Goal: Information Seeking & Learning: Compare options

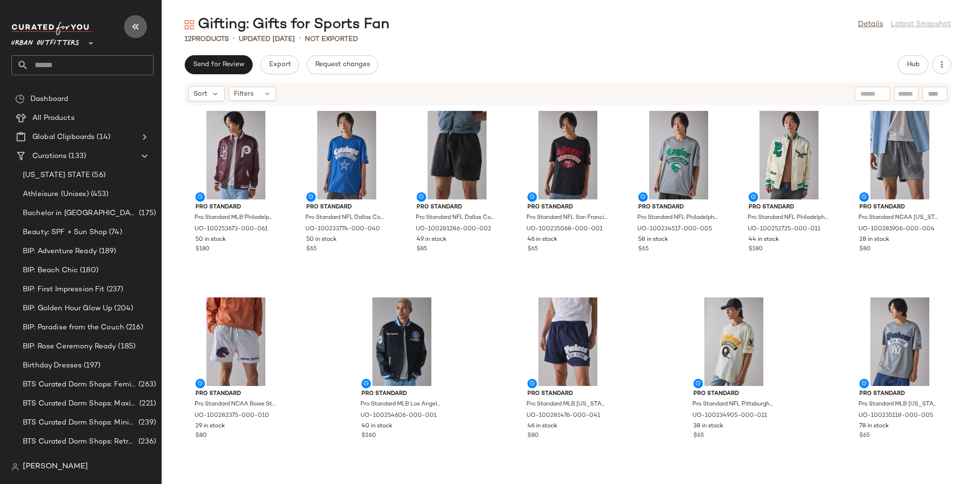
click at [133, 25] on icon "button" at bounding box center [135, 26] width 11 height 11
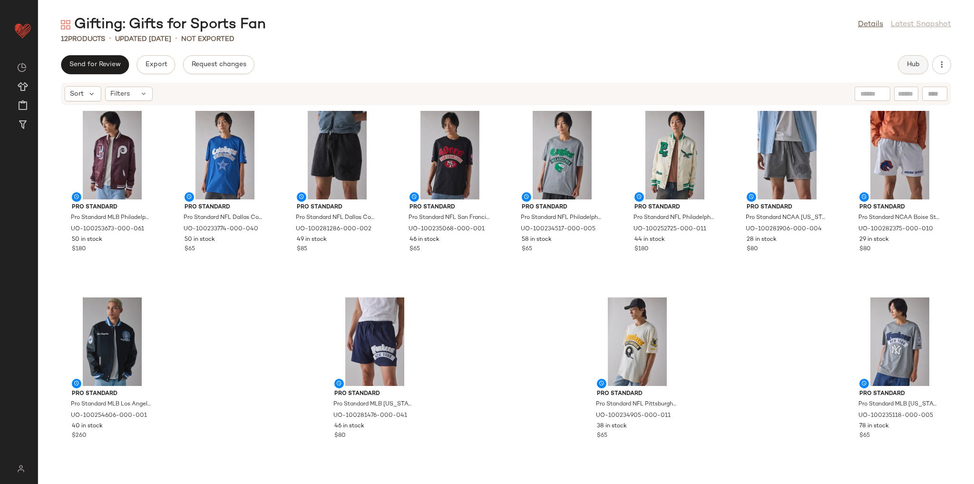
click at [901, 60] on button "Hub" at bounding box center [913, 64] width 30 height 19
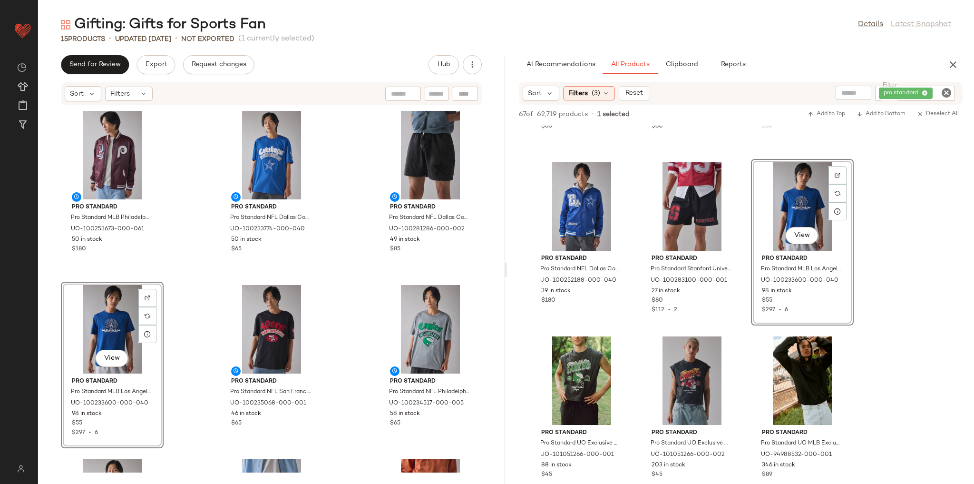
click at [346, 295] on div "Pro Standard Pro Standard MLB Philadelphia Phillies Satin Varsity Jacket in Mar…" at bounding box center [271, 289] width 467 height 367
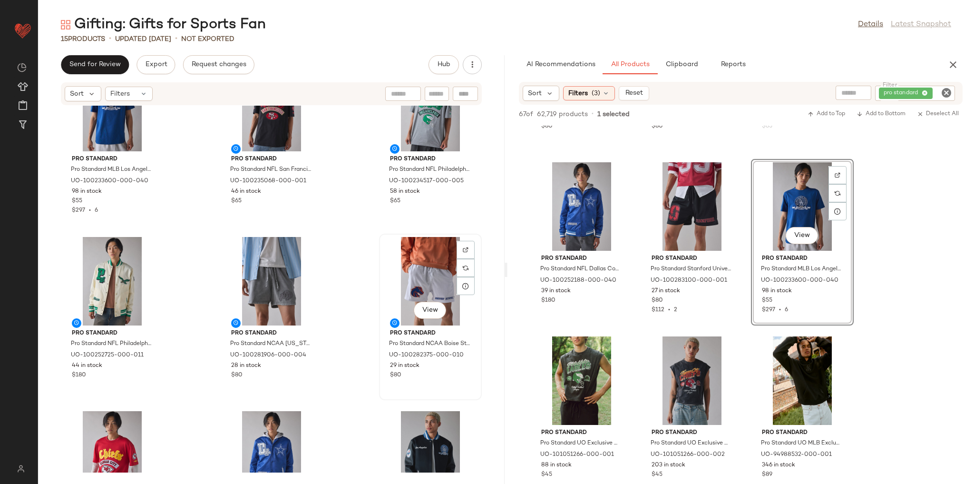
scroll to position [236, 0]
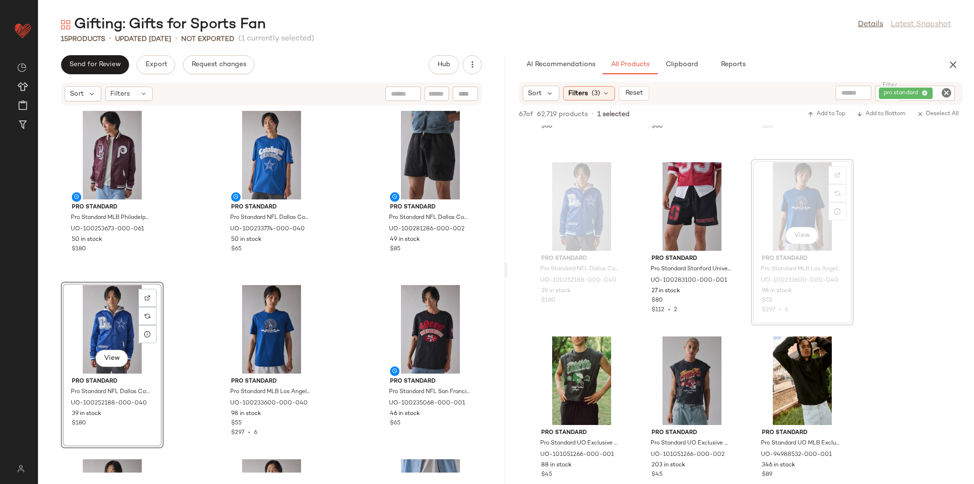
click at [344, 236] on div "Pro Standard Pro Standard MLB Philadelphia Phillies Satin Varsity Jacket in Mar…" at bounding box center [271, 289] width 467 height 367
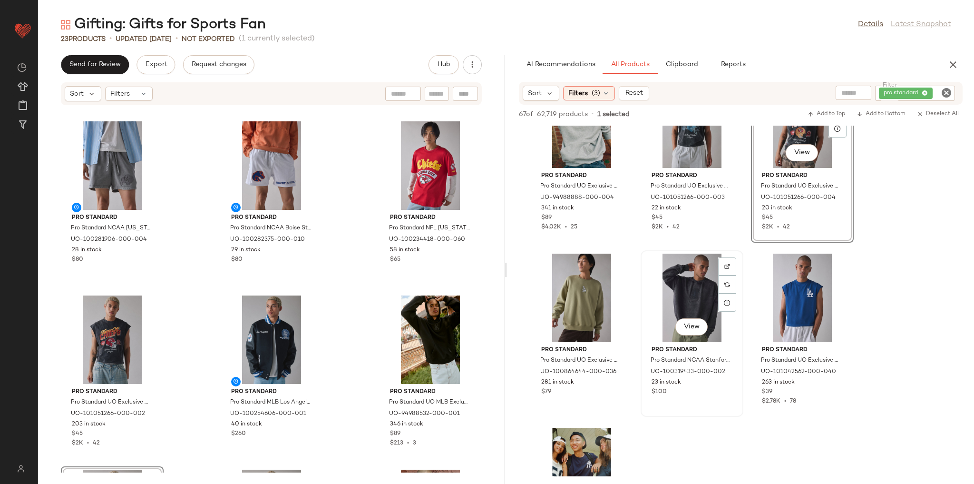
scroll to position [1446, 0]
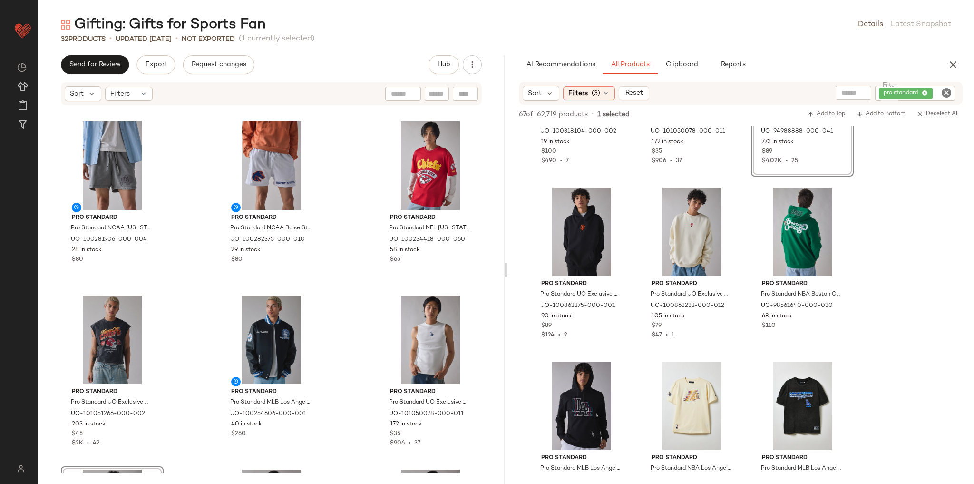
scroll to position [2207, 0]
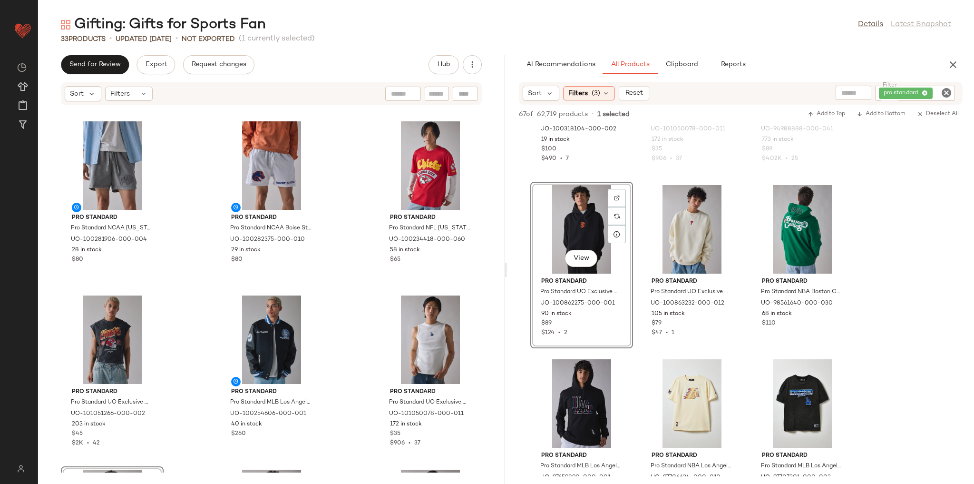
click at [642, 356] on div "Pro Standard Pro Standard NBA Los Angeles Lakers Team Logo Tee in Egg, Men's at…" at bounding box center [692, 439] width 103 height 167
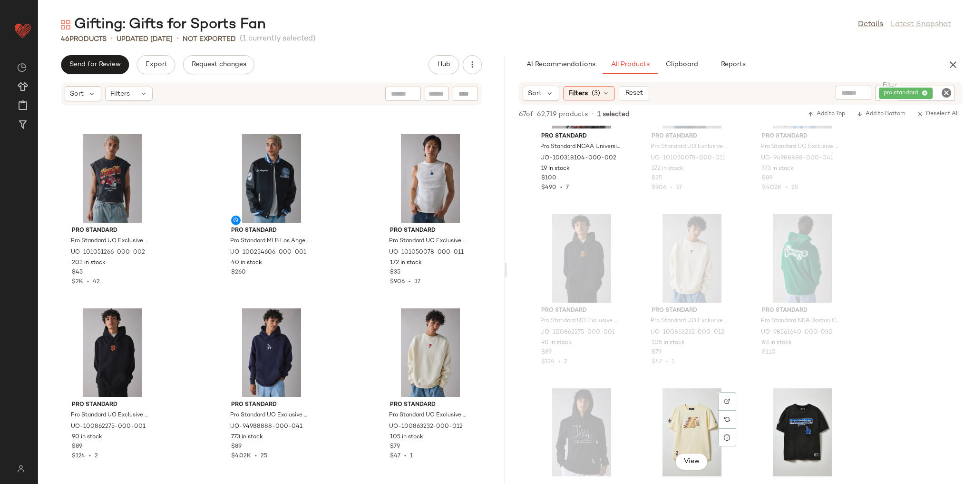
scroll to position [2131, 0]
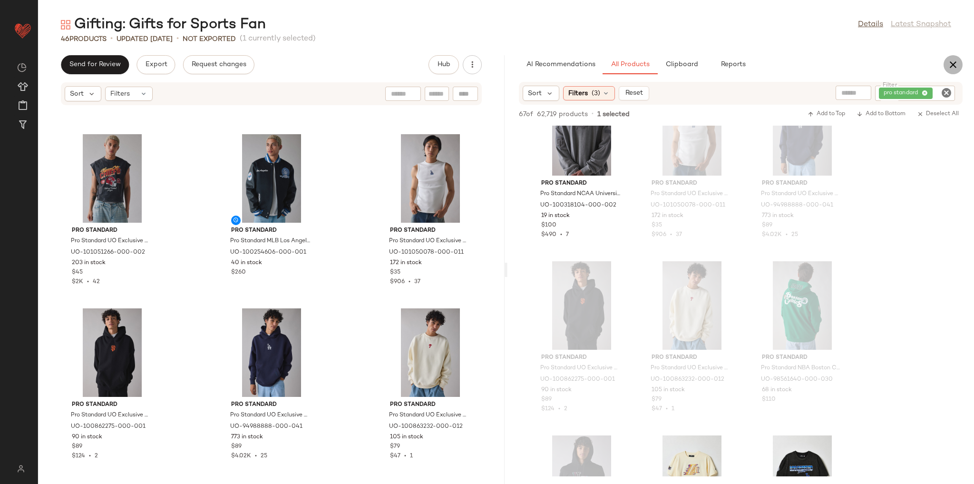
click at [950, 67] on icon "button" at bounding box center [953, 64] width 11 height 11
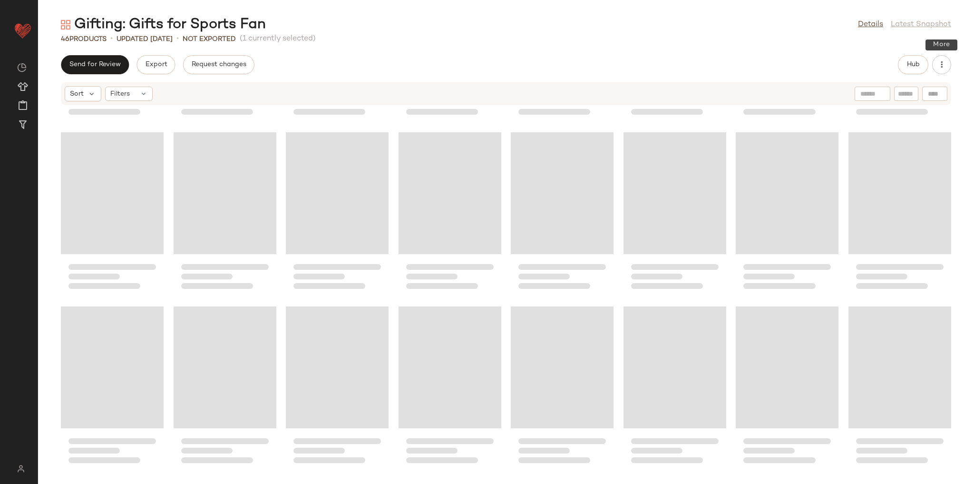
scroll to position [0, 0]
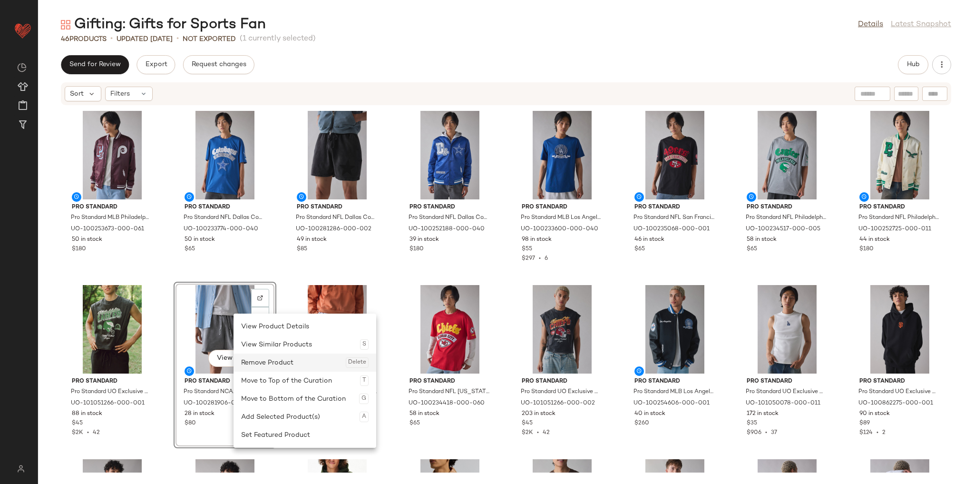
click at [260, 356] on div "Remove Product Delete" at bounding box center [304, 362] width 127 height 18
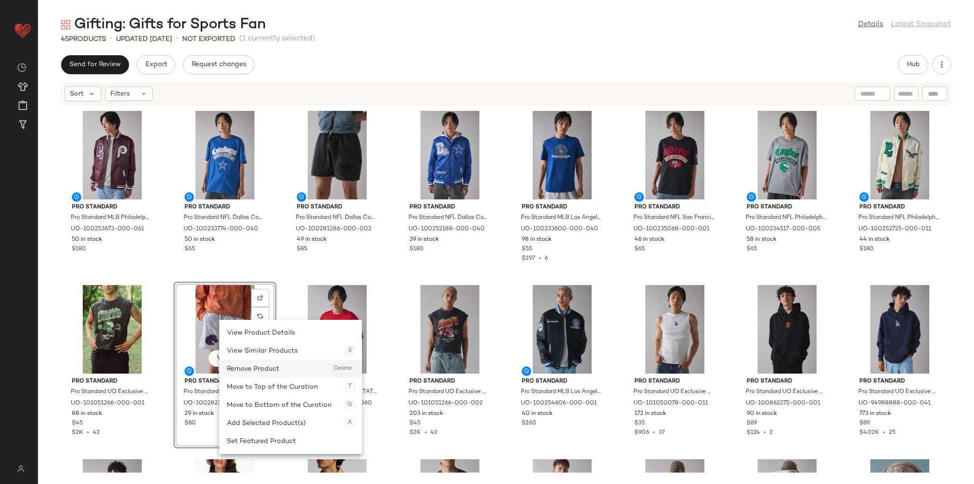
click at [236, 363] on div "Remove Product Delete" at bounding box center [290, 369] width 127 height 18
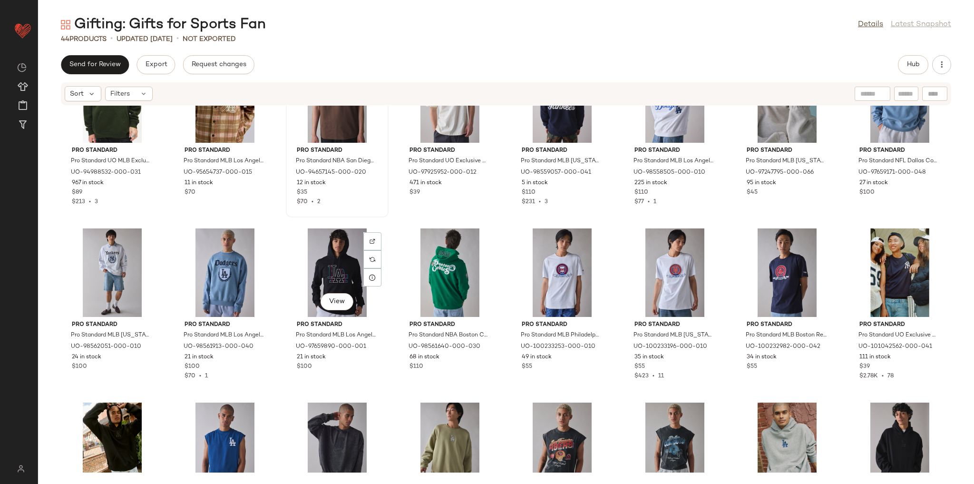
scroll to position [426, 0]
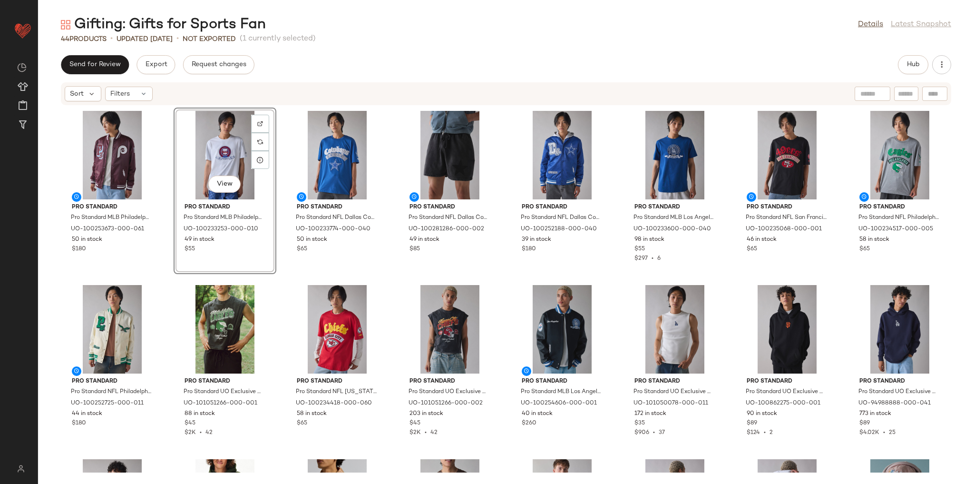
click at [166, 276] on div "Pro Standard Pro Standard MLB Philadelphia Phillies Satin Varsity Jacket in Mar…" at bounding box center [506, 289] width 936 height 367
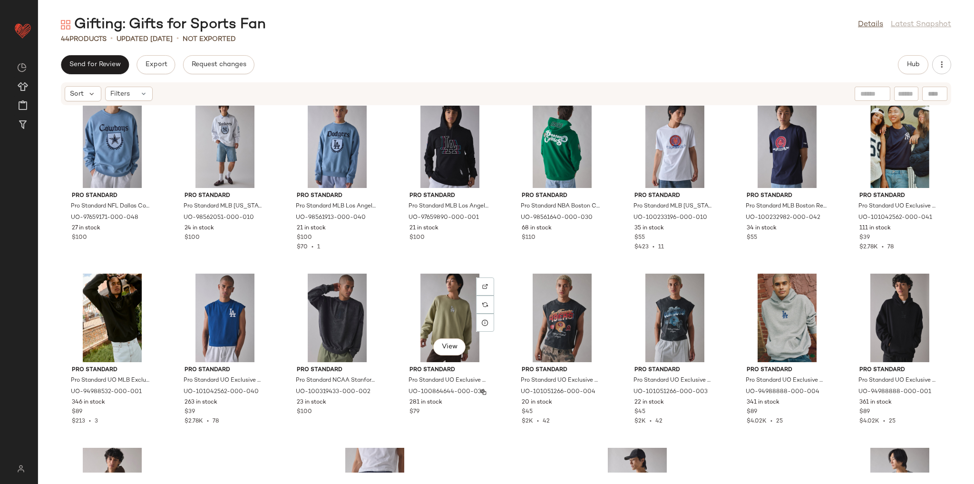
scroll to position [528, 0]
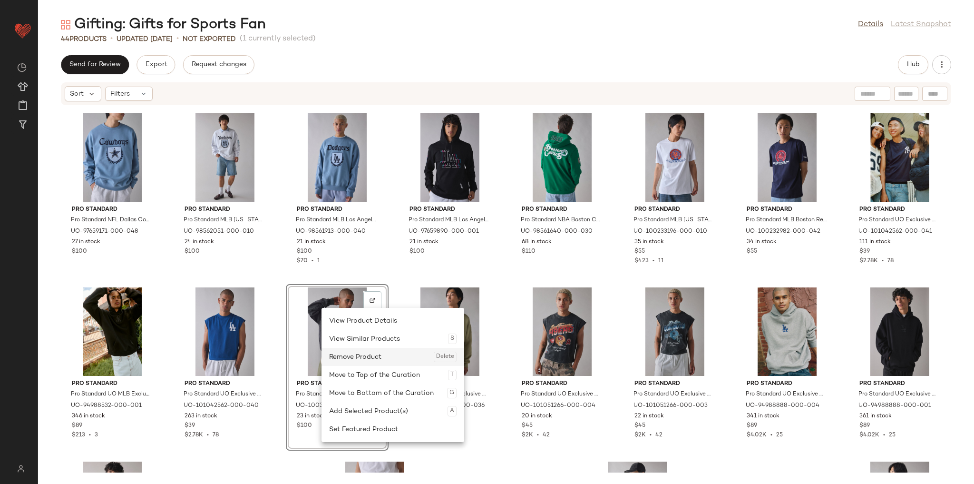
click at [354, 356] on div "Remove Product Delete" at bounding box center [392, 357] width 127 height 18
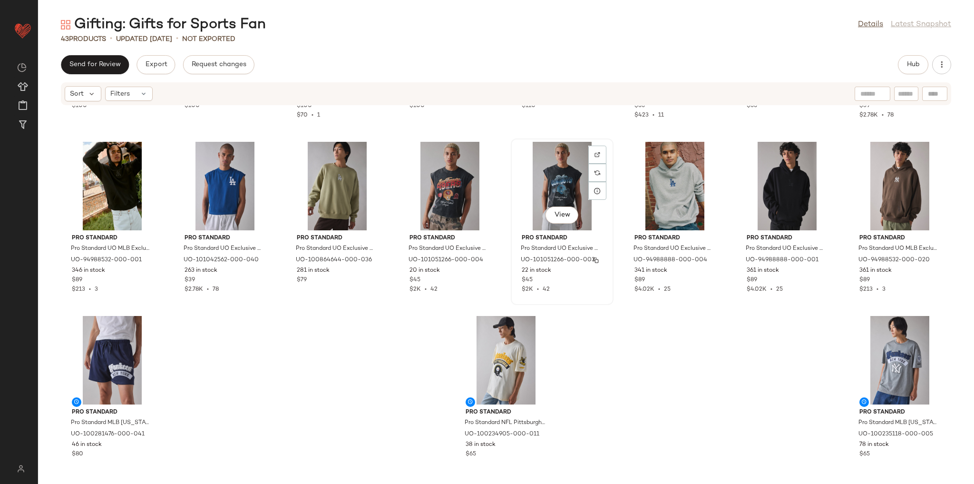
scroll to position [679, 0]
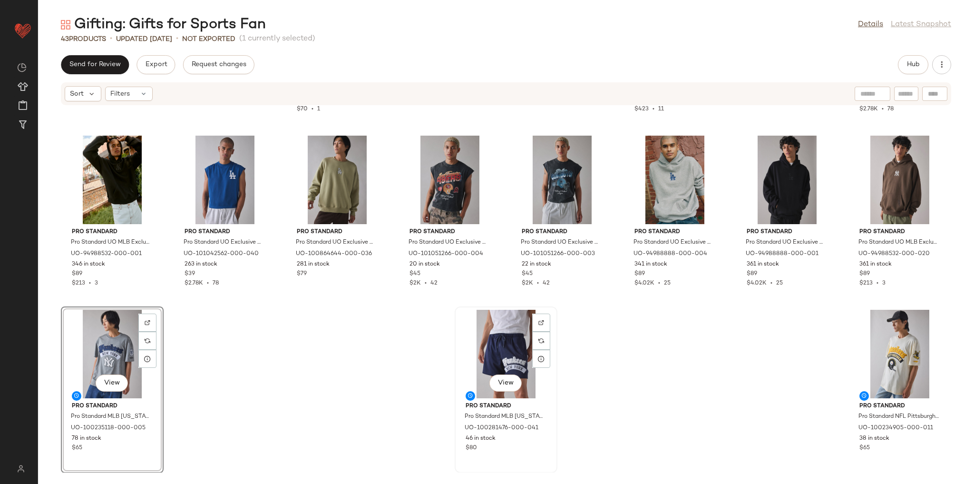
click at [521, 353] on div "View" at bounding box center [506, 354] width 96 height 88
click at [127, 335] on div "View" at bounding box center [112, 354] width 96 height 88
drag, startPoint x: 127, startPoint y: 335, endPoint x: 149, endPoint y: 235, distance: 102.8
click at [181, 157] on div "Pro Standard Pro Standard NFL Dallas Cowboys Country Graphic Crew Neck Sweatshi…" at bounding box center [506, 289] width 936 height 367
click at [114, 320] on div "View" at bounding box center [112, 354] width 96 height 88
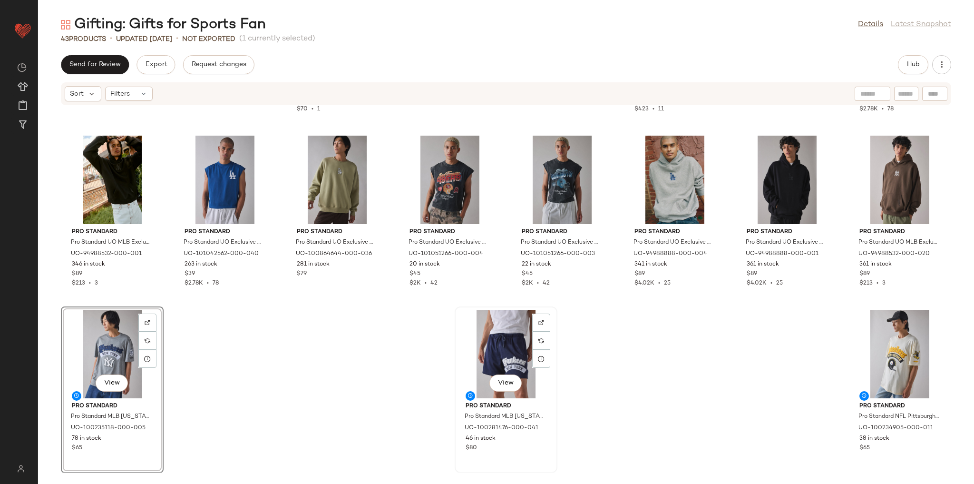
click at [516, 343] on div "View" at bounding box center [506, 354] width 96 height 88
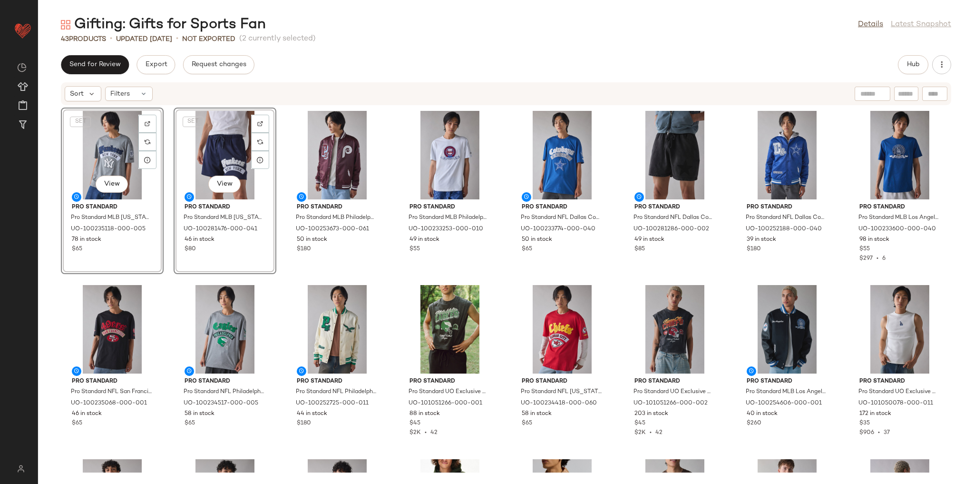
click at [163, 283] on div "Pro Standard Pro Standard NFL San Francisco 49ers Graphic Tee in Black, Men's a…" at bounding box center [112, 365] width 103 height 167
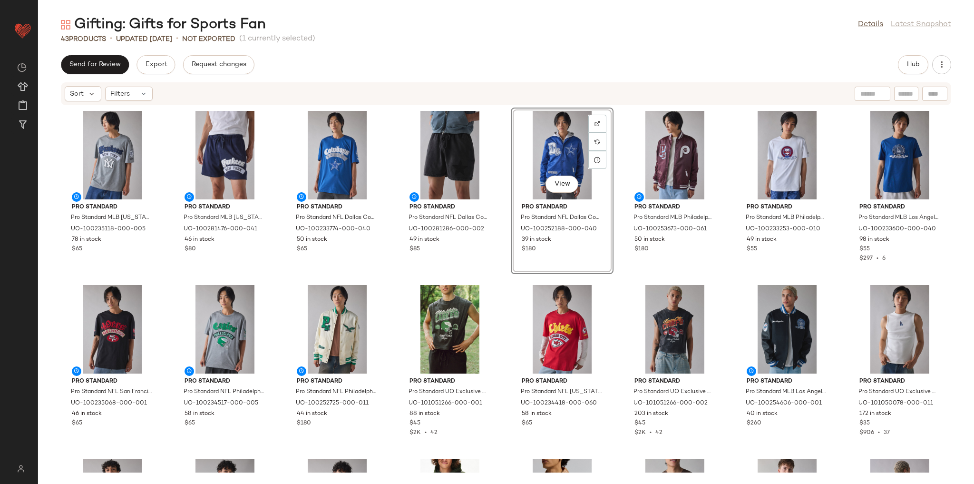
click at [497, 274] on div "Pro Standard Pro Standard MLB New York Yankees Graphic Tee in Dark Grey, Men's …" at bounding box center [506, 289] width 936 height 367
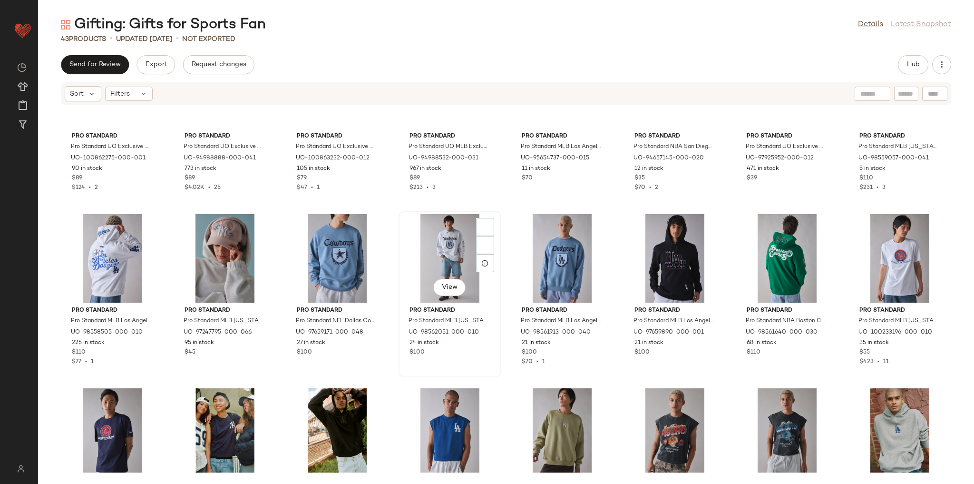
scroll to position [426, 0]
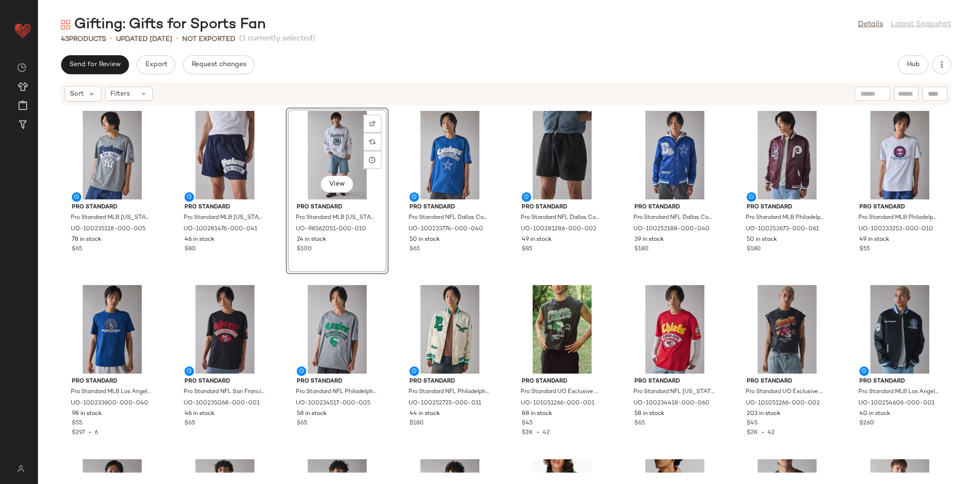
click at [280, 284] on div "Pro Standard Pro Standard MLB New York Yankees Graphic Tee in Dark Grey, Men's …" at bounding box center [506, 289] width 936 height 367
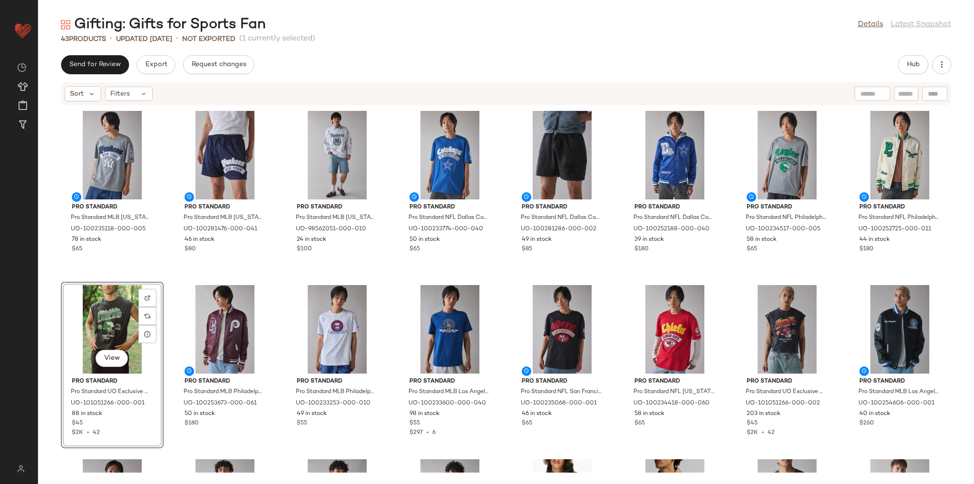
click at [505, 293] on div "Pro Standard Pro Standard MLB New York Yankees Graphic Tee in Dark Grey, Men's …" at bounding box center [506, 289] width 936 height 367
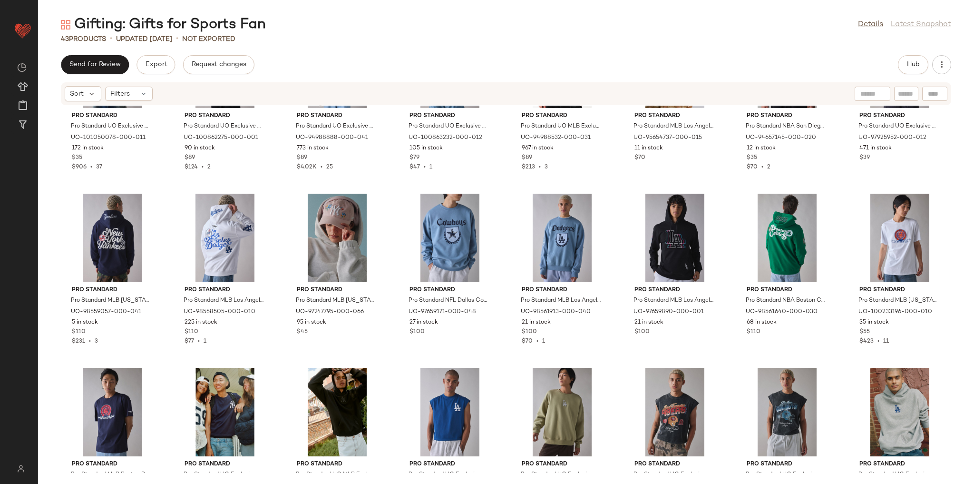
scroll to position [464, 0]
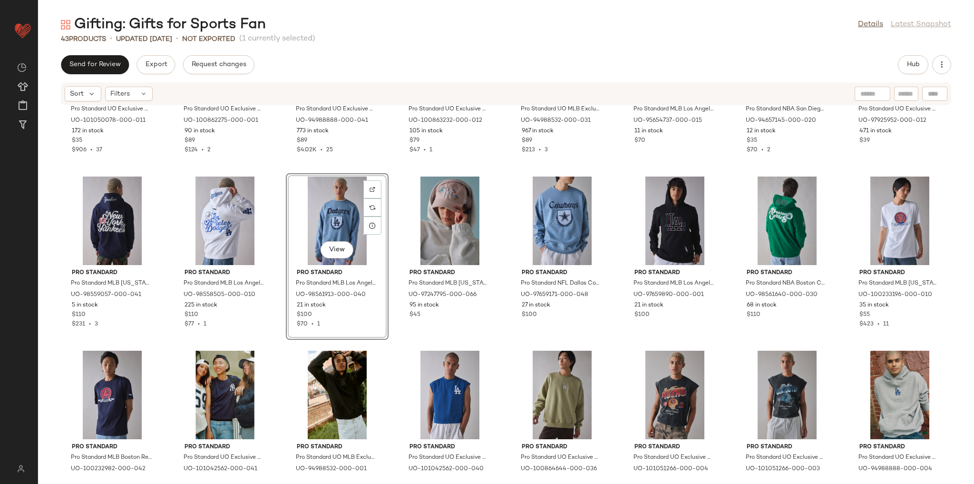
click at [277, 344] on div "Pro Standard Pro Standard UO Exclusive MLB Team Logo Tank Top in White/Los Ange…" at bounding box center [506, 289] width 936 height 367
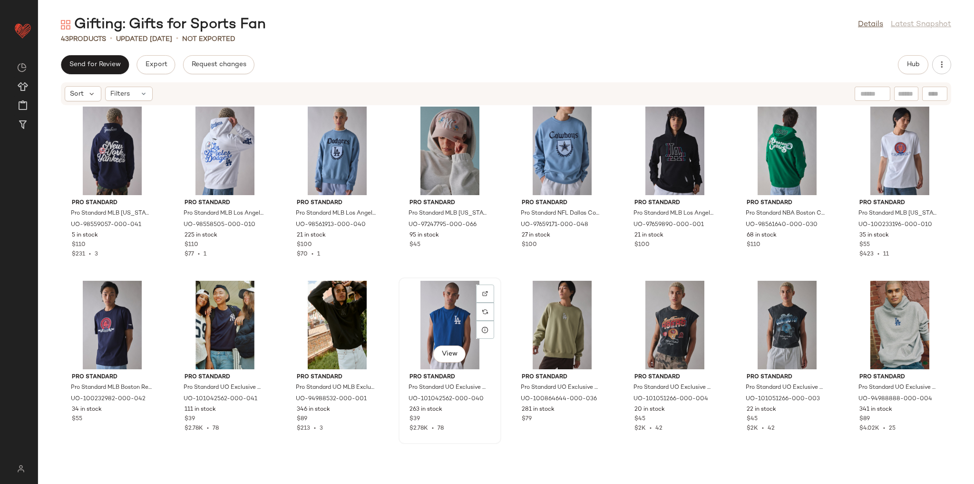
scroll to position [540, 0]
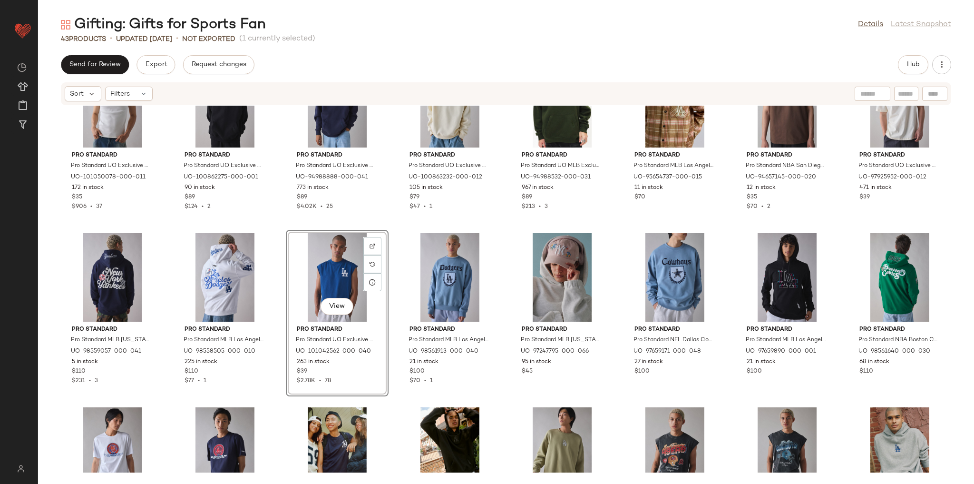
scroll to position [388, 0]
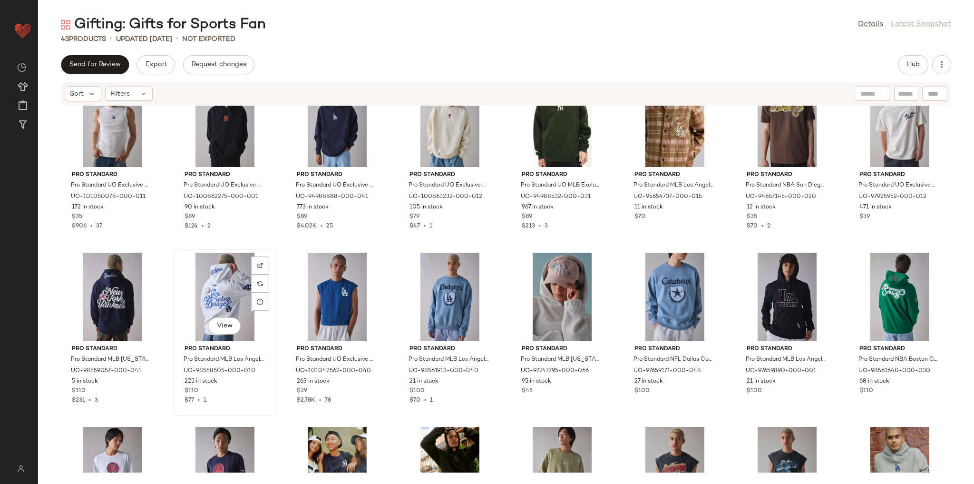
click at [232, 285] on div "View" at bounding box center [225, 297] width 96 height 88
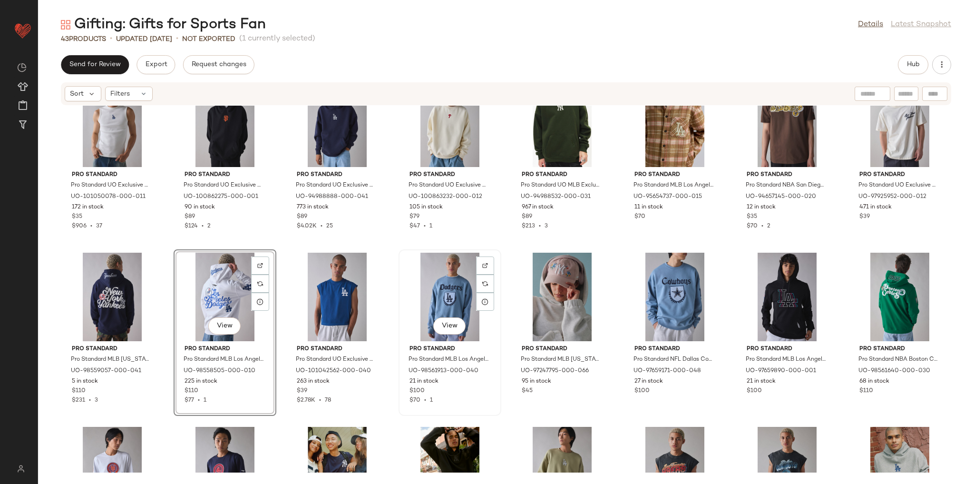
click at [421, 291] on div "View" at bounding box center [450, 297] width 96 height 88
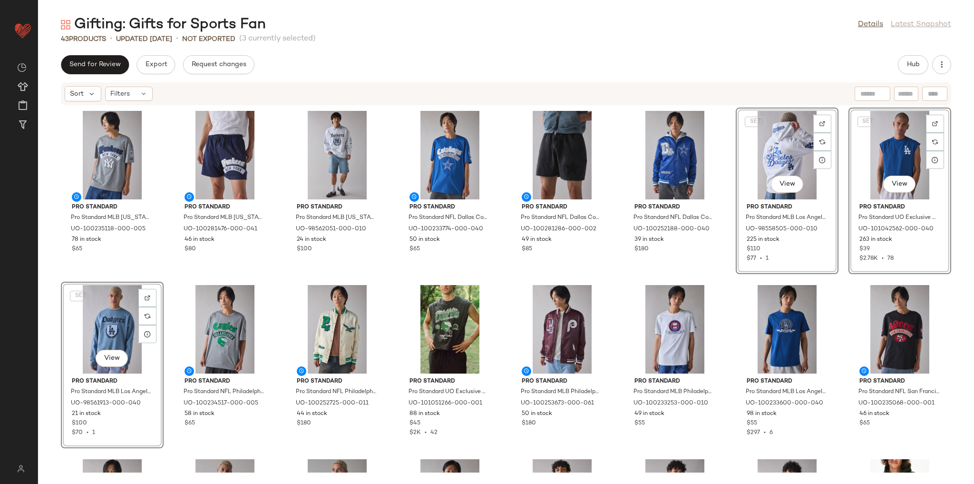
click at [736, 271] on div "SET View Pro Standard Pro Standard MLB Los Angeles Dodgers Souvenir Graphic Hoo…" at bounding box center [787, 191] width 103 height 167
click at [731, 278] on div "Pro Standard Pro Standard MLB New York Yankees Graphic Tee in Dark Grey, Men's …" at bounding box center [506, 289] width 936 height 367
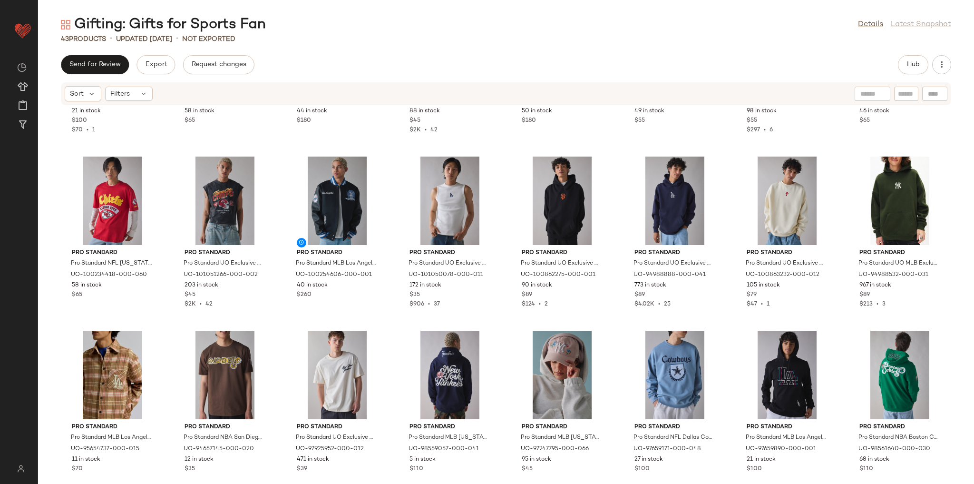
scroll to position [312, 0]
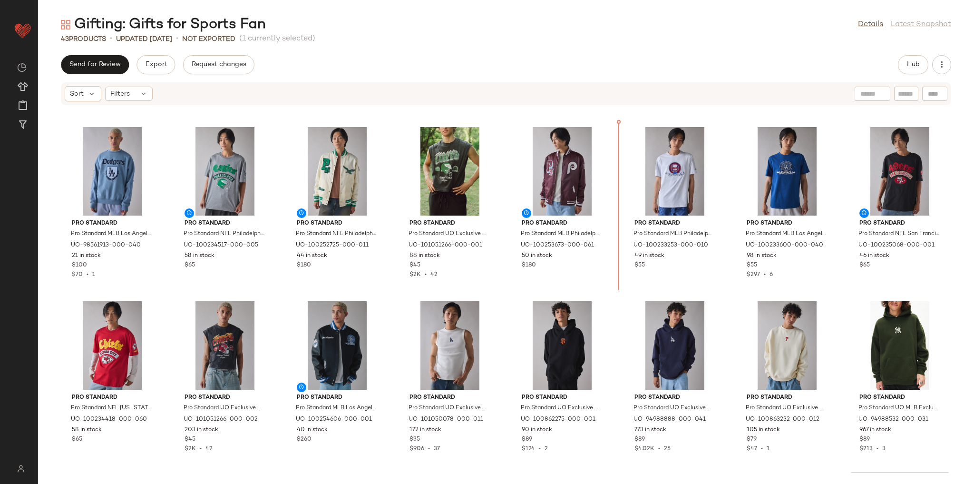
scroll to position [147, 0]
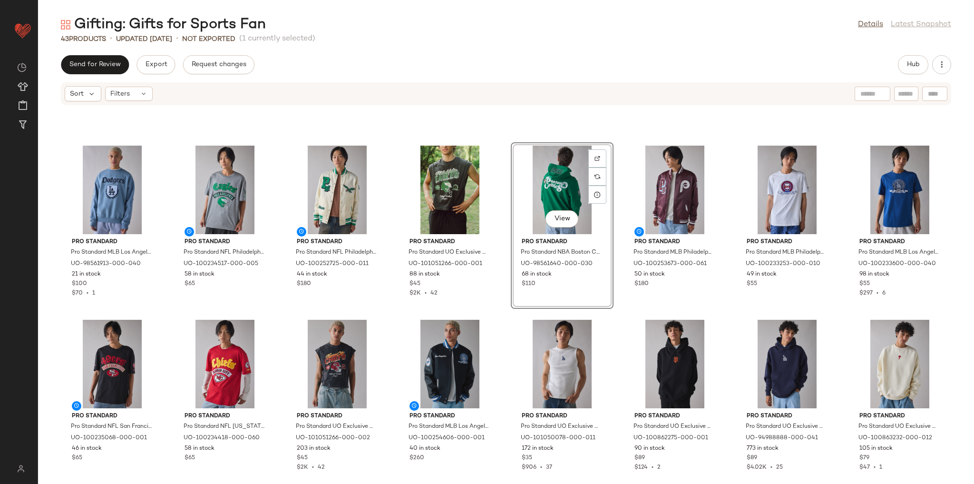
click at [617, 310] on div "Pro Standard Pro Standard MLB Los Angeles Dodgers Crest Crew Neck Sweatshirt in…" at bounding box center [506, 289] width 936 height 367
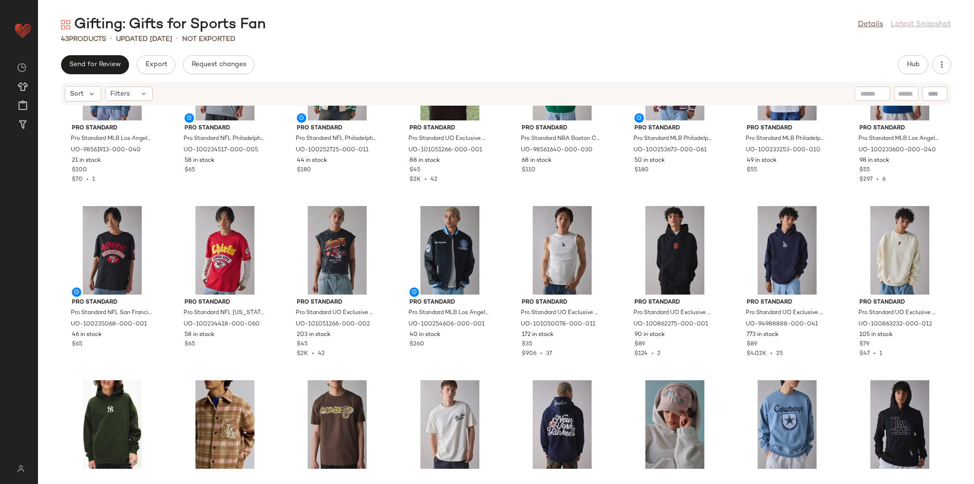
scroll to position [299, 0]
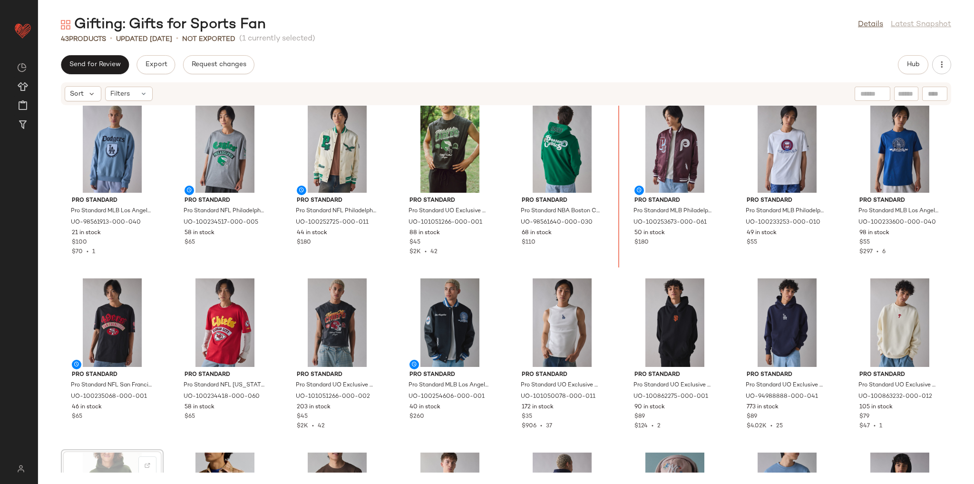
scroll to position [153, 0]
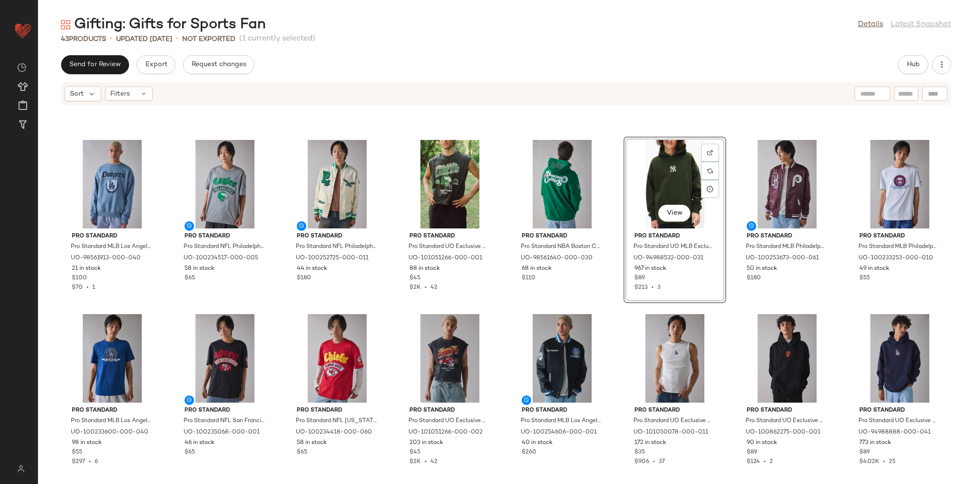
click at [602, 306] on div "Pro Standard Pro Standard MLB Los Angeles Dodgers Crest Crew Neck Sweatshirt in…" at bounding box center [506, 289] width 936 height 367
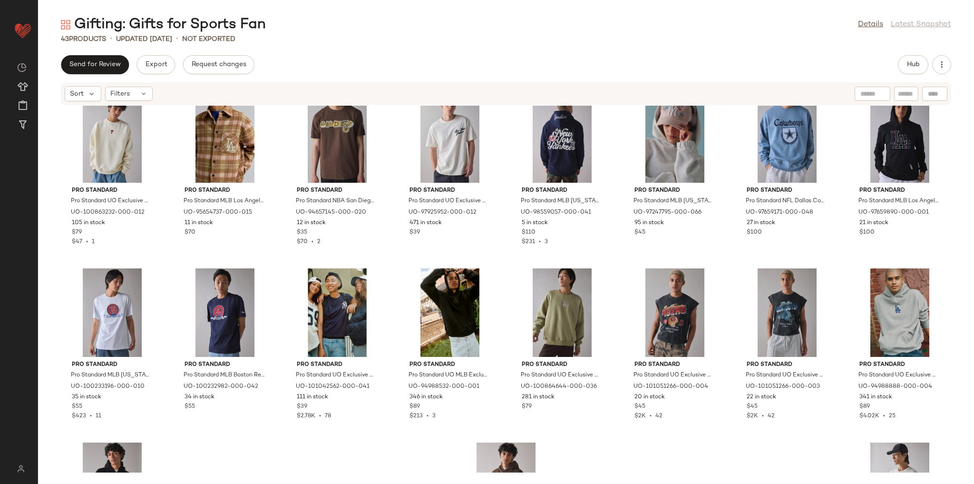
scroll to position [527, 0]
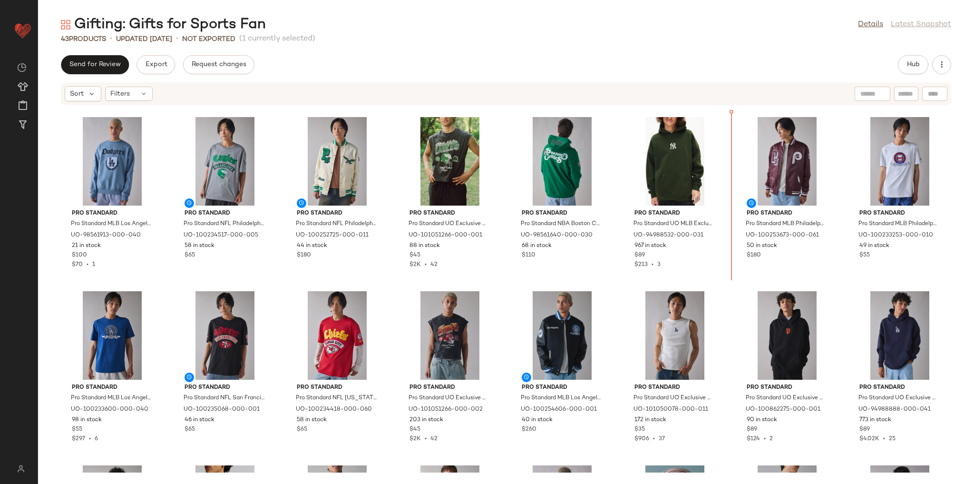
scroll to position [175, 0]
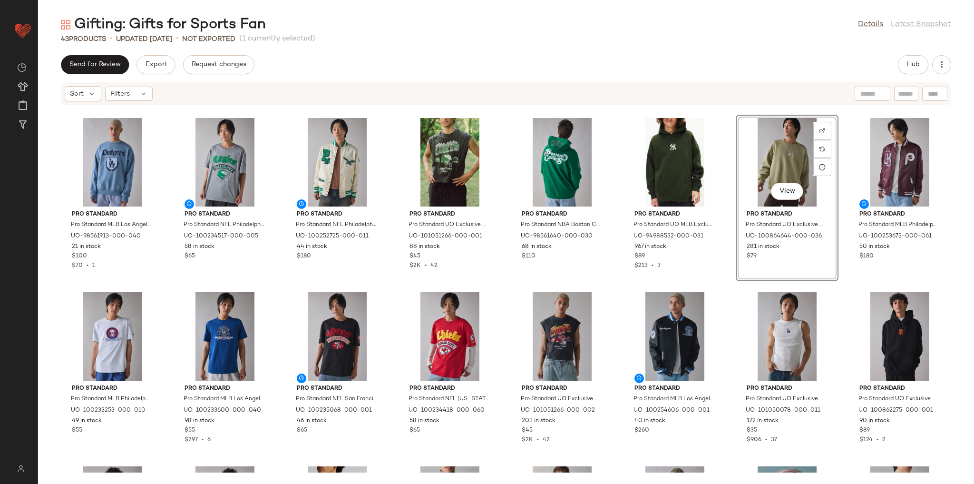
click at [723, 284] on div "Pro Standard Pro Standard MLB Los Angeles Dodgers Crest Crew Neck Sweatshirt in…" at bounding box center [506, 289] width 936 height 367
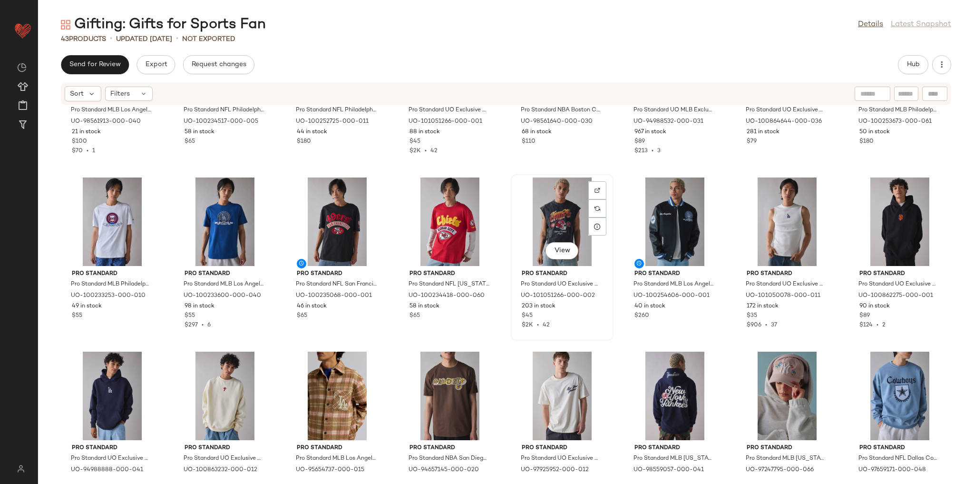
scroll to position [327, 0]
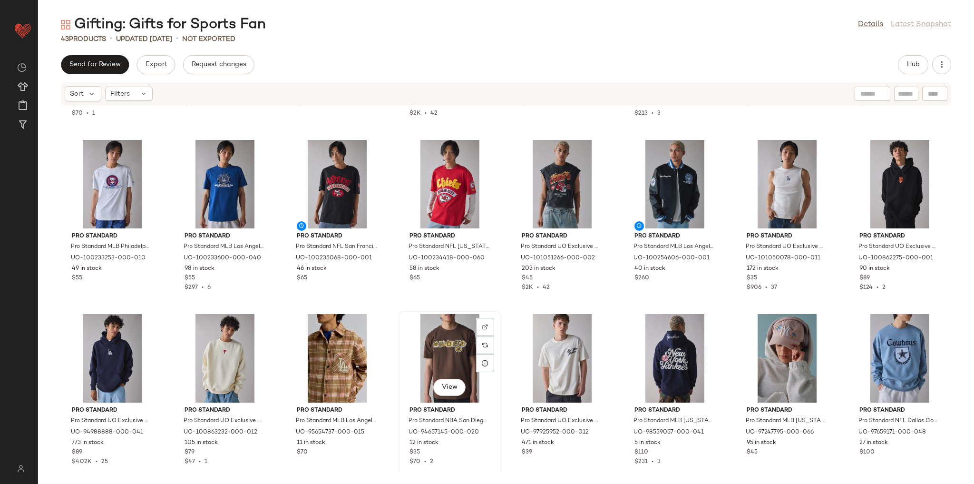
click at [426, 346] on div "View" at bounding box center [450, 358] width 96 height 88
click at [333, 353] on div "View" at bounding box center [337, 358] width 96 height 88
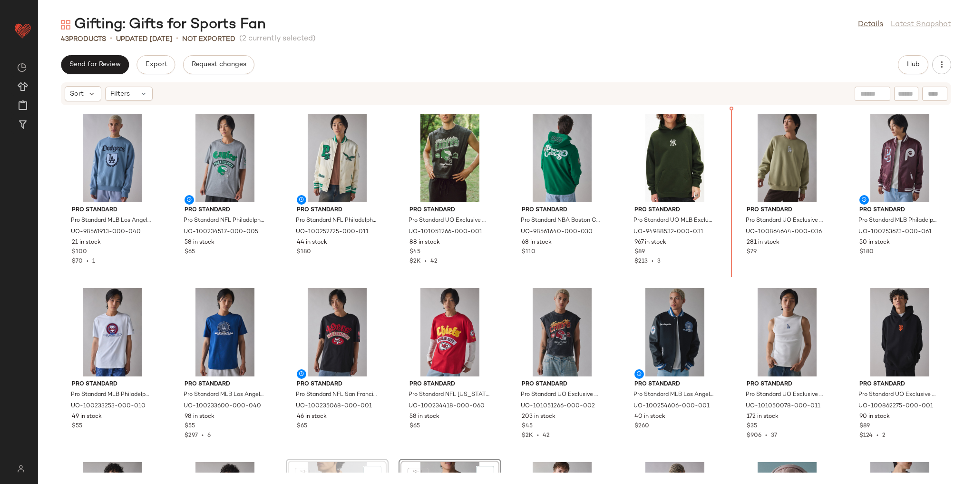
scroll to position [135, 0]
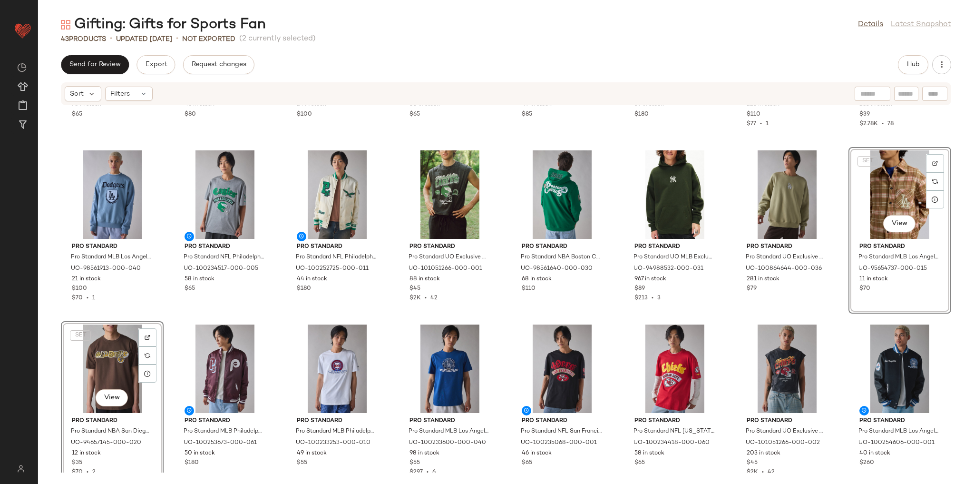
click at [390, 328] on div "Pro Standard Pro Standard MLB New York Yankees Graphic Tee in Dark Grey, Men's …" at bounding box center [506, 289] width 936 height 367
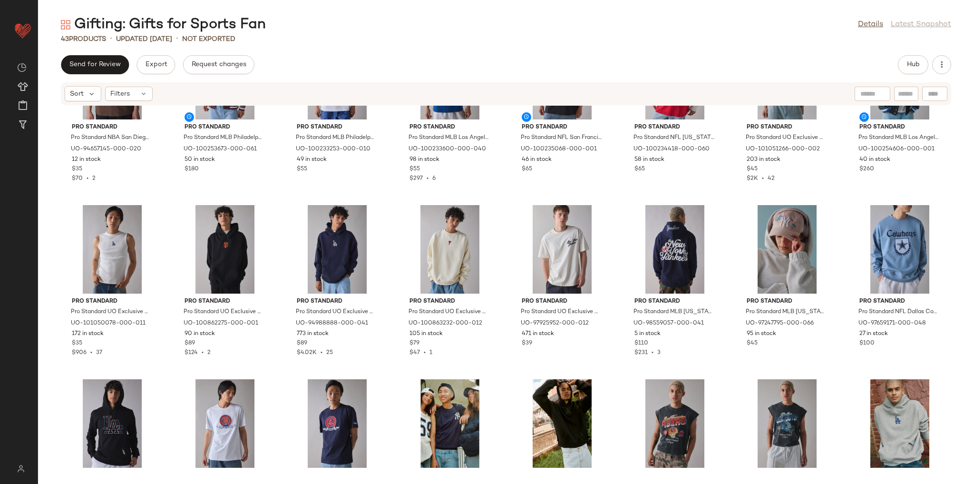
scroll to position [447, 0]
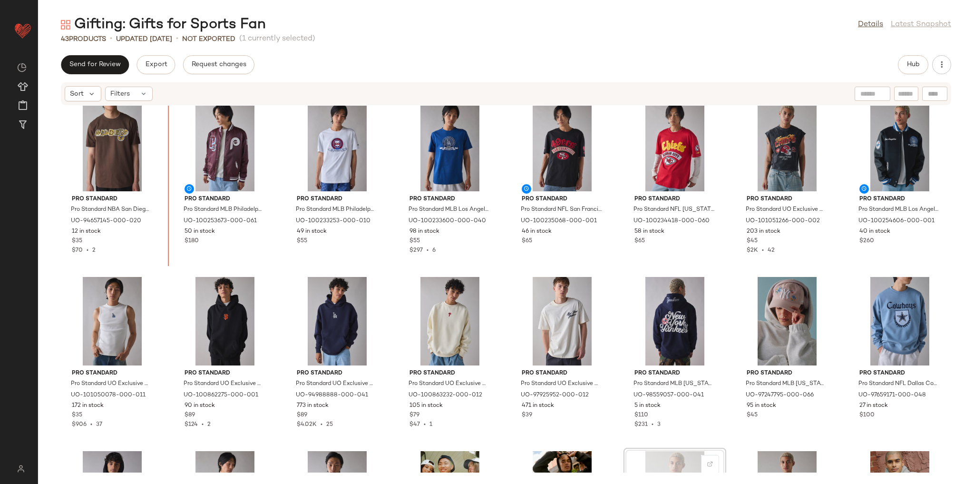
scroll to position [361, 0]
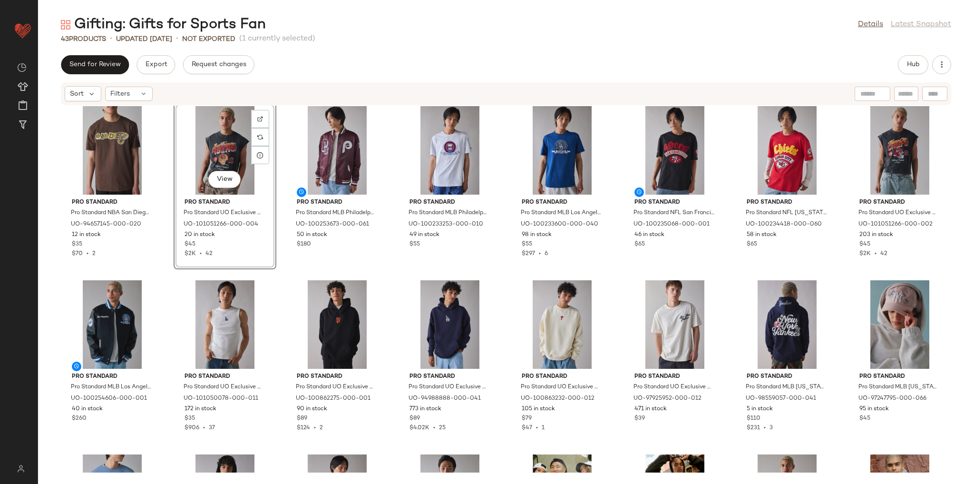
click at [155, 273] on div "Pro Standard Pro Standard NBA San Diego Padres Team Graphic Tee in Brown, Men's…" at bounding box center [506, 289] width 936 height 367
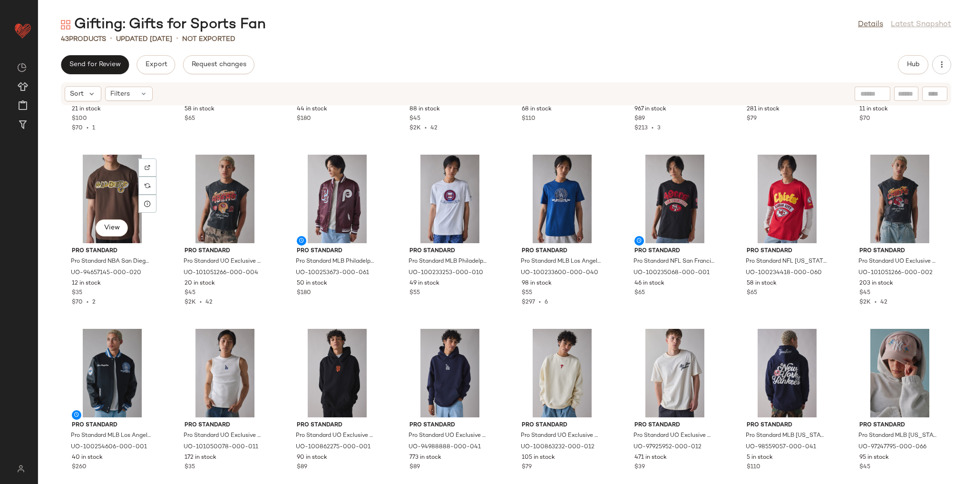
scroll to position [323, 0]
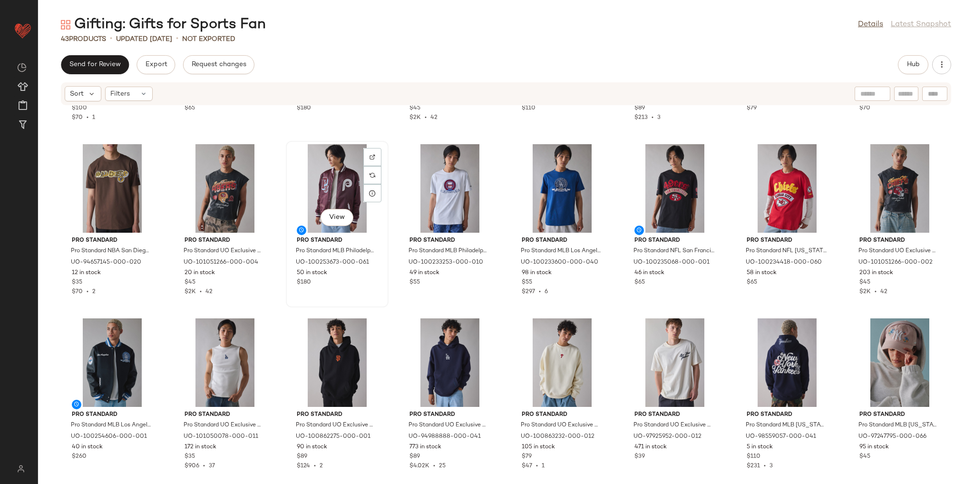
drag, startPoint x: 838, startPoint y: 174, endPoint x: 289, endPoint y: 211, distance: 550.2
click at [289, 211] on div "Pro Standard Pro Standard MLB Los Angeles Dodgers Crest Crew Neck Sweatshirt in…" at bounding box center [506, 289] width 936 height 367
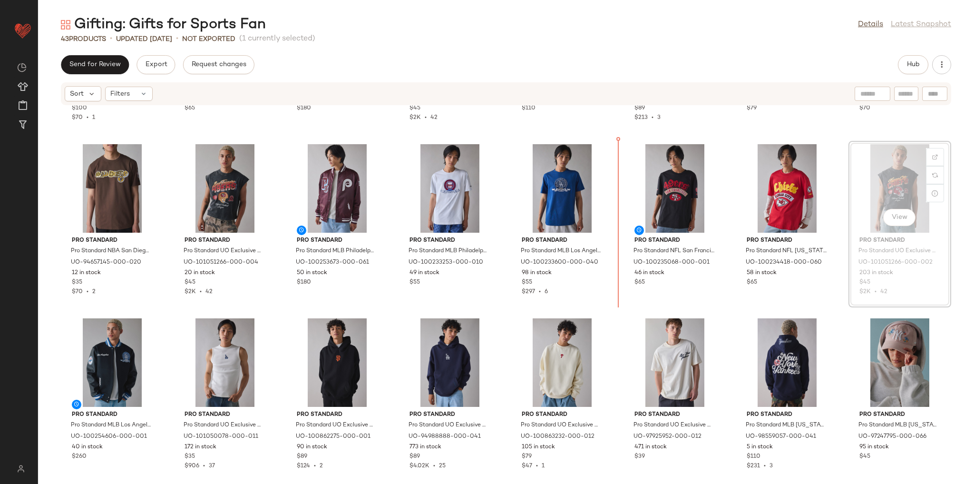
scroll to position [321, 0]
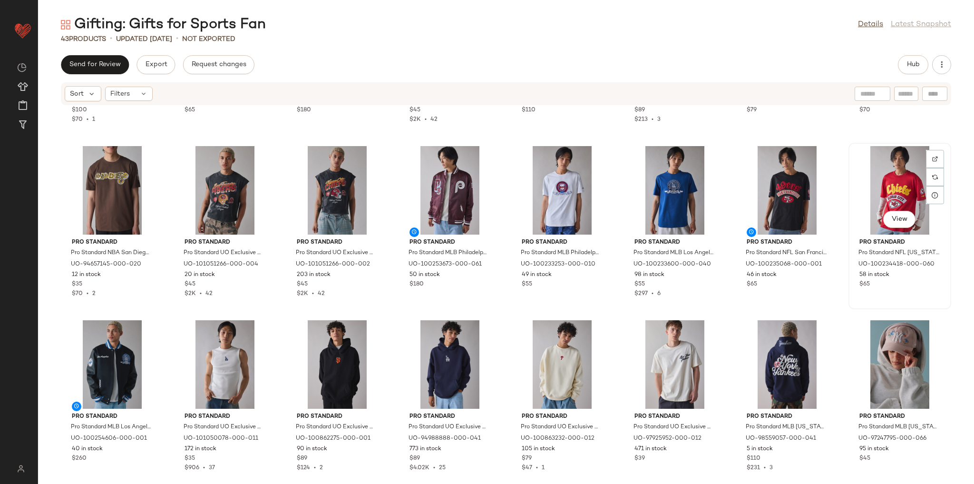
scroll to position [318, 0]
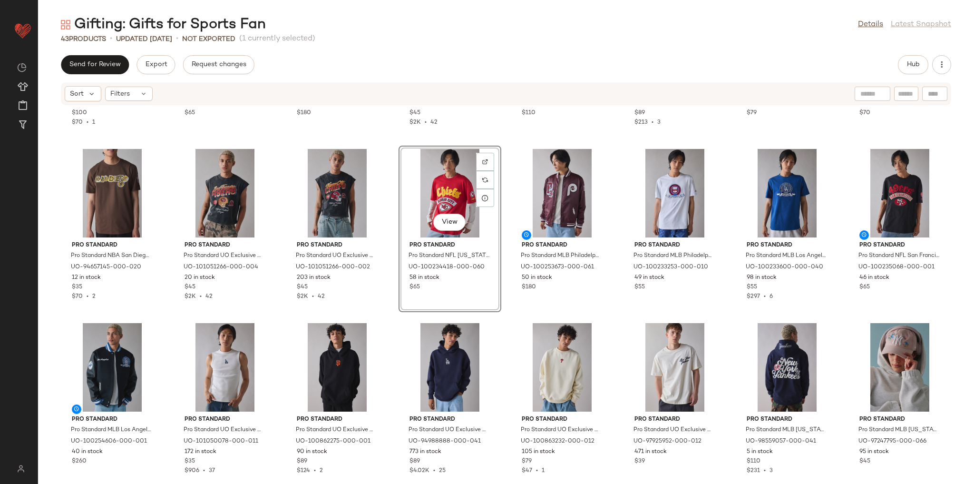
click at [500, 314] on div "Pro Standard Pro Standard MLB Los Angeles Dodgers Crest Crew Neck Sweatshirt in…" at bounding box center [506, 289] width 936 height 367
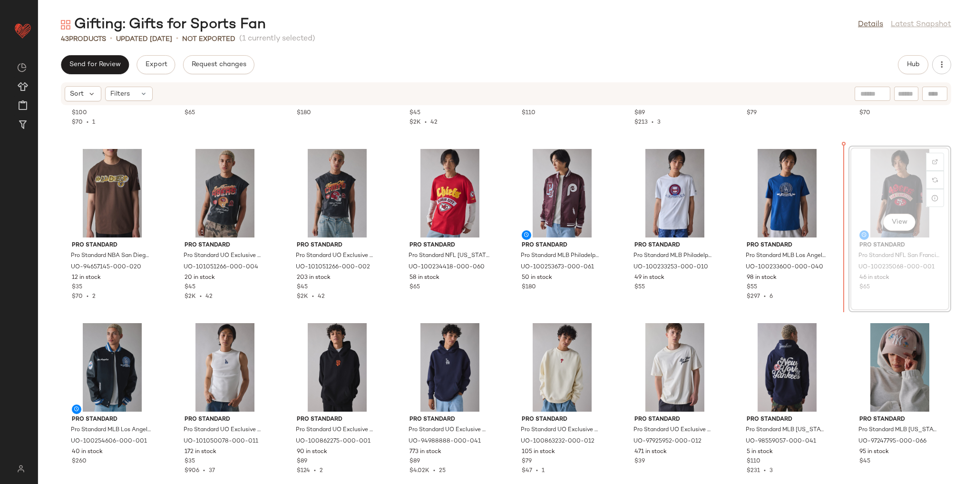
scroll to position [316, 0]
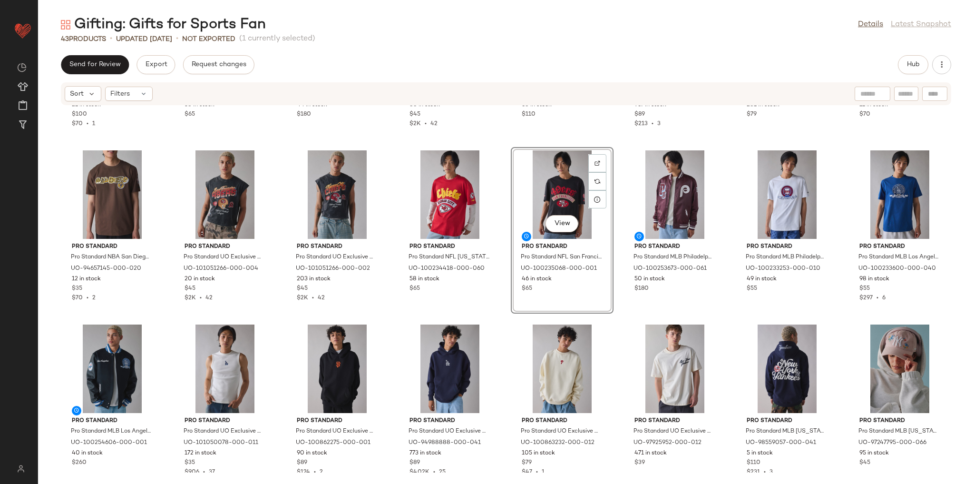
click at [504, 311] on div "Pro Standard Pro Standard MLB Los Angeles Dodgers Crest Crew Neck Sweatshirt in…" at bounding box center [506, 289] width 936 height 367
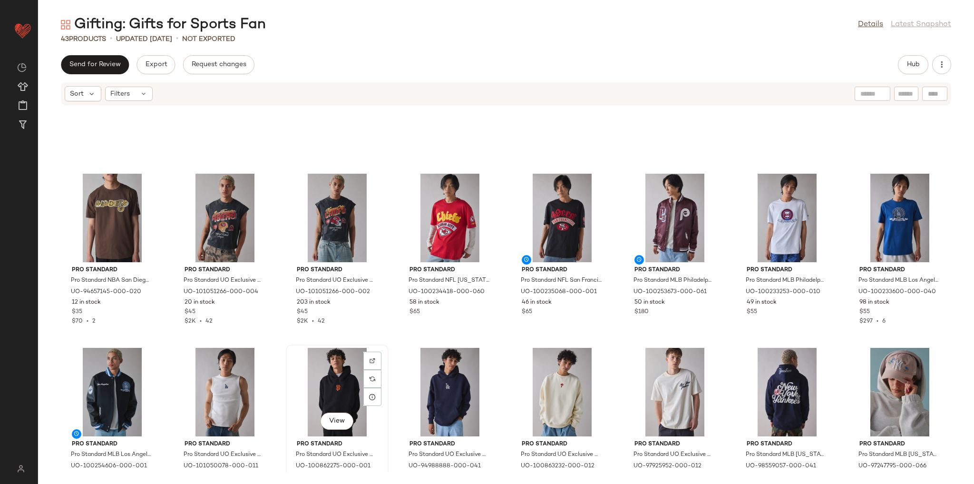
scroll to position [261, 0]
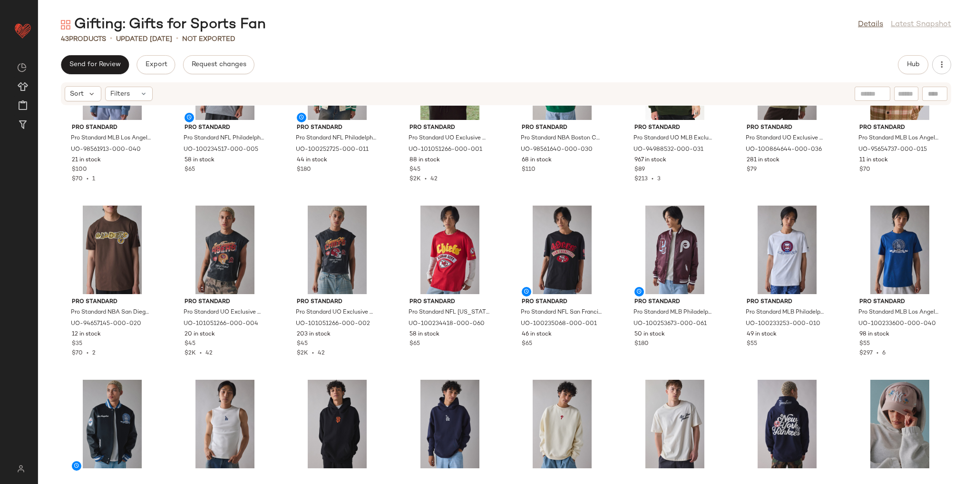
click at [390, 367] on div "Pro Standard Pro Standard MLB Los Angeles Dodgers Crest Crew Neck Sweatshirt in…" at bounding box center [506, 289] width 936 height 367
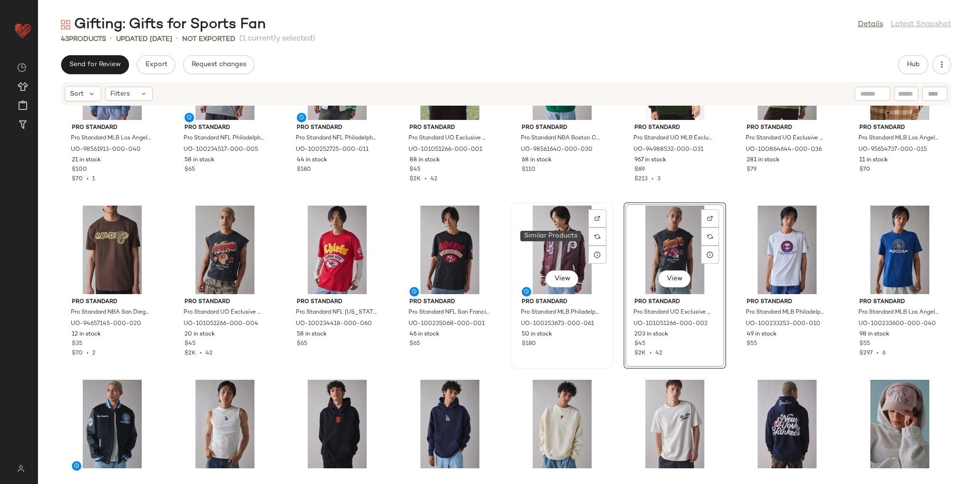
click at [603, 233] on div at bounding box center [597, 236] width 18 height 18
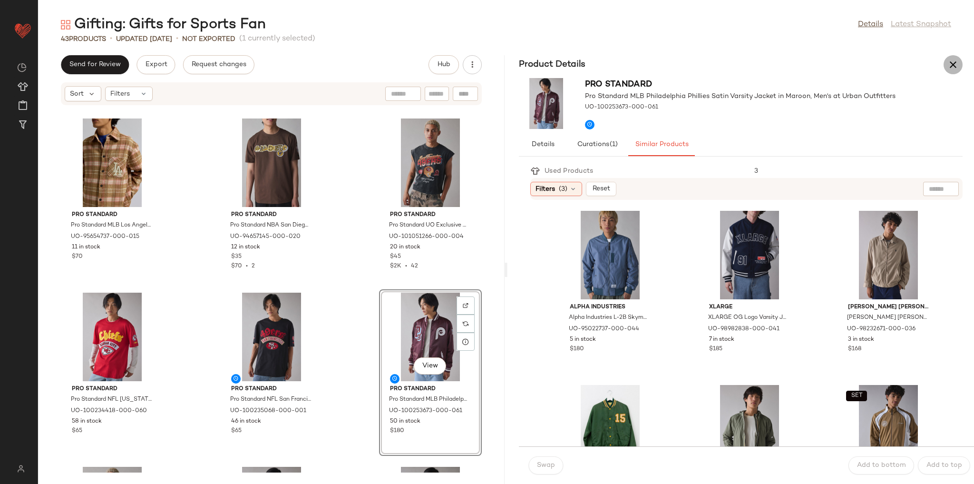
click at [953, 67] on icon "button" at bounding box center [953, 64] width 11 height 11
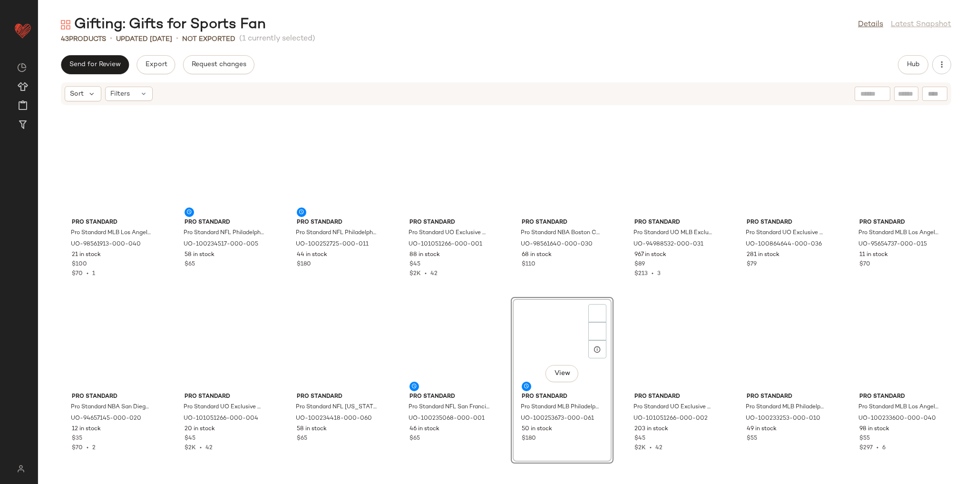
scroll to position [182, 0]
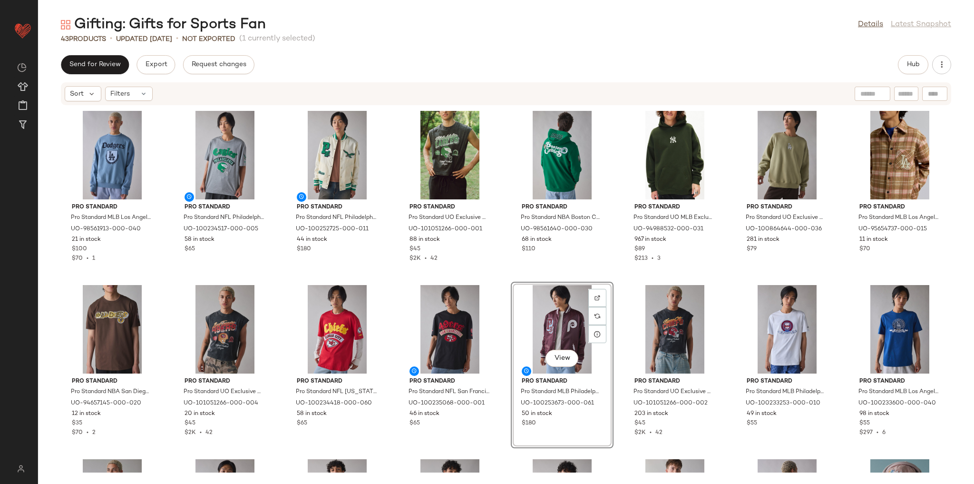
click at [505, 282] on div "Pro Standard Pro Standard MLB Los Angeles Dodgers Crest Crew Neck Sweatshirt in…" at bounding box center [506, 289] width 936 height 367
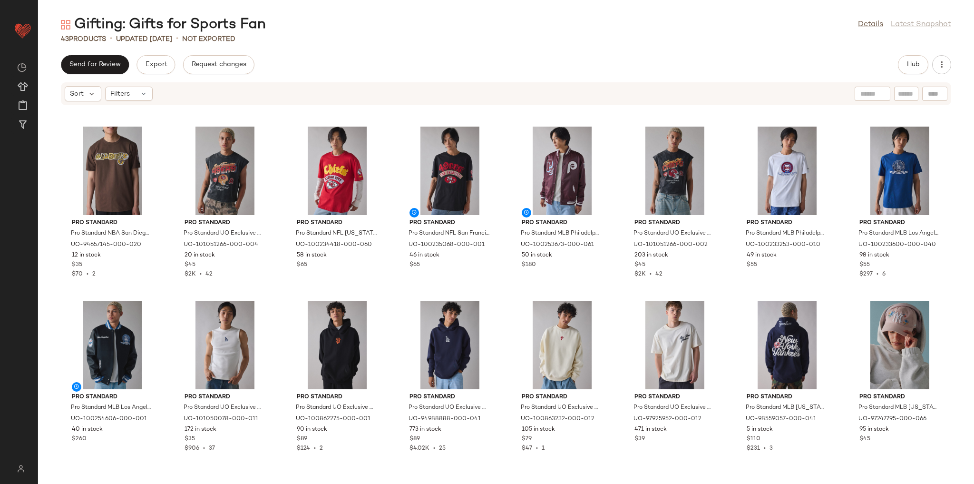
scroll to position [296, 0]
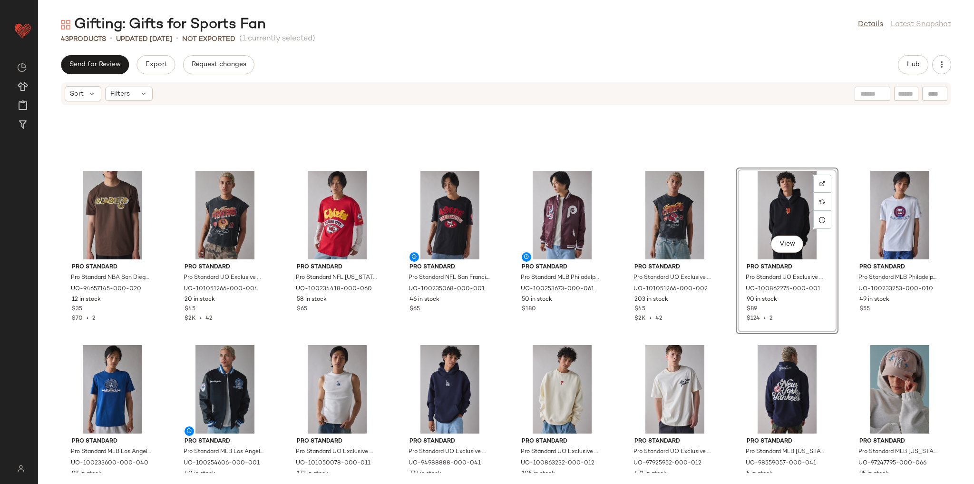
click at [609, 338] on div "Pro Standard Pro Standard NBA San Diego Padres Team Graphic Tee in Brown, Men's…" at bounding box center [506, 289] width 936 height 367
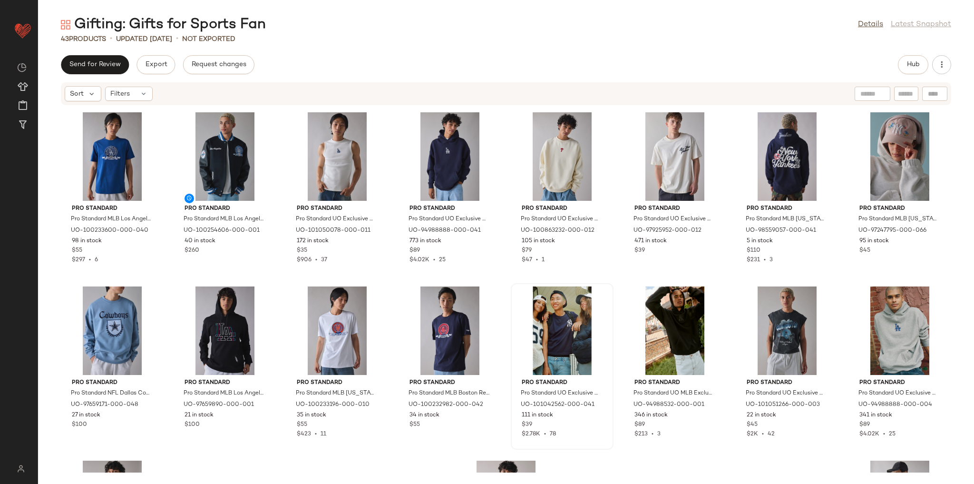
scroll to position [527, 0]
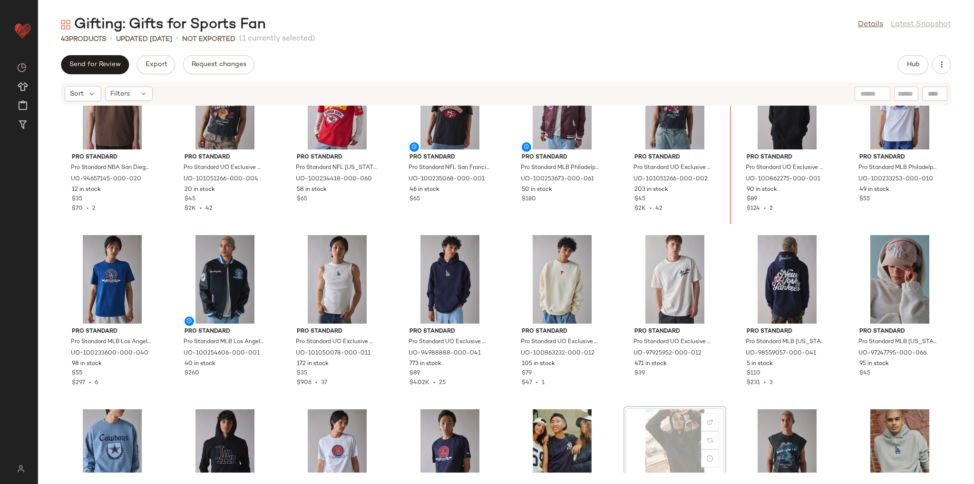
scroll to position [357, 0]
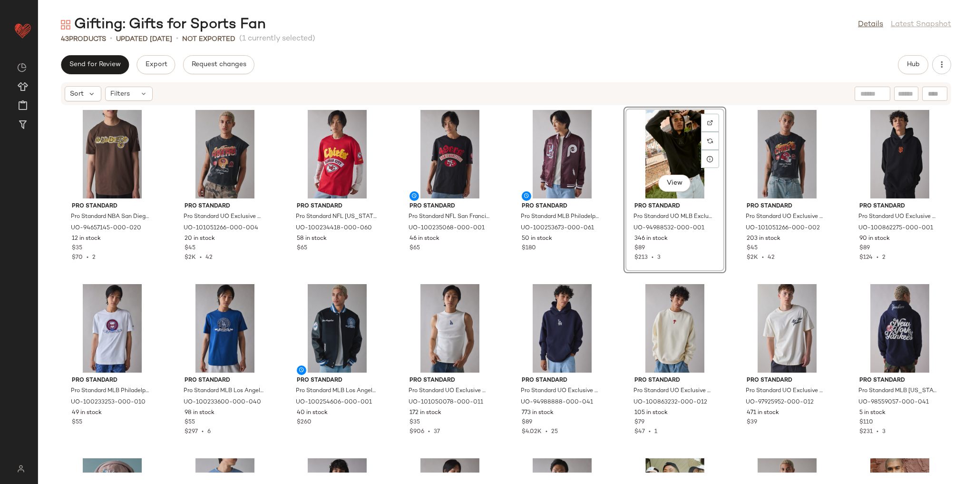
click at [626, 278] on div "Pro Standard Pro Standard NBA San Diego Padres Team Graphic Tee in Brown, Men's…" at bounding box center [506, 289] width 936 height 367
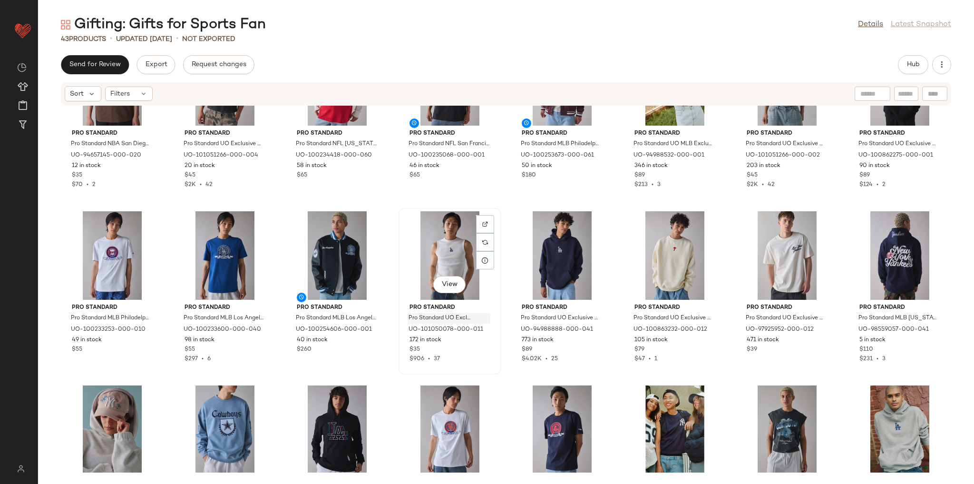
scroll to position [433, 0]
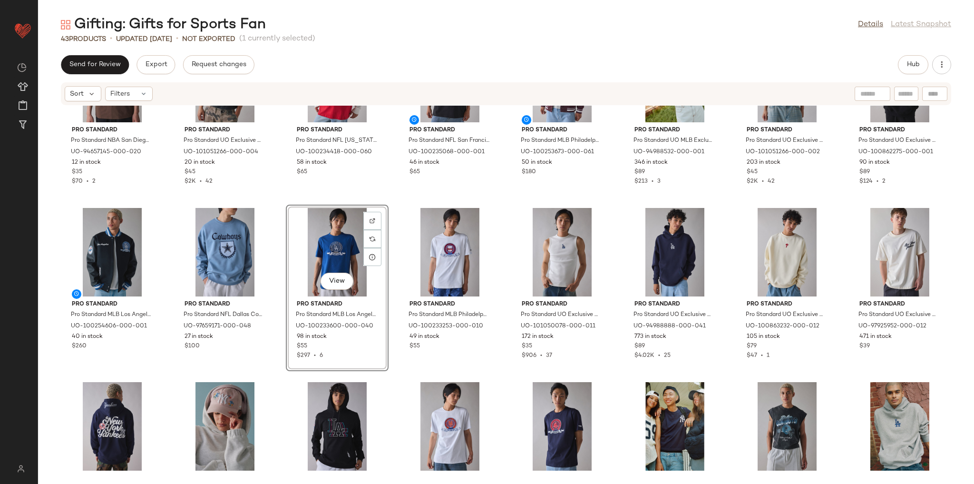
click at [395, 379] on div "Pro Standard Pro Standard NBA San Diego Padres Team Graphic Tee in Brown, Men's…" at bounding box center [506, 289] width 936 height 367
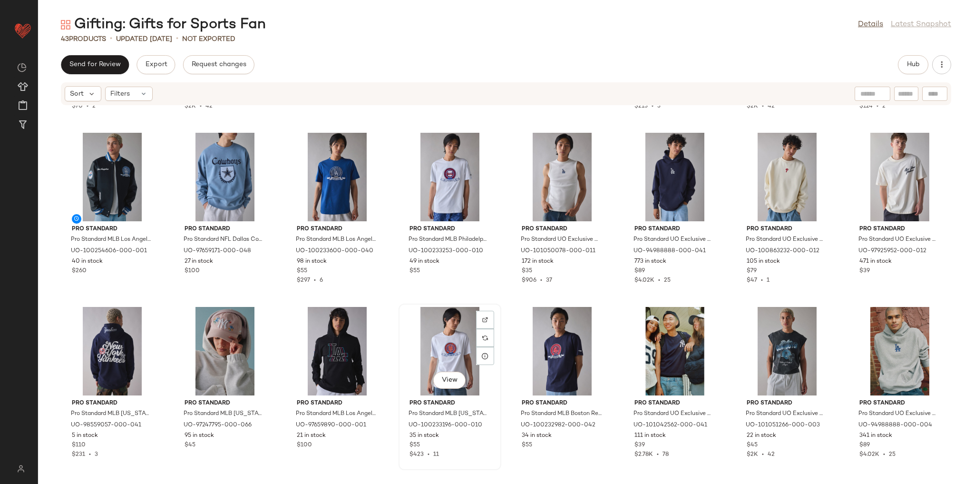
scroll to position [471, 0]
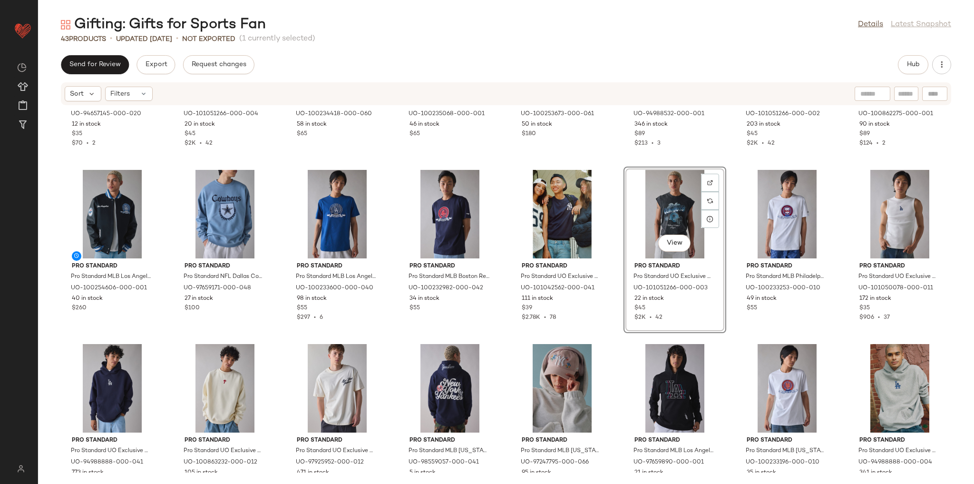
click at [609, 340] on div "Pro Standard Pro Standard NBA San Diego Padres Team Graphic Tee in Brown, Men's…" at bounding box center [506, 289] width 936 height 367
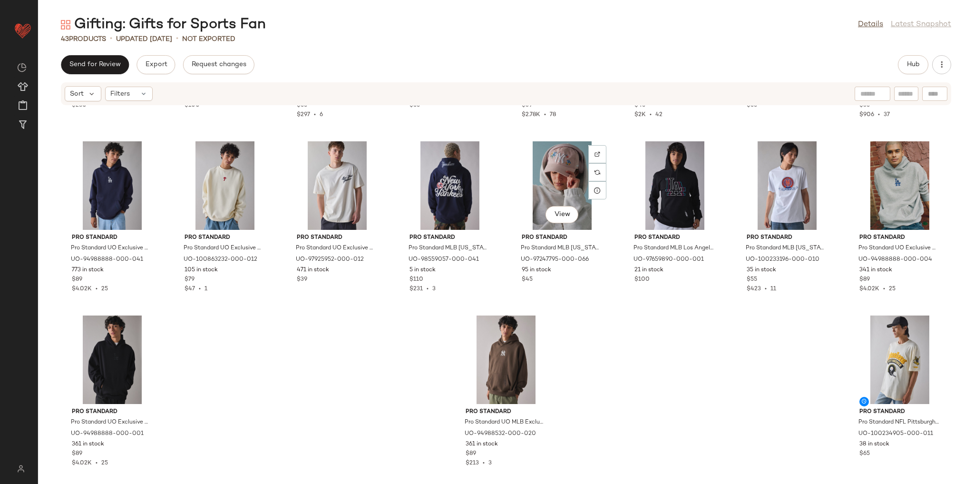
scroll to position [679, 0]
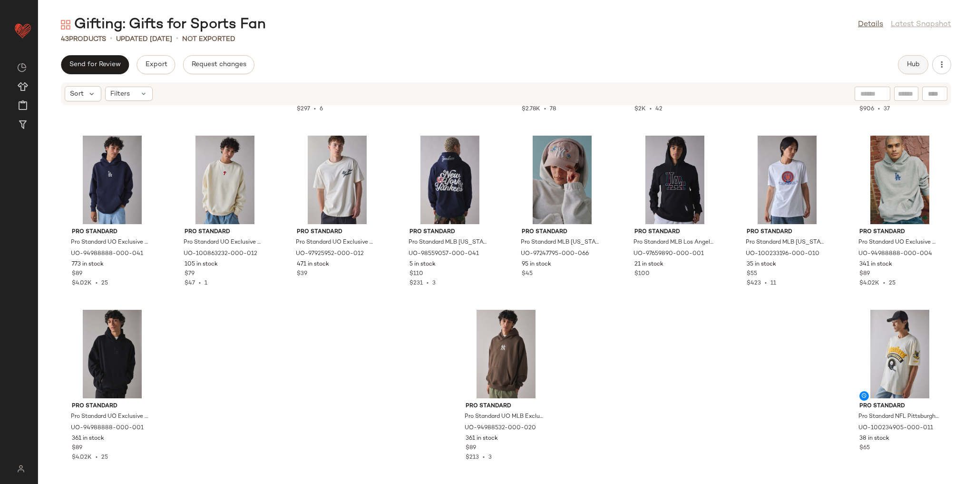
click at [923, 65] on button "Hub" at bounding box center [913, 64] width 30 height 19
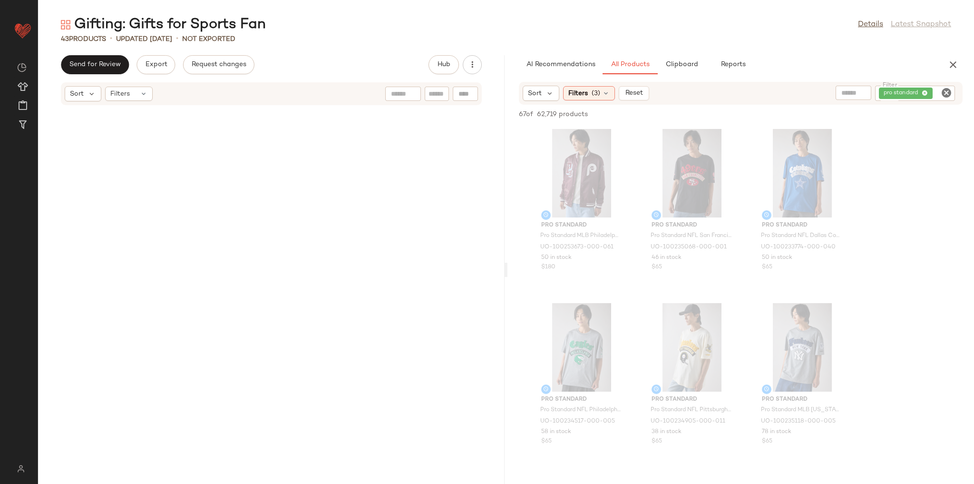
scroll to position [1567, 0]
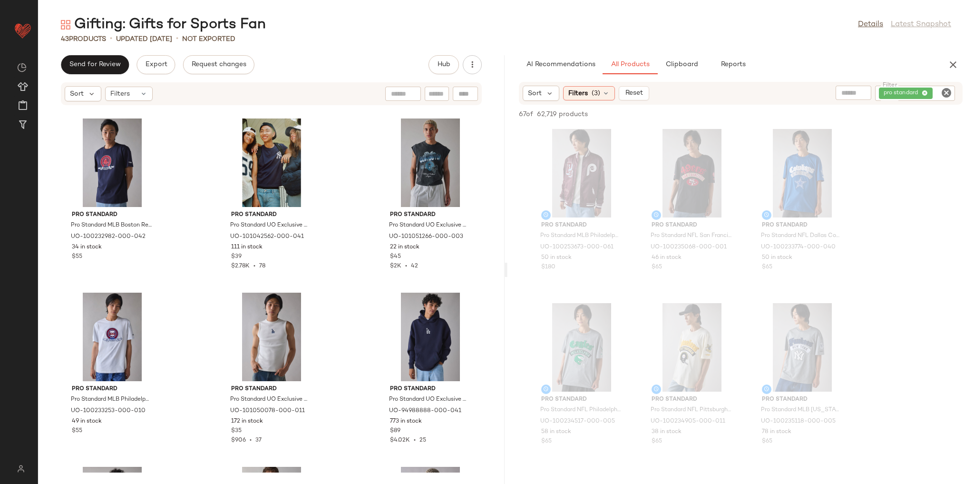
click at [947, 92] on icon "Clear Filter" at bounding box center [946, 92] width 11 height 11
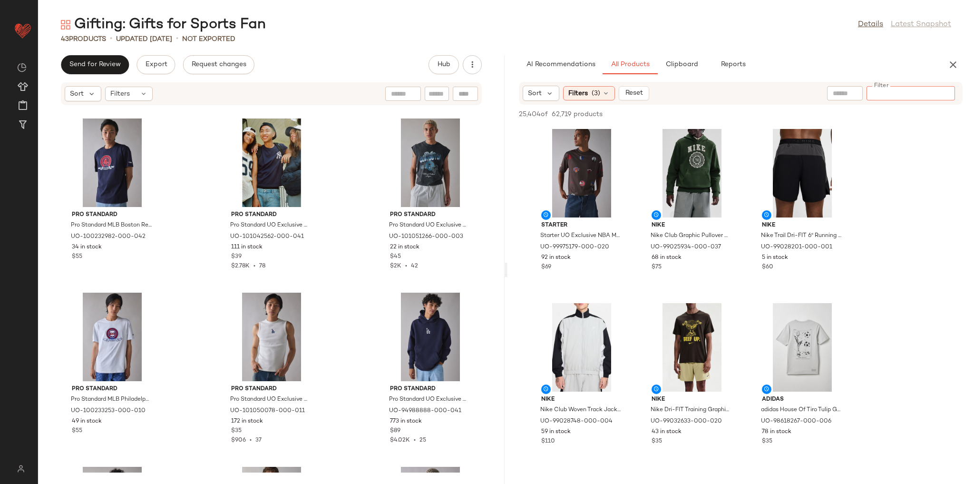
click at [896, 88] on input "Filter" at bounding box center [911, 93] width 81 height 10
type input "********"
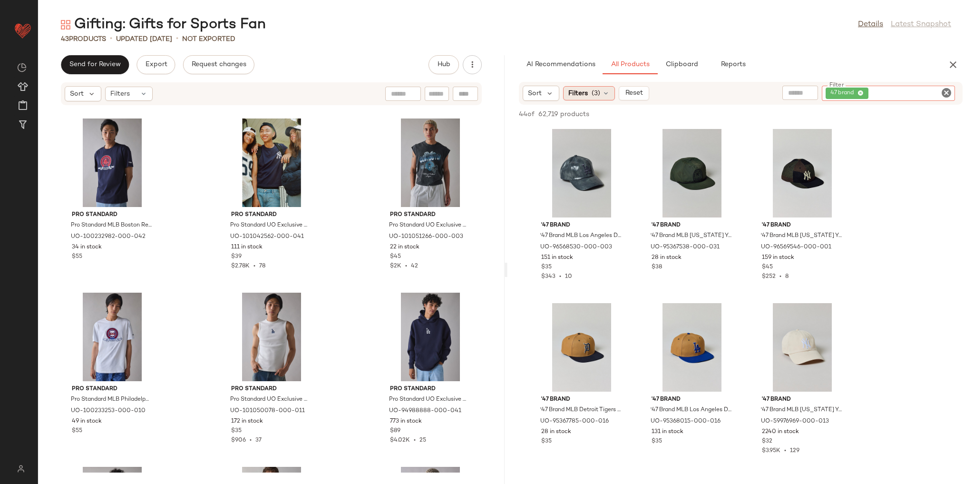
click at [594, 95] on span "(3)" at bounding box center [596, 93] width 9 height 10
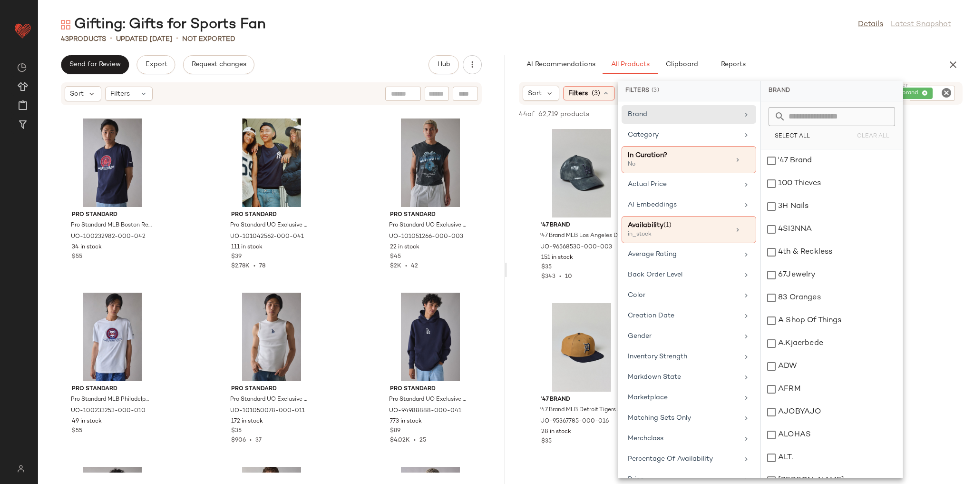
click at [796, 39] on div "43 Products • updated Aug 15th • Not Exported" at bounding box center [506, 39] width 936 height 10
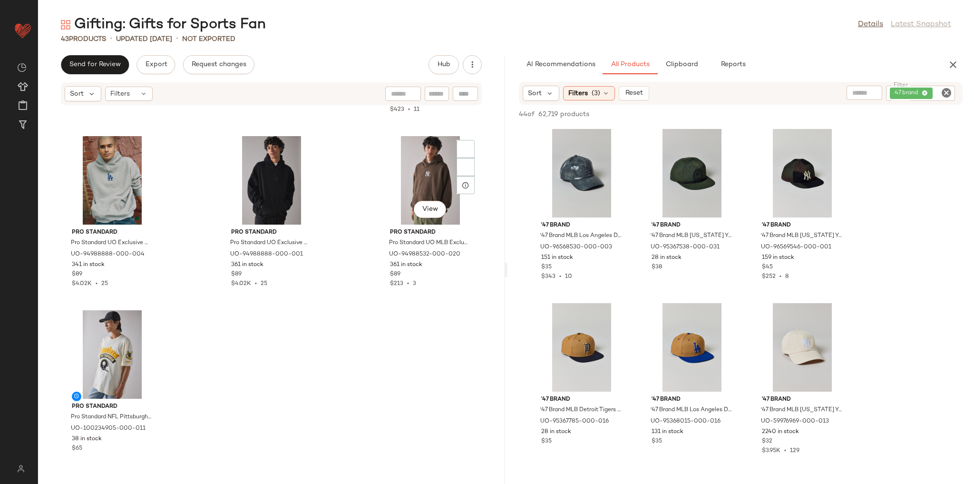
scroll to position [2247, 0]
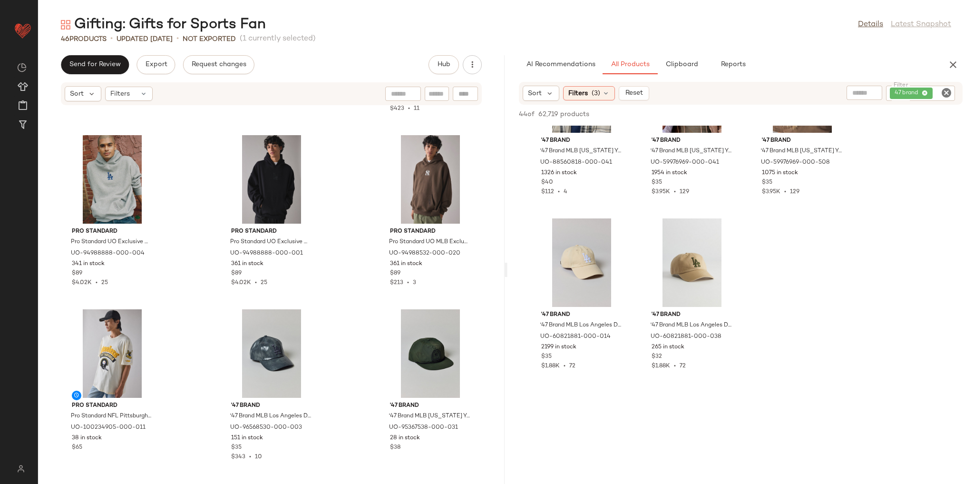
scroll to position [2398, 0]
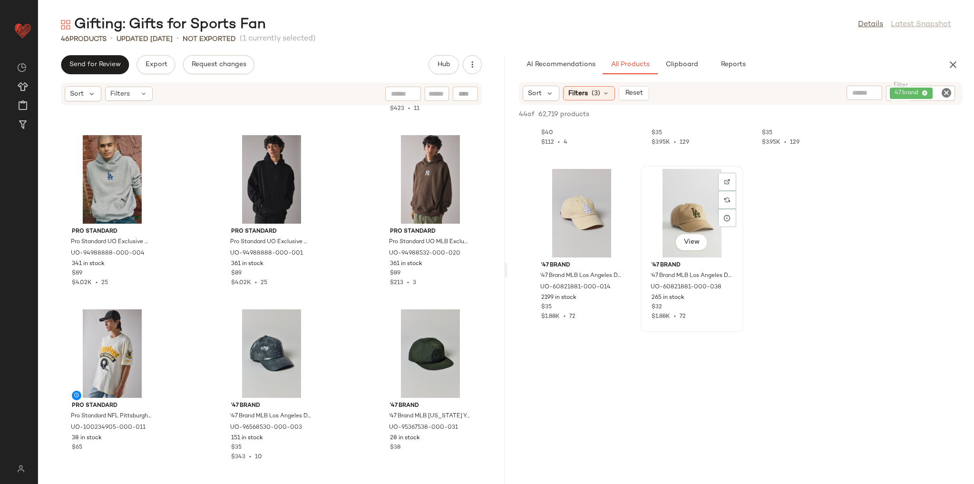
click at [668, 225] on div "View" at bounding box center [692, 213] width 96 height 88
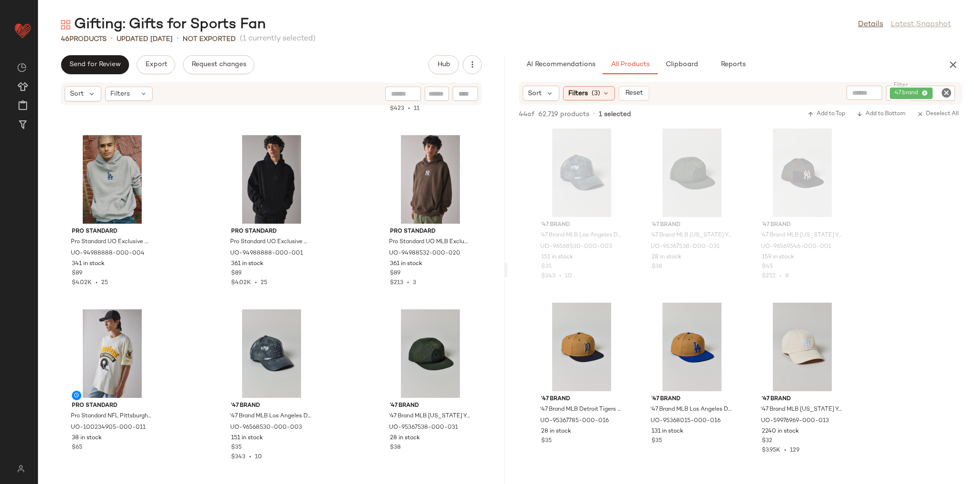
scroll to position [0, 0]
click at [595, 337] on div "View" at bounding box center [582, 347] width 96 height 88
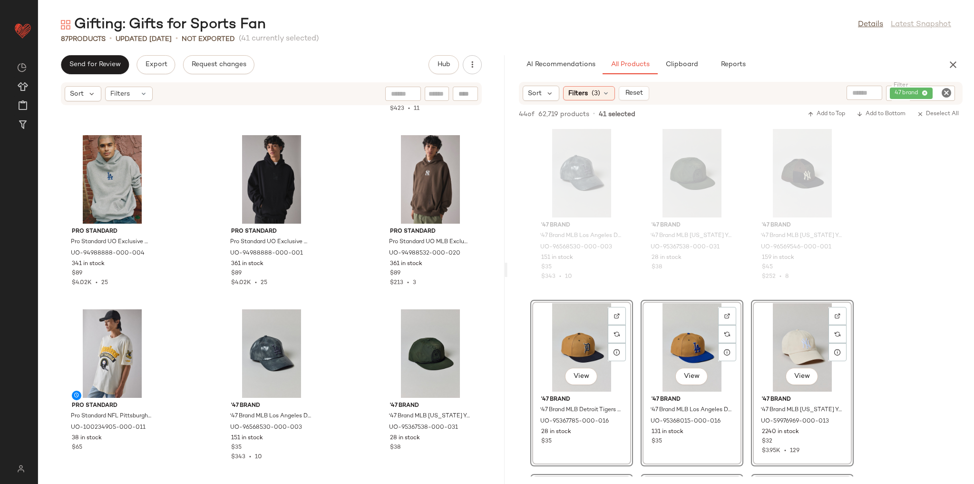
click at [481, 326] on div "Pro Standard Pro Standard MLB New York Yankees Floral Embroidered Baseball Hat …" at bounding box center [271, 289] width 467 height 367
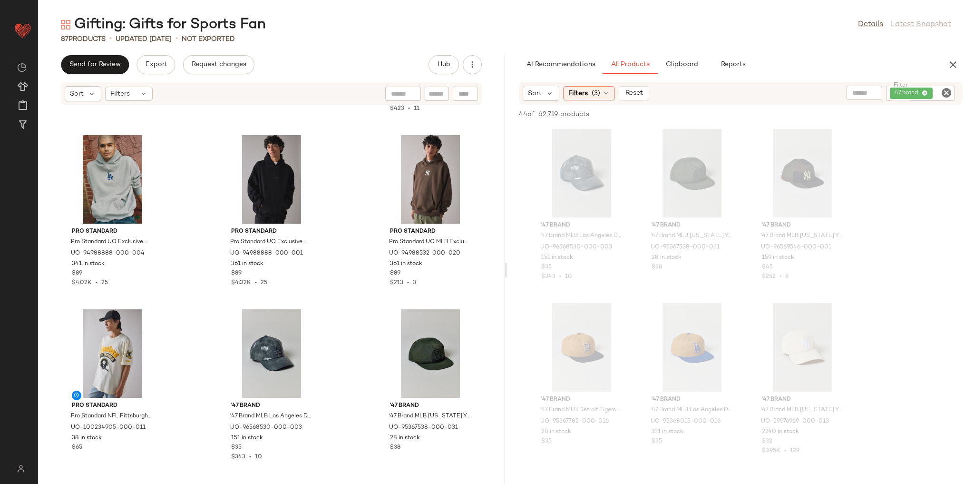
click at [945, 89] on icon "Clear Filter" at bounding box center [946, 92] width 11 height 11
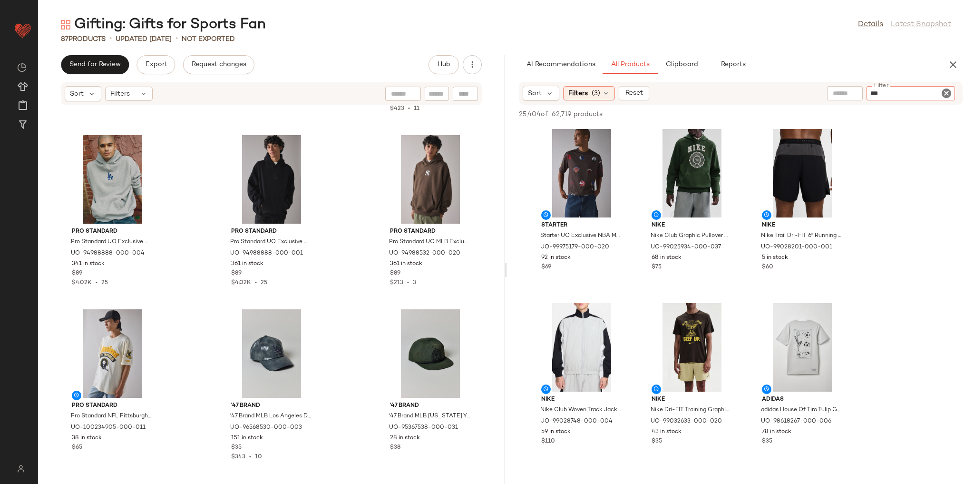
type input "****"
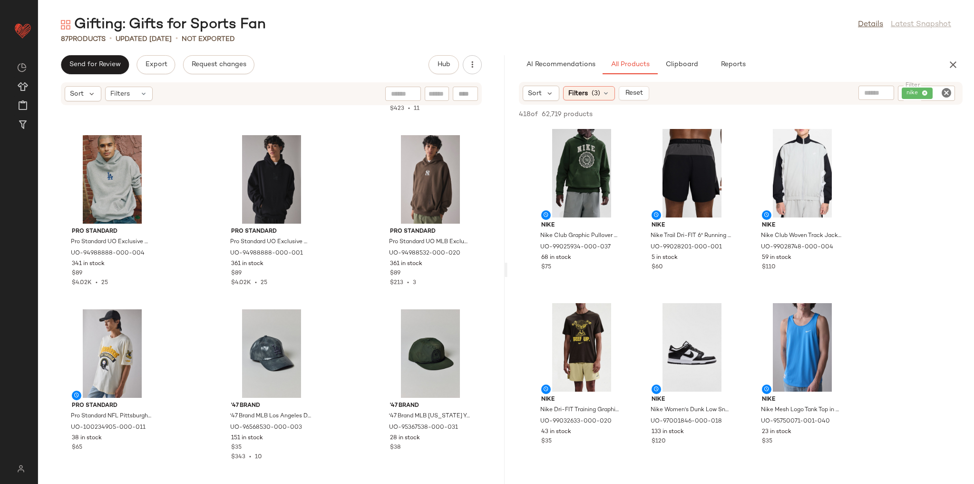
click at [946, 94] on icon "Clear Filter" at bounding box center [946, 92] width 11 height 11
click at [916, 94] on input "Filter" at bounding box center [911, 93] width 81 height 10
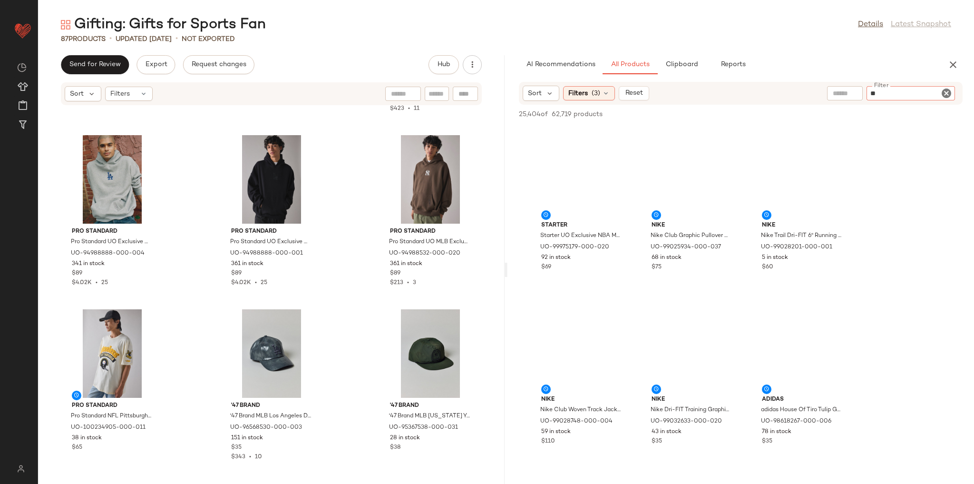
type input "***"
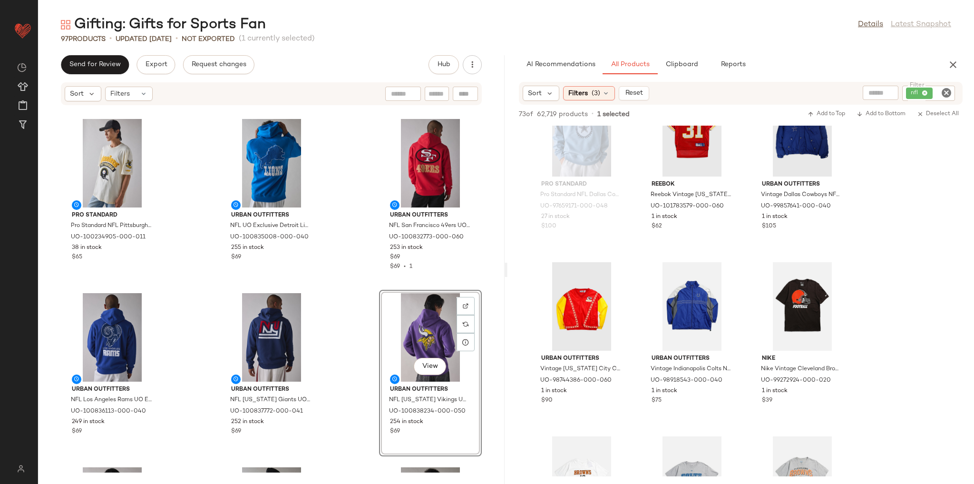
scroll to position [3159, 0]
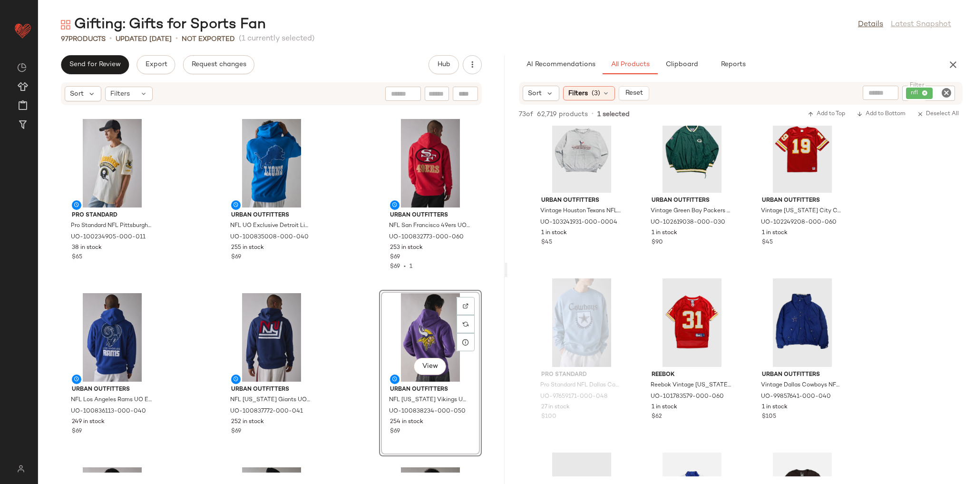
click at [947, 93] on icon "Clear Filter" at bounding box center [946, 92] width 11 height 11
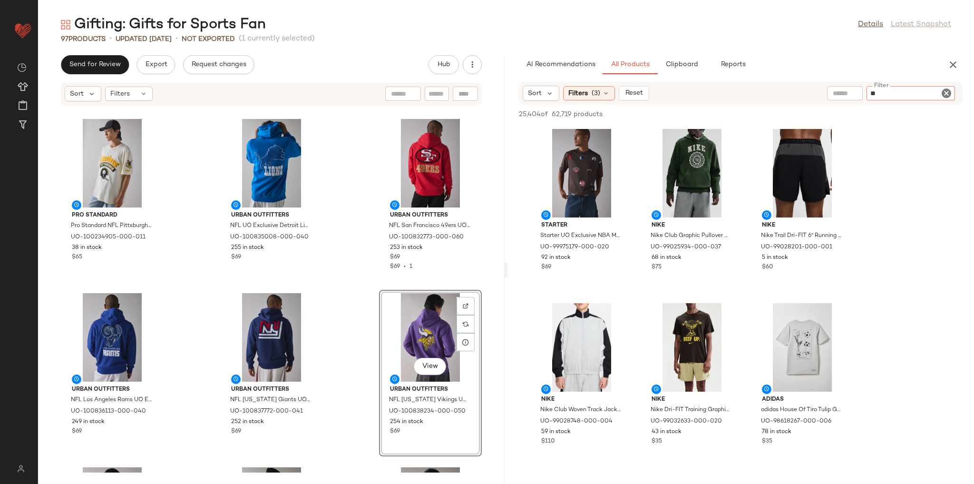
type input "***"
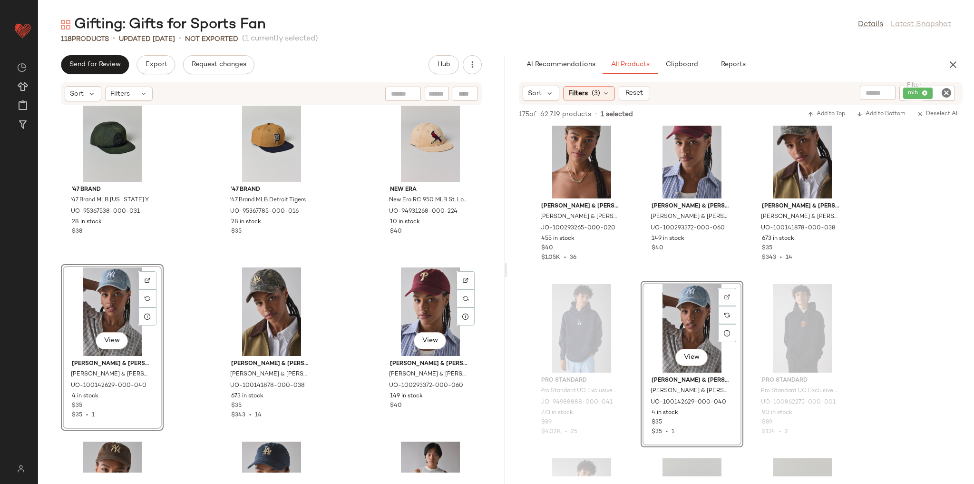
scroll to position [3160, 0]
drag, startPoint x: 170, startPoint y: 361, endPoint x: 147, endPoint y: 363, distance: 22.9
click at [169, 361] on div "Urban Outfitters NFL Kansas City Chiefs UO Exclusive Chenille Patch Hoodie Swea…" at bounding box center [271, 289] width 467 height 367
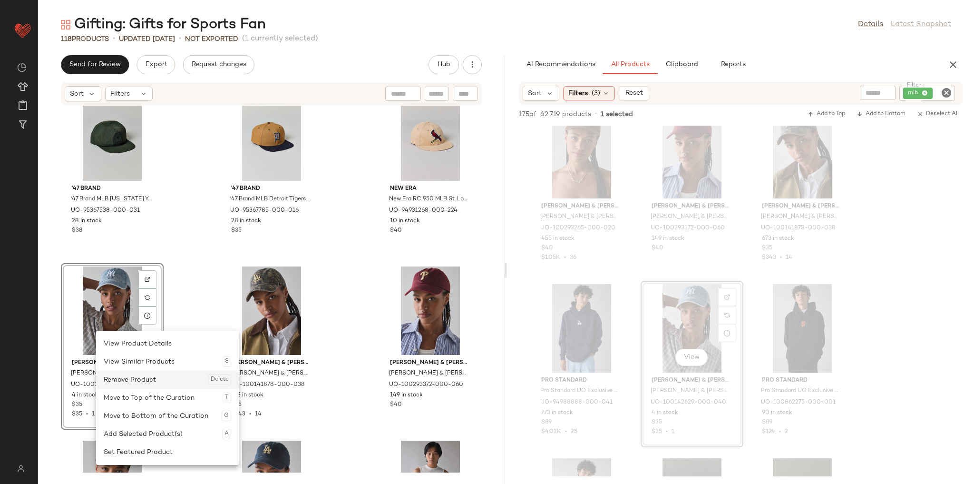
click at [136, 382] on div "Remove Product Delete" at bounding box center [167, 380] width 127 height 18
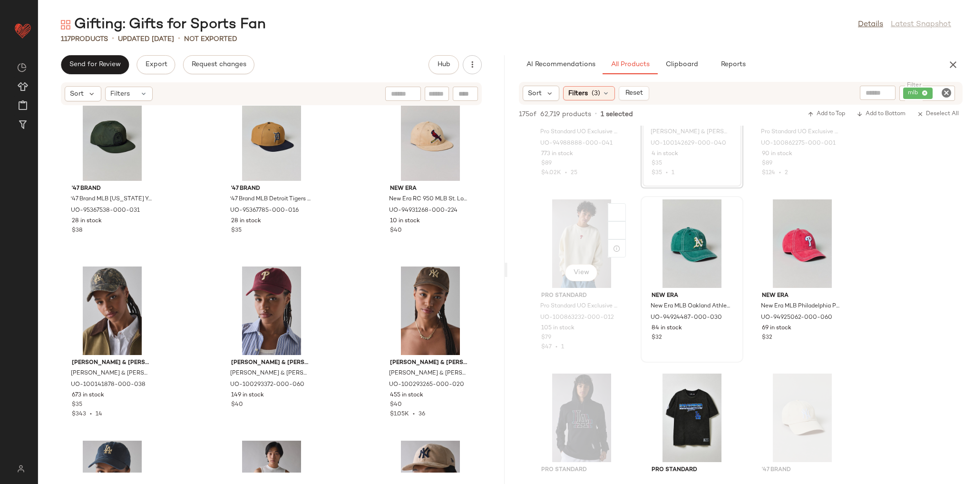
scroll to position [3768, 0]
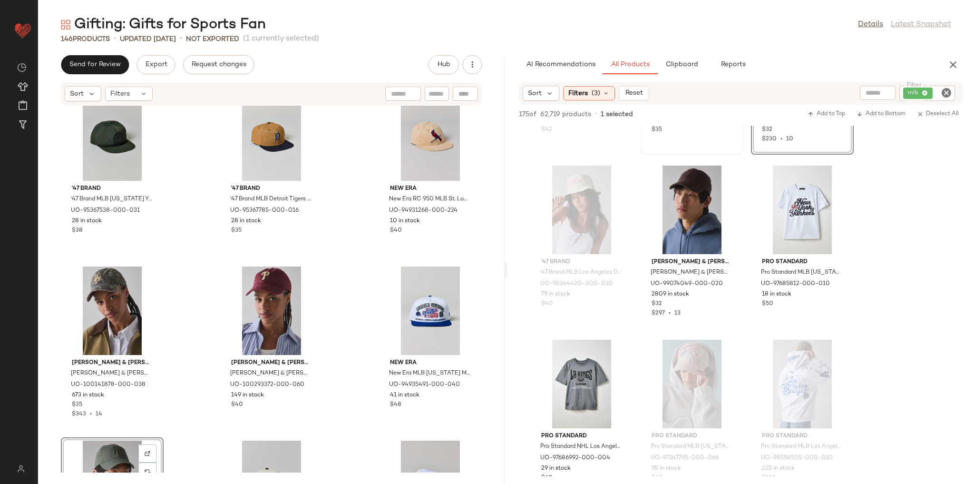
scroll to position [6584, 0]
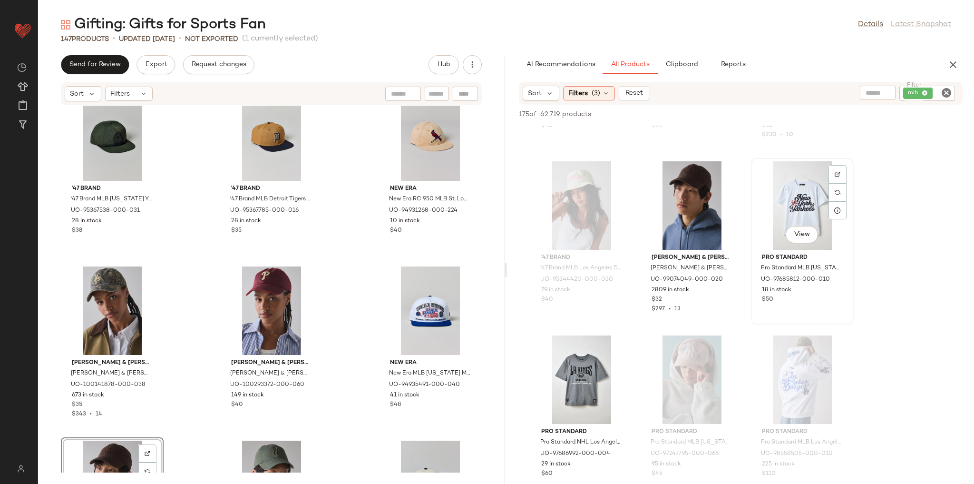
click at [773, 204] on div "View" at bounding box center [802, 205] width 96 height 88
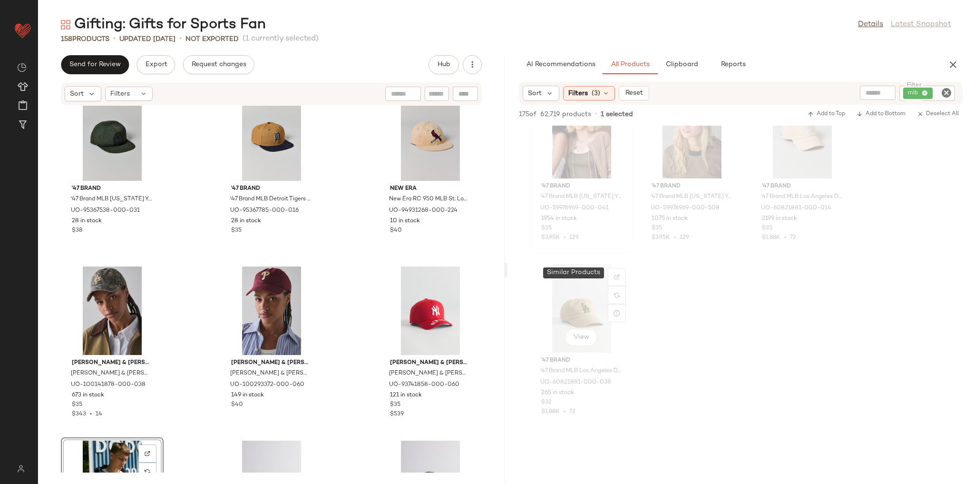
scroll to position [10047, 0]
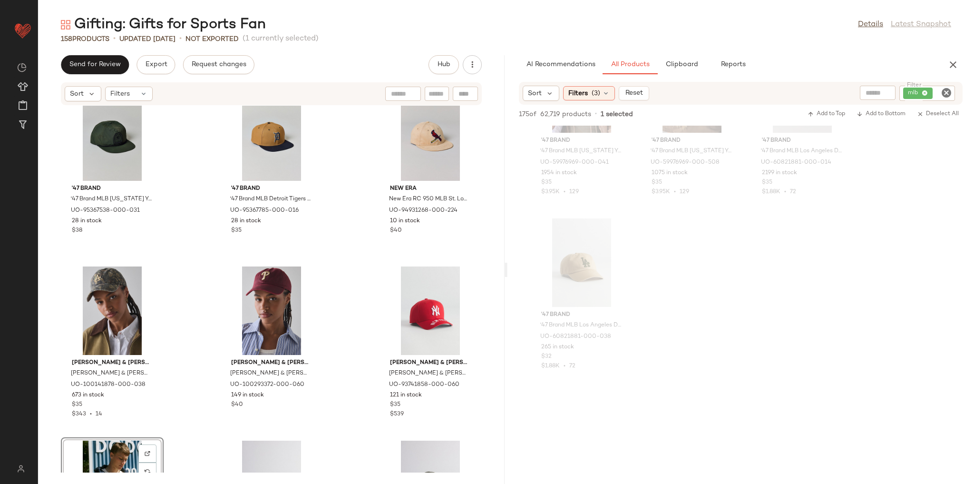
click at [945, 95] on icon "Clear Filter" at bounding box center [946, 92] width 11 height 11
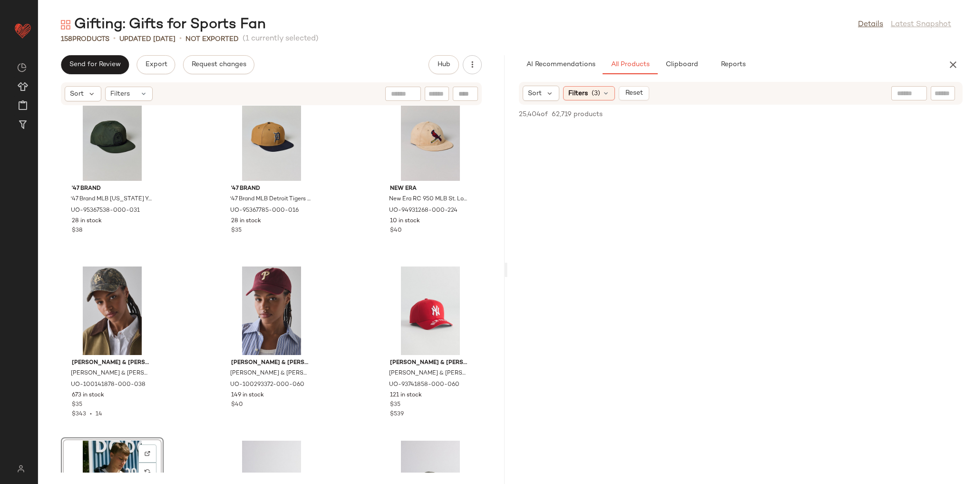
click at [940, 91] on input "text" at bounding box center [943, 93] width 17 height 10
type input "***"
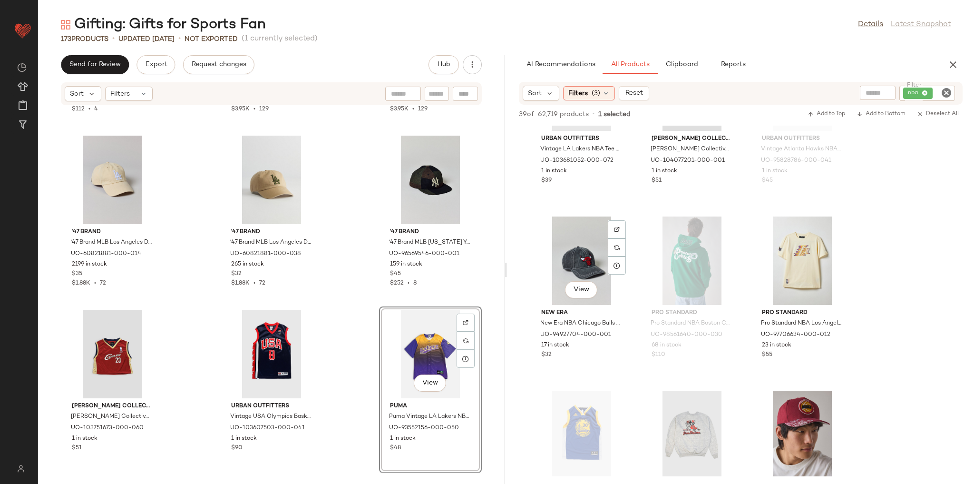
scroll to position [647, 0]
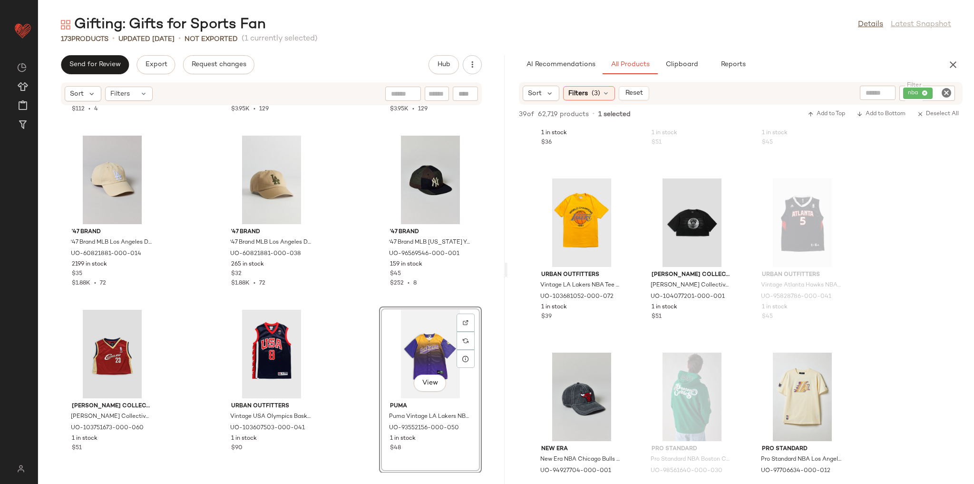
click at [946, 93] on icon "Clear Filter" at bounding box center [946, 92] width 11 height 11
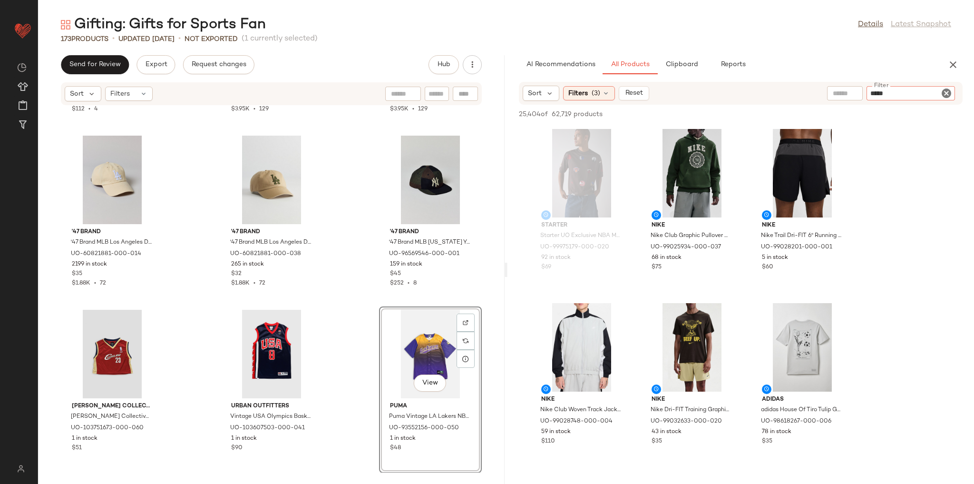
type input "******"
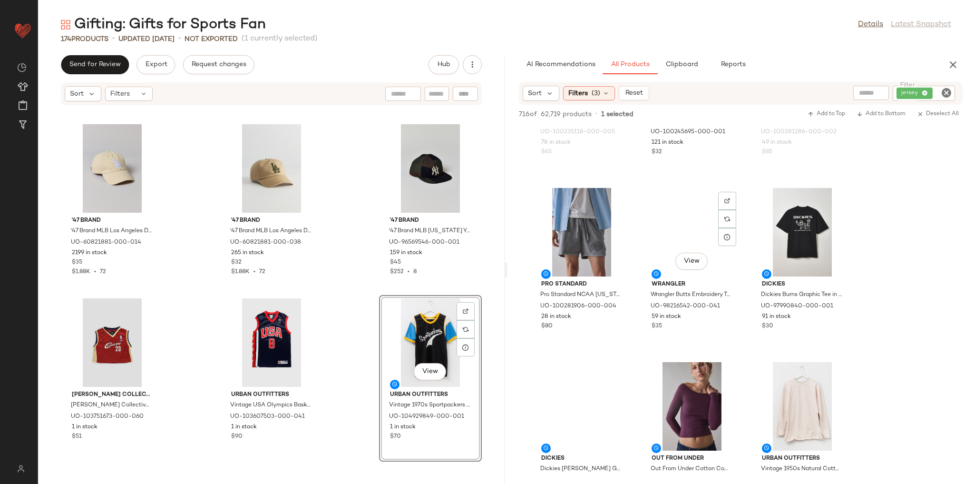
scroll to position [1941, 0]
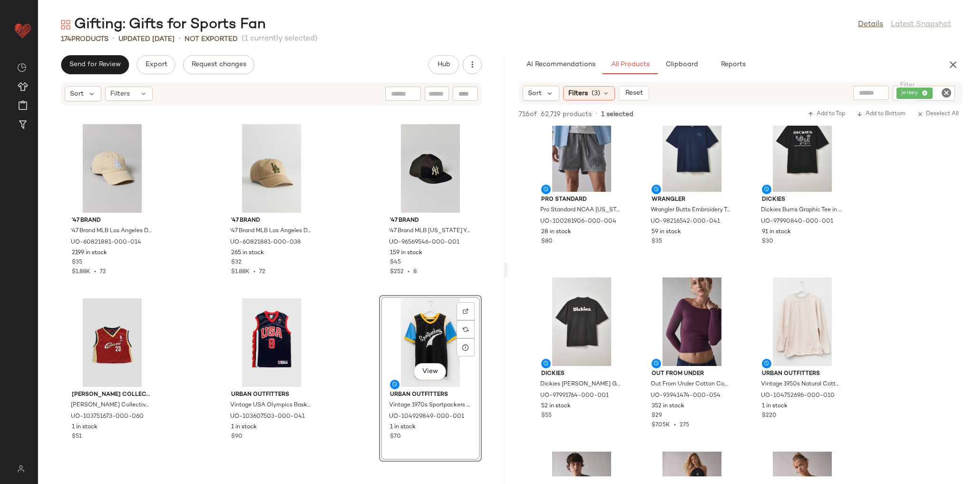
click at [943, 95] on icon "Clear Filter" at bounding box center [946, 92] width 11 height 11
click at [848, 98] on div at bounding box center [867, 93] width 83 height 14
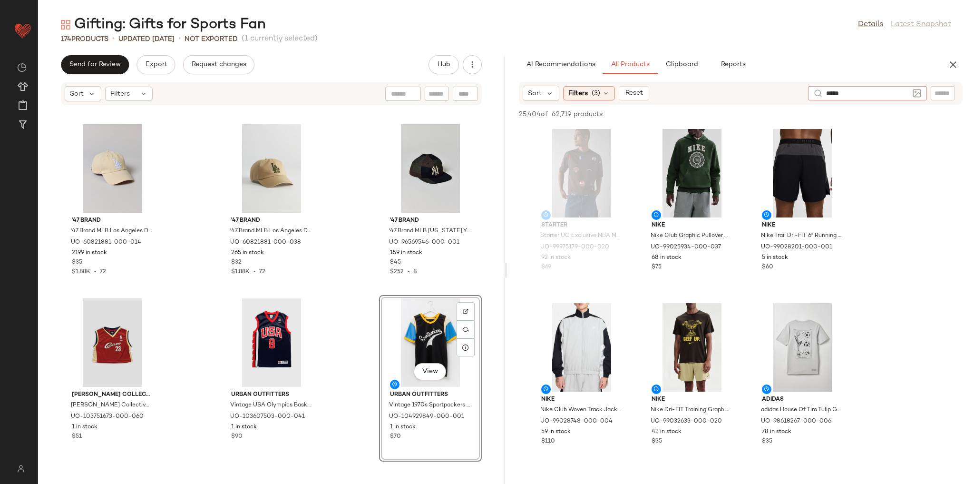
type input "******"
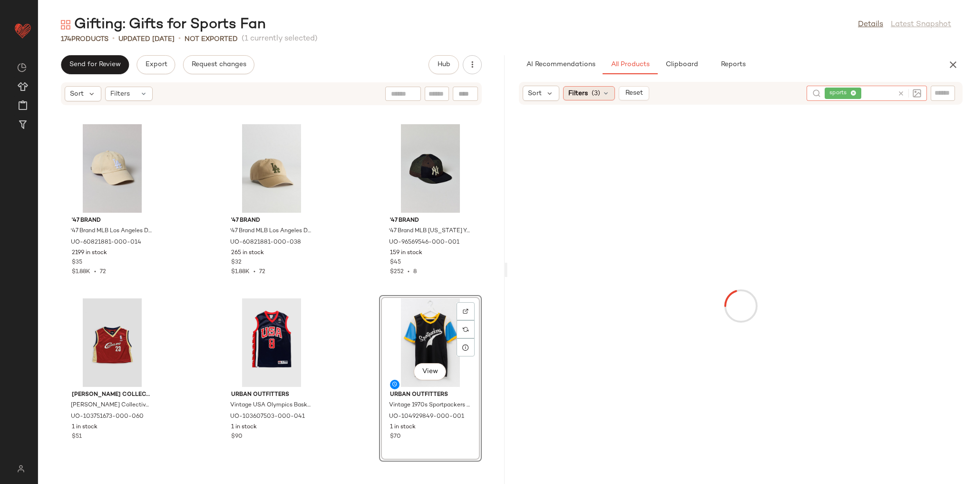
click at [589, 95] on div "Filters (3)" at bounding box center [589, 93] width 52 height 14
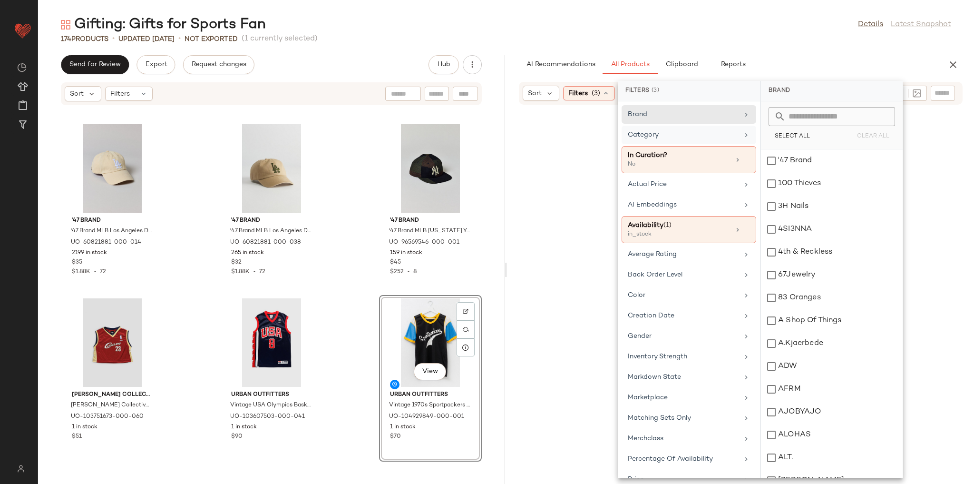
click at [709, 130] on div "Category" at bounding box center [683, 135] width 111 height 10
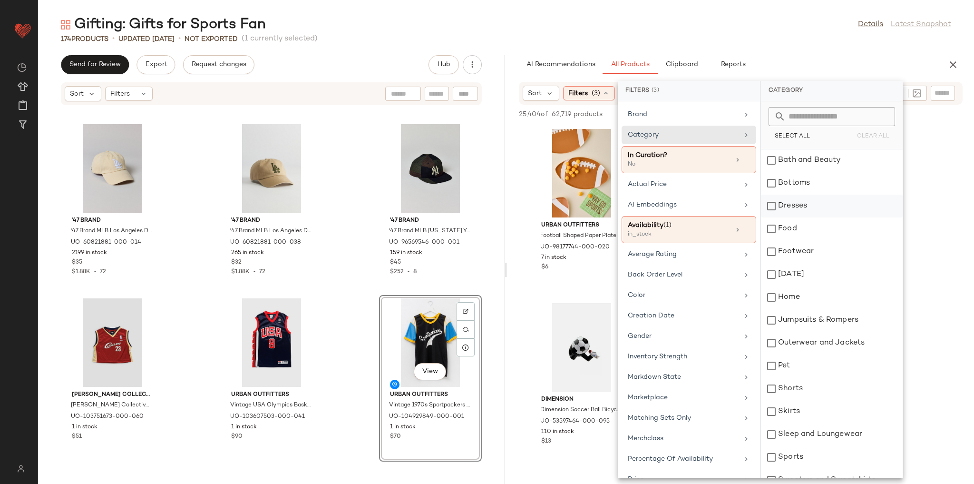
scroll to position [76, 0]
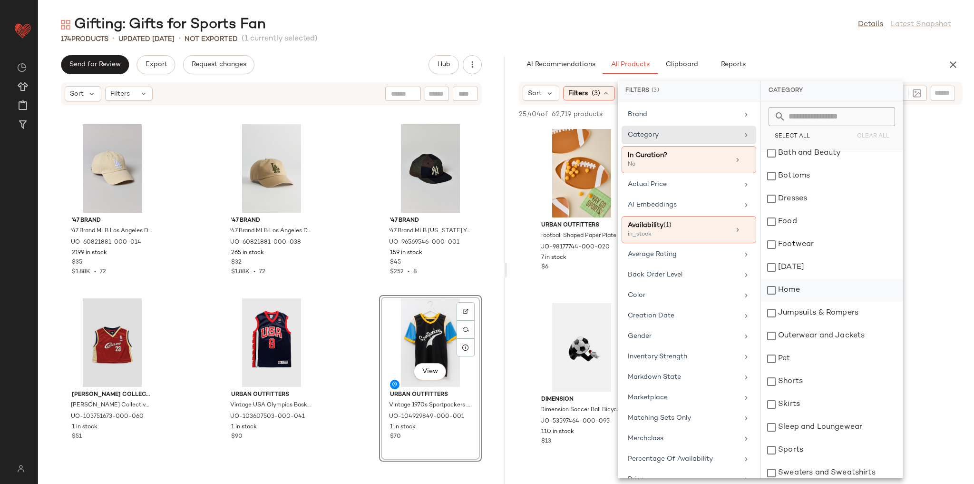
click at [809, 285] on div "Home" at bounding box center [832, 290] width 142 height 23
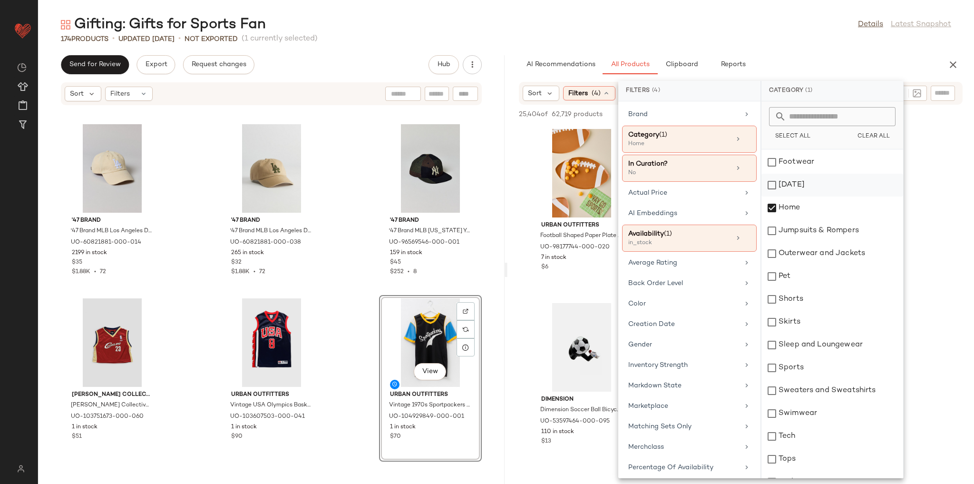
scroll to position [190, 0]
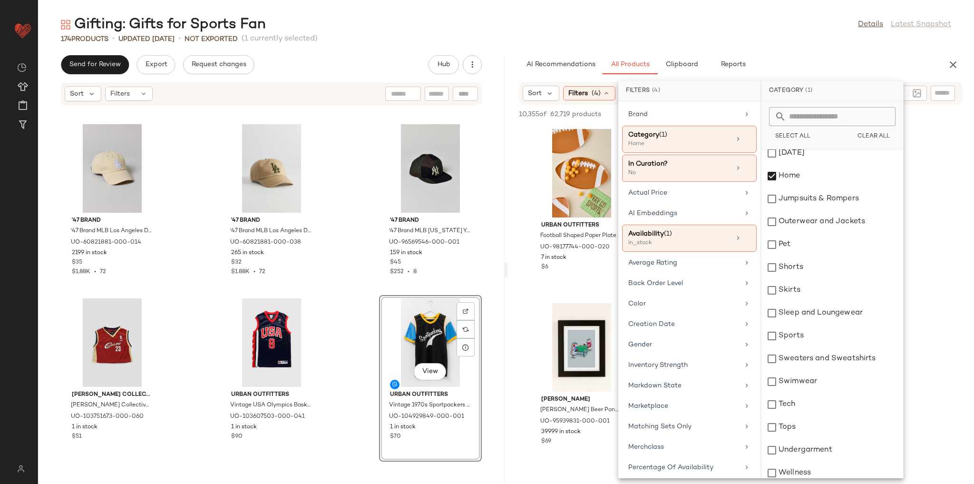
click at [805, 60] on div "AI Recommendations All Products Clipboard Reports" at bounding box center [725, 64] width 413 height 19
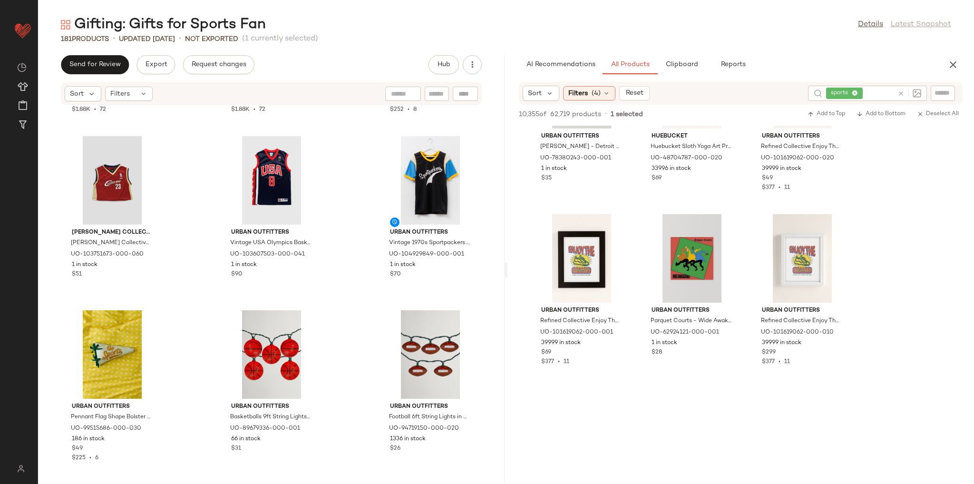
scroll to position [3920, 0]
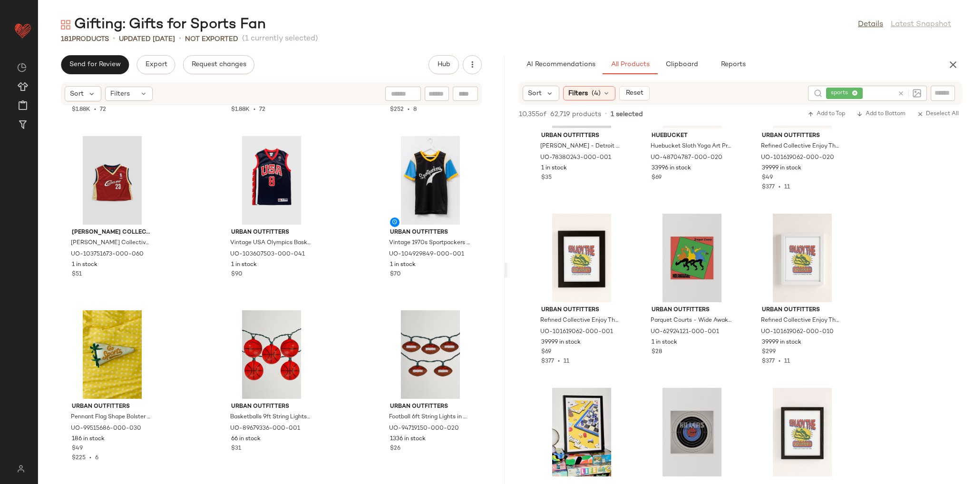
click at [898, 91] on icon at bounding box center [901, 93] width 7 height 7
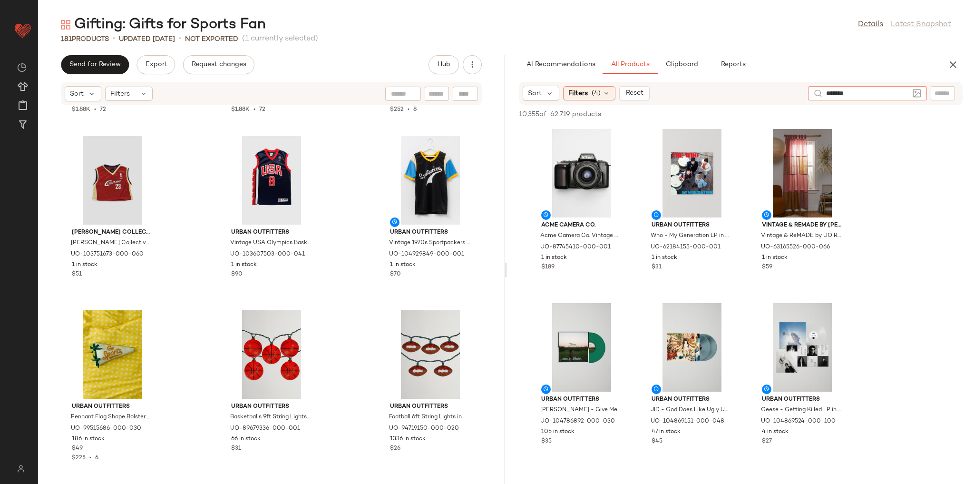
type input "********"
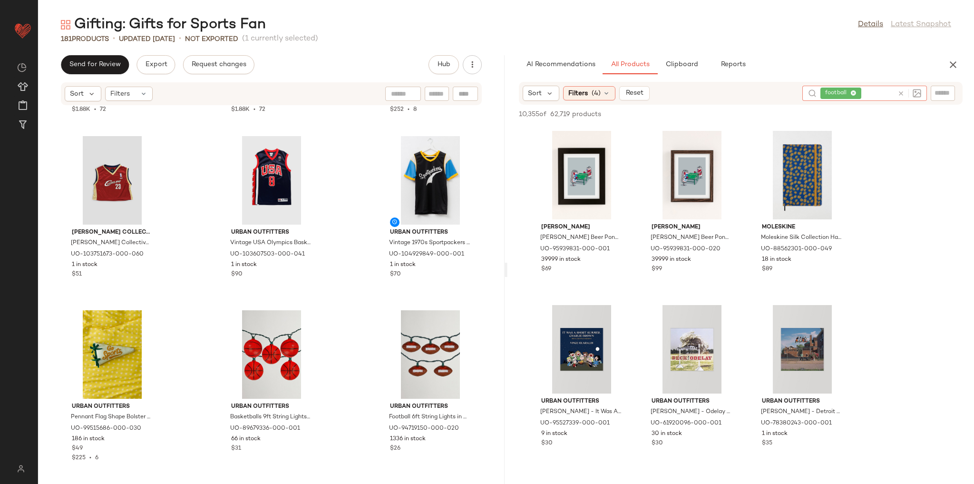
scroll to position [1218, 0]
click at [796, 199] on span "View" at bounding box center [802, 203] width 16 height 8
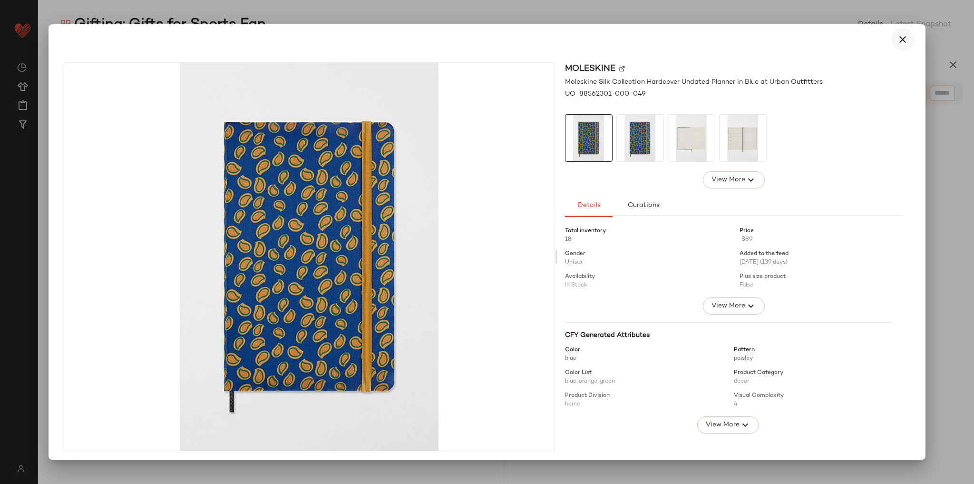
click at [901, 42] on icon "button" at bounding box center [902, 39] width 11 height 11
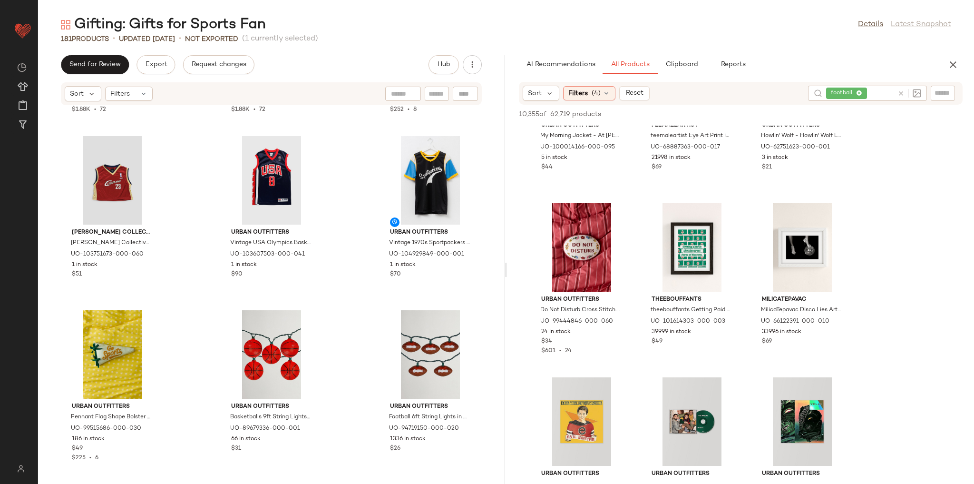
scroll to position [3958, 0]
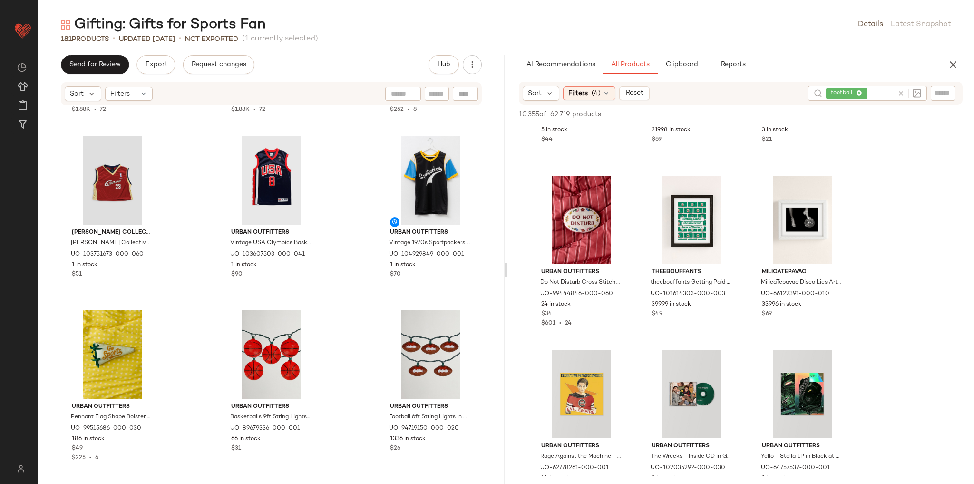
click at [899, 93] on icon at bounding box center [901, 93] width 7 height 7
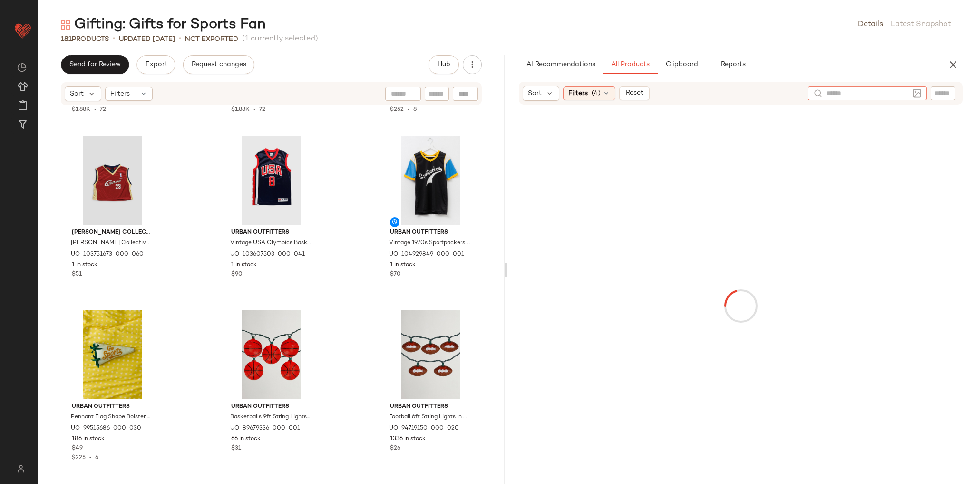
click at [883, 69] on div "AI Recommendations All Products Clipboard Reports" at bounding box center [725, 64] width 413 height 19
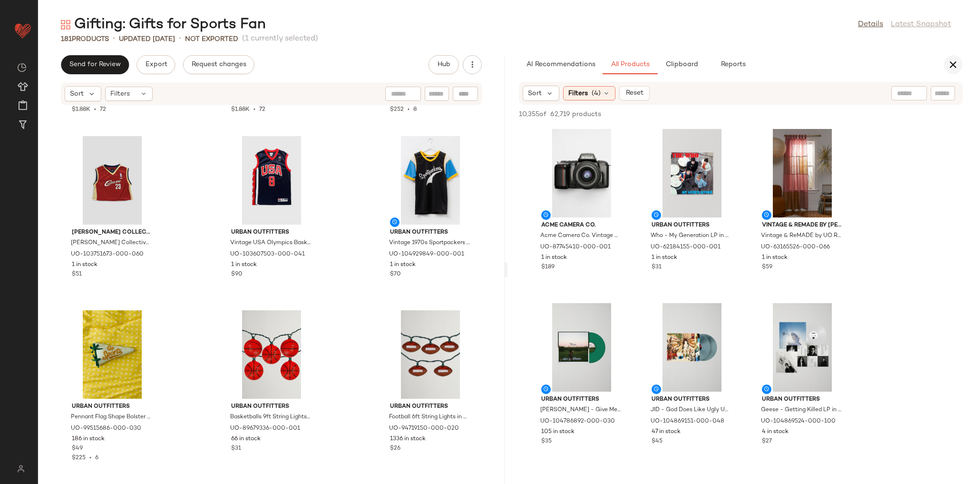
click at [957, 66] on icon "button" at bounding box center [953, 64] width 11 height 11
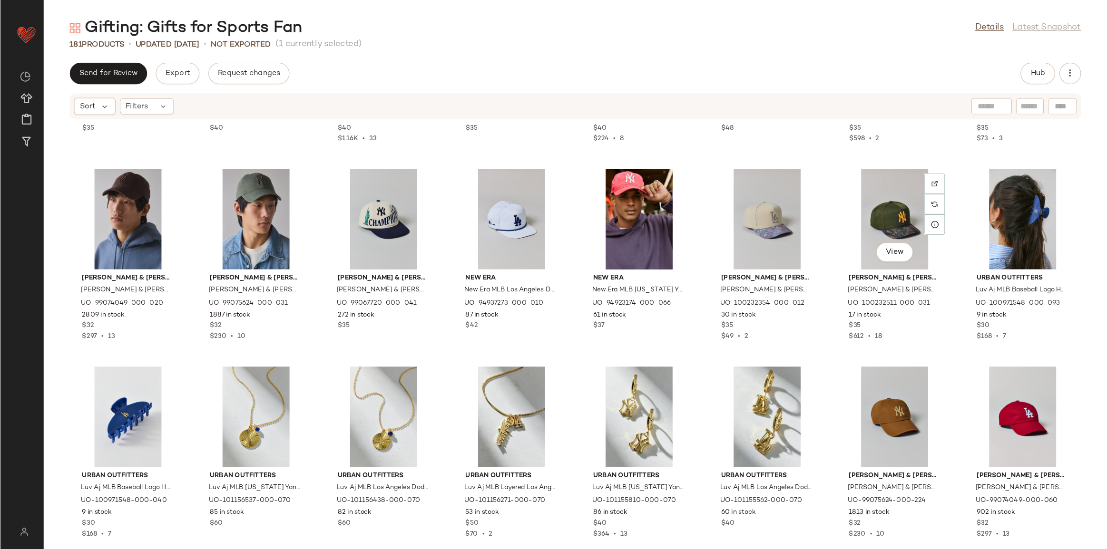
scroll to position [1536, 0]
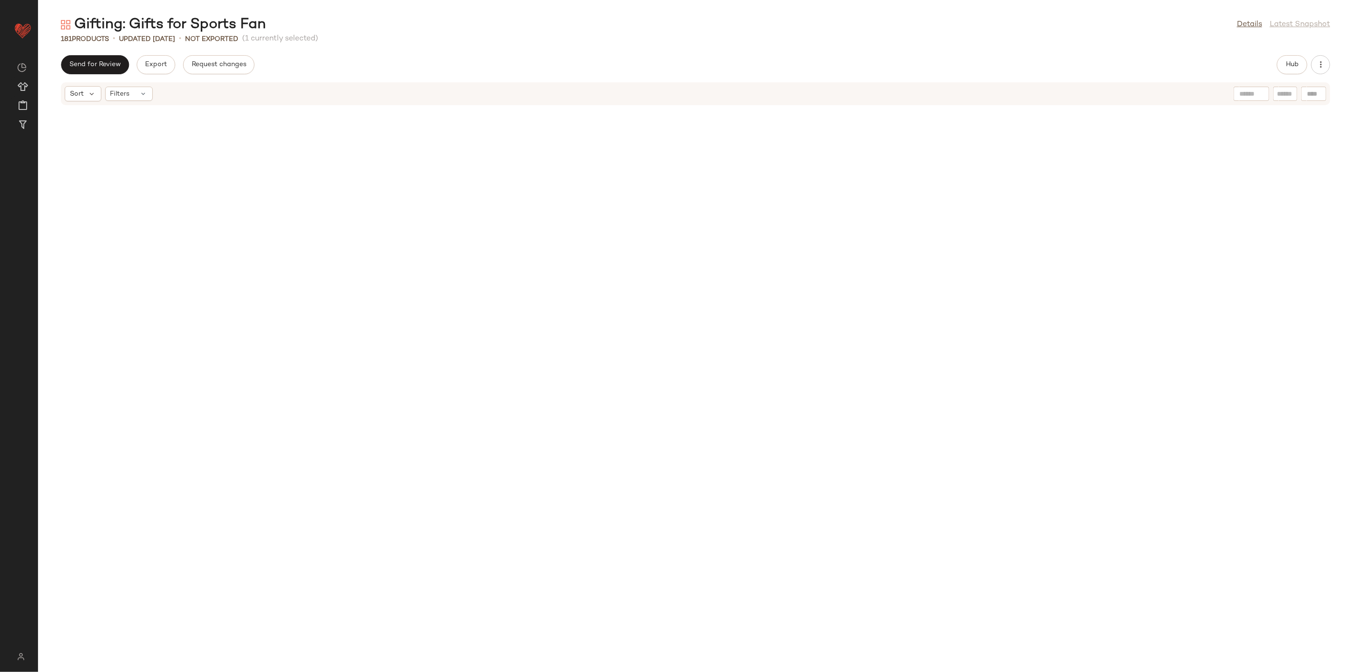
drag, startPoint x: 944, startPoint y: 0, endPoint x: 1002, endPoint y: 60, distance: 83.8
click at [974, 60] on div "Send for Review Export Request changes Hub" at bounding box center [695, 64] width 1269 height 19
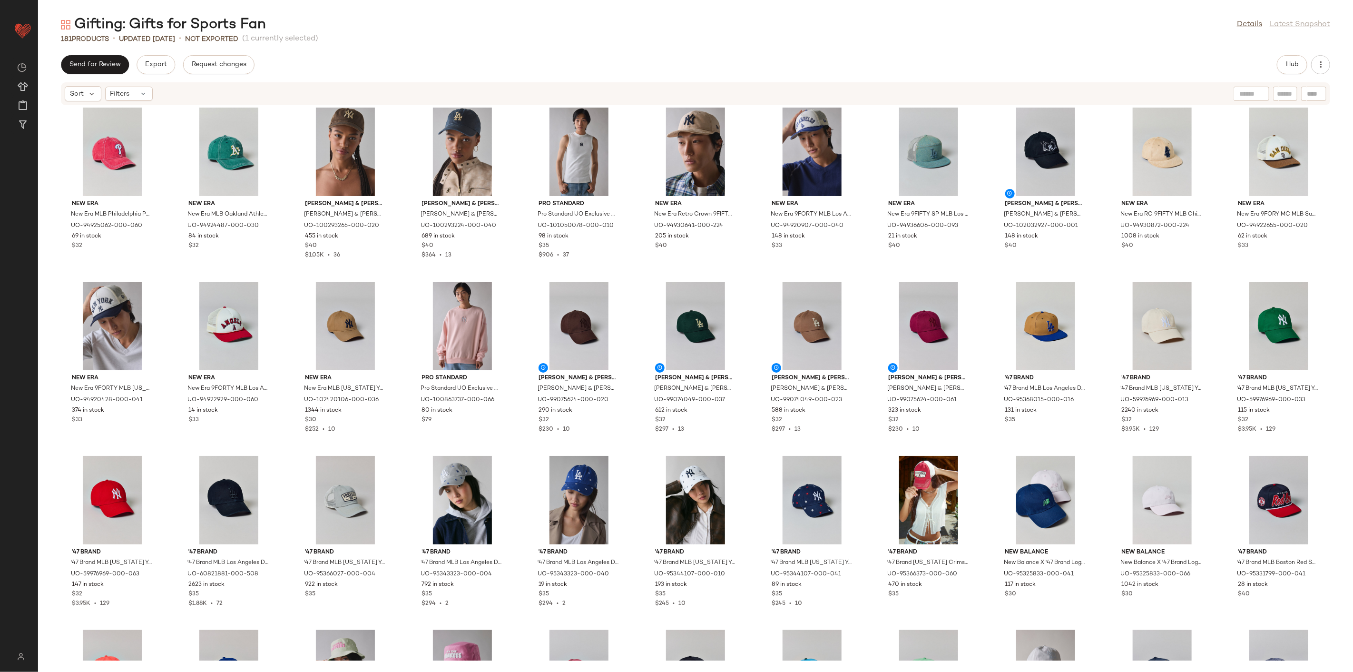
scroll to position [1509, 0]
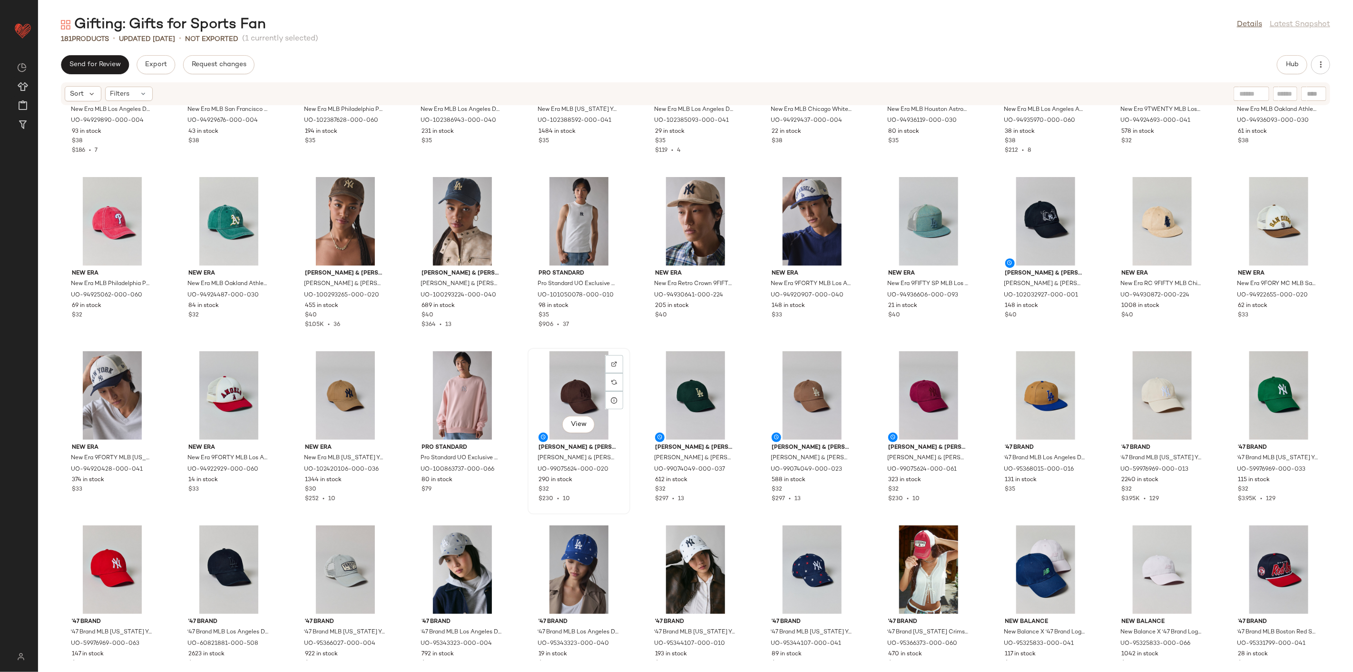
click at [549, 383] on div "View" at bounding box center [579, 395] width 96 height 88
click at [926, 388] on div "View" at bounding box center [929, 395] width 96 height 88
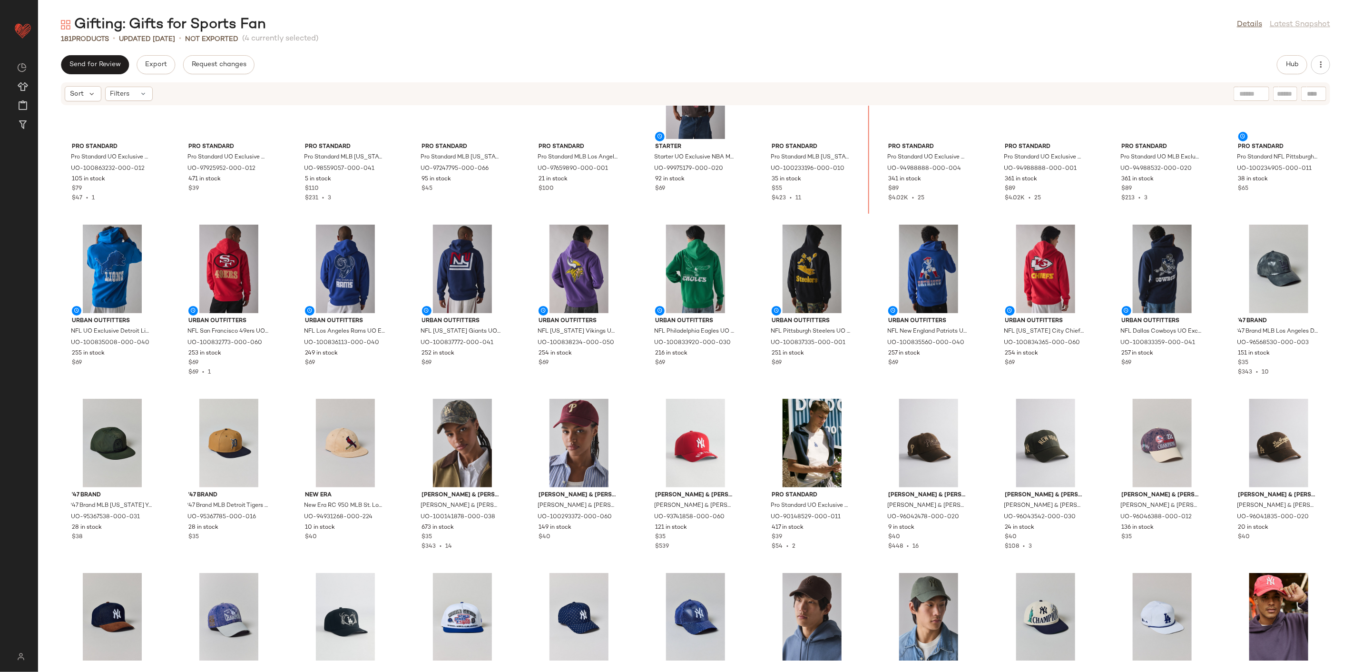
scroll to position [559, 0]
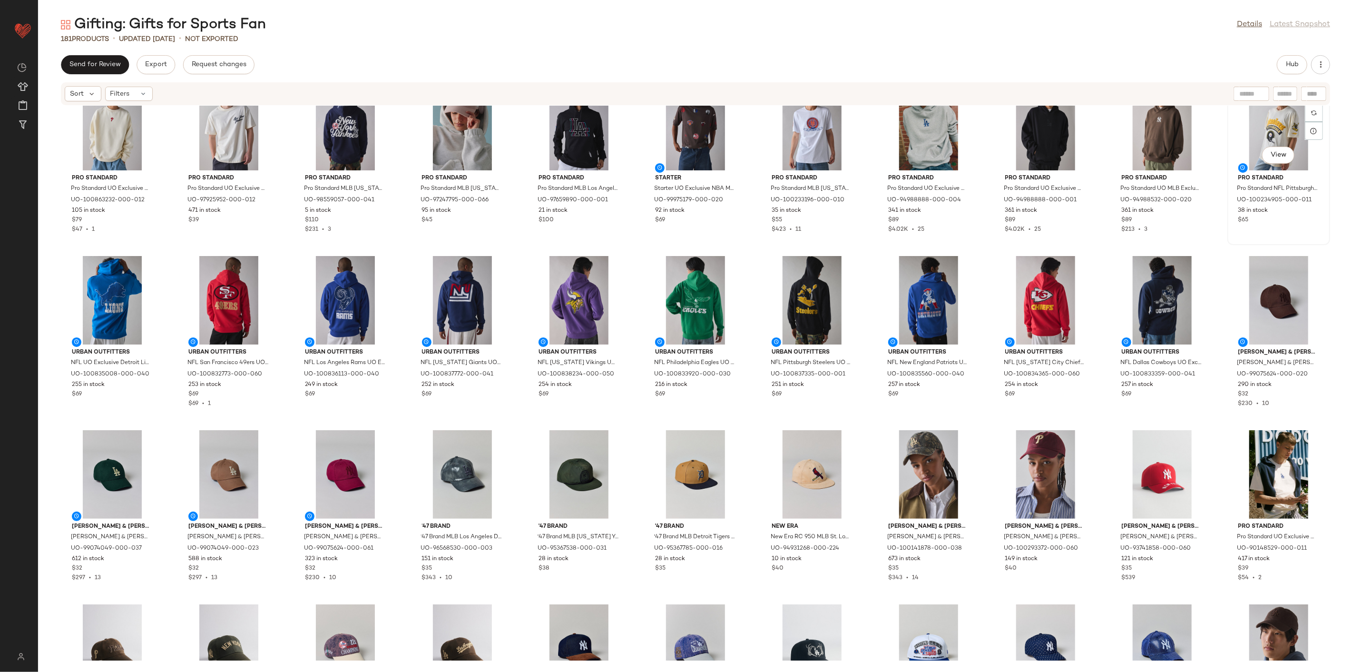
click at [974, 138] on div "View" at bounding box center [1279, 126] width 96 height 88
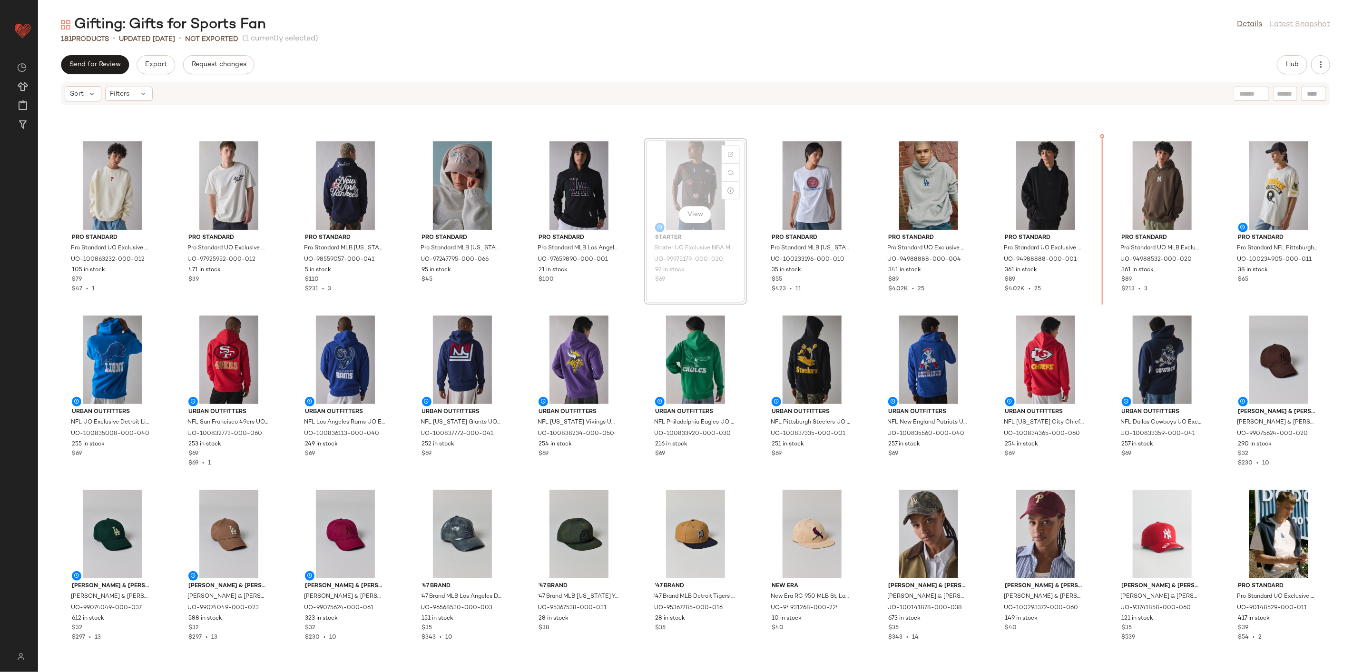
scroll to position [498, 0]
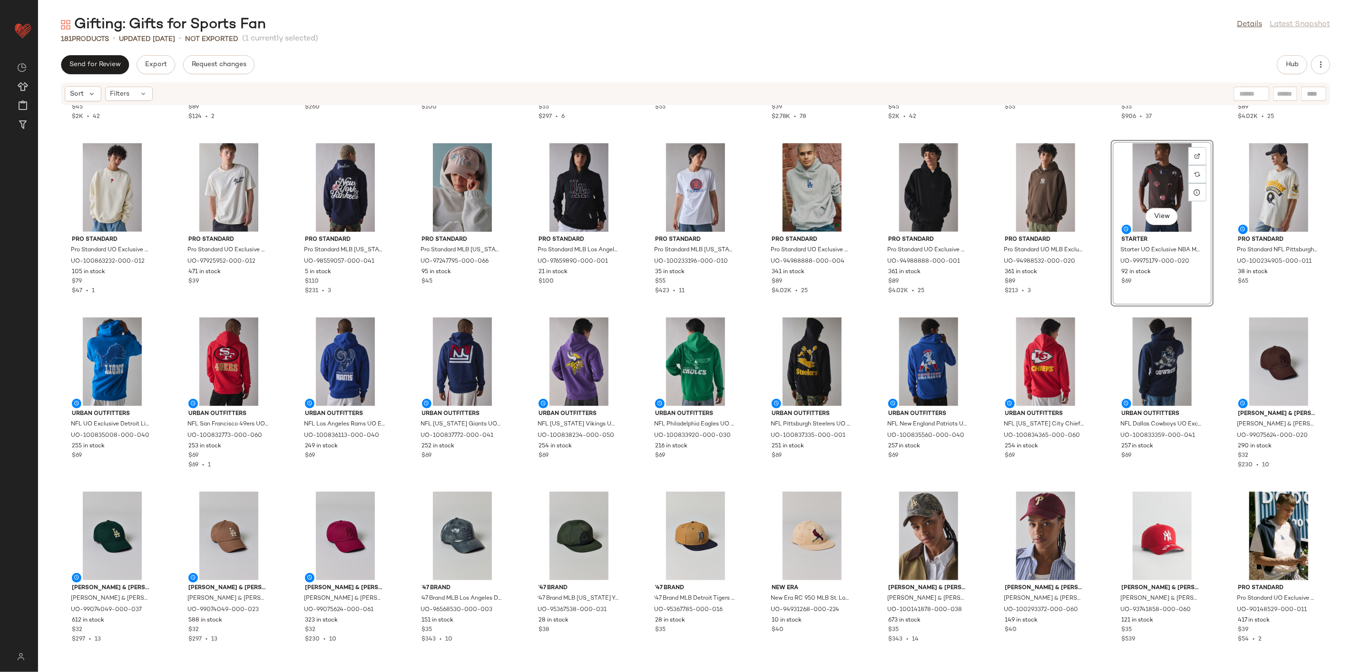
click at [974, 196] on div "Pro Standard Pro Standard UO Exclusive NFL Team Logo Washed Cutoff Muscle Tee i…" at bounding box center [695, 383] width 1315 height 555
click at [974, 187] on div "View" at bounding box center [1162, 187] width 96 height 88
click at [328, 483] on div "View" at bounding box center [345, 535] width 96 height 88
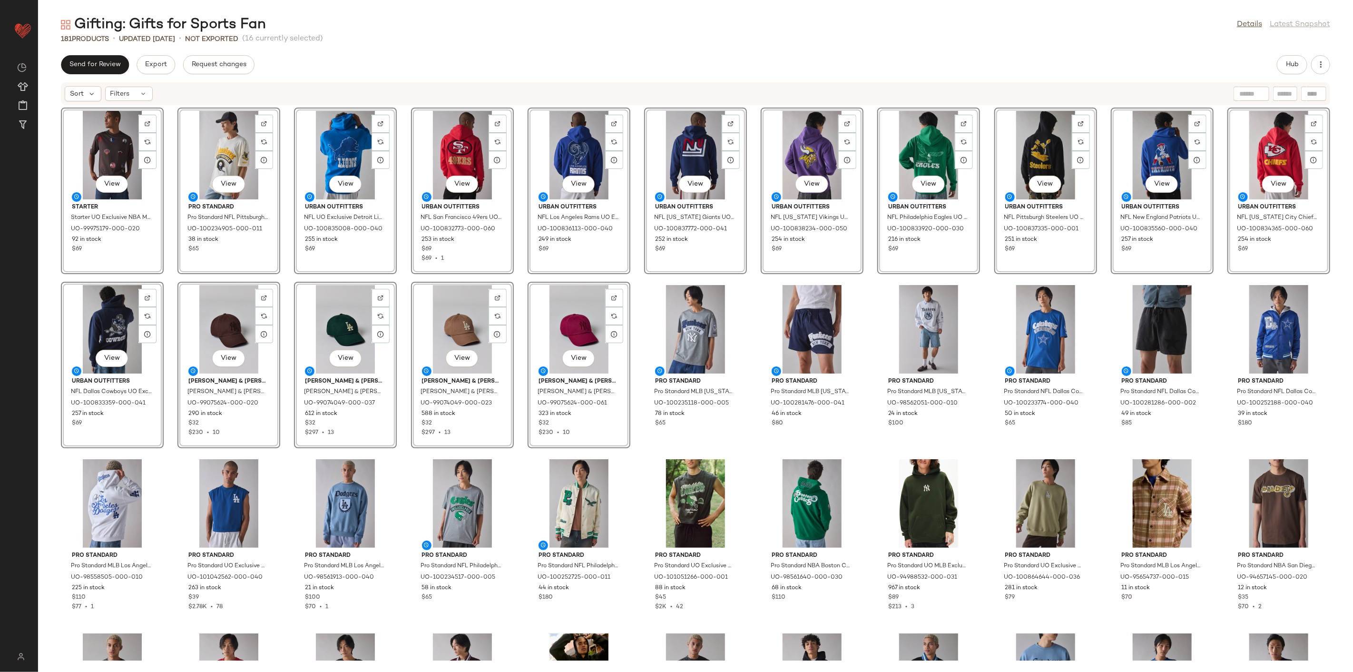
click at [286, 303] on div "View Starter Starter UO Exclusive NBA Mashup Graphic Jersey Tee in Bracken, Men…" at bounding box center [695, 383] width 1315 height 555
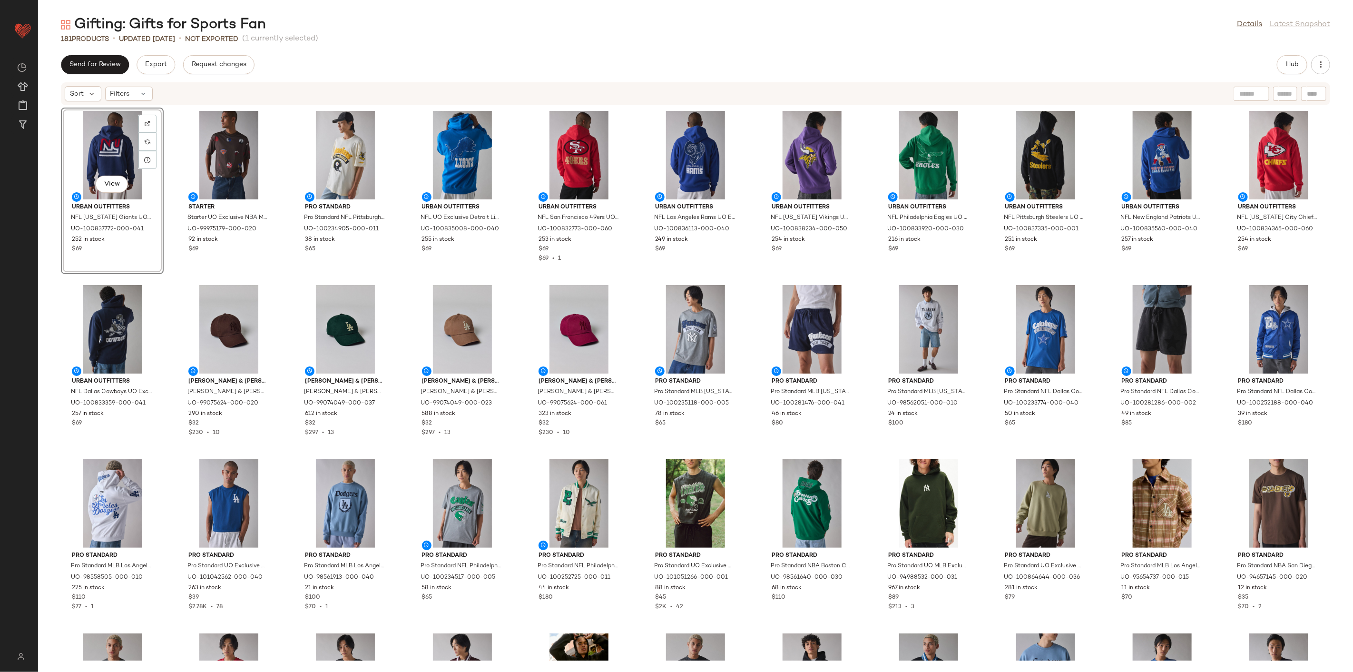
click at [750, 330] on div "View Urban Outfitters NFL New York Giants UO Exclusive Chenille Patch Hoodie Sw…" at bounding box center [695, 383] width 1315 height 555
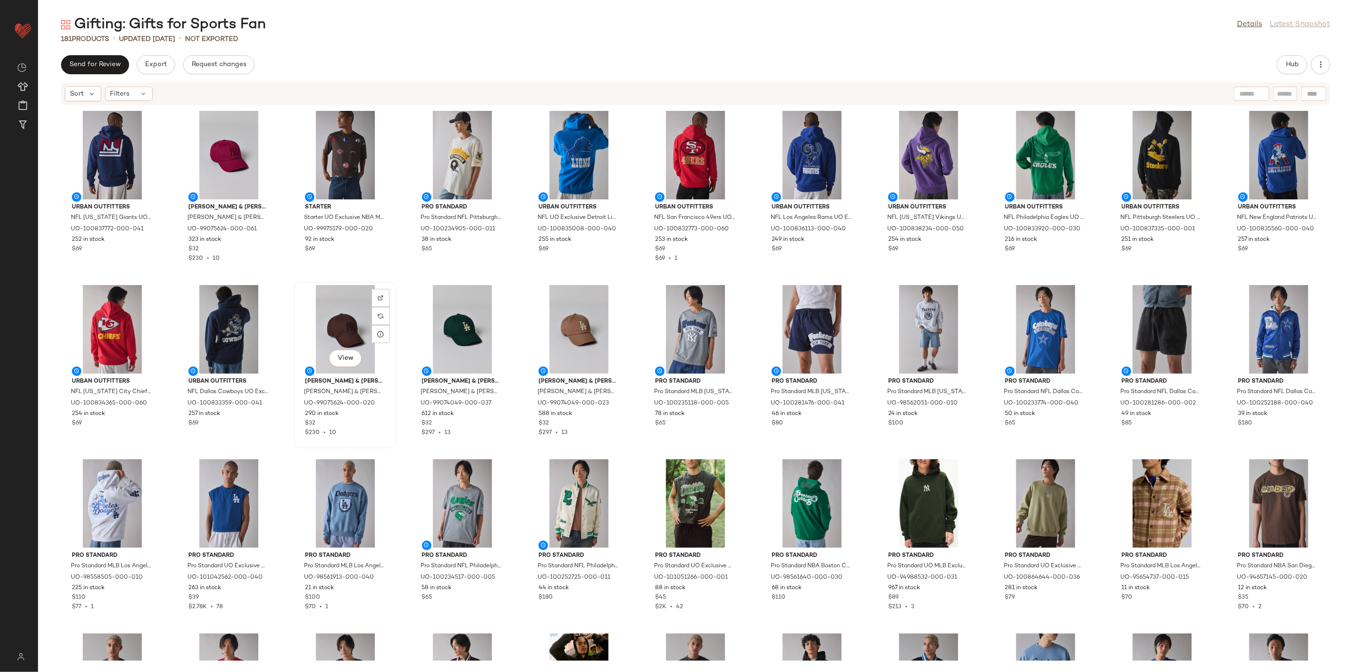
click at [295, 284] on div "View Mitchell & Ness Mitchell & Ness MLB New York Yankees Tonal Logo Dad Hat in…" at bounding box center [345, 365] width 101 height 165
click at [286, 293] on div "Urban Outfitters NFL New York Giants UO Exclusive Chenille Patch Hoodie Sweatsh…" at bounding box center [695, 383] width 1315 height 555
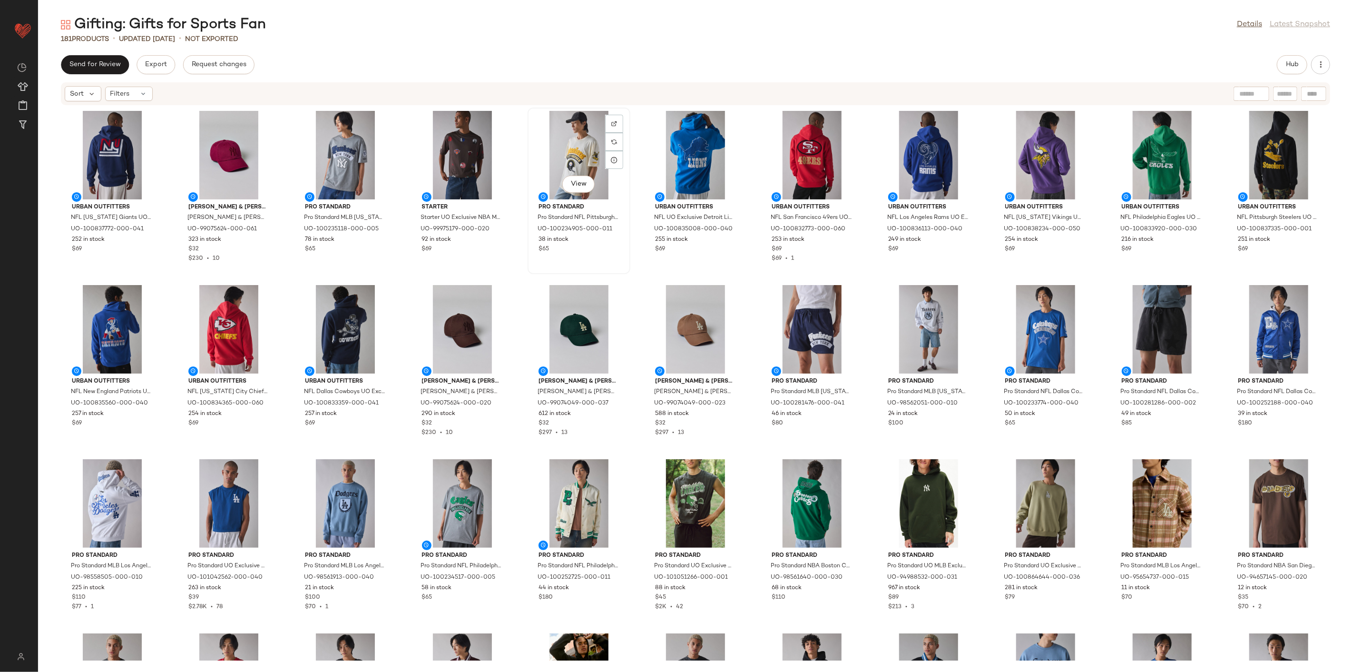
click at [621, 270] on div "View Pro Standard Pro Standard NFL Pittsburgh Steelers Graphic Tee in Ivory, Me…" at bounding box center [579, 190] width 101 height 165
click at [626, 277] on div "Urban Outfitters NFL New York Giants UO Exclusive Chenille Patch Hoodie Sweatsh…" at bounding box center [695, 383] width 1315 height 555
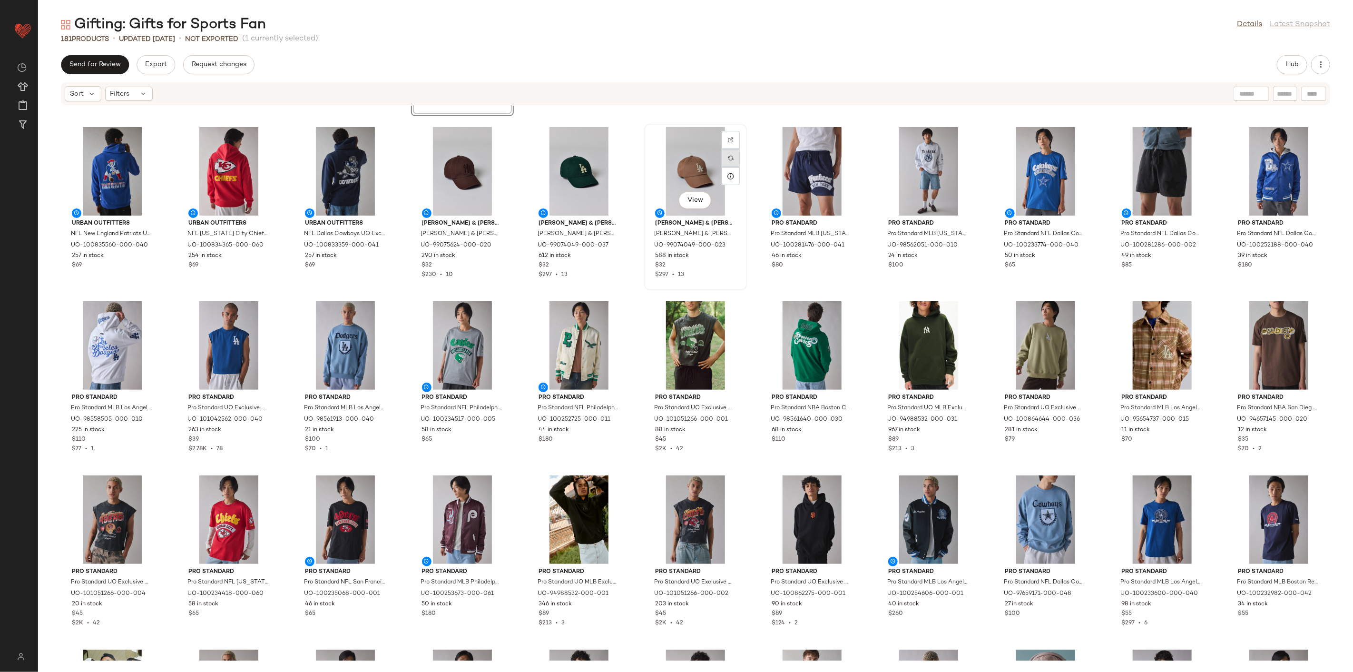
scroll to position [158, 0]
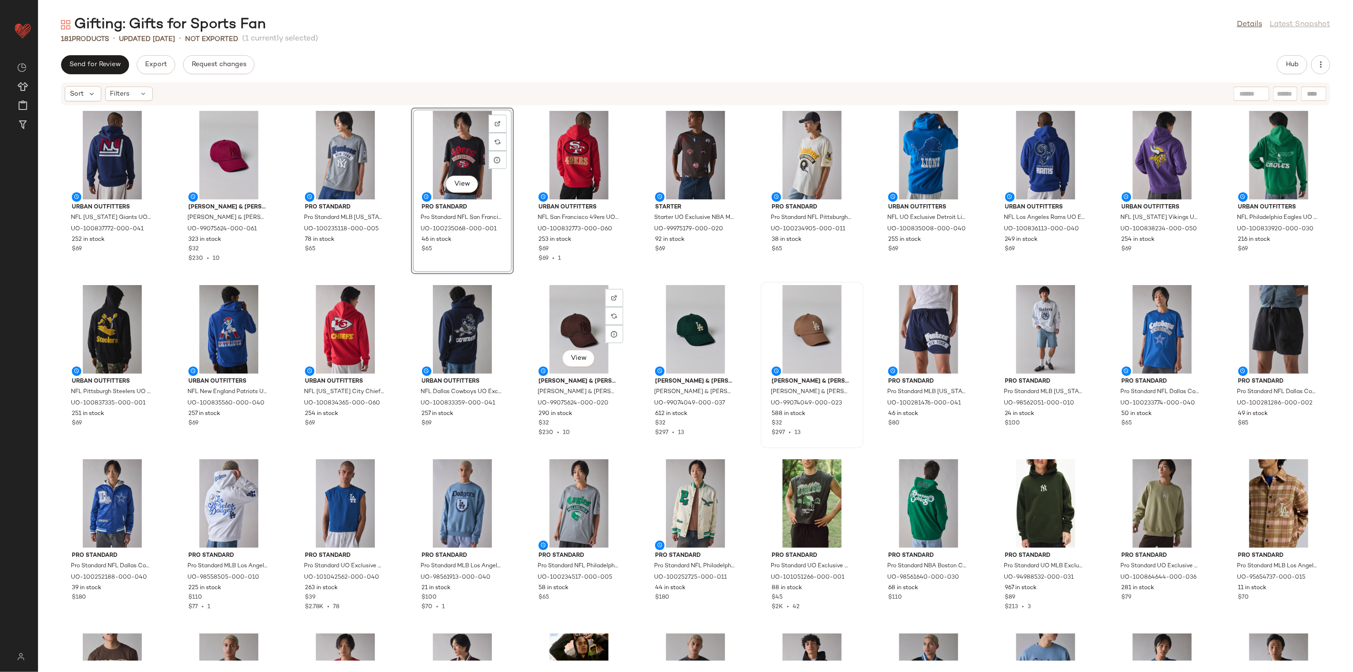
click at [528, 282] on div "View Mitchell & Ness Mitchell & Ness MLB New York Yankees Tonal Logo Dad Hat in…" at bounding box center [579, 365] width 103 height 167
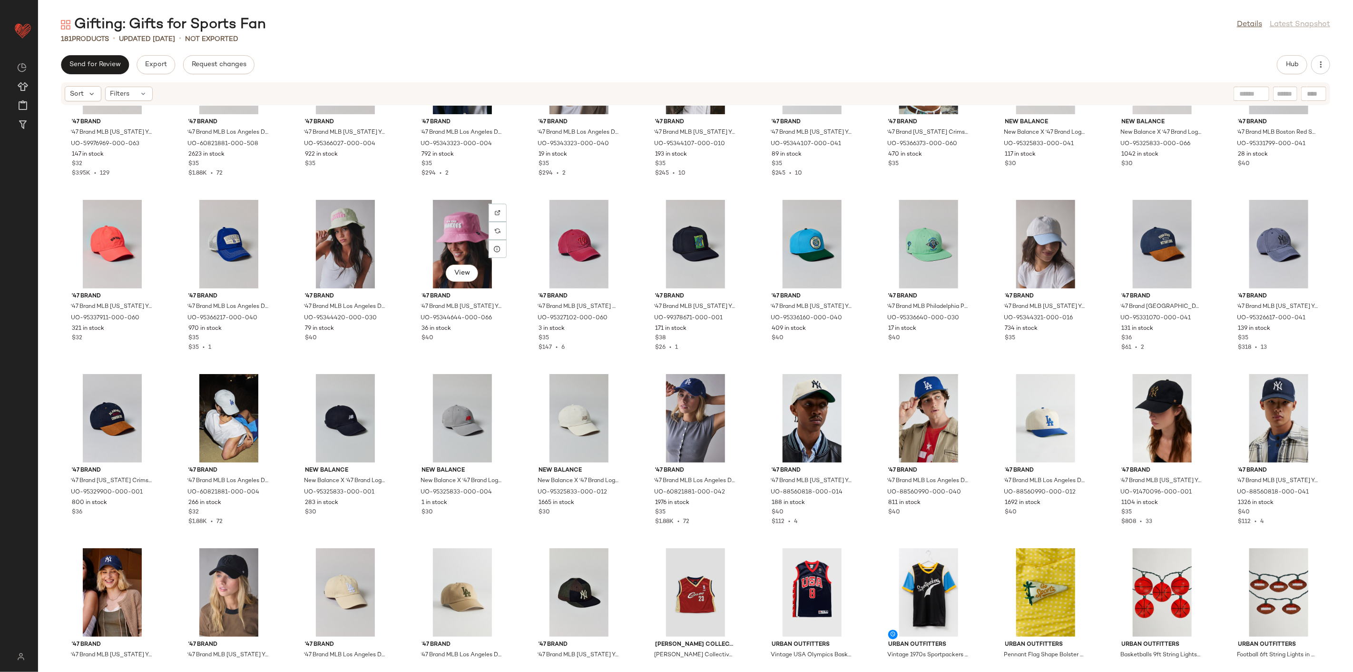
scroll to position [2016, 0]
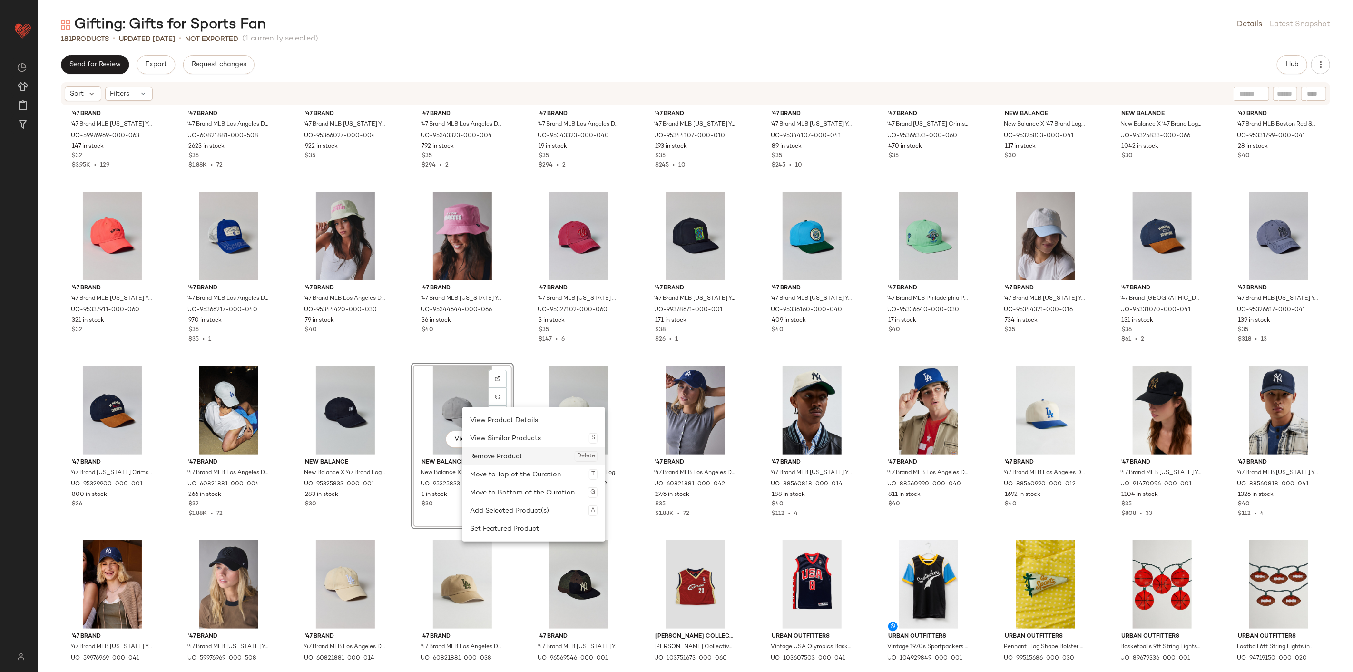
click at [517, 453] on div "Remove Product Delete" at bounding box center [533, 456] width 127 height 18
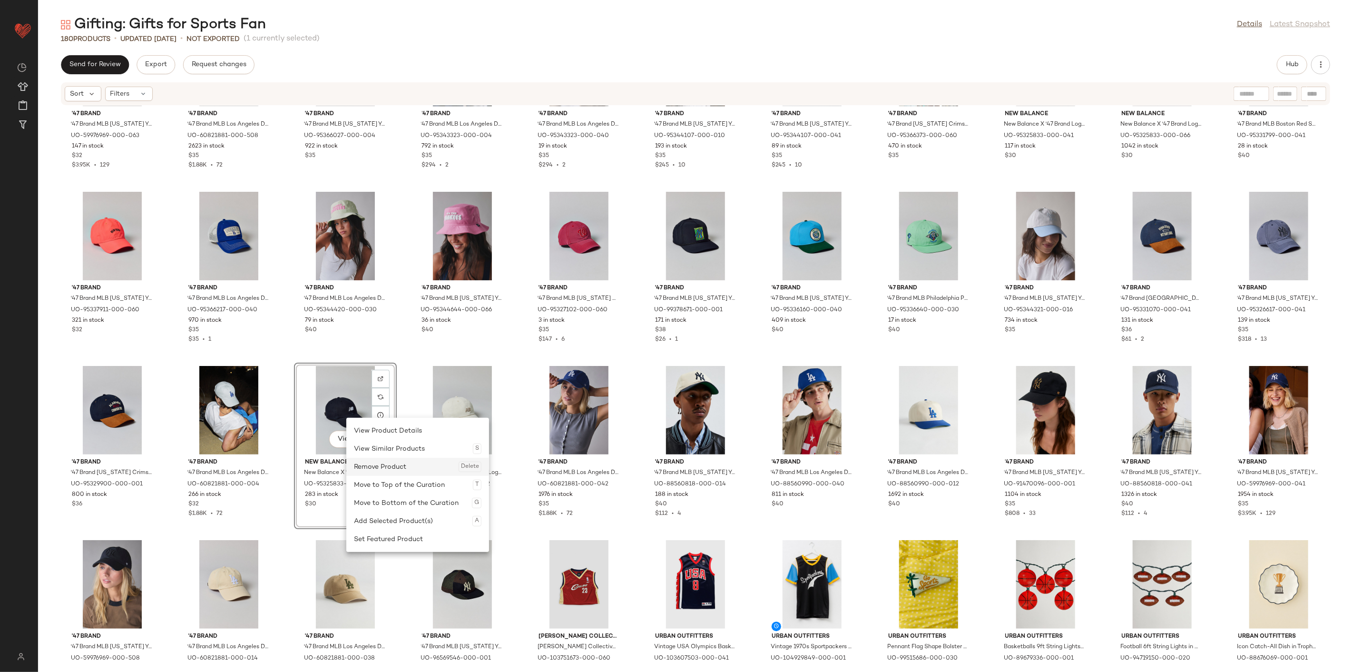
click at [395, 469] on div "Remove Product Delete" at bounding box center [417, 467] width 127 height 18
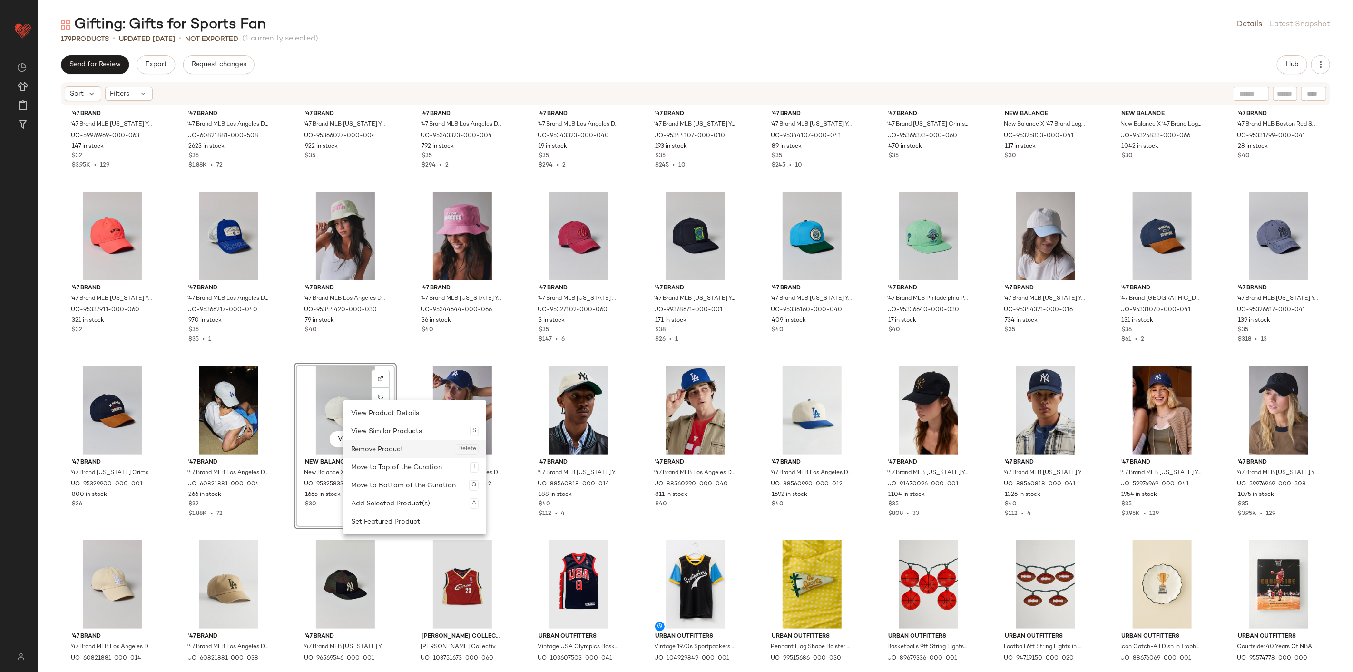
click at [388, 457] on div "Remove Product Delete" at bounding box center [414, 449] width 127 height 18
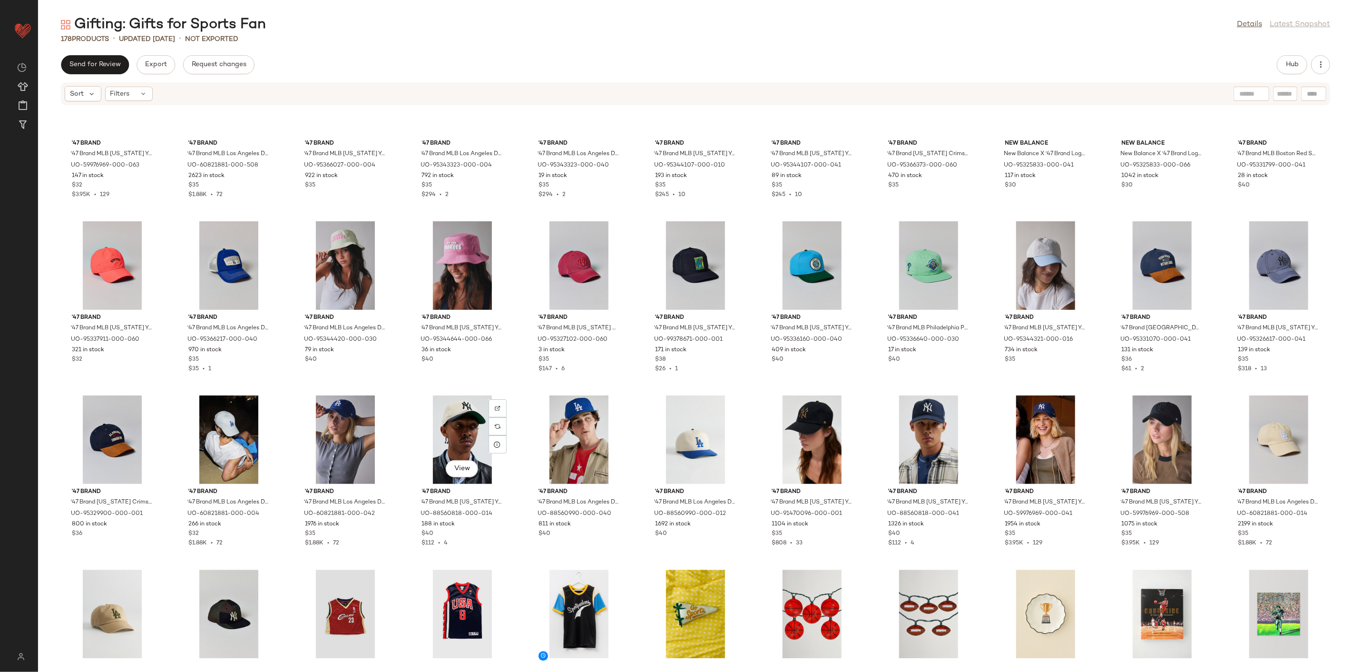
scroll to position [1984, 0]
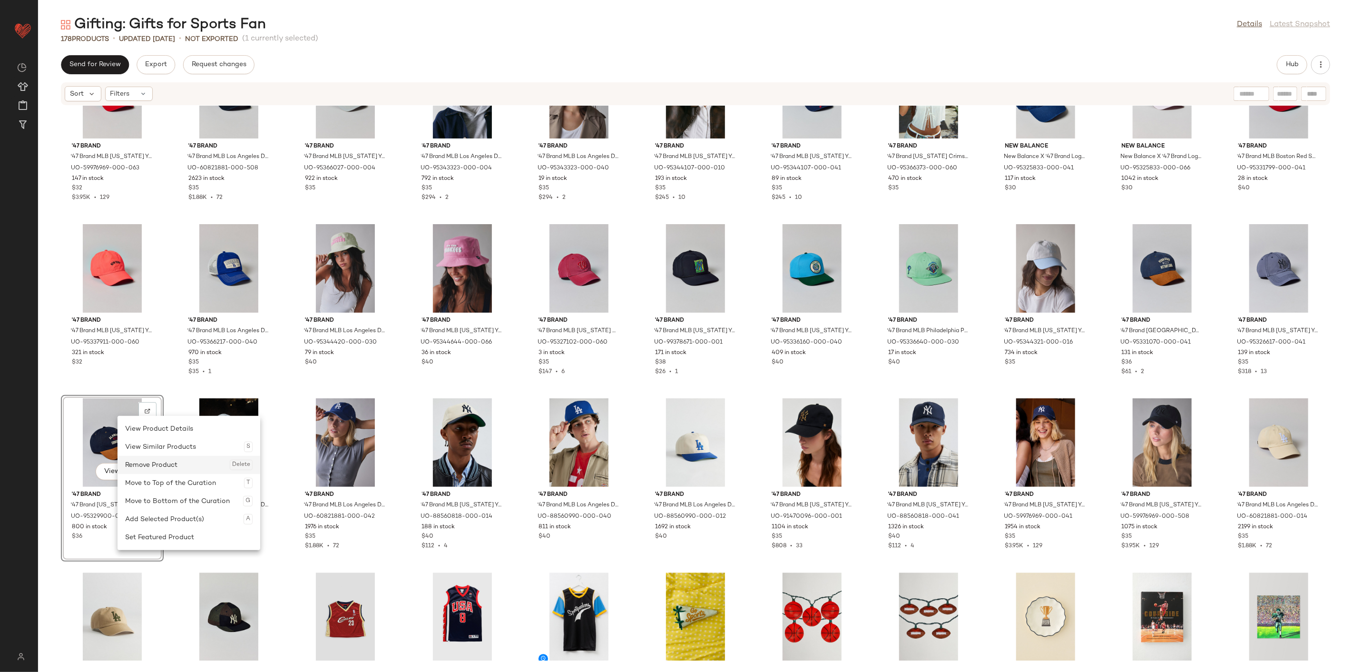
click at [160, 463] on div "Remove Product Delete" at bounding box center [188, 465] width 127 height 18
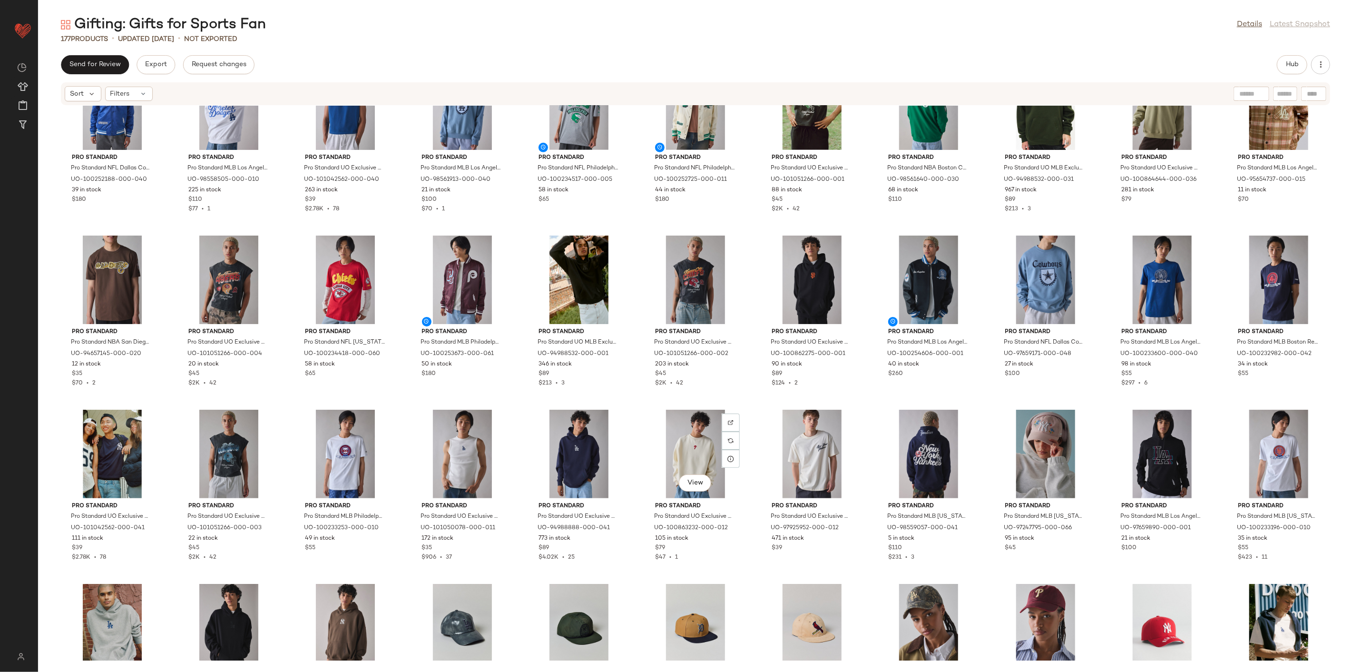
scroll to position [292, 0]
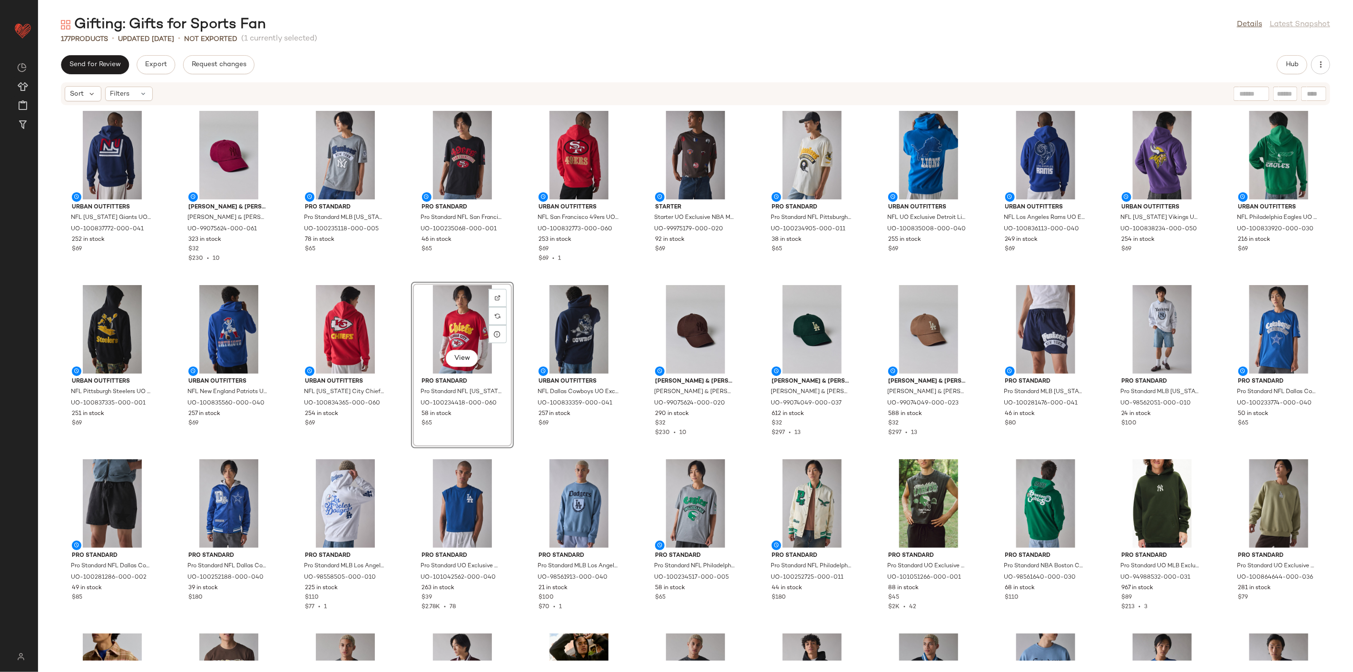
click at [514, 453] on div "Urban Outfitters NFL New York Giants UO Exclusive Chenille Patch Hoodie Sweatsh…" at bounding box center [695, 383] width 1315 height 555
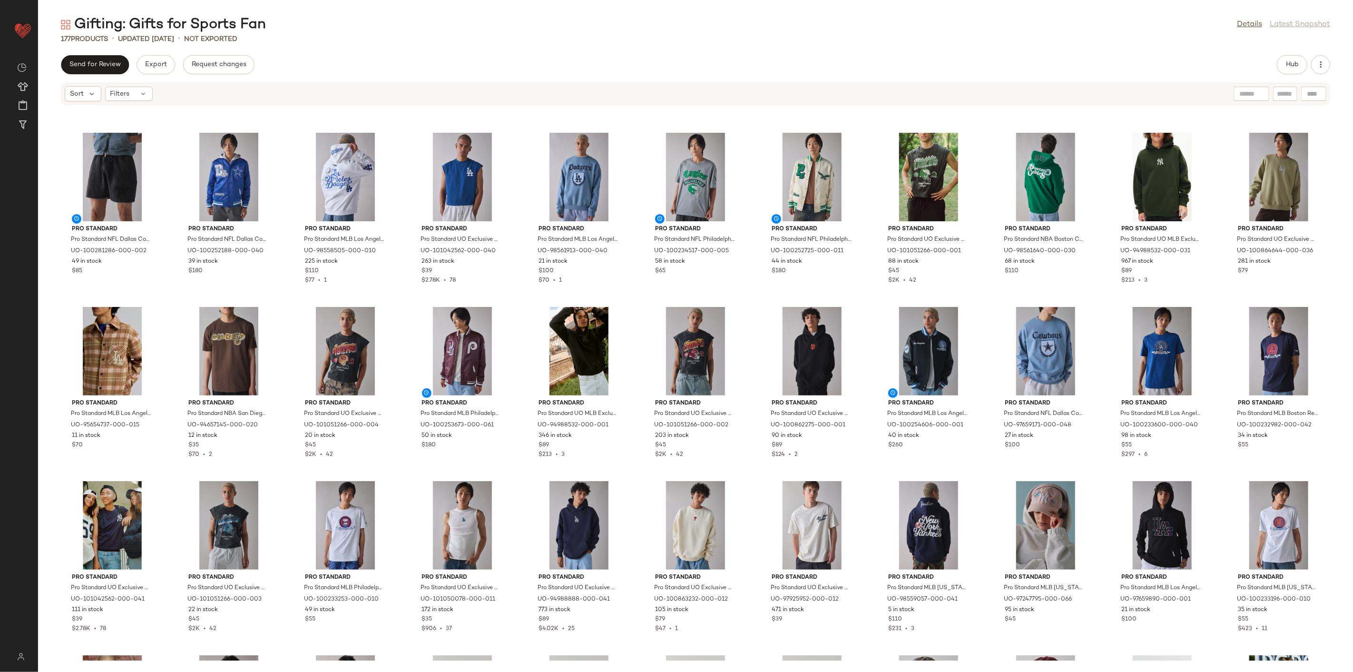
scroll to position [325, 0]
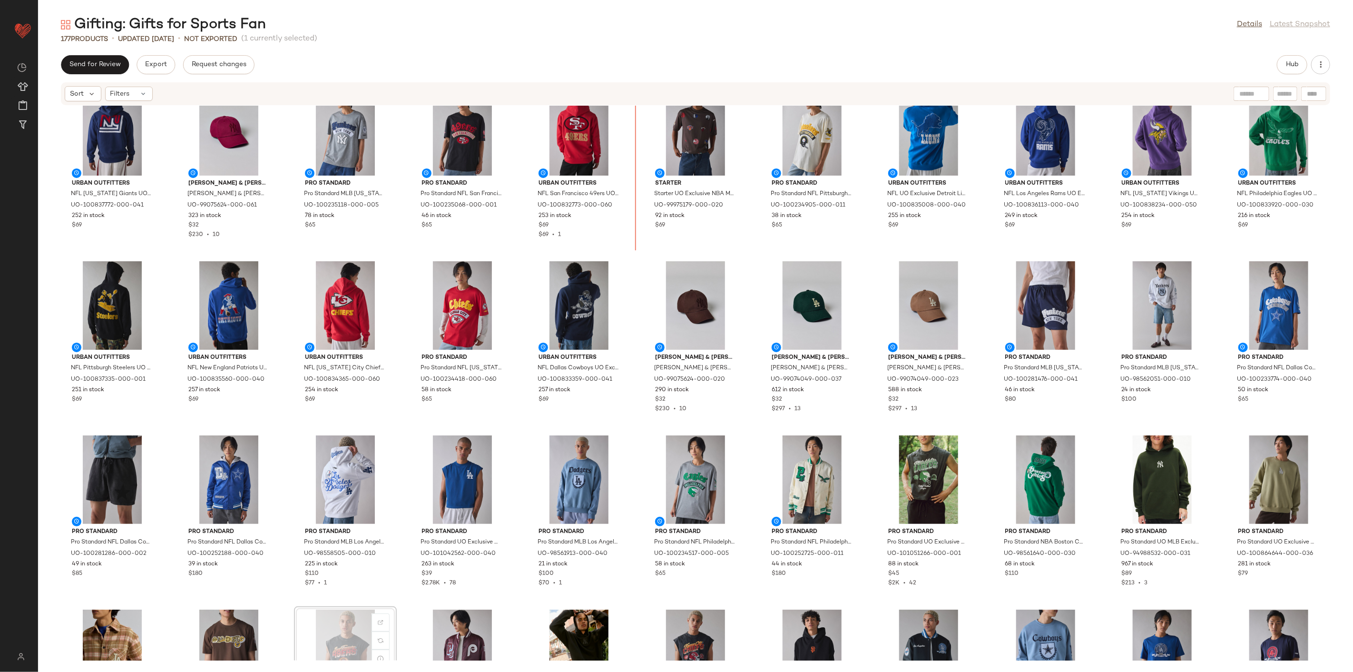
scroll to position [20, 0]
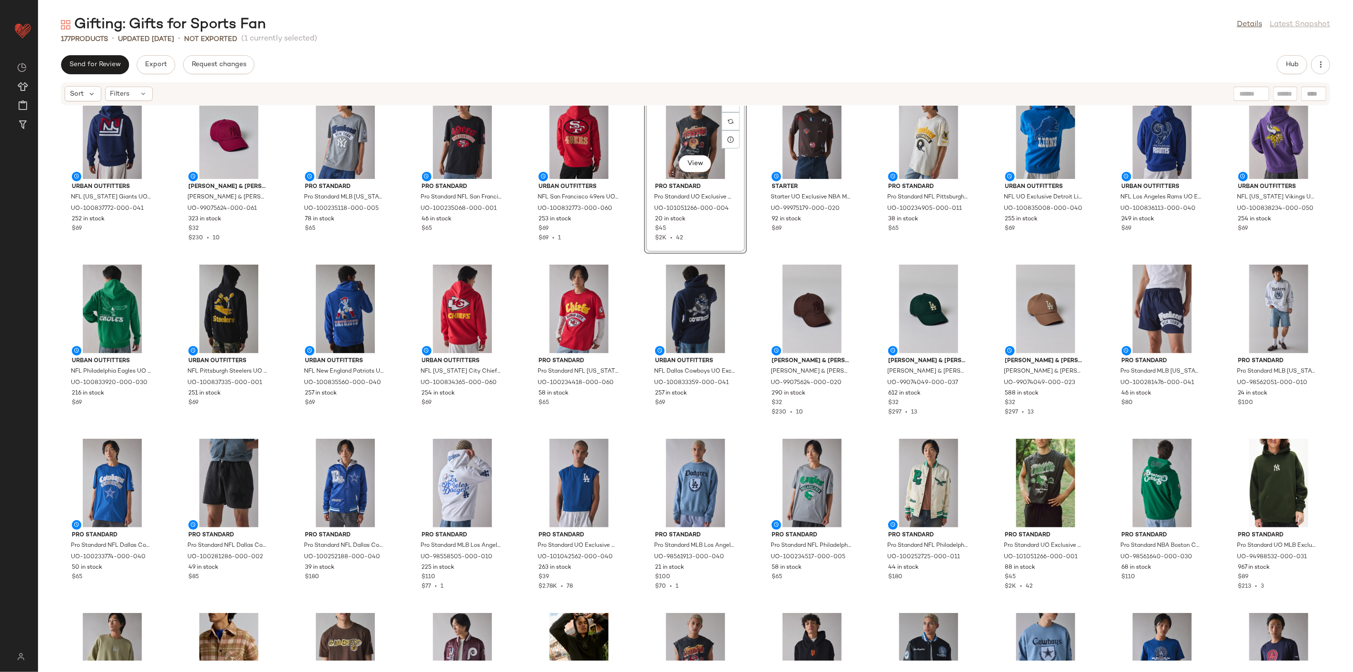
click at [630, 264] on div "Urban Outfitters NFL New York Giants UO Exclusive Chenille Patch Hoodie Sweatsh…" at bounding box center [695, 383] width 1315 height 555
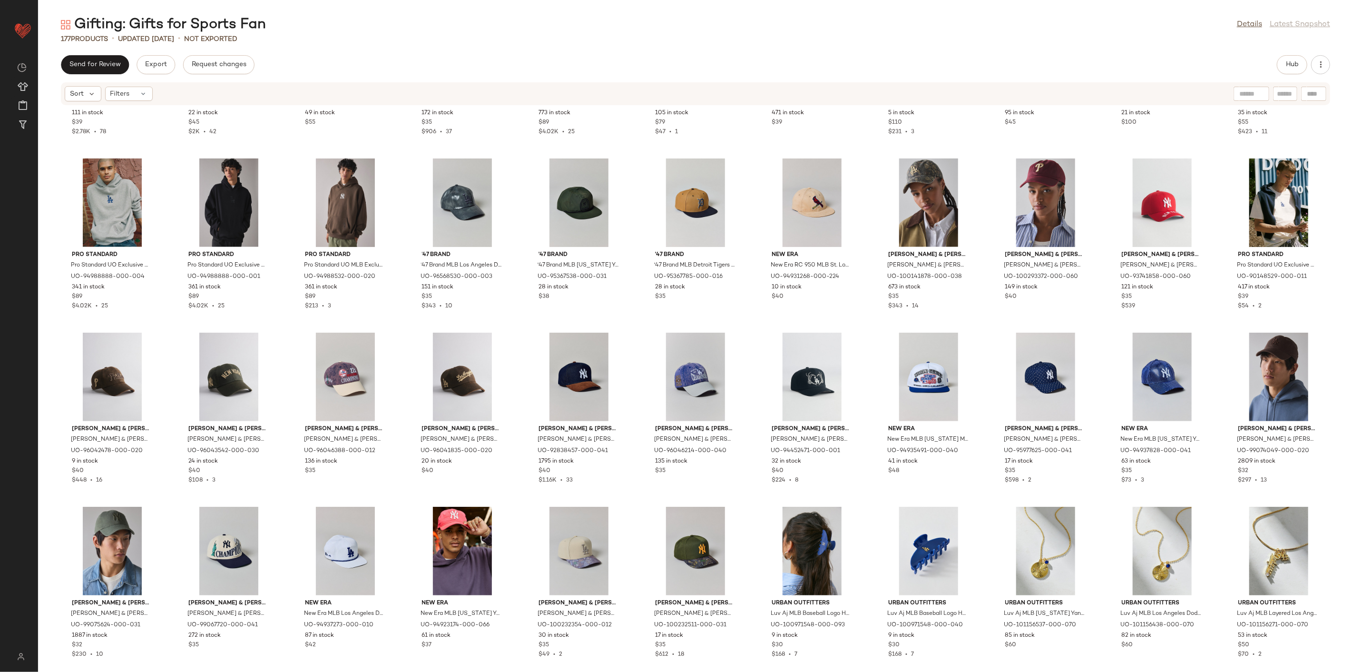
scroll to position [768, 0]
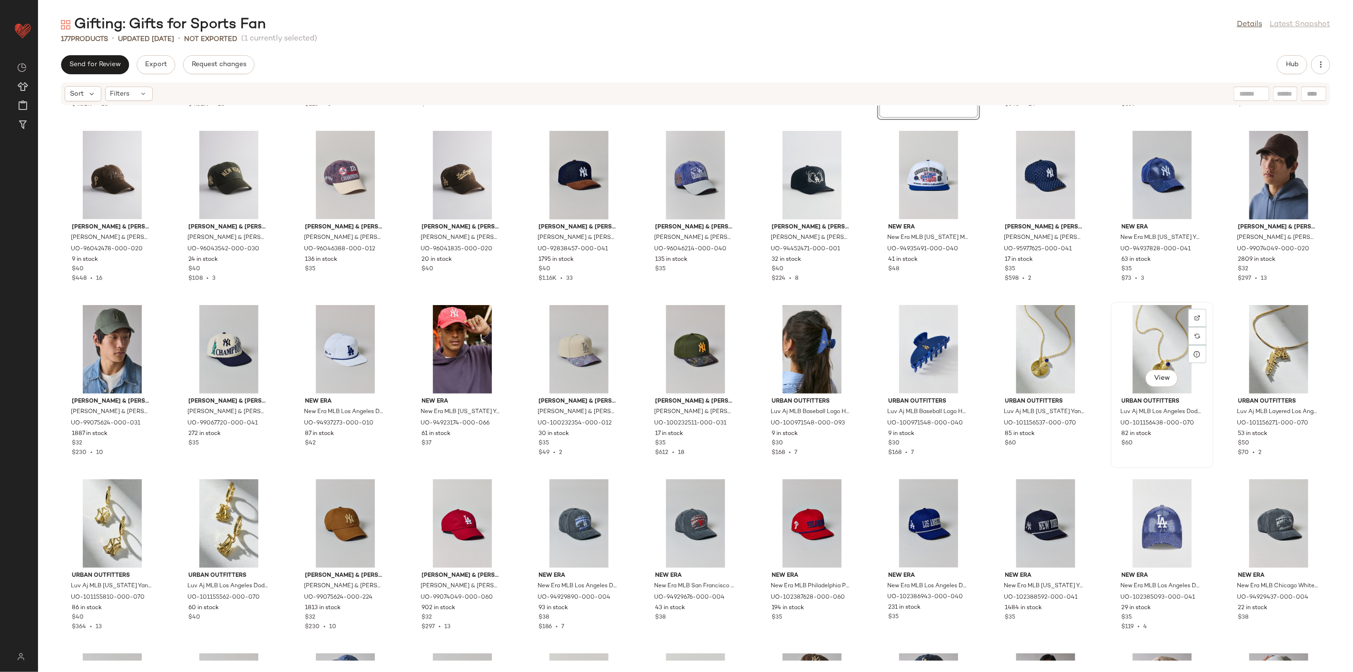
scroll to position [1033, 0]
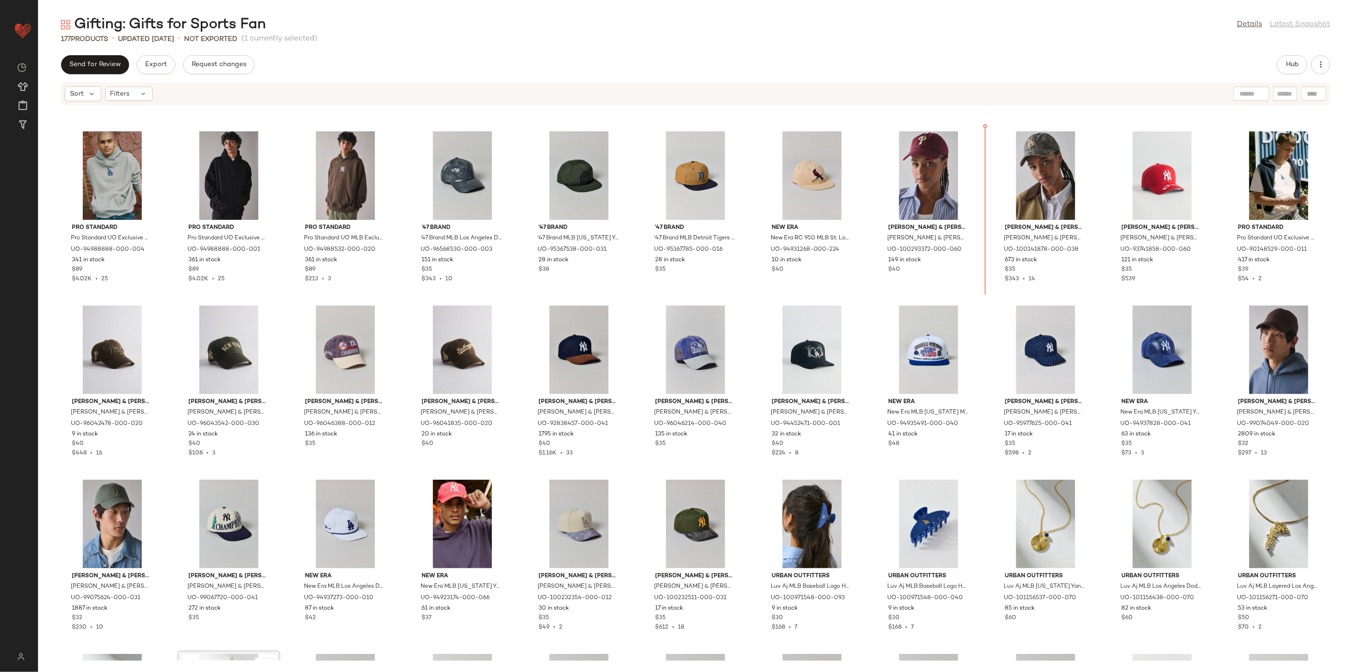
scroll to position [853, 0]
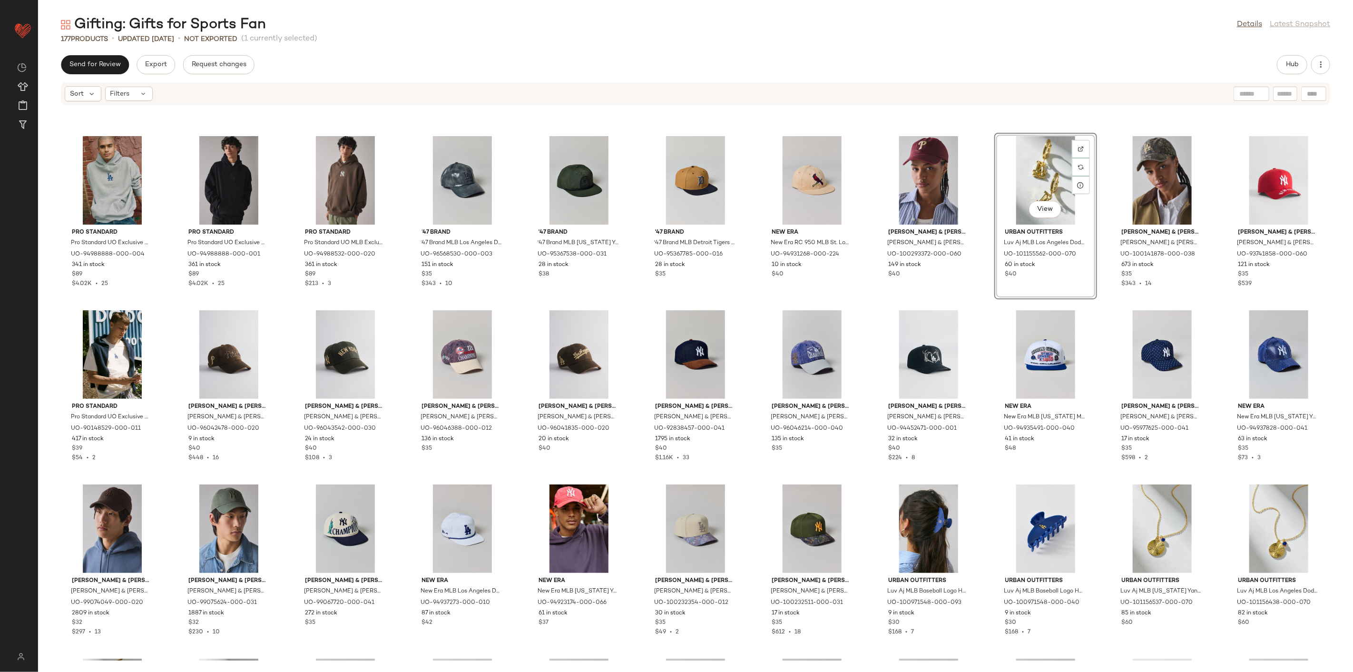
click at [974, 289] on div "Pro Standard Pro Standard UO Exclusive MLB Los Angeles Dodgers Logo Hoodie Swea…" at bounding box center [695, 383] width 1315 height 555
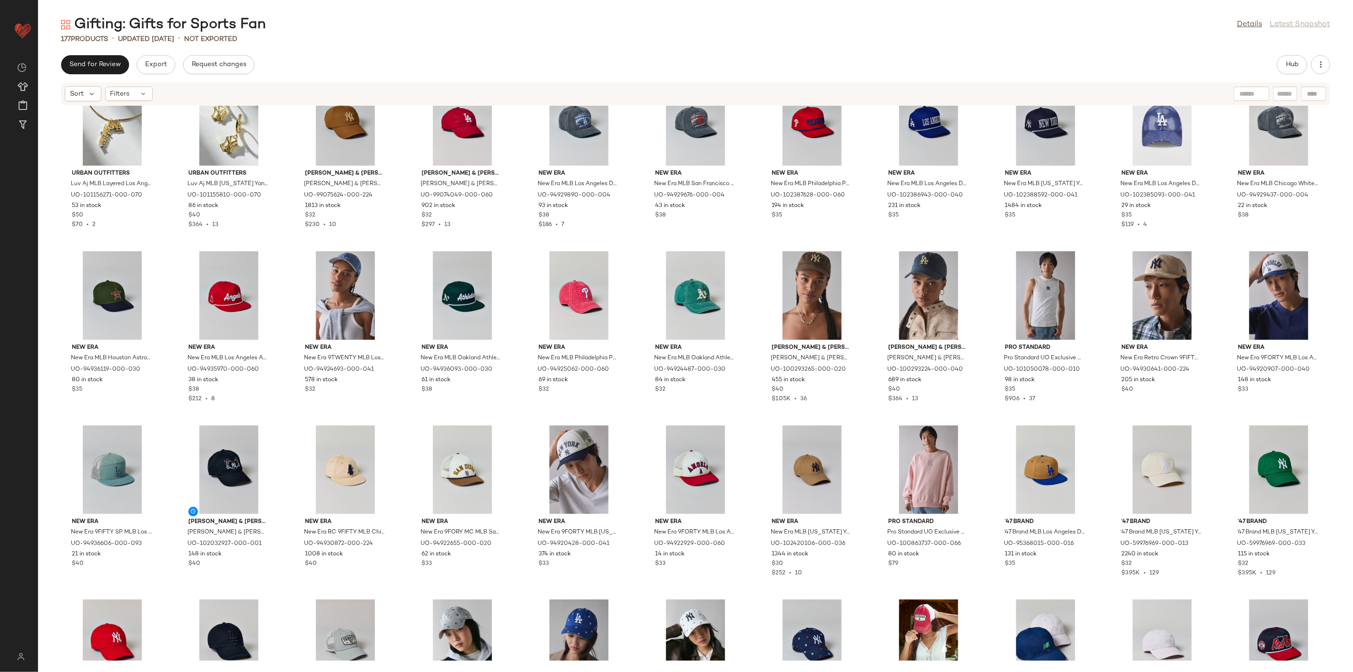
scroll to position [1276, 0]
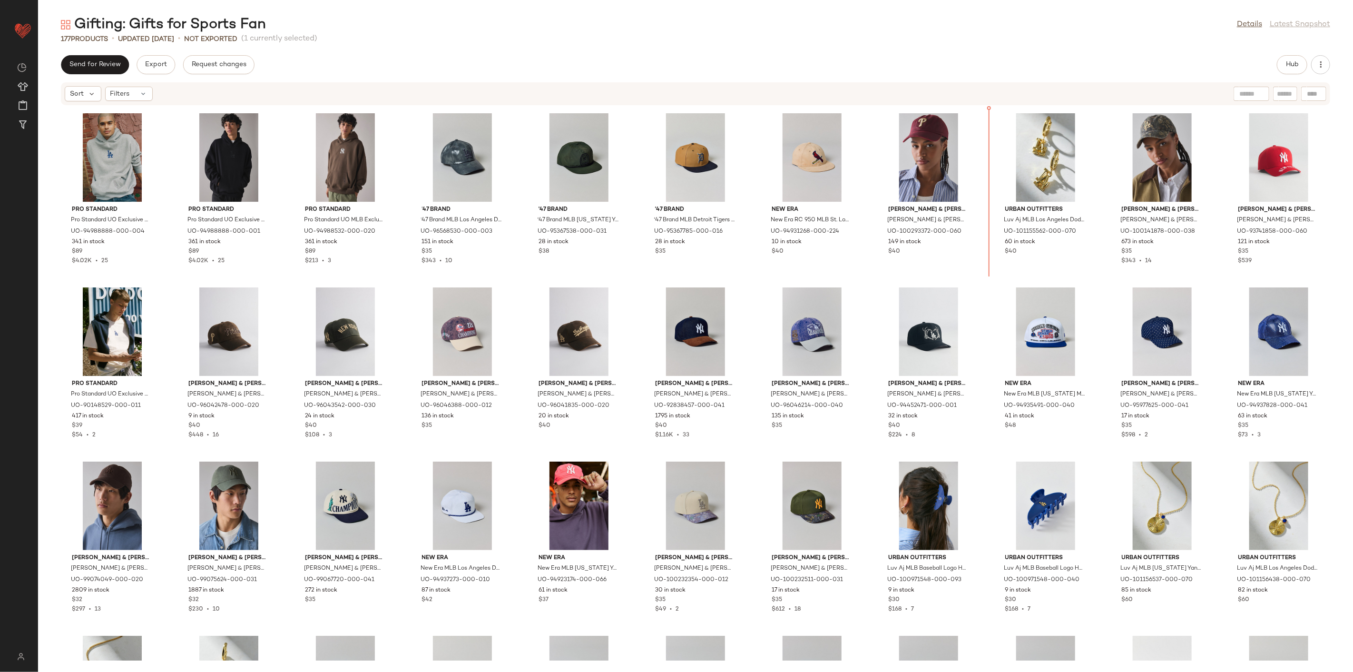
scroll to position [875, 0]
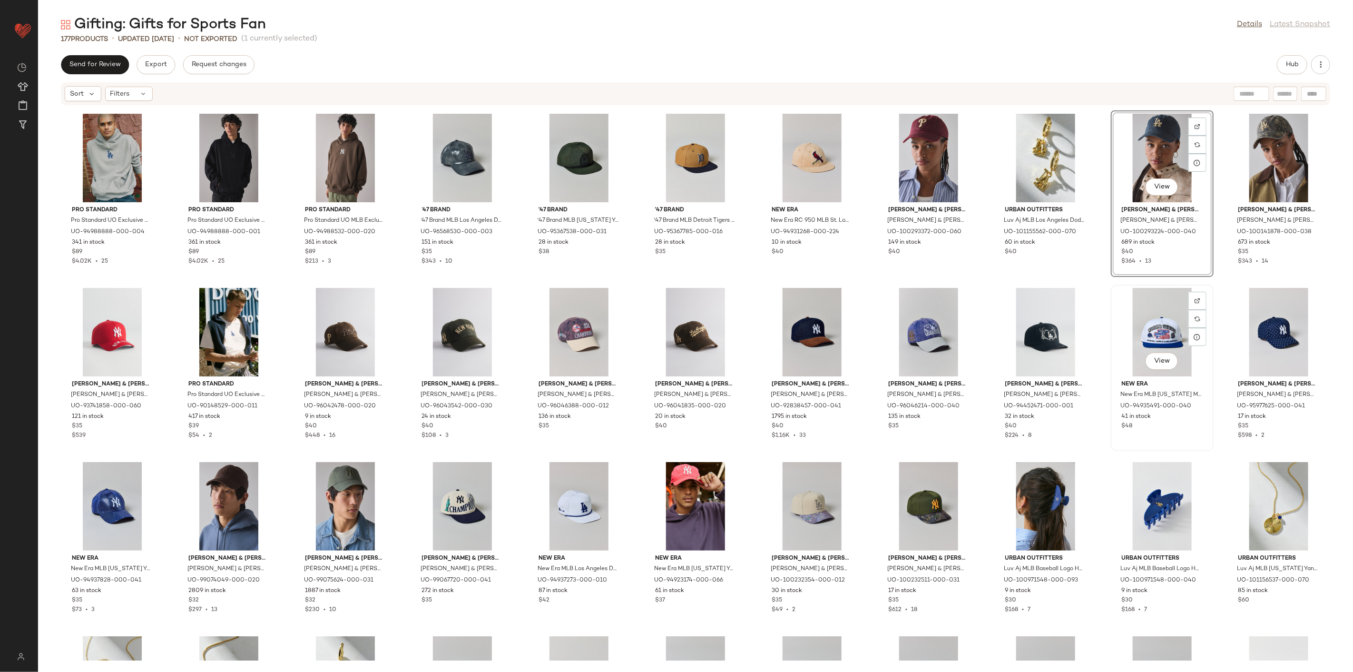
click at [974, 288] on div "View" at bounding box center [1162, 332] width 96 height 88
click at [974, 284] on div "View New Era New Era MLB New York Mets World Series Hat in Blue, Men's at Urban…" at bounding box center [1162, 367] width 103 height 167
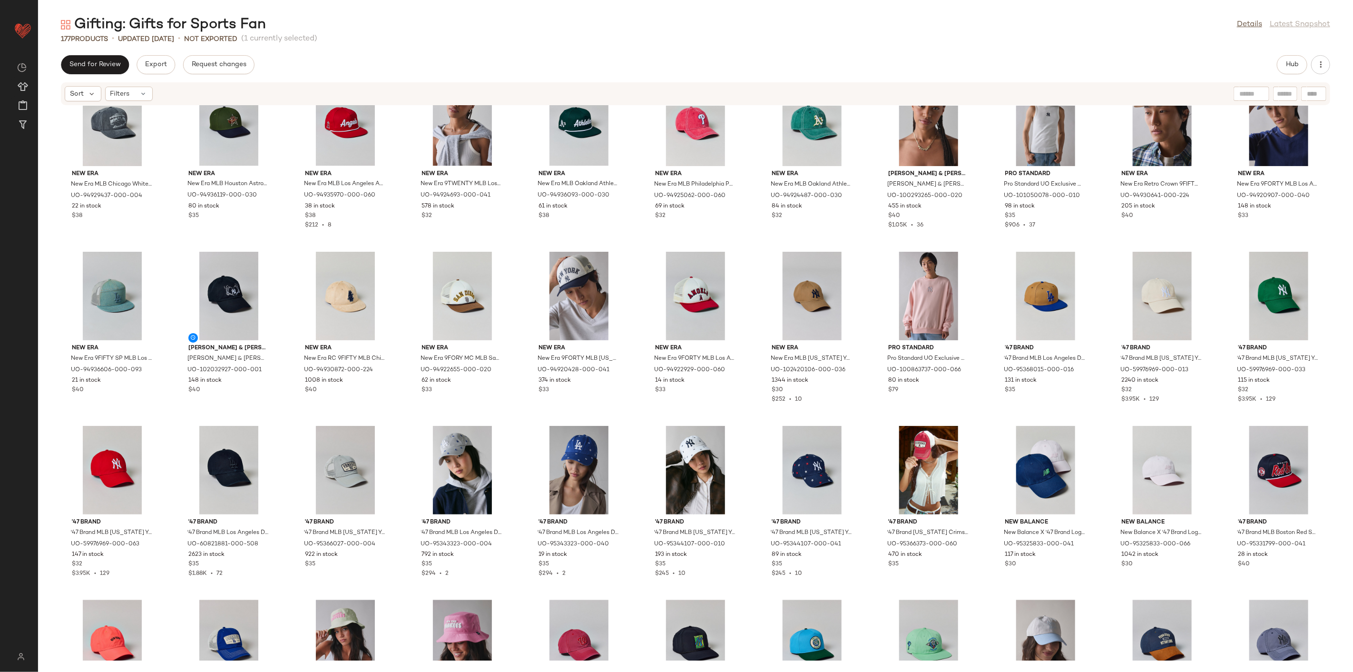
scroll to position [1615, 0]
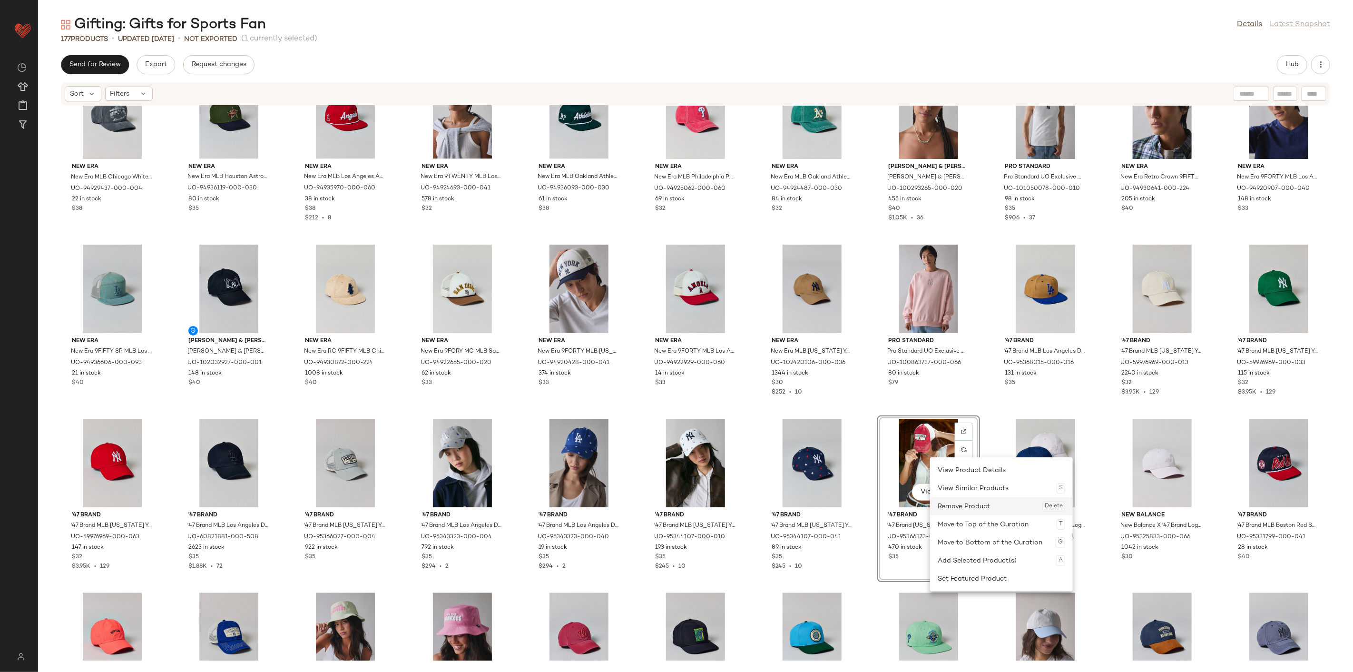
click at [941, 483] on div "Remove Product Delete" at bounding box center [1001, 506] width 127 height 18
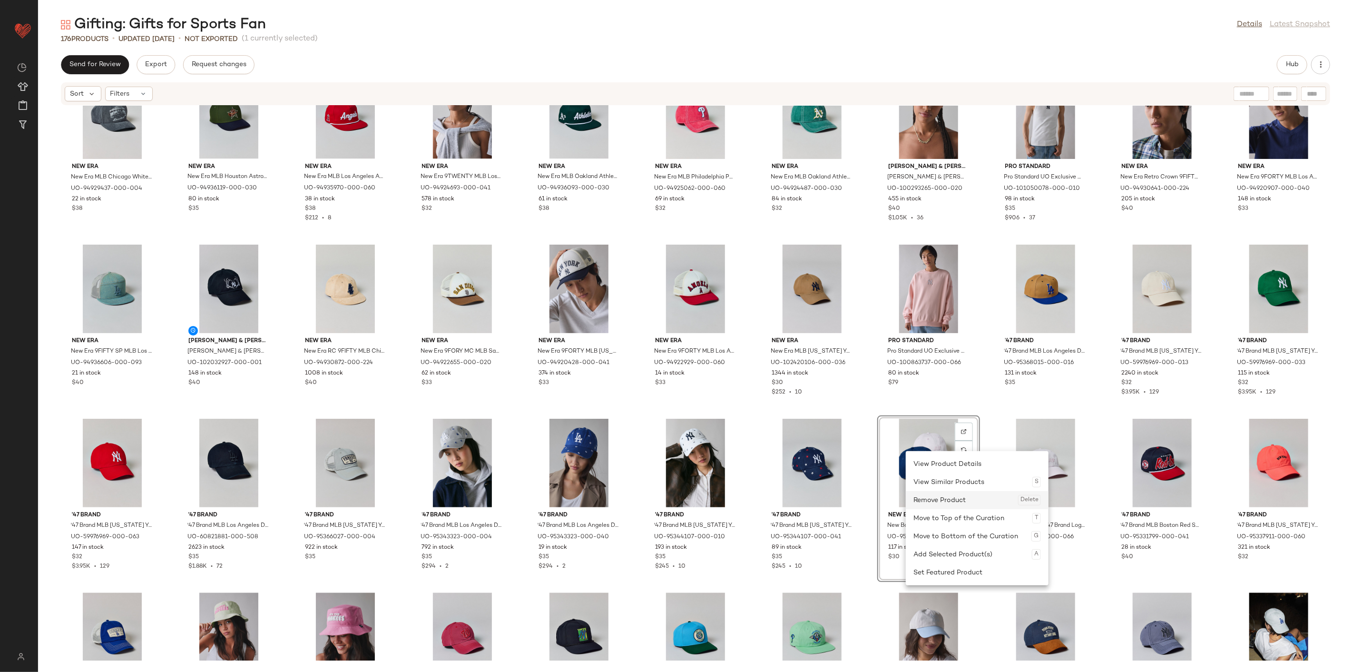
click at [923, 483] on div "Remove Product Delete" at bounding box center [976, 500] width 127 height 18
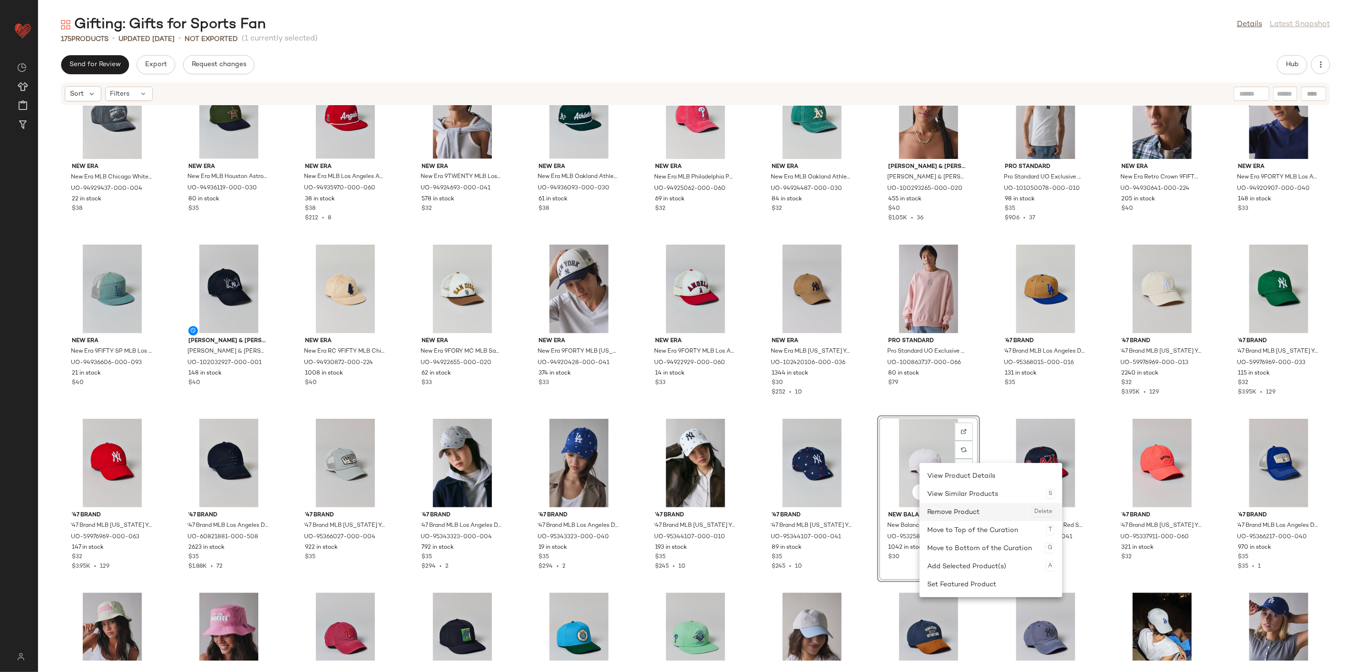
click at [938, 483] on div "Remove Product Delete" at bounding box center [990, 512] width 127 height 18
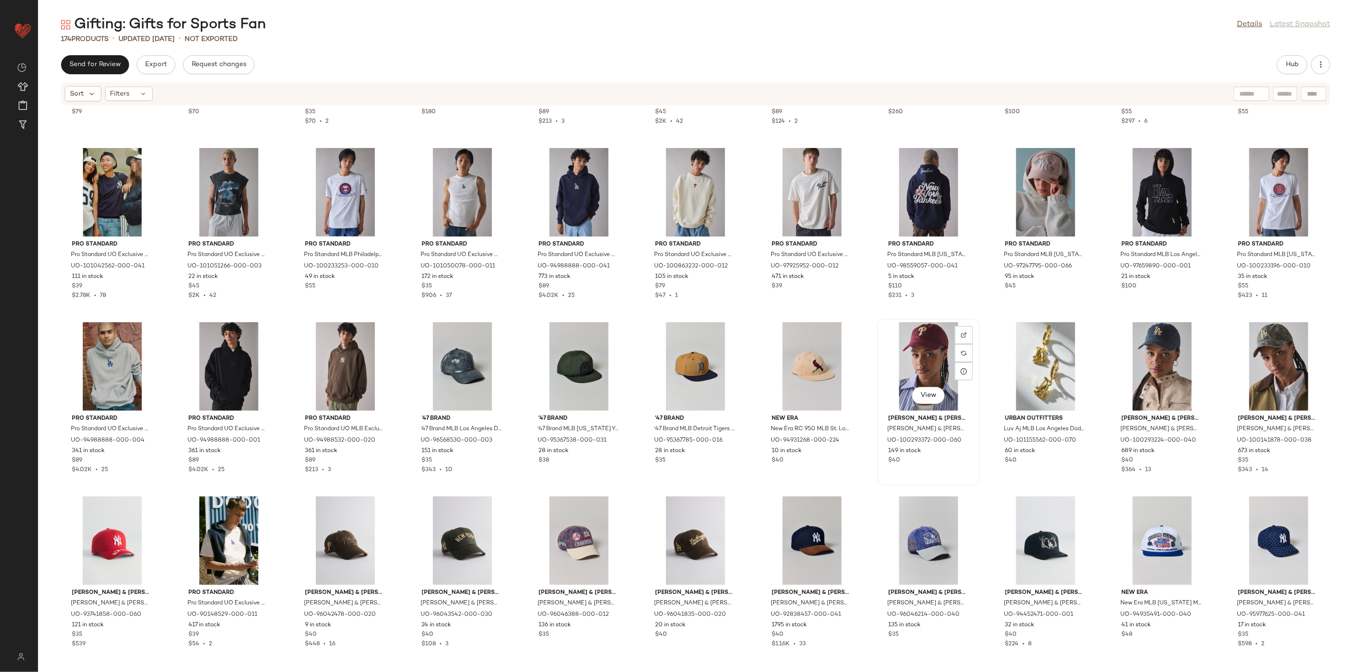
scroll to position [664, 0]
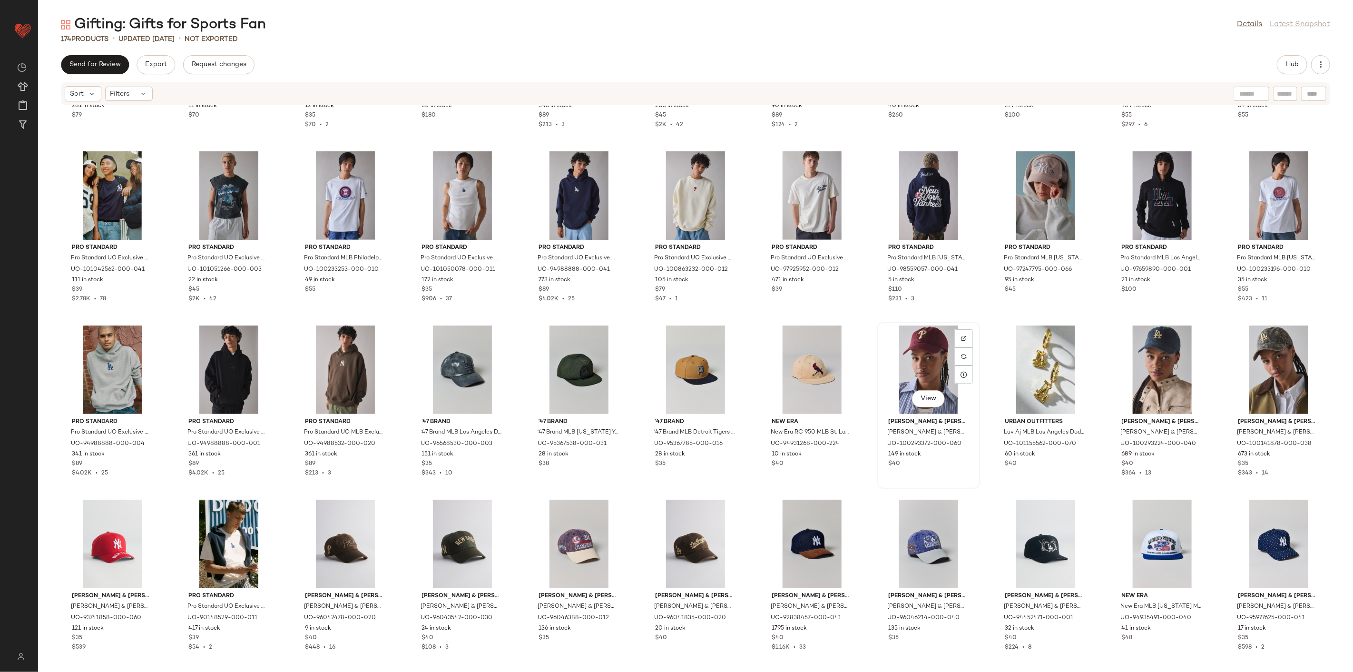
click at [911, 363] on div "View" at bounding box center [929, 369] width 96 height 88
click at [974, 363] on div "View" at bounding box center [1162, 369] width 96 height 88
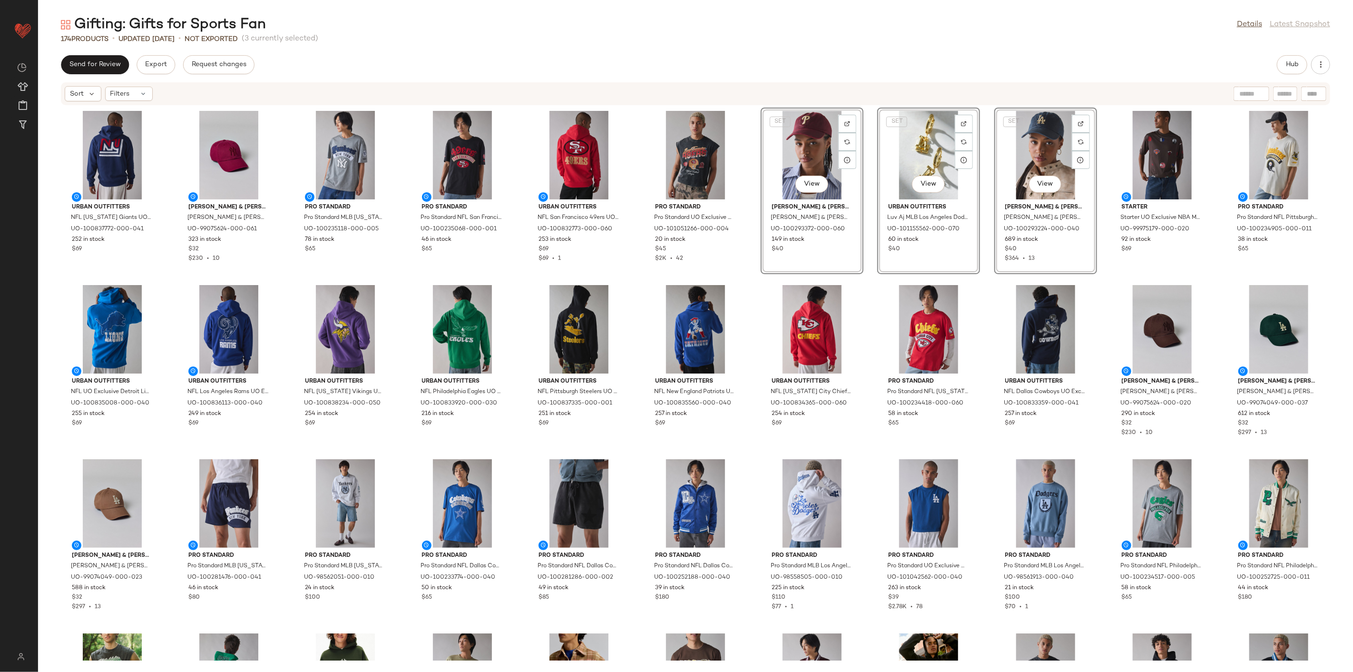
click at [751, 277] on div "Urban Outfitters NFL New York Giants UO Exclusive Chenille Patch Hoodie Sweatsh…" at bounding box center [695, 383] width 1315 height 555
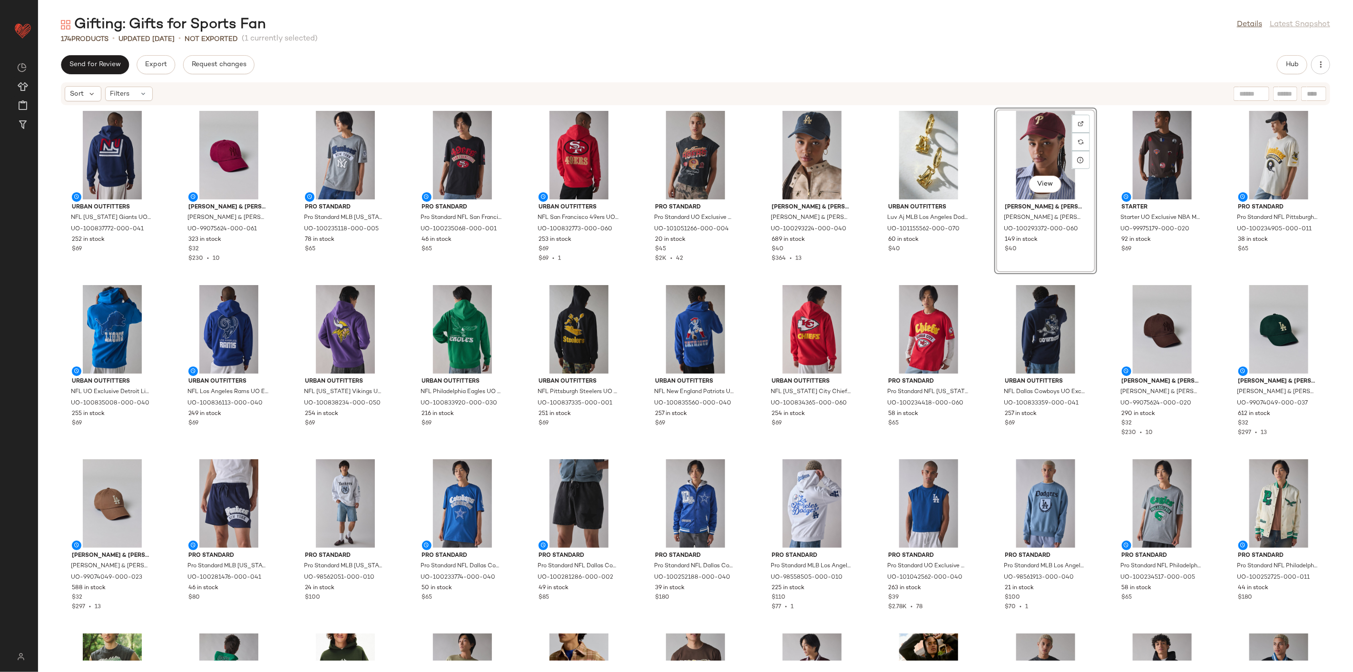
click at [868, 278] on div "Urban Outfitters NFL New York Giants UO Exclusive Chenille Patch Hoodie Sweatsh…" at bounding box center [695, 383] width 1315 height 555
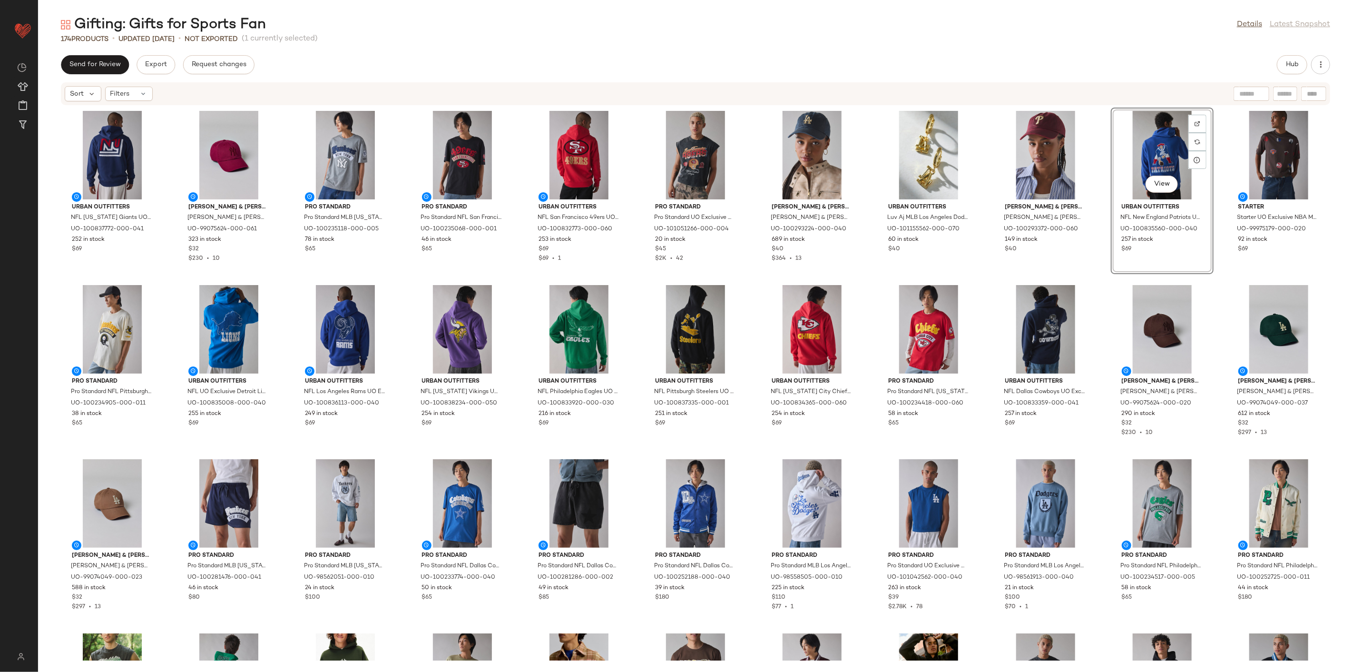
click at [865, 451] on div "Urban Outfitters NFL New York Giants UO Exclusive Chenille Patch Hoodie Sweatsh…" at bounding box center [695, 383] width 1315 height 555
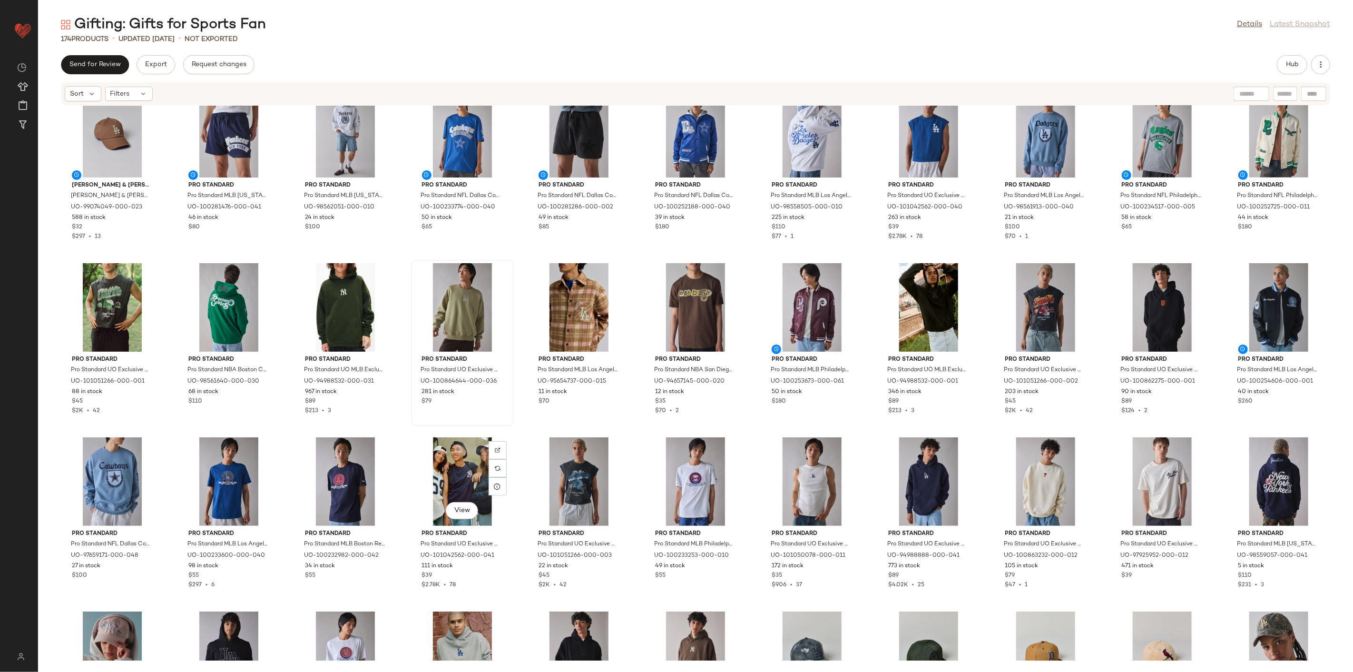
scroll to position [483, 0]
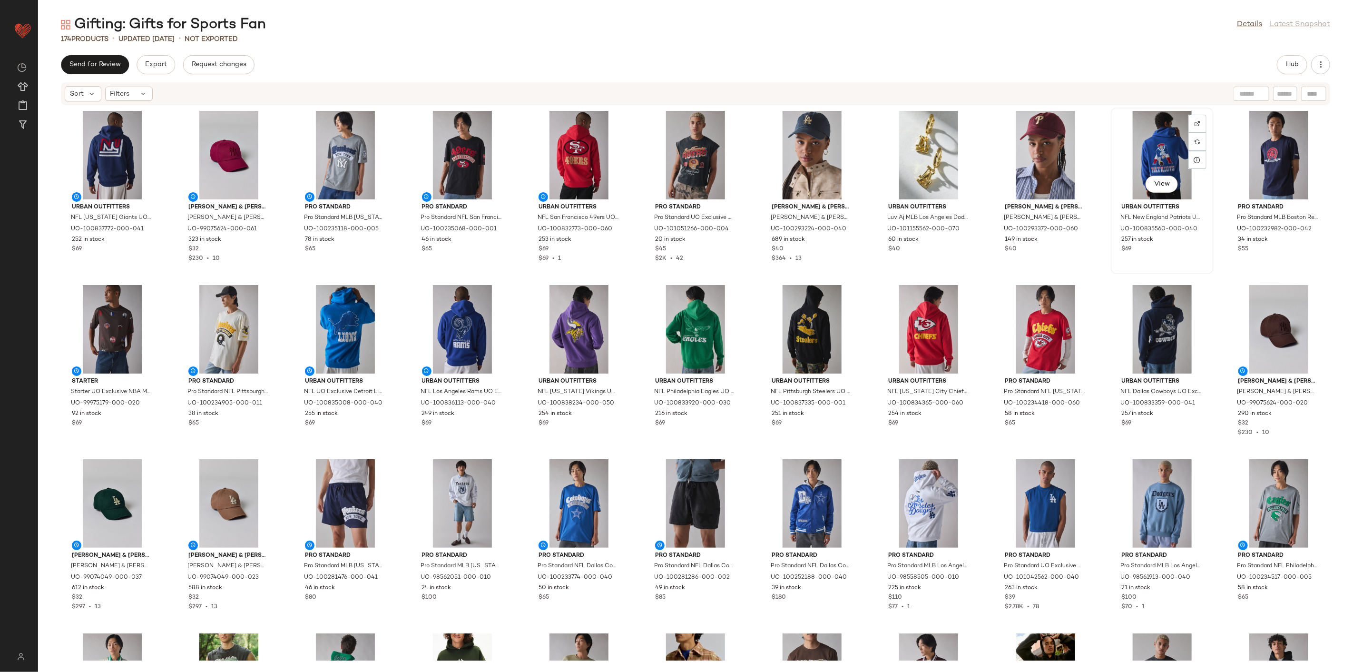
click at [974, 265] on div "View Urban Outfitters NFL New England Patriots UO Exclusive Chenille Patch Hood…" at bounding box center [1162, 191] width 103 height 167
click at [974, 277] on div "Urban Outfitters NFL New York Giants UO Exclusive Chenille Patch Hoodie Sweatsh…" at bounding box center [695, 383] width 1315 height 555
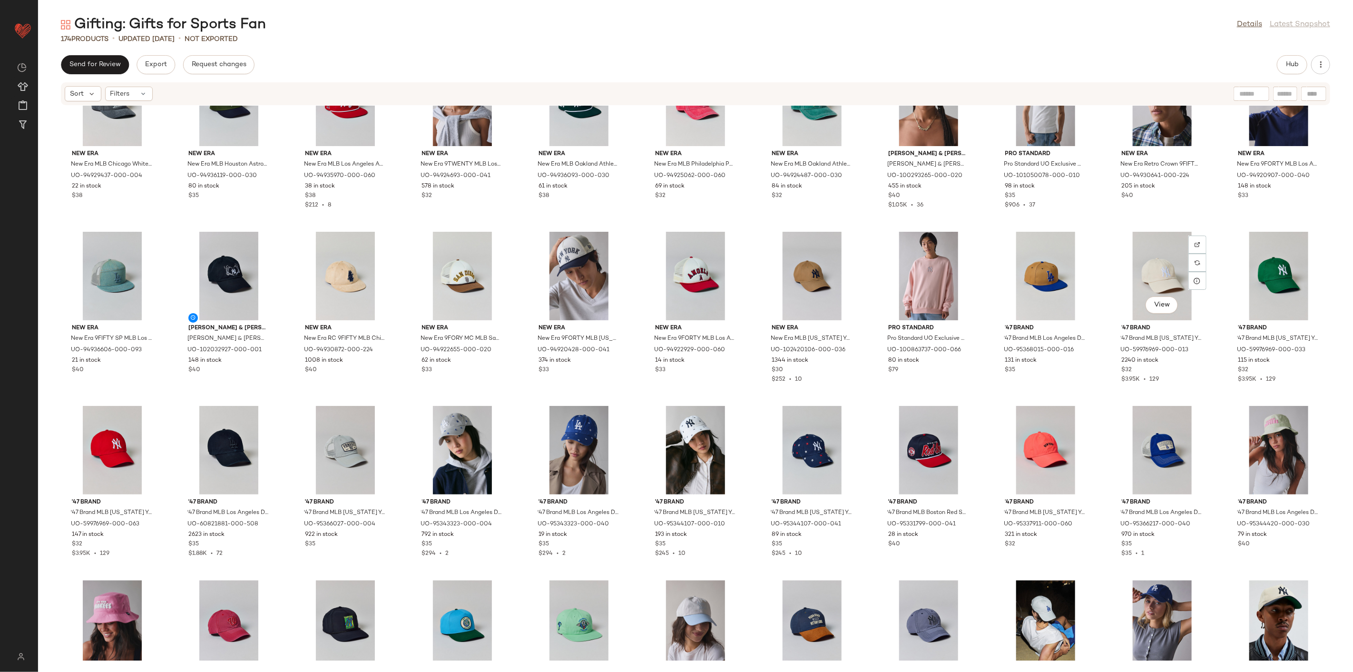
scroll to position [1646, 0]
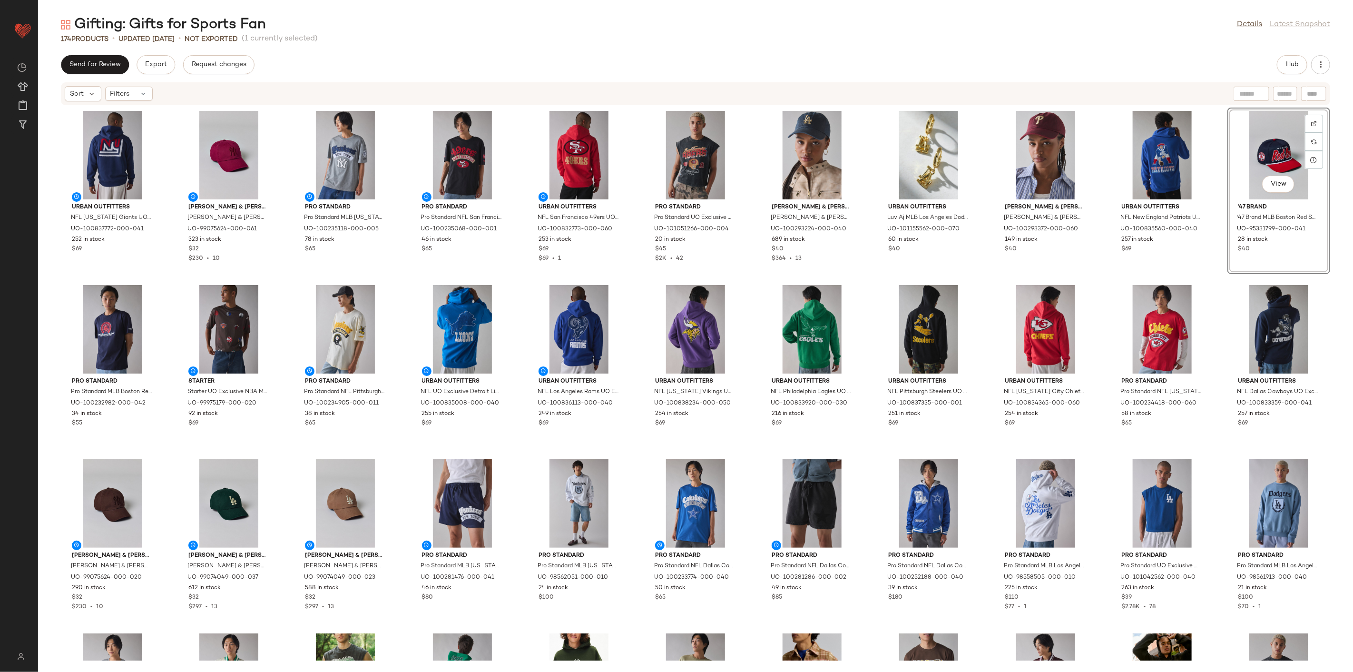
click at [974, 164] on div "View '47 Brand '47 Brand MLB Boston Red Sox Drop Shadow Hitch Hat in Navy, Men'…" at bounding box center [1278, 190] width 101 height 165
click at [974, 165] on div "Urban Outfitters NFL New York Giants UO Exclusive Chenille Patch Hoodie Sweatsh…" at bounding box center [695, 383] width 1315 height 555
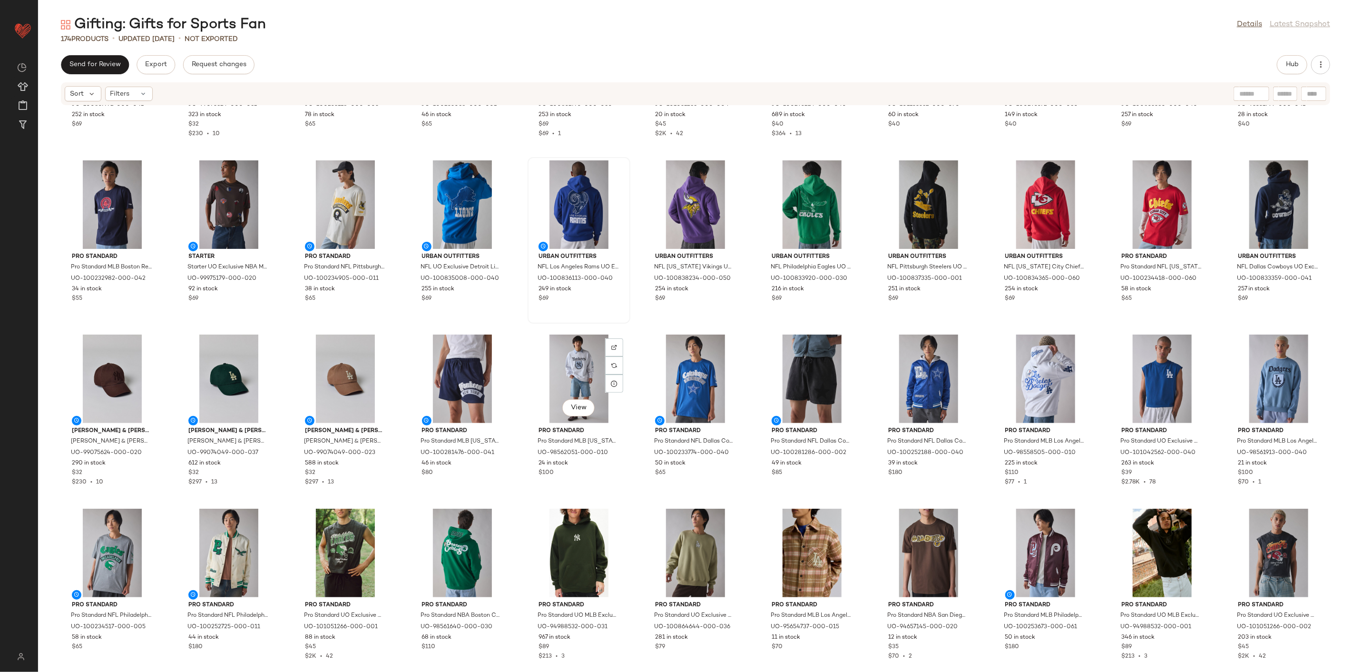
scroll to position [158, 0]
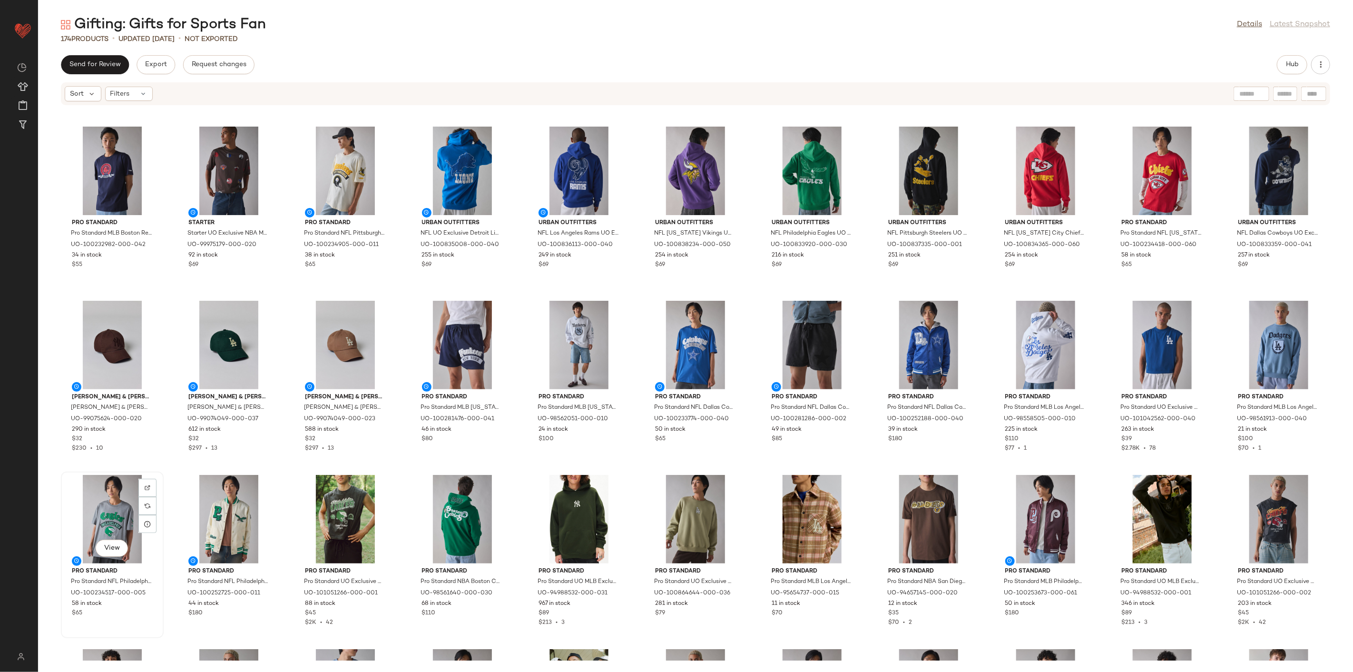
click at [91, 483] on div "View" at bounding box center [112, 519] width 96 height 88
click at [667, 483] on div "View" at bounding box center [695, 519] width 96 height 88
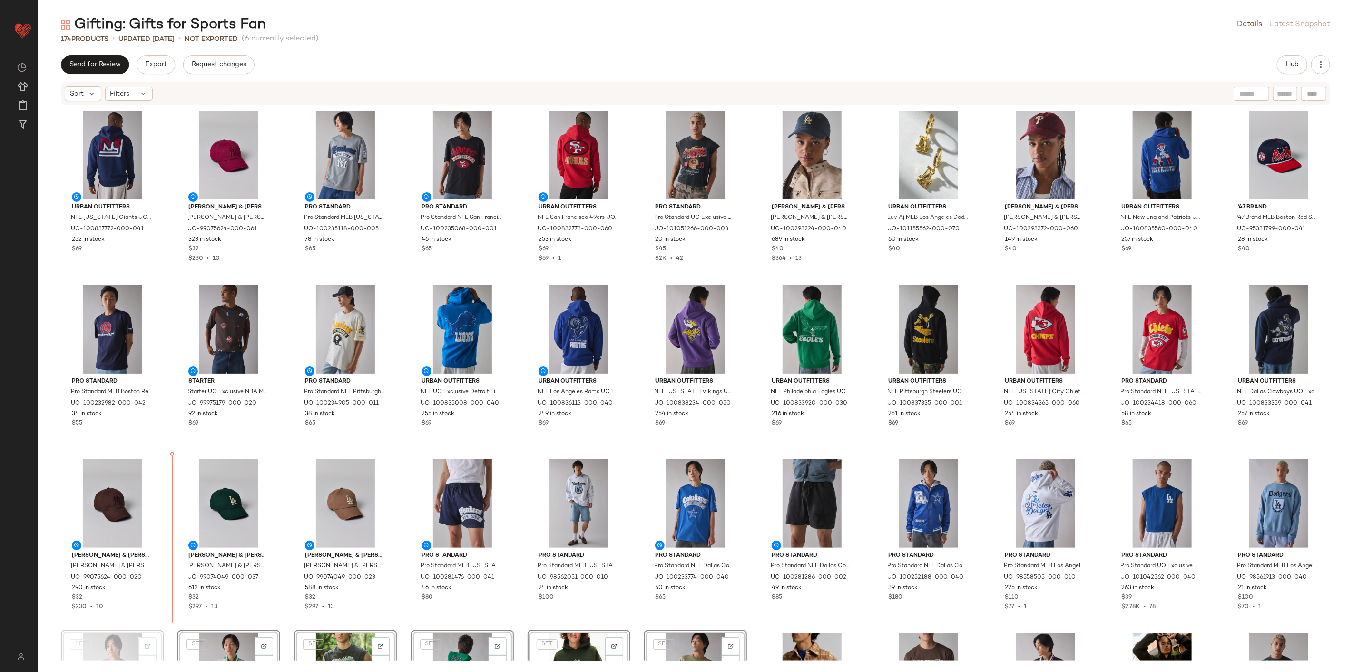
scroll to position [6, 0]
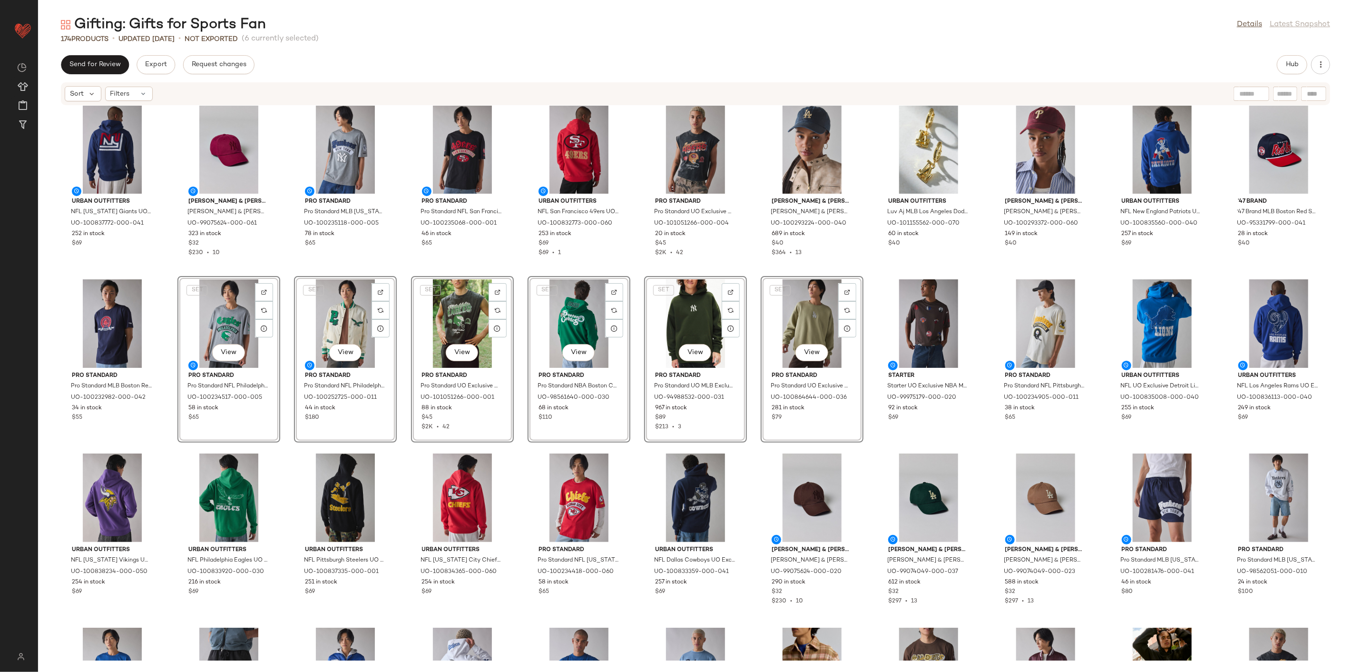
click at [290, 444] on div "Urban Outfitters NFL New York Giants UO Exclusive Chenille Patch Hoodie Sweatsh…" at bounding box center [695, 383] width 1315 height 555
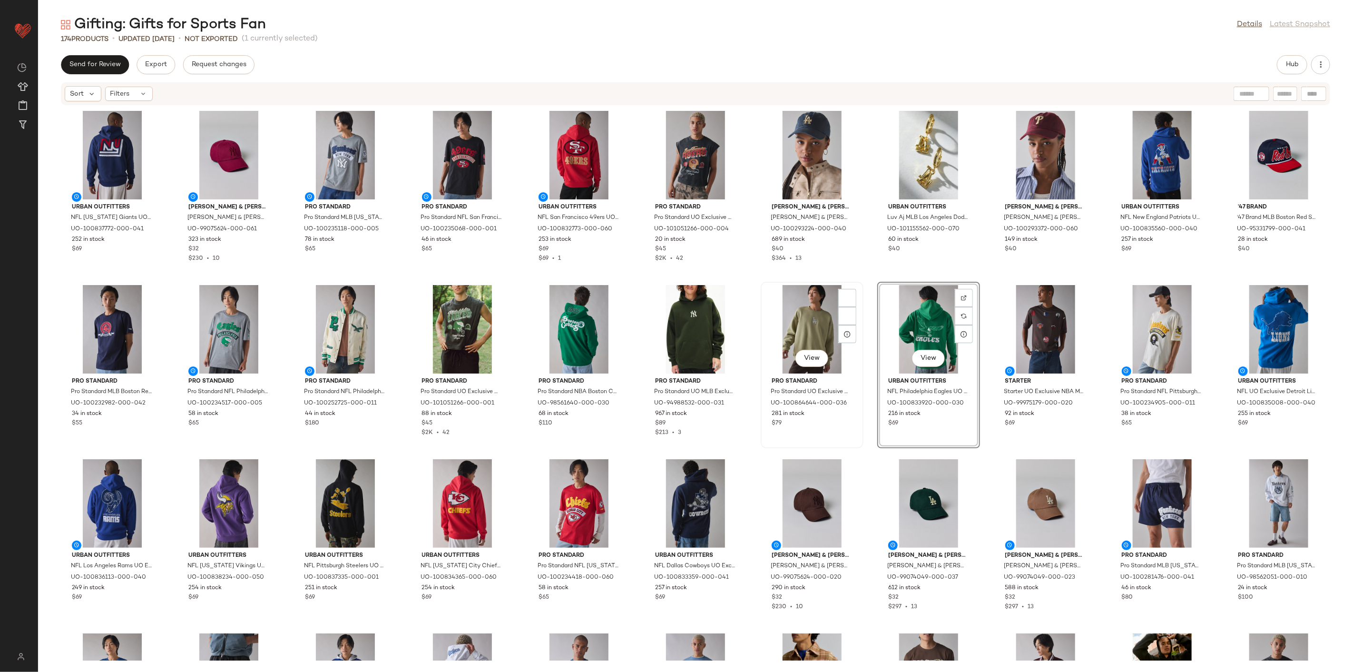
click at [859, 444] on div "View Pro Standard Pro Standard UO Exclusive MLB Los Angeles Dodgers Crew Neck S…" at bounding box center [812, 365] width 101 height 165
click at [864, 450] on div "Urban Outfitters NFL New York Giants UO Exclusive Chenille Patch Hoodie Sweatsh…" at bounding box center [695, 383] width 1315 height 555
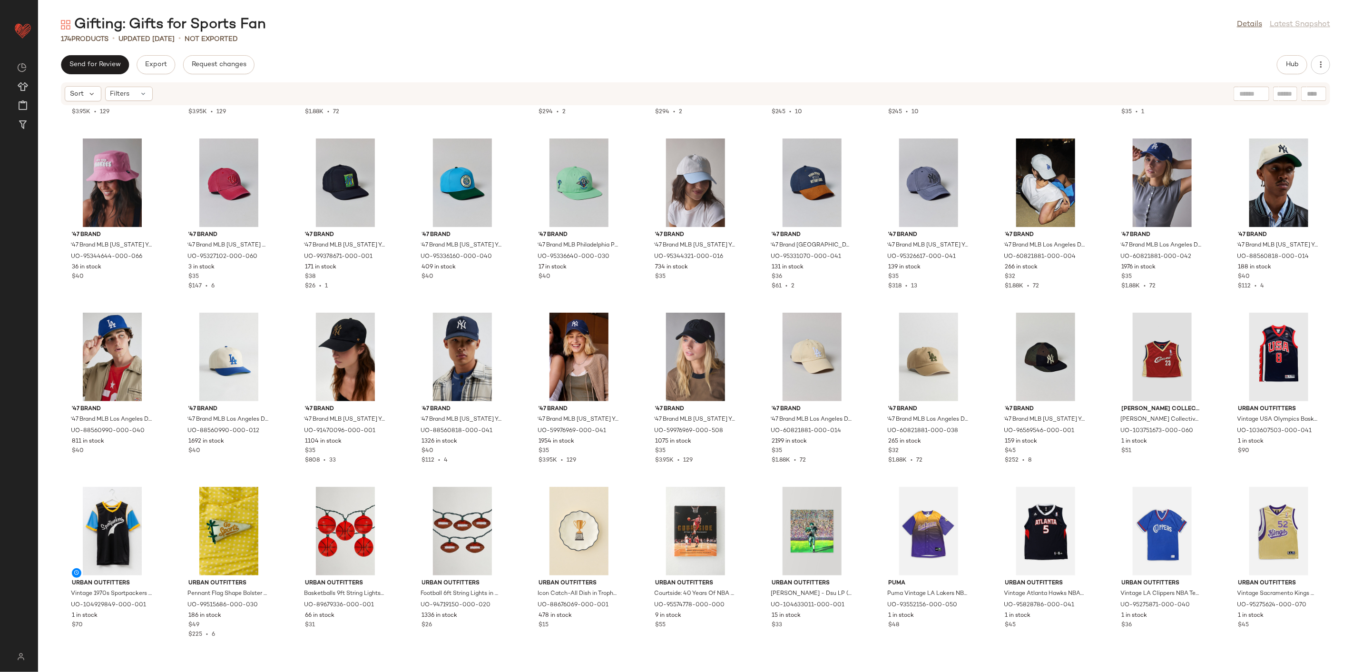
scroll to position [2175, 0]
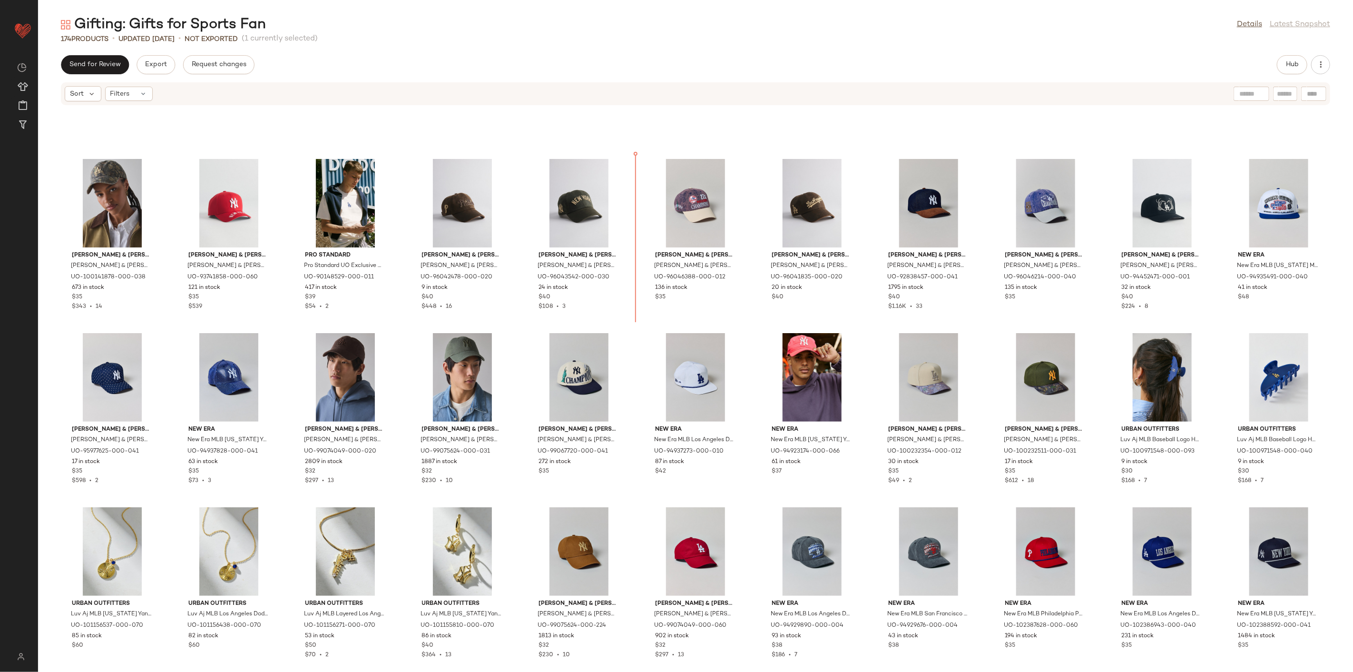
scroll to position [995, 0]
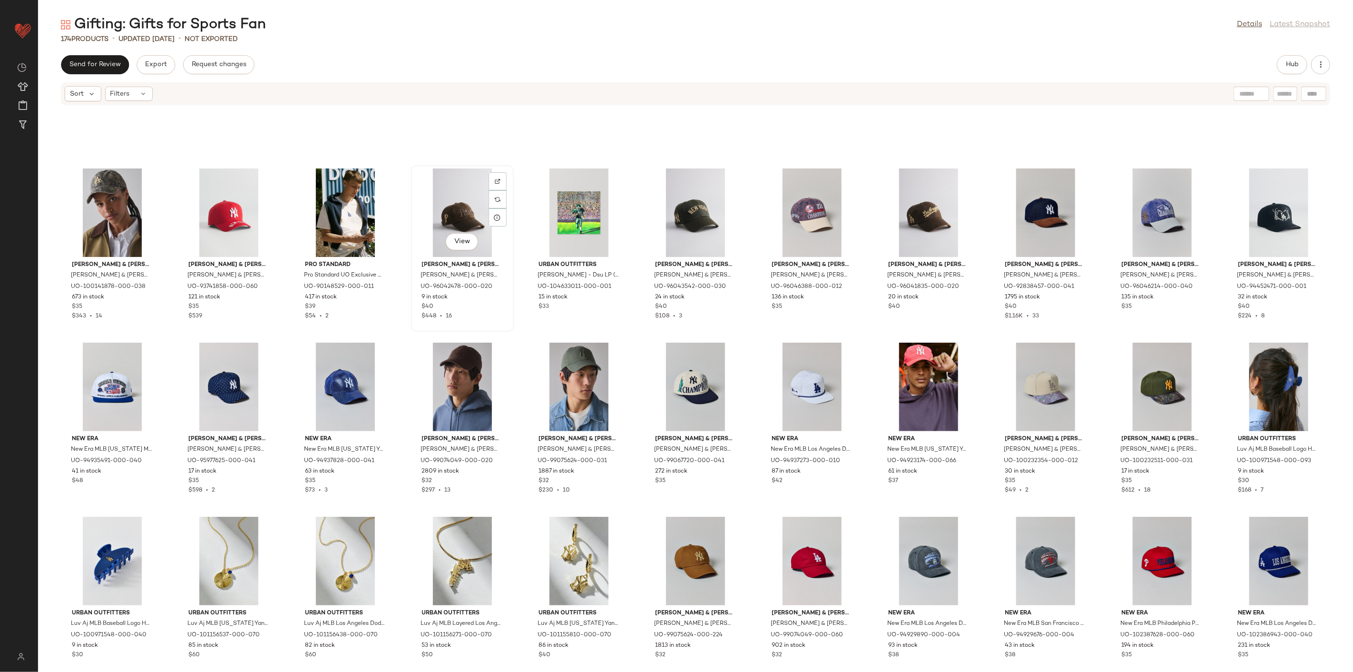
click at [451, 211] on div "View" at bounding box center [462, 212] width 96 height 88
click at [540, 213] on div "View" at bounding box center [579, 212] width 96 height 88
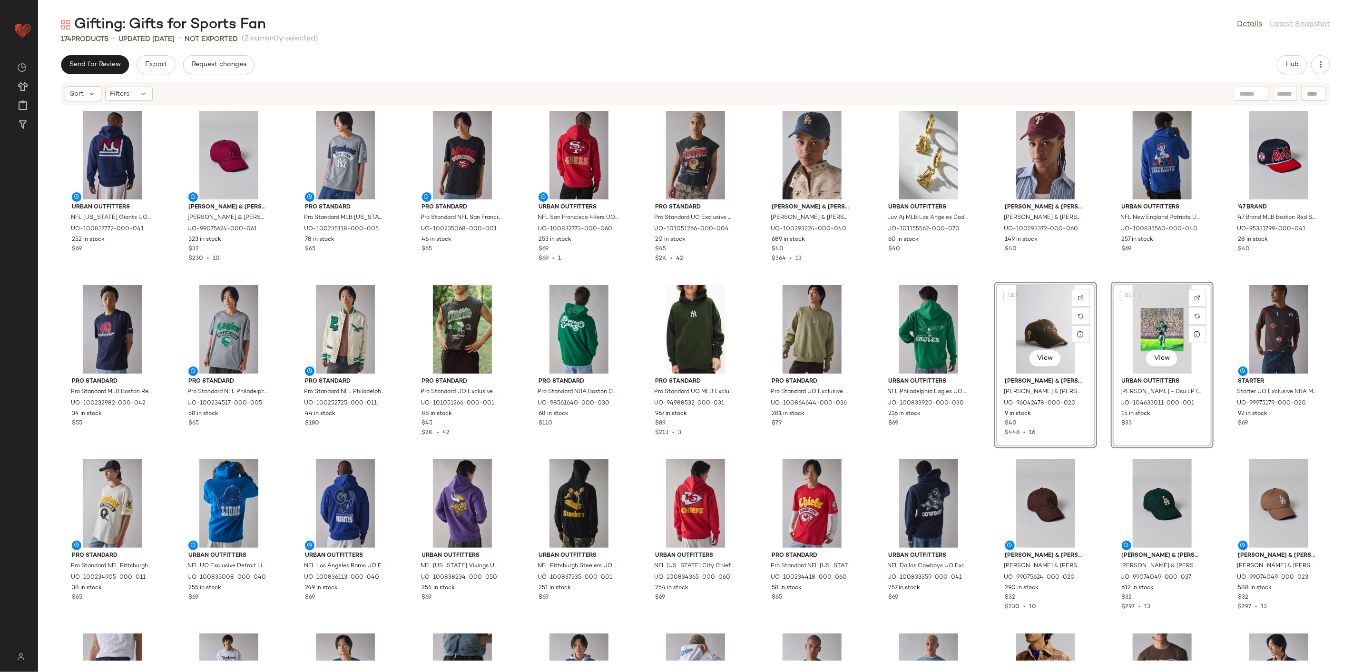
click at [974, 282] on div "Urban Outfitters NFL Philadelphia Eagles UO Exclusive Chenille Patch Hoodie Swe…" at bounding box center [928, 365] width 103 height 167
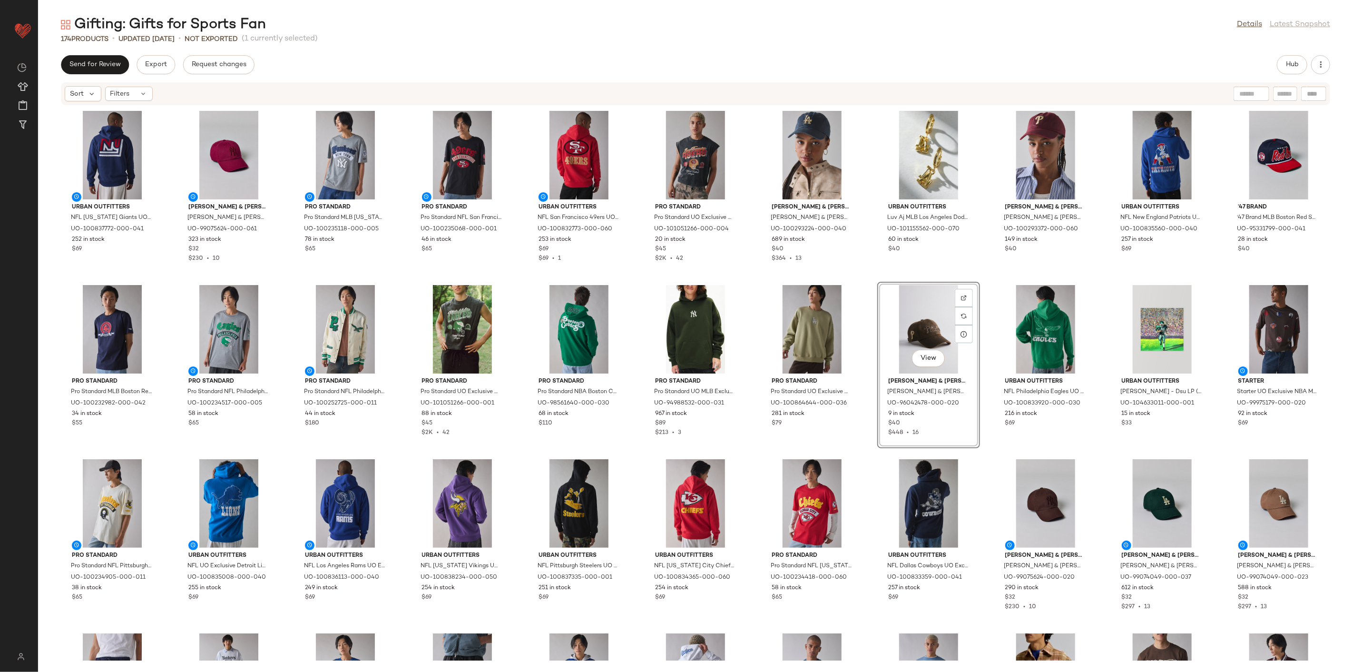
click at [974, 276] on div "Urban Outfitters NFL New York Giants UO Exclusive Chenille Patch Hoodie Sweatsh…" at bounding box center [695, 383] width 1315 height 555
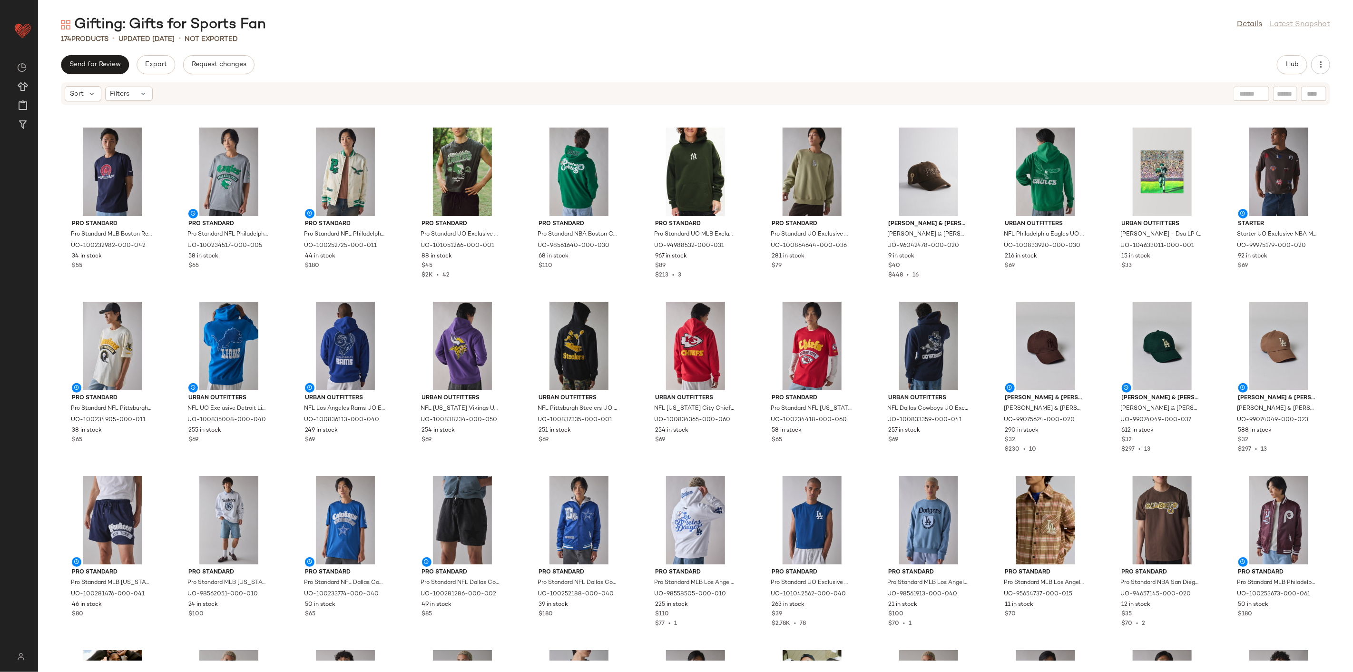
scroll to position [158, 0]
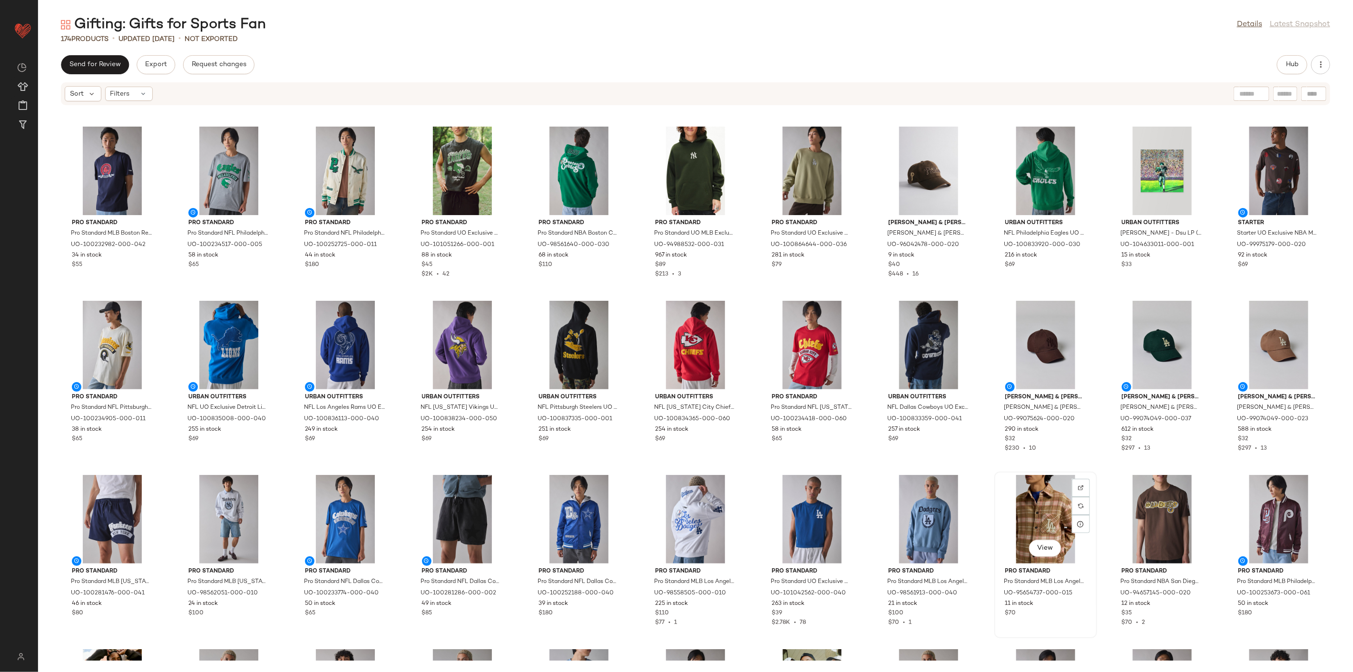
click at [974, 483] on div "View" at bounding box center [1046, 519] width 96 height 88
click at [974, 483] on div "View" at bounding box center [1279, 519] width 96 height 88
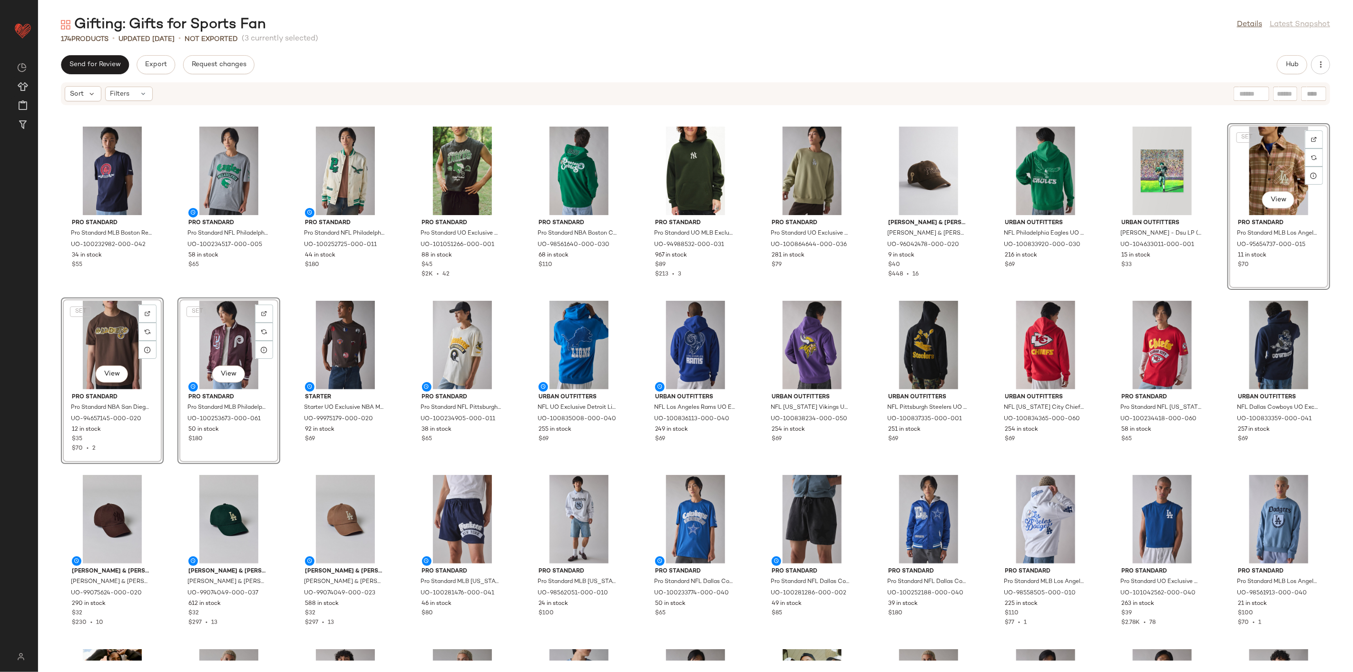
click at [974, 298] on div "Urban Outfitters NFL New York Giants UO Exclusive Chenille Patch Hoodie Sweatsh…" at bounding box center [695, 383] width 1315 height 555
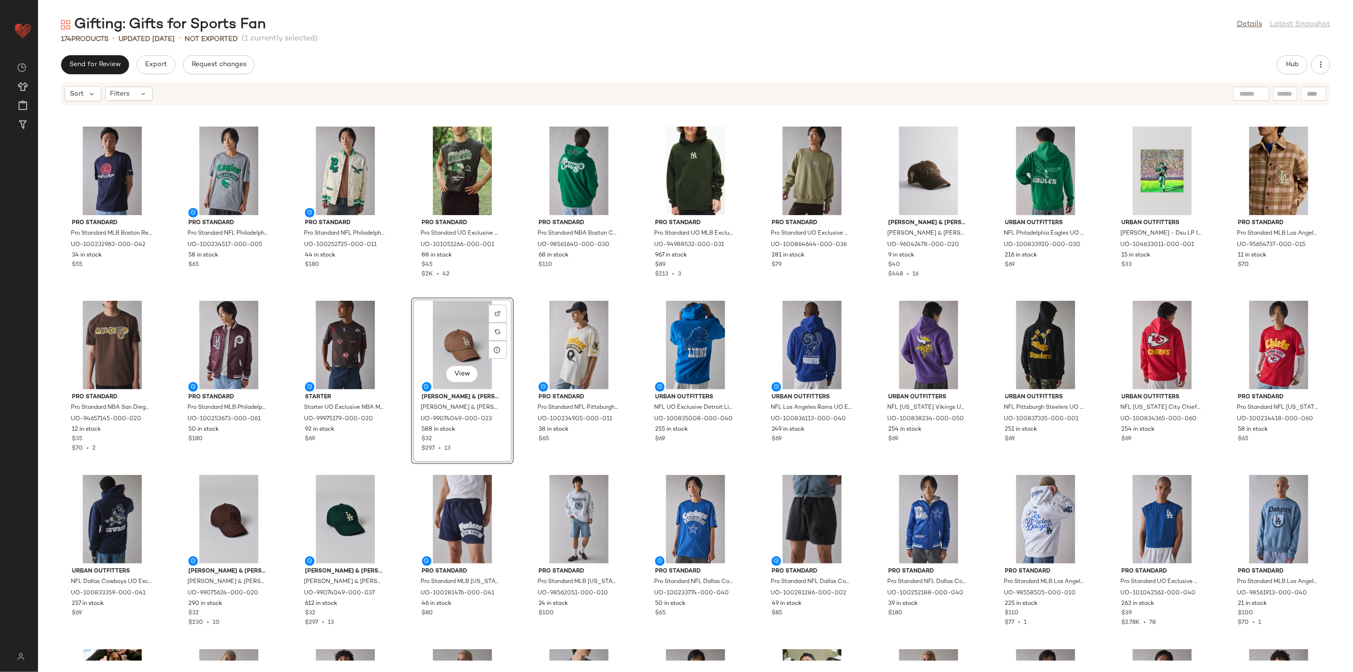
click at [406, 471] on div "Urban Outfitters NFL New York Giants UO Exclusive Chenille Patch Hoodie Sweatsh…" at bounding box center [695, 383] width 1315 height 555
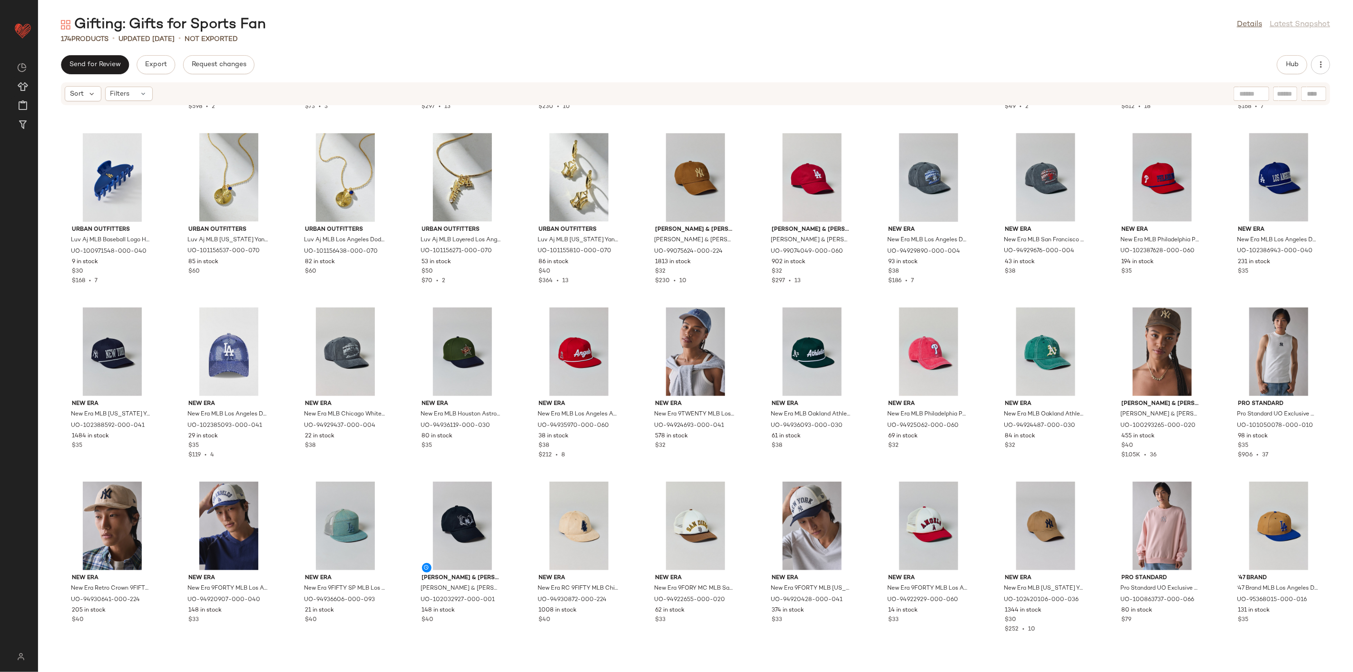
scroll to position [1382, 0]
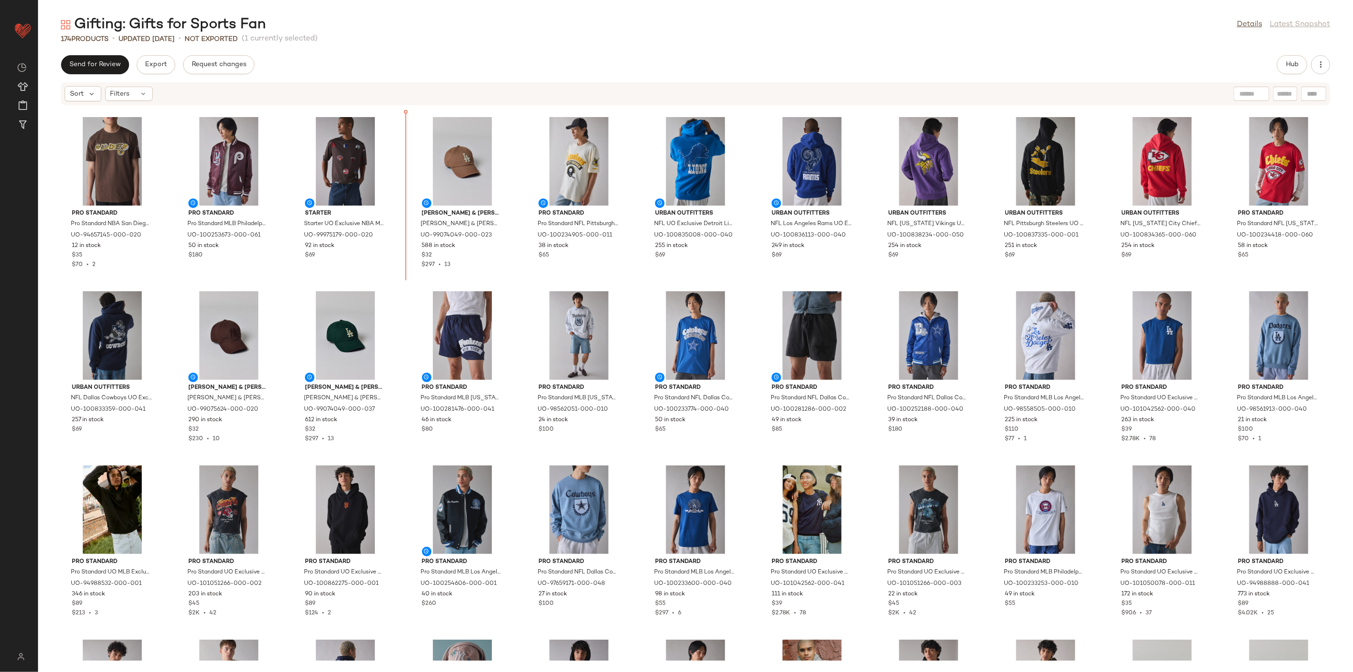
scroll to position [344, 0]
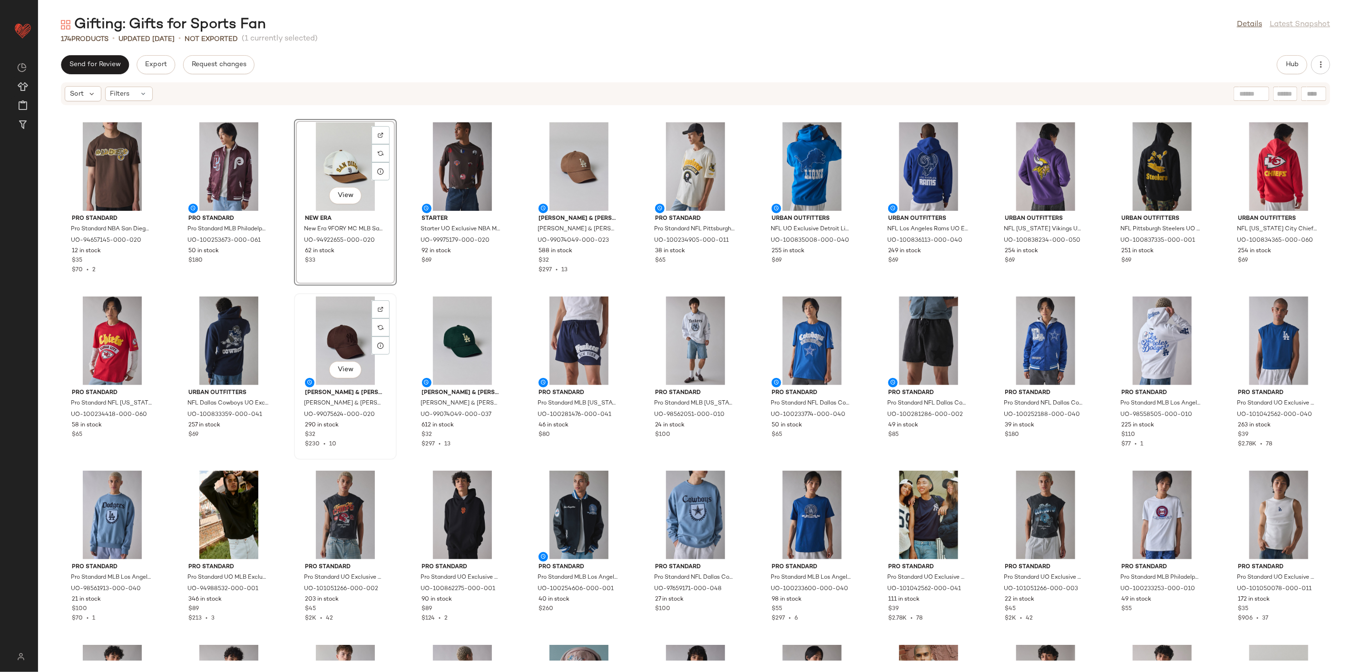
click at [392, 296] on img at bounding box center [345, 340] width 96 height 88
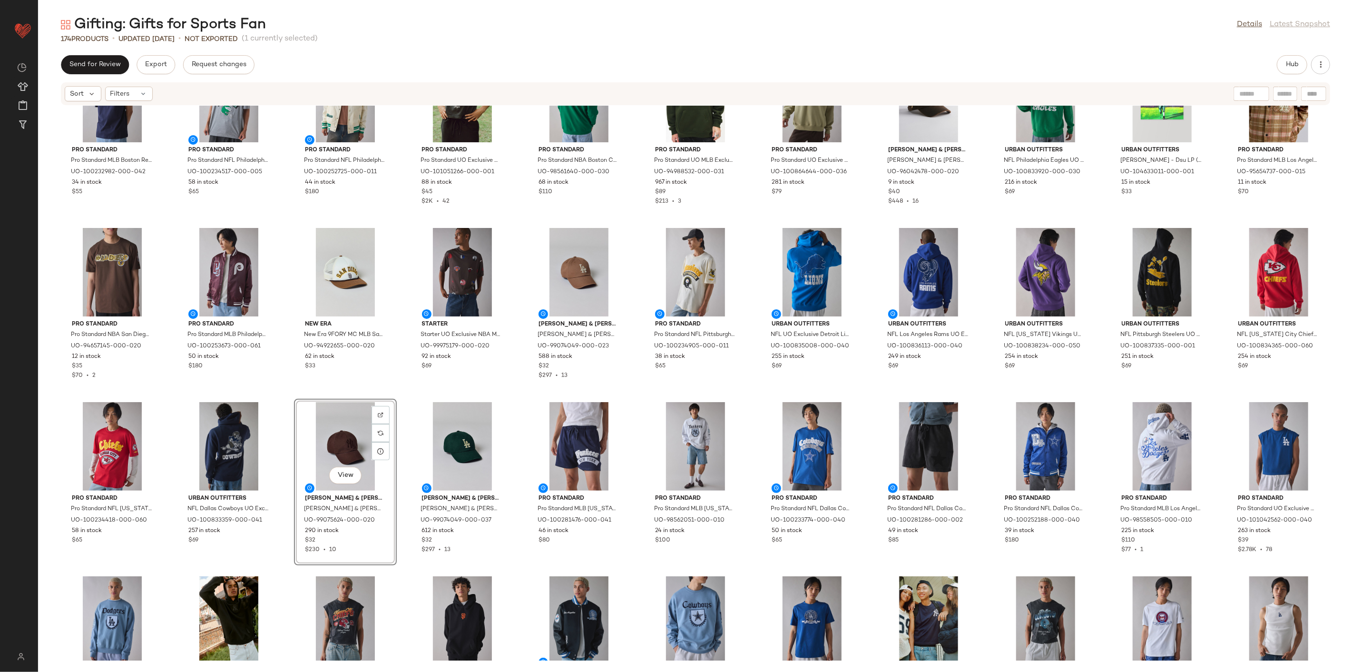
click at [398, 265] on div "Pro Standard Pro Standard MLB Boston Red Sox Logo Tee in Dark Blue, Men's at Ur…" at bounding box center [695, 383] width 1315 height 555
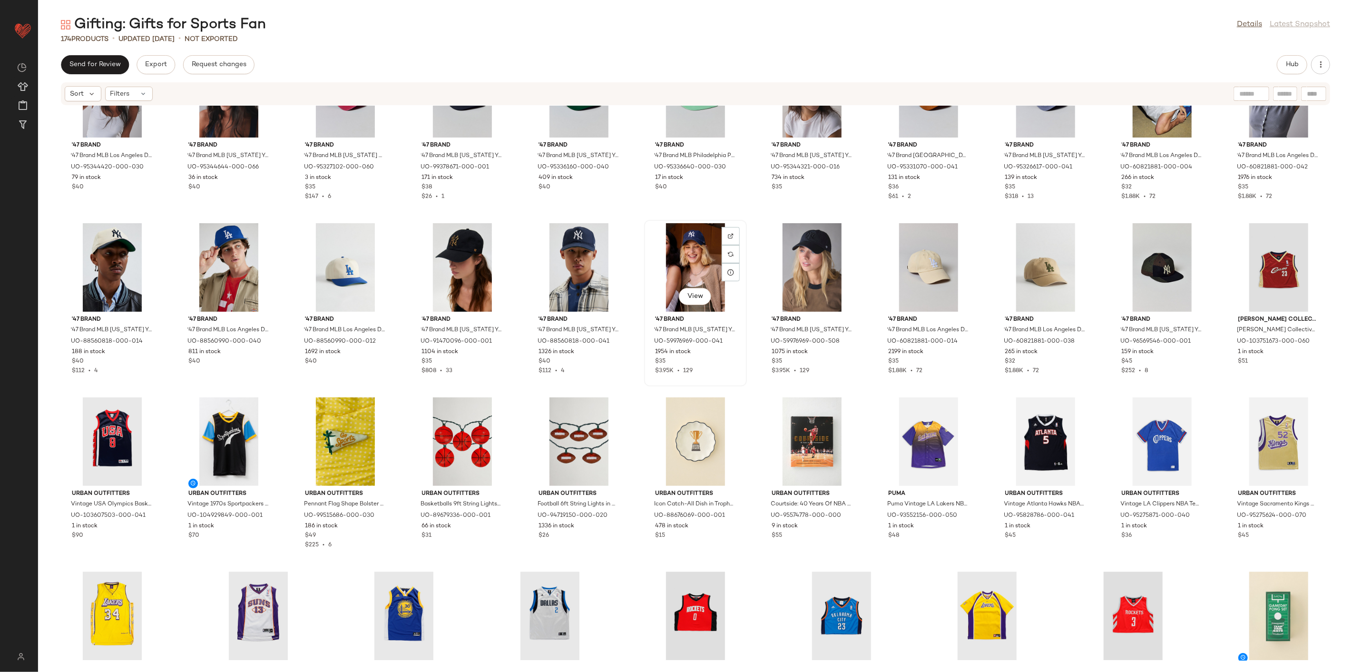
scroll to position [2228, 0]
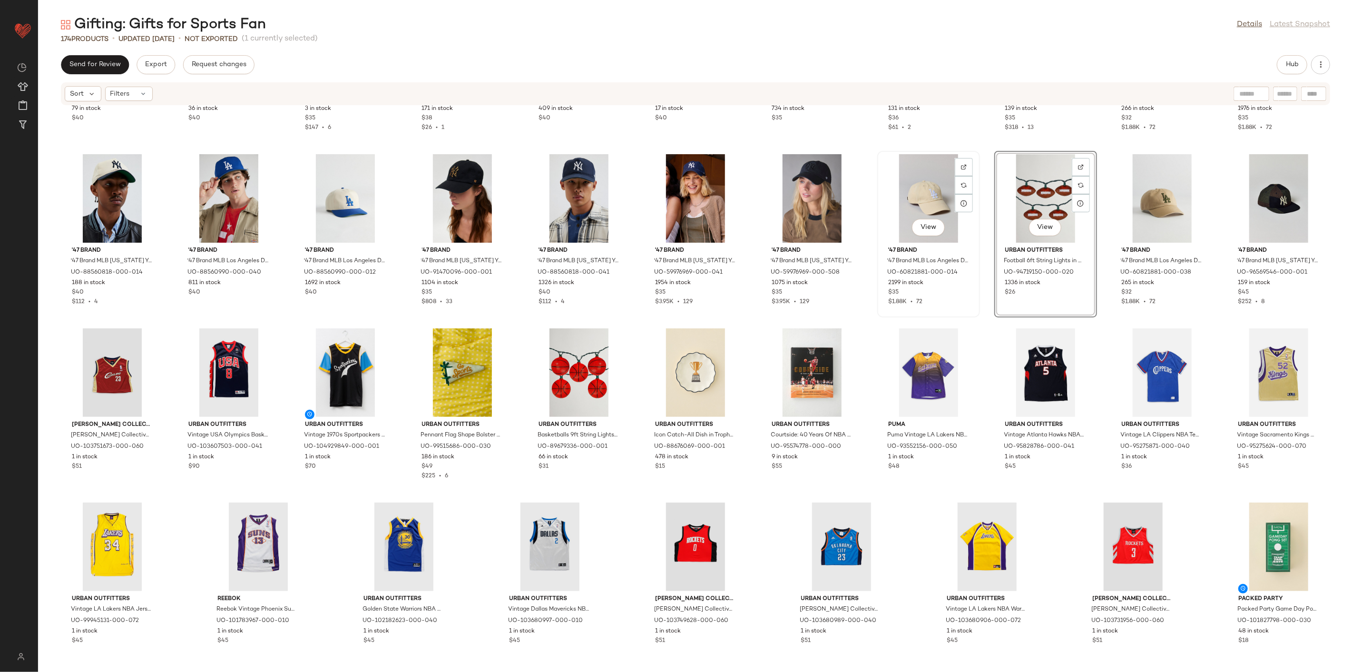
click at [931, 183] on div "View" at bounding box center [929, 198] width 96 height 88
click at [974, 188] on div "View" at bounding box center [1046, 198] width 96 height 88
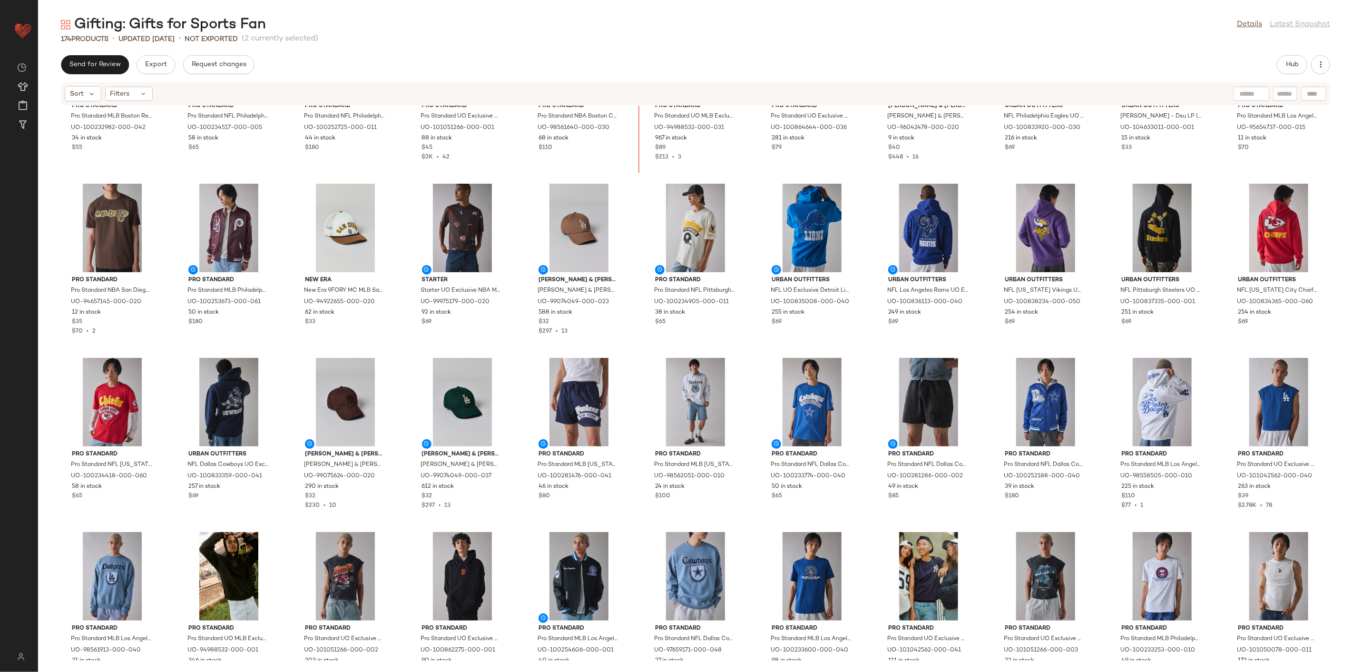
scroll to position [262, 0]
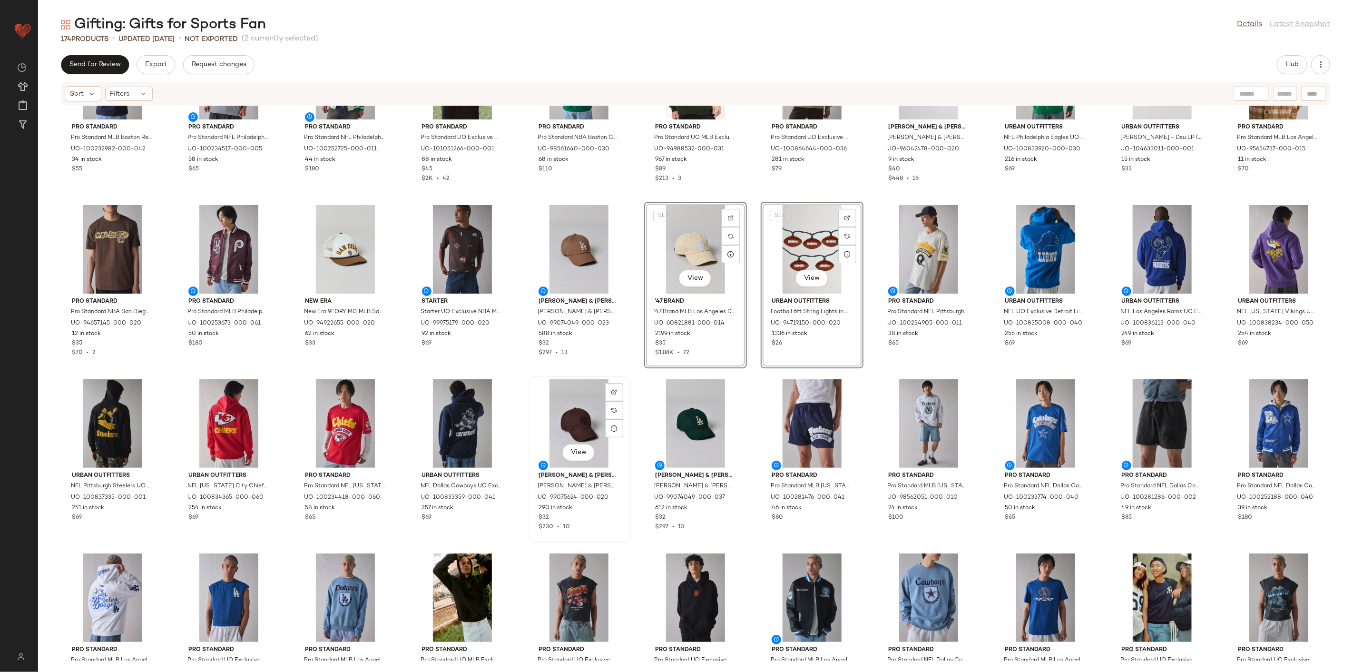
click at [615, 401] on div at bounding box center [614, 410] width 18 height 18
click at [751, 381] on div "Pro Standard Pro Standard MLB Boston Red Sox Logo Tee in Dark Blue, Men's at Ur…" at bounding box center [695, 383] width 1315 height 555
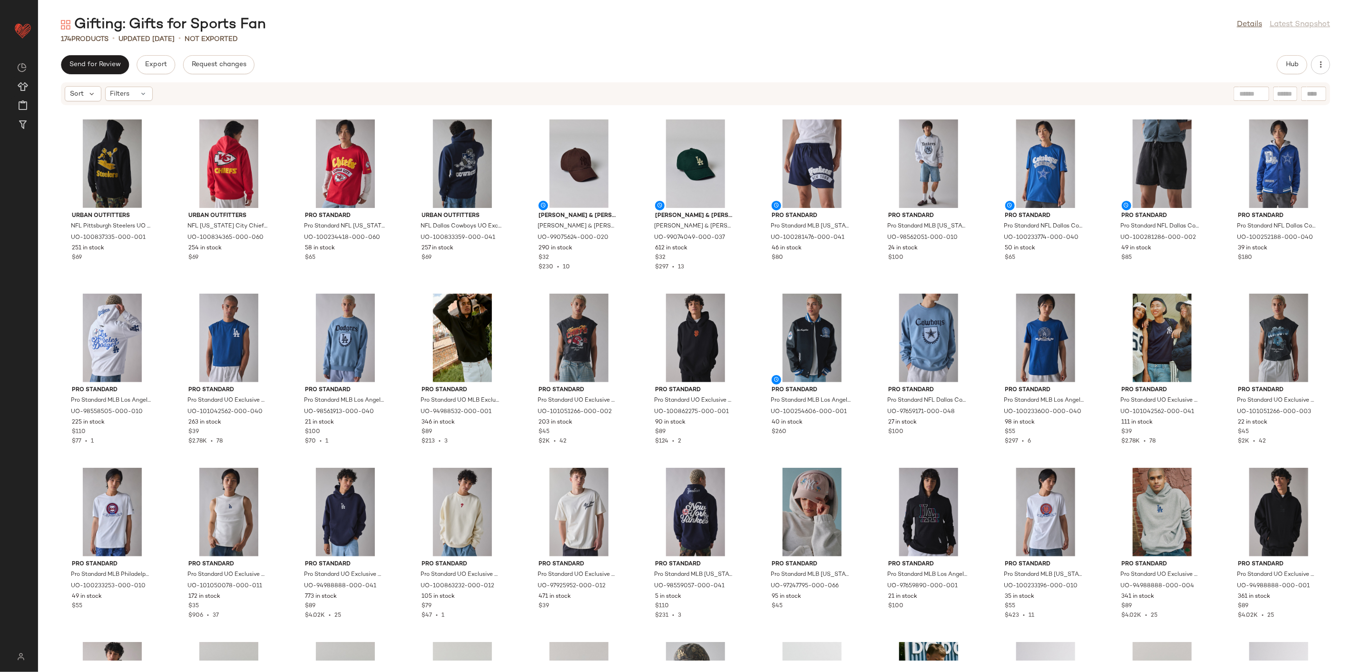
scroll to position [526, 0]
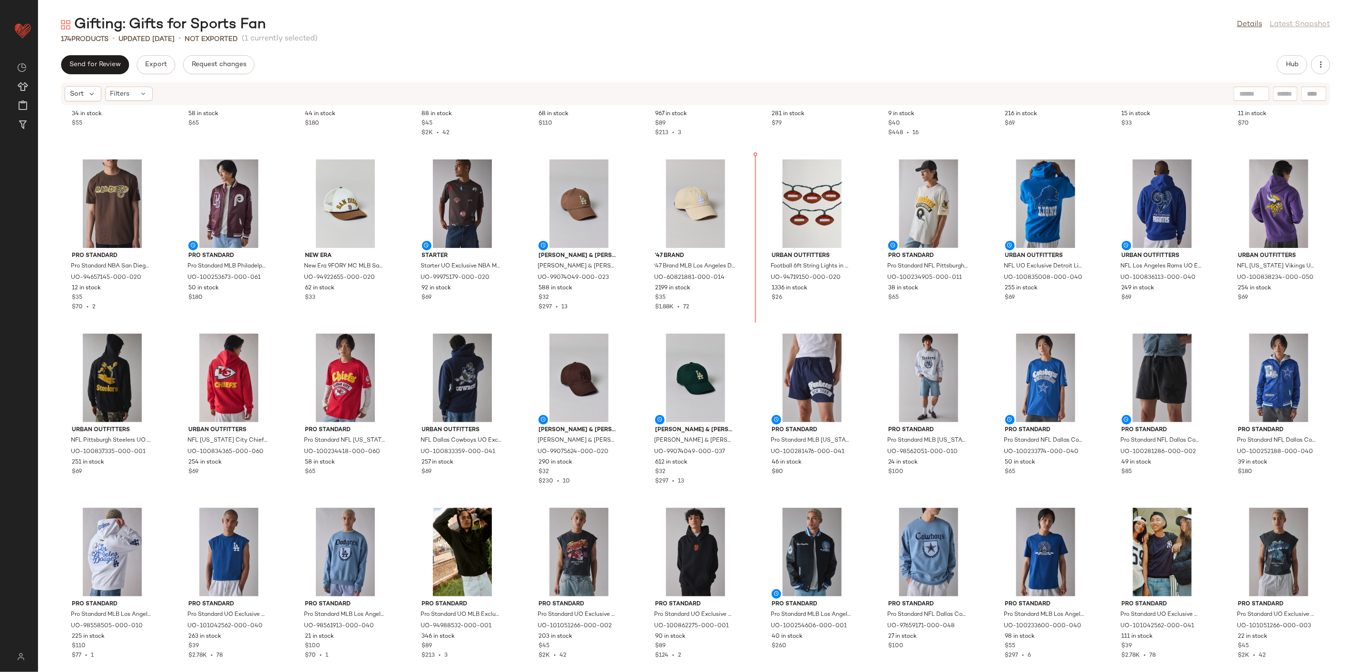
scroll to position [292, 0]
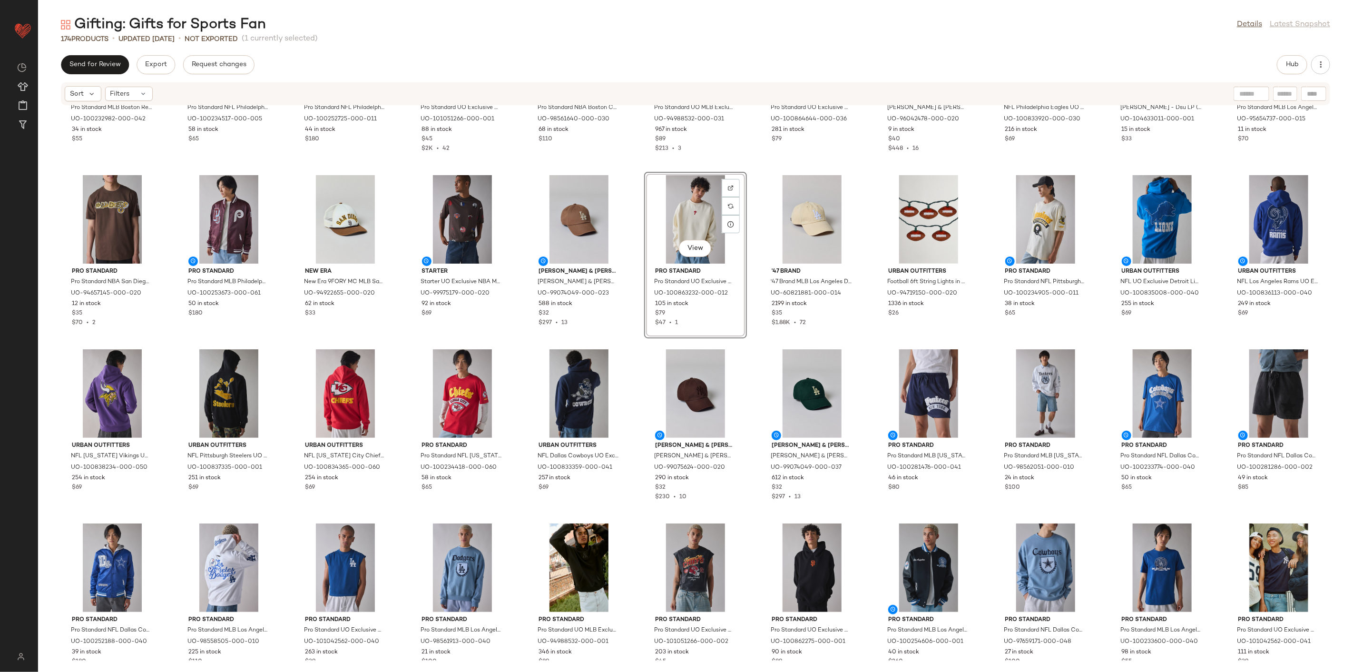
click at [745, 351] on div "Pro Standard Pro Standard MLB Boston Red Sox Logo Tee in Dark Blue, Men's at Ur…" at bounding box center [695, 383] width 1315 height 555
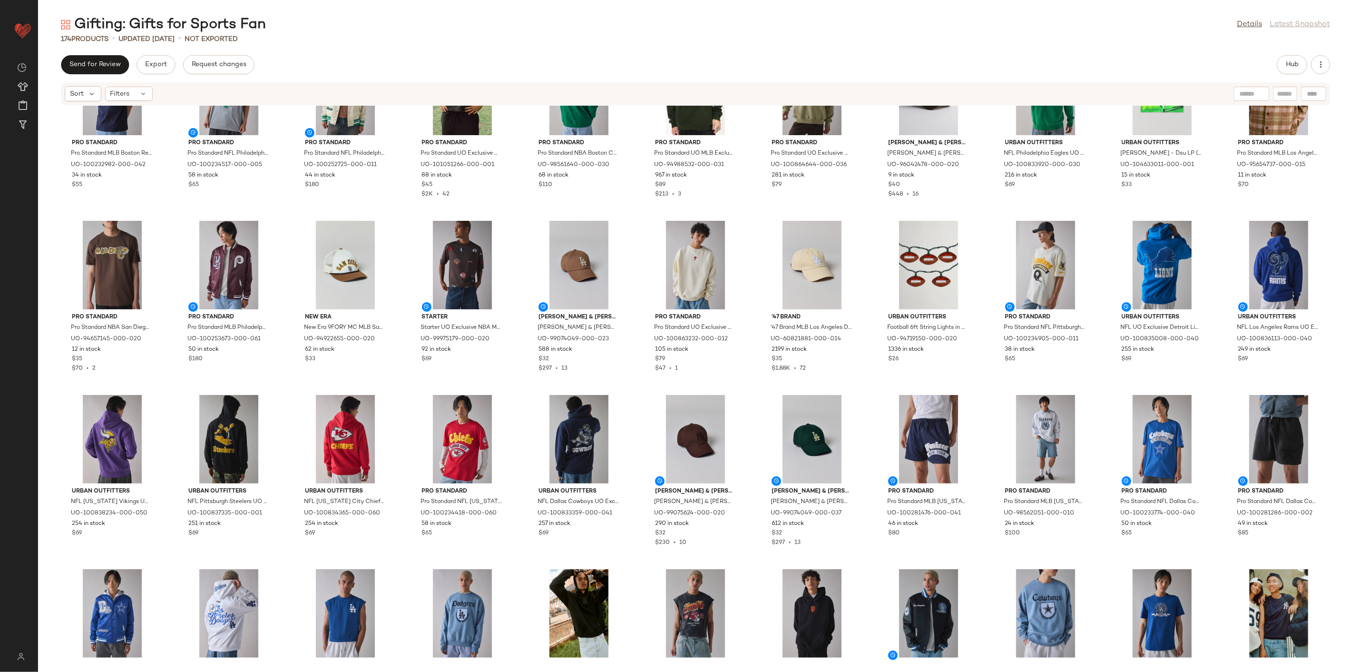
scroll to position [272, 0]
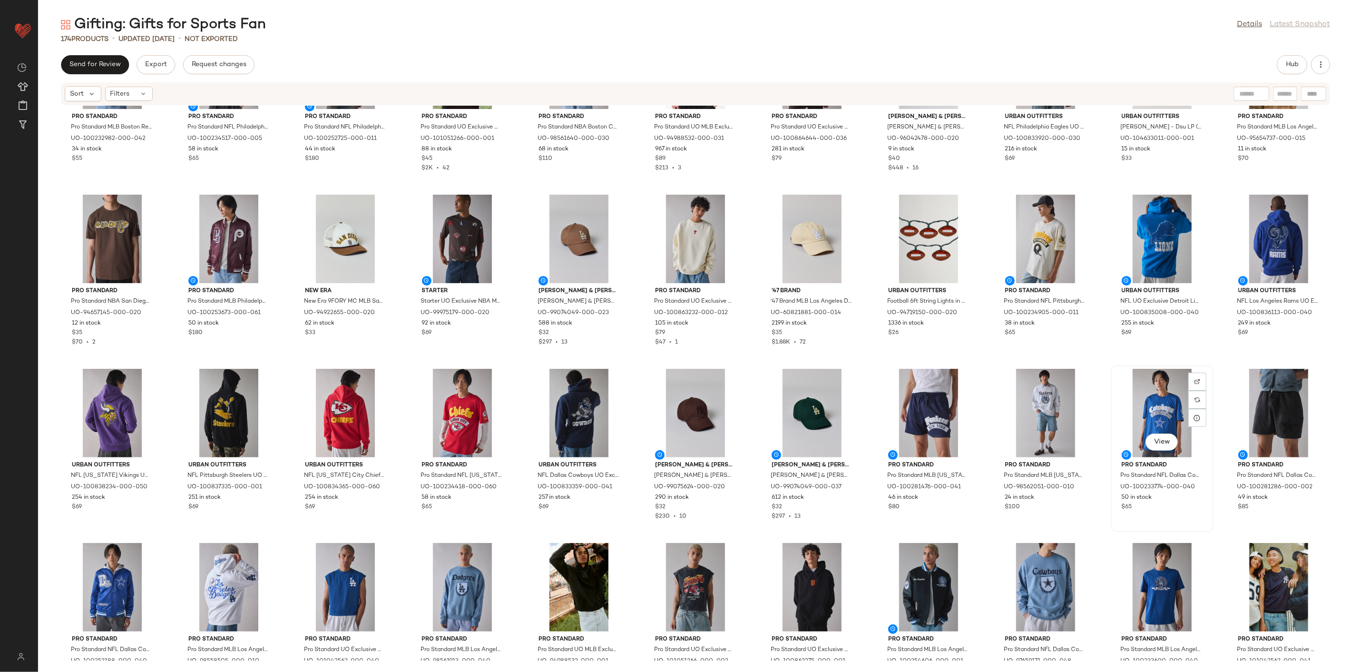
click at [974, 394] on div "View" at bounding box center [1162, 413] width 96 height 88
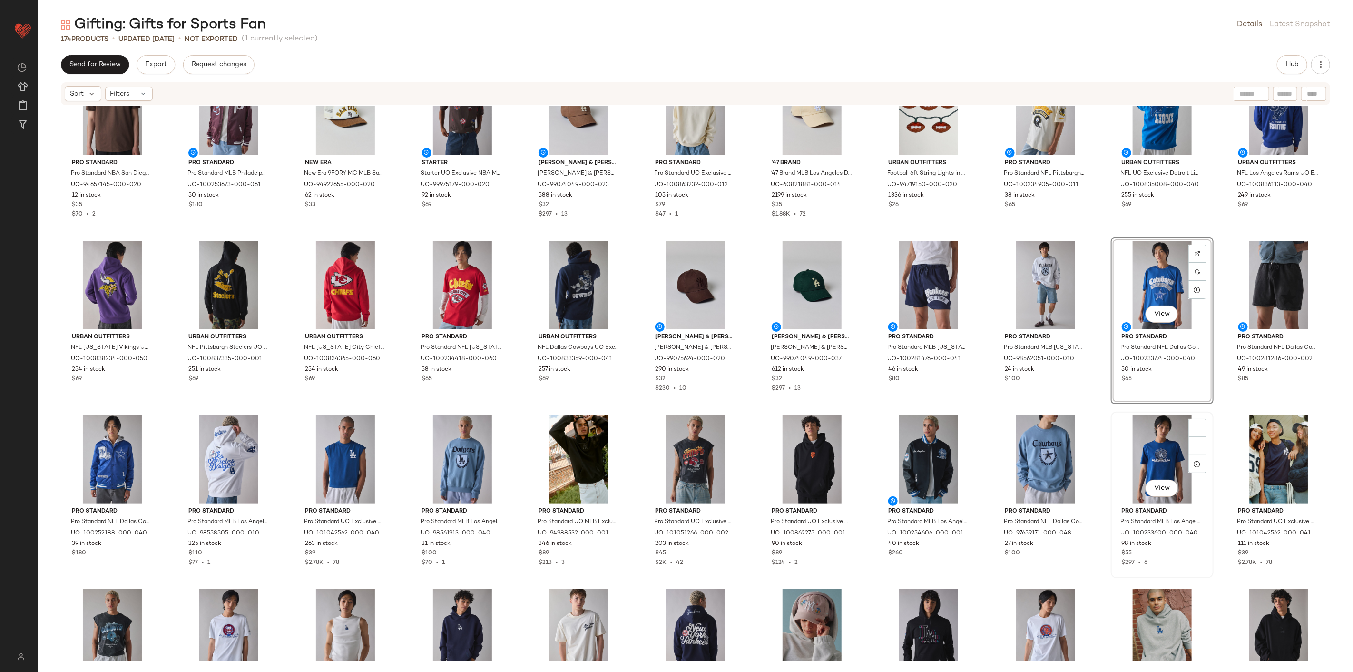
scroll to position [431, 0]
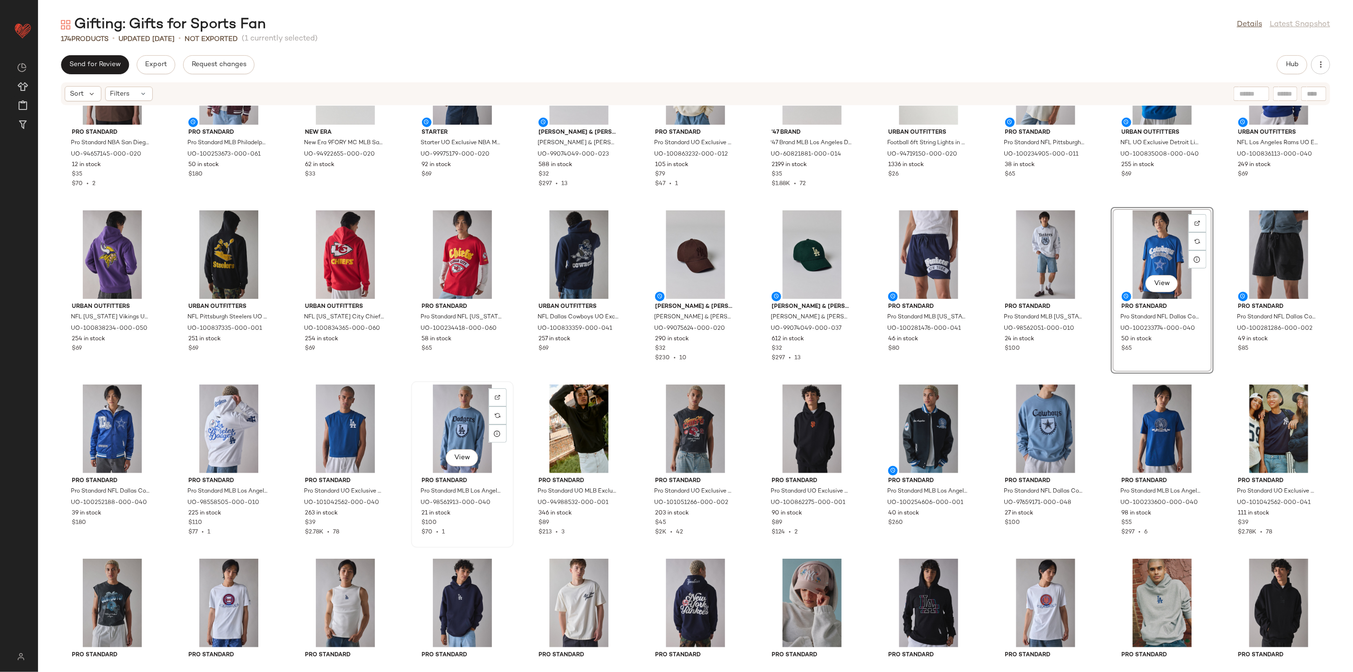
click at [453, 424] on div "View" at bounding box center [462, 428] width 96 height 88
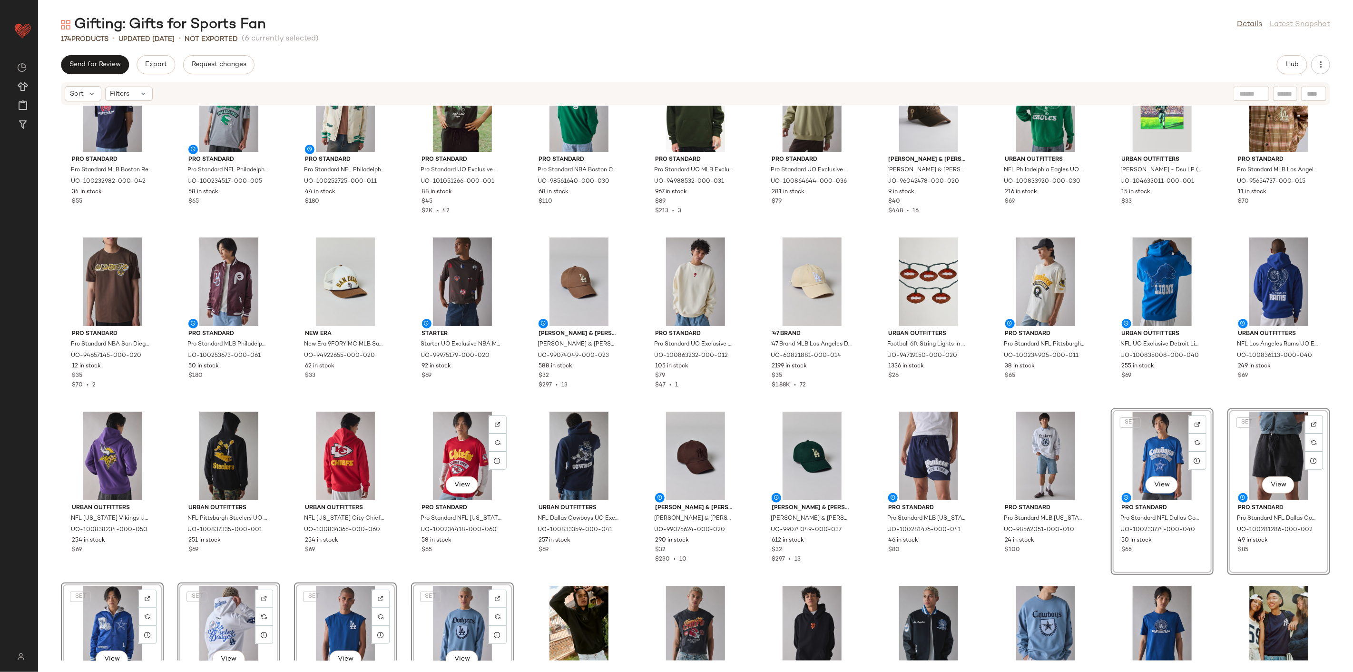
scroll to position [219, 0]
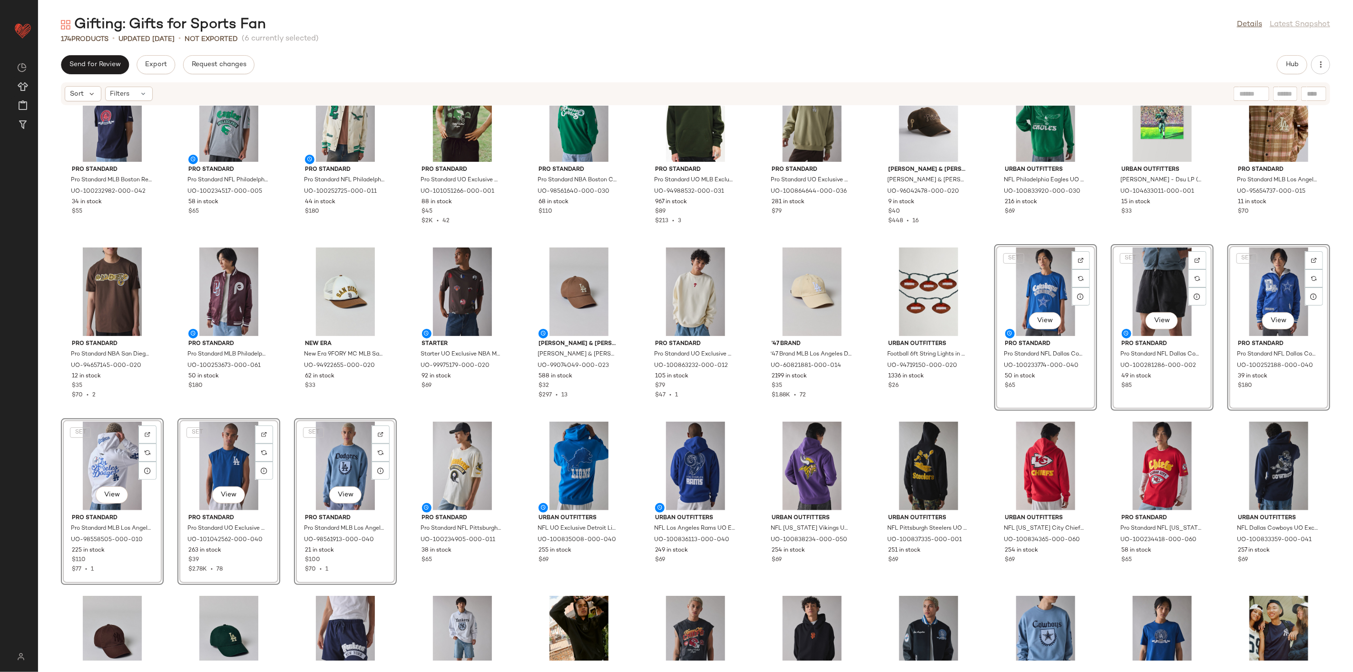
click at [974, 415] on div "Pro Standard Pro Standard MLB Boston Red Sox Logo Tee in Dark Blue, Men's at Ur…" at bounding box center [695, 383] width 1315 height 555
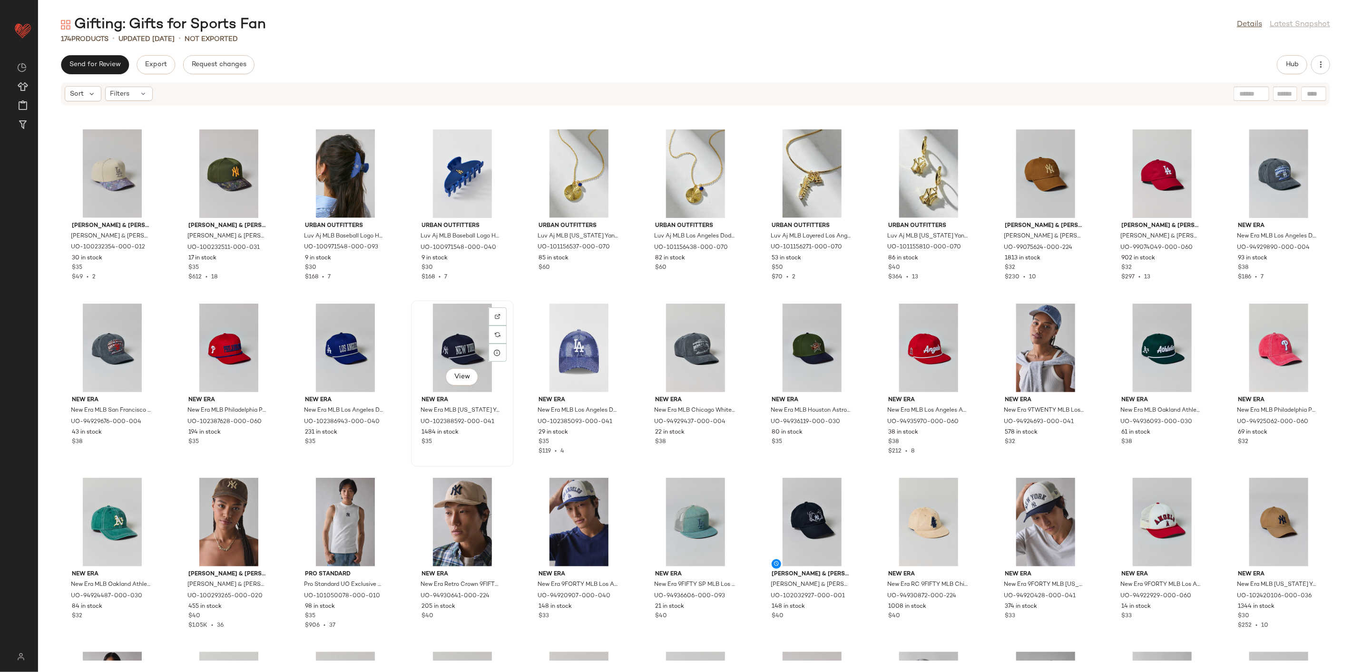
scroll to position [1329, 0]
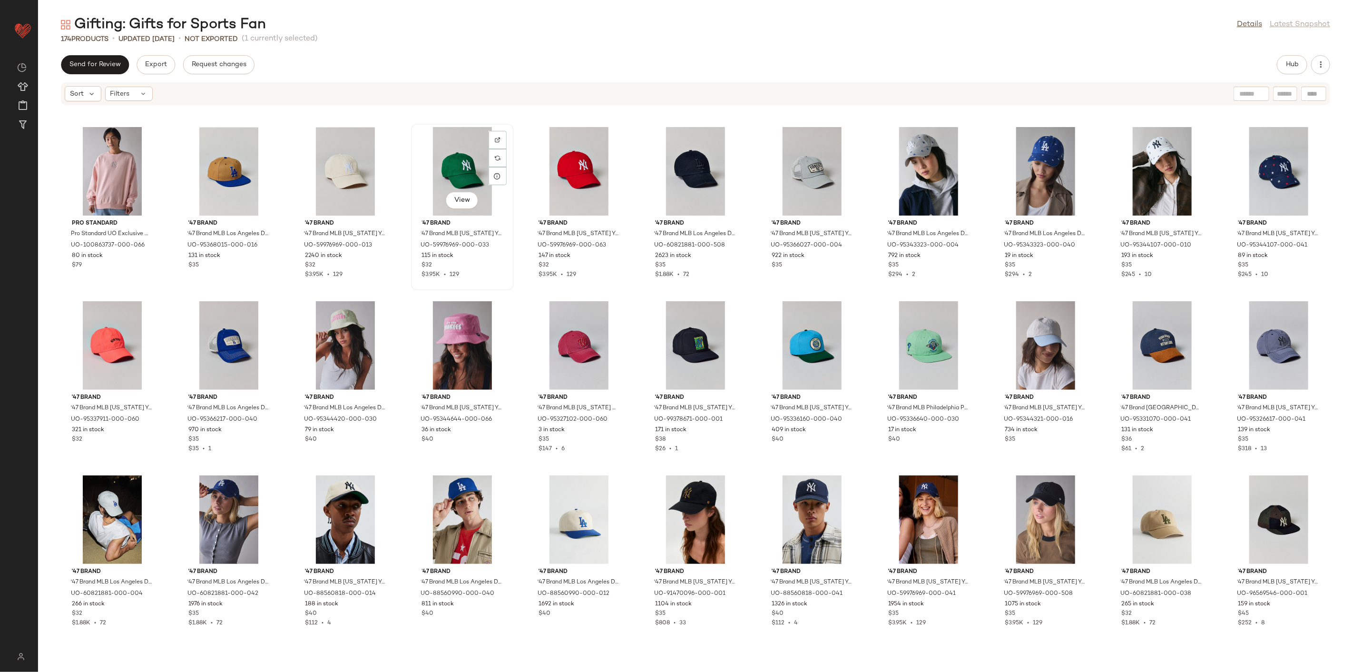
scroll to position [2069, 0]
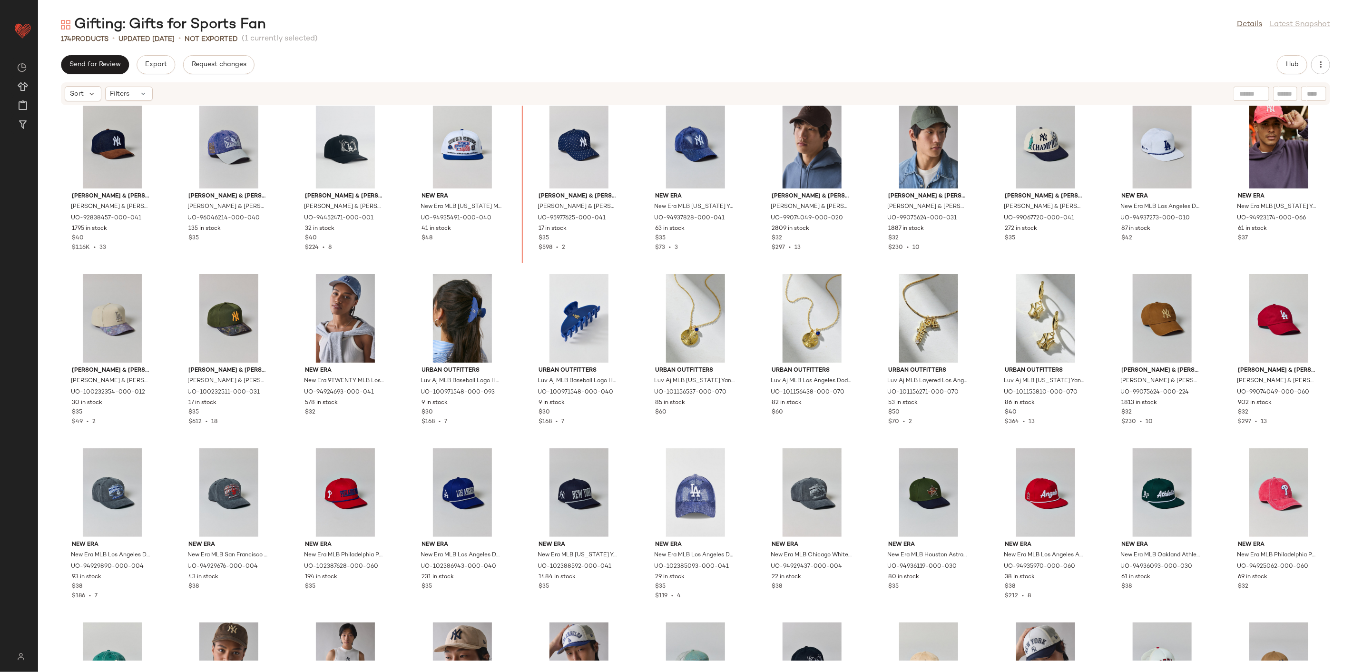
scroll to position [1235, 0]
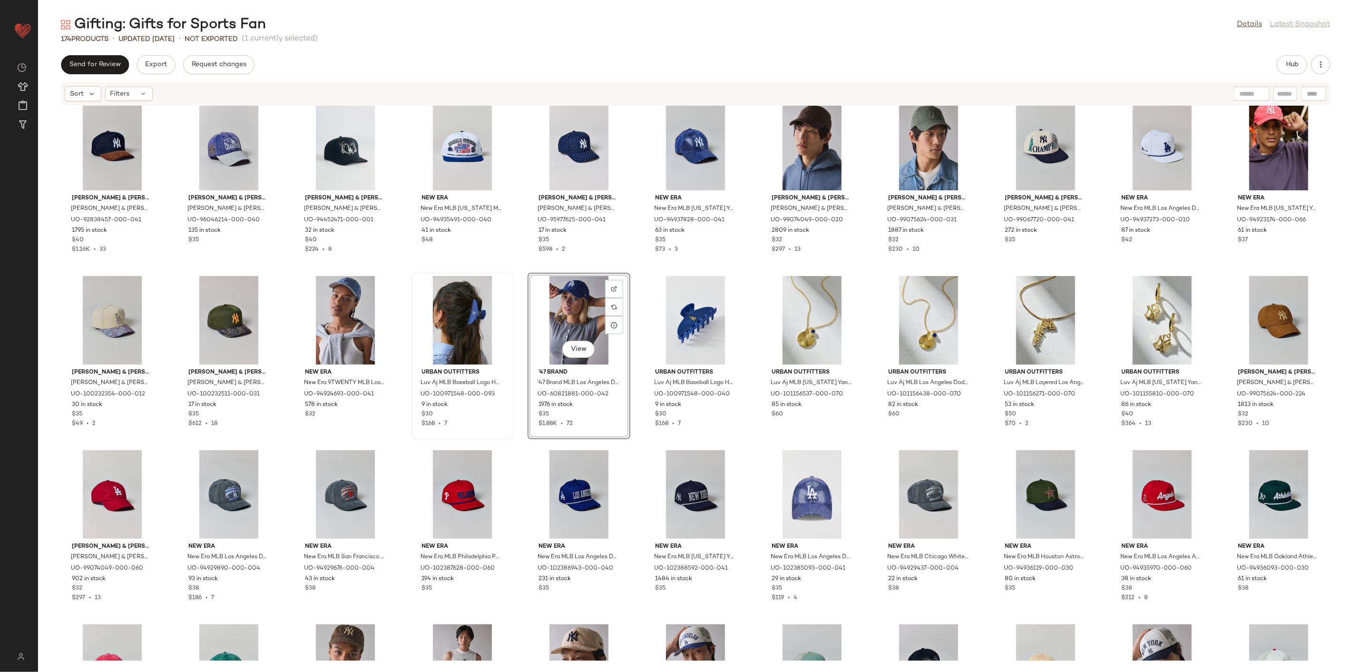
click at [520, 452] on div "Mitchell & Ness Mitchell & Ness MLB New York Yankees Cord & Denim Hat in Navy, …" at bounding box center [695, 383] width 1315 height 555
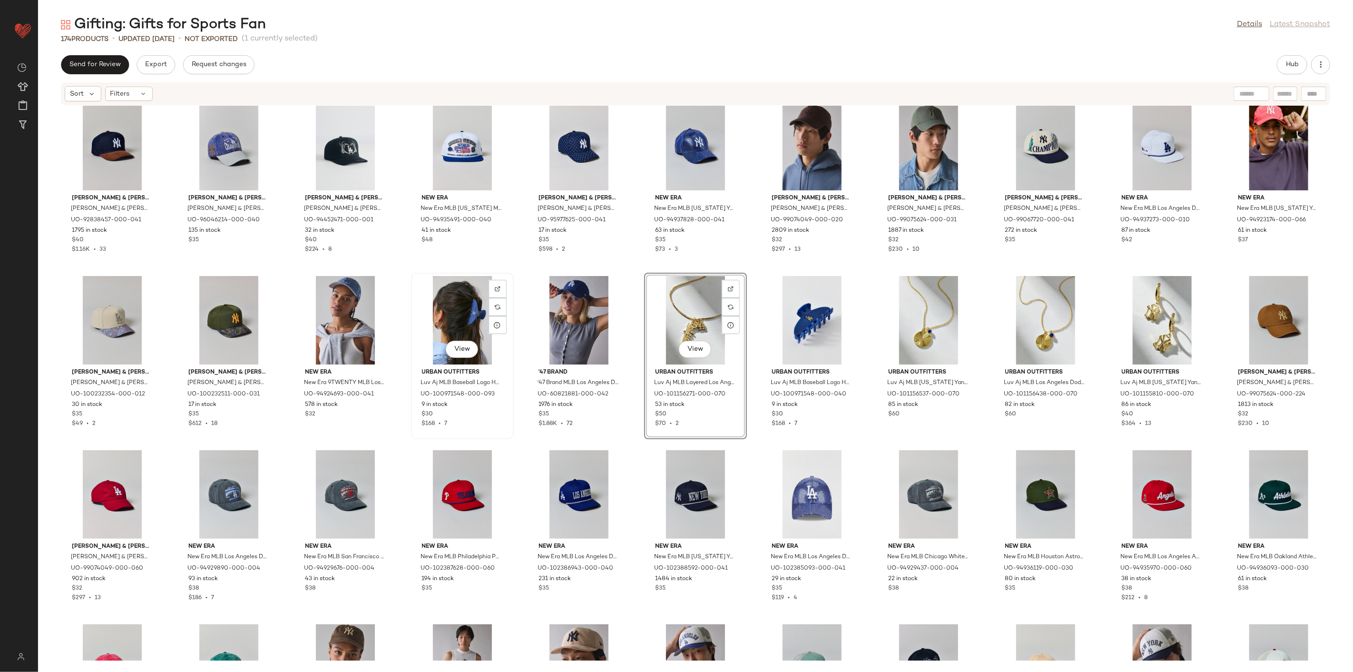
click at [472, 330] on div "View" at bounding box center [462, 320] width 96 height 88
click at [676, 319] on div "View" at bounding box center [695, 320] width 96 height 88
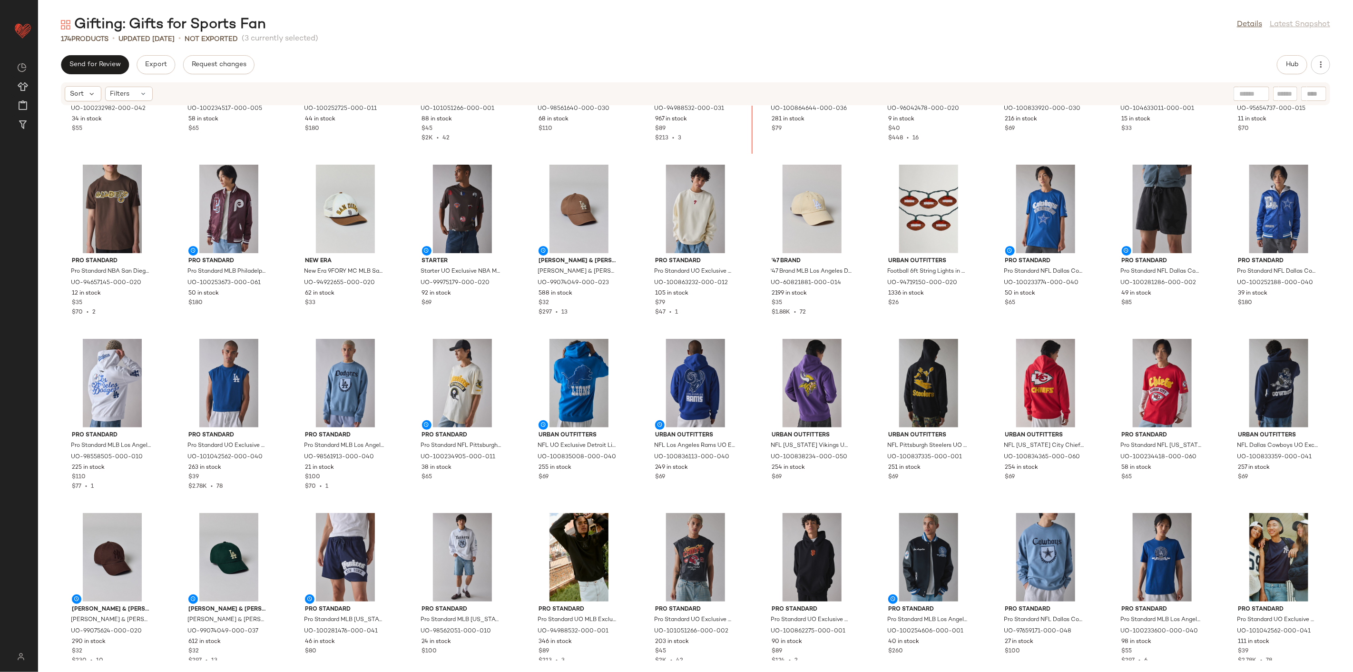
scroll to position [235, 0]
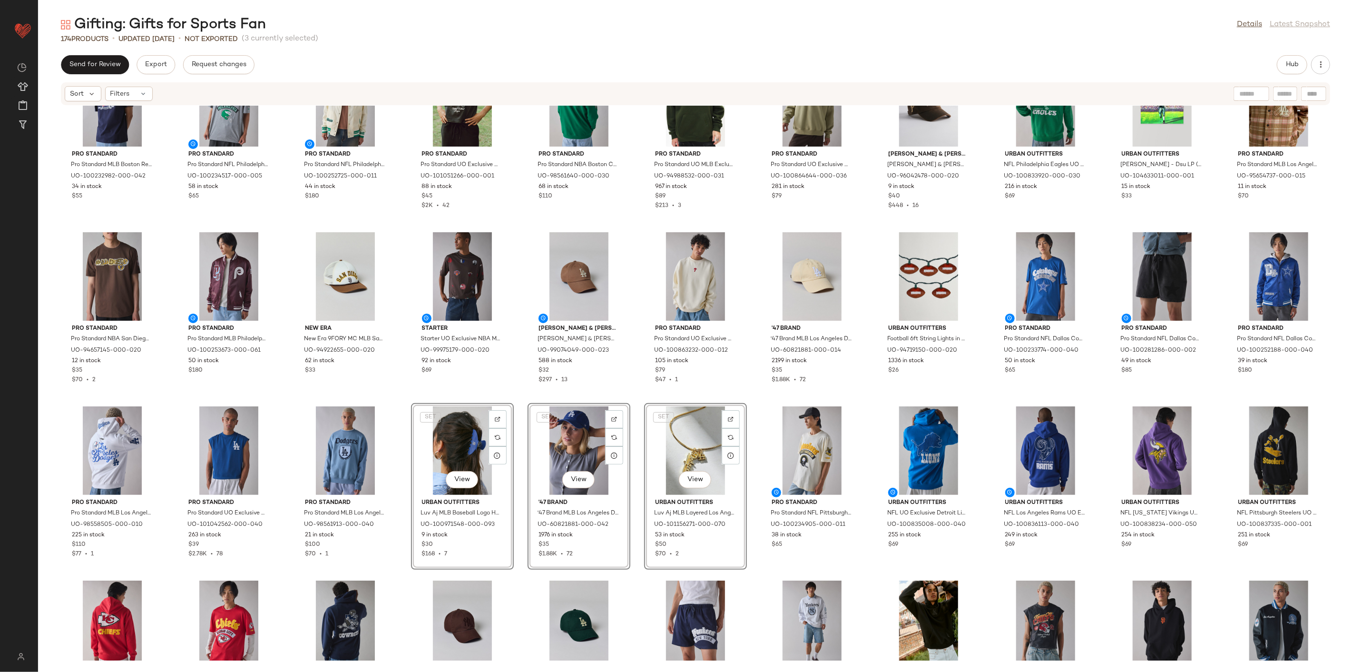
click at [396, 400] on div "Pro Standard Pro Standard MLB Boston Red Sox Logo Tee in Dark Blue, Men's at Ur…" at bounding box center [695, 383] width 1315 height 555
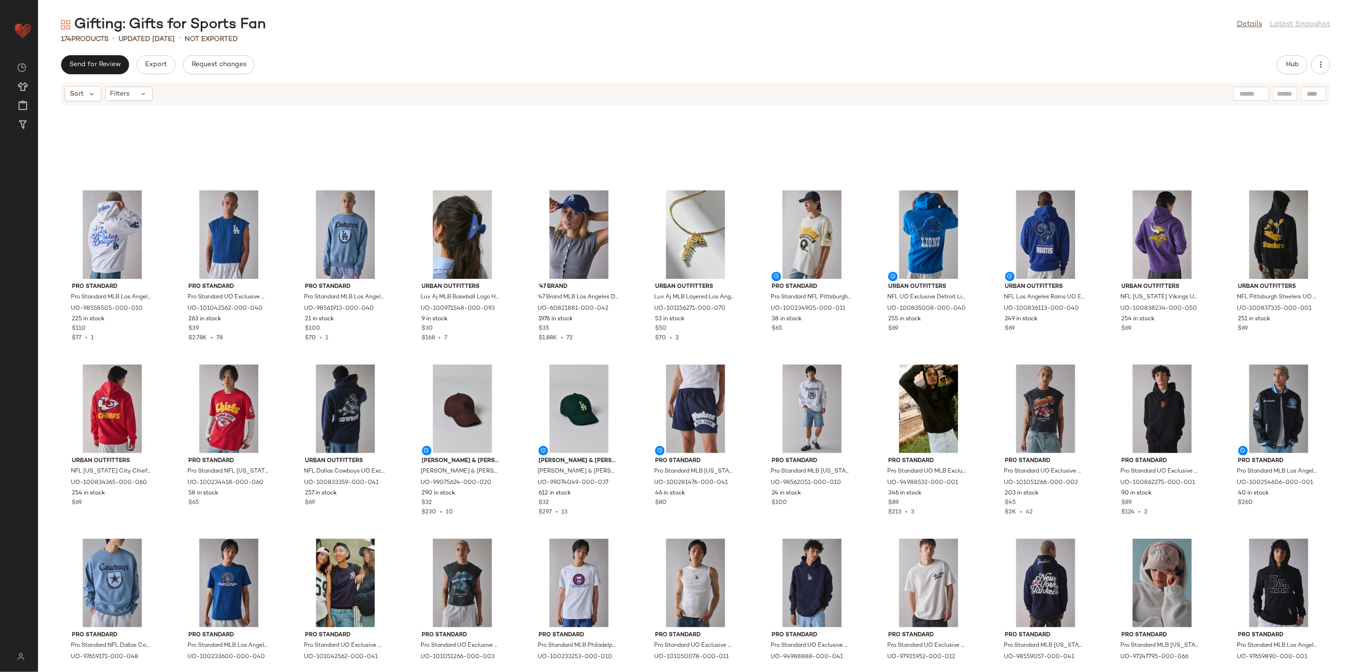
scroll to position [446, 0]
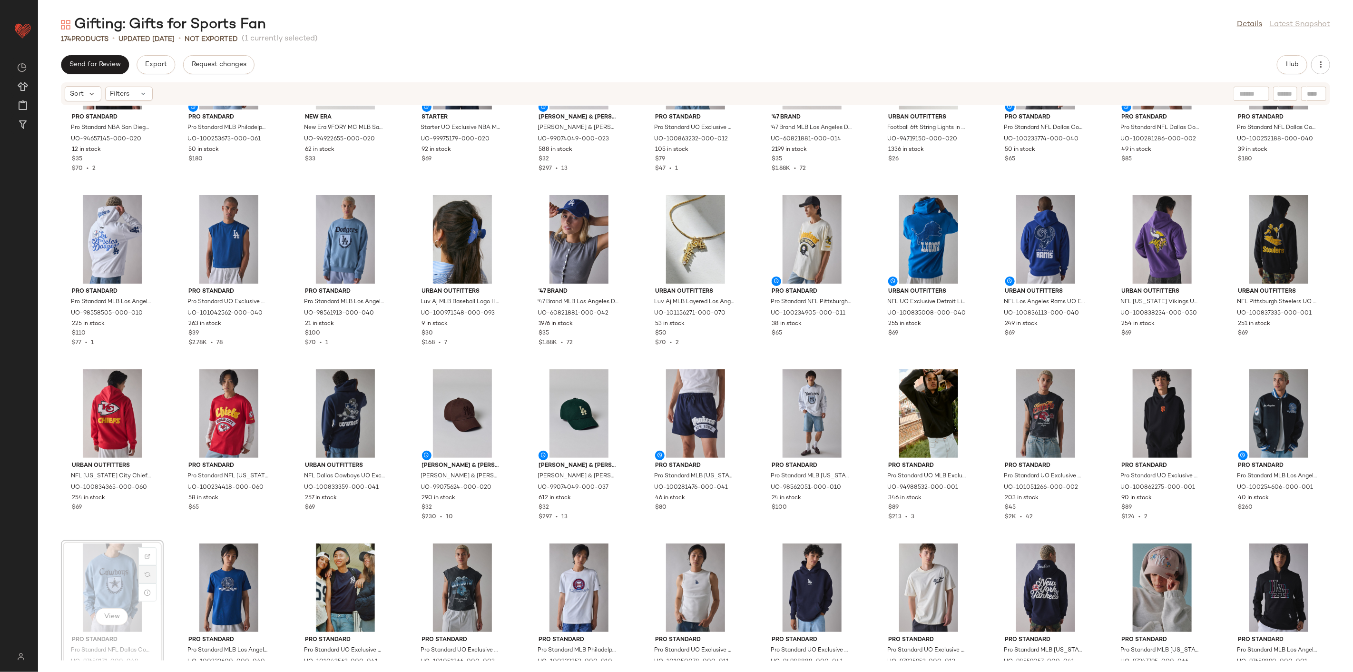
scroll to position [446, 0]
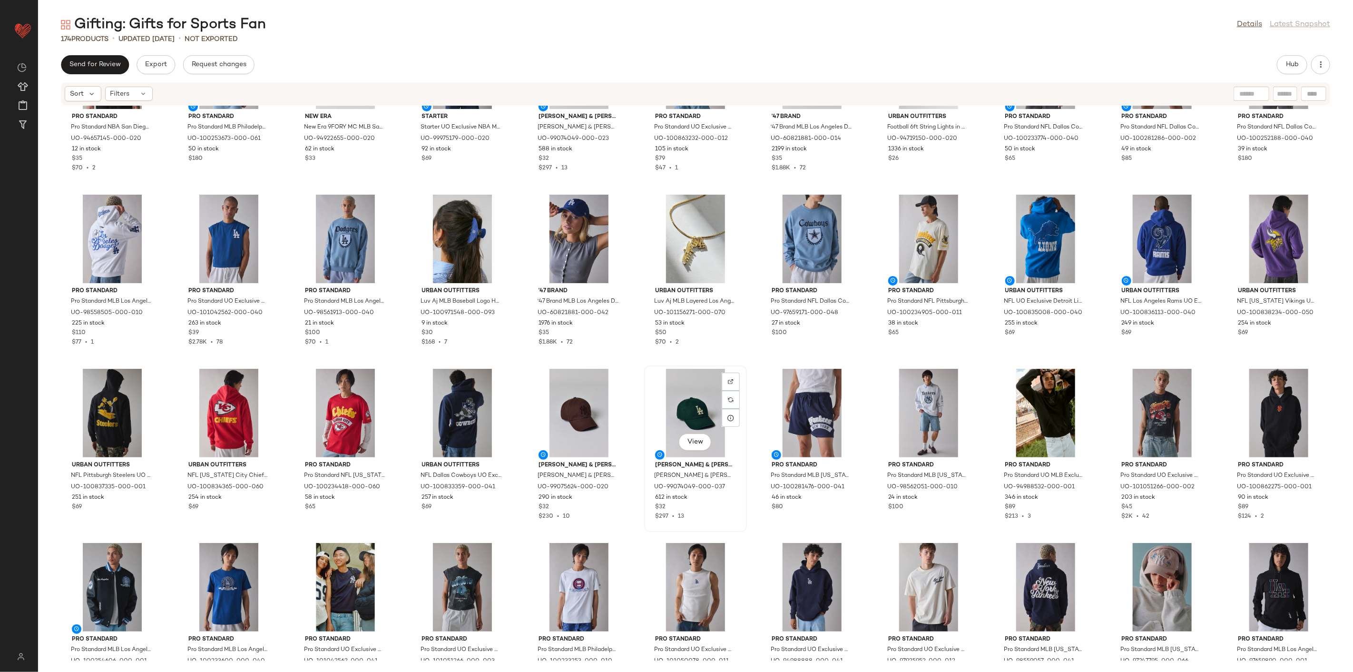
click at [744, 372] on div "View Mitchell & Ness Mitchell & Ness MLB Los Angeles Dodgers Logo Dad Hat in Da…" at bounding box center [695, 448] width 101 height 165
click at [749, 362] on div "Pro Standard Pro Standard NBA San Diego Padres Team Graphic Tee in Brown, Men's…" at bounding box center [695, 383] width 1315 height 555
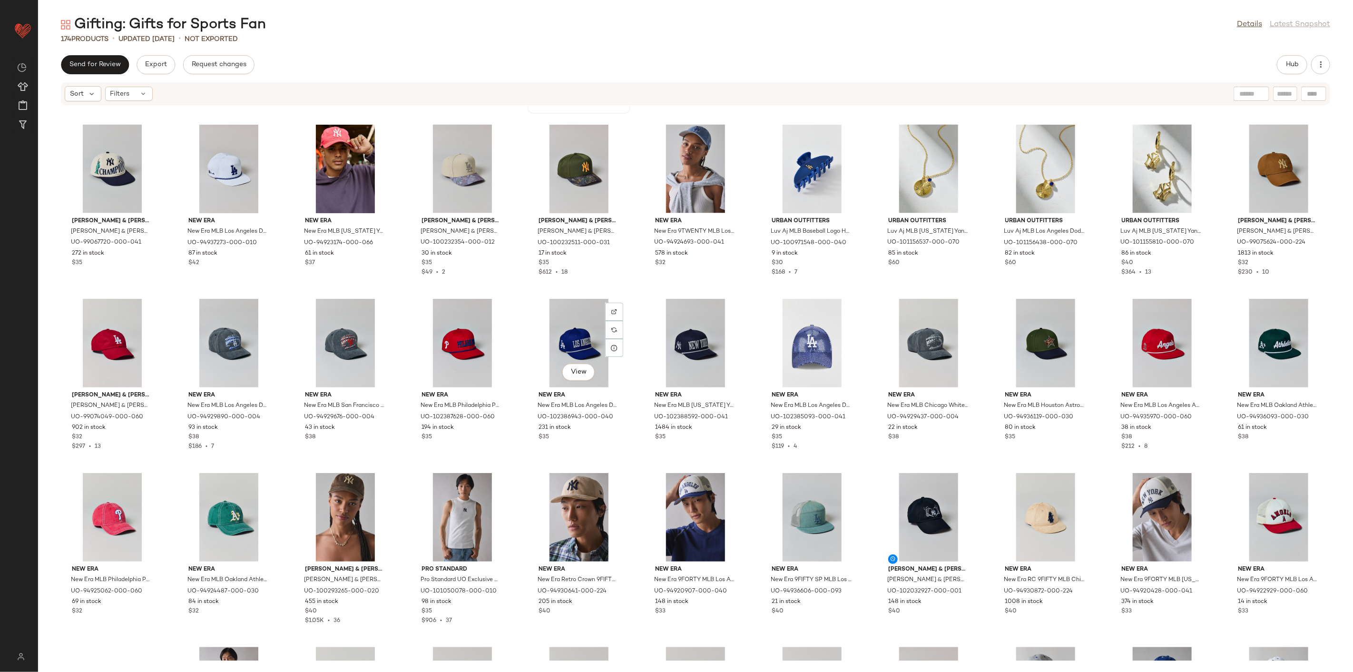
scroll to position [1451, 0]
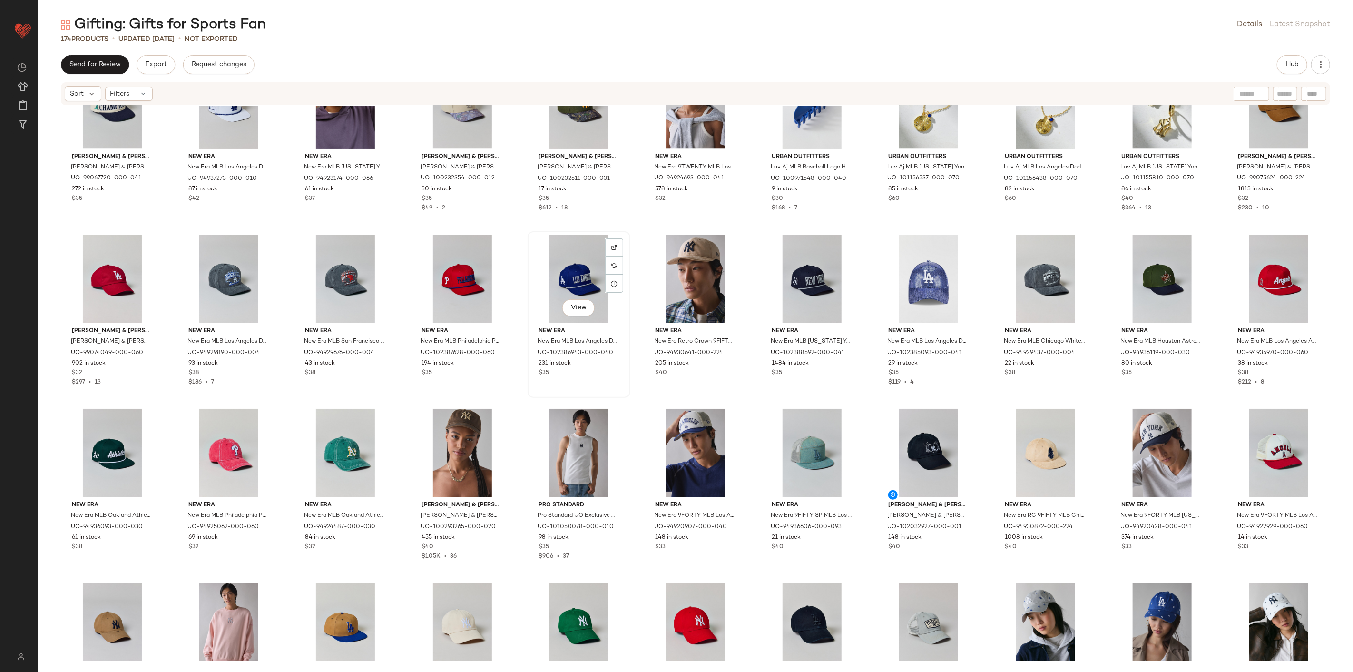
click at [558, 284] on div "View" at bounding box center [579, 279] width 96 height 88
click at [683, 267] on div "View" at bounding box center [695, 279] width 96 height 88
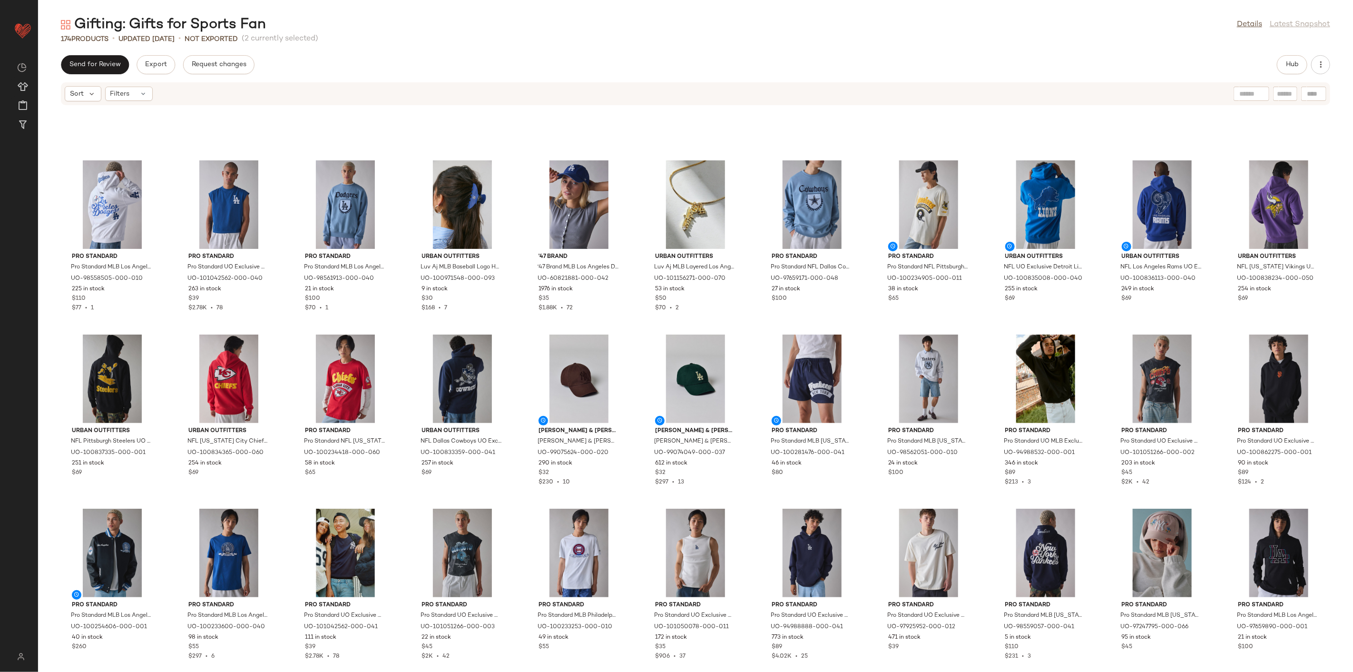
scroll to position [450, 0]
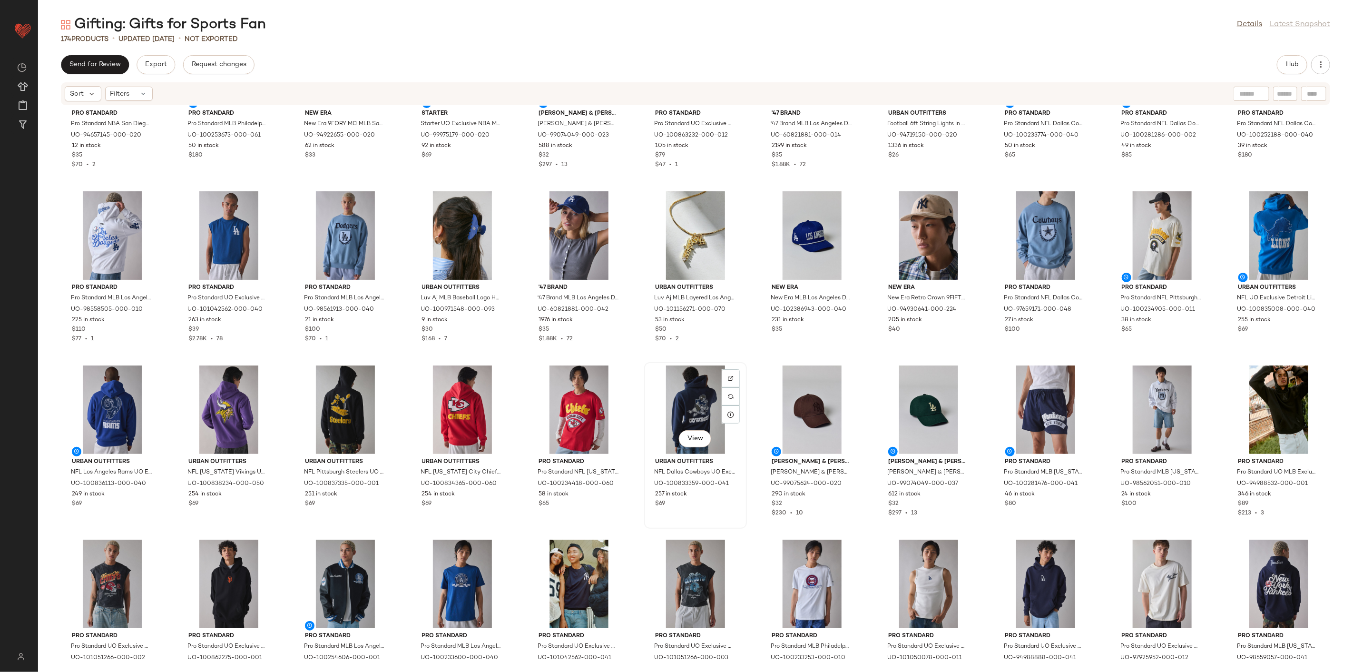
click at [741, 372] on div "View" at bounding box center [695, 409] width 96 height 88
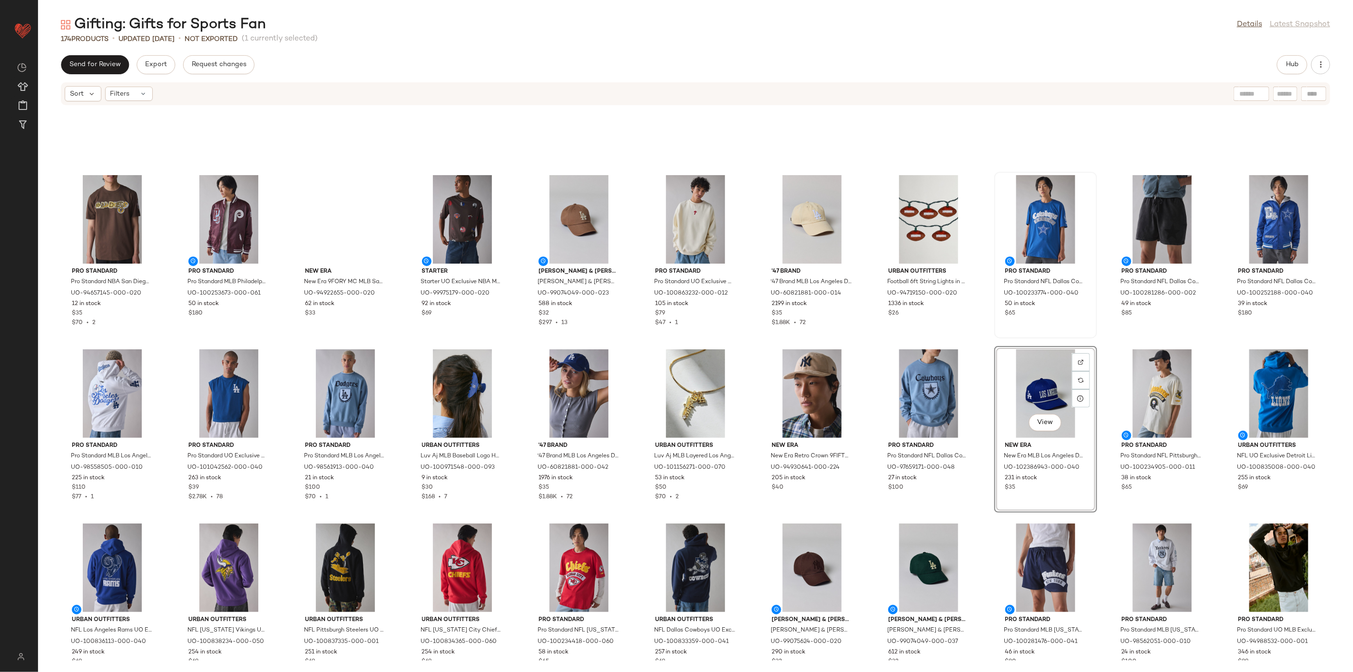
scroll to position [291, 0]
click at [974, 264] on div "Pro Standard Pro Standard NBA San Diego Padres Team Graphic Tee in Brown, Men's…" at bounding box center [695, 383] width 1315 height 555
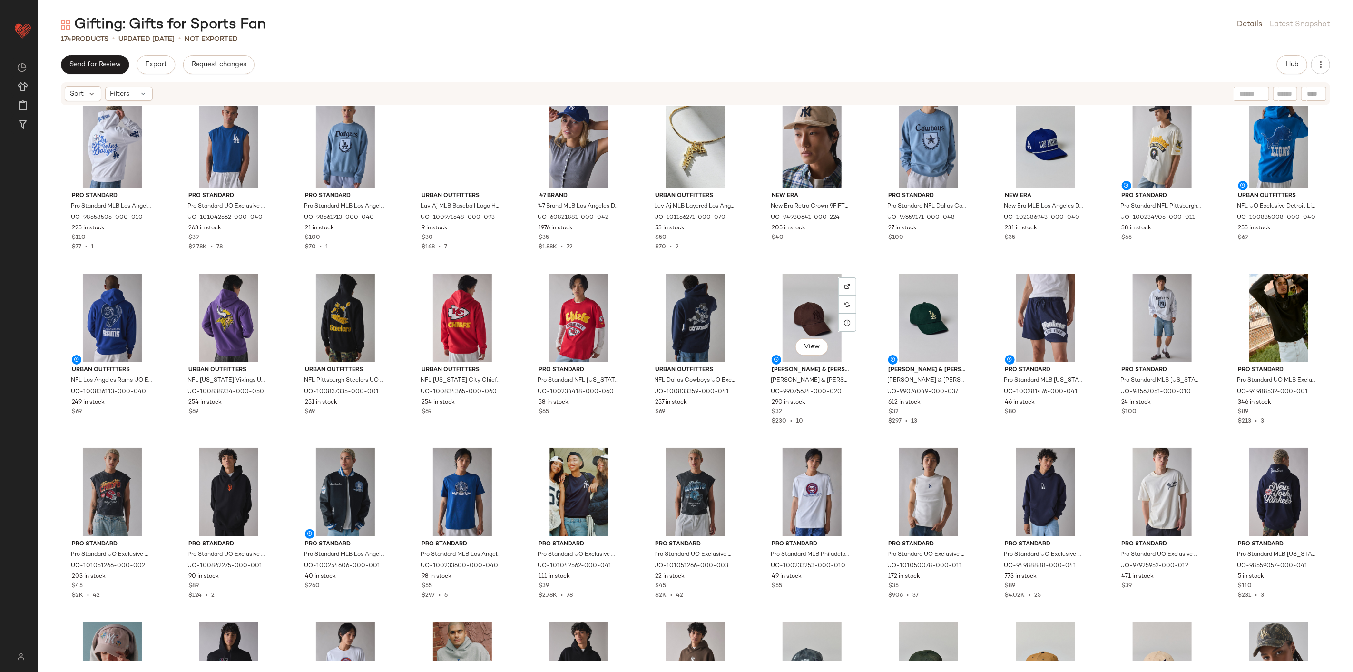
scroll to position [436, 0]
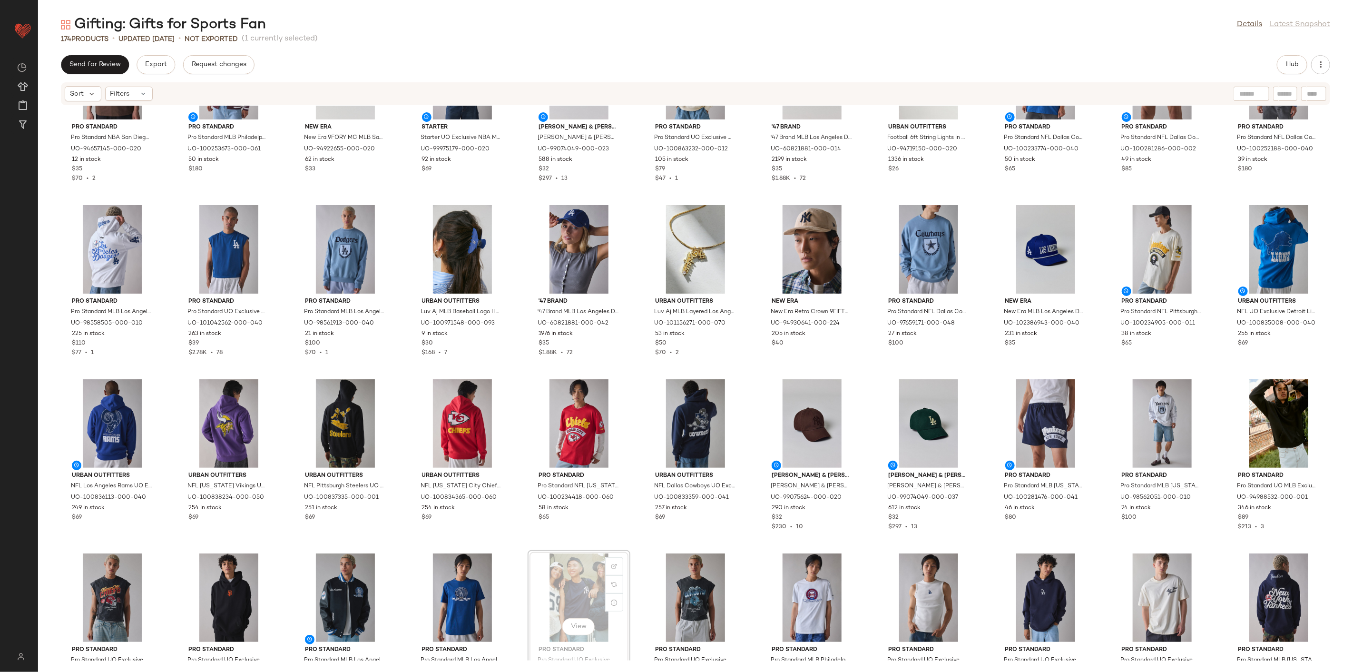
scroll to position [436, 0]
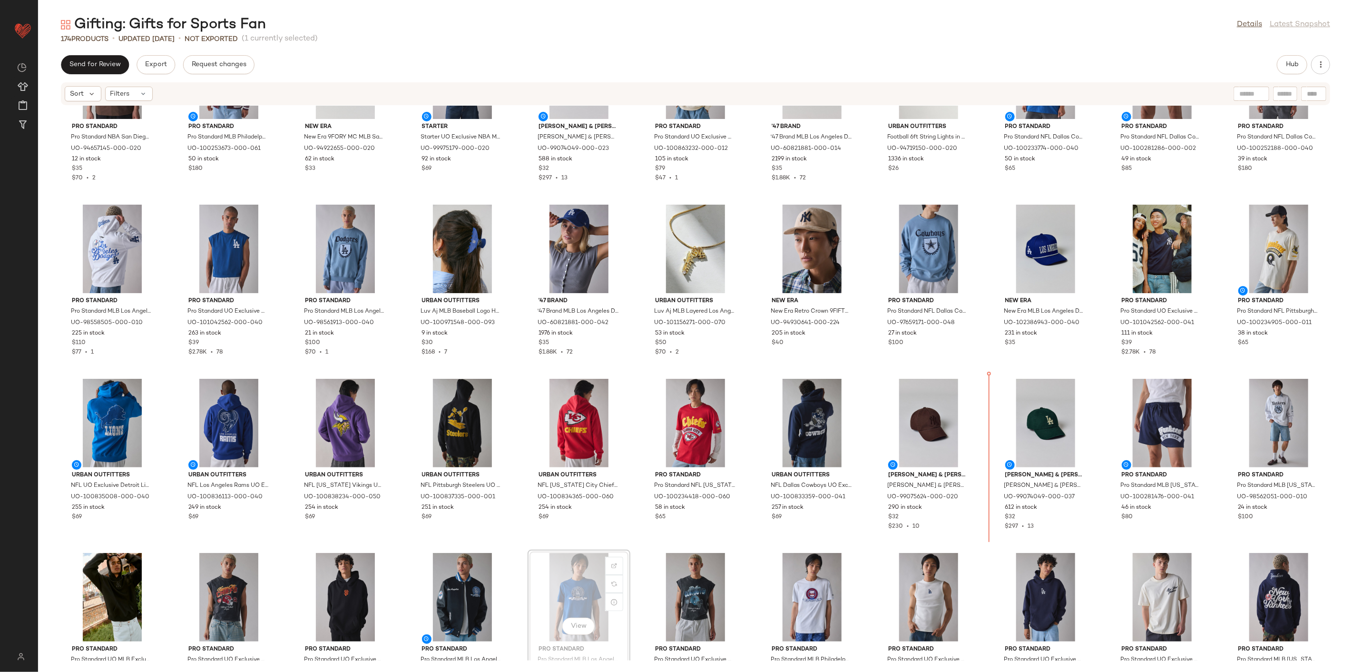
scroll to position [437, 0]
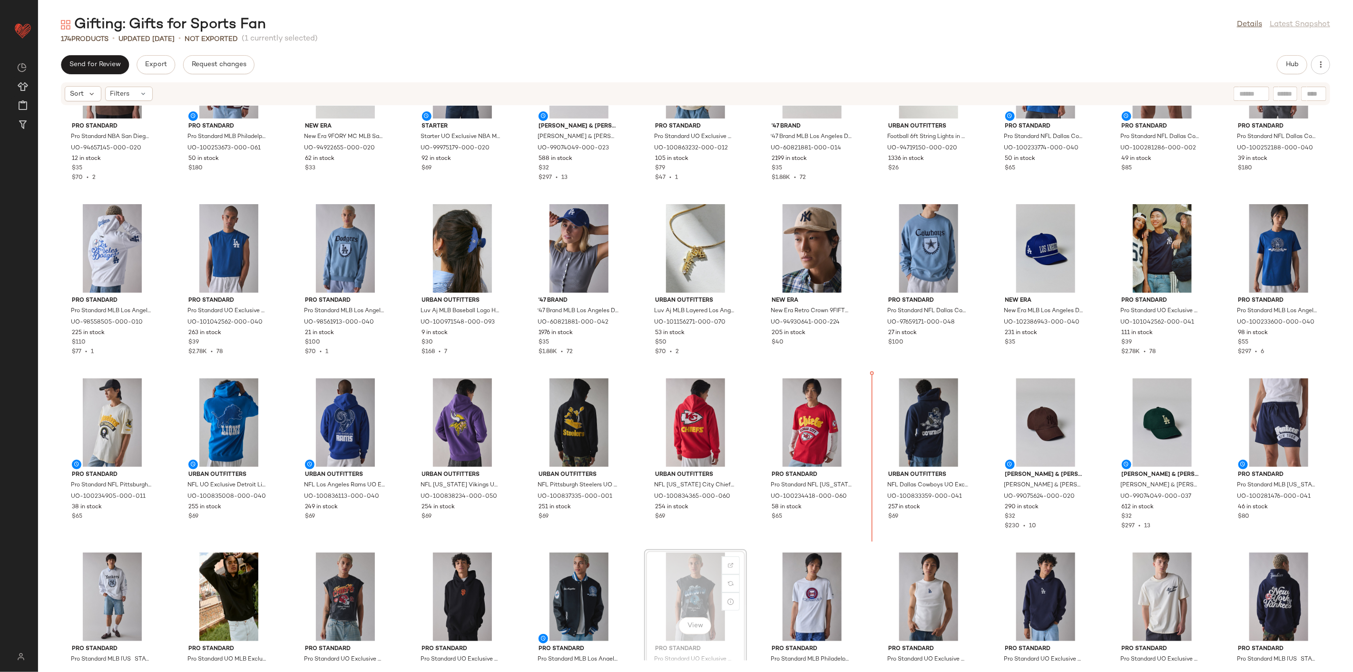
scroll to position [438, 0]
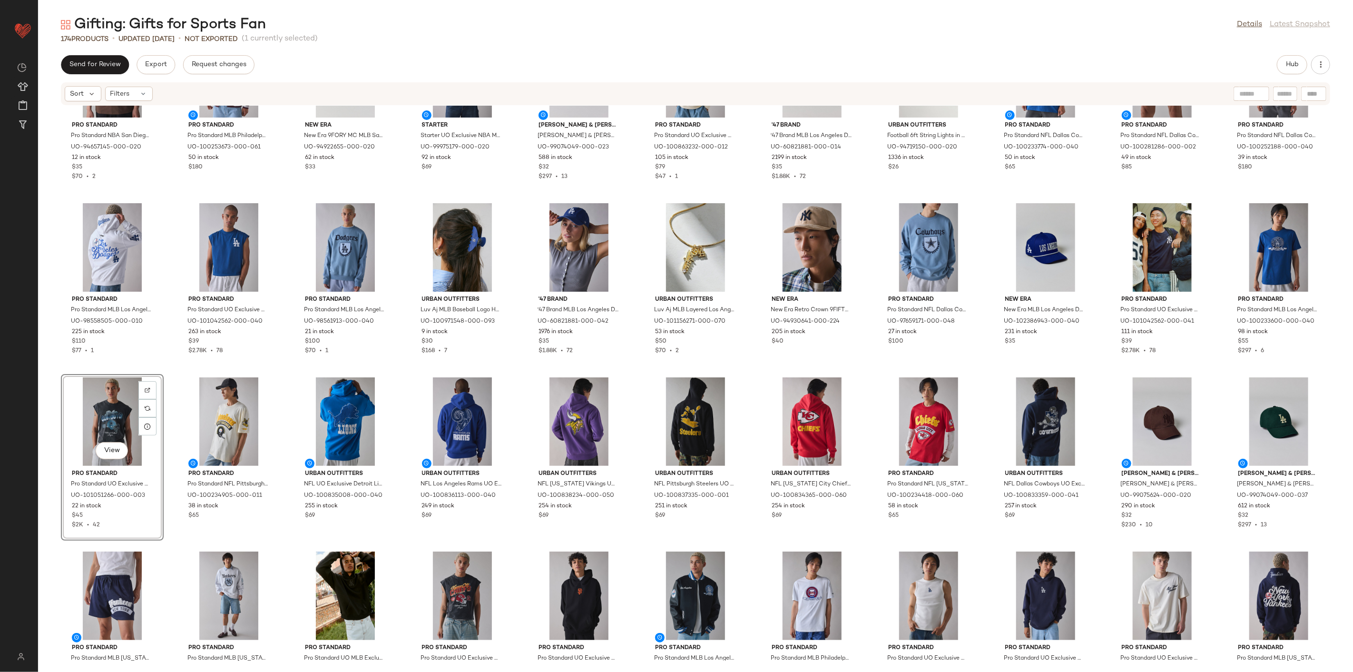
click at [864, 383] on div "Pro Standard Pro Standard NBA San Diego Padres Team Graphic Tee in Brown, Men's…" at bounding box center [695, 383] width 1315 height 555
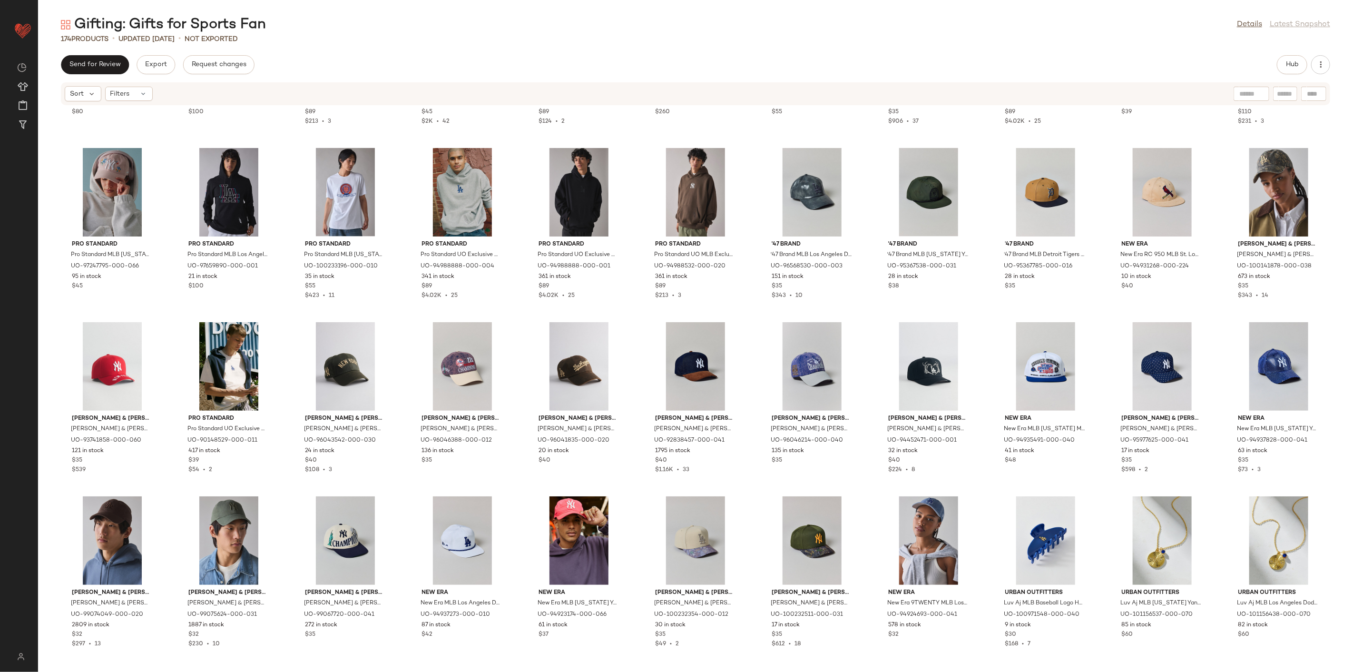
scroll to position [1019, 0]
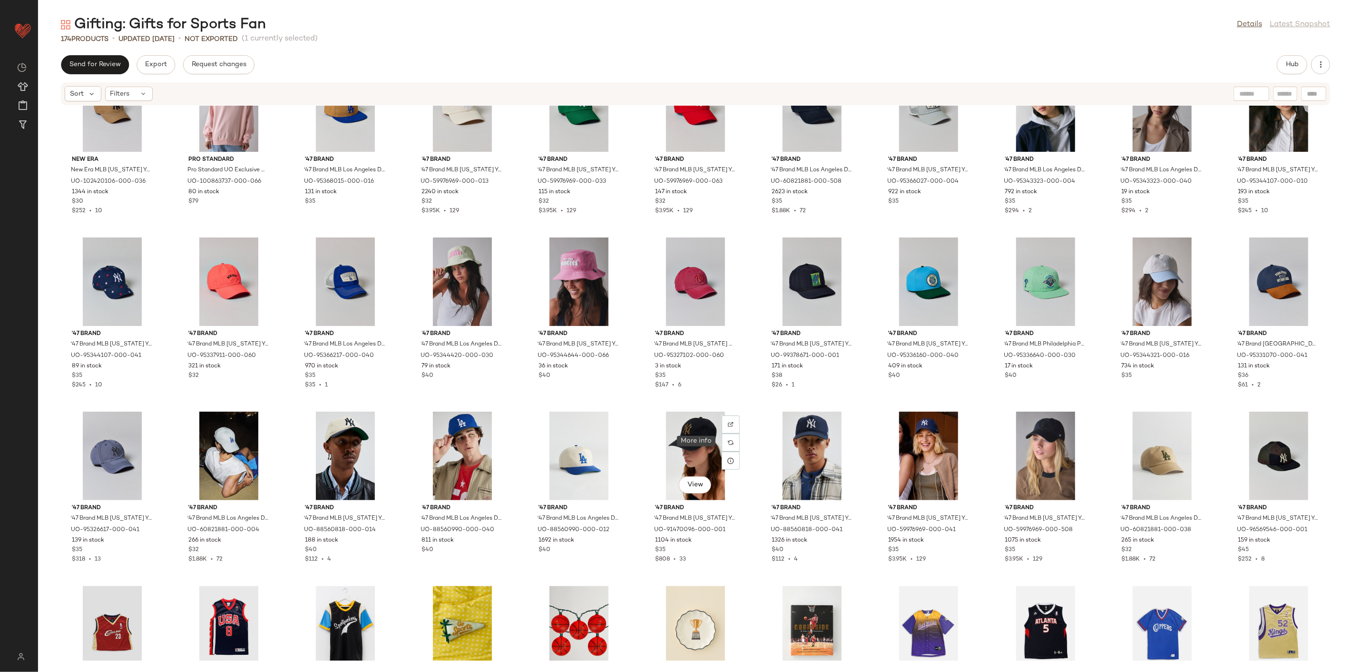
scroll to position [2023, 0]
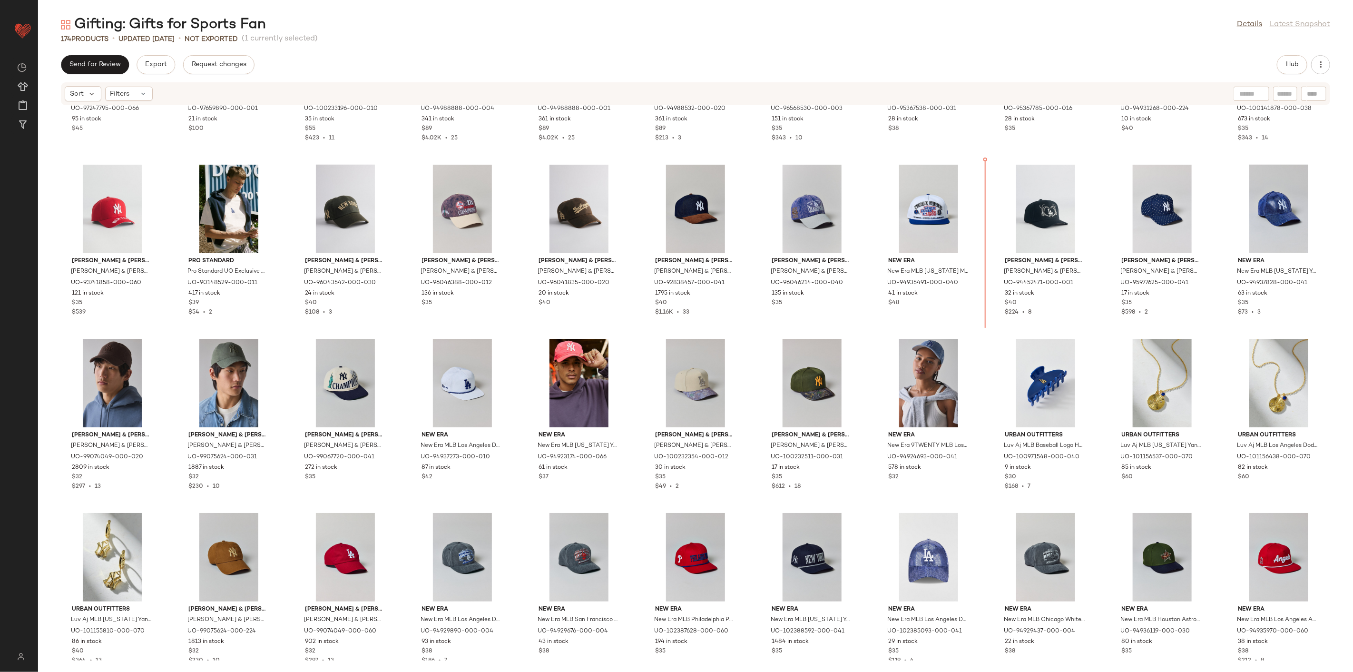
scroll to position [1161, 0]
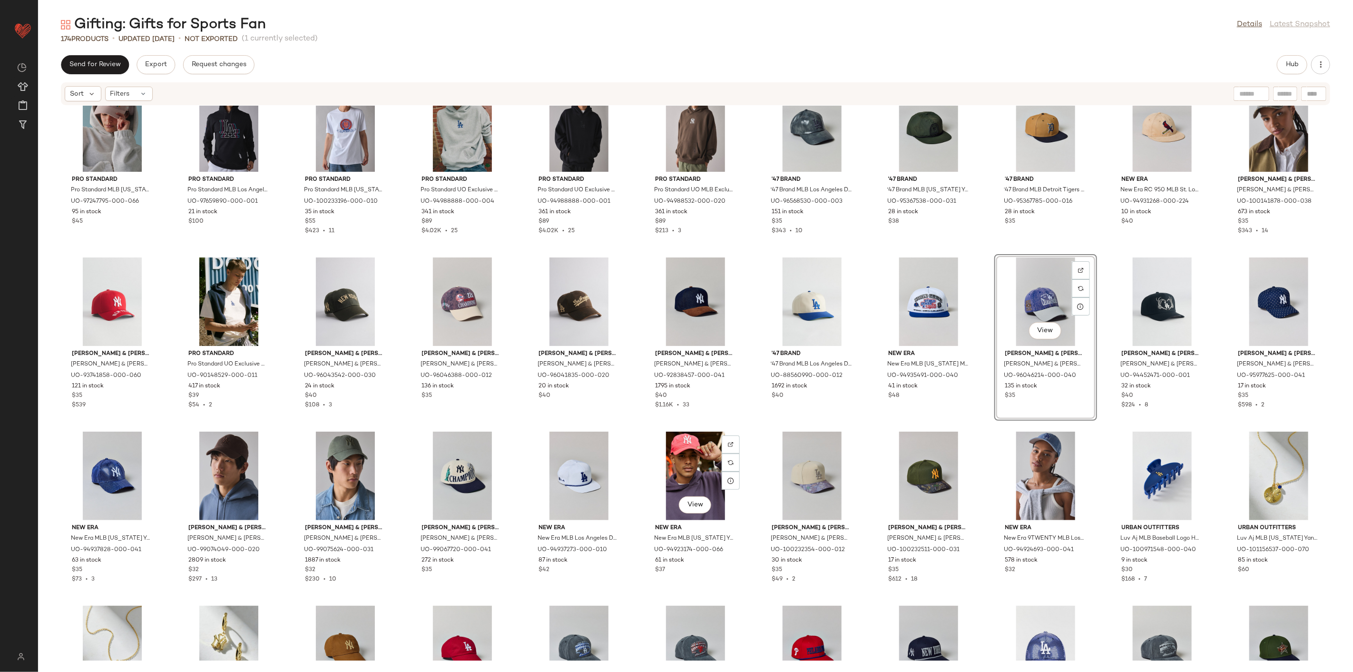
scroll to position [1070, 0]
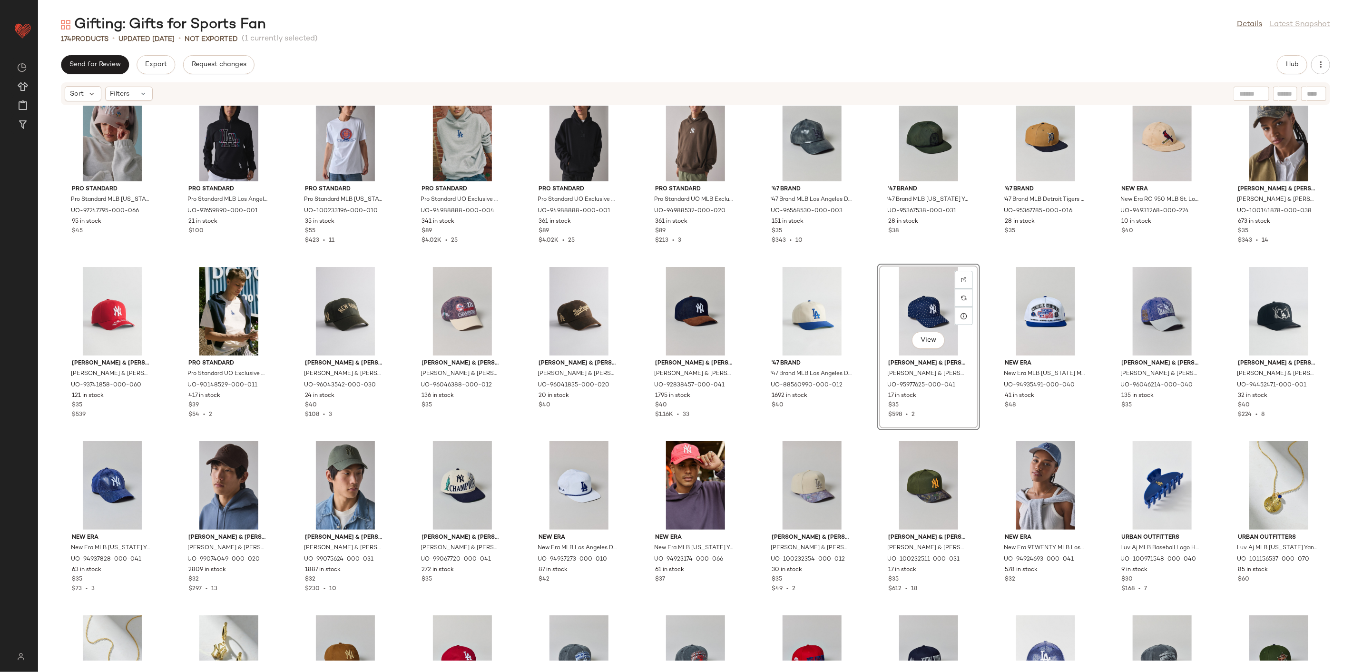
click at [869, 265] on div "Pro Standard Pro Standard MLB New York Yankees Floral Embroidered Baseball Hat …" at bounding box center [695, 383] width 1315 height 555
click at [815, 284] on div "View" at bounding box center [812, 311] width 96 height 88
click at [974, 295] on div "View" at bounding box center [1046, 311] width 96 height 88
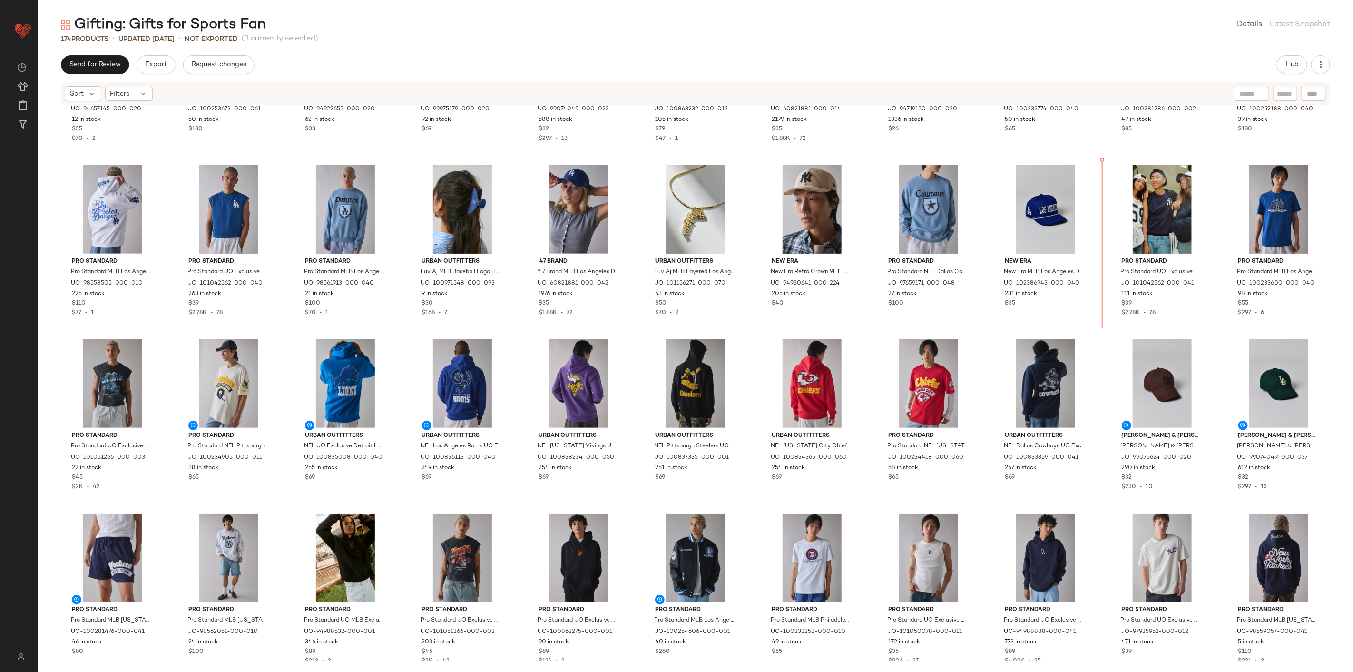
scroll to position [456, 0]
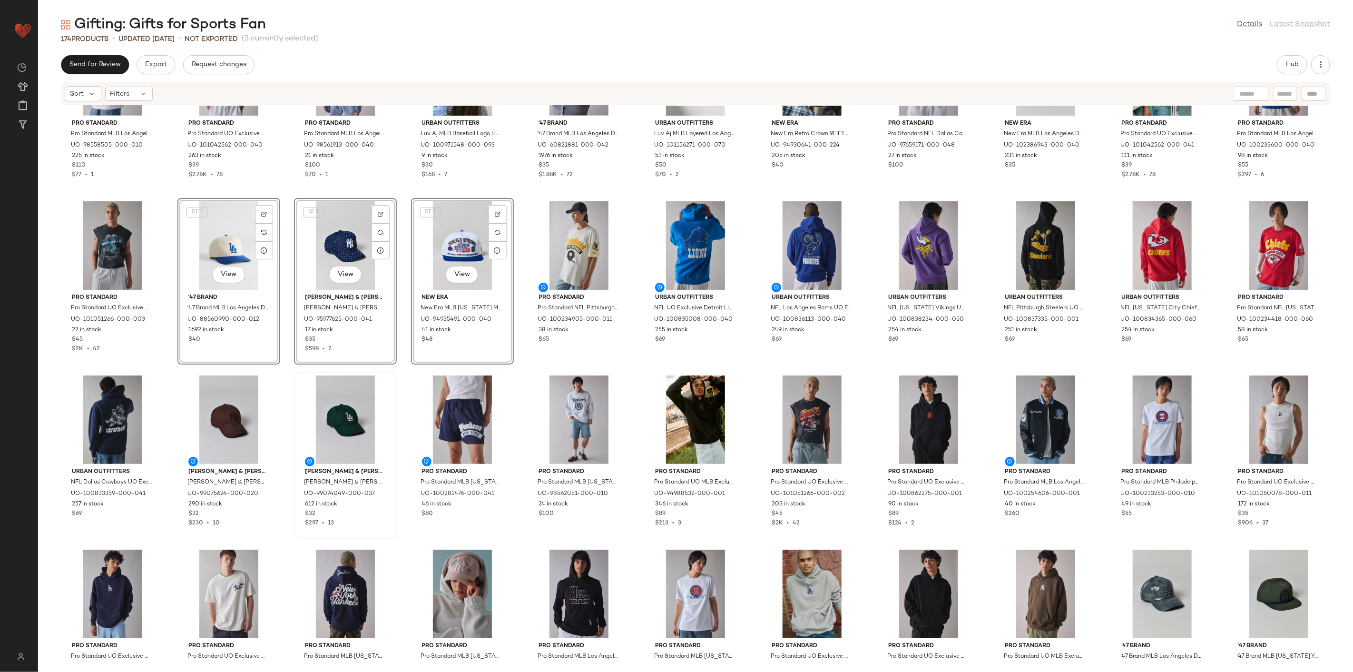
scroll to position [615, 0]
click at [401, 407] on div "Pro Standard Pro Standard MLB Los Angeles Dodgers Souvenir Graphic Hoodie Sweat…" at bounding box center [695, 383] width 1315 height 555
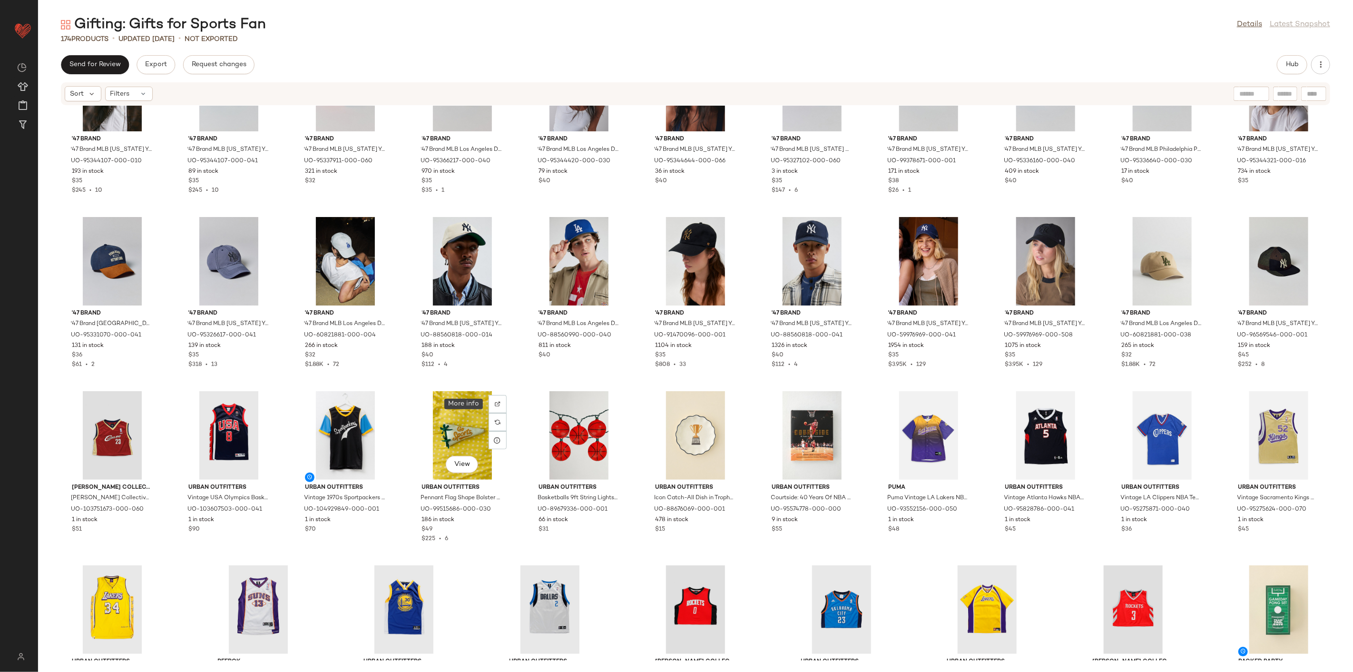
scroll to position [2200, 0]
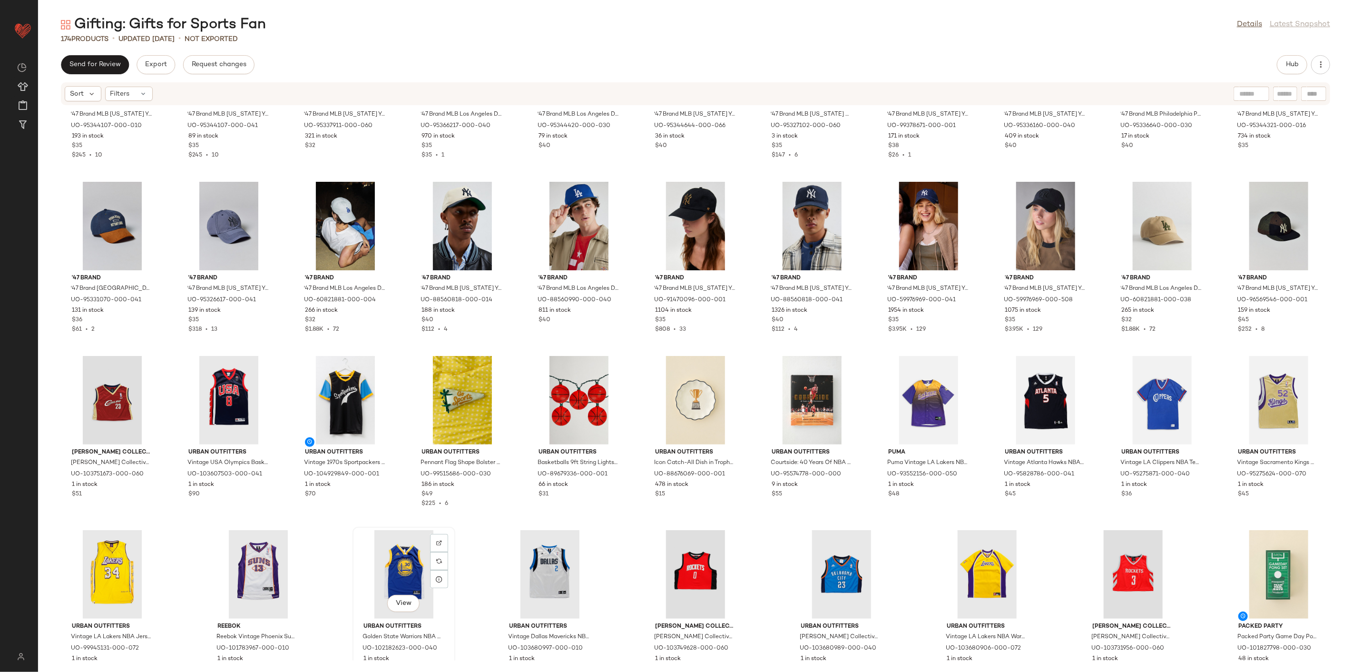
click at [391, 483] on div "View" at bounding box center [404, 574] width 96 height 88
click at [562, 483] on div "View" at bounding box center [550, 574] width 96 height 88
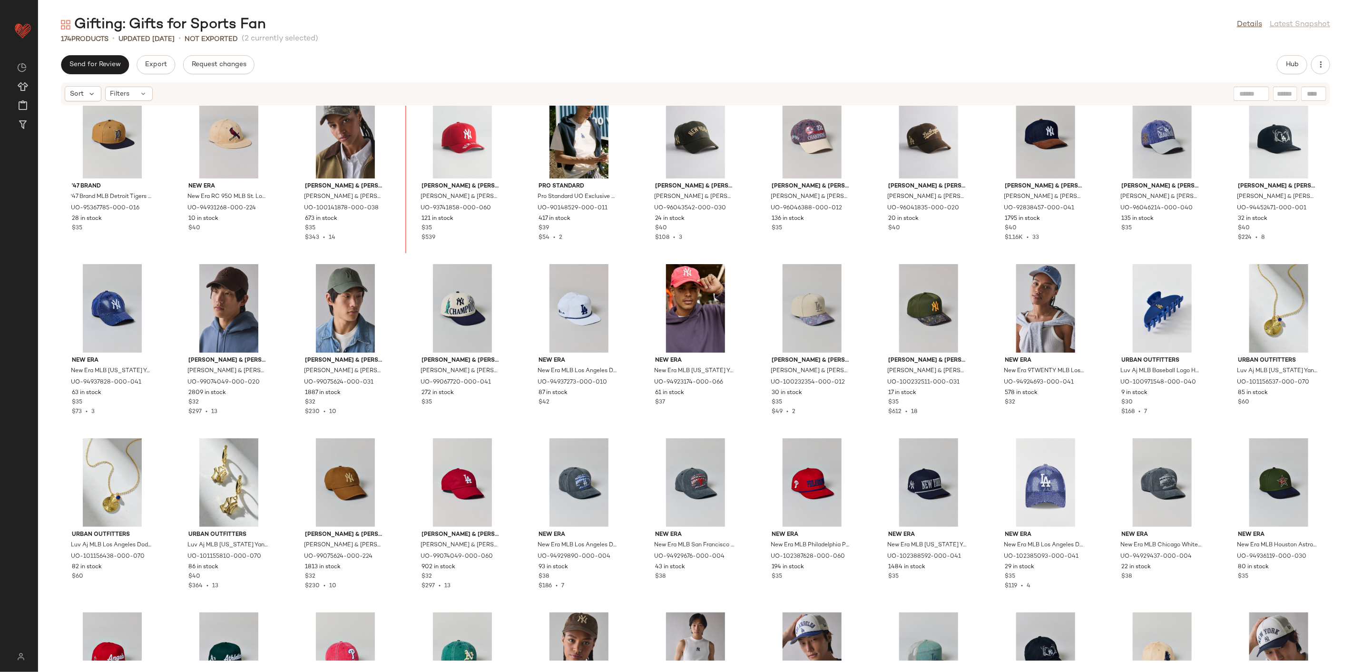
scroll to position [1223, 0]
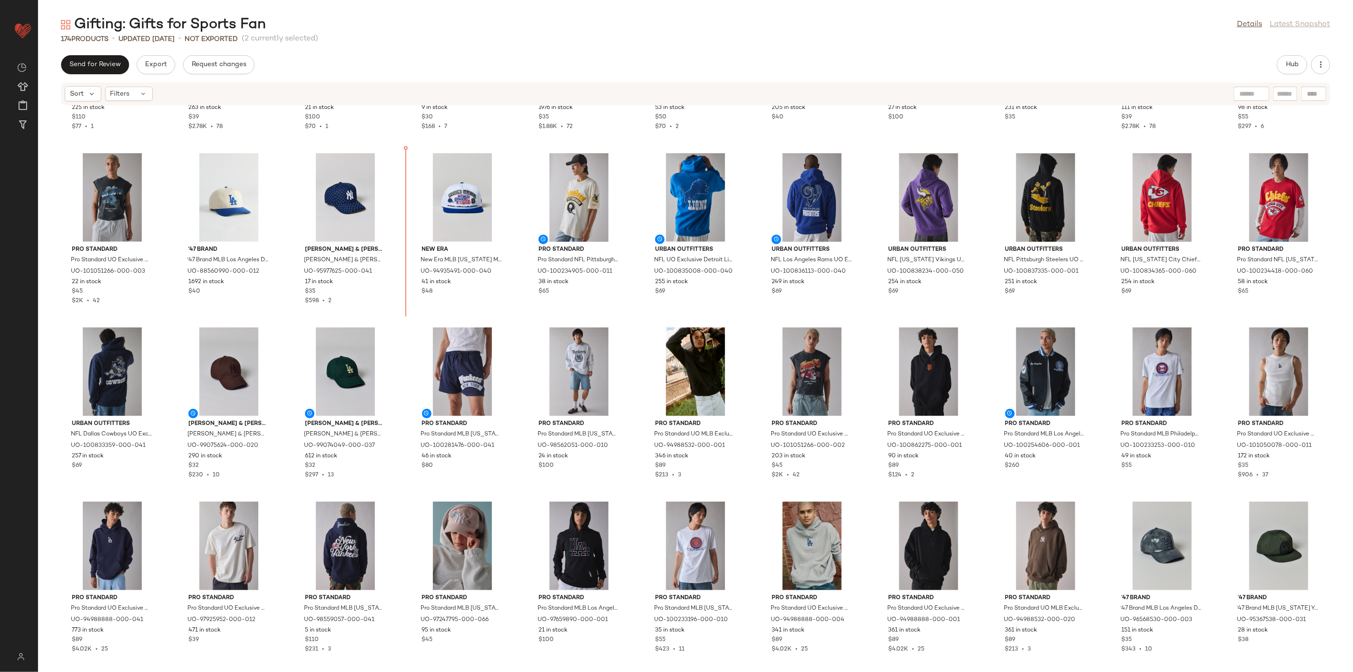
scroll to position [653, 0]
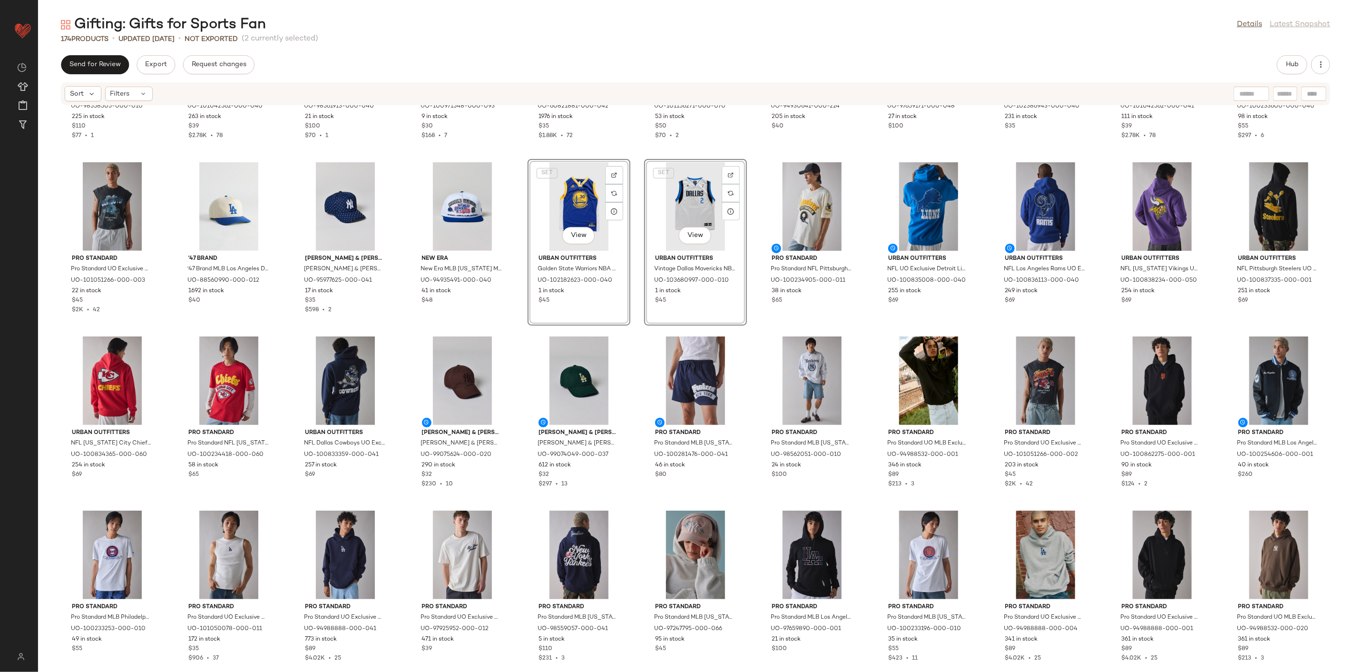
click at [519, 333] on div "Pro Standard Pro Standard MLB Los Angeles Dodgers Souvenir Graphic Hoodie Sweat…" at bounding box center [695, 383] width 1315 height 555
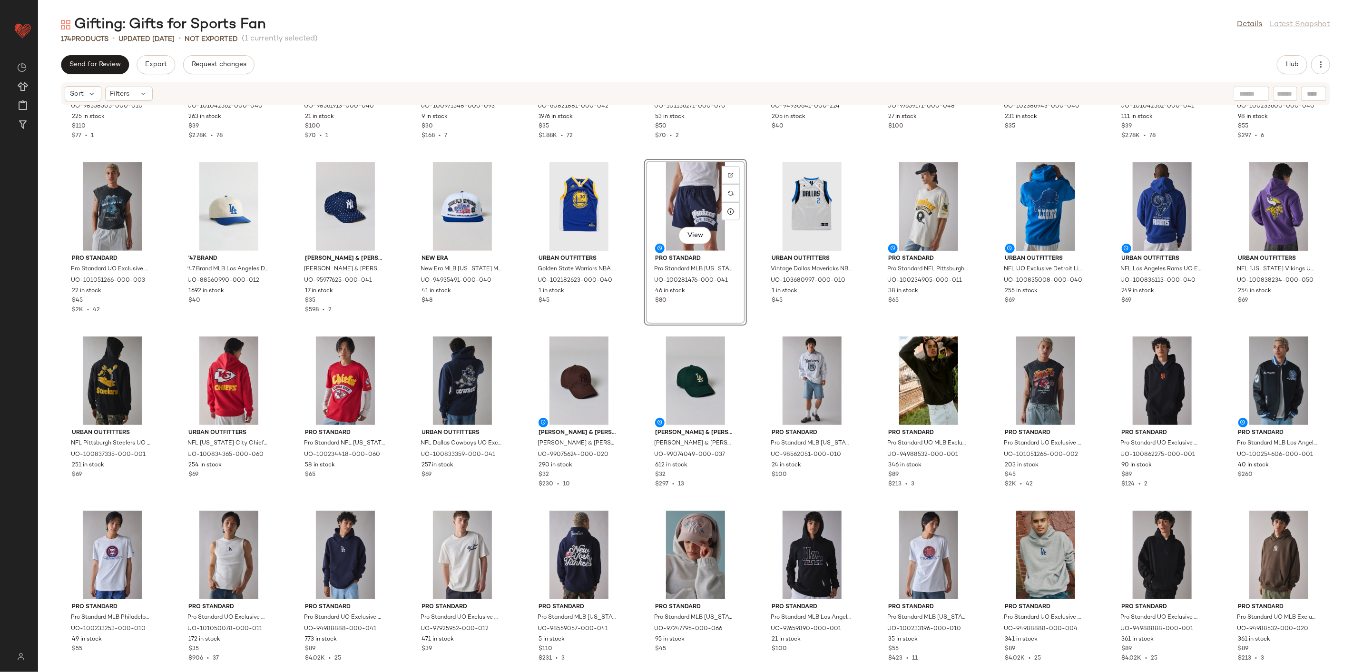
click at [740, 330] on div "Pro Standard Pro Standard MLB Los Angeles Dodgers Souvenir Graphic Hoodie Sweat…" at bounding box center [695, 383] width 1315 height 555
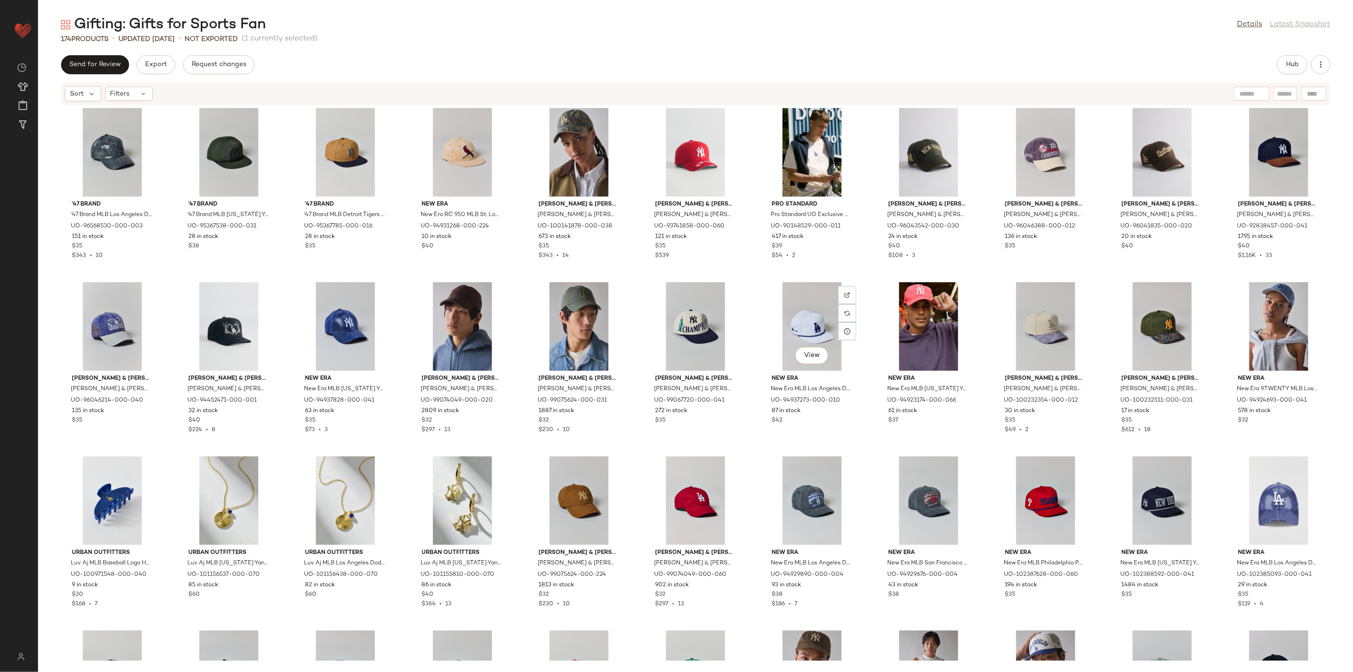
scroll to position [1287, 0]
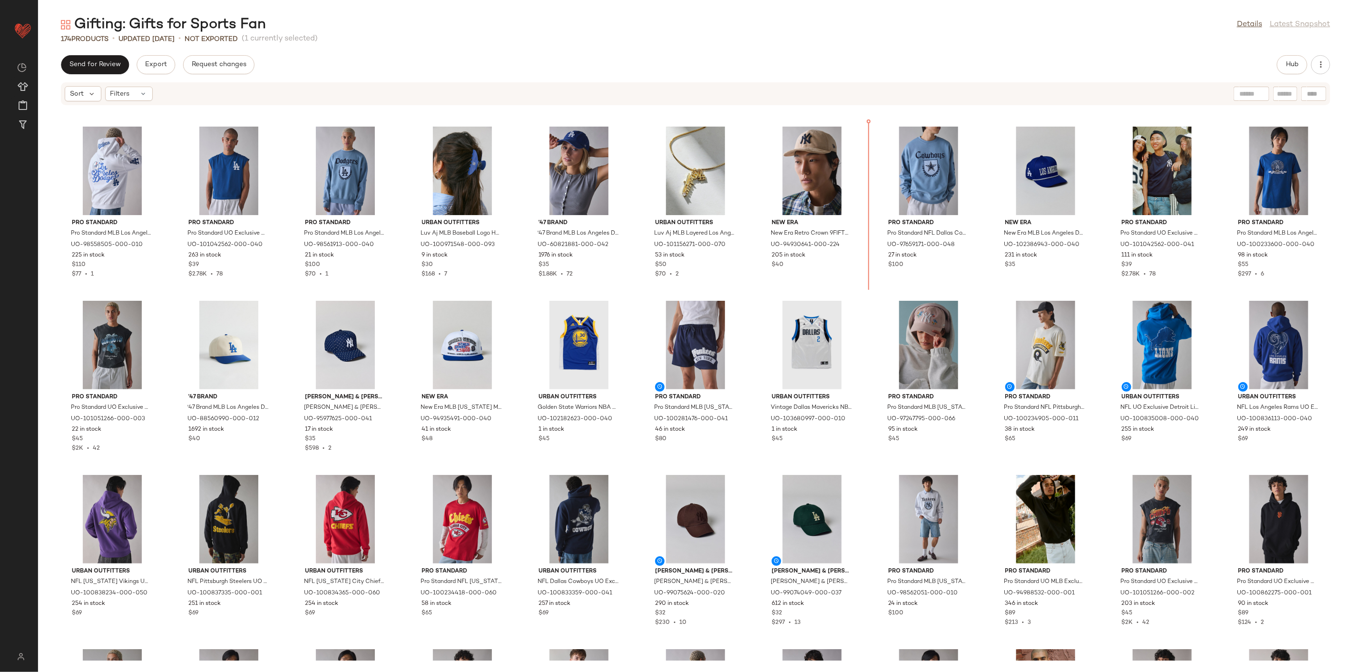
scroll to position [514, 0]
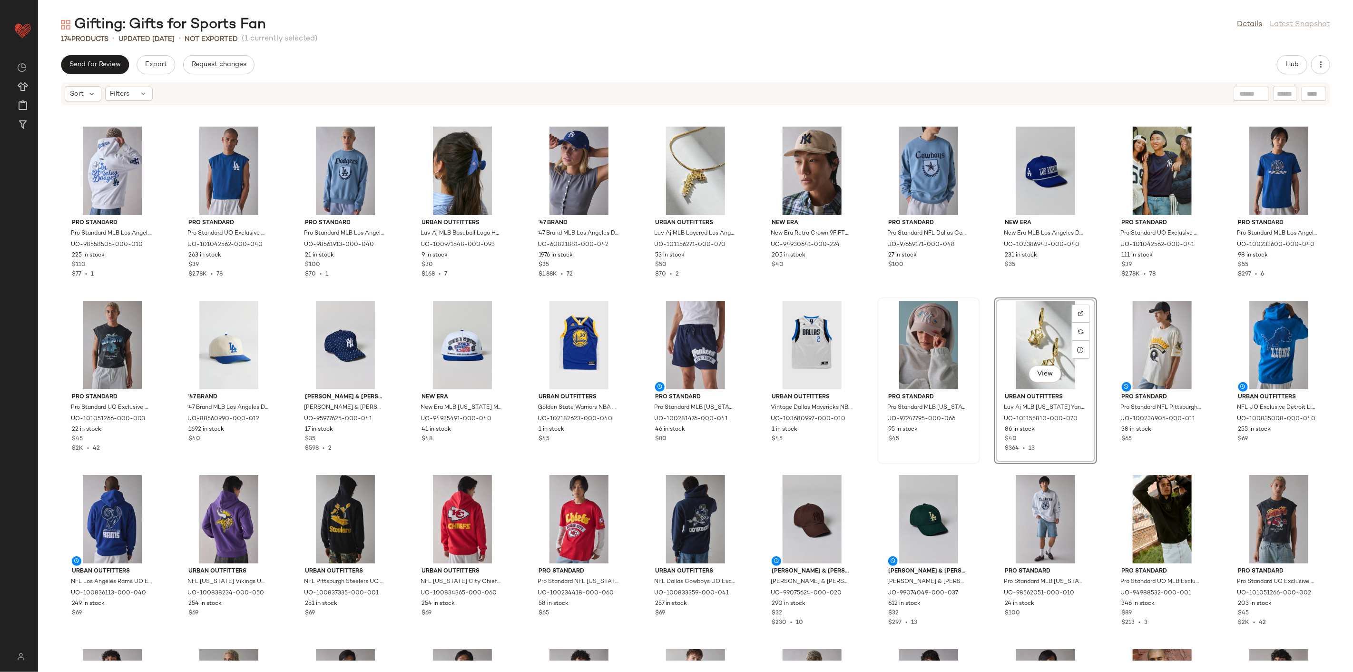
click at [974, 338] on div "Pro Standard Pro Standard MLB Los Angeles Dodgers Souvenir Graphic Hoodie Sweat…" at bounding box center [695, 383] width 1315 height 555
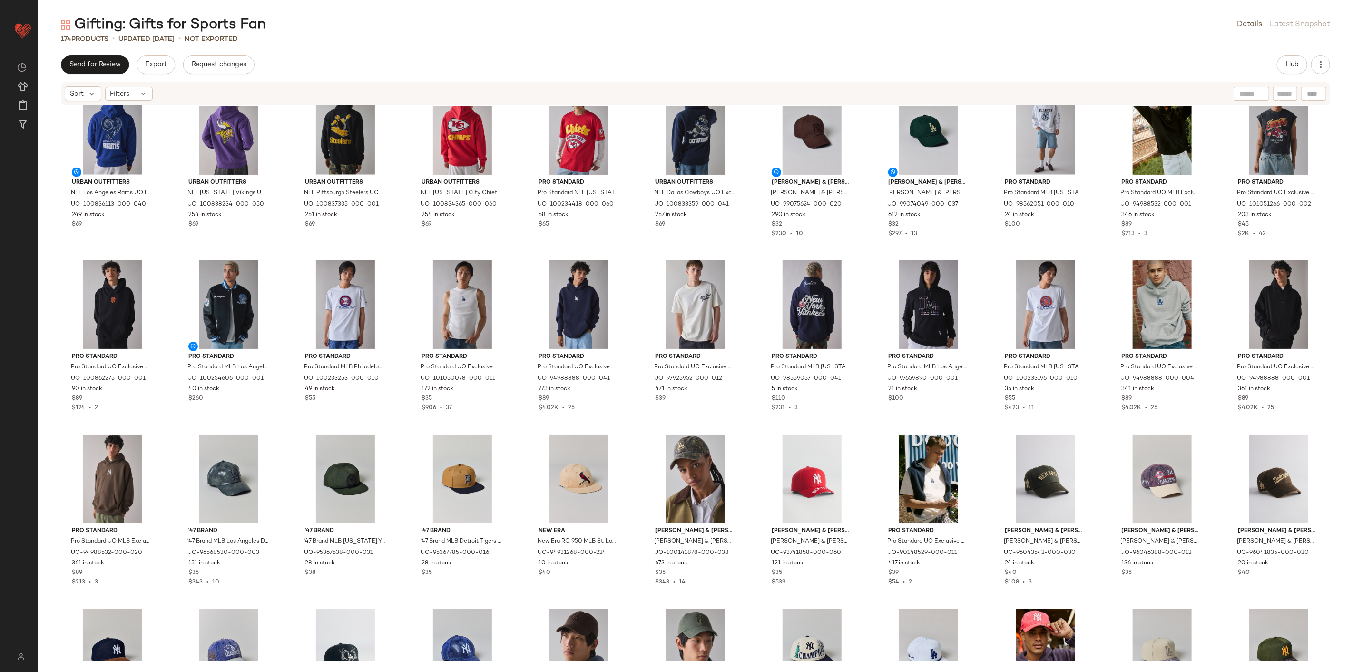
scroll to position [937, 0]
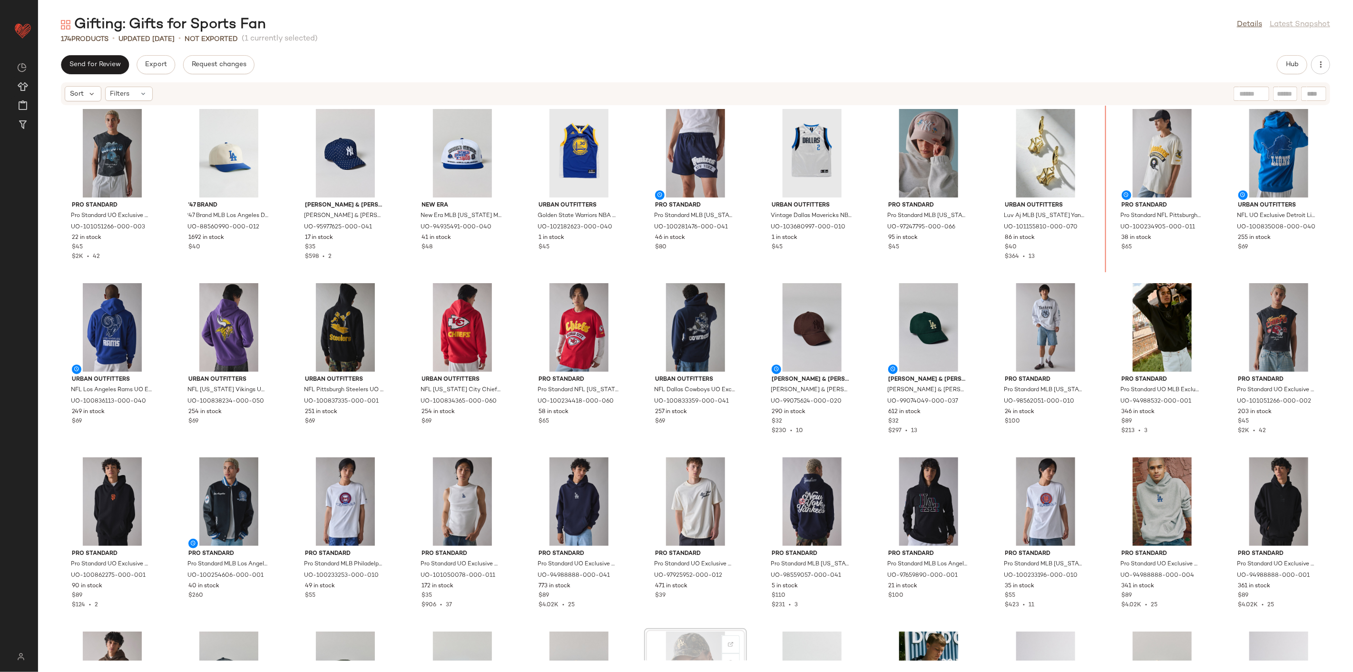
scroll to position [684, 0]
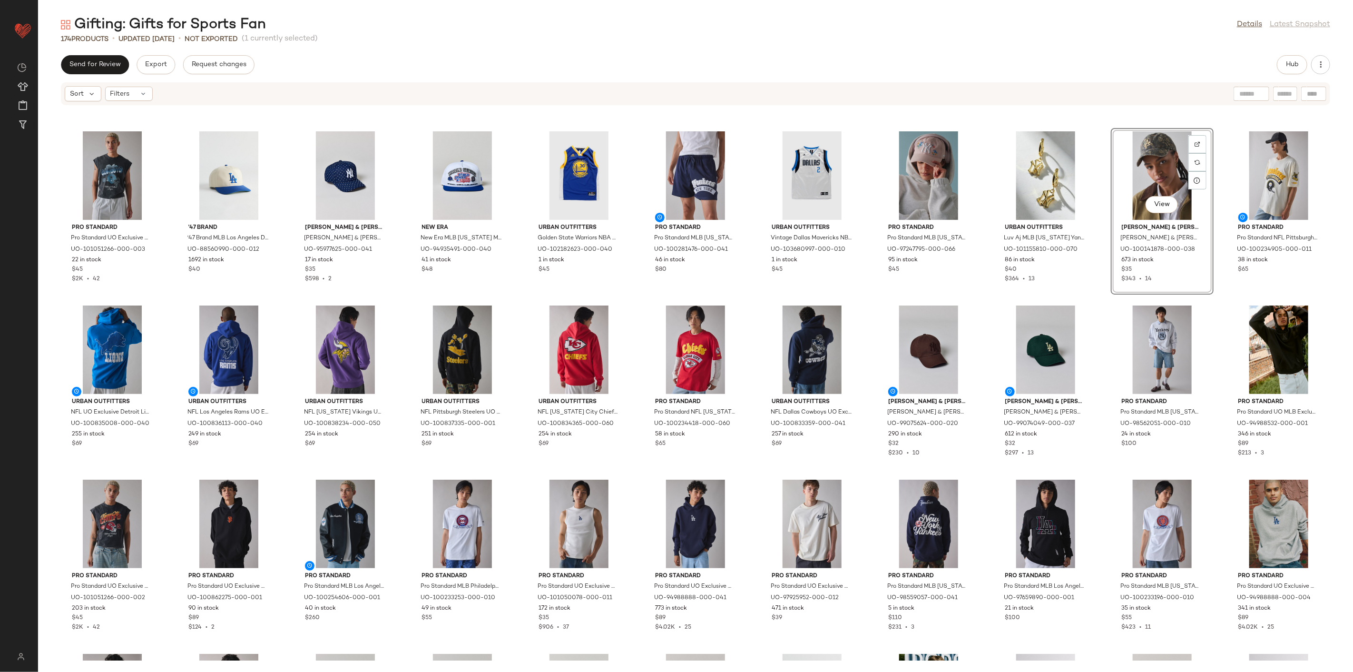
click at [974, 300] on div "Pro Standard Pro Standard UO Exclusive NFL Team Logo Washed Cutoff Muscle Tee i…" at bounding box center [695, 383] width 1315 height 555
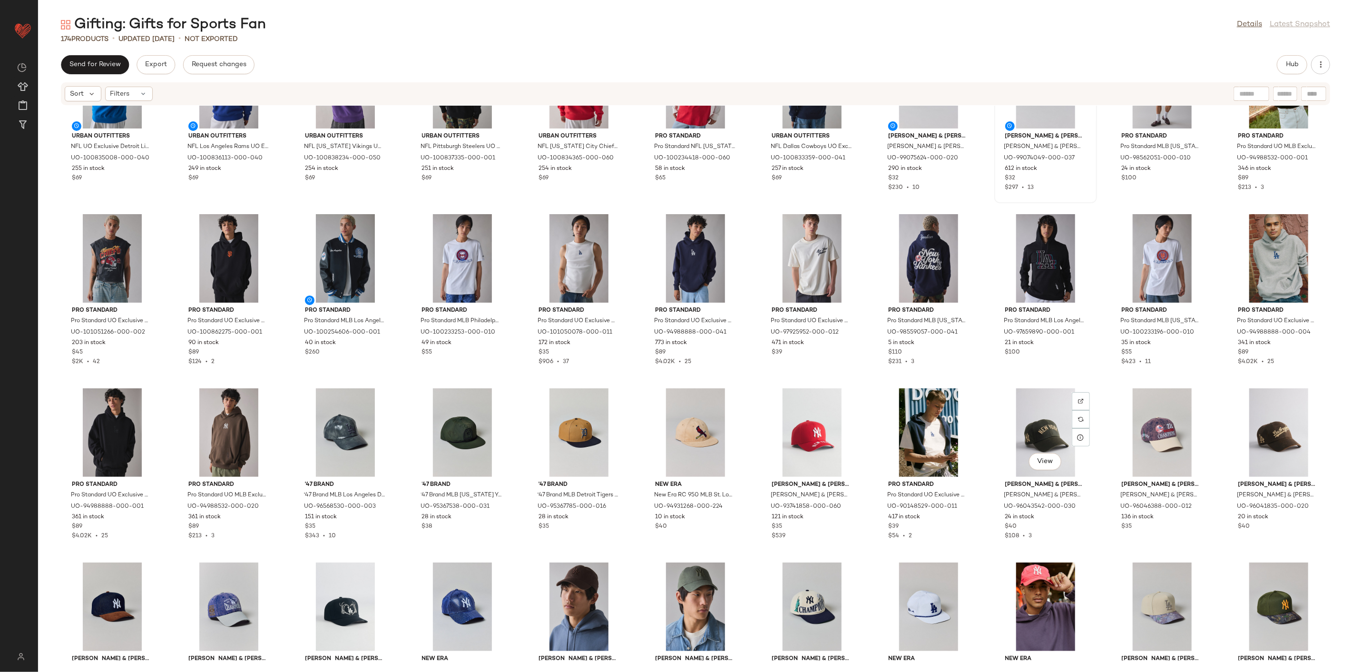
scroll to position [895, 0]
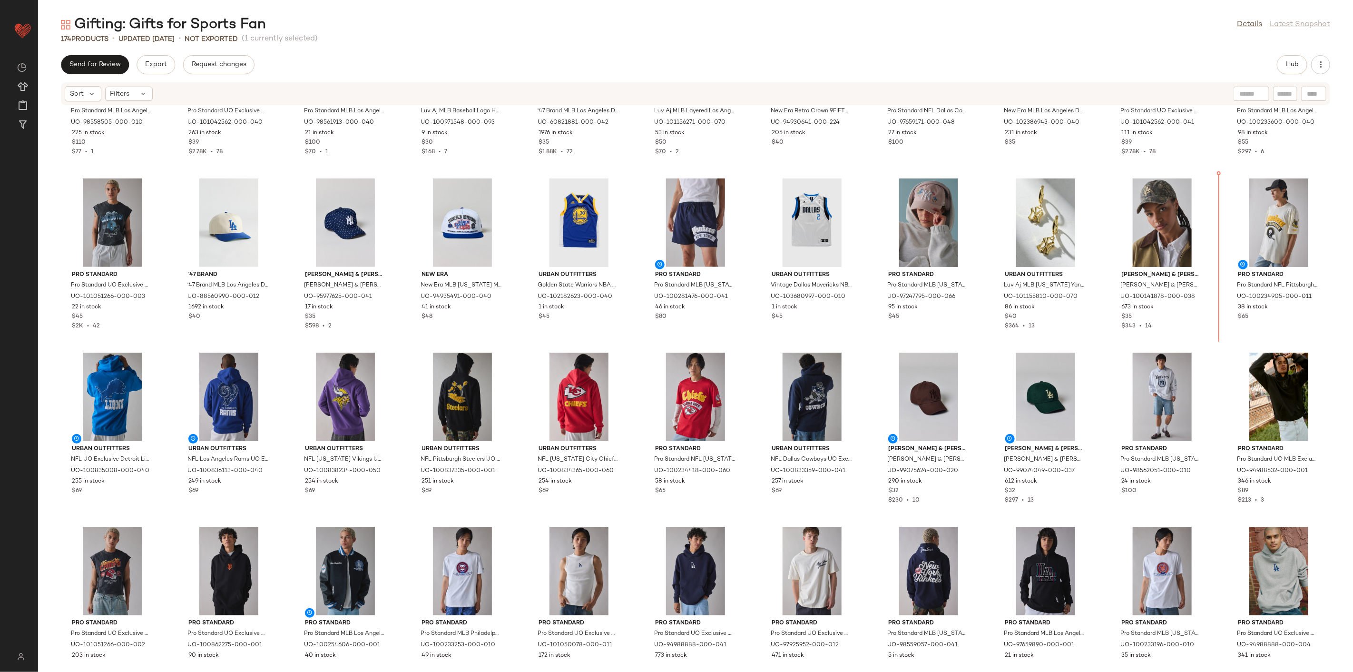
scroll to position [612, 0]
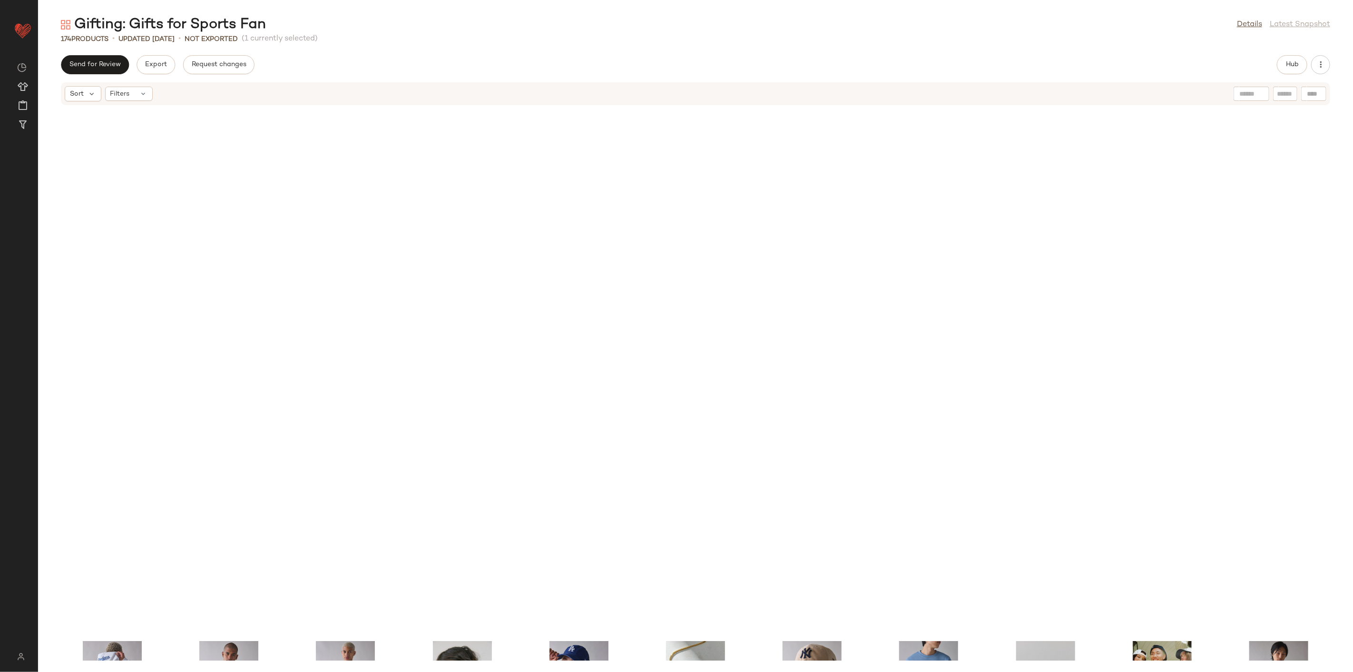
scroll to position [612, 0]
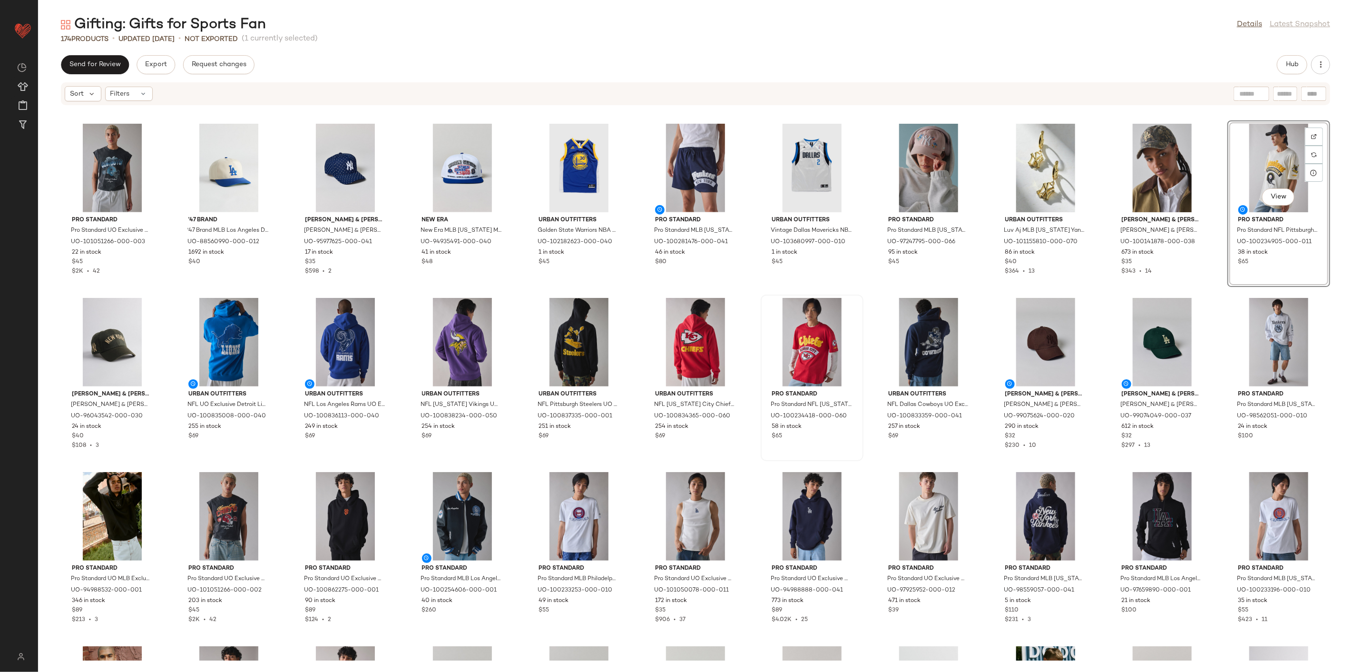
scroll to position [717, 0]
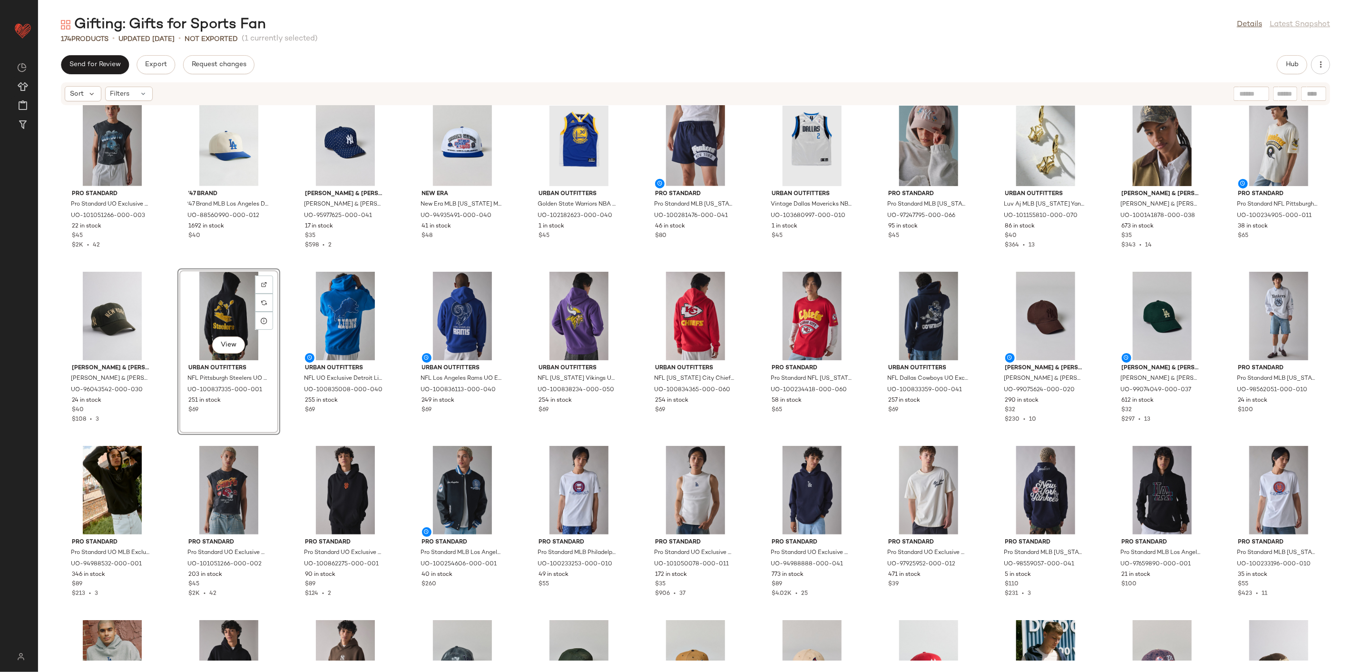
click at [168, 452] on div "Pro Standard Pro Standard MLB Los Angeles Dodgers Souvenir Graphic Hoodie Sweat…" at bounding box center [695, 383] width 1315 height 555
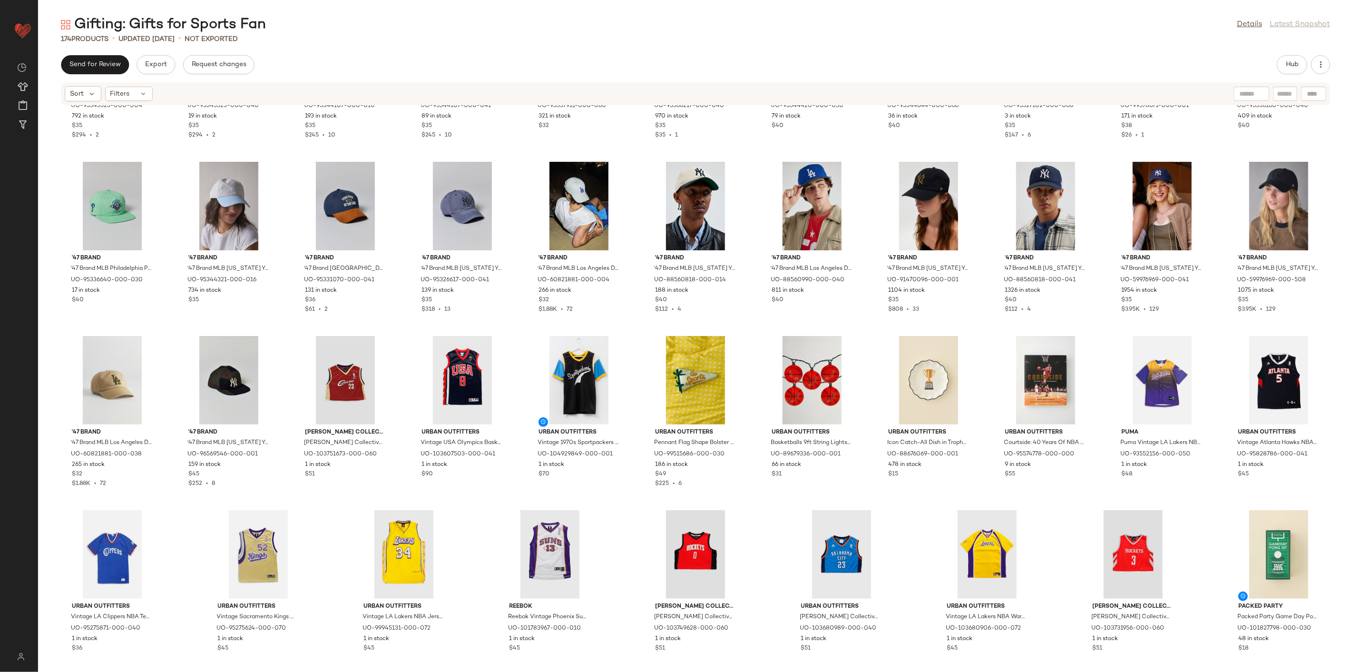
scroll to position [2233, 0]
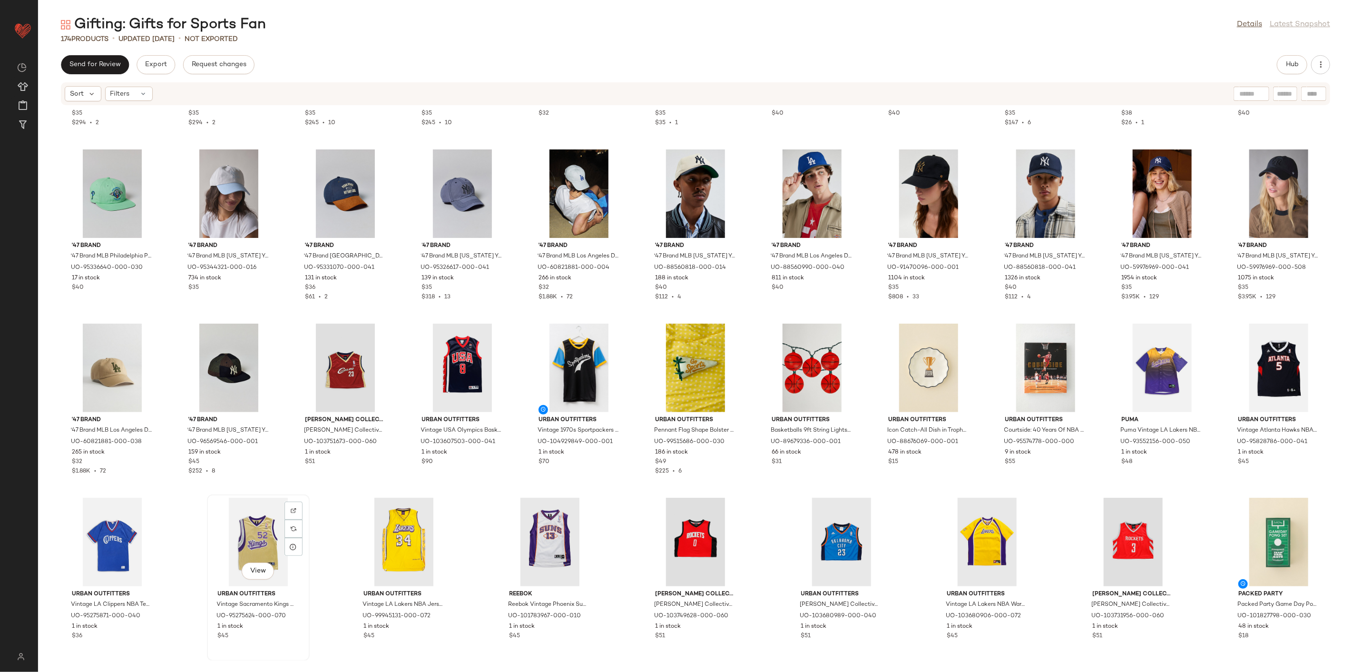
click at [262, 529] on div "View" at bounding box center [258, 542] width 96 height 88
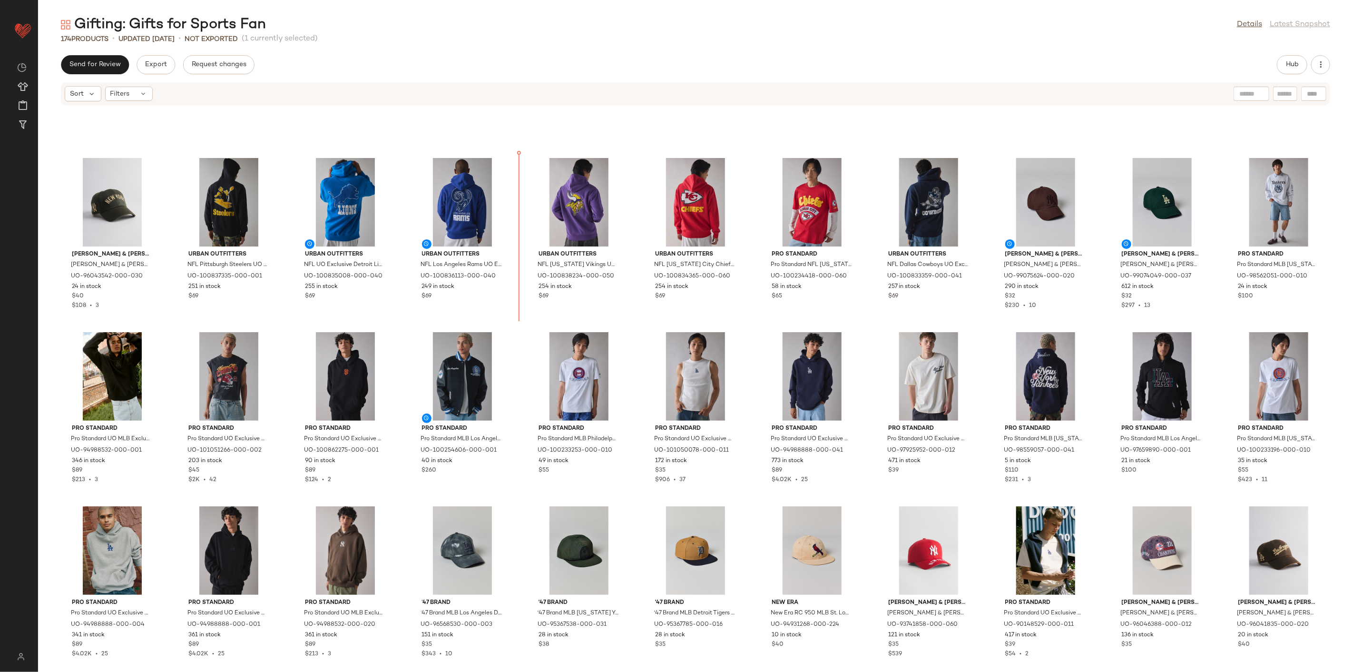
scroll to position [821, 0]
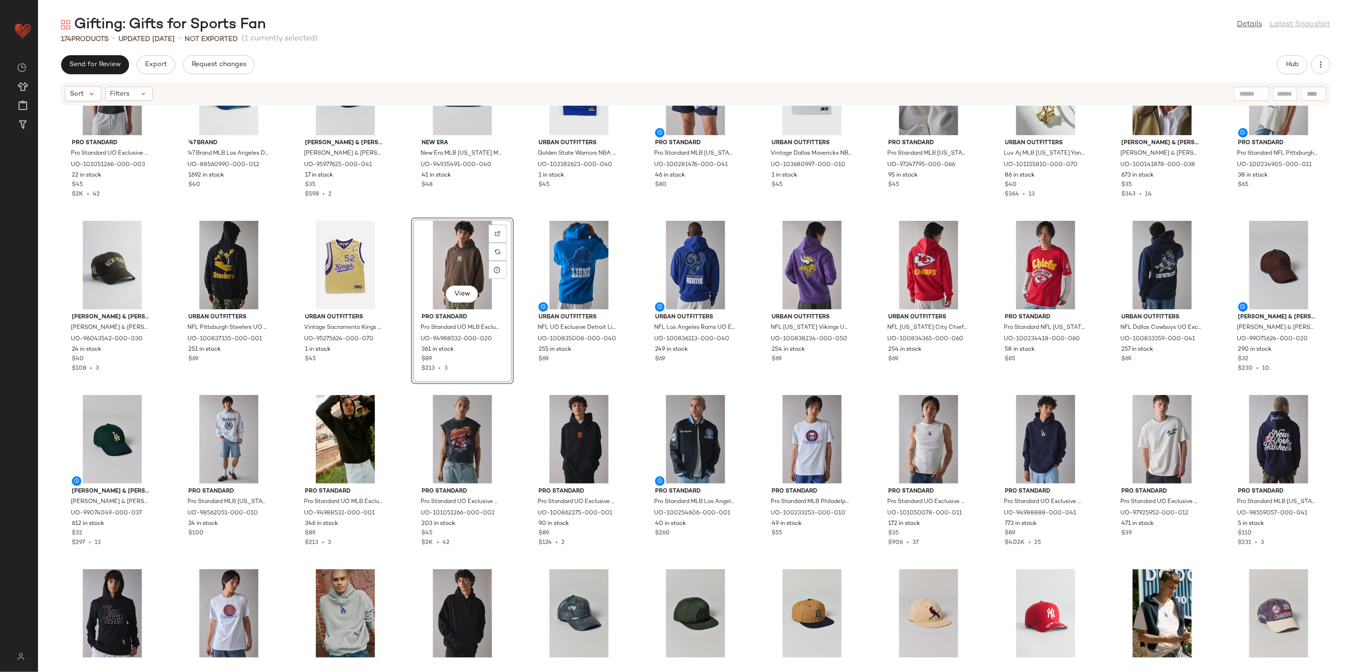
scroll to position [821, 0]
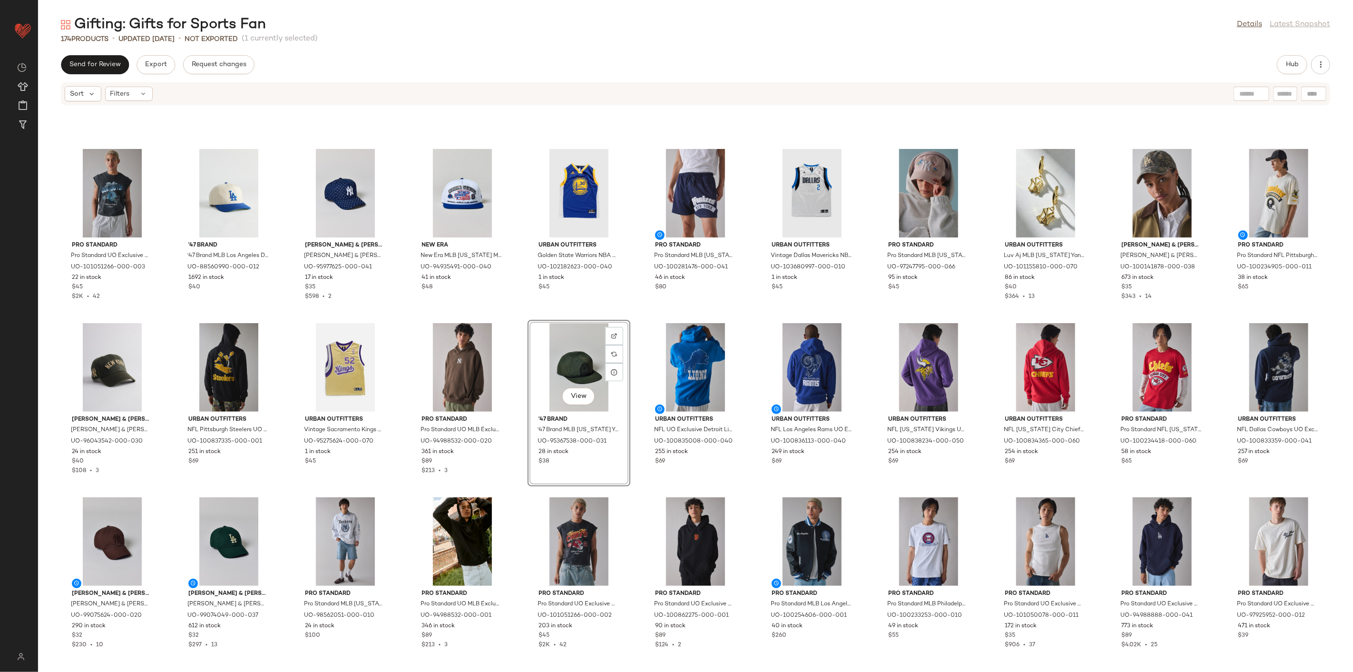
scroll to position [663, 0]
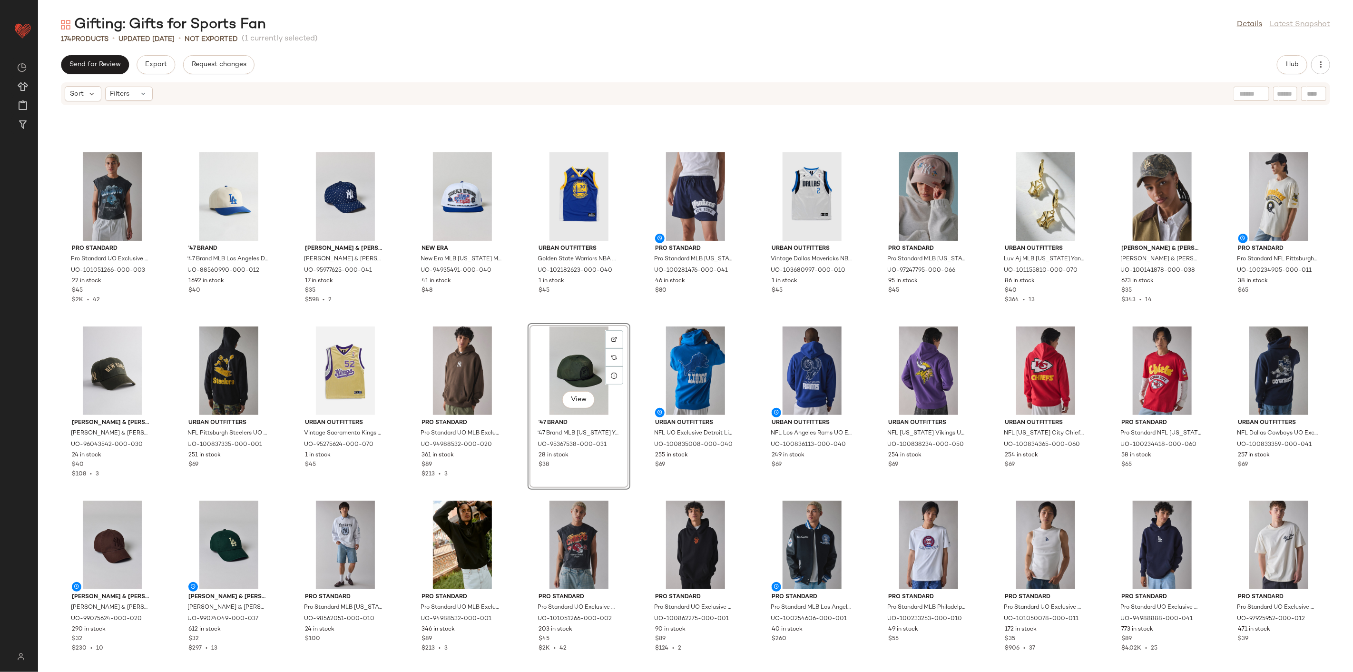
click at [511, 316] on div "Pro Standard Pro Standard UO Exclusive NFL Team Logo Washed Cutoff Muscle Tee i…" at bounding box center [695, 383] width 1315 height 555
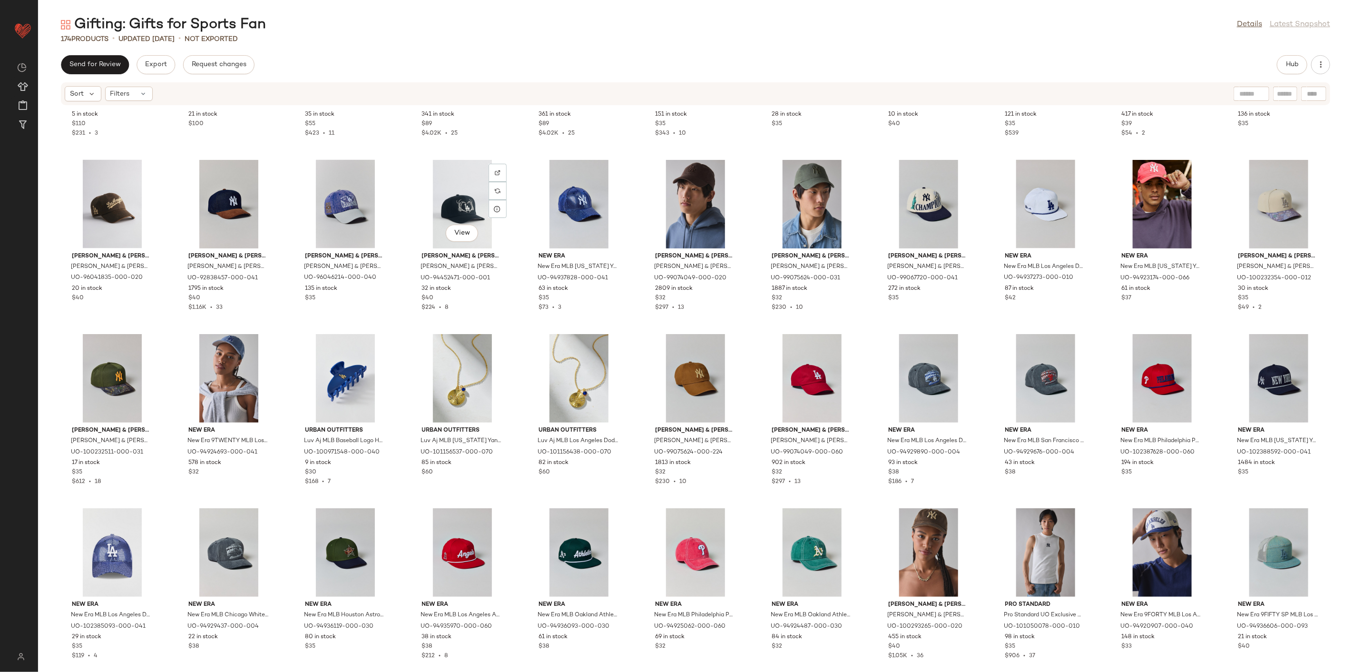
scroll to position [1402, 0]
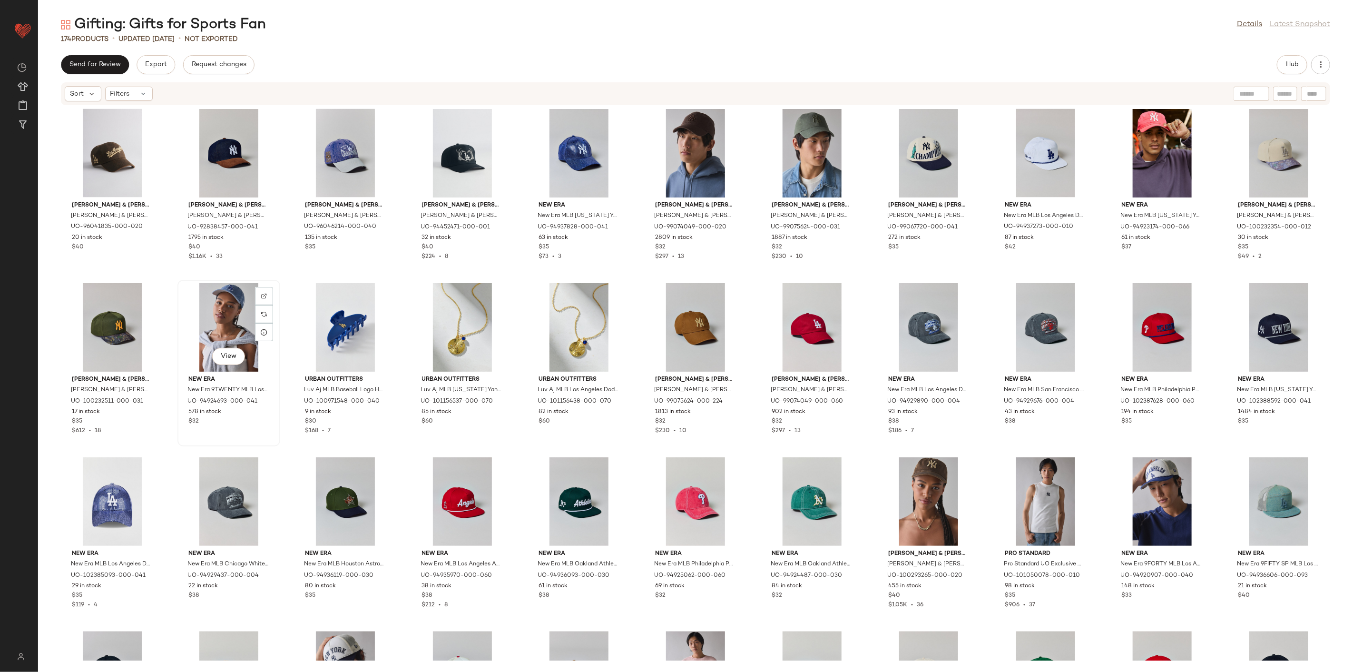
click at [241, 325] on div "View" at bounding box center [229, 327] width 96 height 88
click at [459, 317] on div "View" at bounding box center [462, 327] width 96 height 88
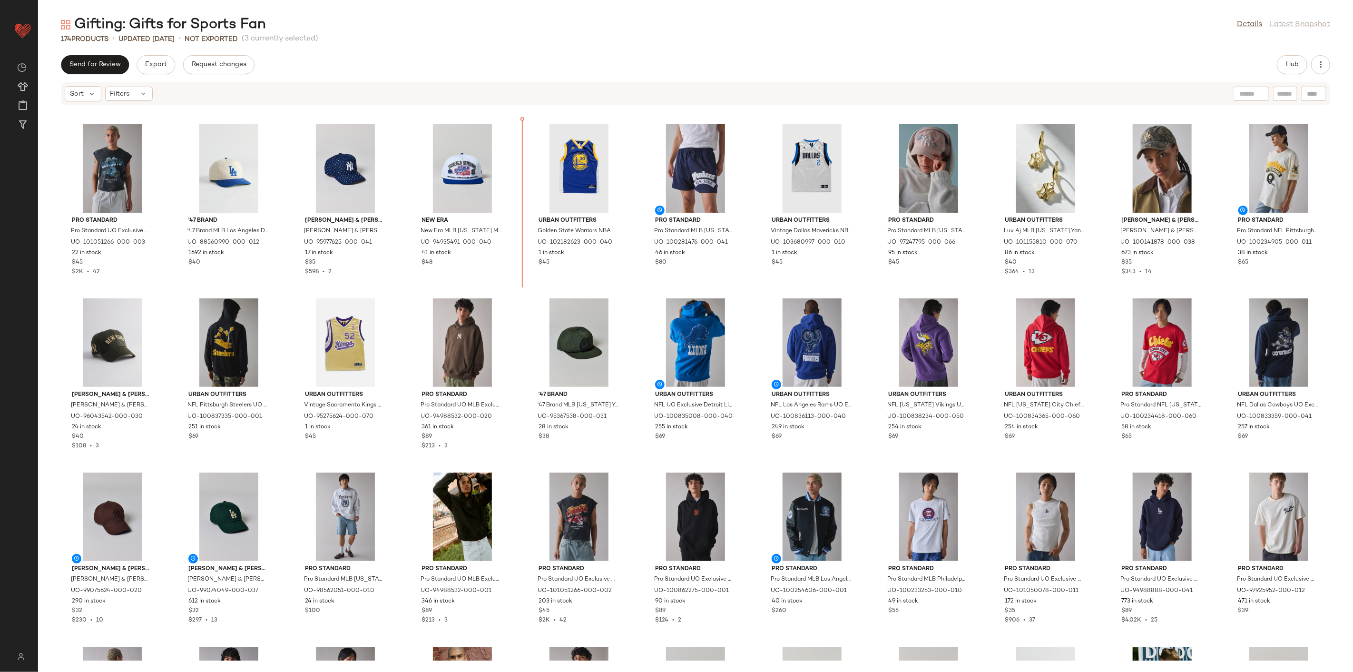
scroll to position [640, 0]
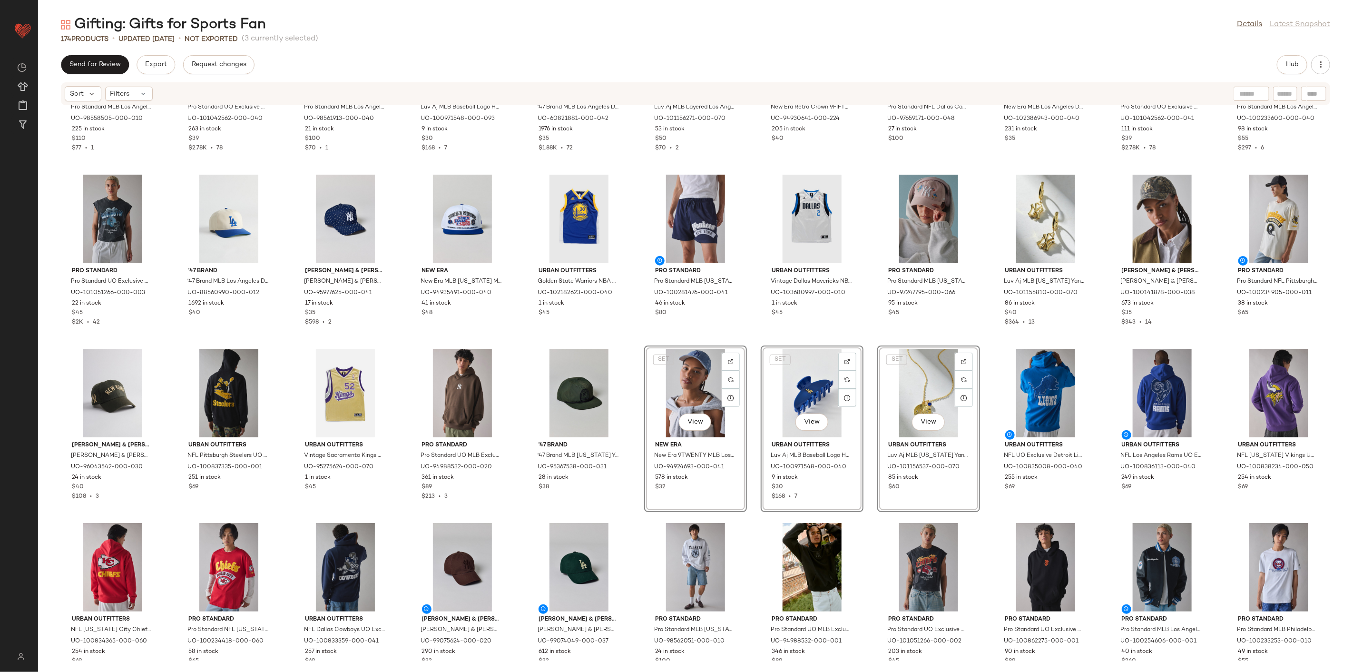
click at [640, 343] on div "Pro Standard Pro Standard MLB Los Angeles Dodgers Souvenir Graphic Hoodie Sweat…" at bounding box center [695, 383] width 1315 height 555
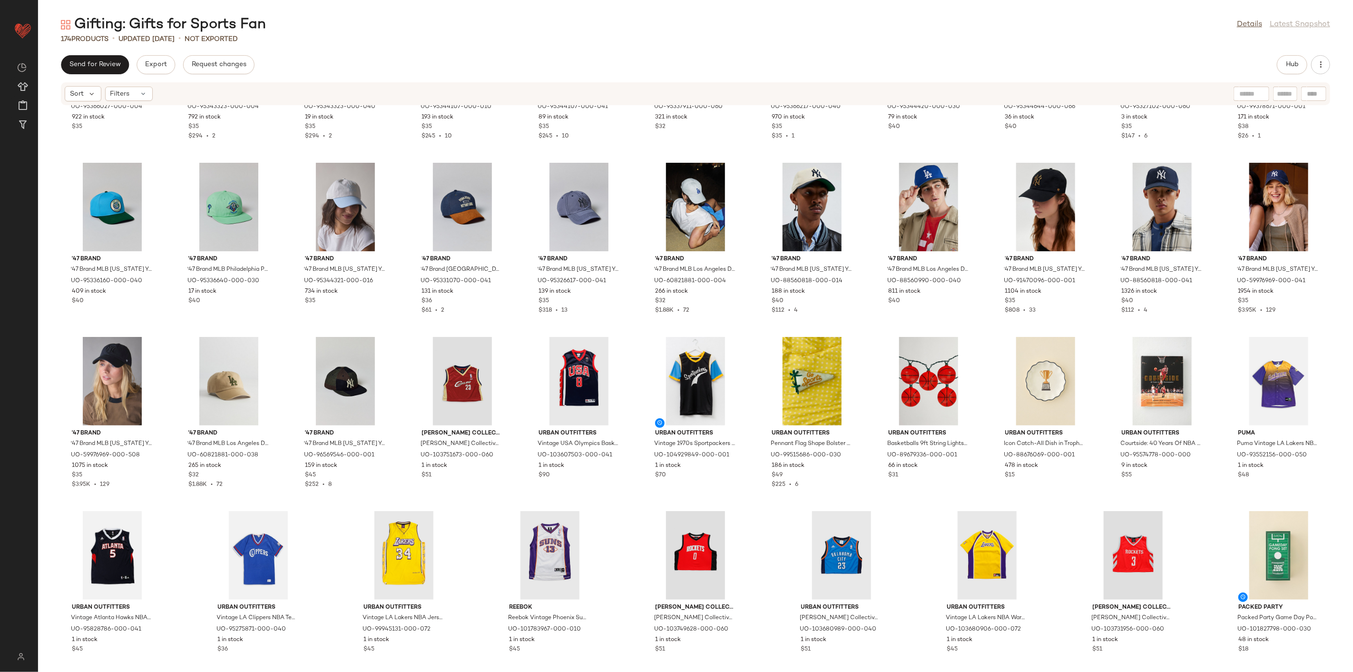
scroll to position [2233, 0]
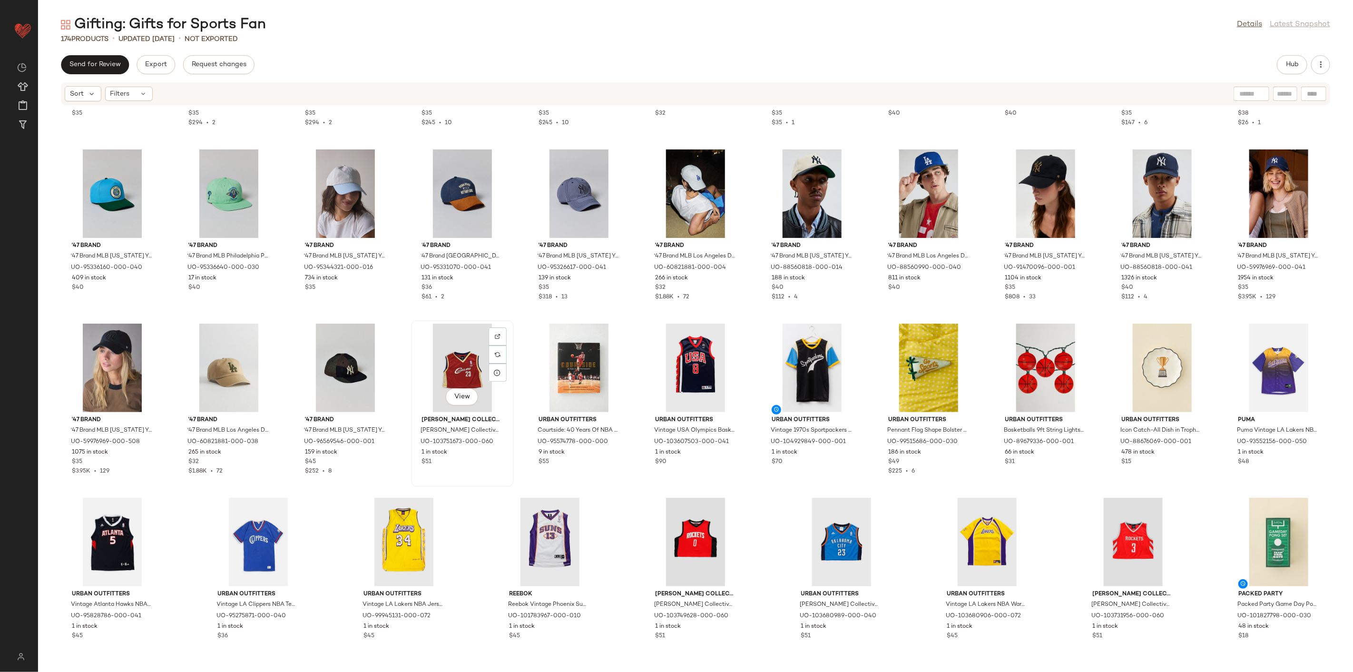
click at [424, 359] on div "View" at bounding box center [462, 367] width 96 height 88
click at [582, 363] on div "View" at bounding box center [579, 367] width 96 height 88
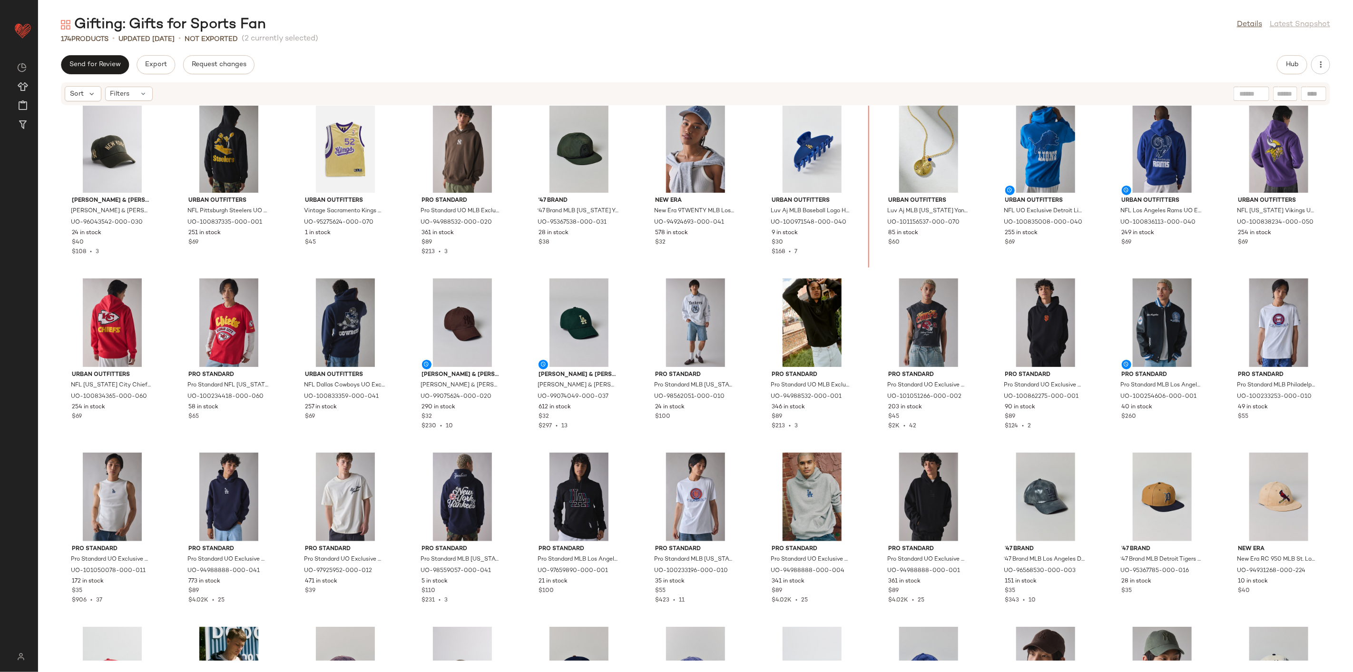
scroll to position [860, 0]
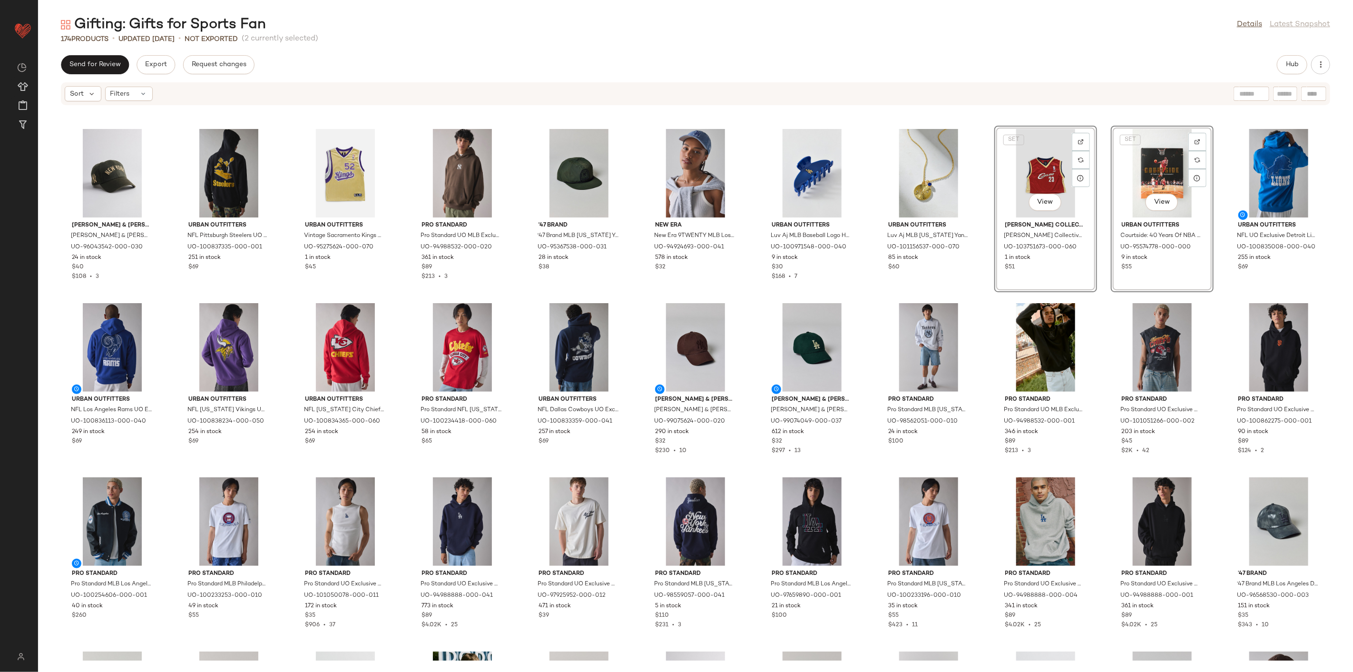
click at [982, 303] on div "Mitchell & Ness Mitchell & Ness MLB New York Yankees Leather Dad Hat in Green, …" at bounding box center [695, 383] width 1315 height 555
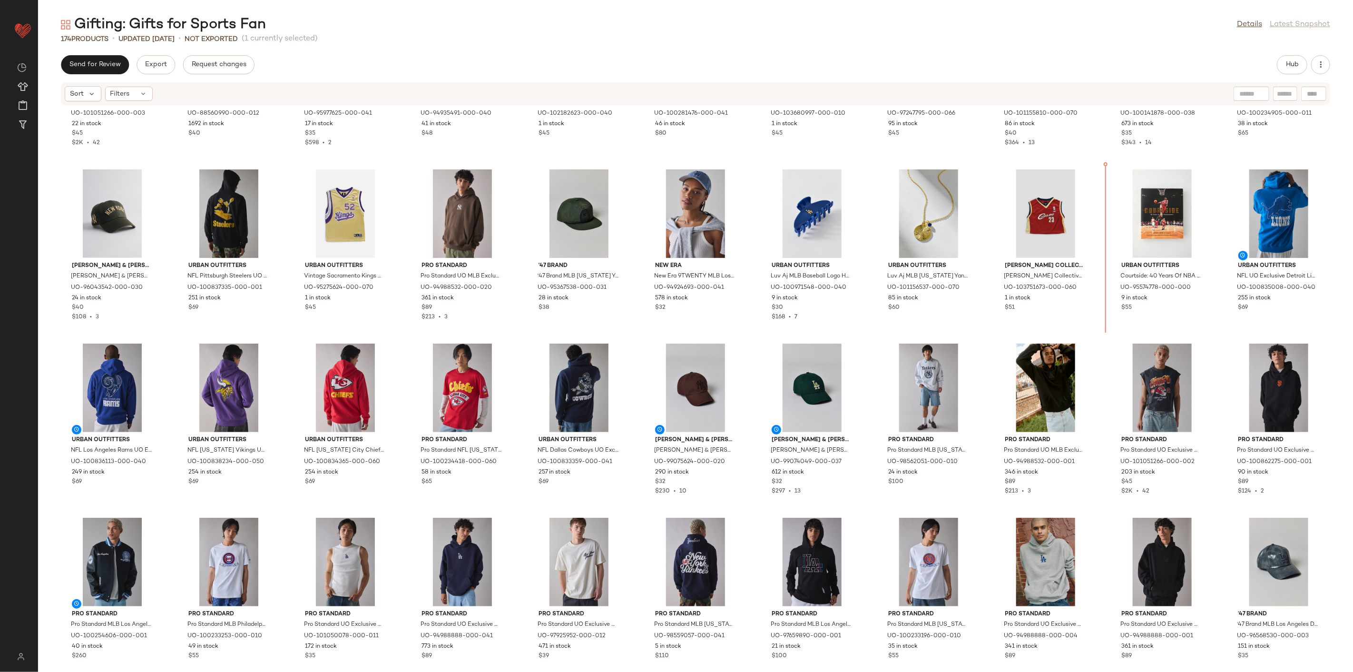
scroll to position [808, 0]
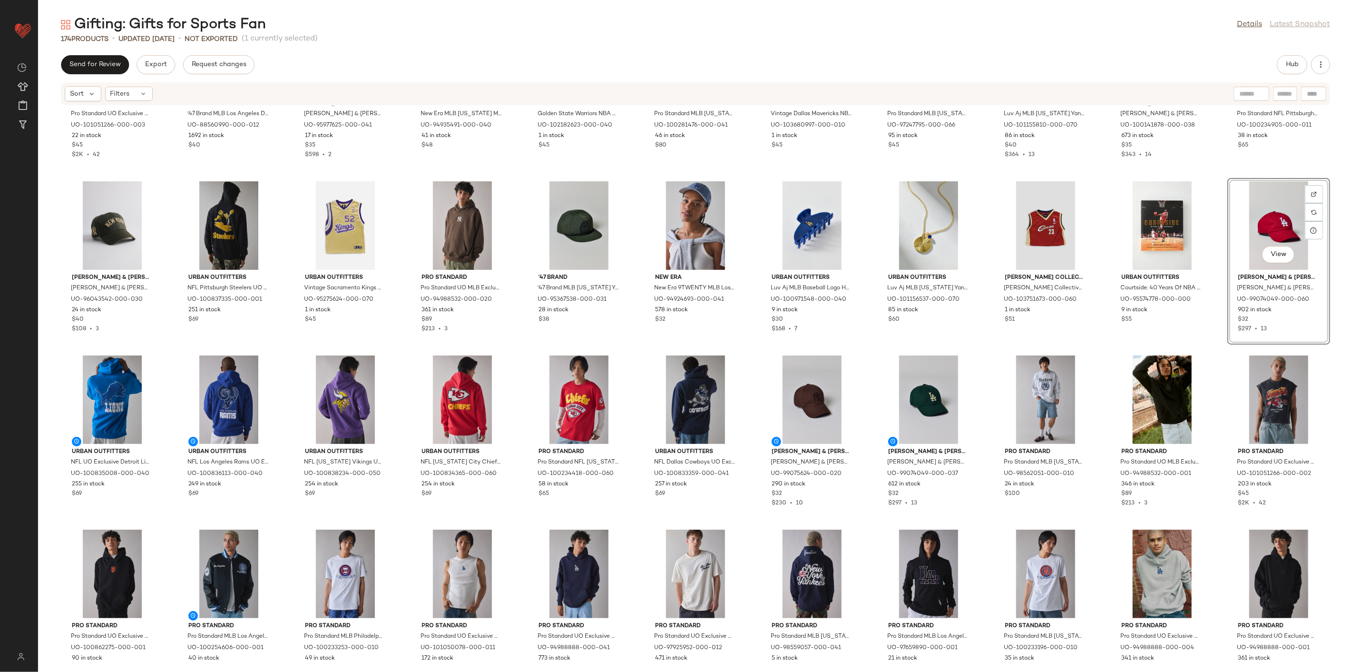
click at [1099, 245] on div "Pro Standard Pro Standard UO Exclusive NFL Team Logo Washed Cutoff Muscle Tee i…" at bounding box center [695, 383] width 1315 height 555
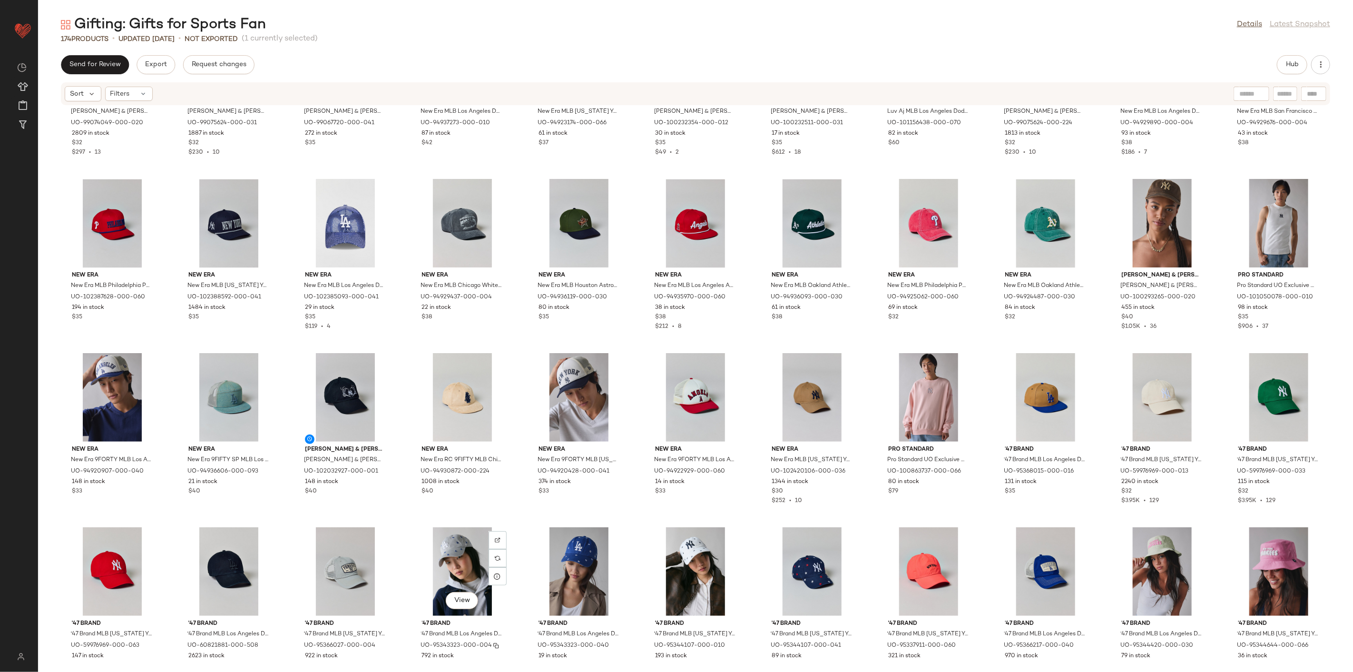
scroll to position [1654, 0]
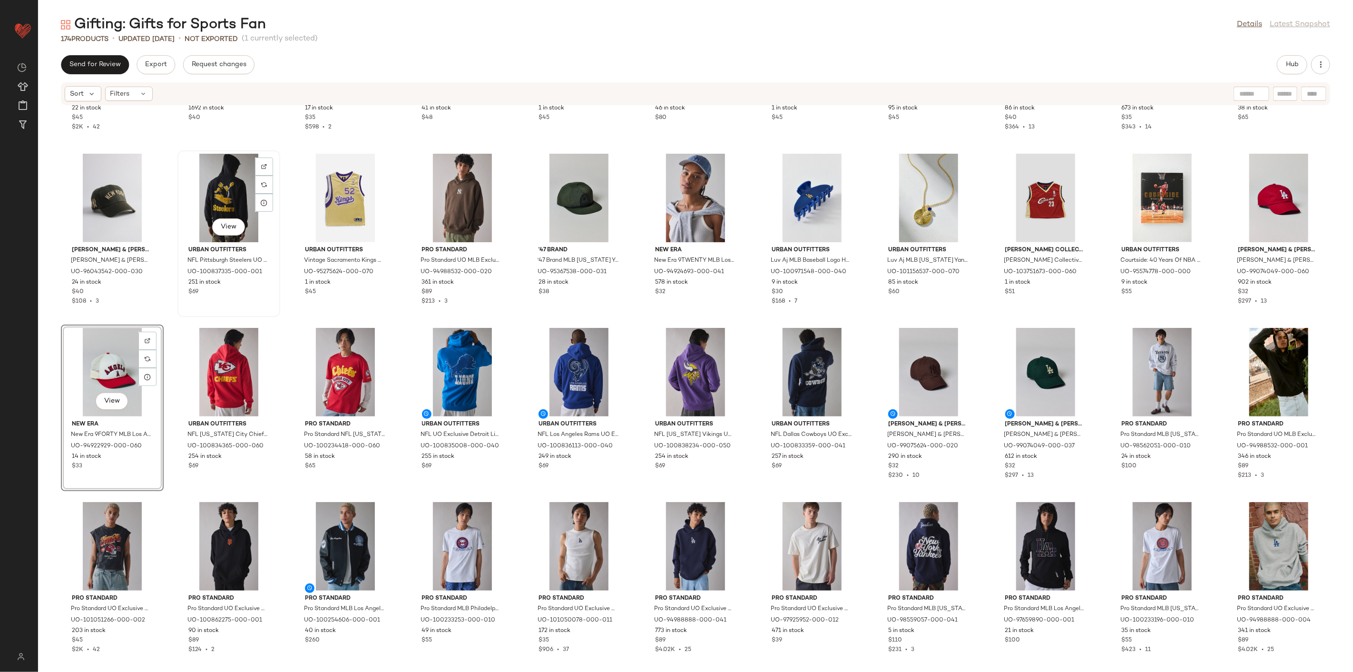
scroll to position [902, 0]
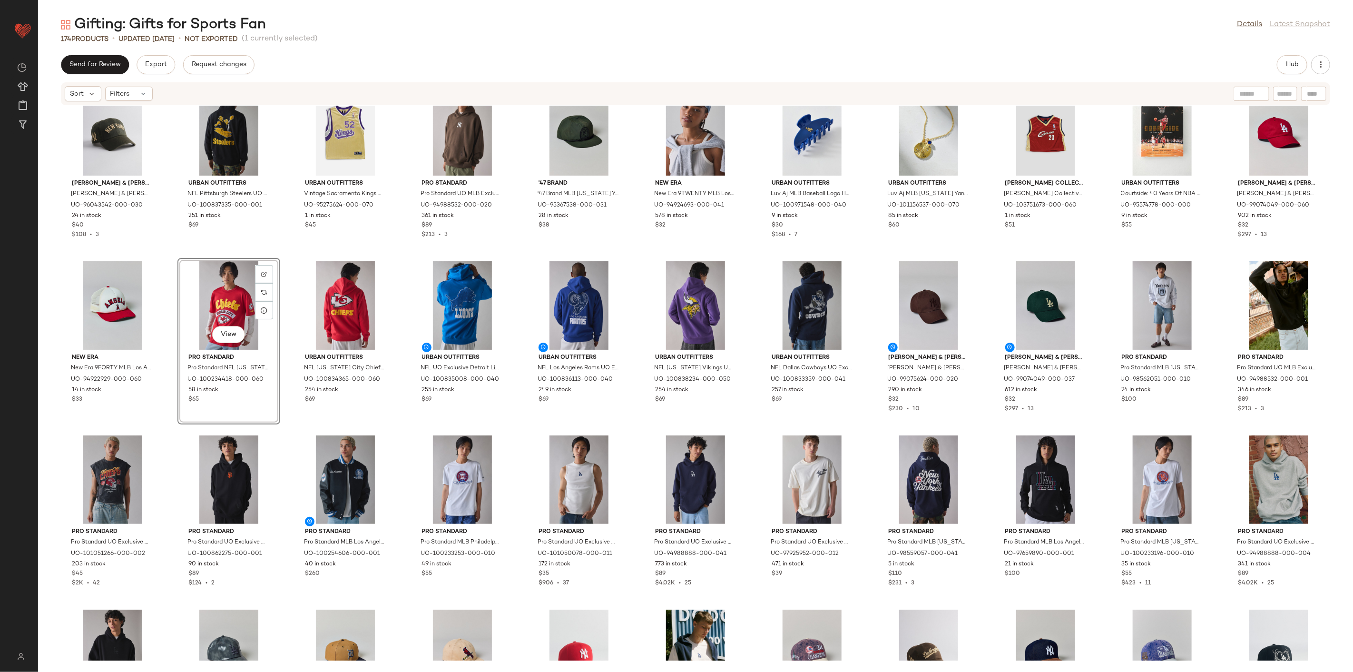
click at [288, 243] on div "Mitchell & Ness Mitchell & Ness MLB New York Yankees Leather Dad Hat in Green, …" at bounding box center [695, 383] width 1315 height 555
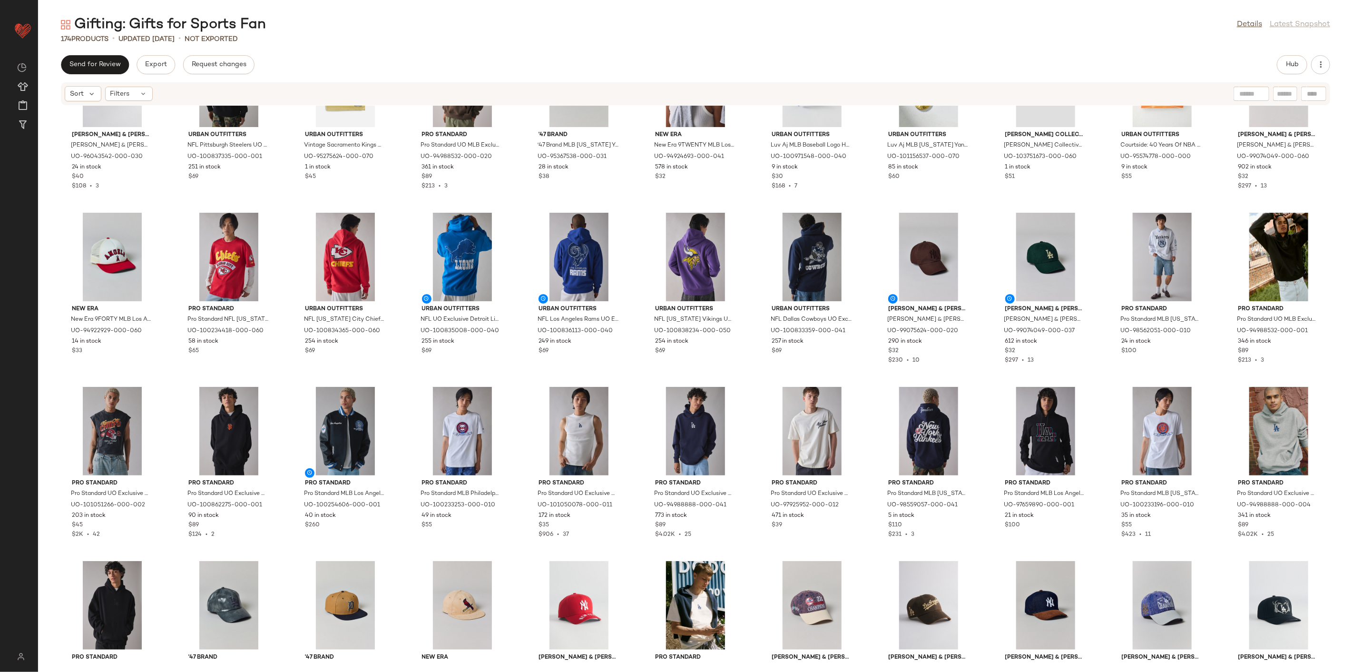
scroll to position [1008, 0]
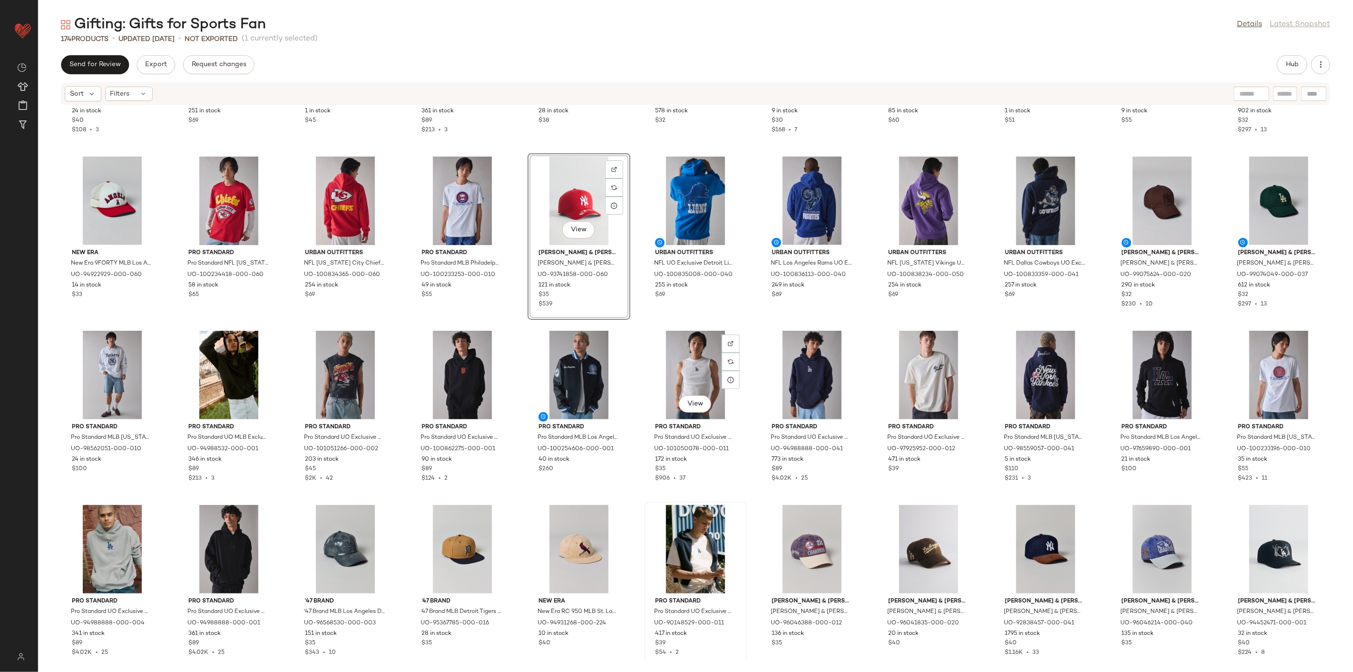
scroll to position [1008, 0]
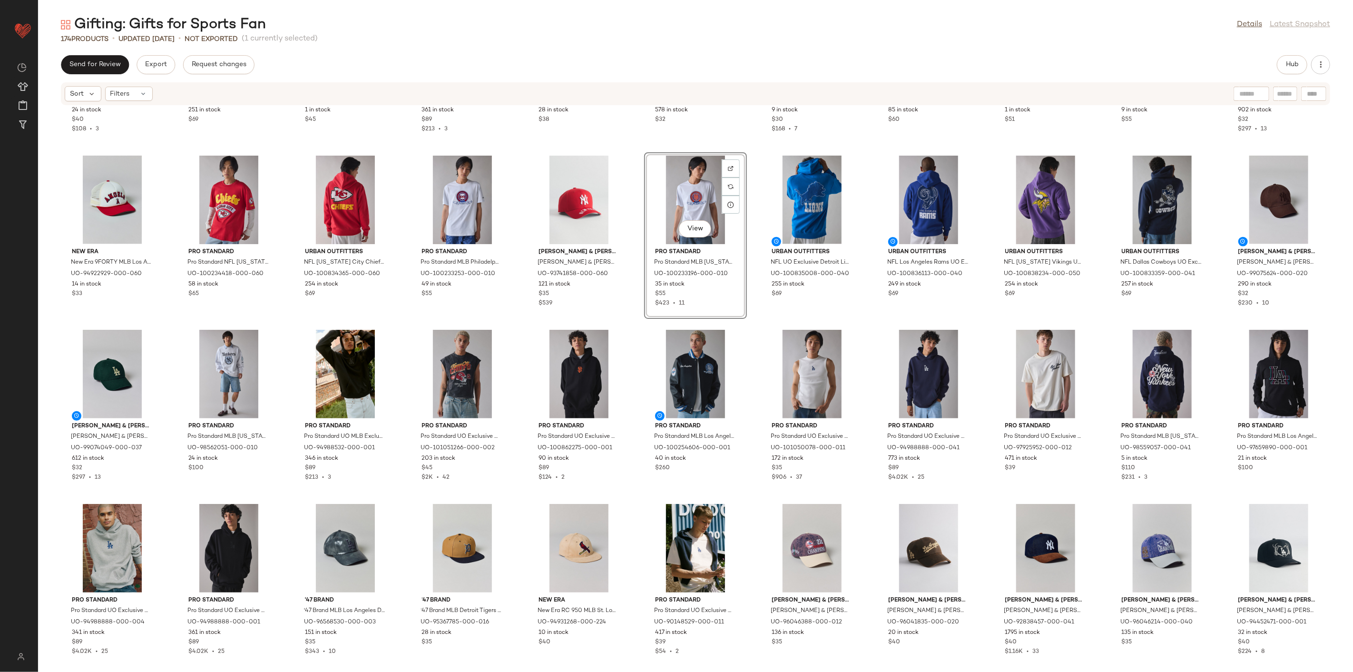
click at [626, 327] on div "Pro Standard Pro Standard UO Exclusive MLB San Francisco Giants Hoodie Sweatshi…" at bounding box center [579, 409] width 103 height 167
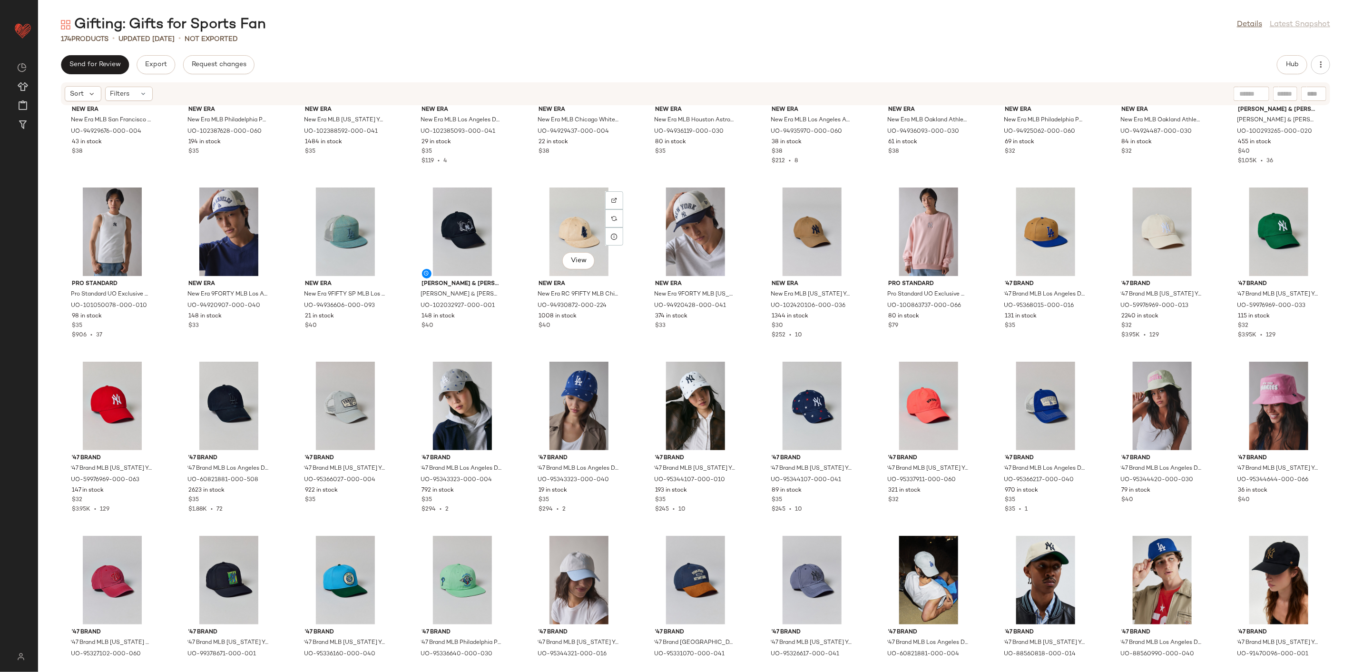
scroll to position [1853, 0]
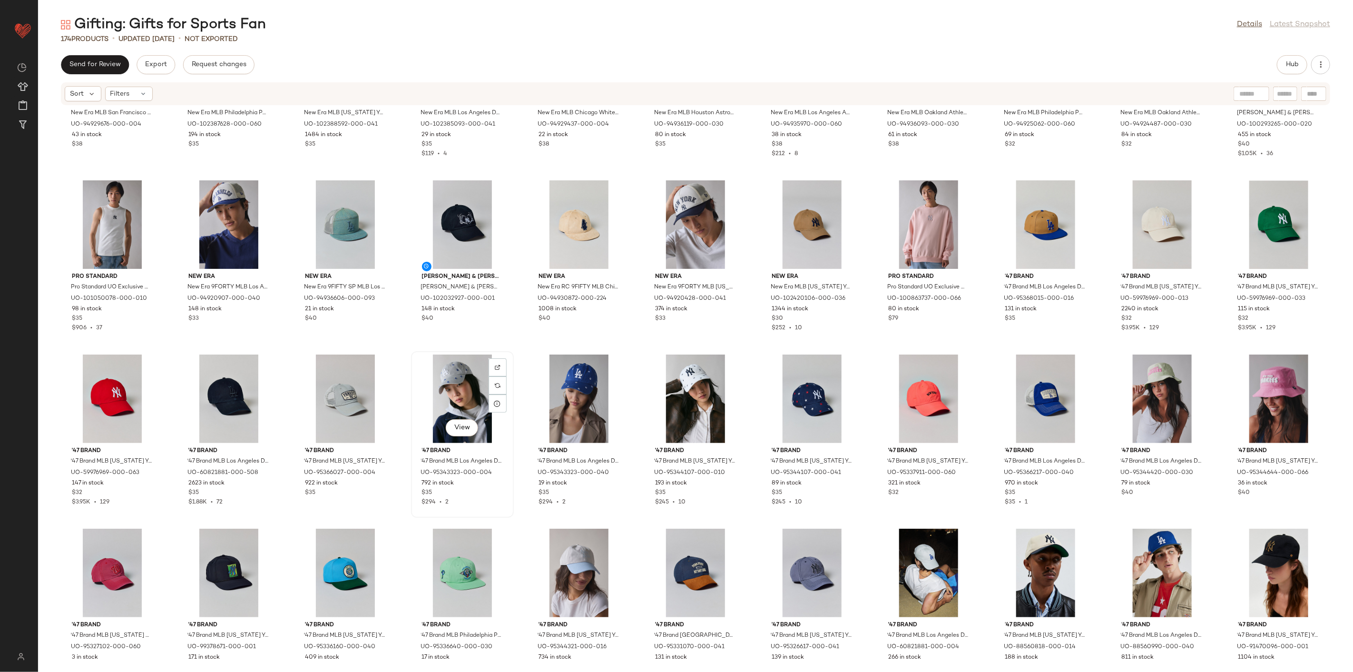
click at [482, 392] on div "View" at bounding box center [462, 398] width 96 height 88
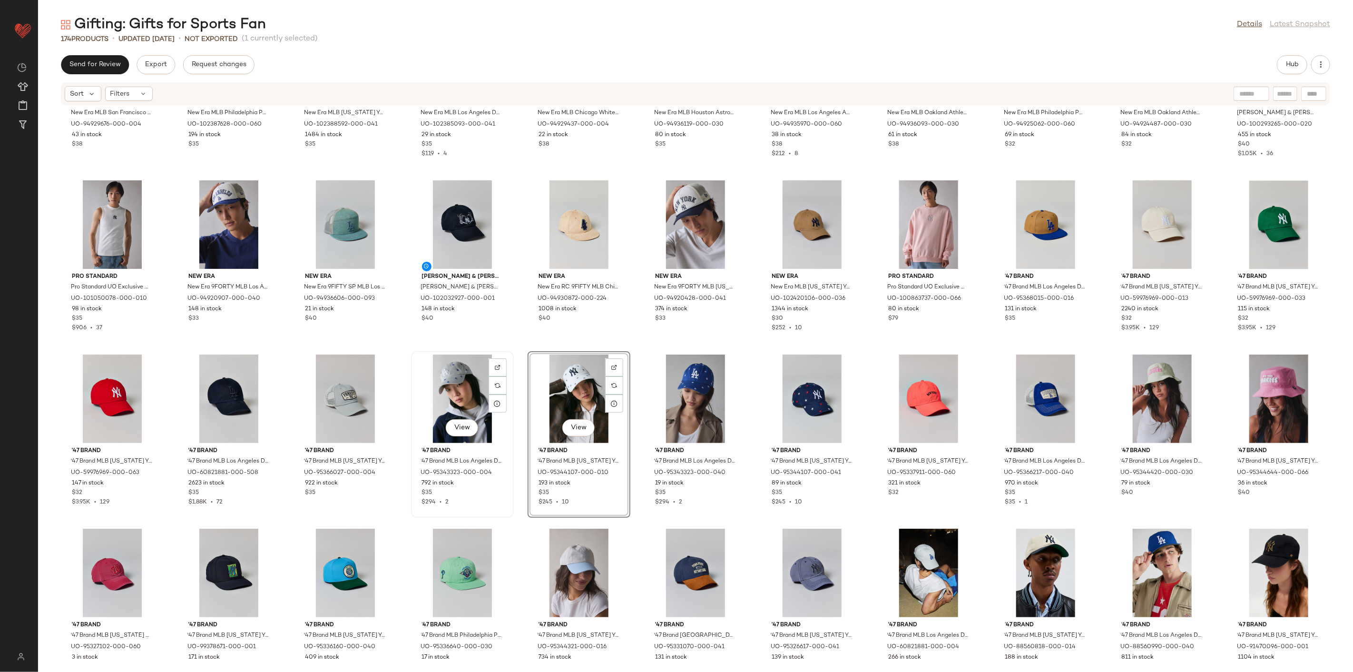
click at [463, 397] on div "View" at bounding box center [462, 398] width 96 height 88
click at [660, 382] on div "View" at bounding box center [695, 398] width 96 height 88
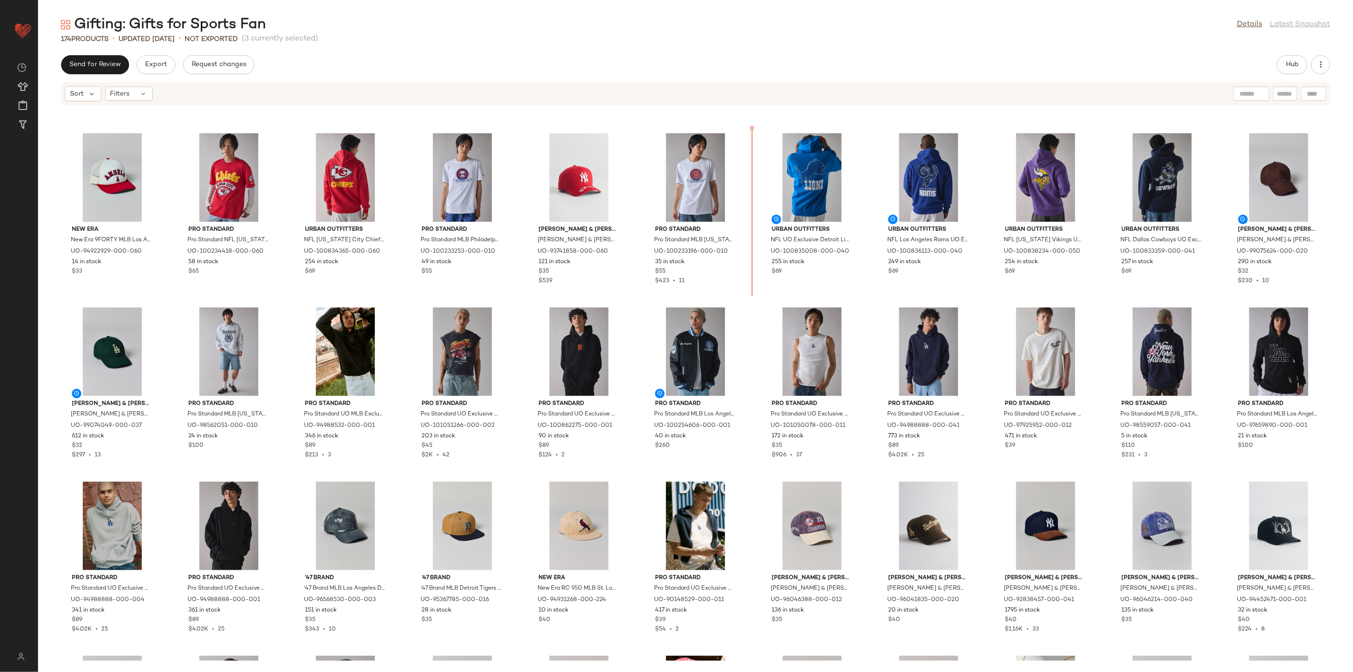
scroll to position [1020, 0]
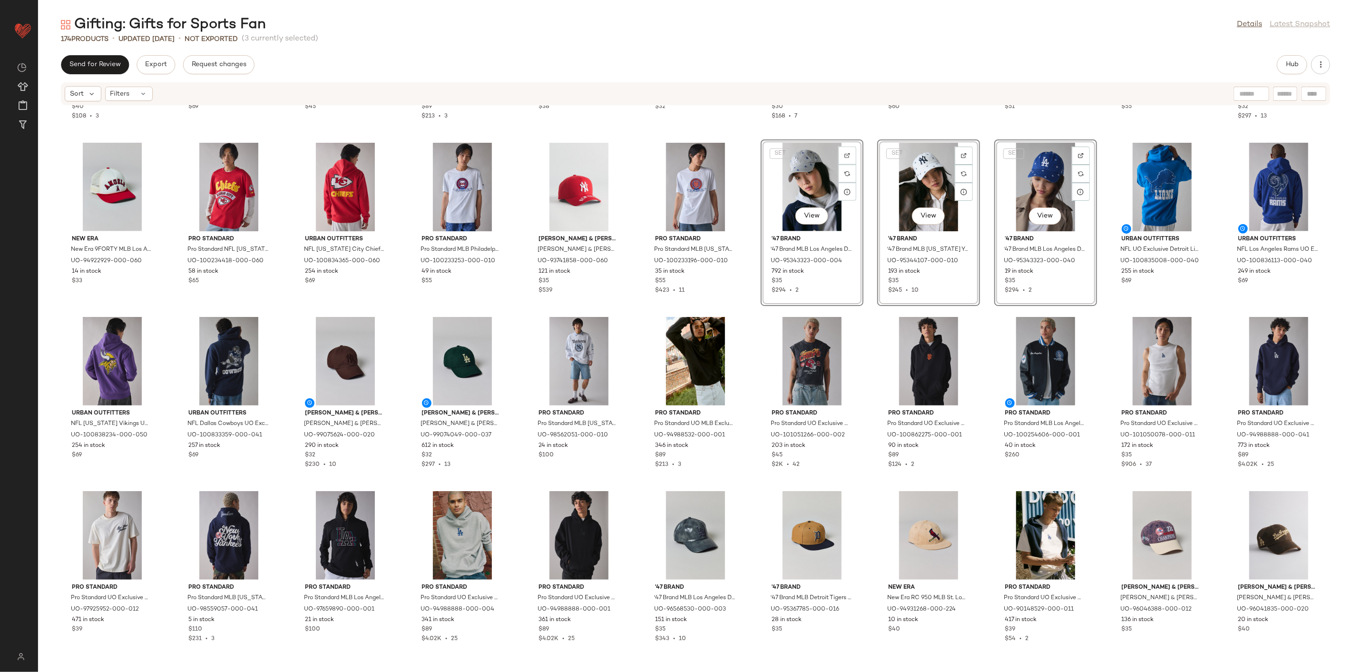
click at [744, 314] on div "Pro Standard Pro Standard UO MLB Exclusive New York Yankees Logo Hoodie Sweatsh…" at bounding box center [695, 397] width 103 height 167
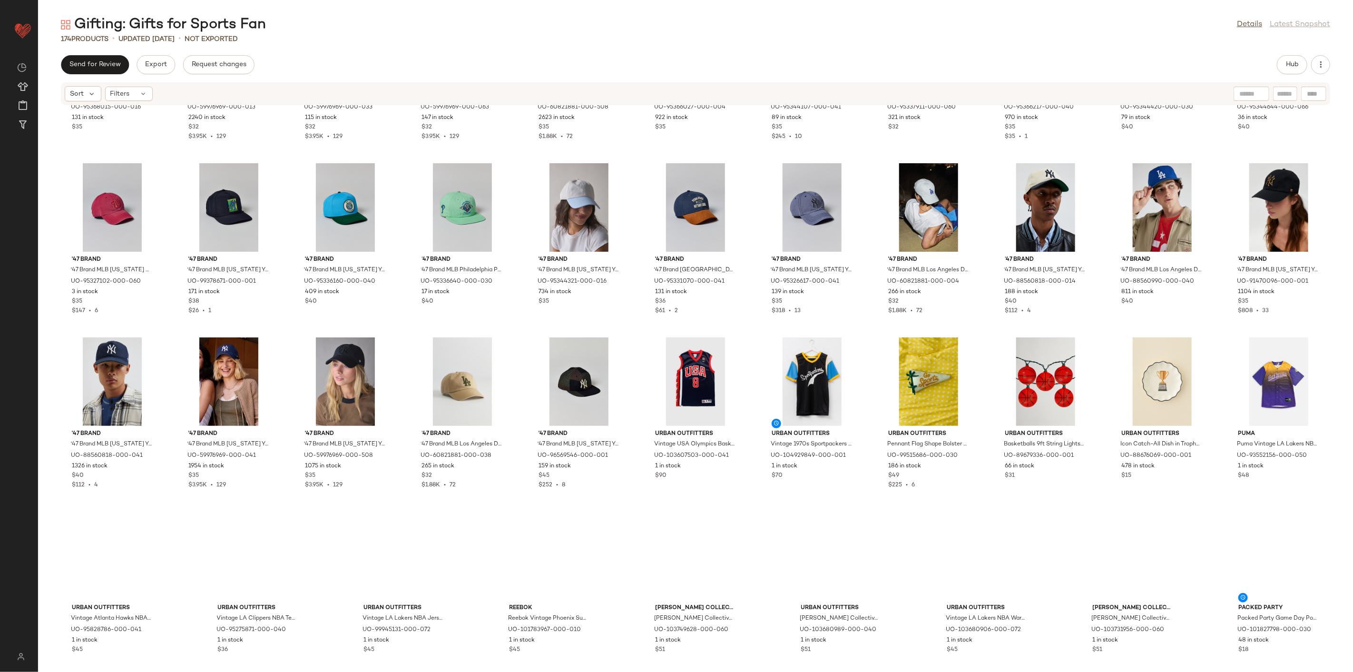
scroll to position [2233, 0]
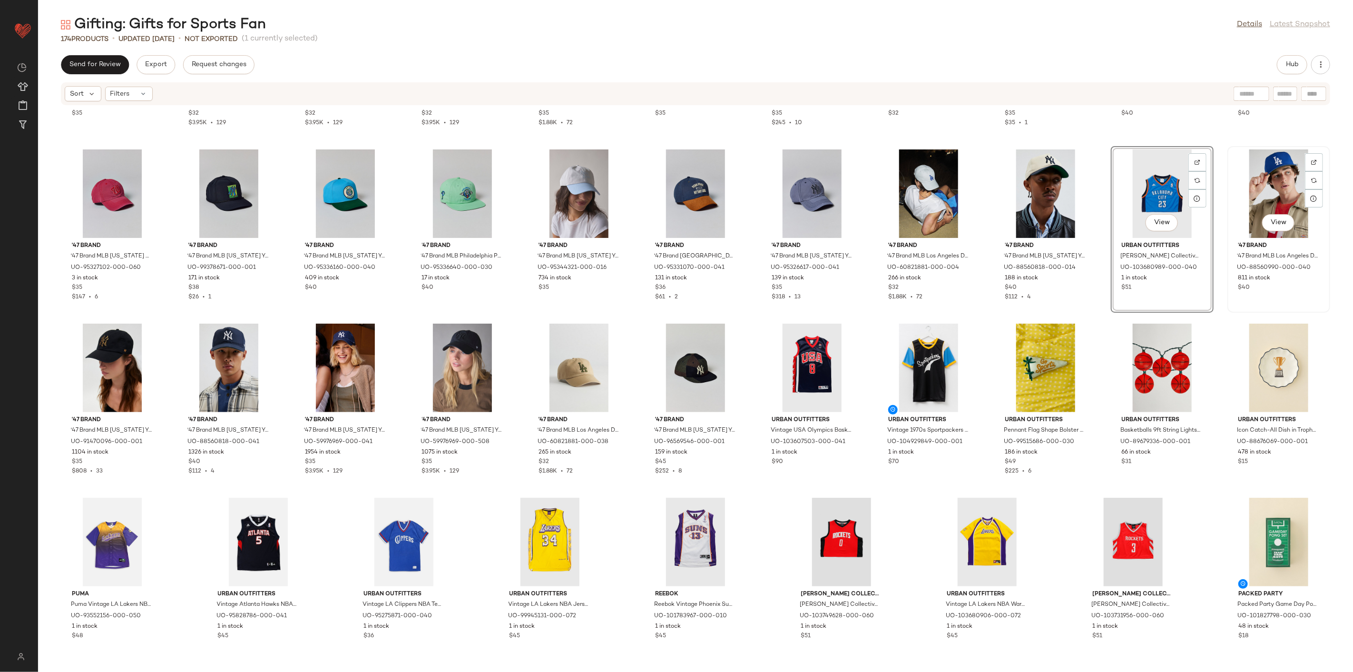
click at [1276, 184] on div "View" at bounding box center [1279, 193] width 96 height 88
click at [1161, 194] on div "View" at bounding box center [1162, 193] width 96 height 88
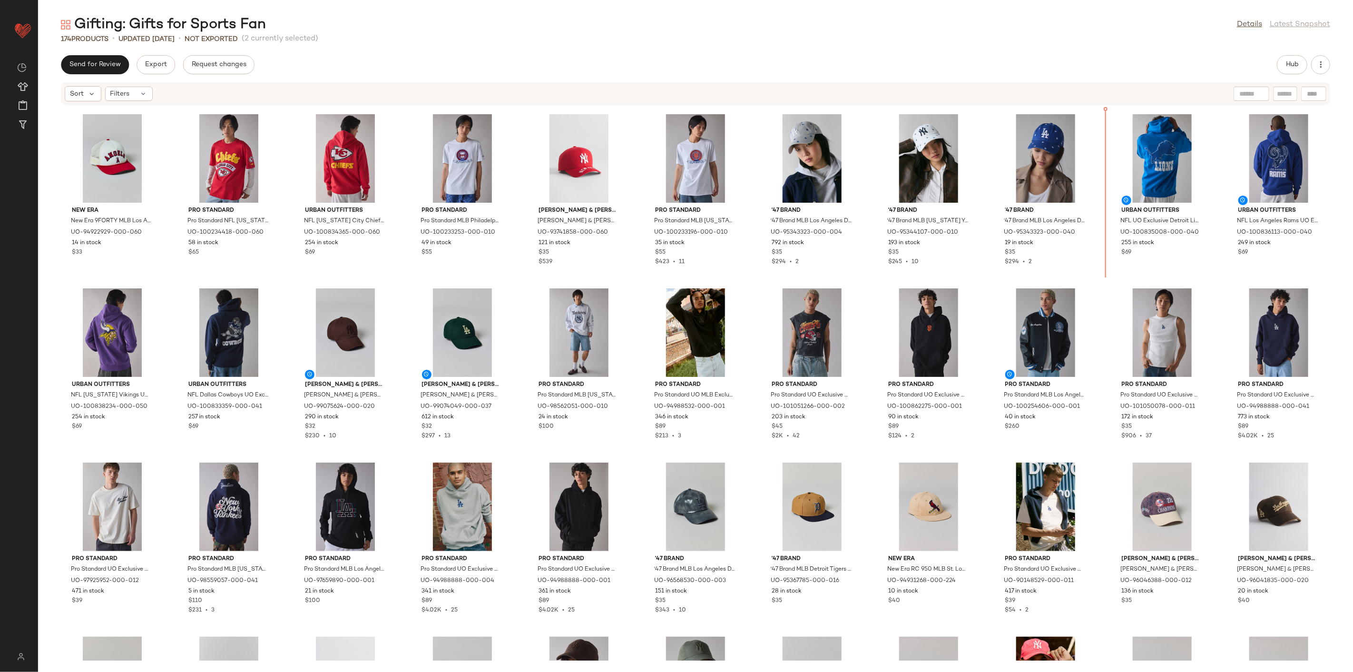
scroll to position [1020, 0]
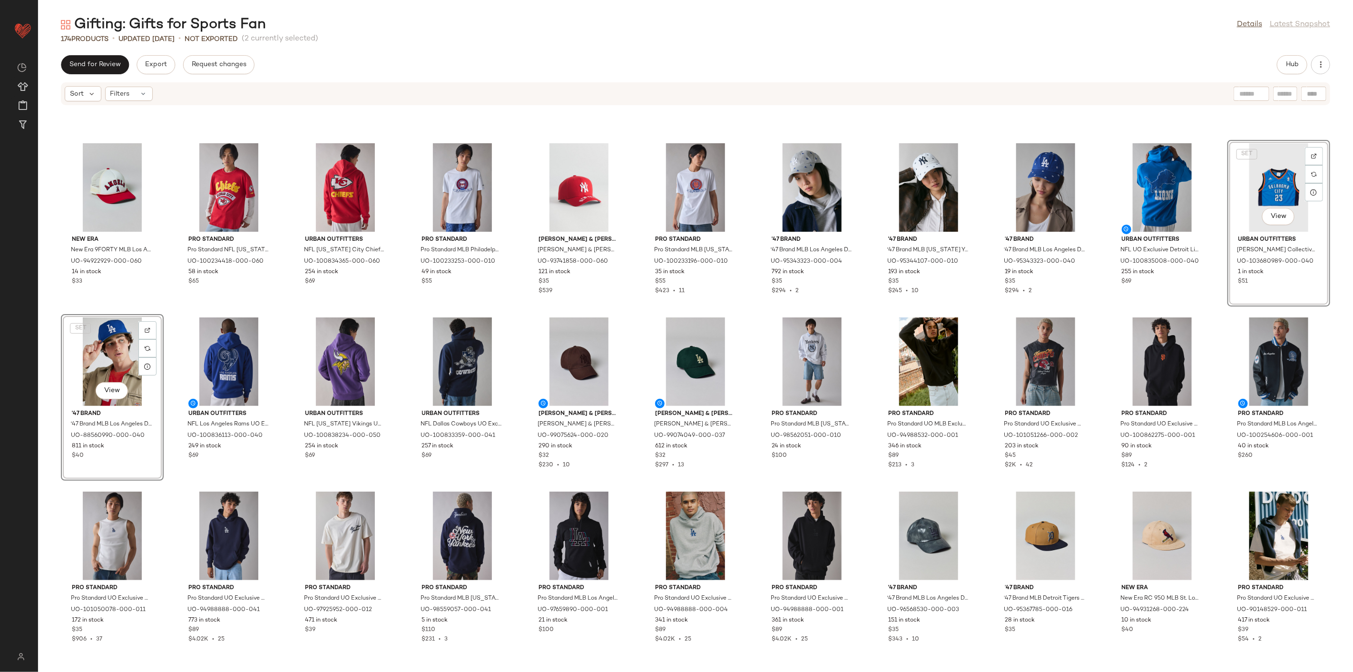
click at [851, 312] on div "New Era New Era 9FORTY MLB Los Angeles Angels Mesh Trucker Hat in Red, Men's at…" at bounding box center [695, 383] width 1315 height 555
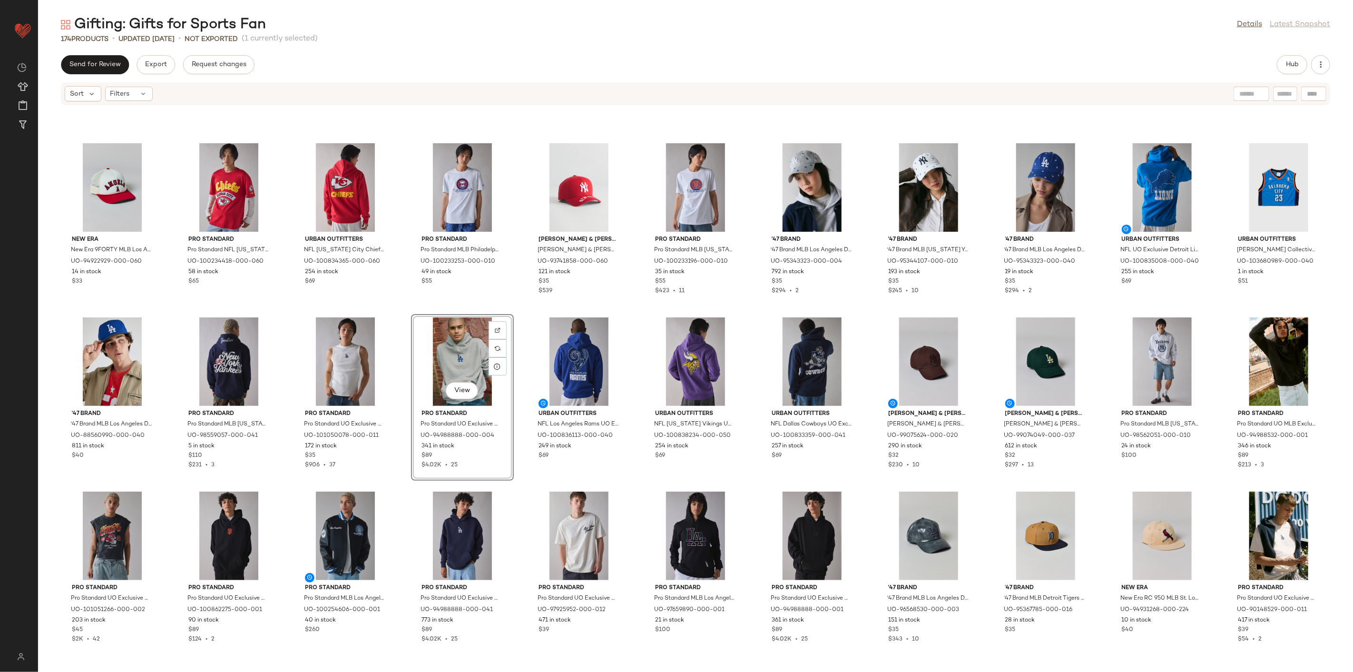
click at [402, 482] on div "New Era New Era 9FORTY MLB Los Angeles Angels Mesh Trucker Hat in Red, Men's at…" at bounding box center [695, 383] width 1315 height 555
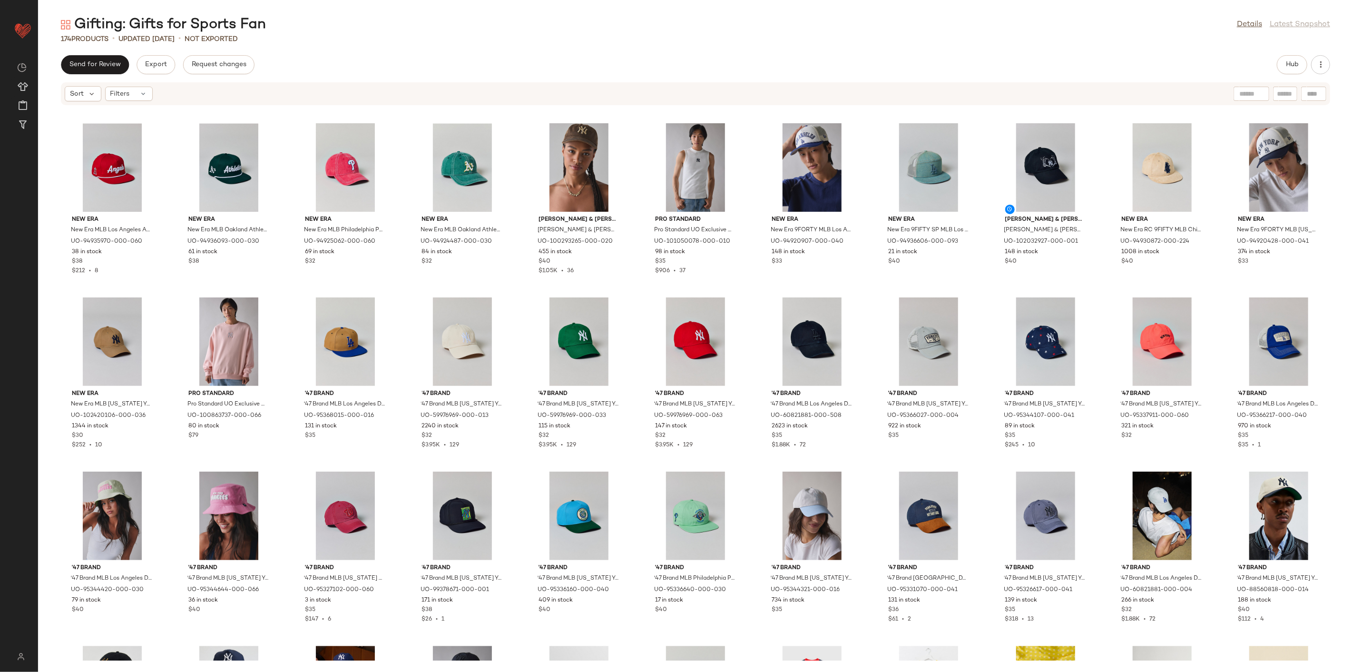
scroll to position [1863, 0]
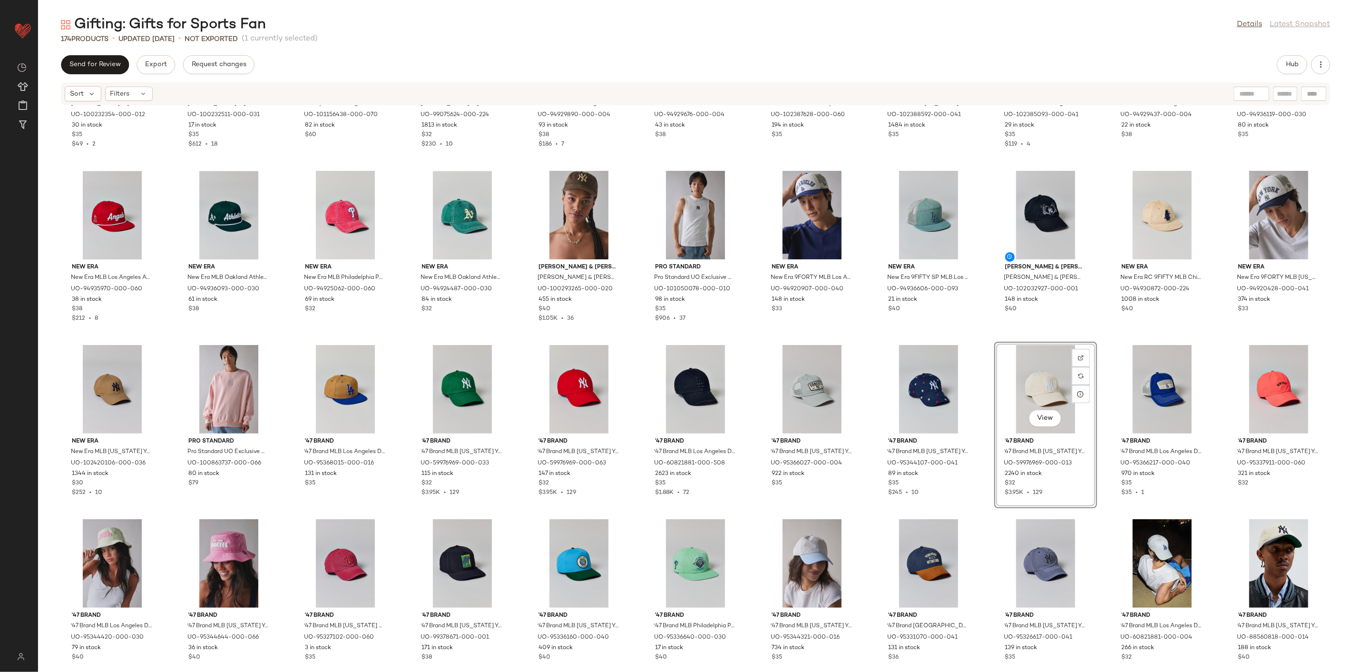
click at [1102, 332] on div "Mitchell & Ness Mitchell & Ness MLB Los Angeles Dodgers Camo Pro Hat in Cream/C…" at bounding box center [695, 383] width 1315 height 555
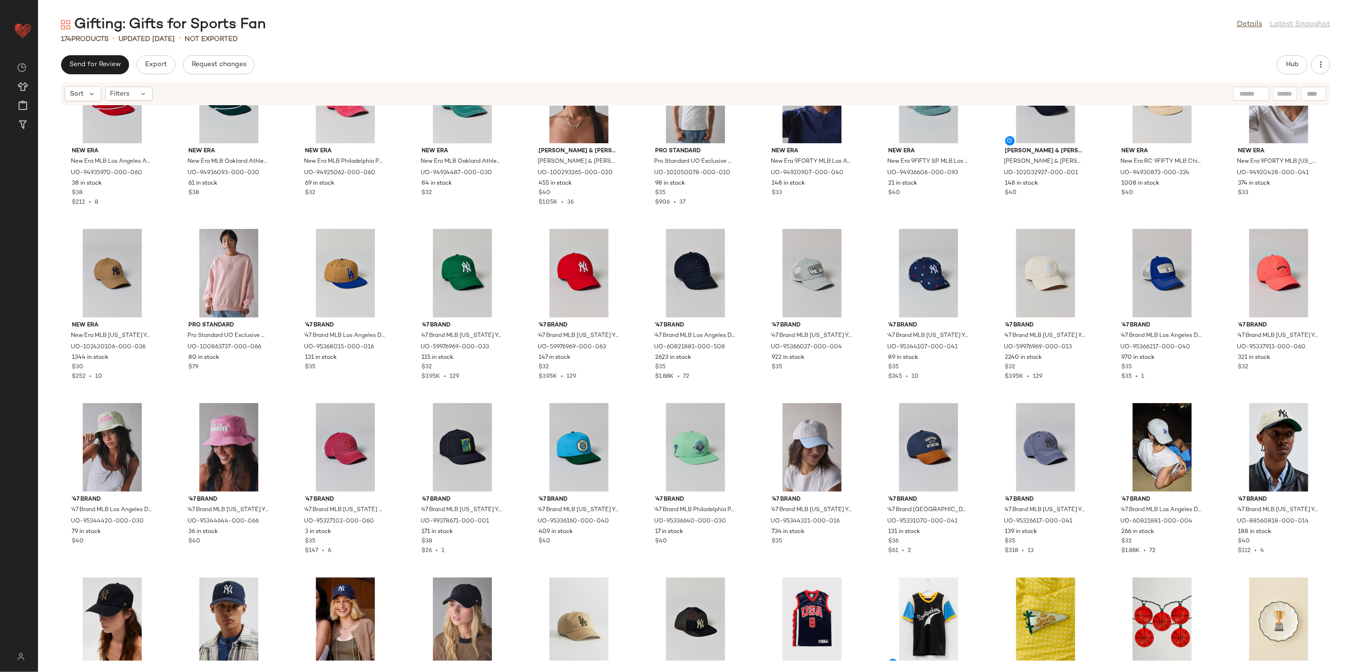
scroll to position [2022, 0]
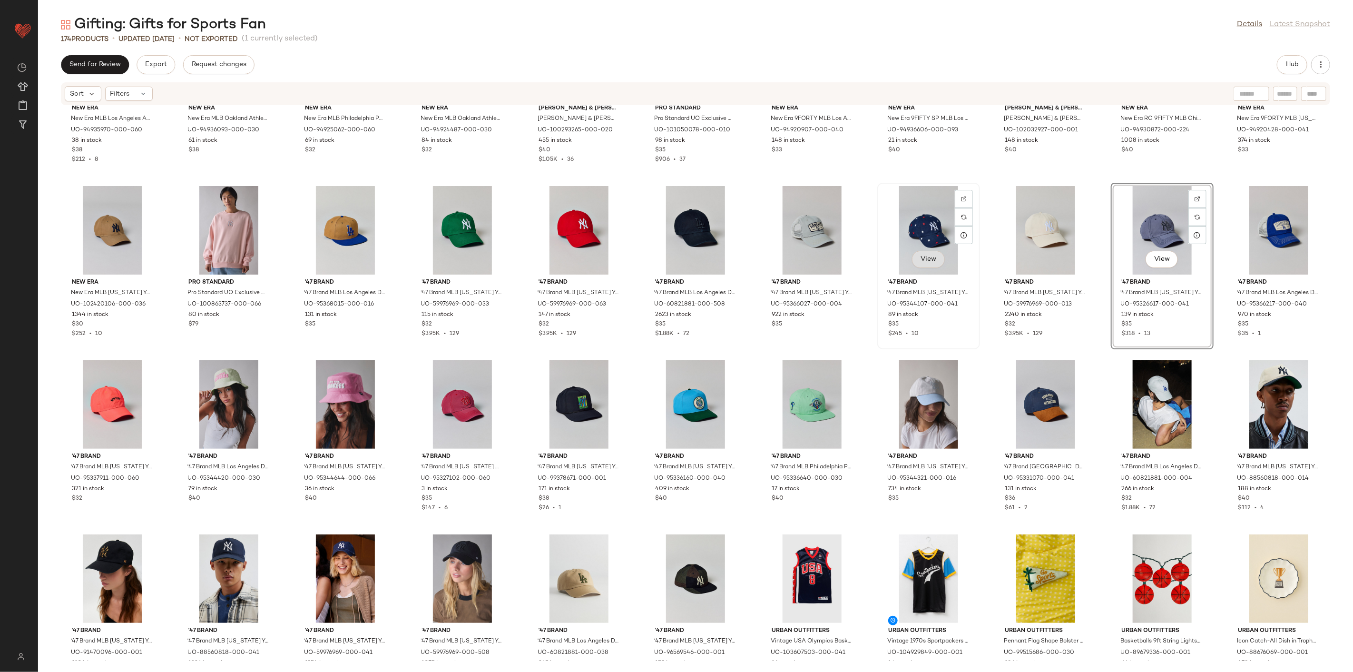
click at [922, 263] on span "View" at bounding box center [928, 259] width 16 height 8
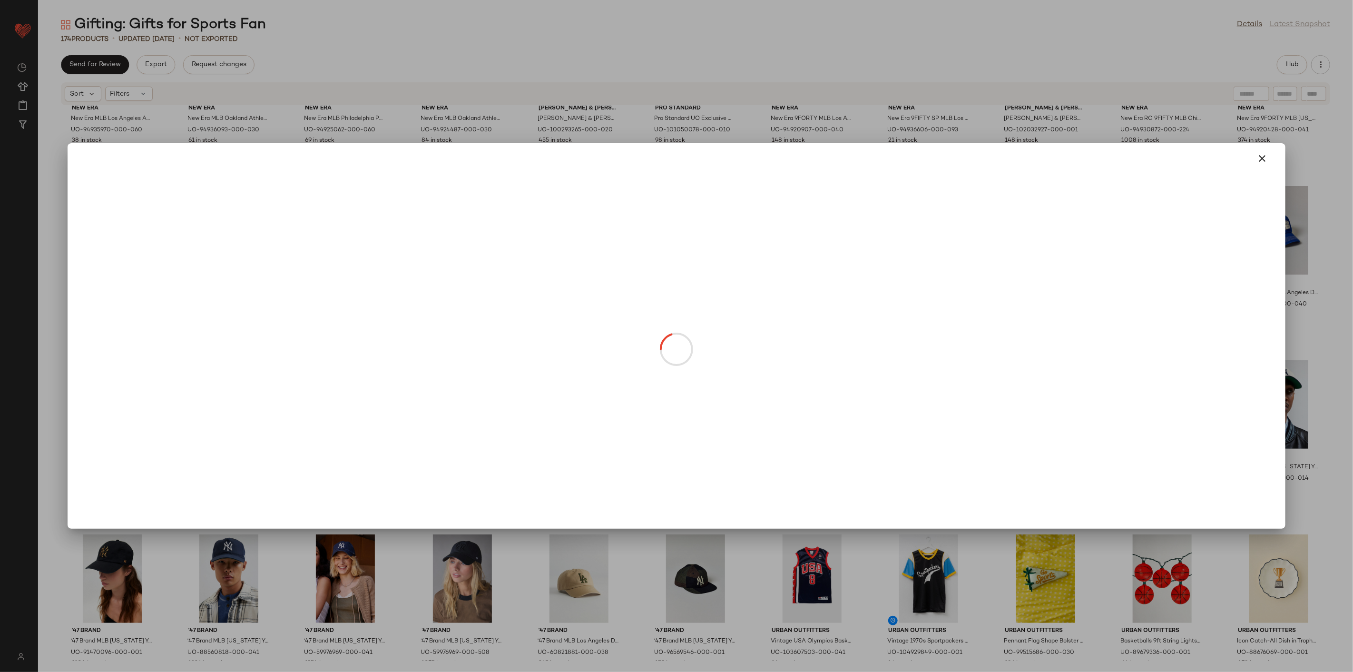
click at [959, 372] on div at bounding box center [676, 336] width 1353 height 672
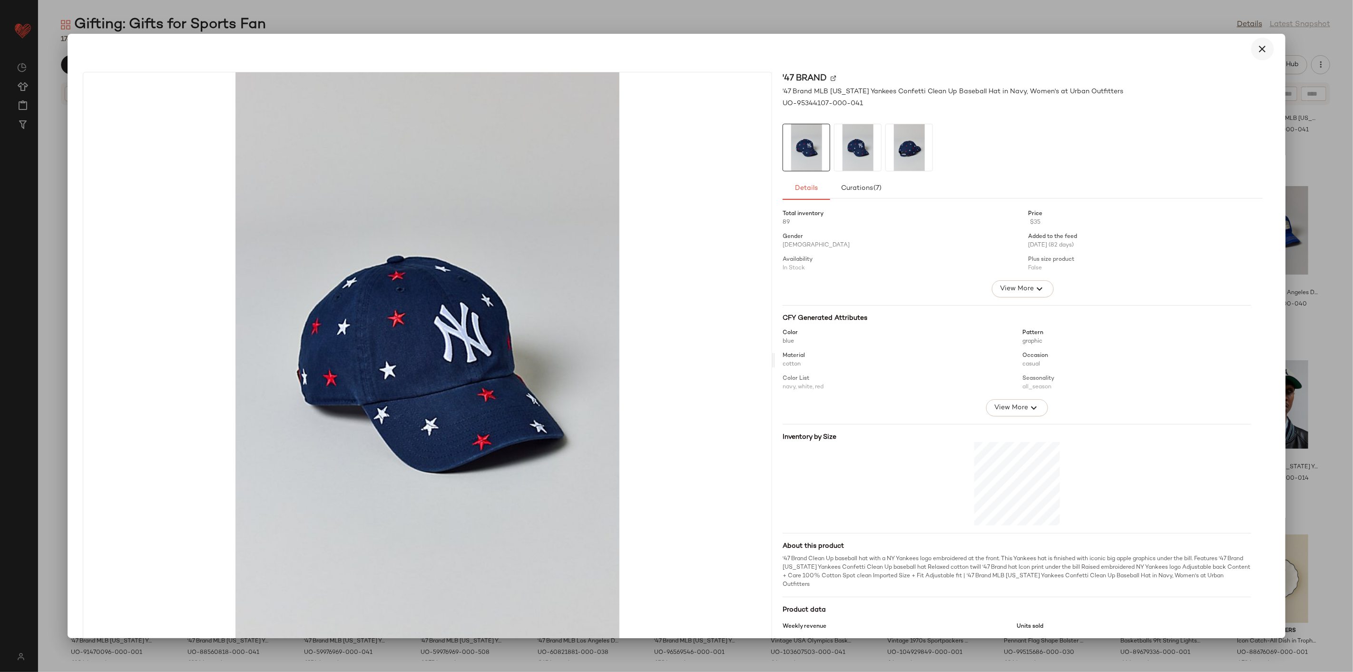
click at [1257, 48] on icon "button" at bounding box center [1262, 48] width 11 height 11
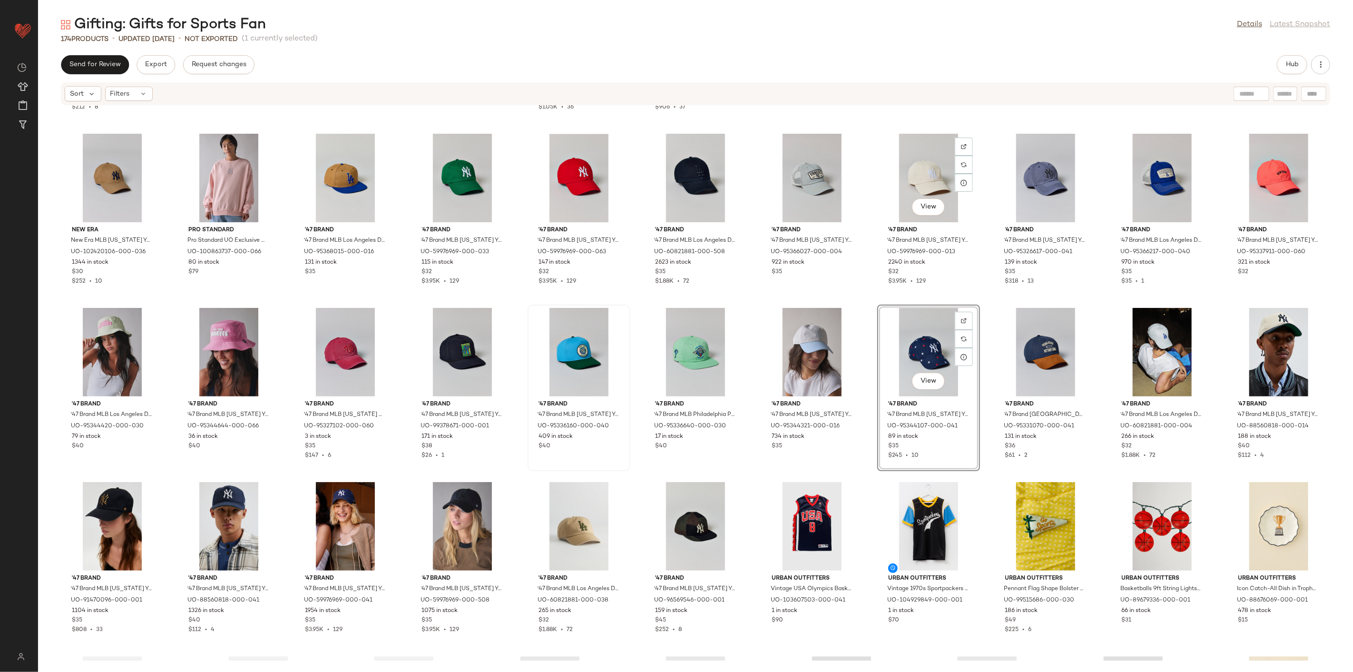
scroll to position [2075, 0]
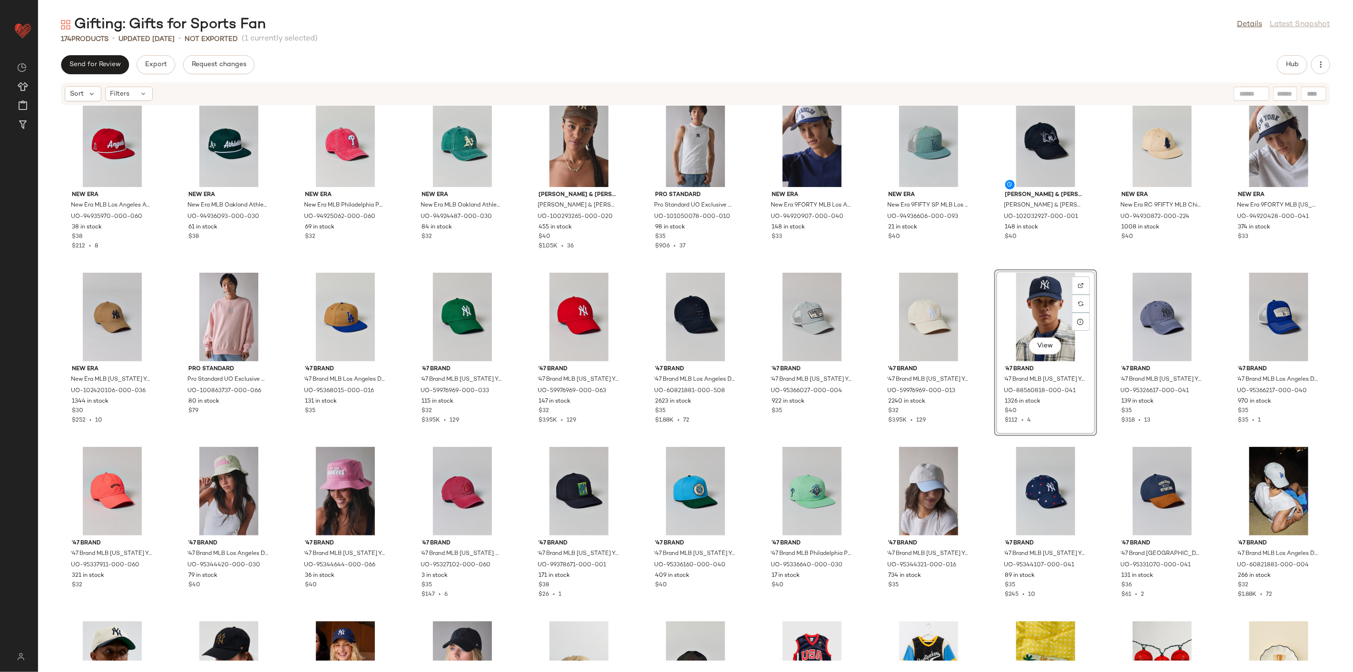
scroll to position [1916, 0]
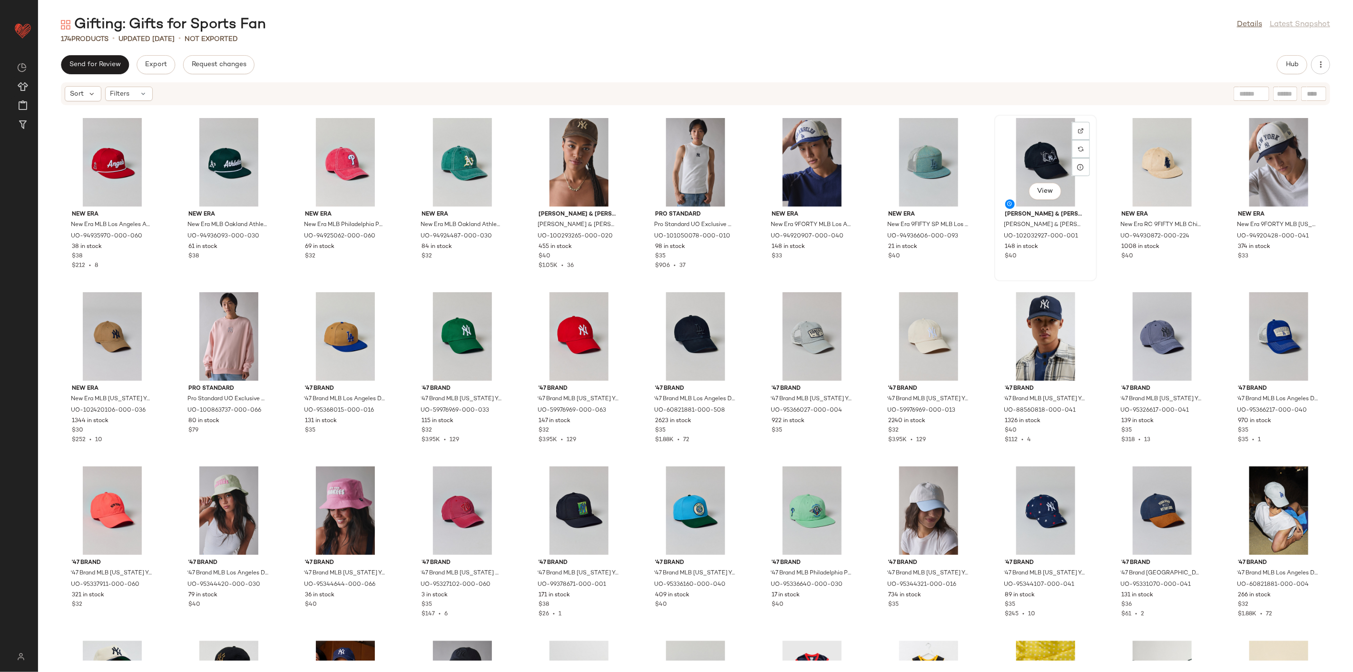
click at [995, 265] on div "View Mitchell & Ness Mitchell & Ness MLB New York Yankees Skeleton Logo Hat in …" at bounding box center [1045, 198] width 101 height 165
click at [931, 312] on div "View" at bounding box center [929, 336] width 96 height 88
click at [1154, 327] on div "View" at bounding box center [1162, 336] width 96 height 88
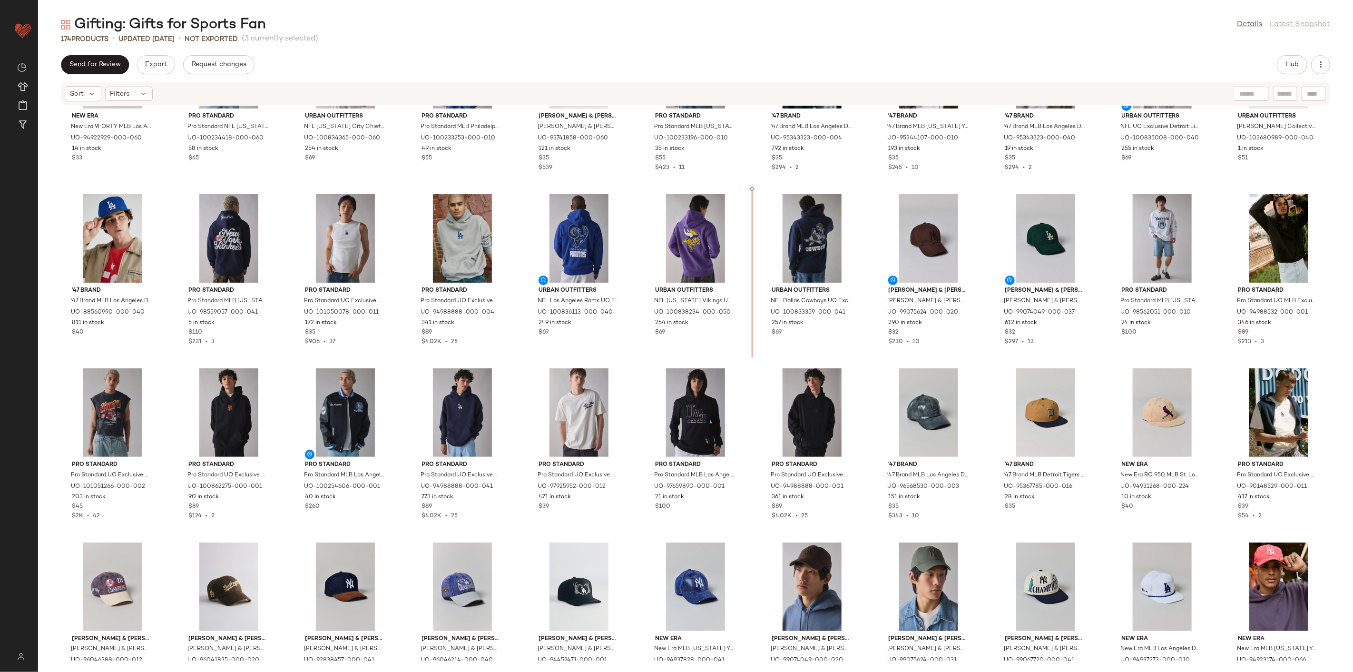
scroll to position [1138, 0]
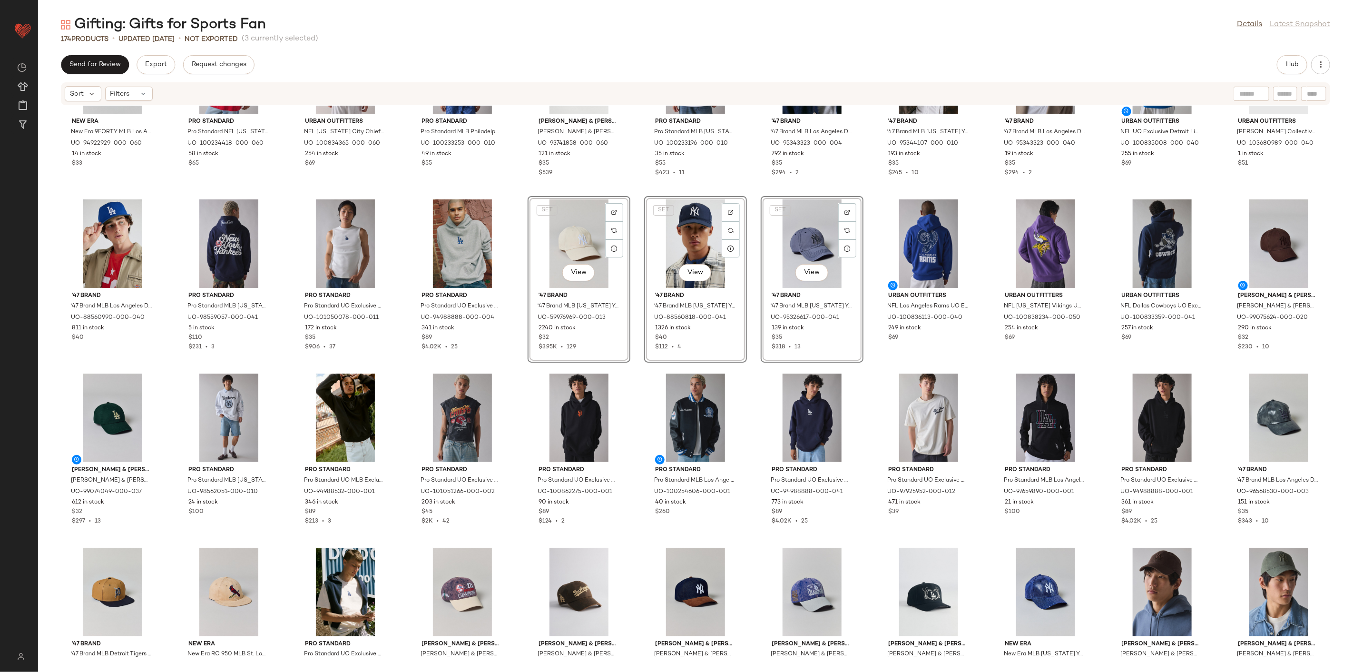
click at [517, 376] on div "New Era New Era 9FORTY MLB Los Angeles Angels Mesh Trucker Hat in Red, Men's at…" at bounding box center [695, 383] width 1315 height 555
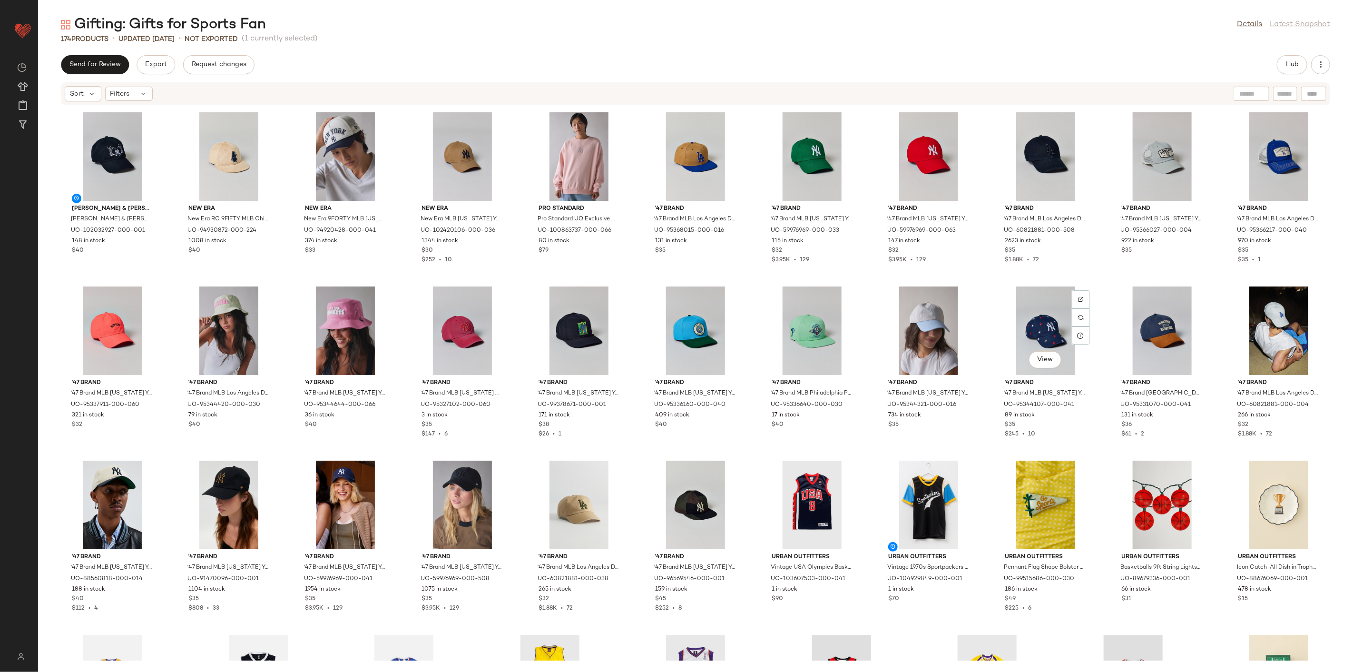
scroll to position [2195, 0]
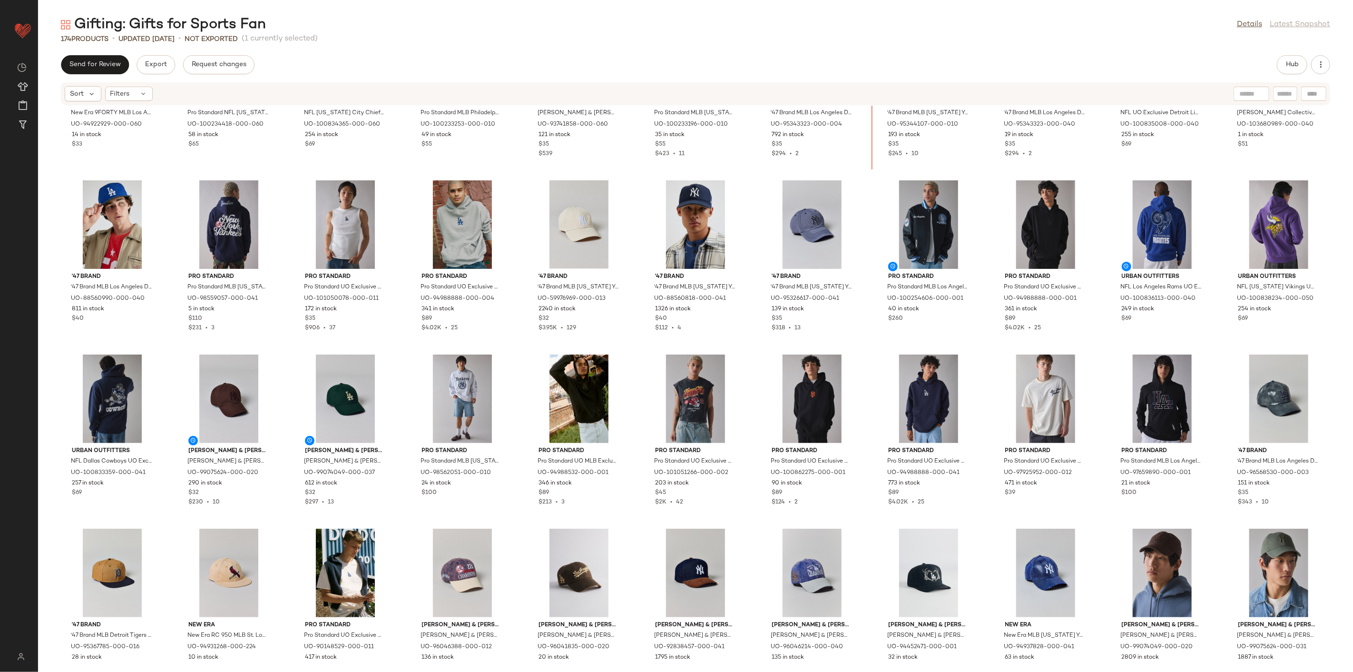
scroll to position [1143, 0]
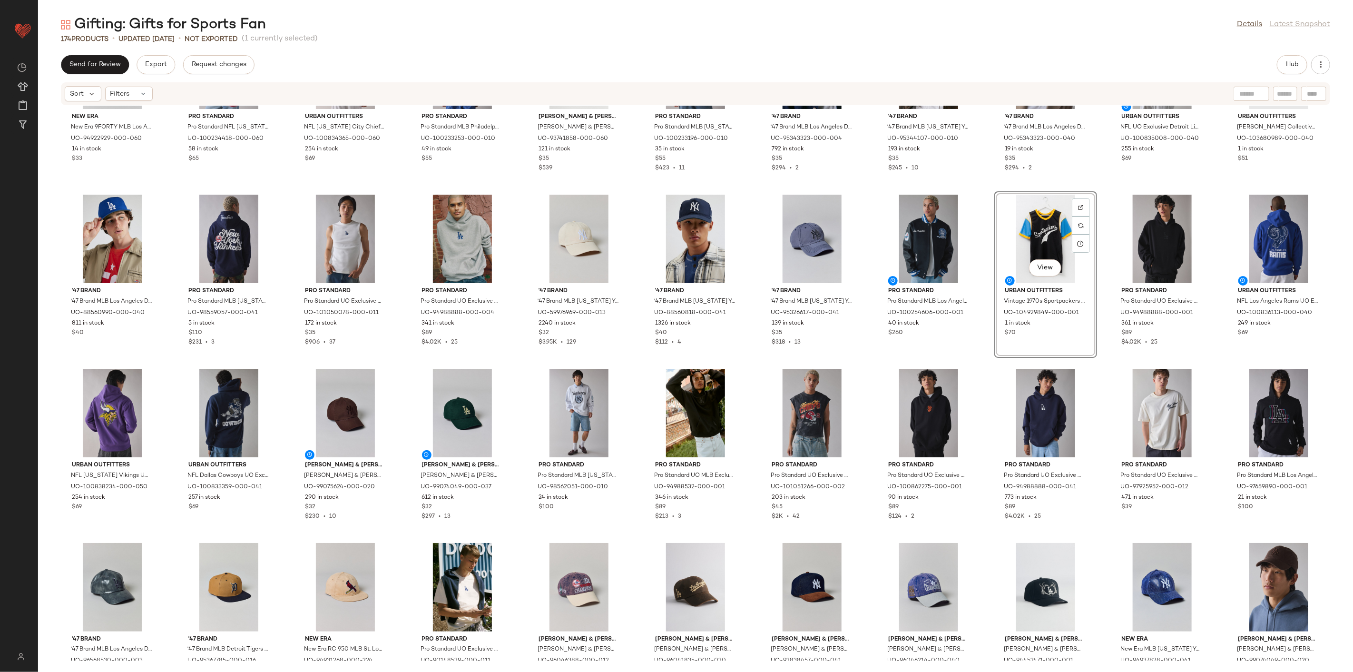
click at [981, 353] on div "New Era New Era 9FORTY MLB Los Angeles Angels Mesh Trucker Hat in Red, Men's at…" at bounding box center [695, 383] width 1315 height 555
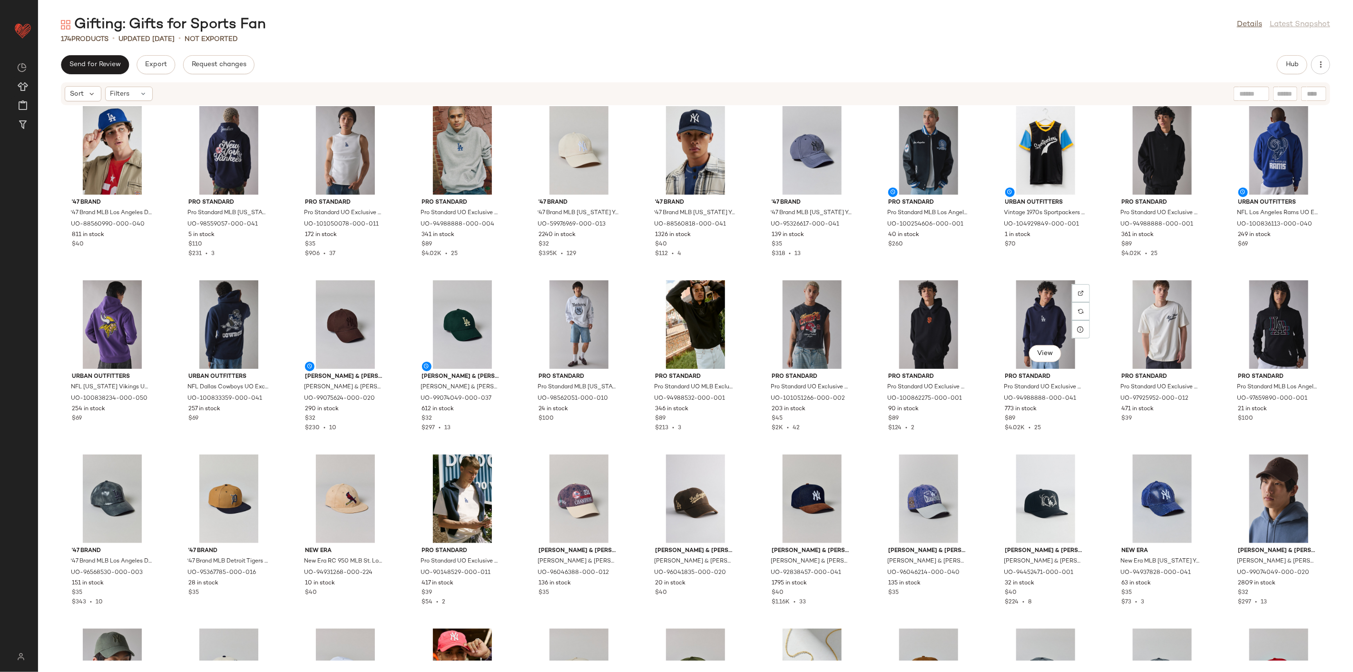
scroll to position [1195, 0]
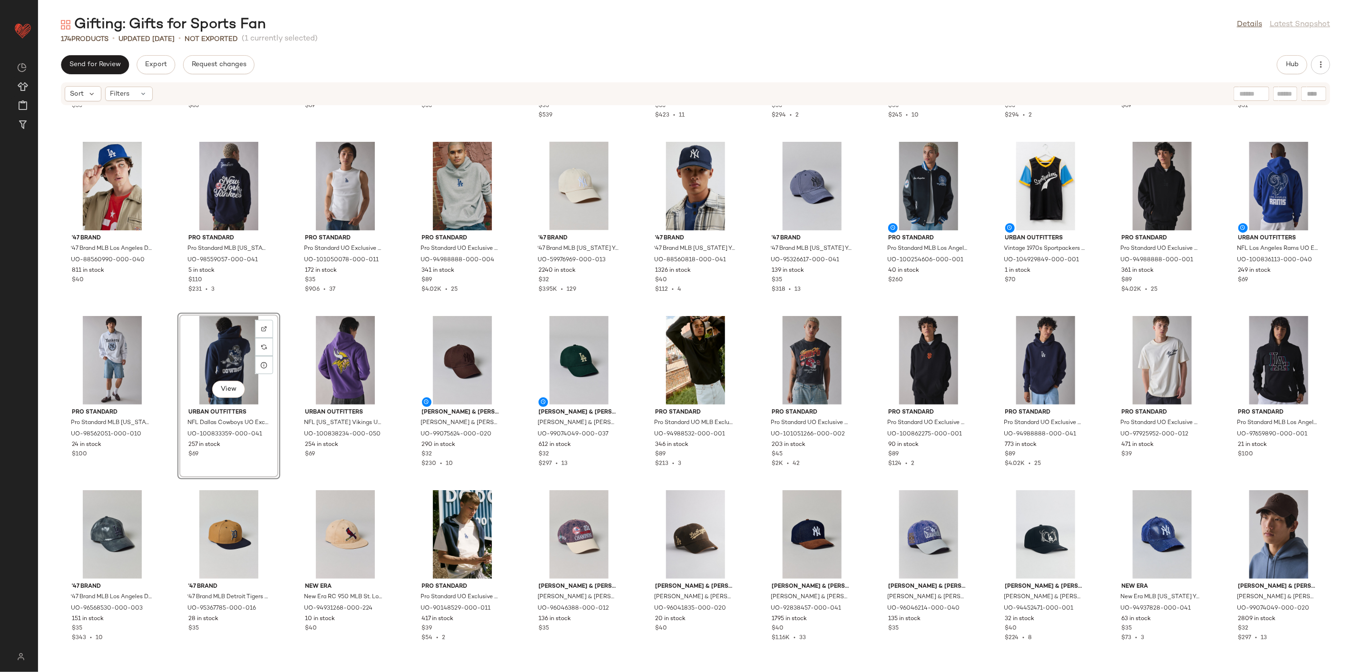
click at [291, 307] on div "New Era New Era 9FORTY MLB Los Angeles Angels Mesh Trucker Hat in Red, Men's at…" at bounding box center [695, 383] width 1315 height 555
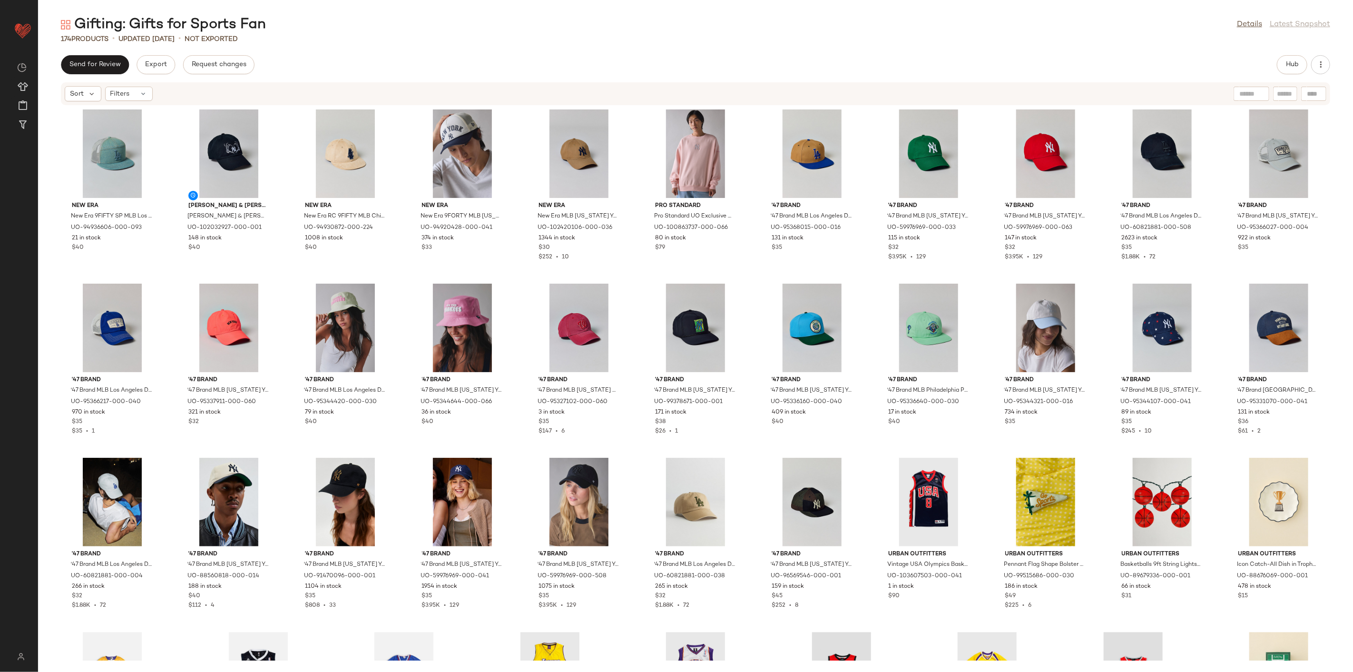
scroll to position [2075, 0]
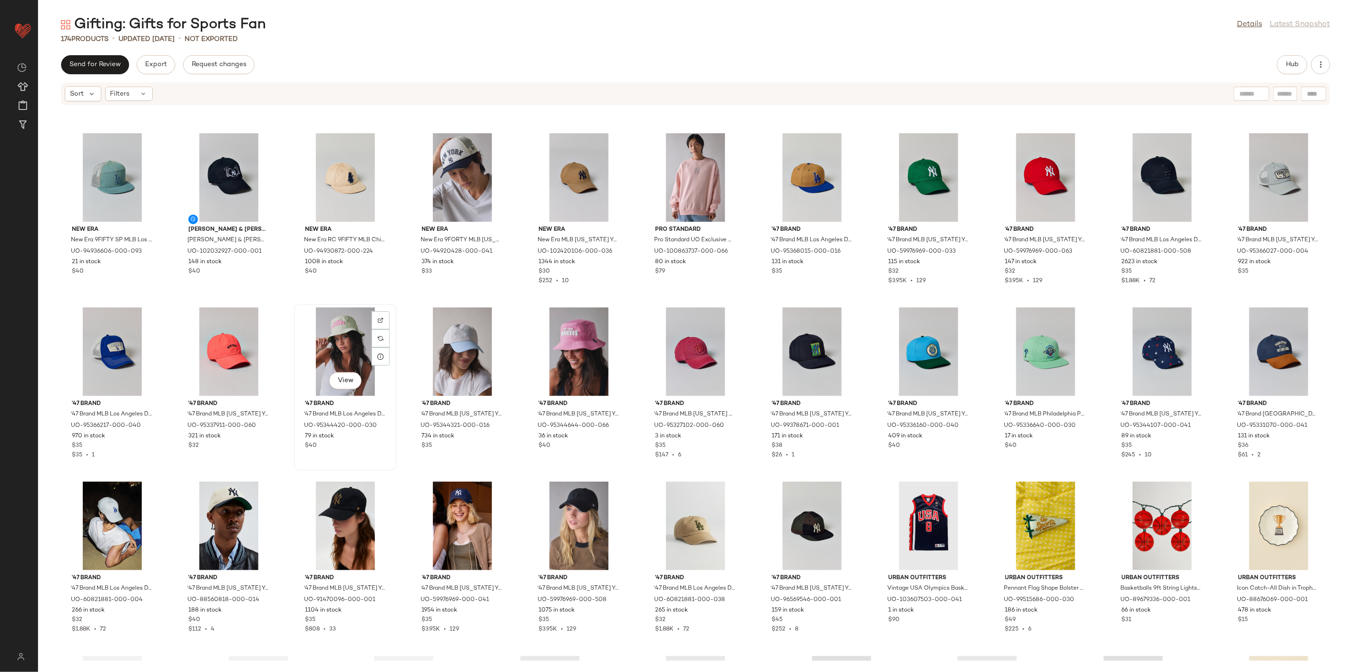
click at [341, 345] on div "View" at bounding box center [345, 351] width 96 height 88
click at [555, 338] on div "View" at bounding box center [579, 351] width 96 height 88
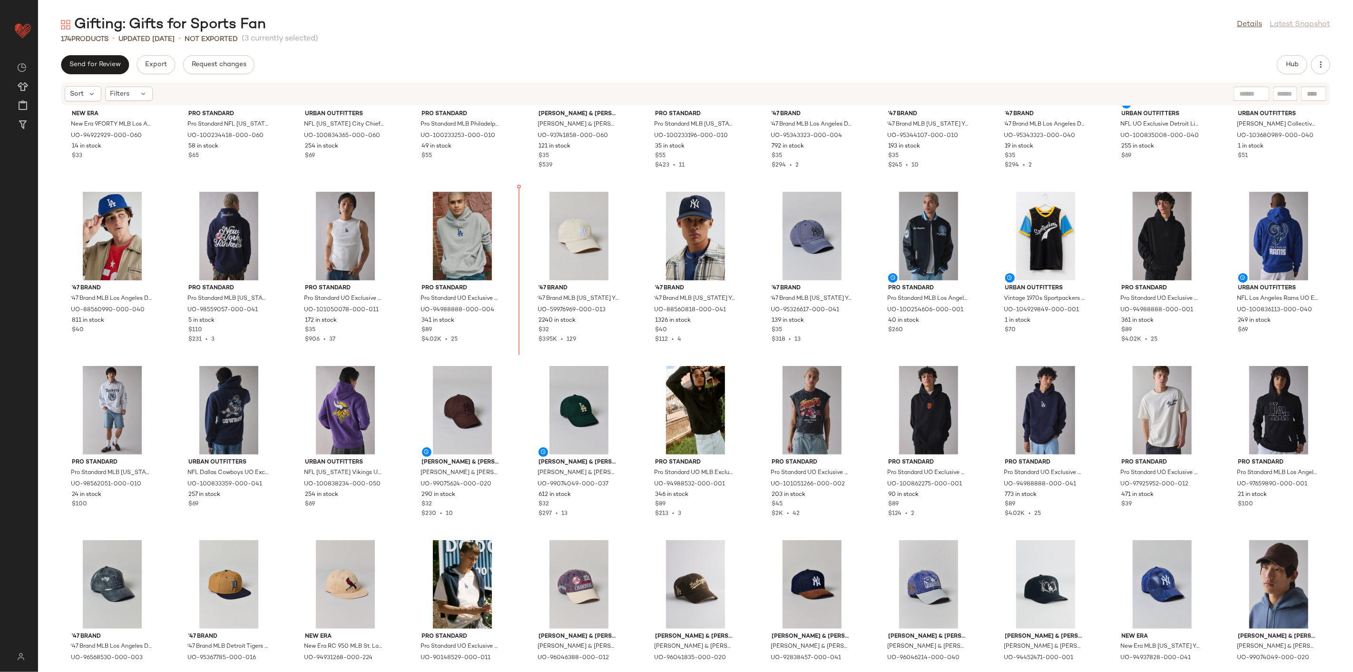
scroll to position [1146, 0]
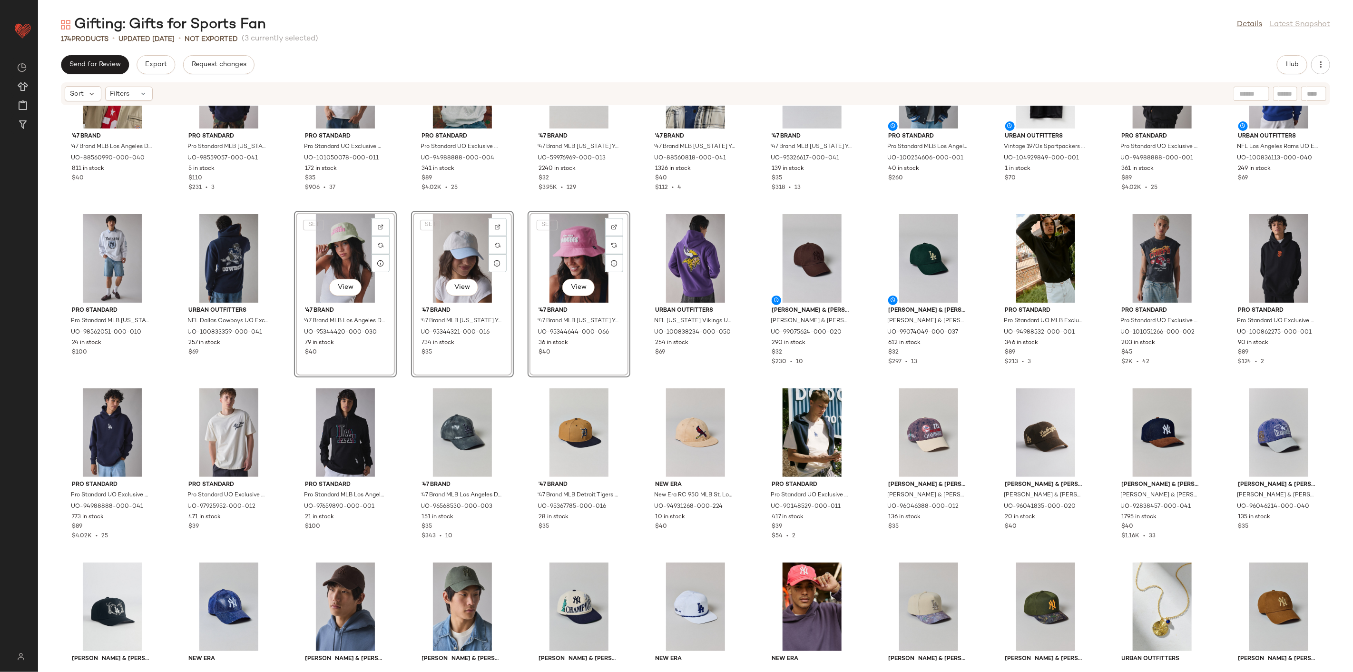
scroll to position [1304, 0]
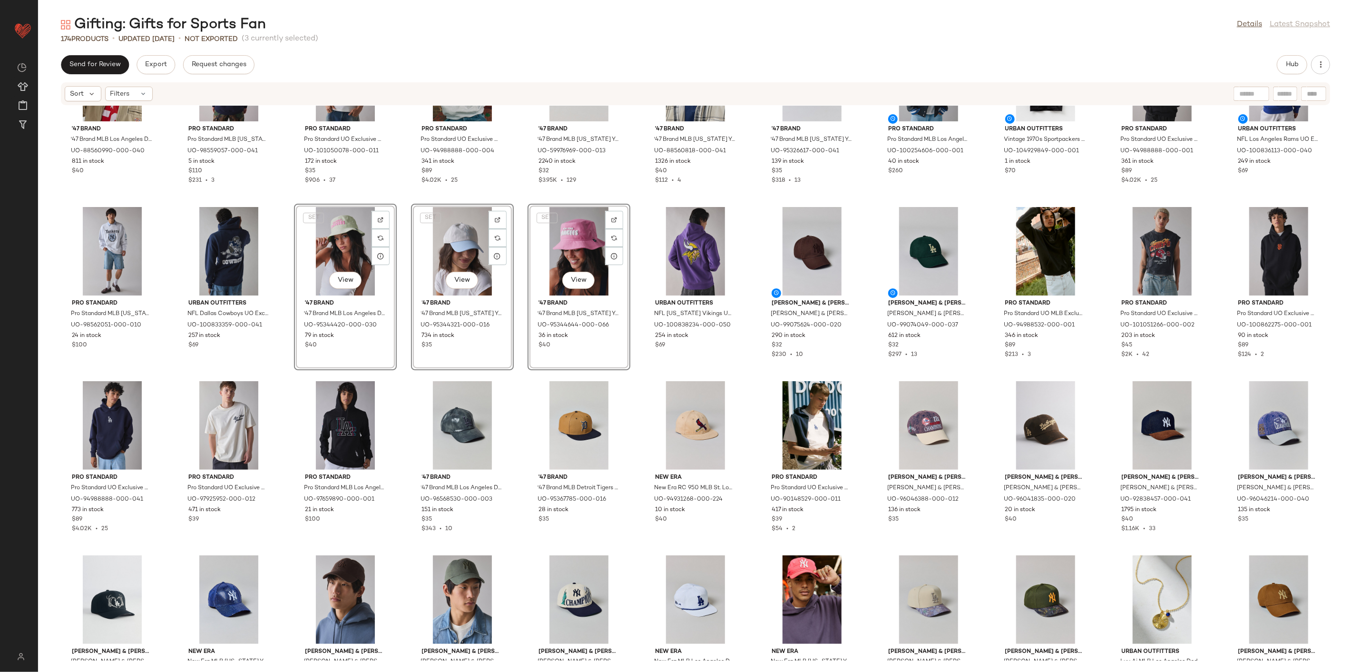
click at [405, 377] on div "'47 Brand '47 Brand MLB Los Angeles Dodgers Hitch Relaxed Fit Baseball Hat in B…" at bounding box center [695, 383] width 1315 height 555
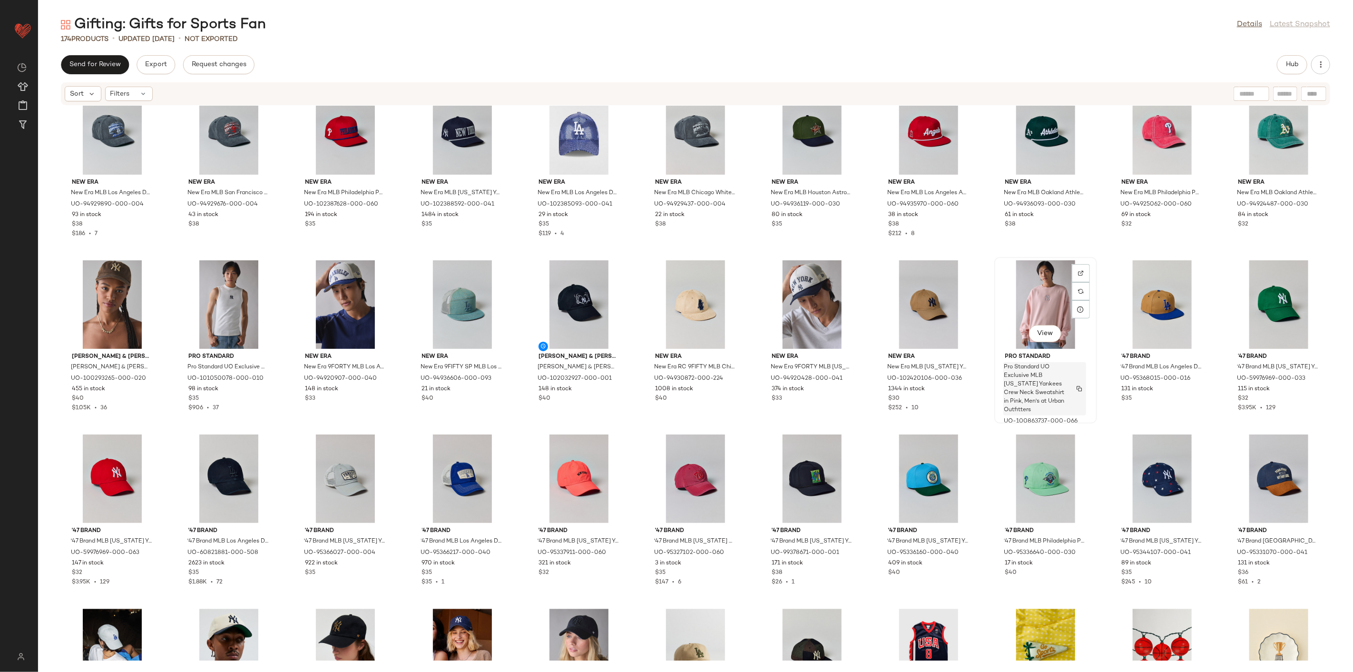
scroll to position [1939, 0]
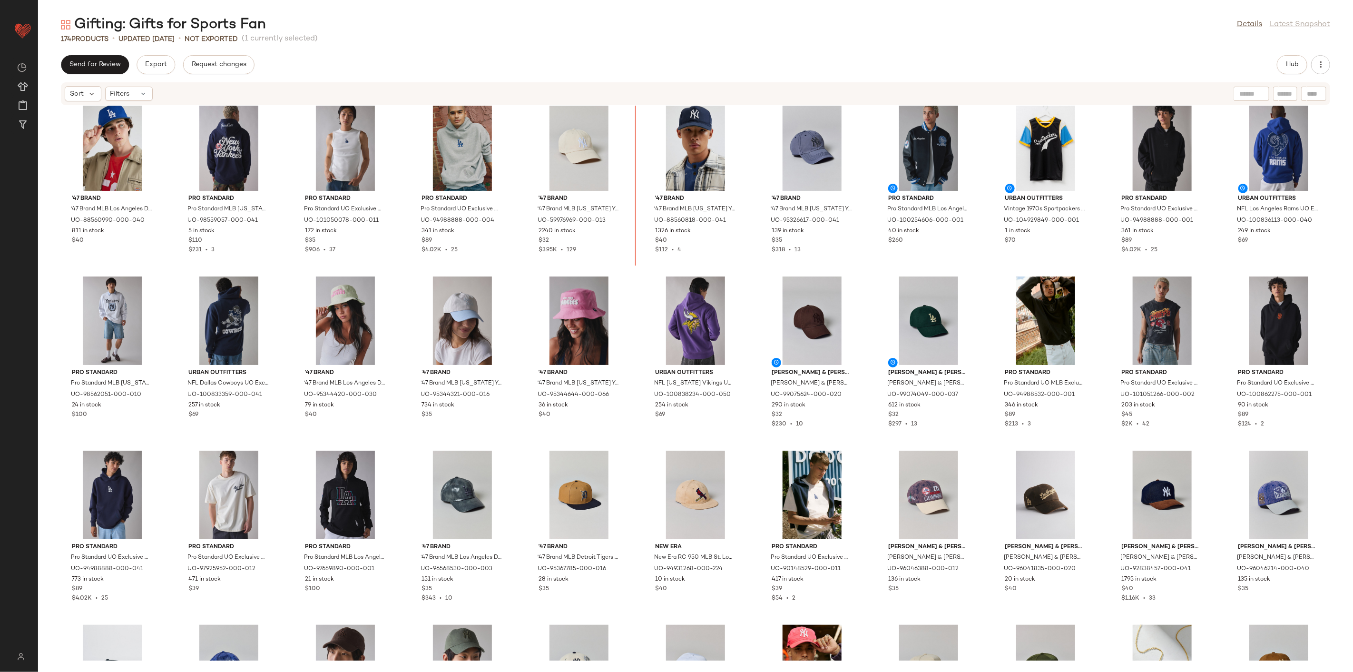
scroll to position [1232, 0]
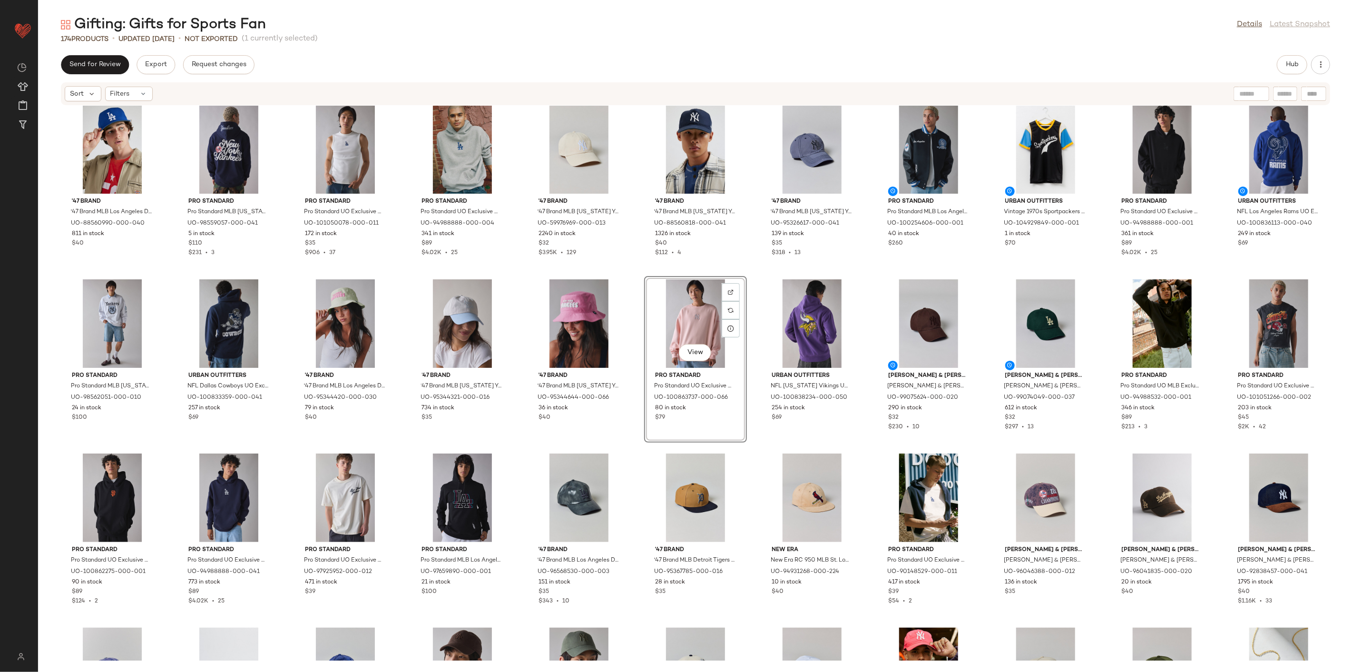
click at [637, 275] on div "'47 Brand '47 Brand MLB Los Angeles Dodgers Hitch Relaxed Fit Baseball Hat in B…" at bounding box center [695, 383] width 1315 height 555
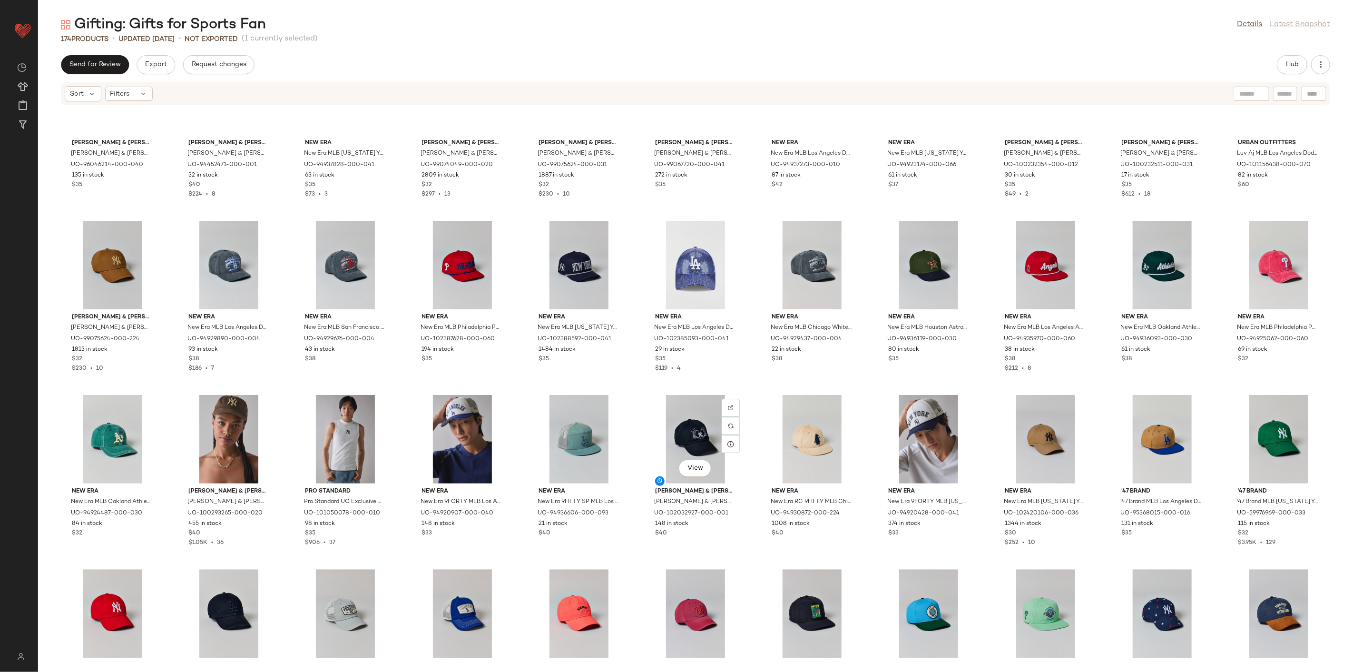
scroll to position [1810, 0]
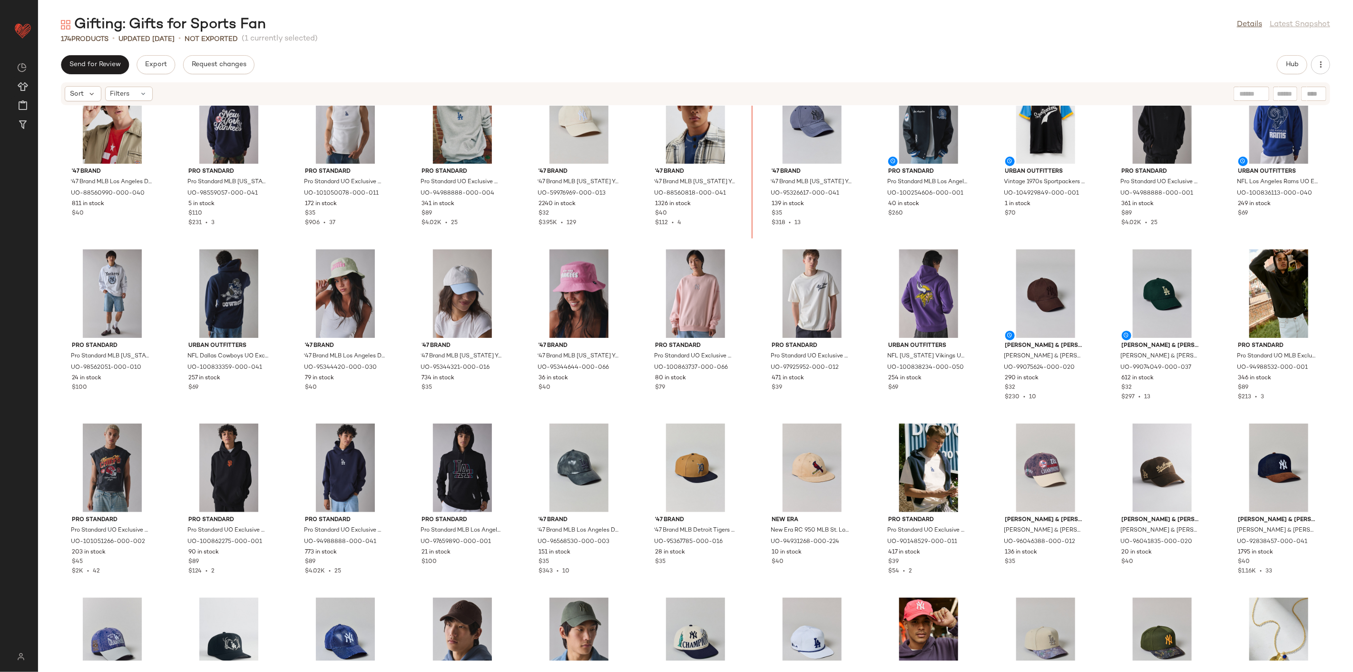
scroll to position [1228, 0]
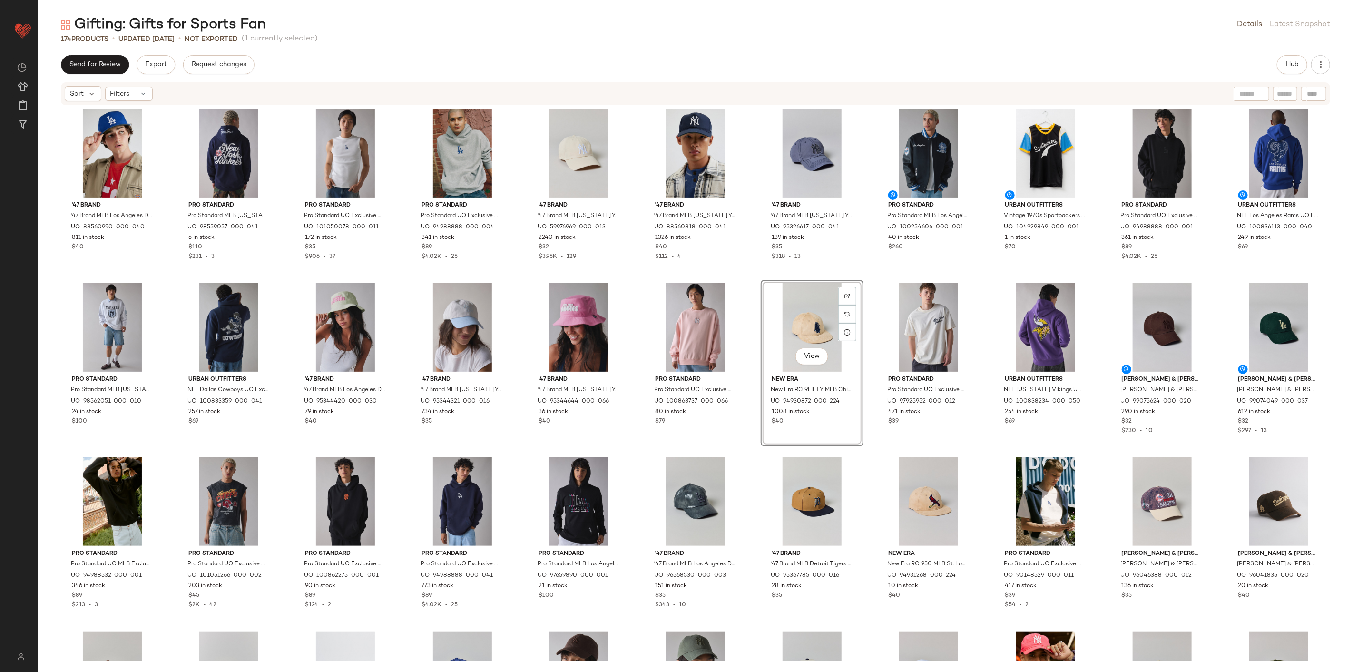
click at [747, 305] on div "'47 Brand '47 Brand MLB Los Angeles Dodgers Hitch Relaxed Fit Baseball Hat in B…" at bounding box center [695, 383] width 1315 height 555
click at [742, 265] on div "View '47 Brand '47 Brand MLB New York Yankees Hitch Relaxed Fit Baseball Hat in…" at bounding box center [695, 189] width 101 height 165
click at [746, 270] on div "'47 Brand '47 Brand MLB Los Angeles Dodgers Hitch Relaxed Fit Baseball Hat in B…" at bounding box center [695, 383] width 1315 height 555
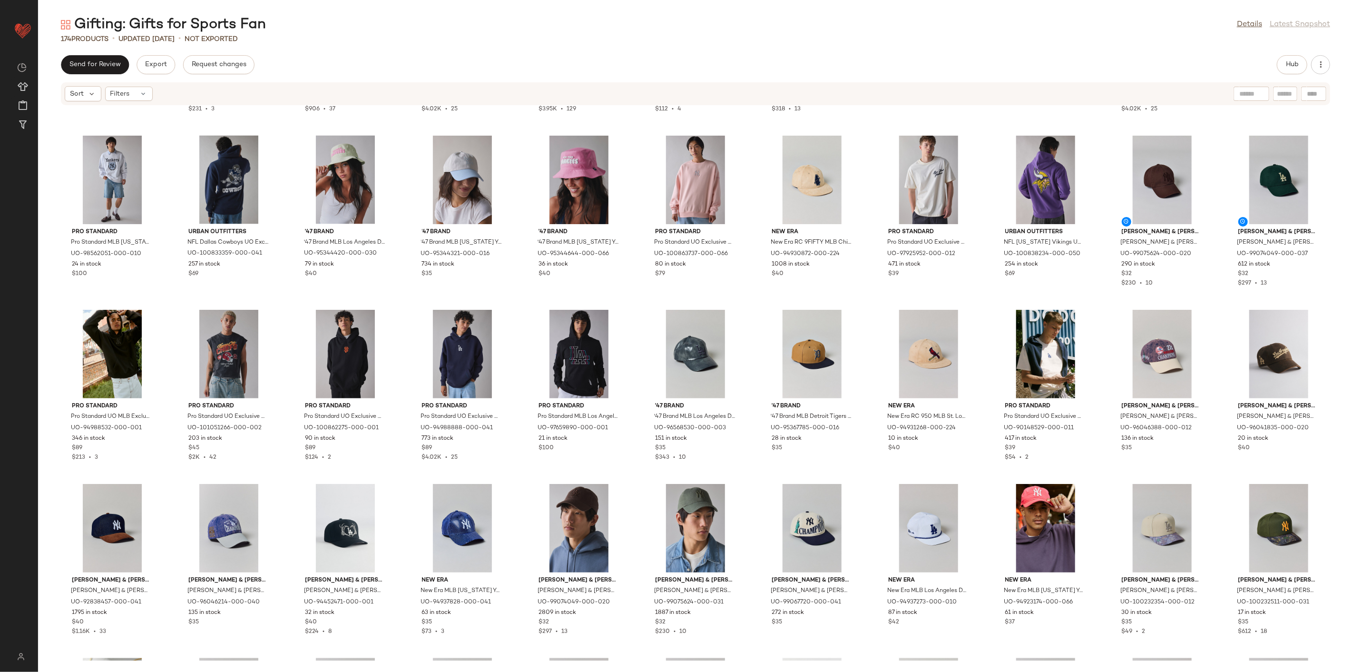
scroll to position [1387, 0]
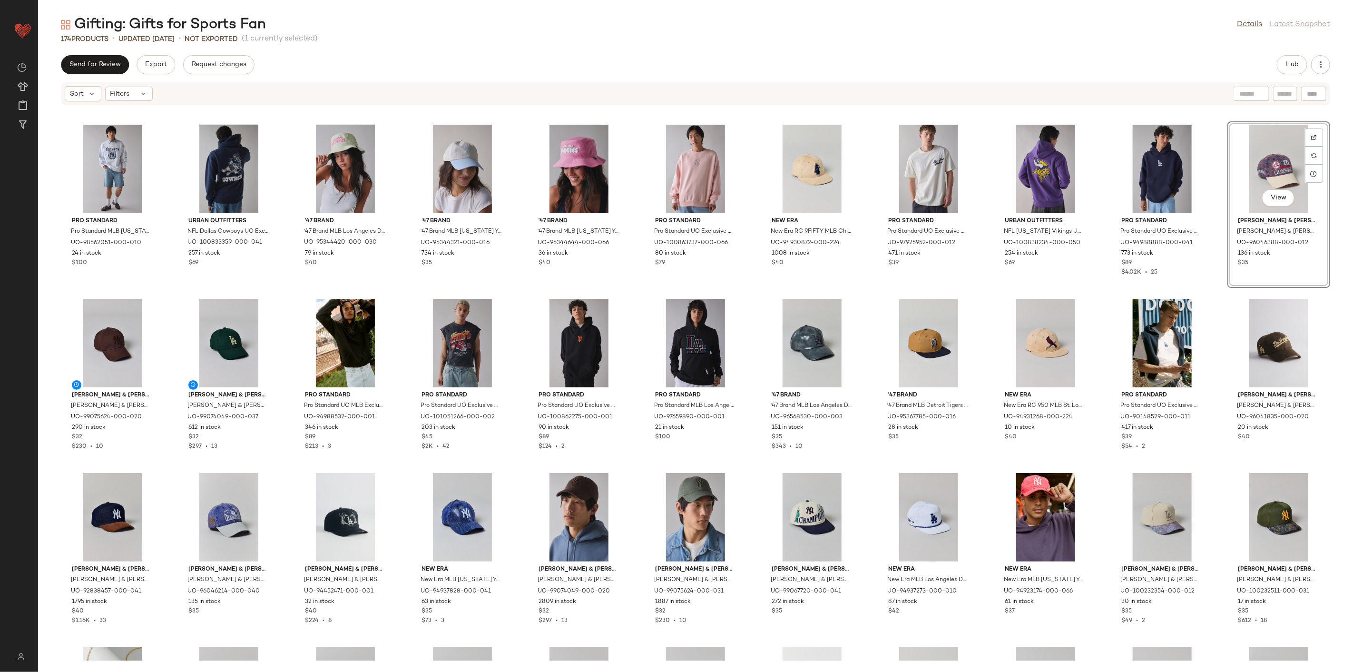
click at [1100, 292] on div "'47 Brand '47 Brand MLB Los Angeles Dodgers Hitch Relaxed Fit Baseball Hat in B…" at bounding box center [695, 383] width 1315 height 555
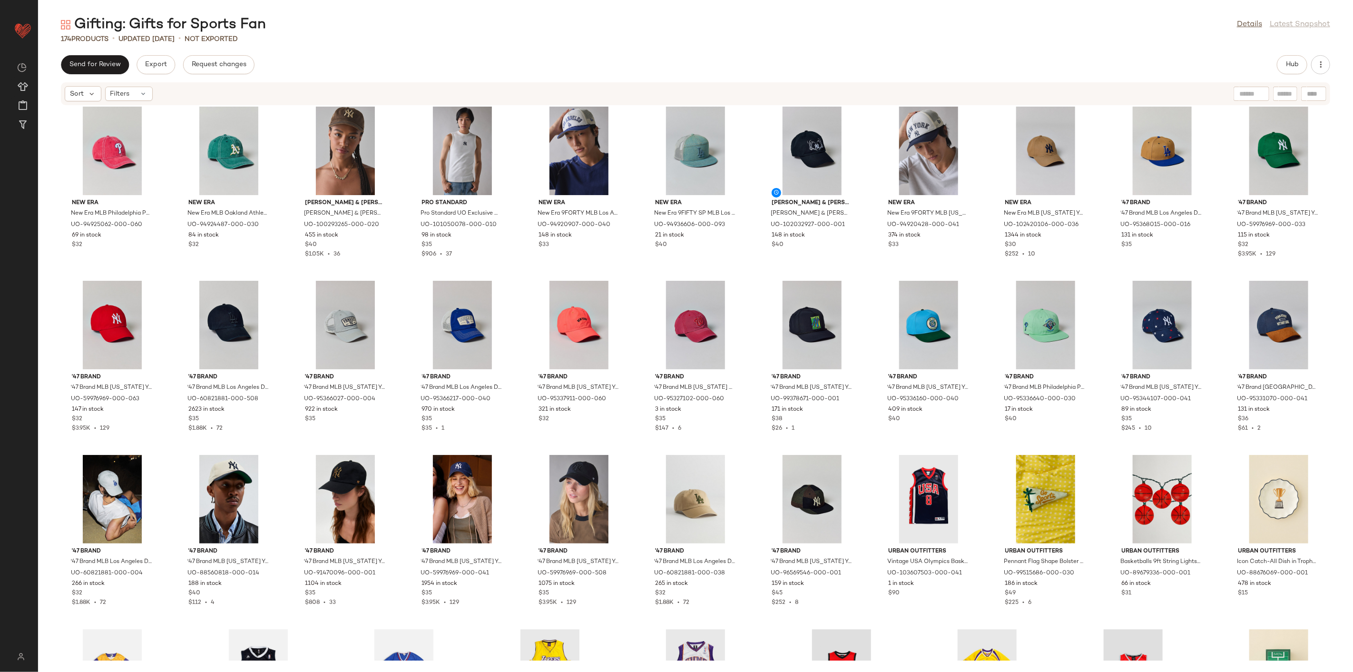
scroll to position [2075, 0]
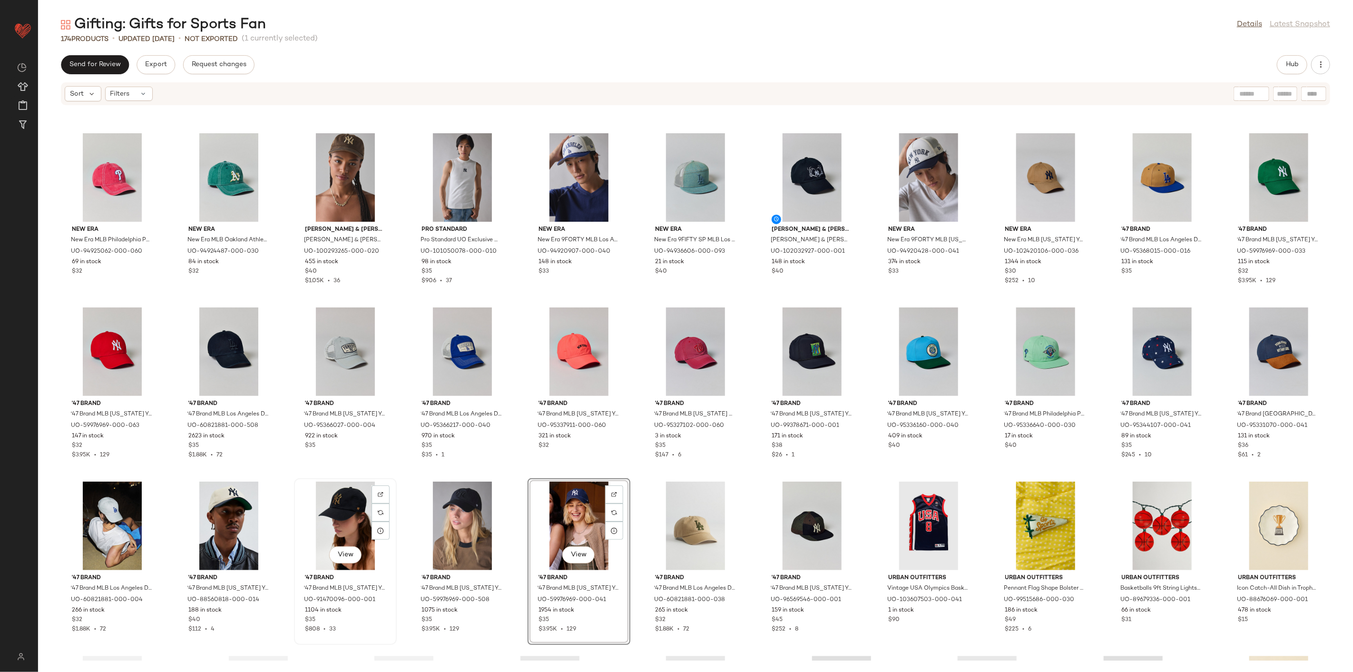
click at [341, 515] on div "View" at bounding box center [345, 525] width 96 height 88
click at [549, 512] on div "View" at bounding box center [579, 525] width 96 height 88
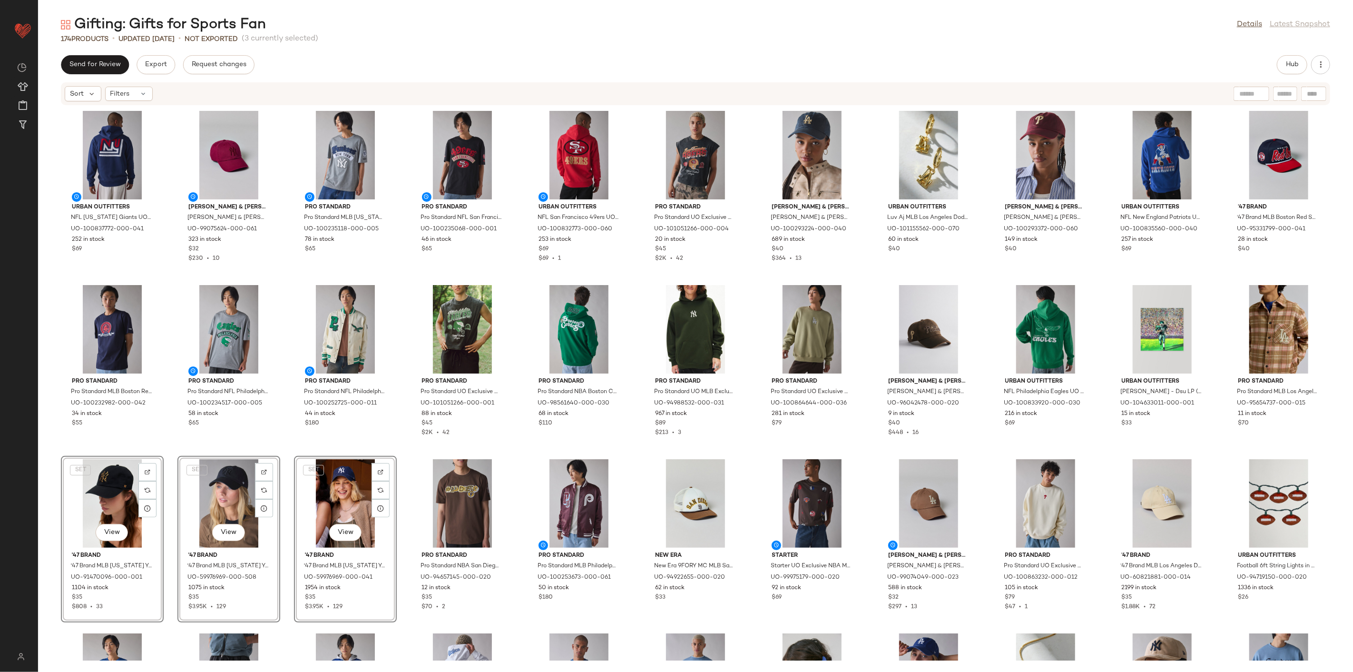
click at [405, 434] on div "Urban Outfitters NFL New York Giants UO Exclusive Chenille Patch Hoodie Sweatsh…" at bounding box center [695, 383] width 1315 height 555
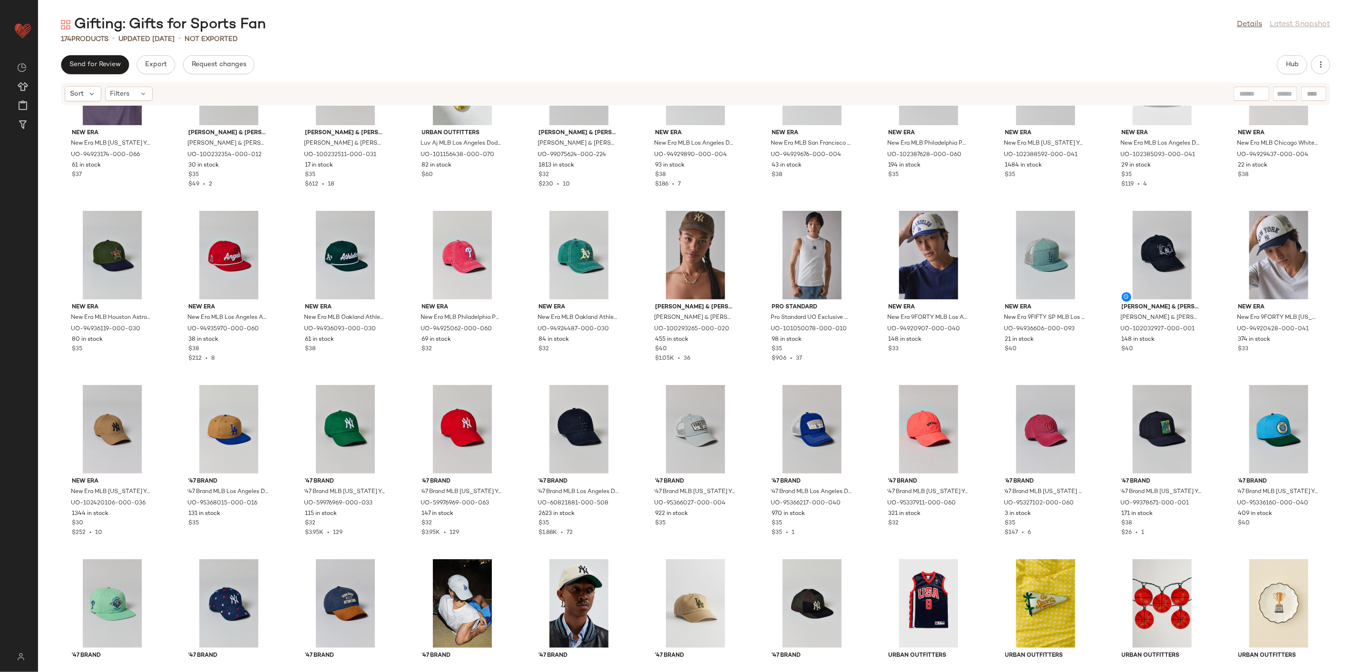
scroll to position [2016, 0]
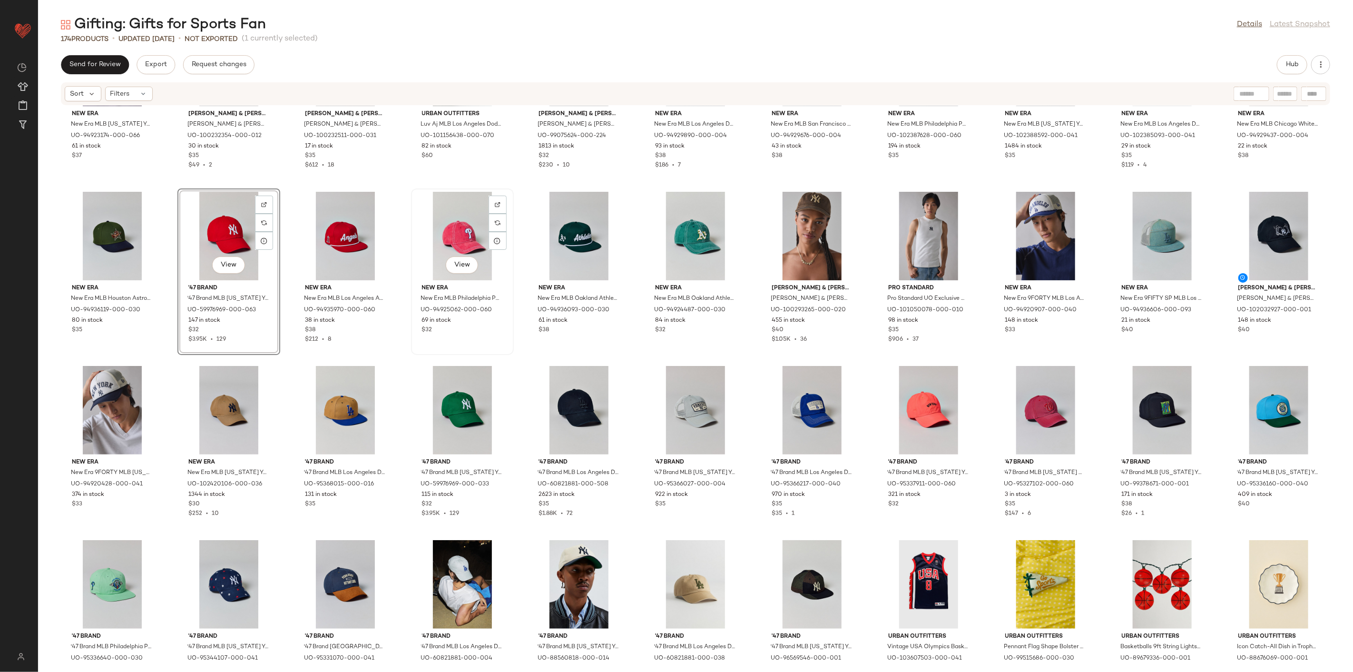
click at [426, 231] on div "View" at bounding box center [462, 236] width 96 height 88
click at [234, 225] on div "View" at bounding box center [229, 236] width 96 height 88
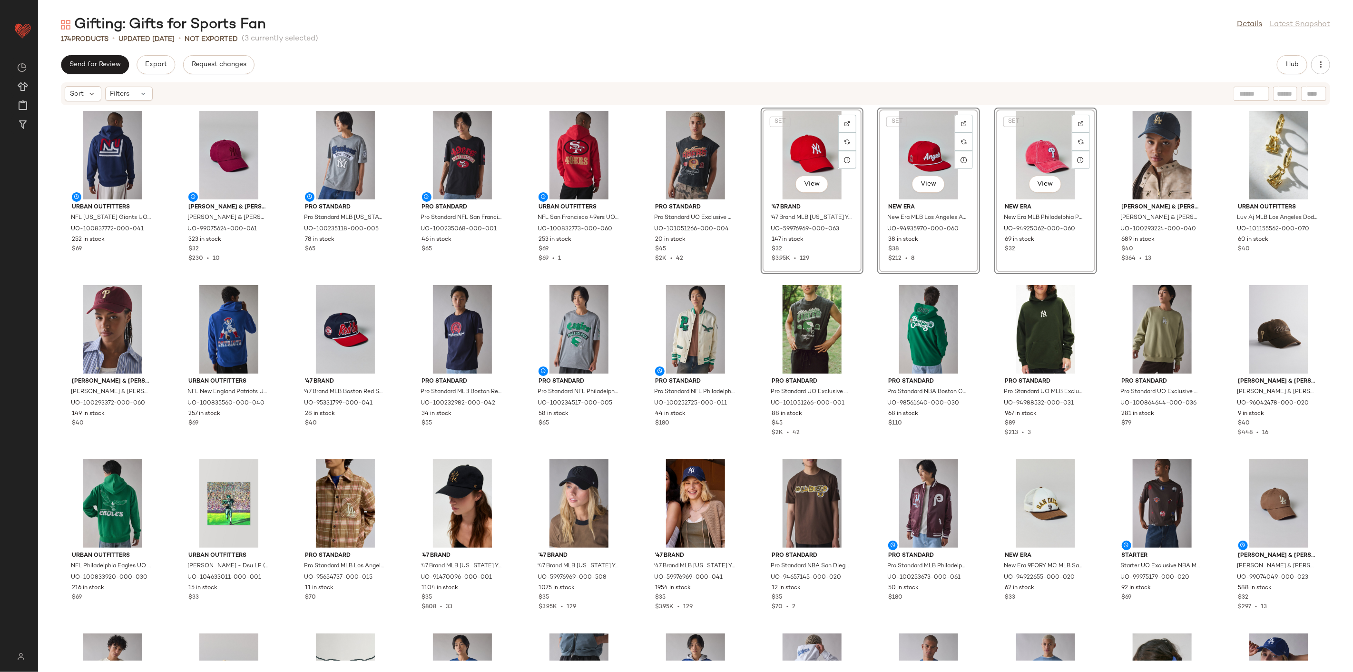
click at [749, 278] on div "Urban Outfitters NFL New York Giants UO Exclusive Chenille Patch Hoodie Sweatsh…" at bounding box center [695, 383] width 1315 height 555
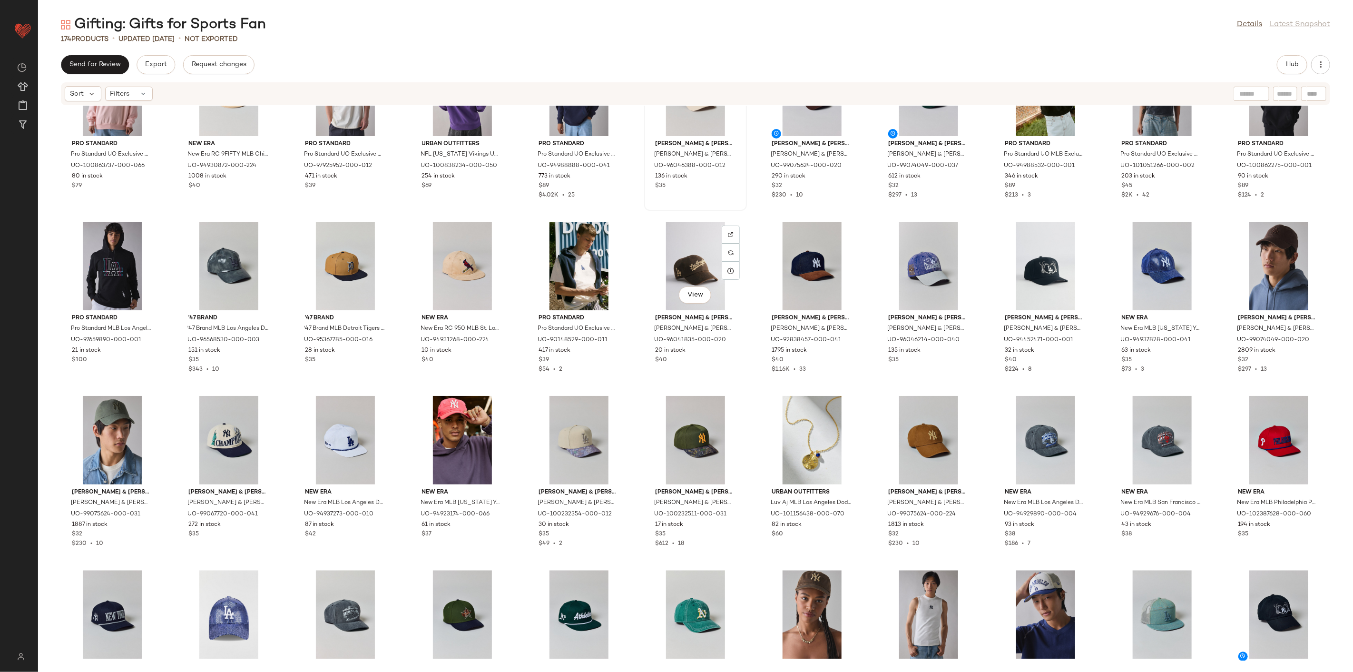
scroll to position [1646, 0]
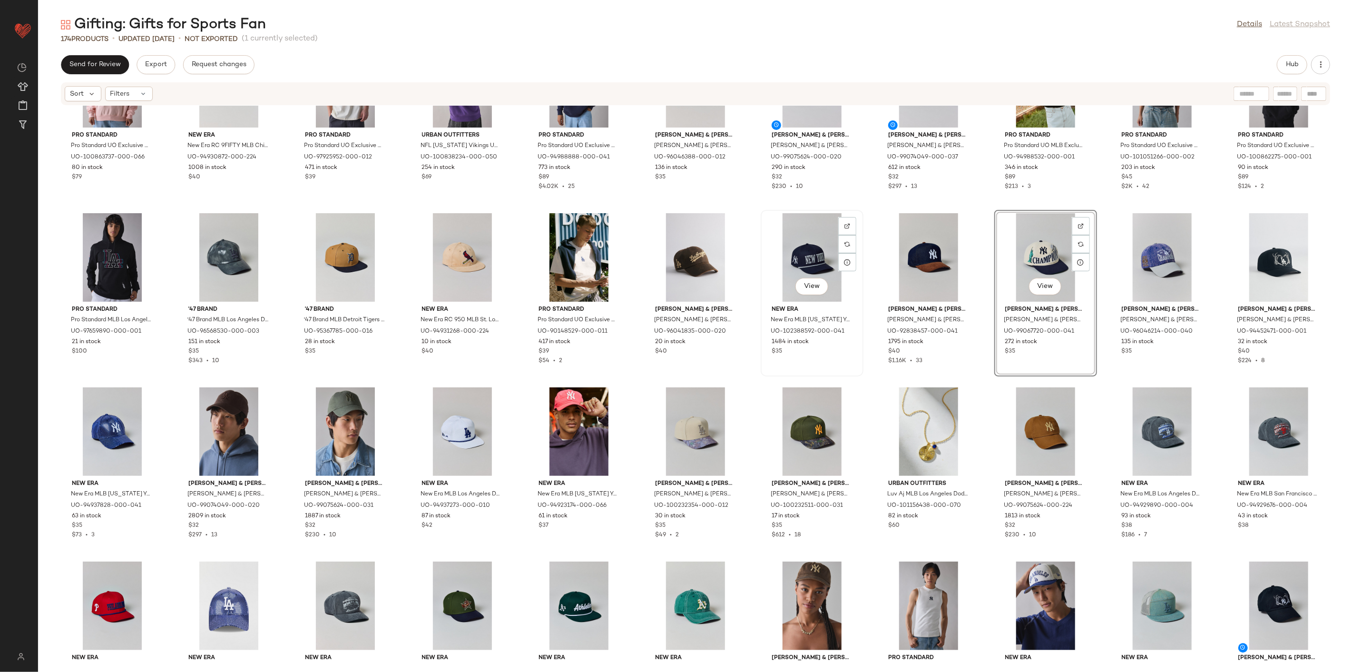
click at [800, 259] on div "View" at bounding box center [812, 257] width 96 height 88
click at [1024, 243] on div "View" at bounding box center [1046, 257] width 96 height 88
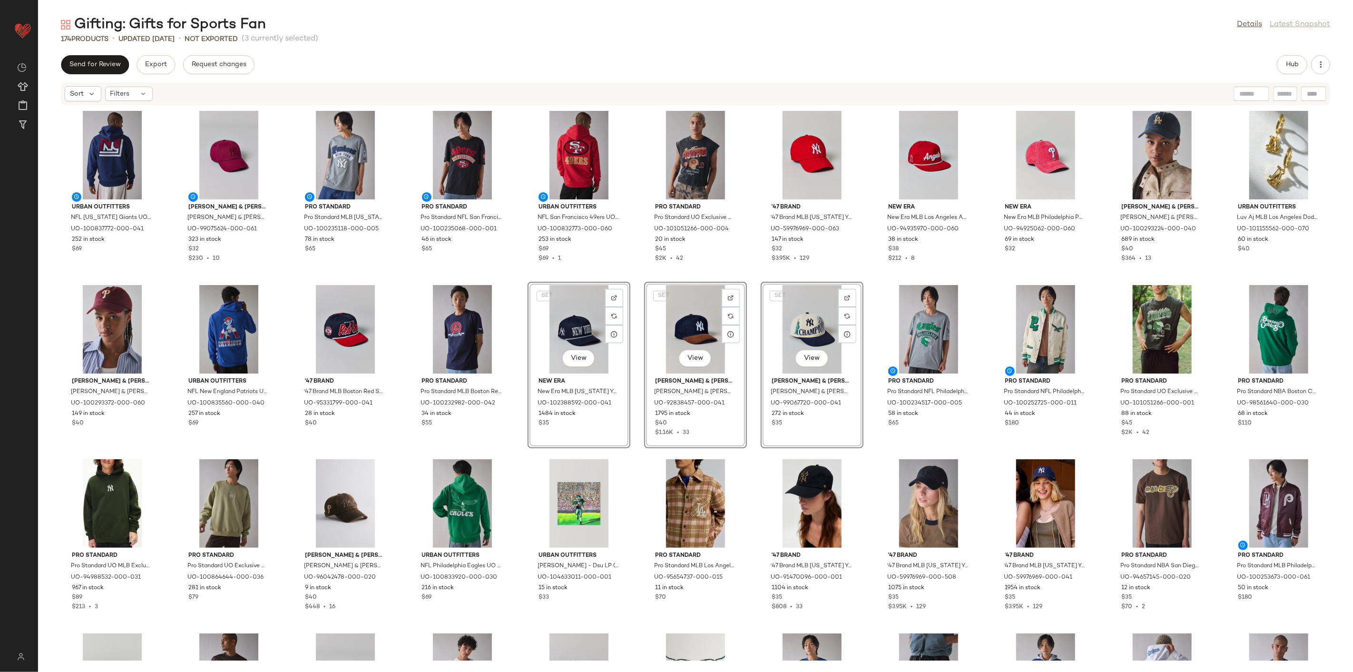
click at [512, 276] on div "Urban Outfitters NFL New York Giants UO Exclusive Chenille Patch Hoodie Sweatsh…" at bounding box center [695, 383] width 1315 height 555
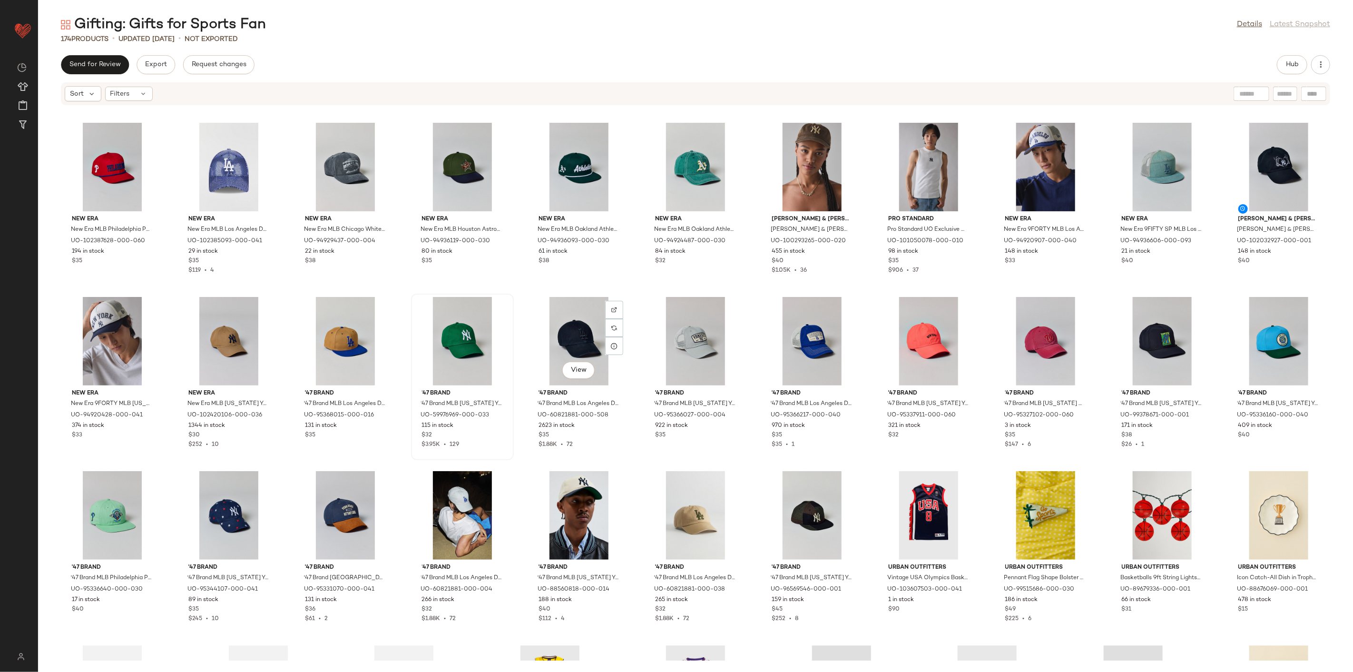
scroll to position [2075, 0]
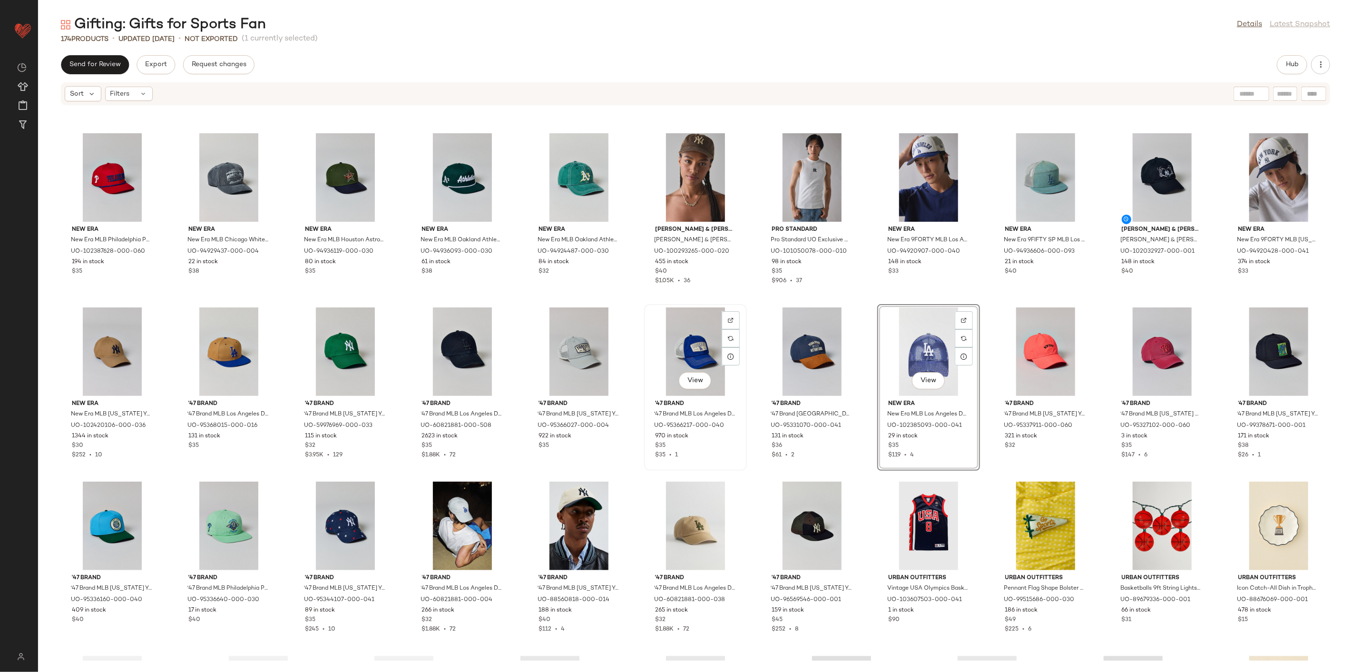
click at [700, 339] on div "View" at bounding box center [695, 351] width 96 height 88
click at [916, 346] on div "View" at bounding box center [929, 351] width 96 height 88
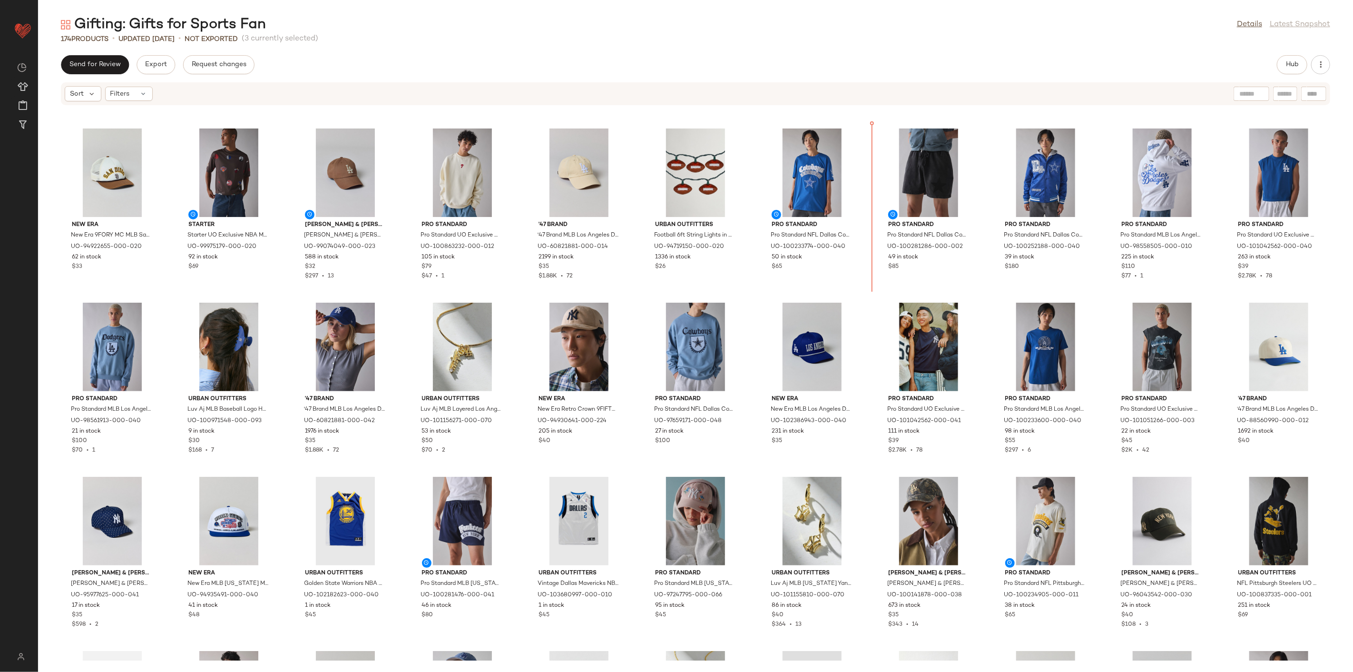
scroll to position [507, 0]
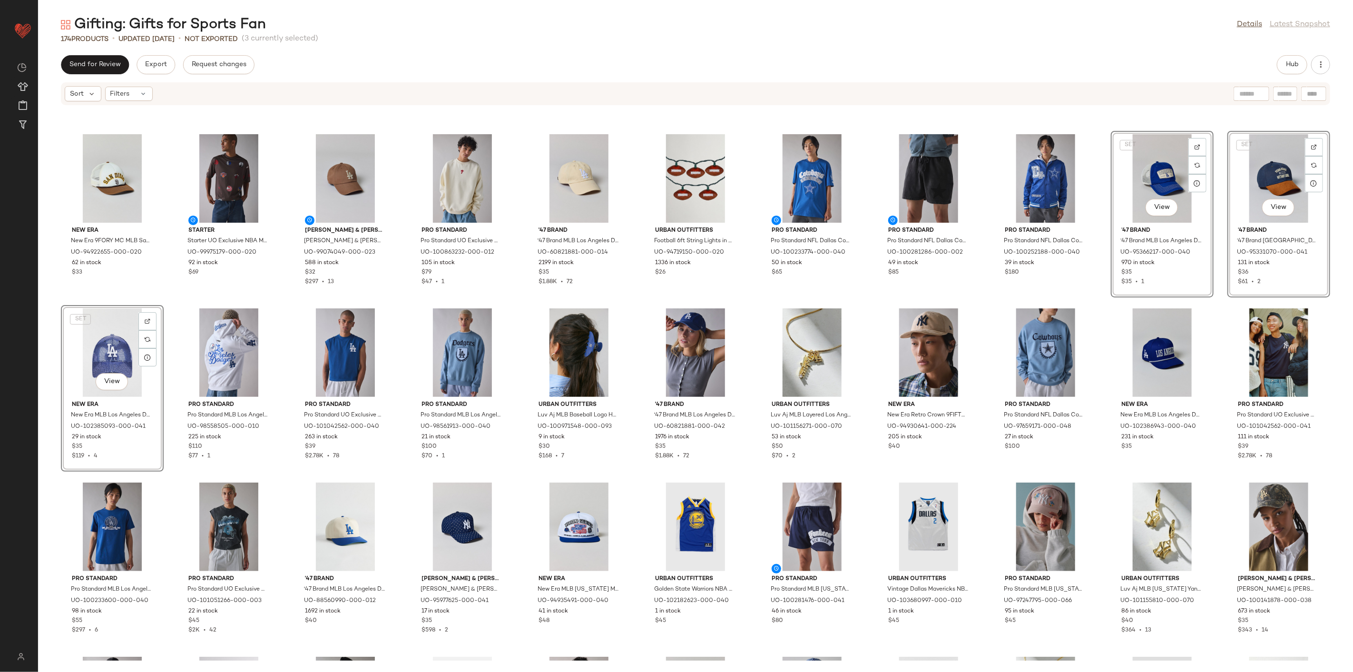
click at [1093, 284] on div "New Era New Era 9FORY MC MLB San Diego Padres Hat in Brown, Men's at Urban Outf…" at bounding box center [695, 383] width 1315 height 555
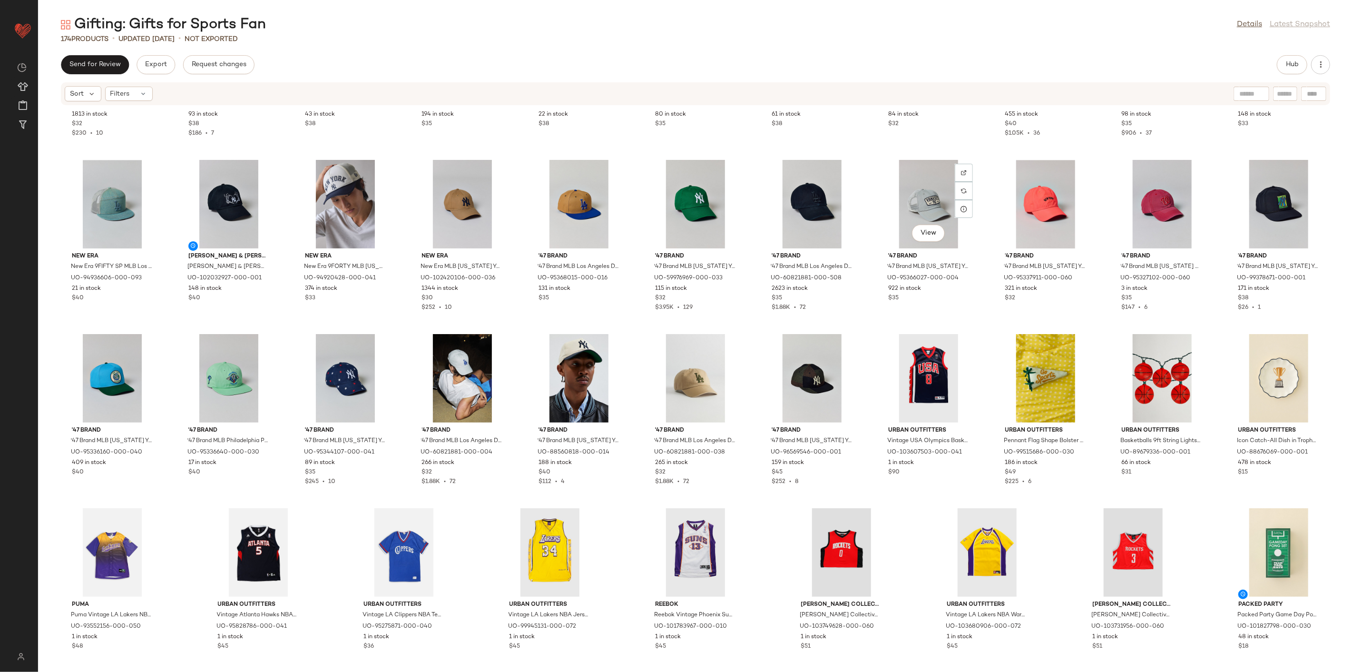
scroll to position [2233, 0]
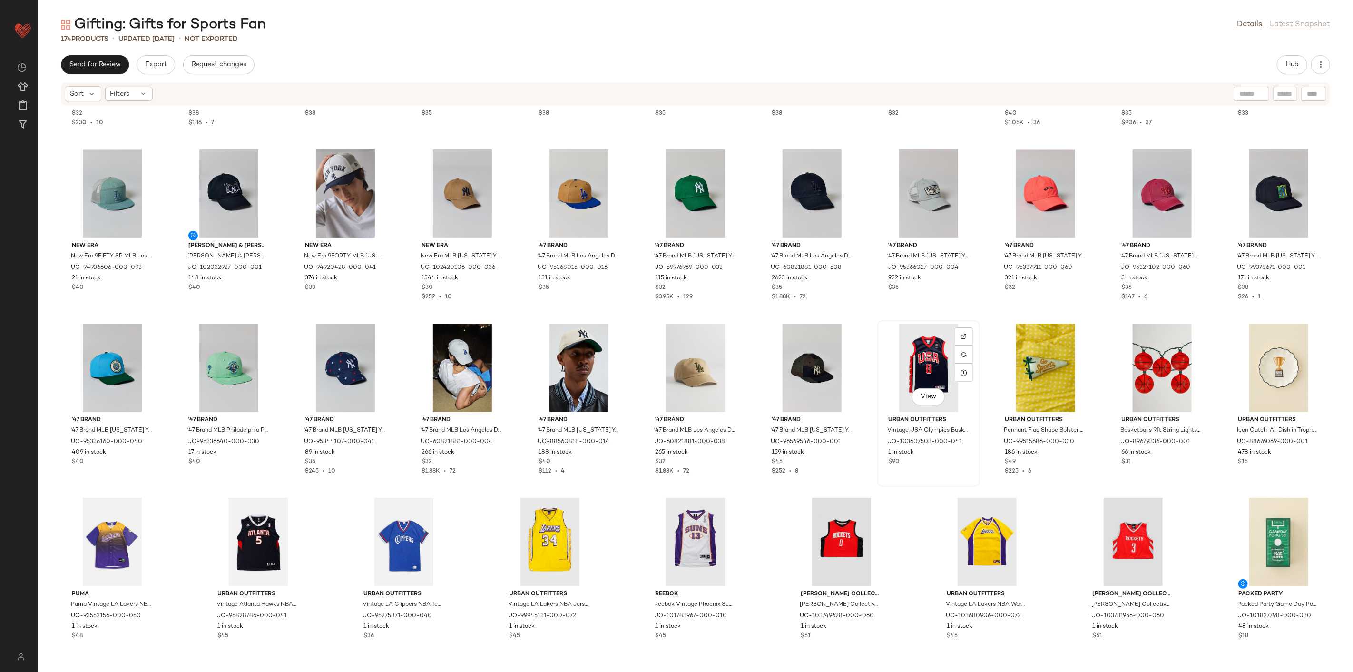
click at [905, 353] on div "View" at bounding box center [929, 367] width 96 height 88
click at [1281, 521] on div "View" at bounding box center [1279, 542] width 96 height 88
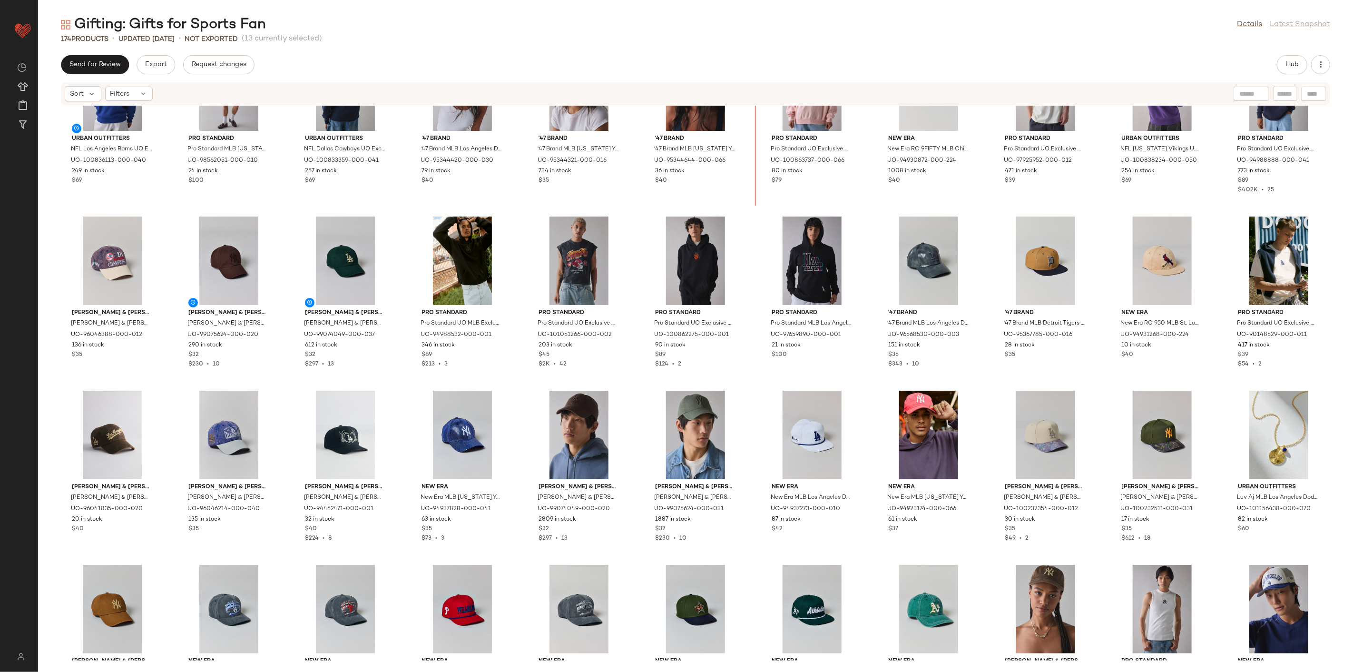
scroll to position [1589, 0]
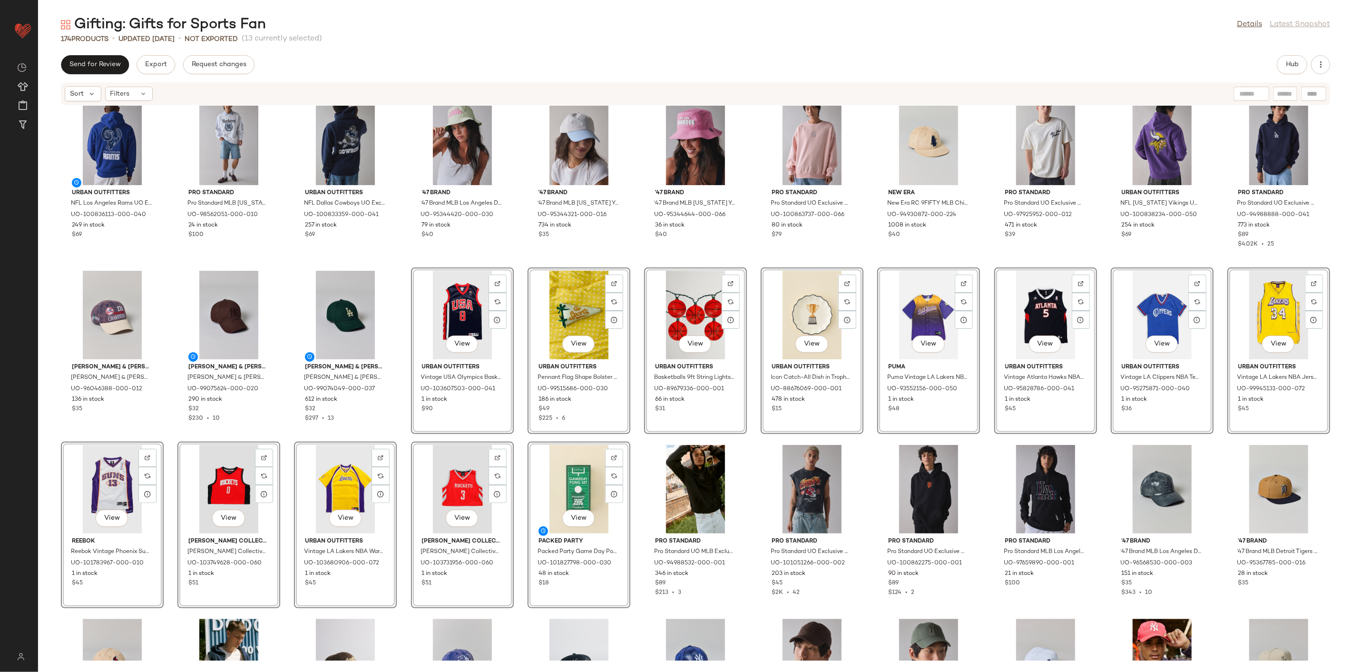
click at [401, 266] on div "Urban Outfitters NFL Los Angeles Rams UO Exclusive Chenille Patch Hoodie Sweats…" at bounding box center [695, 383] width 1315 height 555
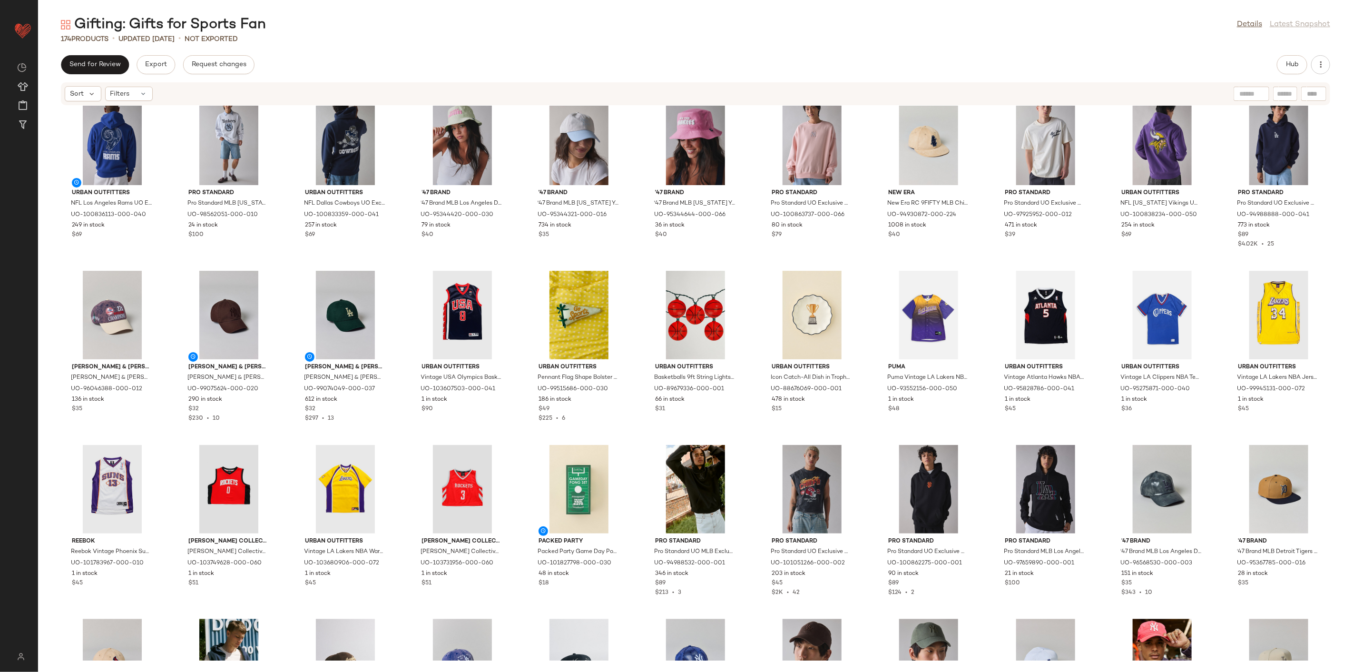
scroll to position [1642, 0]
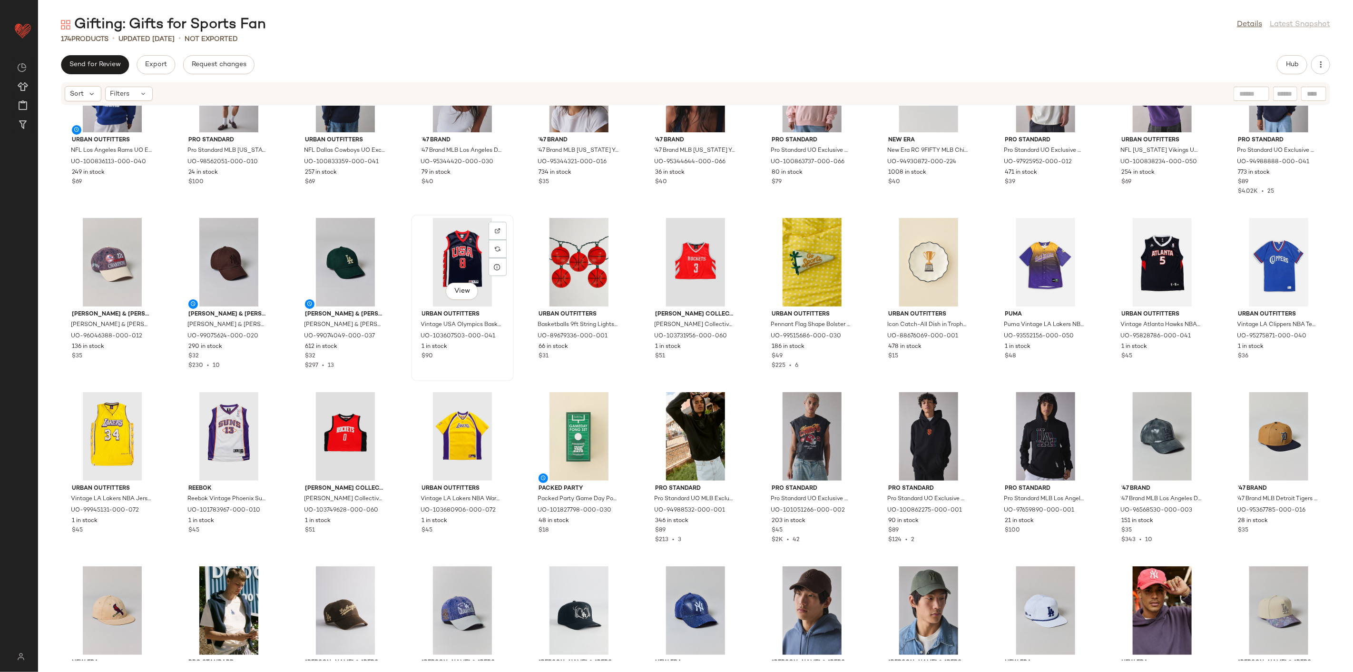
click at [475, 263] on div "View" at bounding box center [462, 262] width 96 height 88
click at [673, 251] on div "View" at bounding box center [695, 262] width 96 height 88
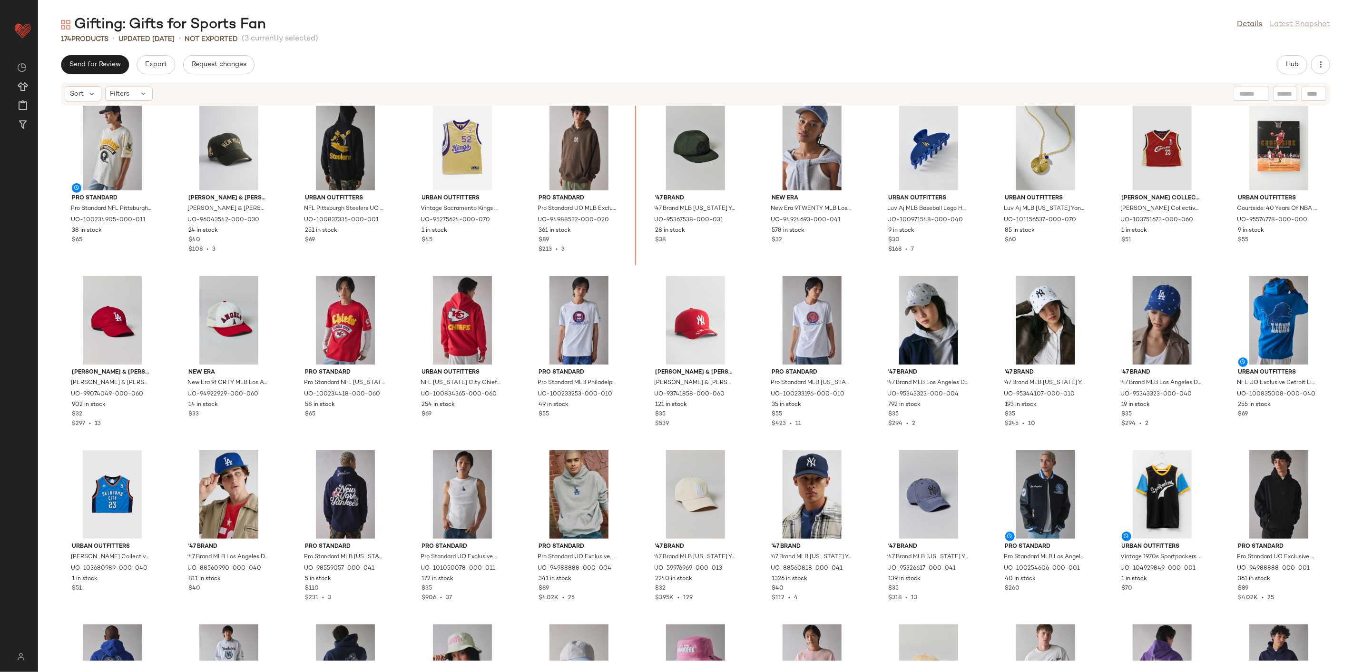
scroll to position [1031, 0]
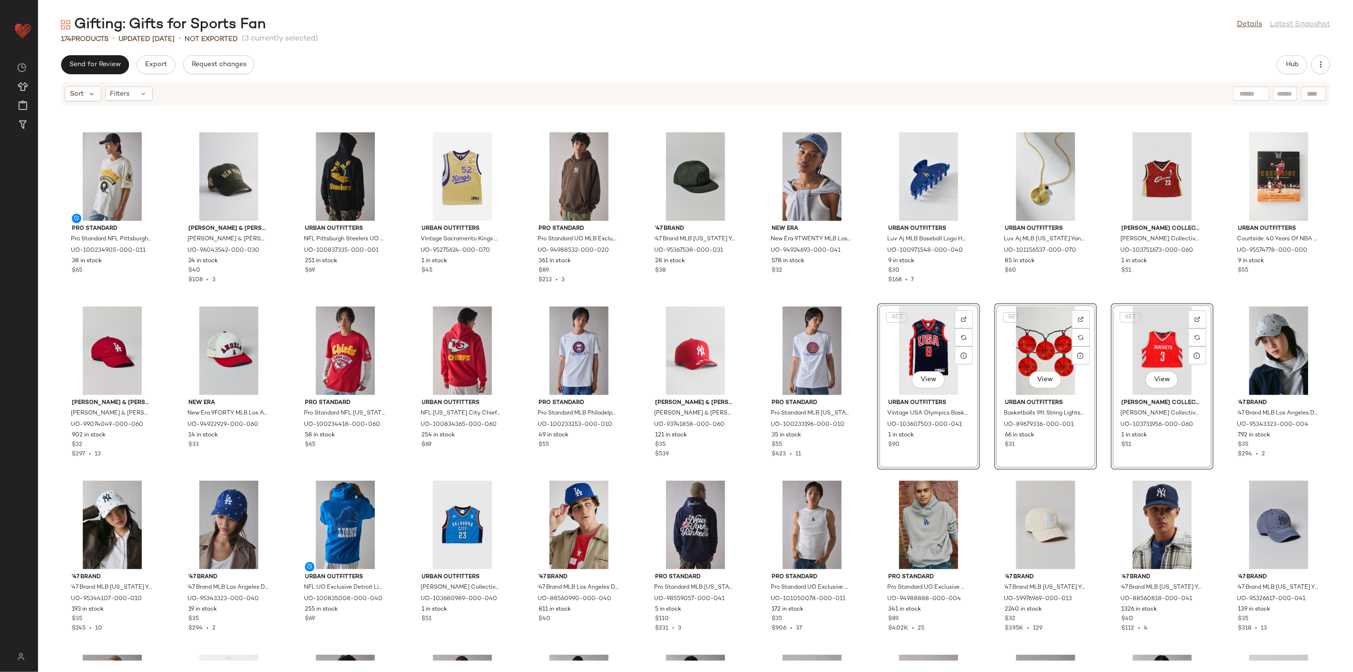
click at [864, 292] on div "Pro Standard Pro Standard NFL Pittsburgh Steelers Graphic Tee in Ivory, Men's a…" at bounding box center [695, 383] width 1315 height 555
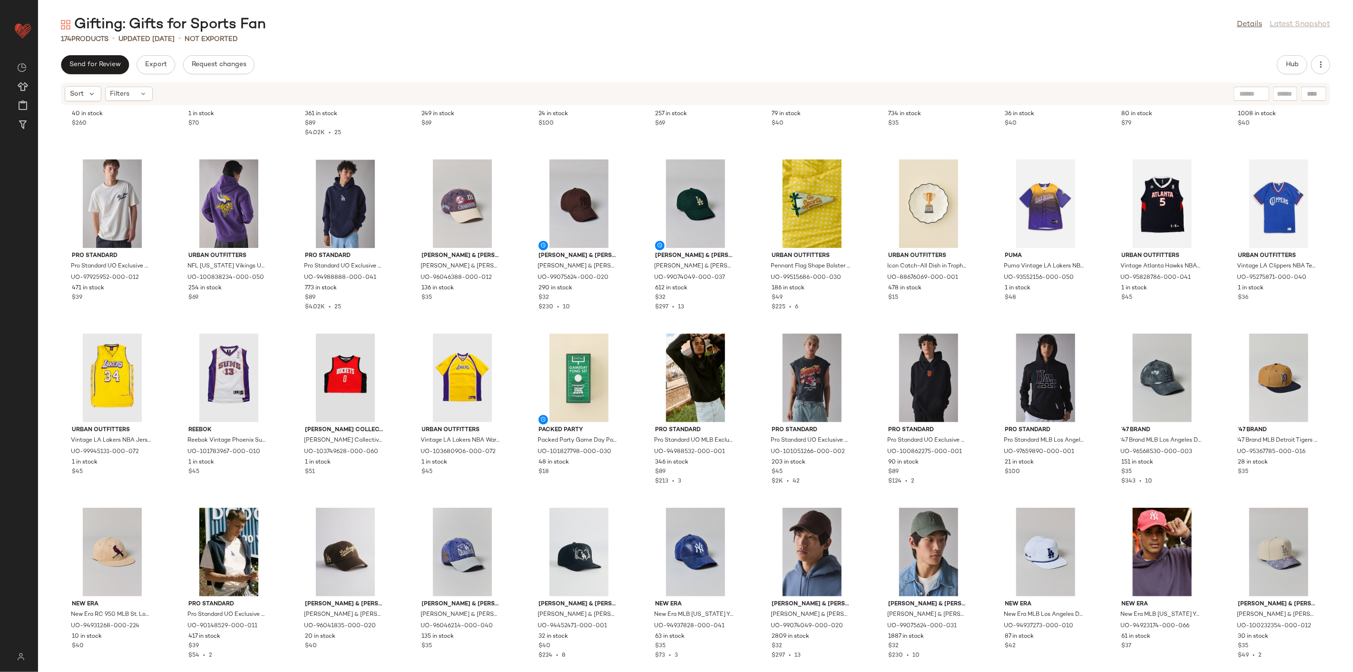
scroll to position [1718, 0]
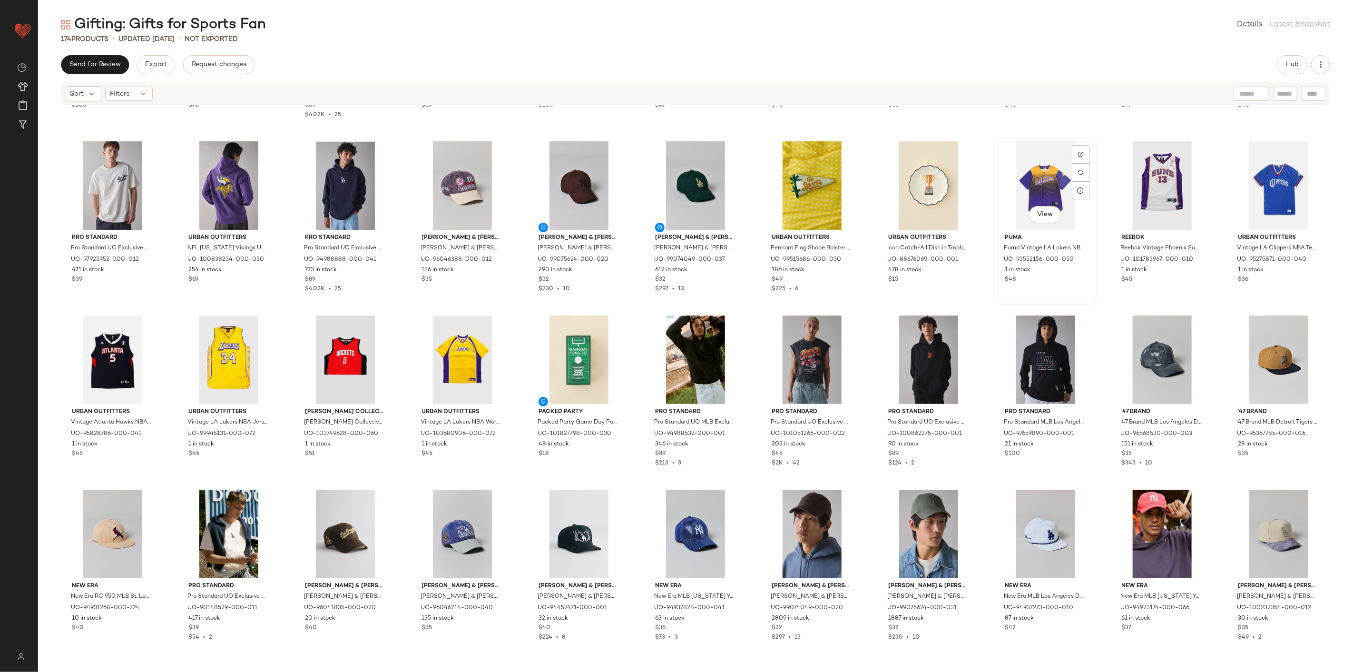
click at [1029, 178] on div "View" at bounding box center [1046, 185] width 96 height 88
click at [1253, 184] on div "View" at bounding box center [1279, 185] width 96 height 88
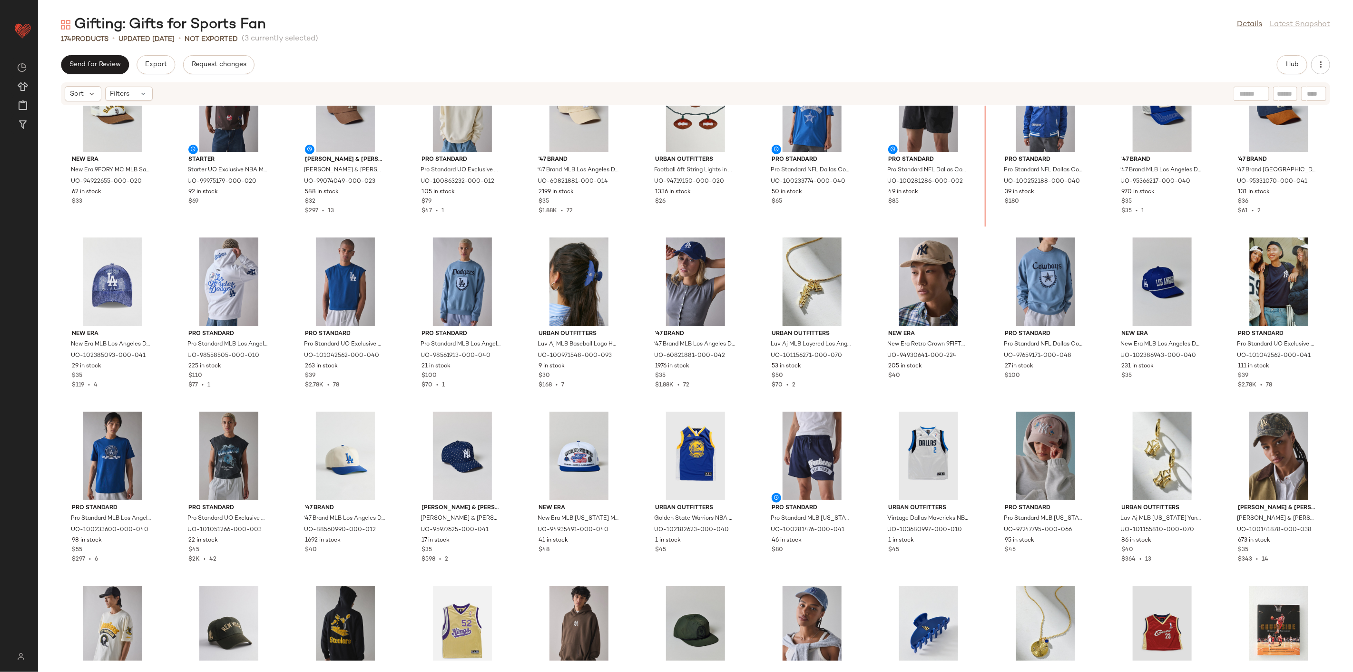
scroll to position [568, 0]
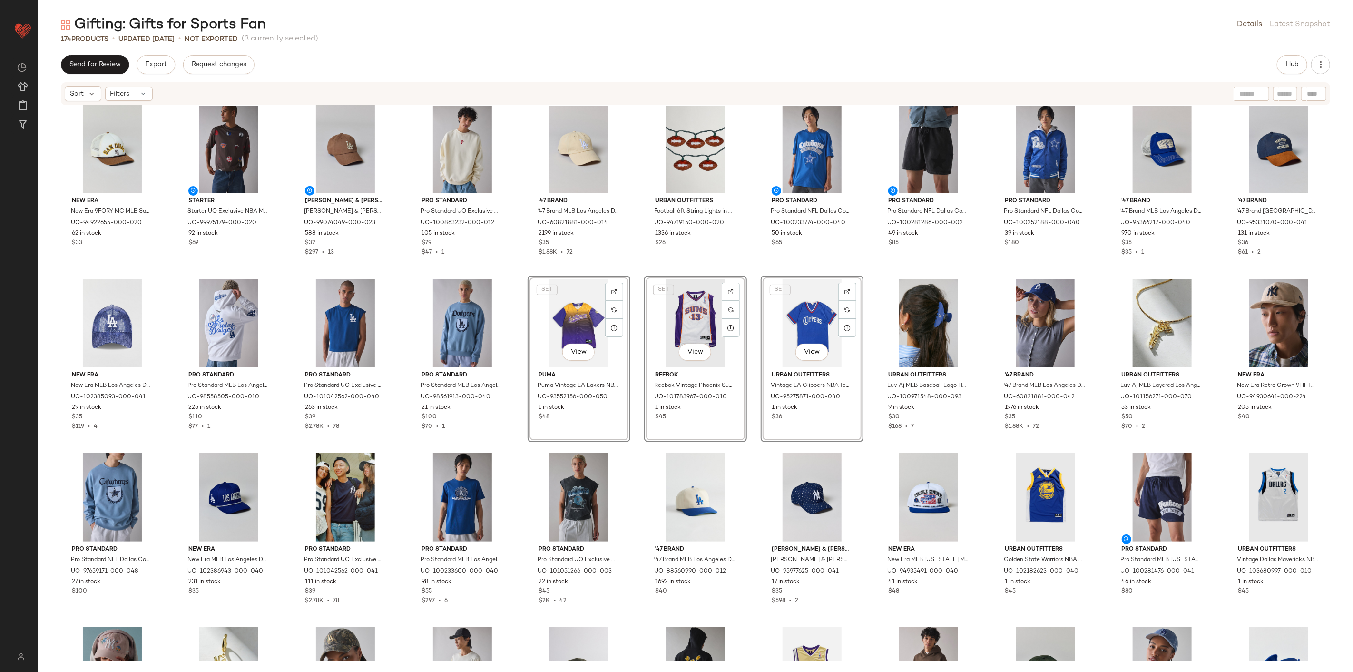
click at [516, 355] on div "Pro Standard Pro Standard UO MLB Exclusive New York Yankees Logo Hoodie Sweatsh…" at bounding box center [695, 383] width 1315 height 555
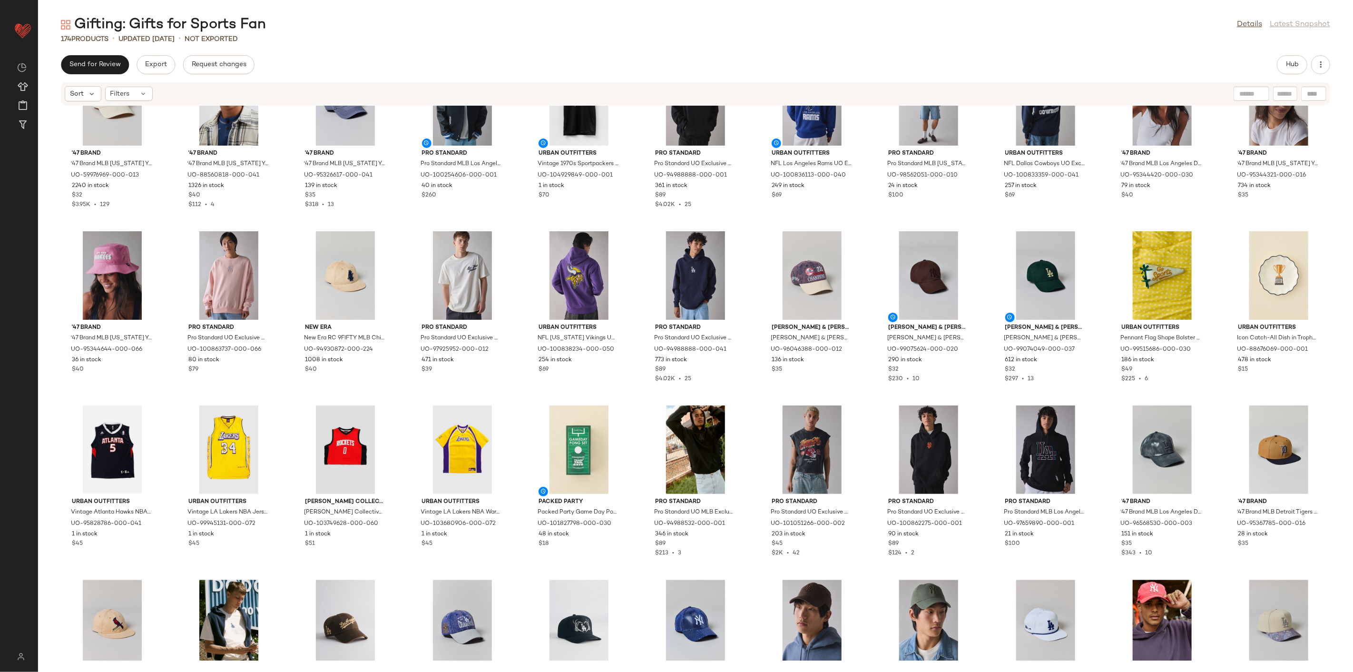
scroll to position [1646, 0]
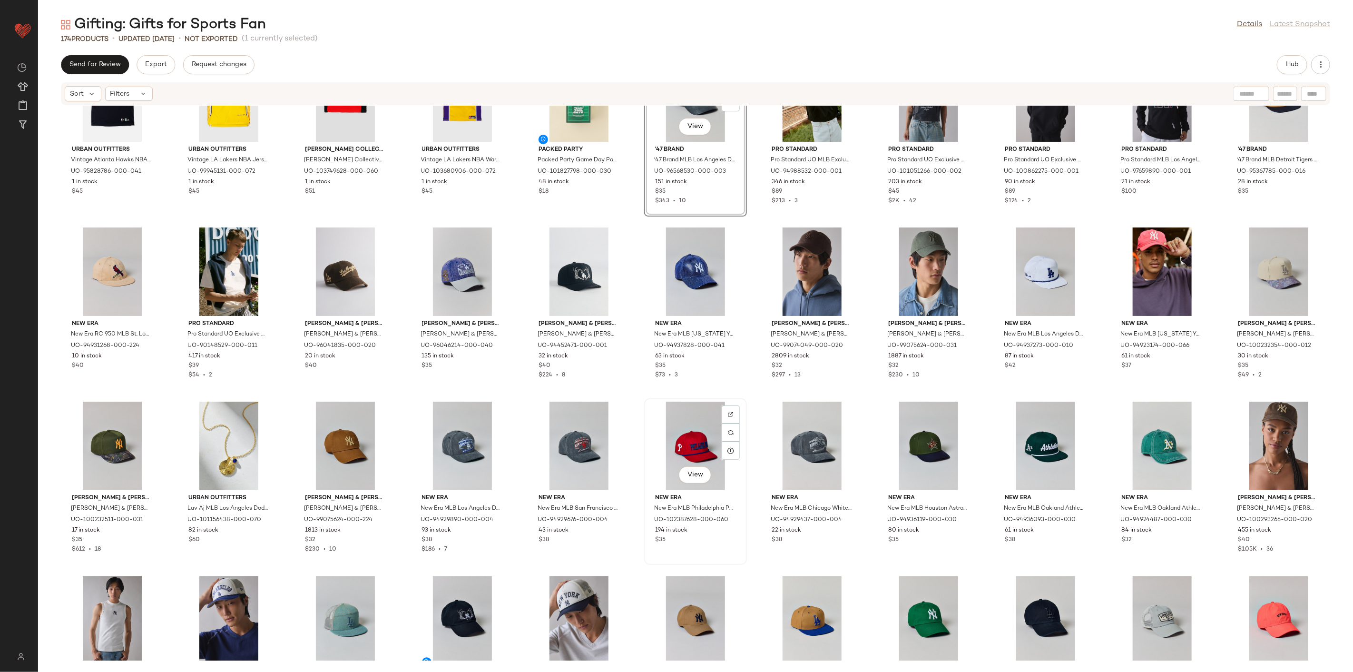
scroll to position [1963, 0]
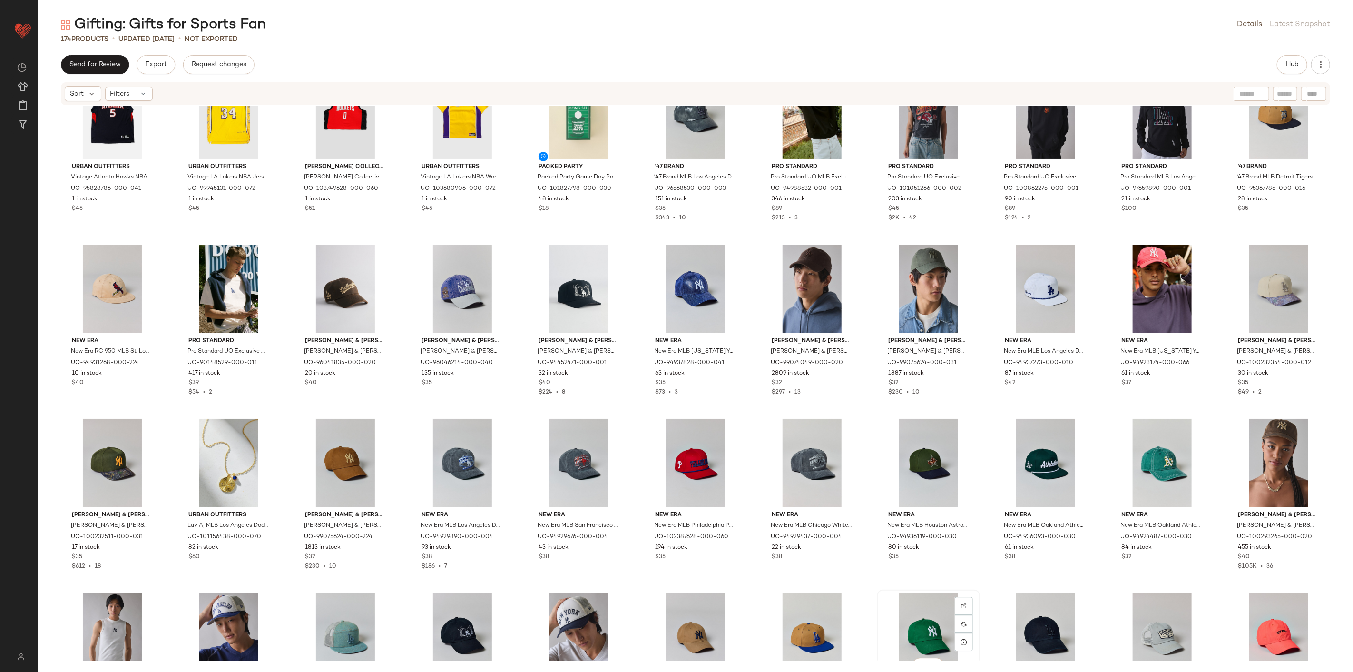
scroll to position [1966, 0]
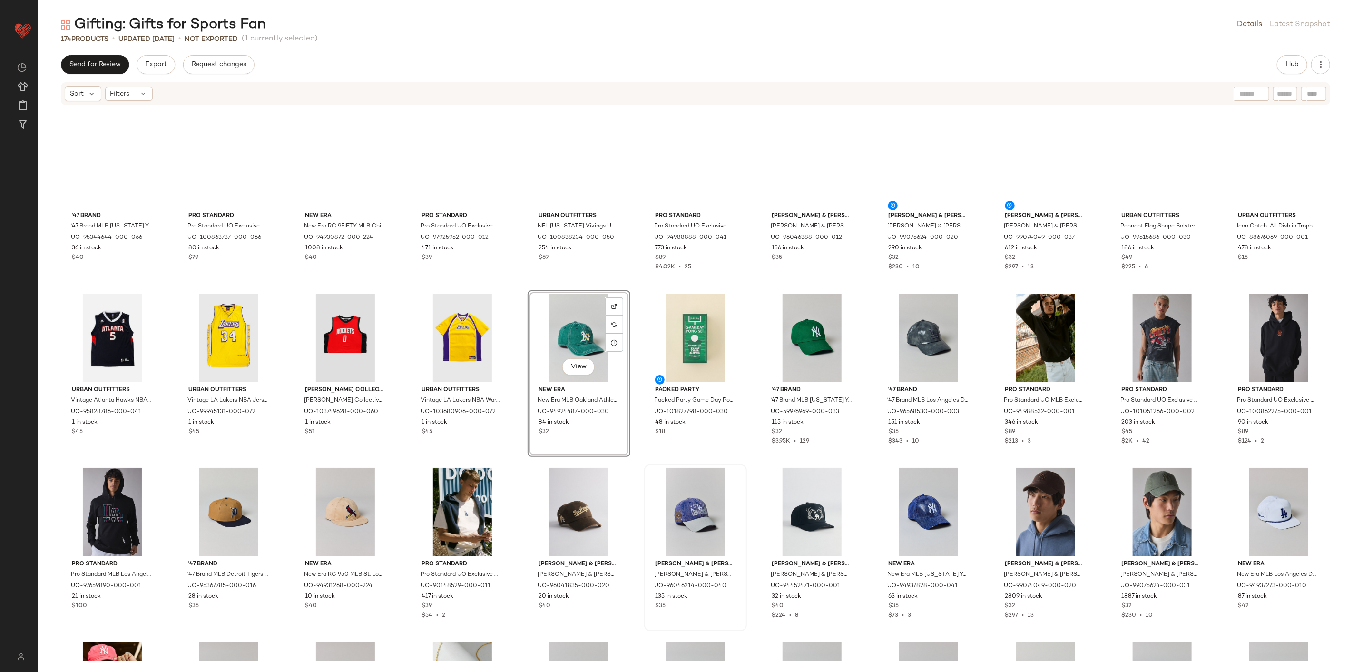
scroll to position [1702, 0]
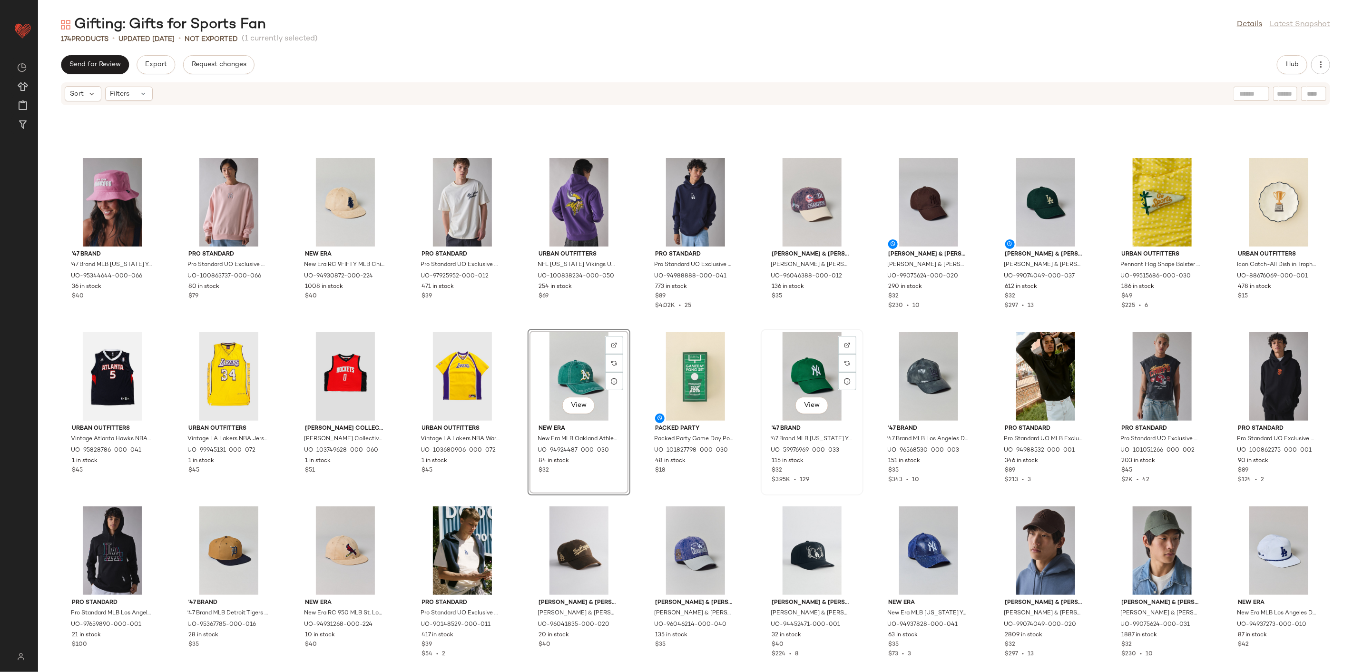
click at [765, 362] on div "View" at bounding box center [812, 376] width 96 height 88
click at [570, 346] on div "View" at bounding box center [579, 376] width 96 height 88
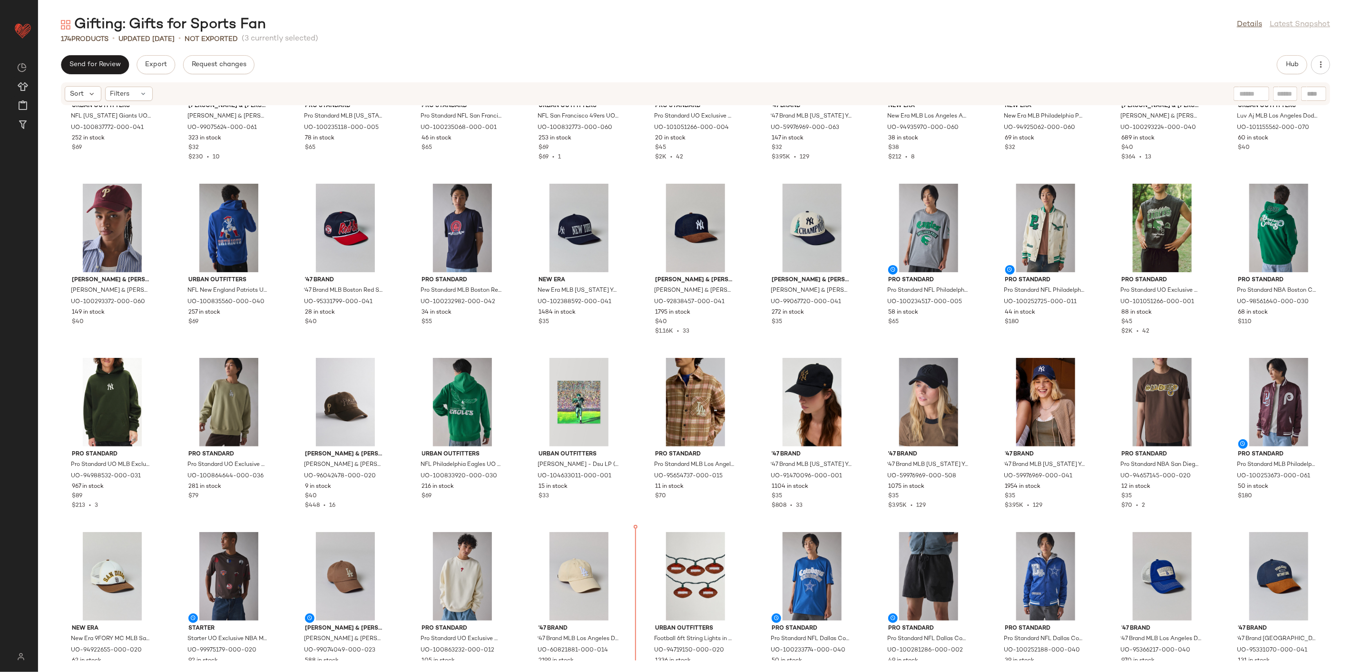
scroll to position [103, 0]
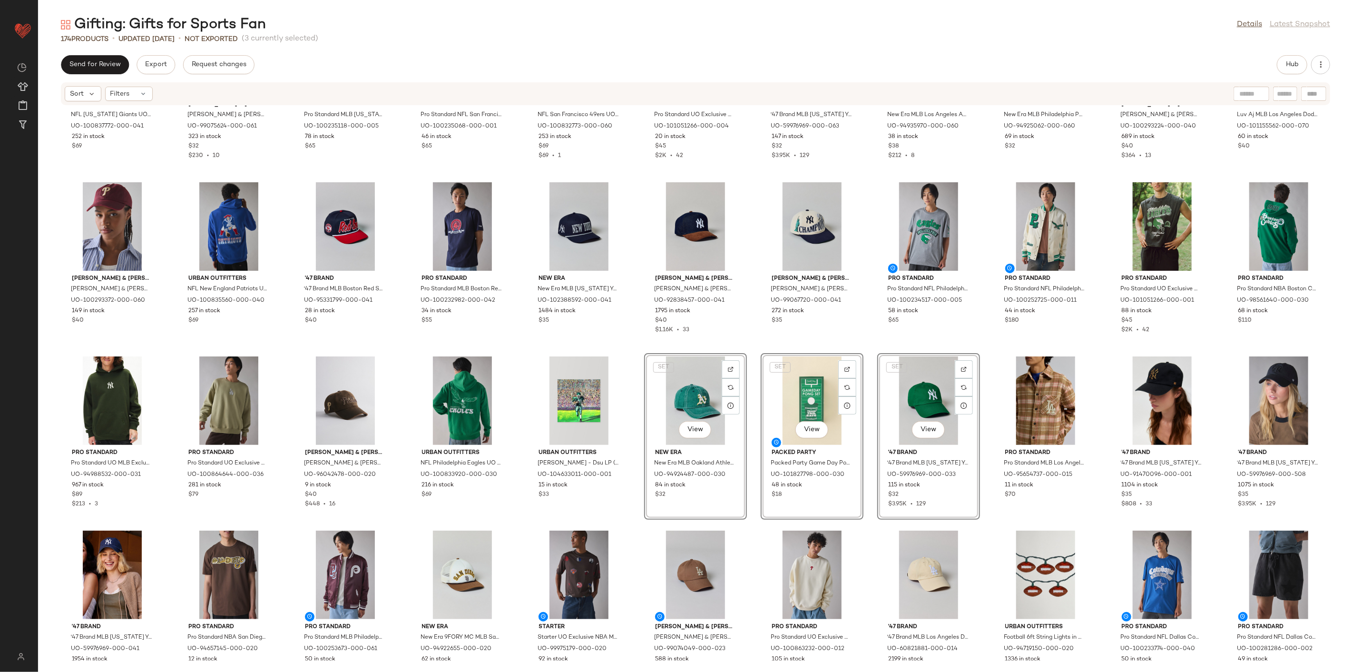
click at [982, 334] on div "Urban Outfitters NFL New York Giants UO Exclusive Chenille Patch Hoodie Sweatsh…" at bounding box center [695, 383] width 1315 height 555
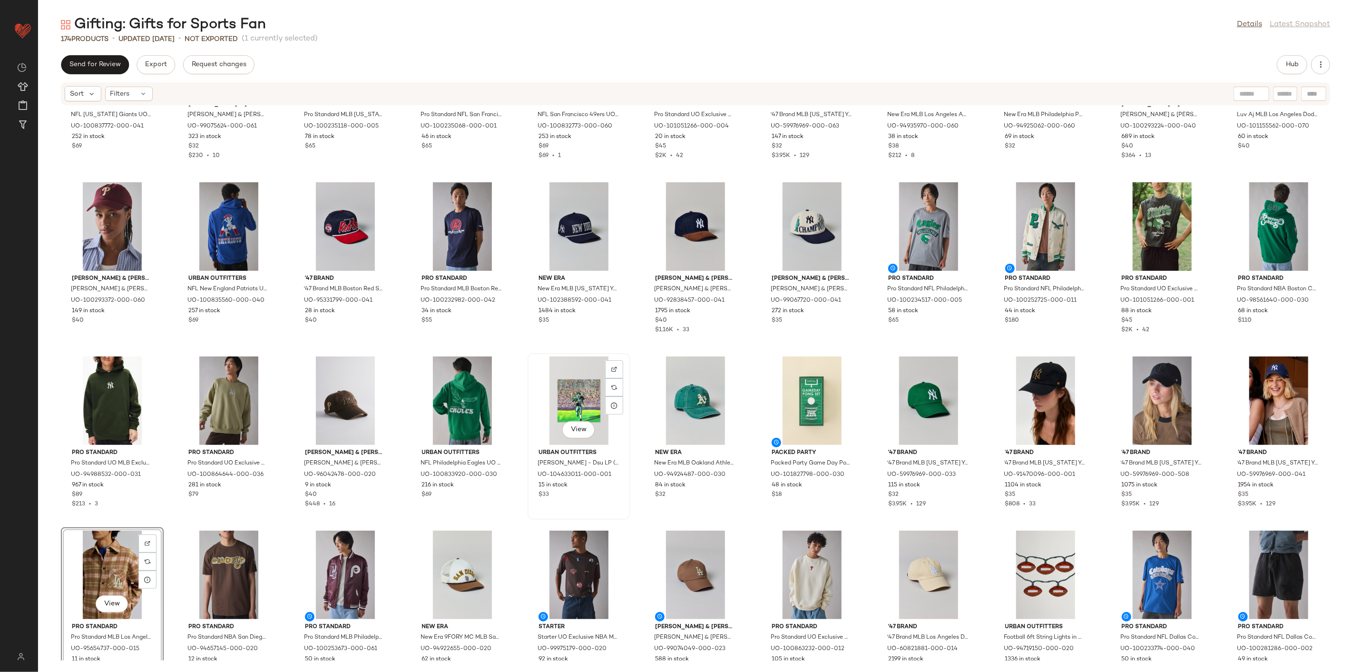
scroll to position [50, 0]
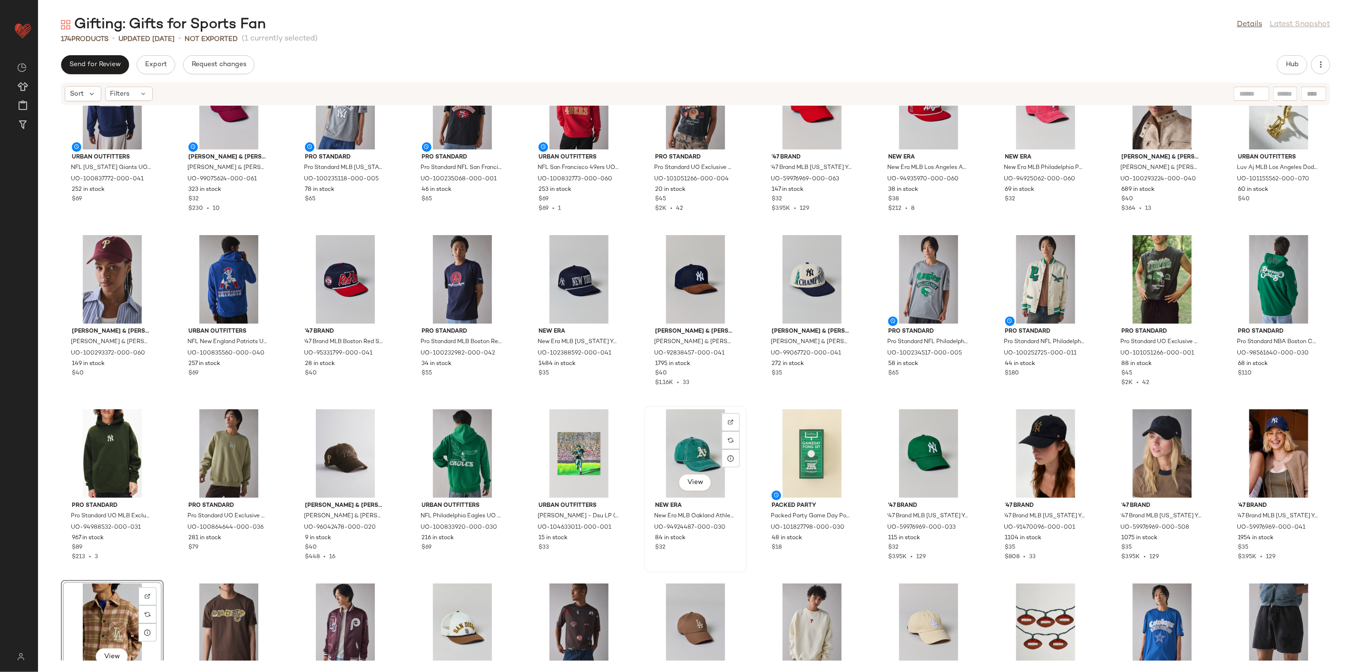
click at [690, 464] on div "View" at bounding box center [695, 453] width 96 height 88
click at [896, 454] on div "View" at bounding box center [929, 453] width 96 height 88
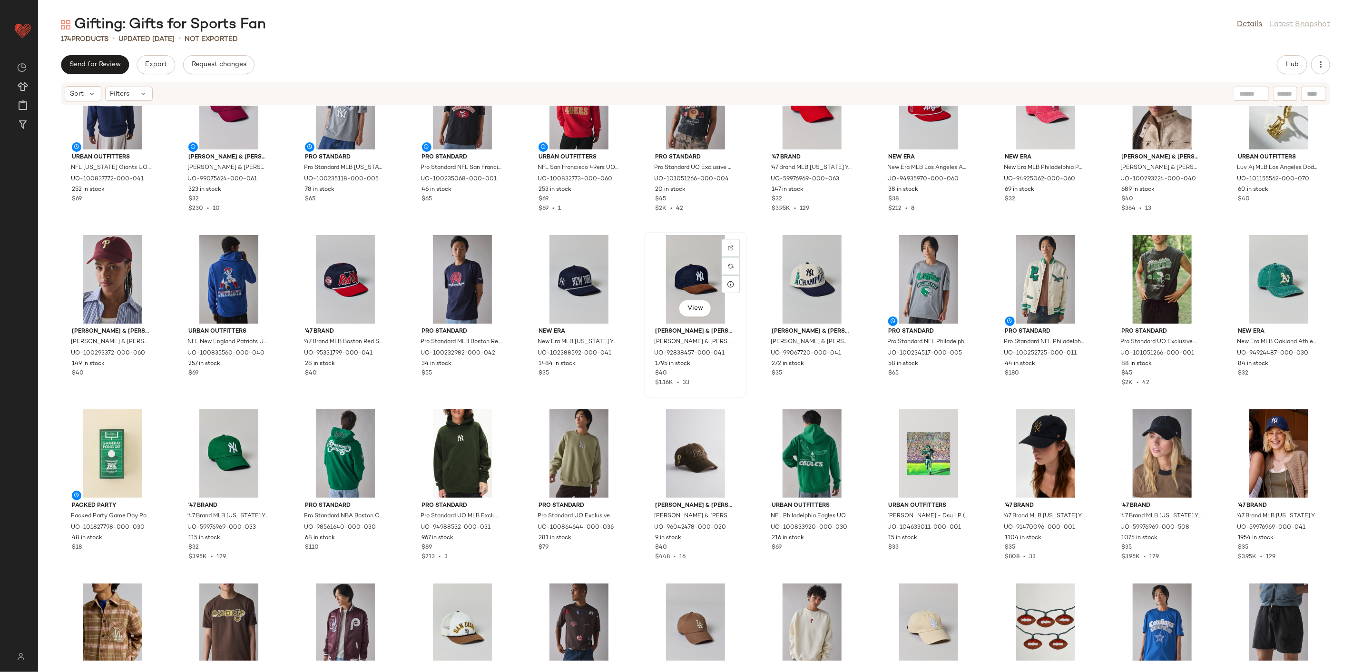
click at [738, 397] on div "View Mitchell & Ness Mitchell & Ness MLB New York Yankees Cord & Denim Hat in N…" at bounding box center [695, 315] width 103 height 167
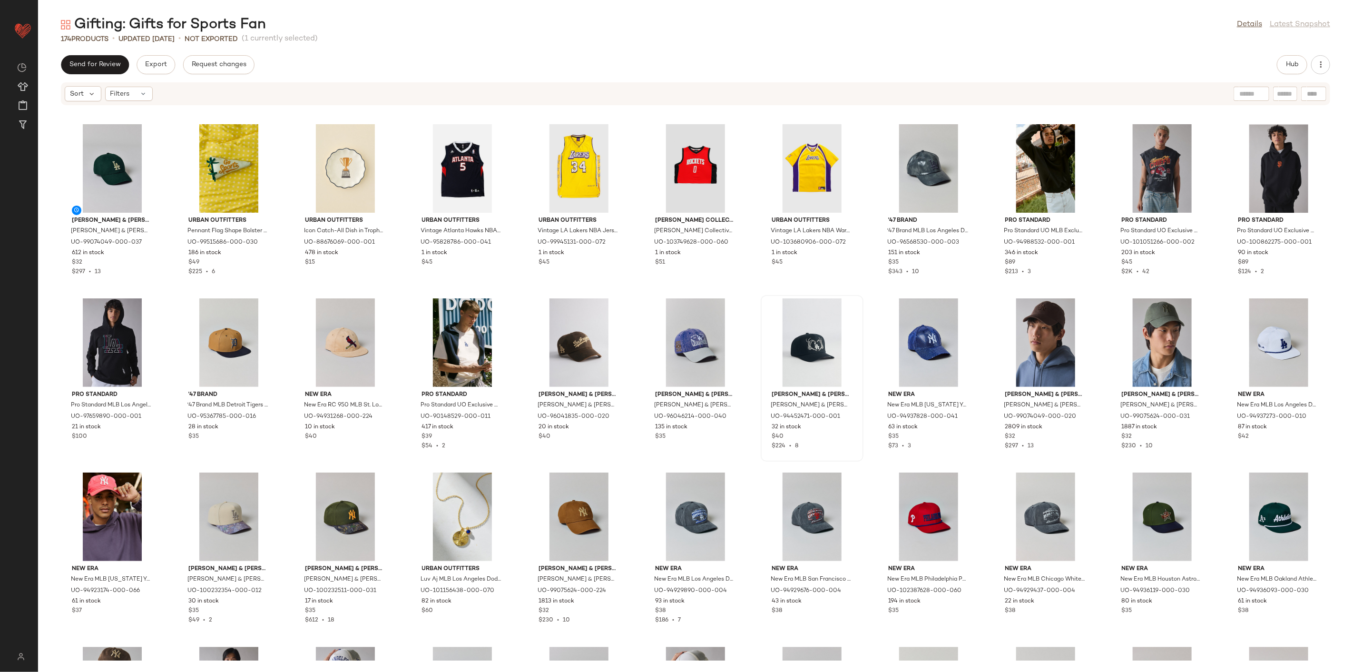
scroll to position [1911, 0]
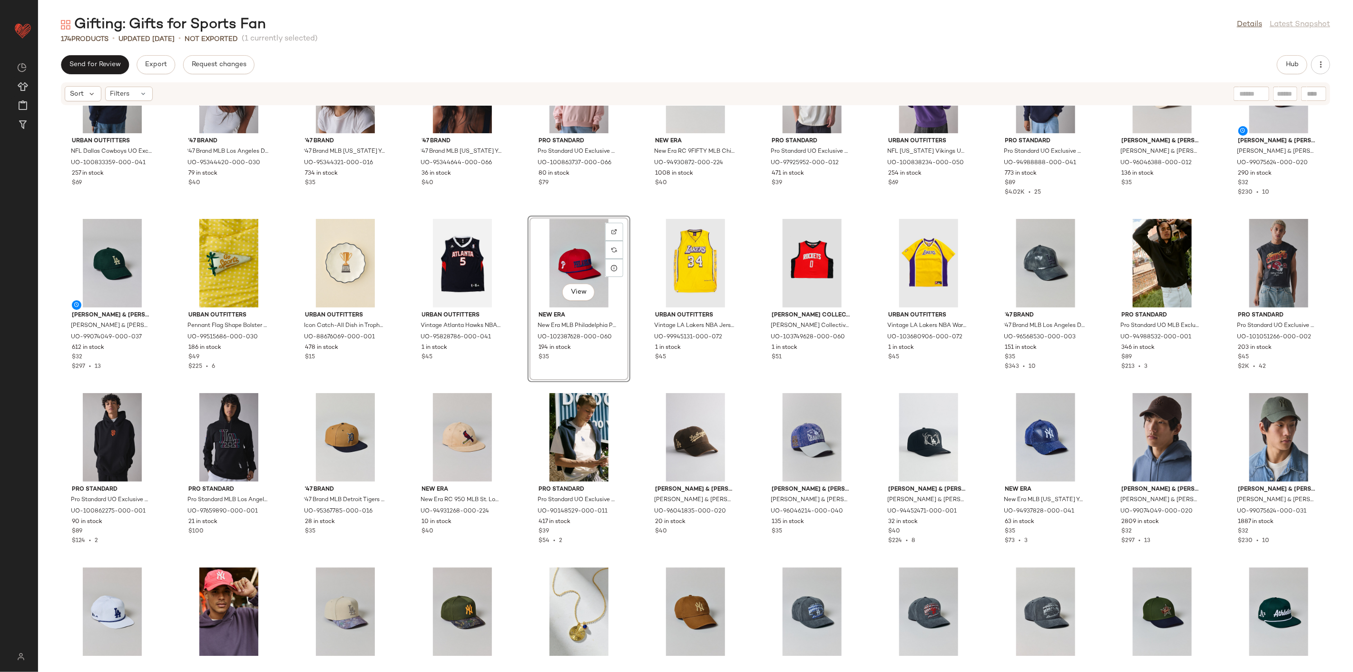
scroll to position [1805, 0]
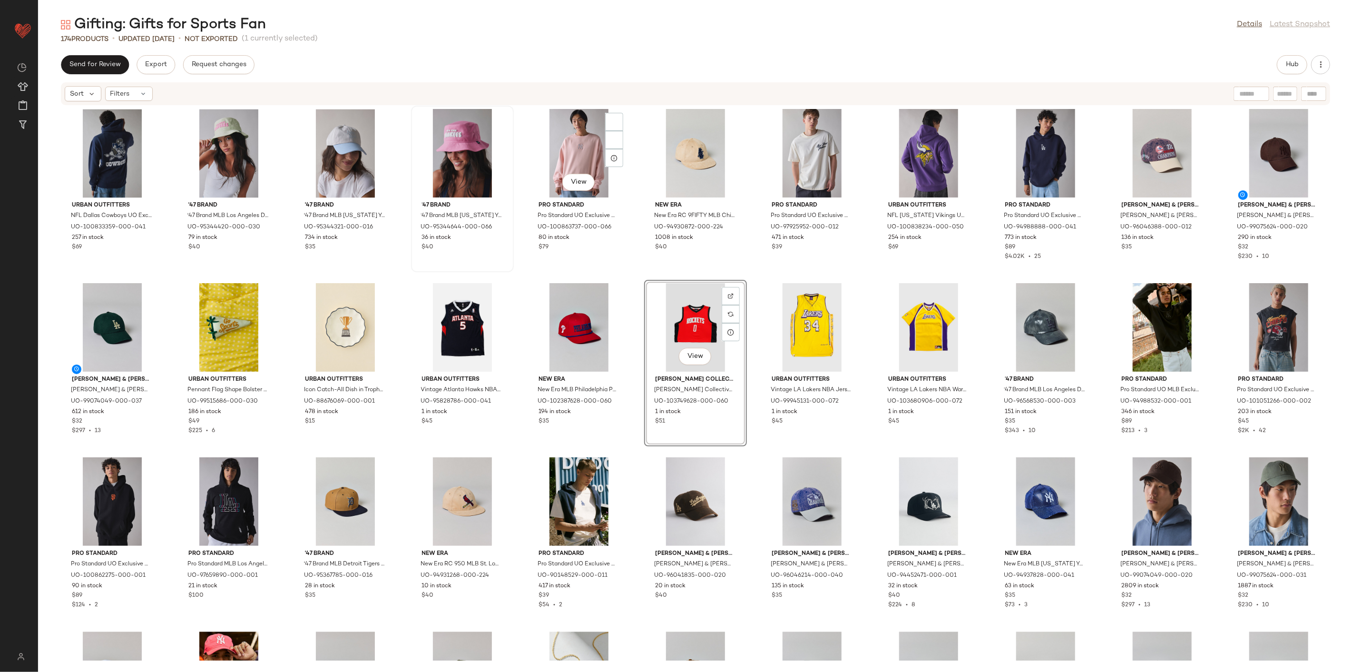
scroll to position [1646, 0]
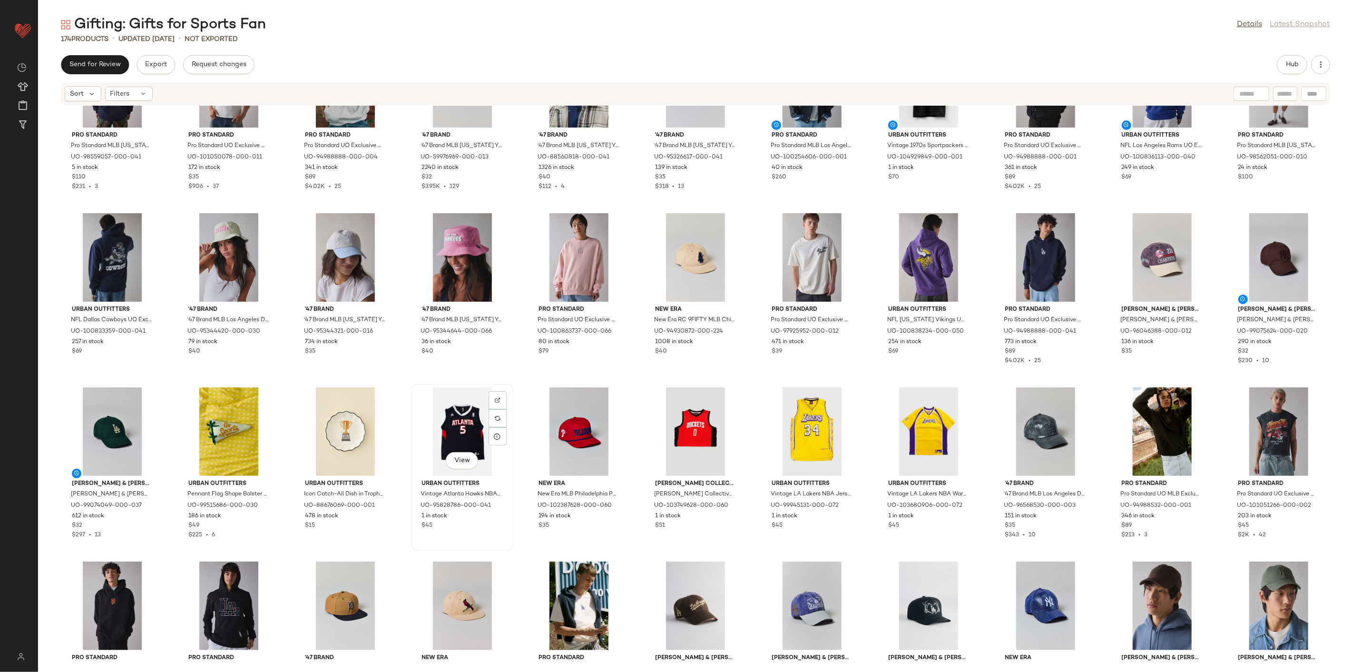
click at [464, 396] on div "View" at bounding box center [462, 431] width 96 height 88
click at [690, 413] on div "View" at bounding box center [695, 431] width 96 height 88
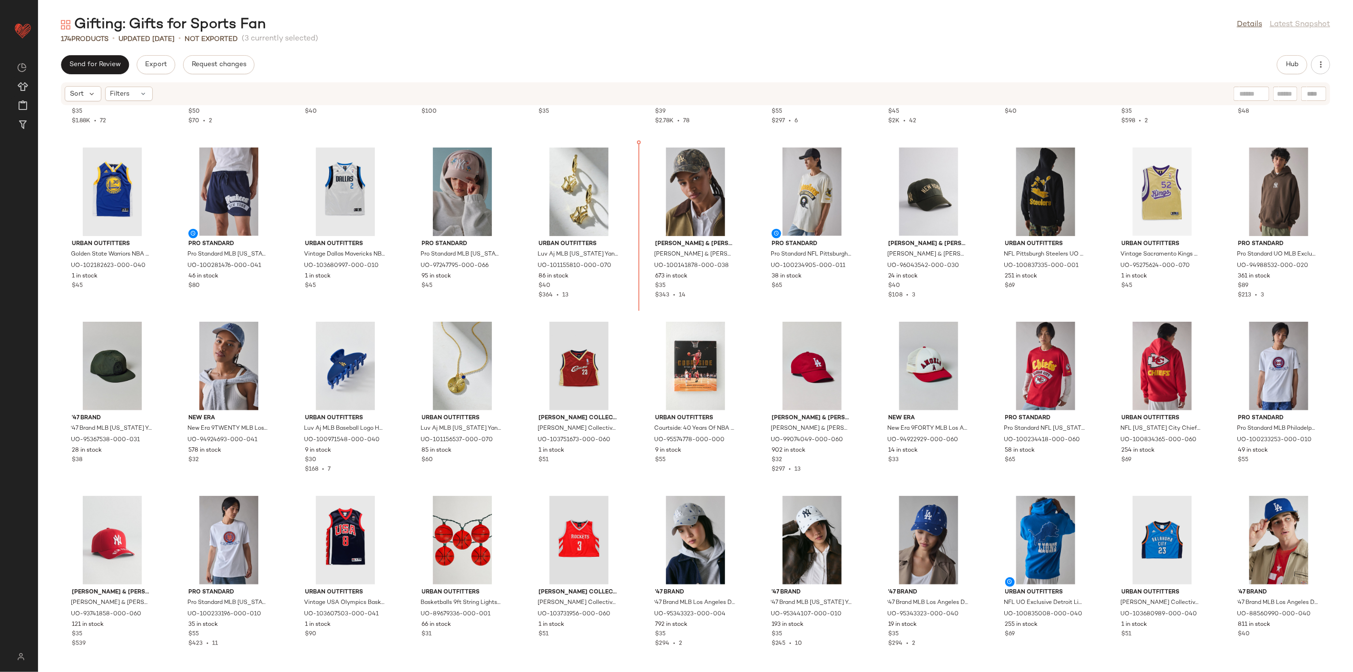
scroll to position [1009, 0]
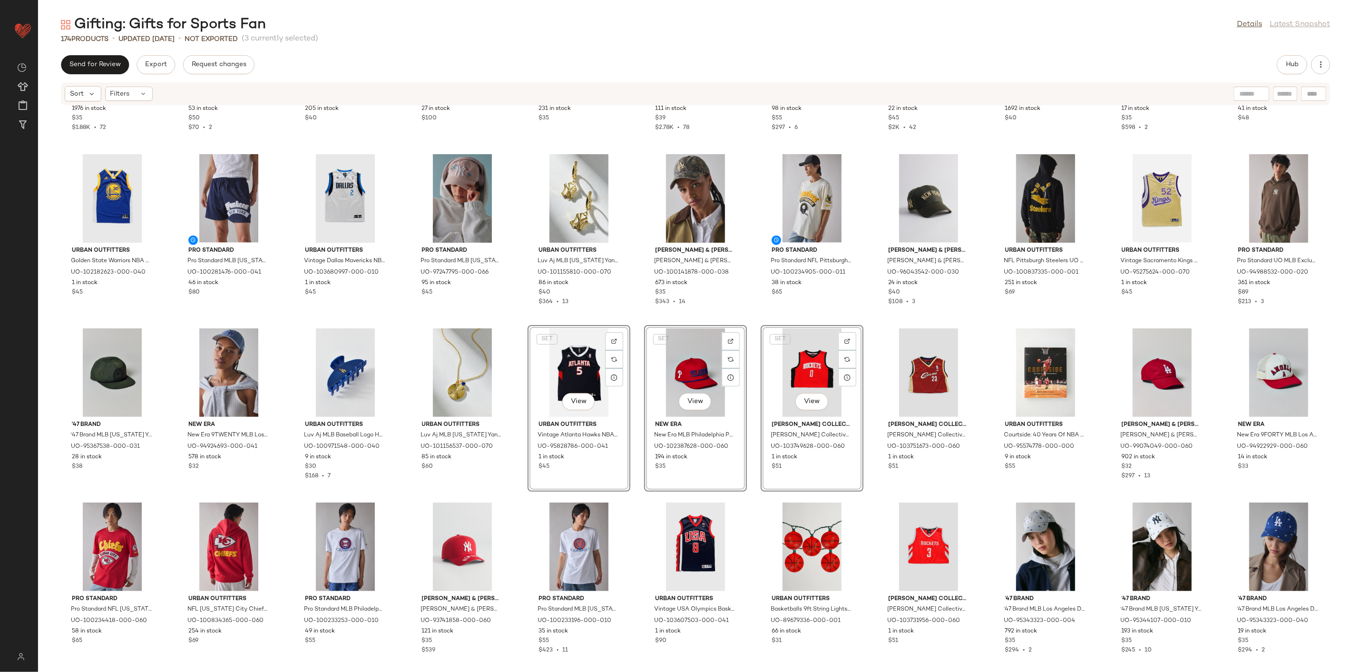
click at [748, 322] on div "'47 Brand '47 Brand MLB Los Angeles Dodgers Team Logo Clean Up Hat in Dark Blue…" at bounding box center [695, 383] width 1315 height 555
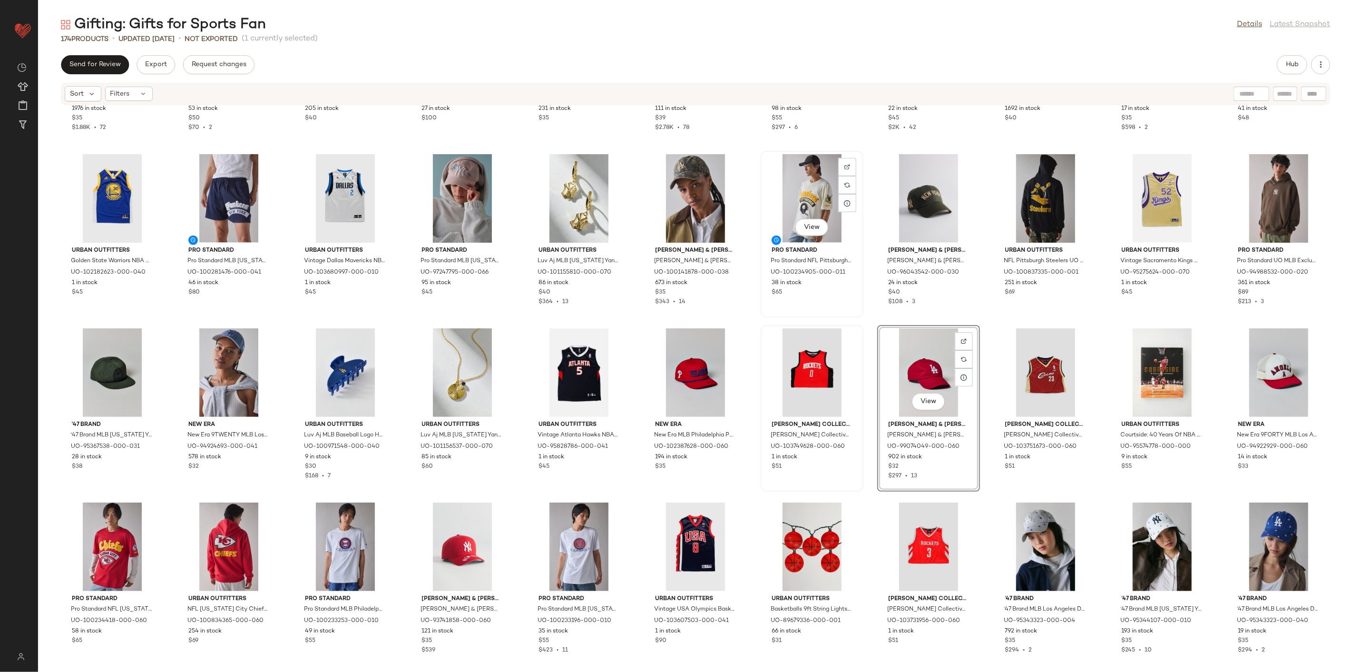
click at [856, 315] on div "View Pro Standard Pro Standard NFL Pittsburgh Steelers Graphic Tee in Ivory, Me…" at bounding box center [812, 234] width 101 height 165
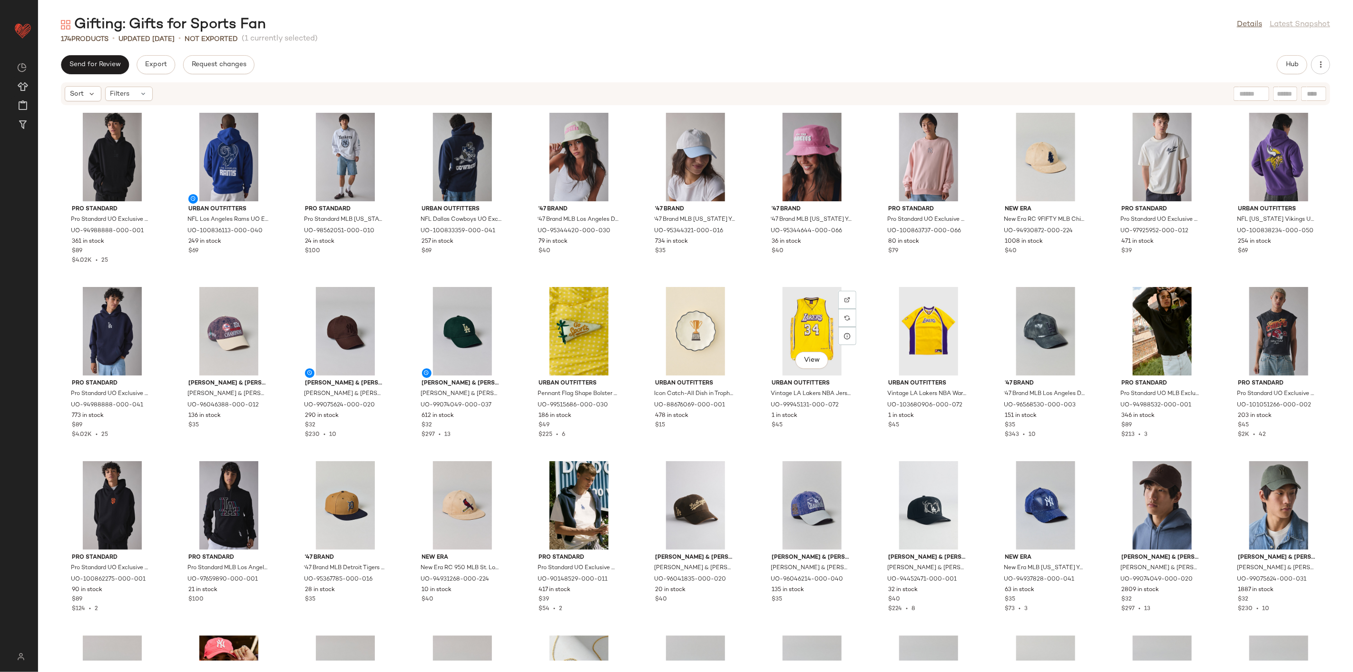
scroll to position [1749, 0]
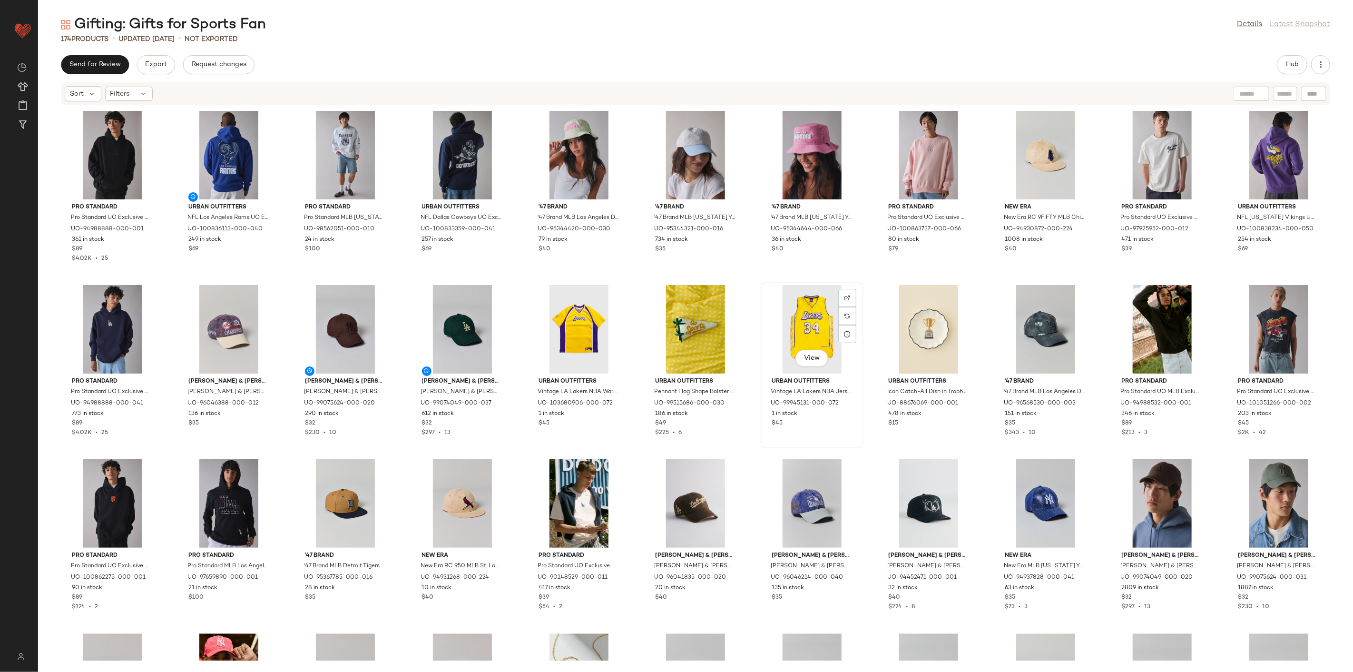
click at [809, 320] on div "View" at bounding box center [812, 329] width 96 height 88
click at [575, 317] on div "View" at bounding box center [579, 329] width 96 height 88
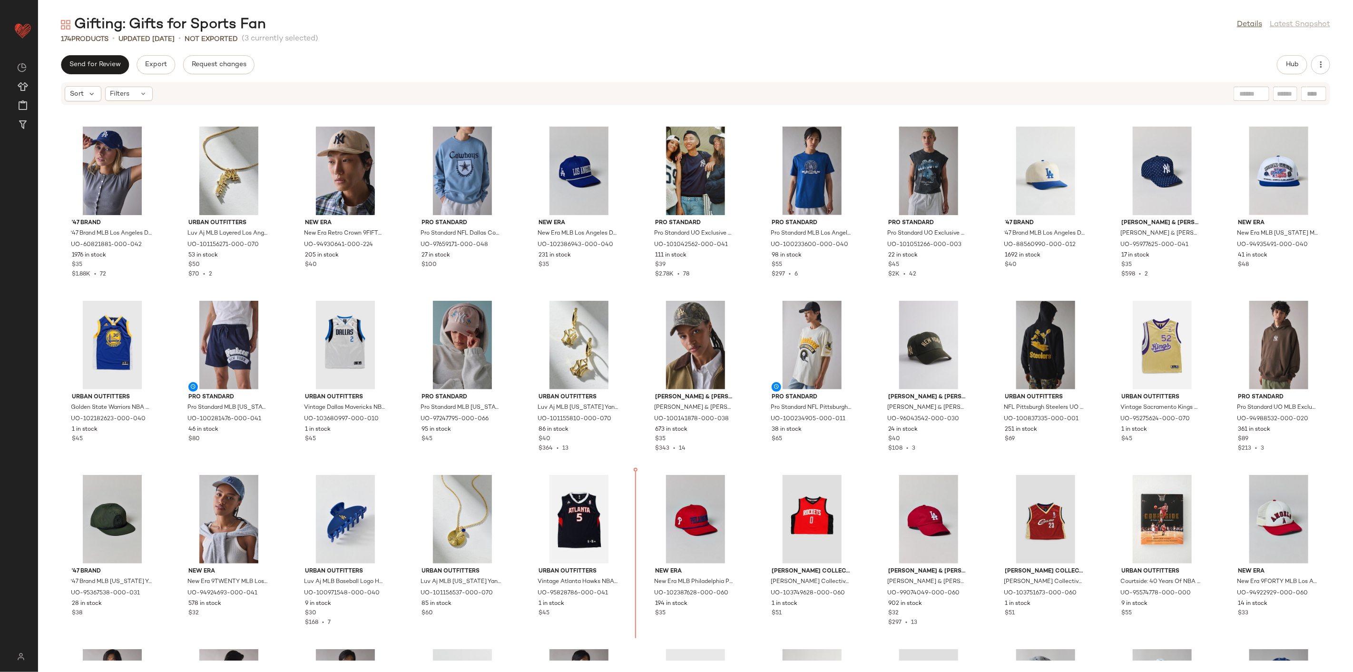
scroll to position [889, 0]
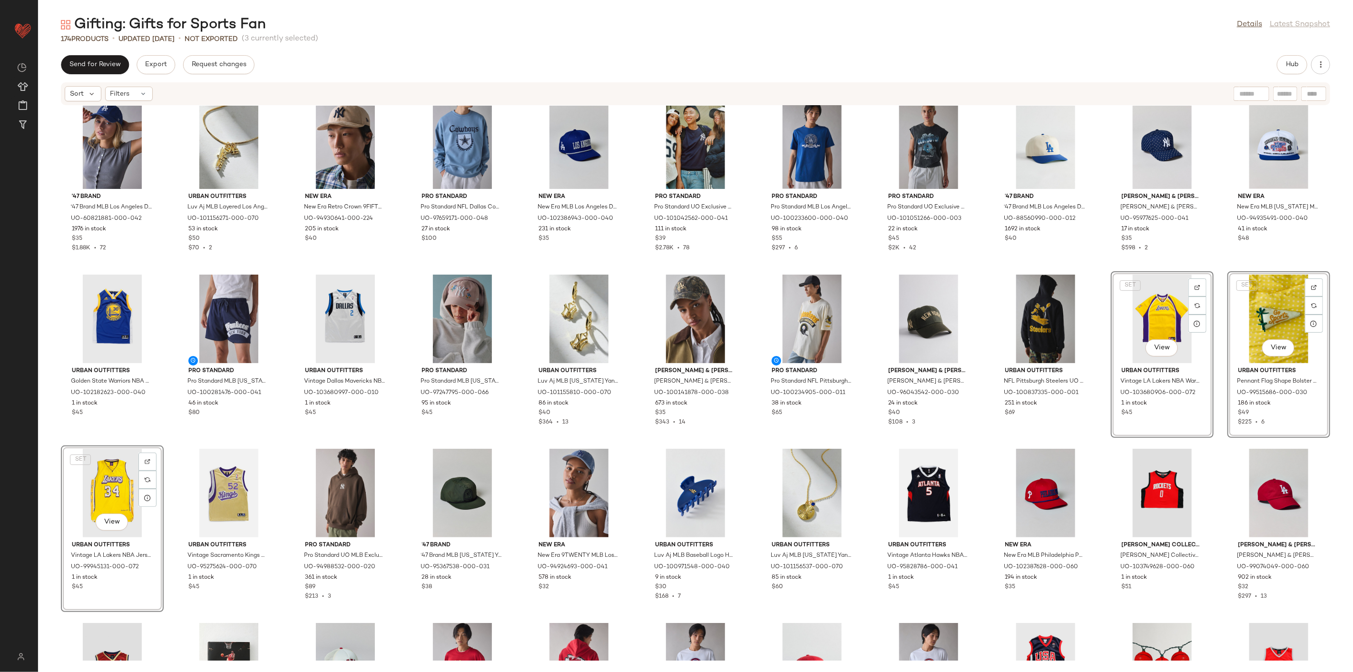
click at [1103, 401] on div "Pro Standard Pro Standard NFL Dallas Cowboys Satin Varsity Jacket in Blue, Men'…" at bounding box center [695, 383] width 1315 height 555
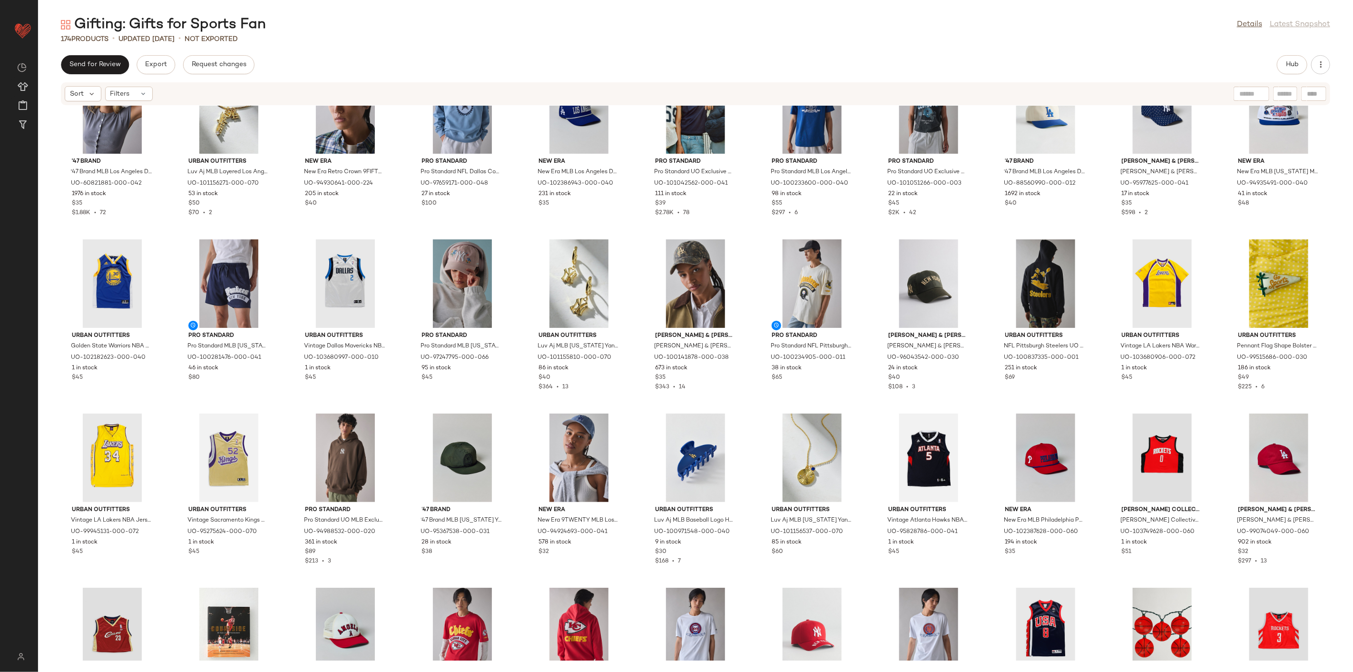
scroll to position [942, 0]
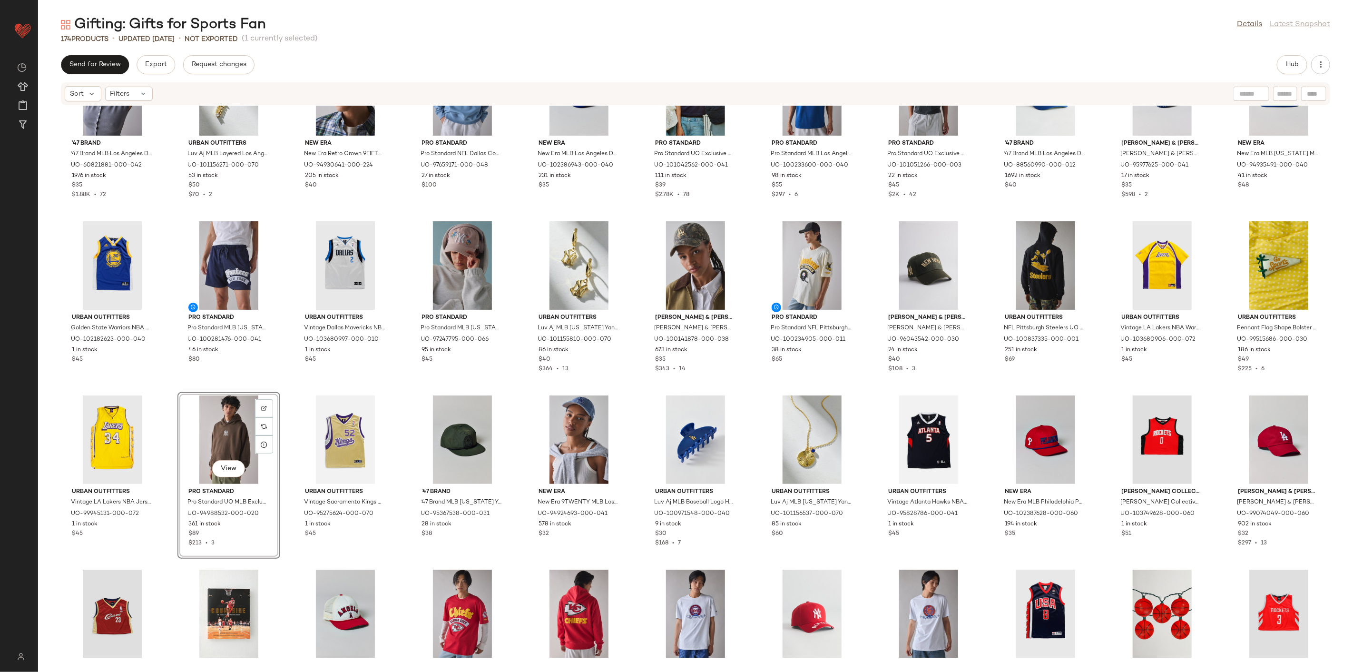
click at [405, 384] on div "'47 Brand '47 Brand MLB Los Angeles Dodgers Team Logo Clean Up Hat in Dark Blue…" at bounding box center [695, 383] width 1315 height 555
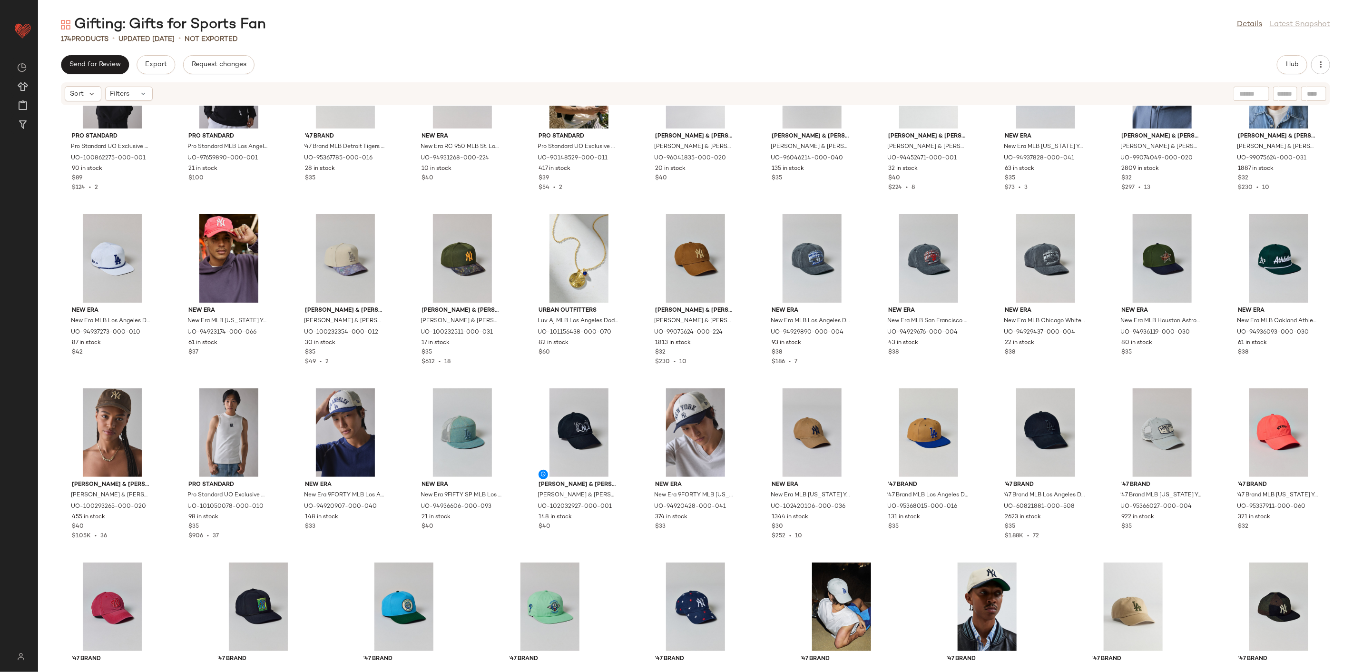
scroll to position [2180, 0]
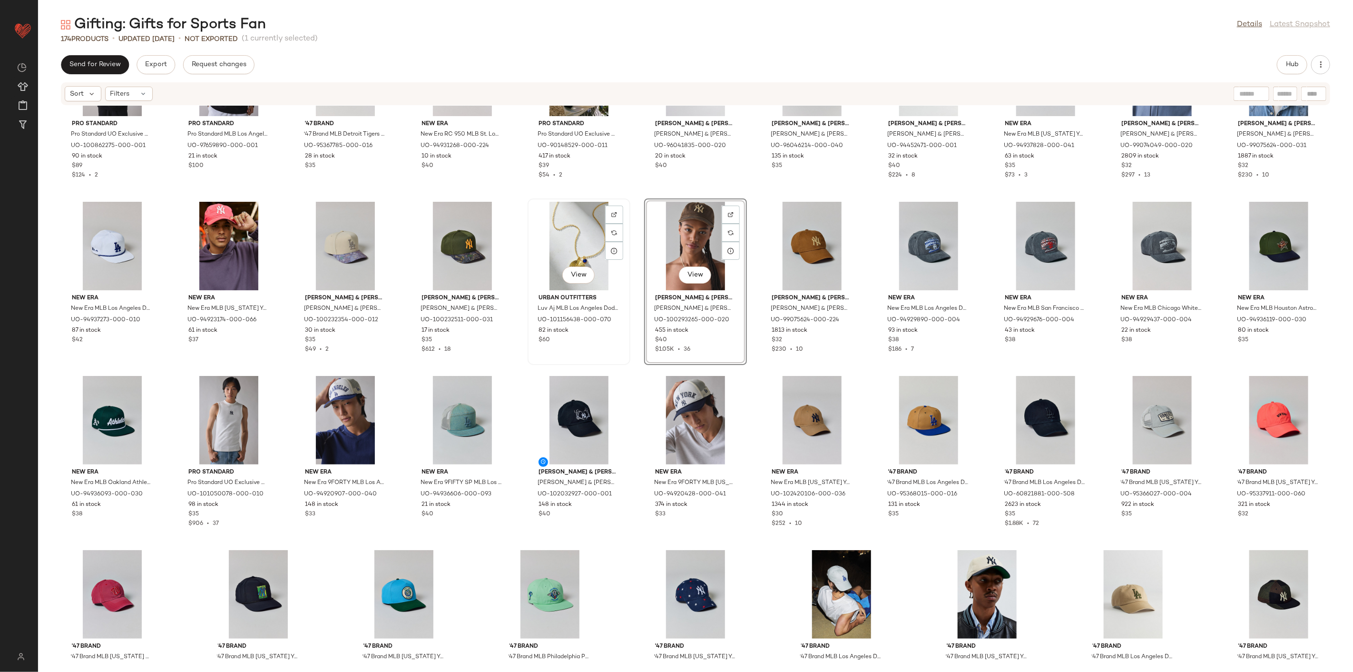
drag, startPoint x: 679, startPoint y: 545, endPoint x: 592, endPoint y: 342, distance: 221.6
click at [592, 342] on div "Pro Standard Pro Standard UO Exclusive MLB San Francisco Giants Hoodie Sweatshi…" at bounding box center [695, 383] width 1315 height 555
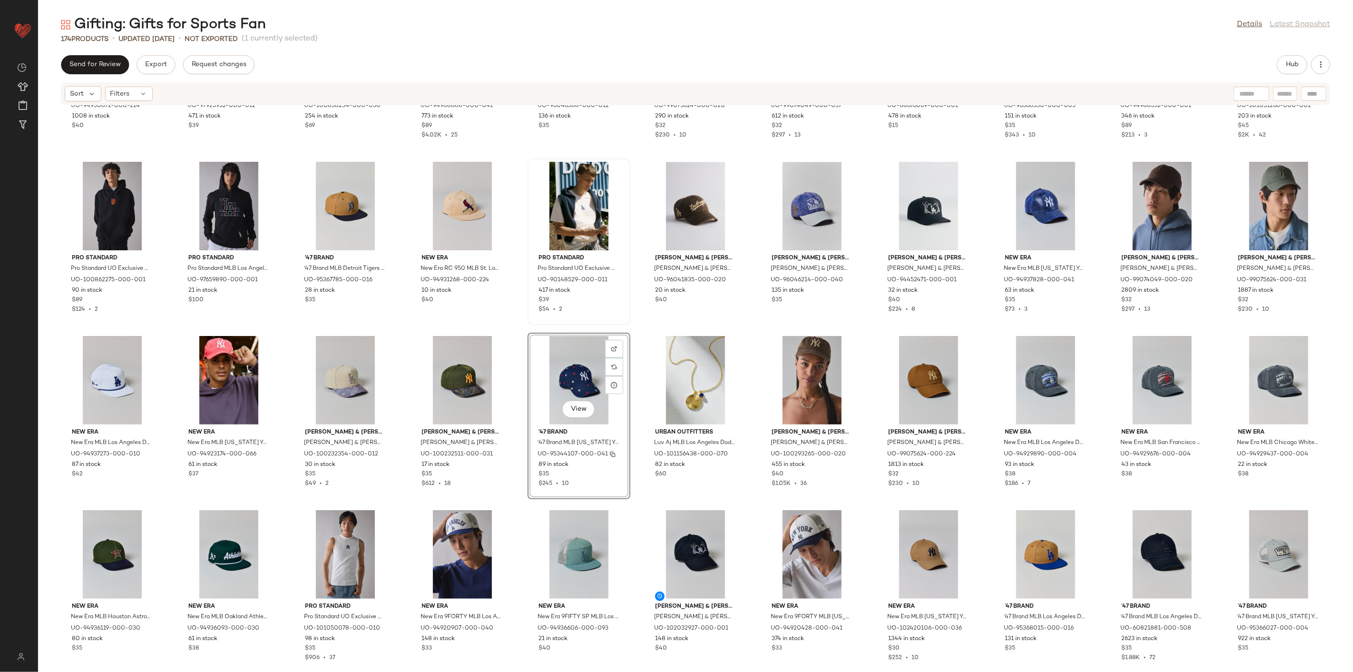
scroll to position [1969, 0]
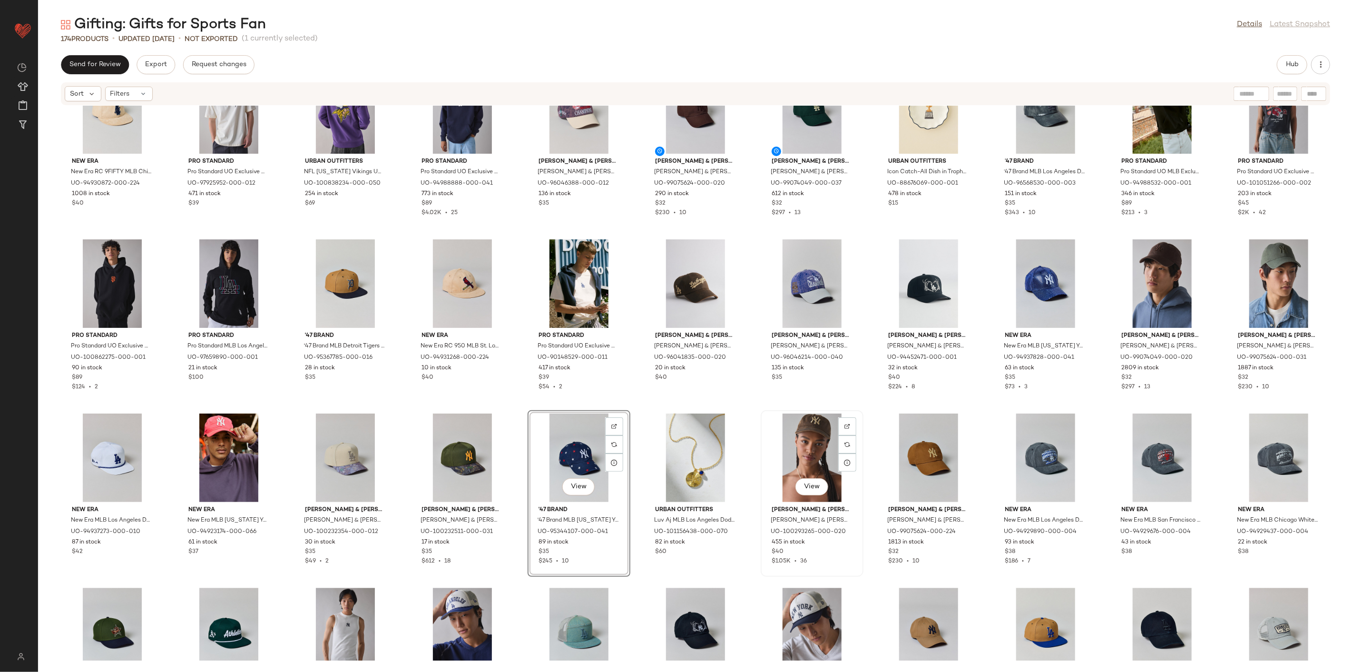
click at [765, 453] on div "View" at bounding box center [812, 457] width 96 height 88
click at [593, 460] on div "View" at bounding box center [579, 457] width 96 height 88
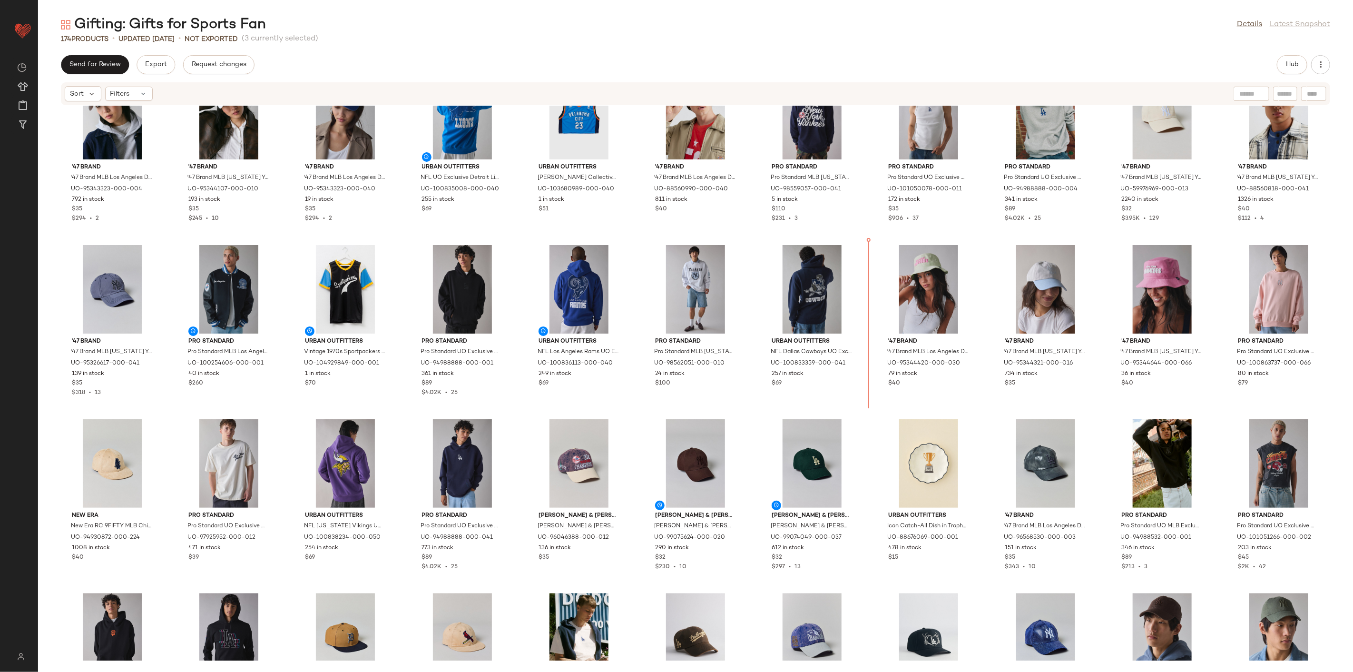
scroll to position [1614, 0]
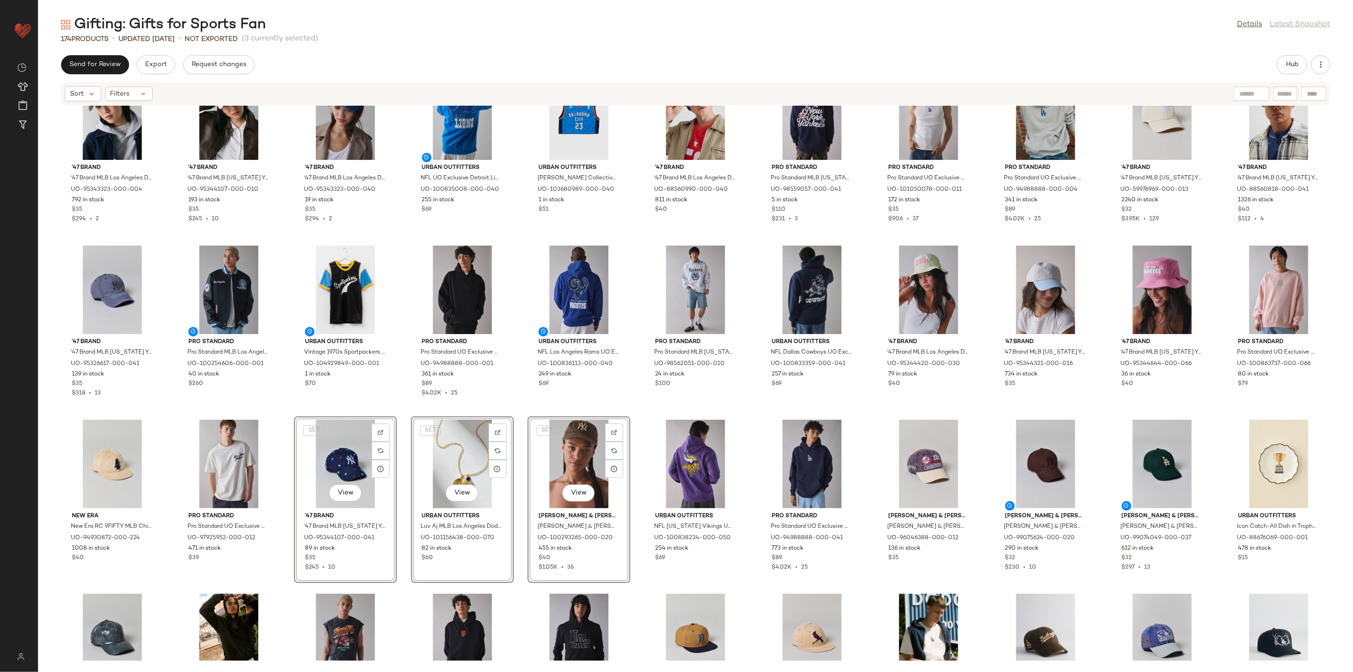
click at [404, 408] on div "'47 Brand '47 Brand MLB Los Angeles Dodgers Confetti Clean Up Hat in Grey, Wome…" at bounding box center [695, 383] width 1315 height 555
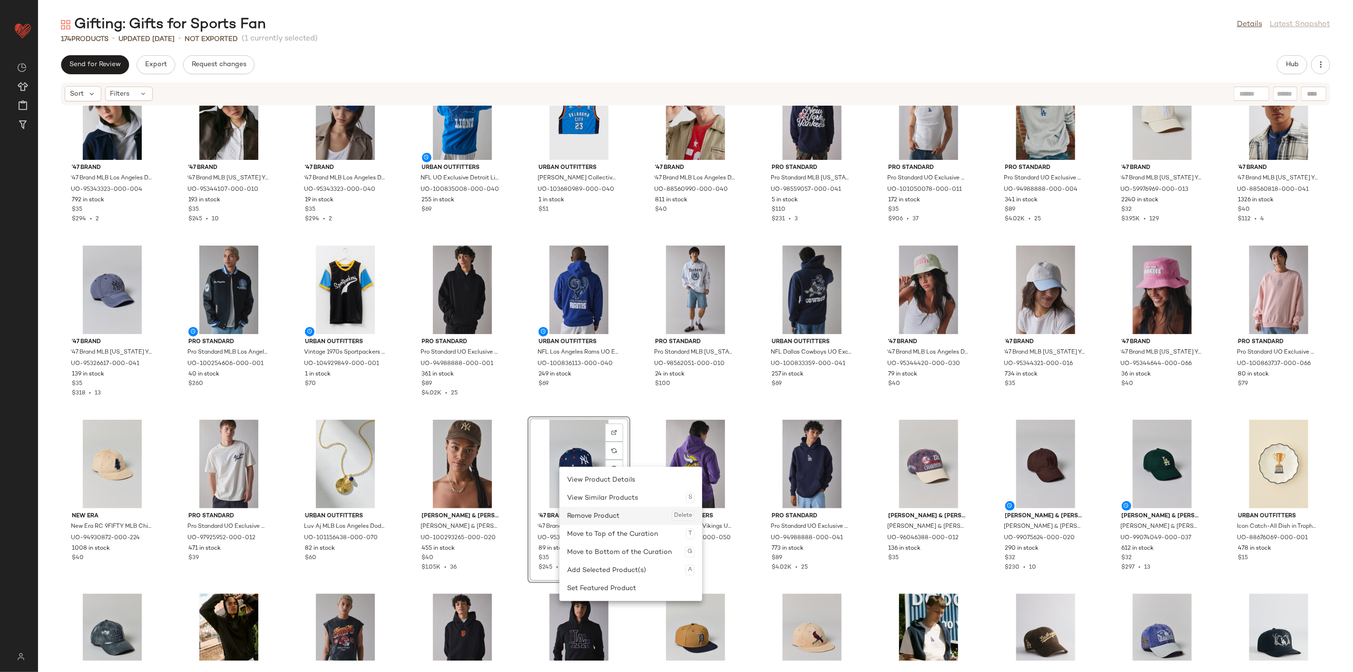
click at [610, 519] on div "Remove Product Delete" at bounding box center [630, 516] width 127 height 18
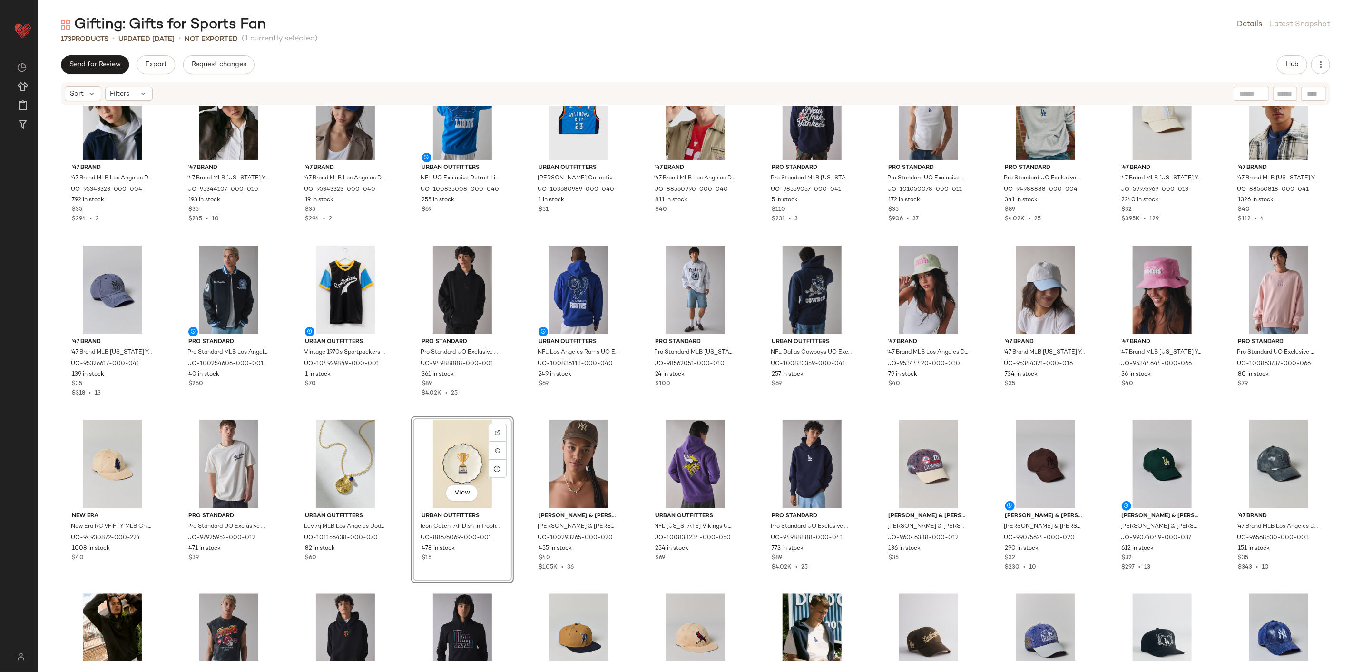
click at [524, 415] on div "'47 Brand '47 Brand MLB Los Angeles Dodgers Confetti Clean Up Hat in Grey, Wome…" at bounding box center [695, 383] width 1315 height 555
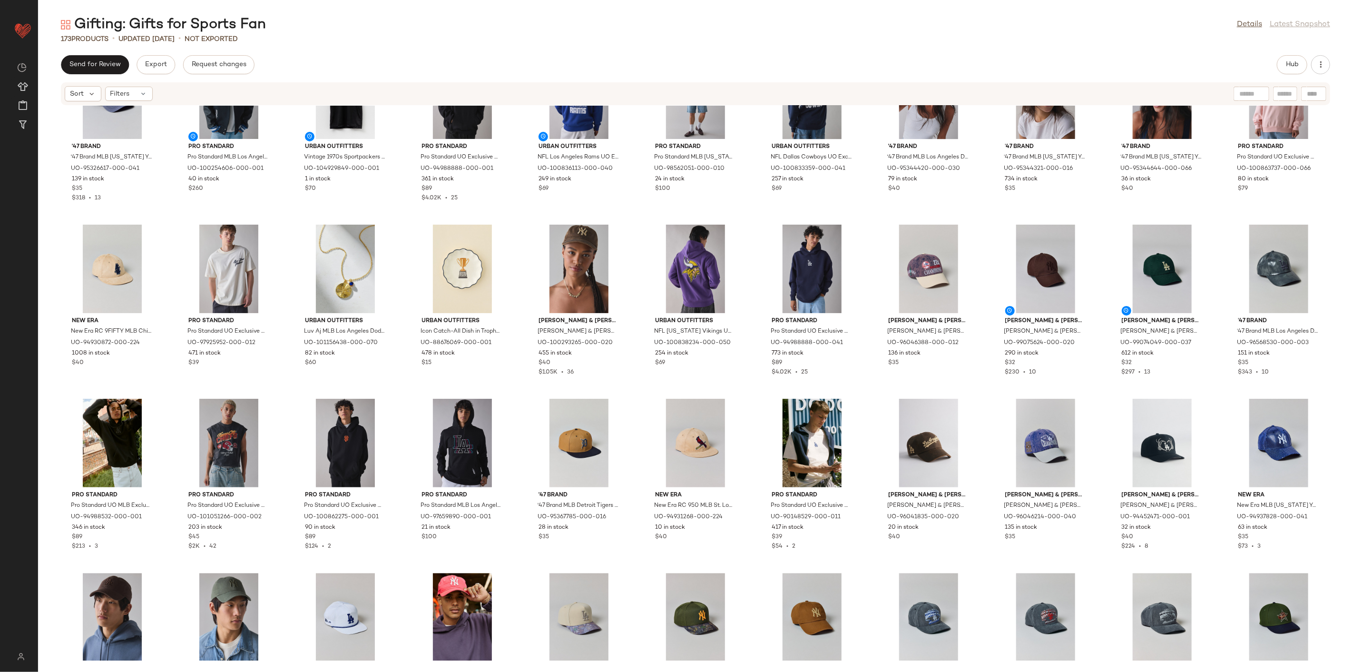
scroll to position [1825, 0]
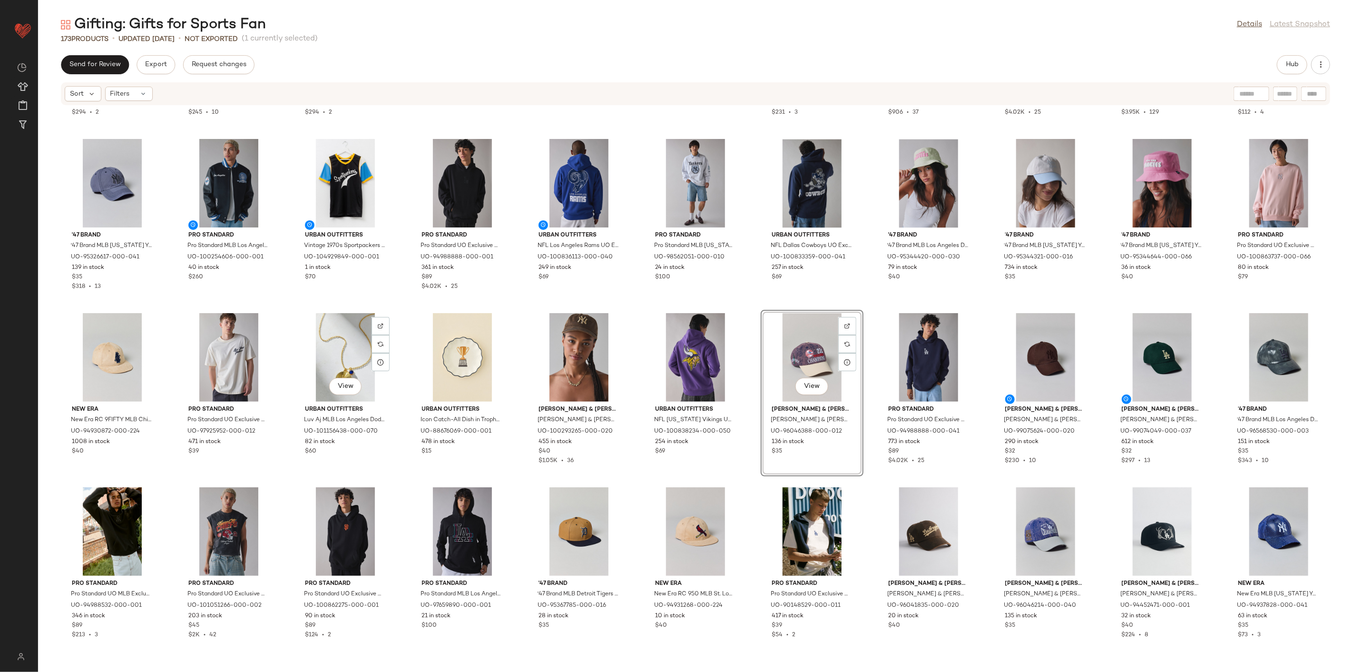
scroll to position [1720, 0]
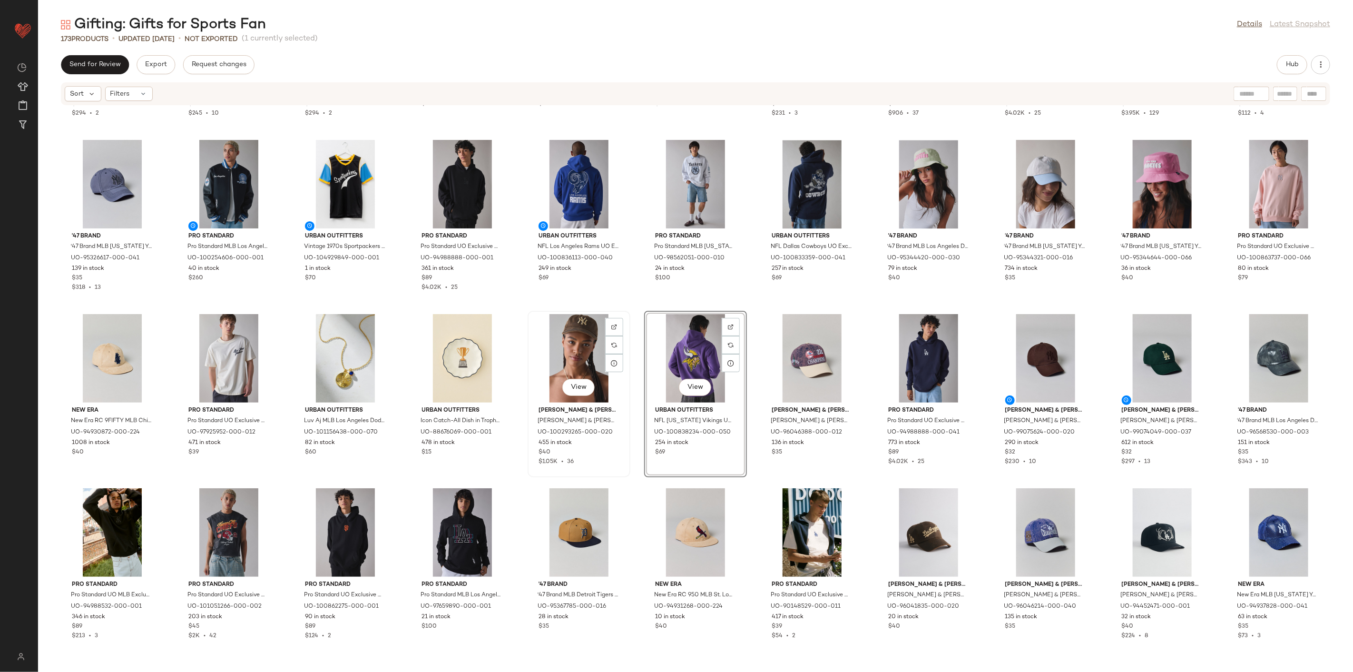
click at [622, 312] on div "View Mitchell & Ness Mitchell & Ness MLB New York Yankees Leather Dad Hat in Br…" at bounding box center [579, 394] width 101 height 165
click at [627, 311] on div "View Mitchell & Ness Mitchell & Ness MLB New York Yankees Leather Dad Hat in Br…" at bounding box center [579, 394] width 103 height 167
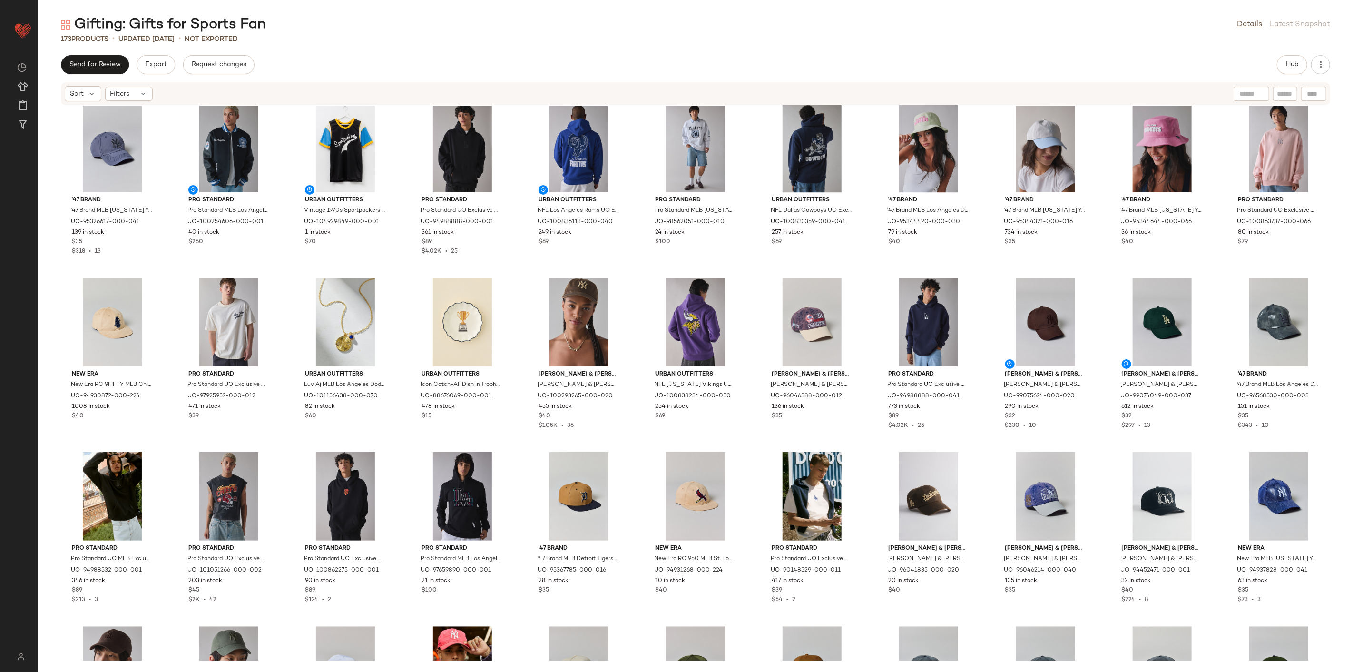
scroll to position [1773, 0]
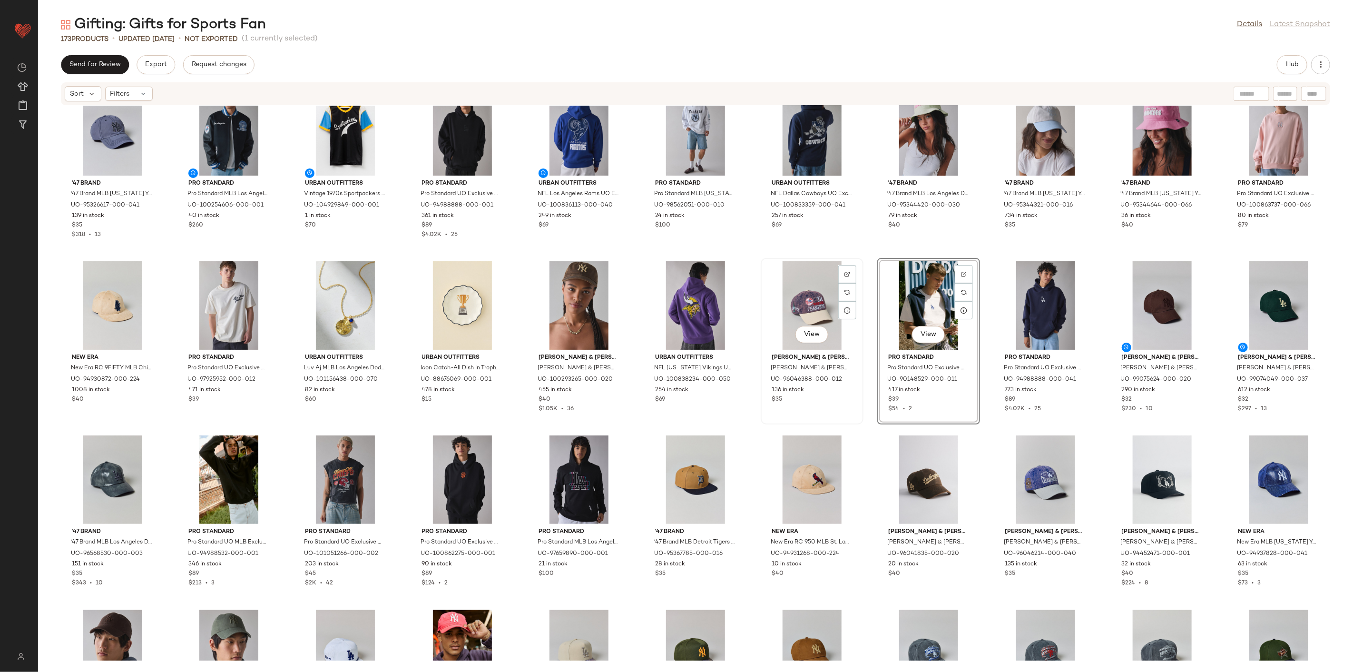
scroll to position [1825, 0]
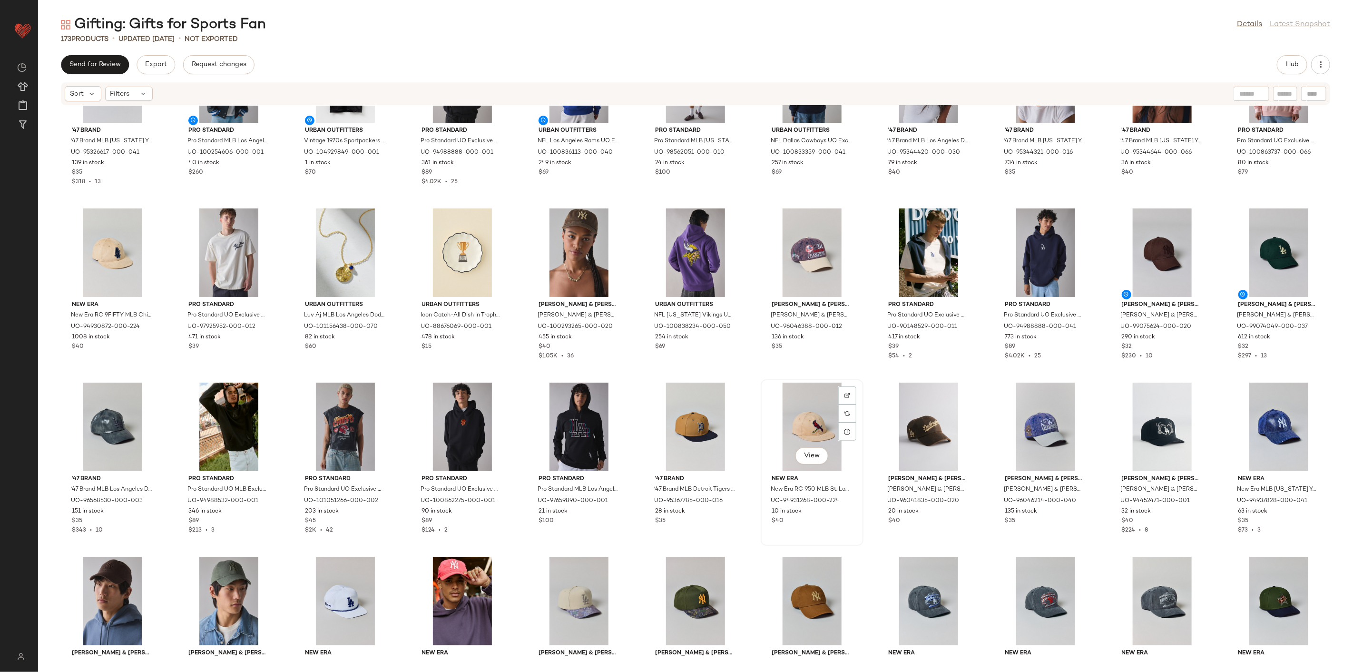
click at [858, 438] on div "View New Era New Era RC 950 MLB St. Louis Cardinals Suede Hat in Tan, Men's at …" at bounding box center [812, 462] width 101 height 165
click at [872, 506] on div "'47 Brand '47 Brand MLB Los Angeles Dodgers Confetti Clean Up Hat in Grey, Wome…" at bounding box center [695, 383] width 1315 height 555
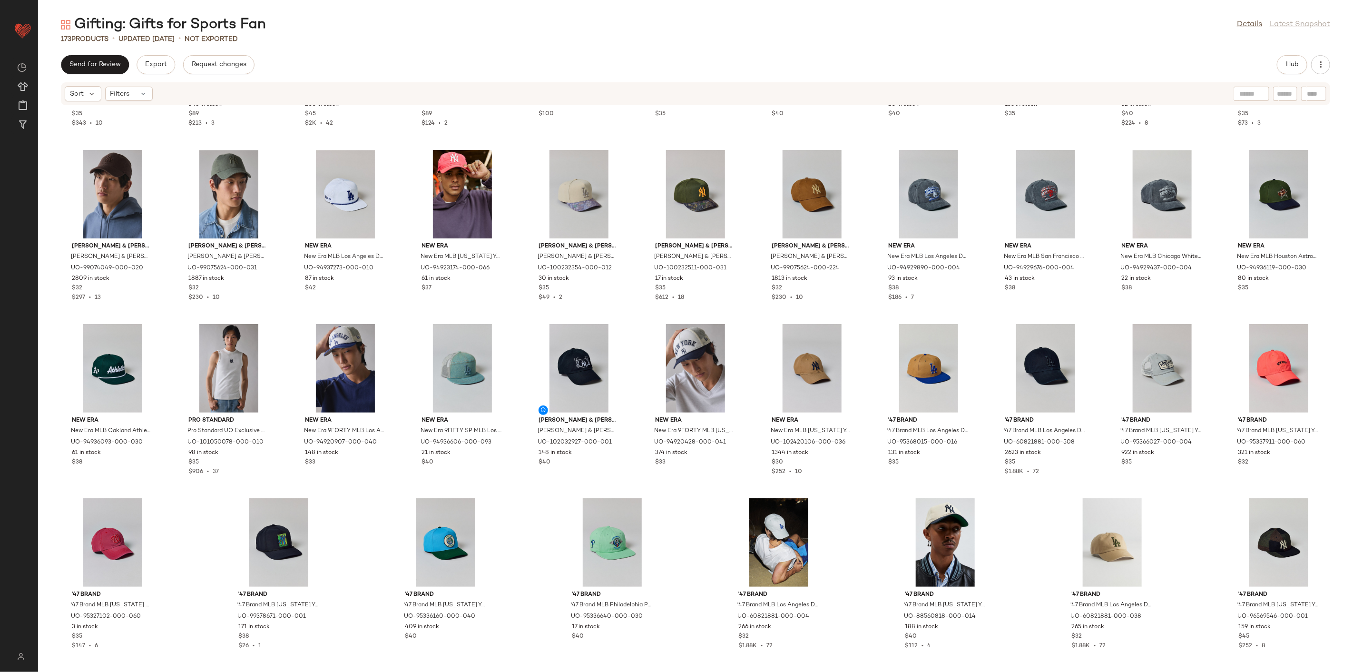
scroll to position [2233, 0]
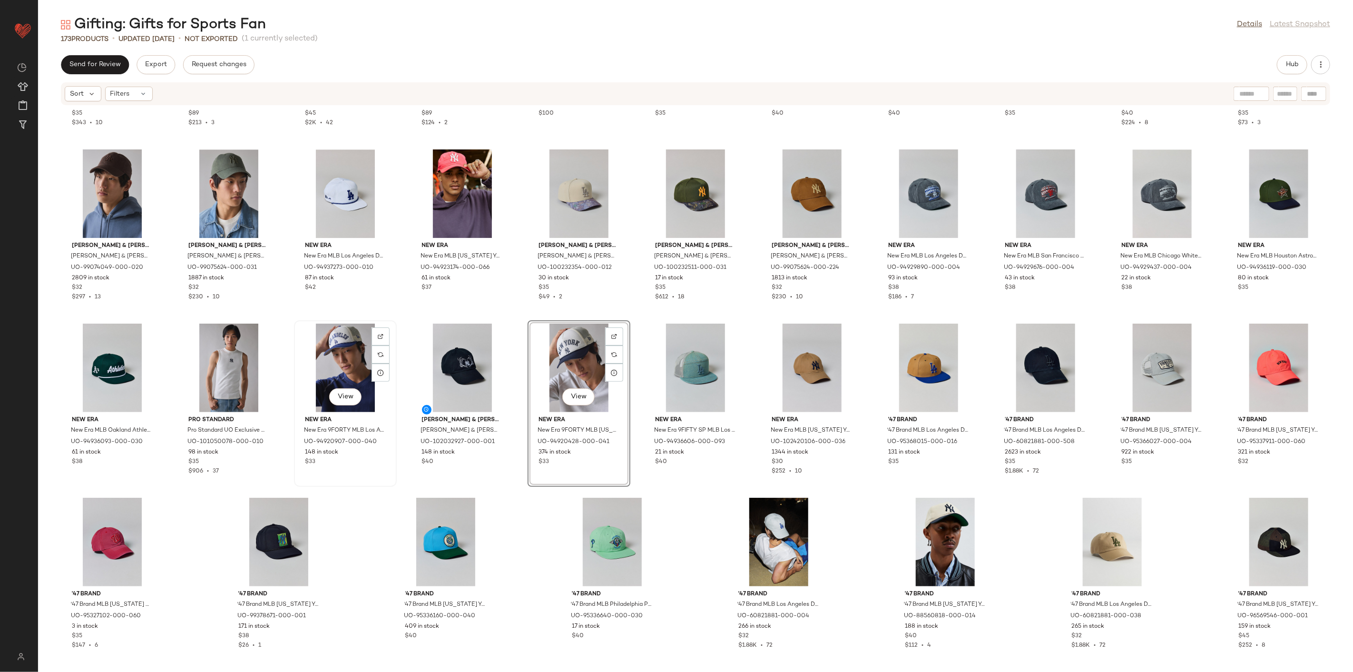
click at [344, 350] on div "View" at bounding box center [345, 367] width 96 height 88
click at [584, 359] on div "View" at bounding box center [579, 367] width 96 height 88
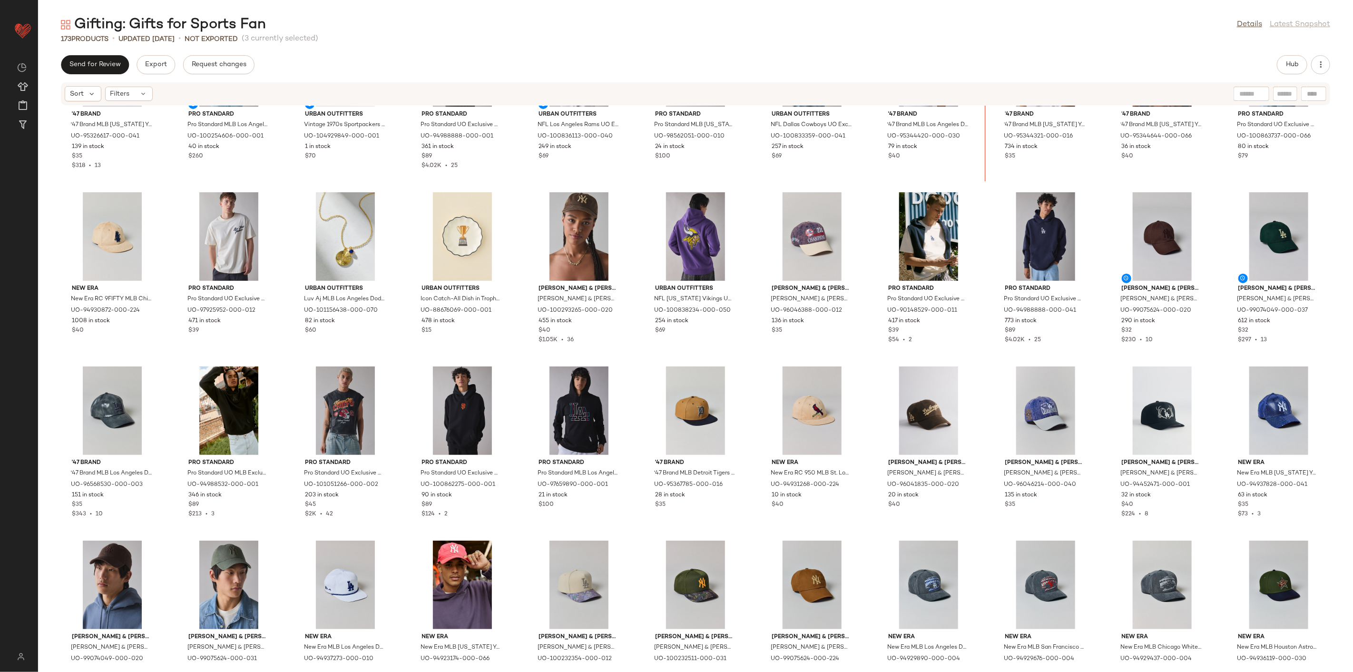
scroll to position [1801, 0]
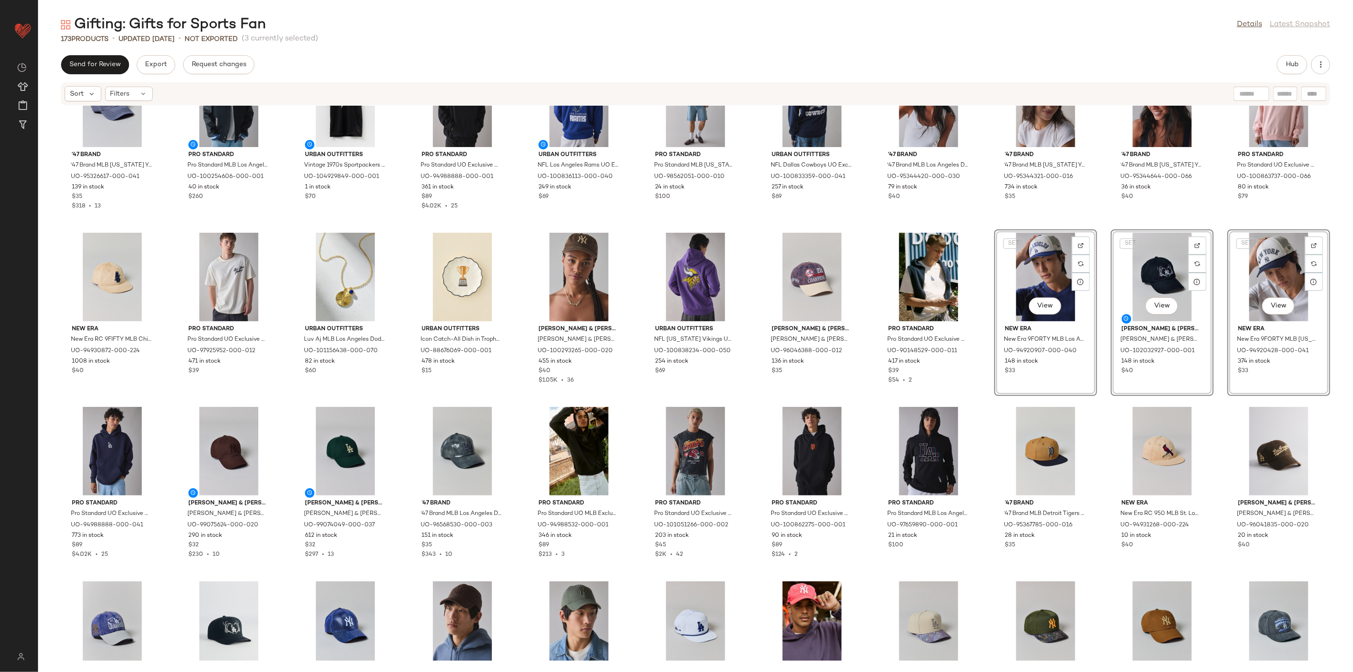
click at [985, 223] on div "'47 Brand '47 Brand MLB New York Yankees Scupper Logo Clean Up Hat in Navy, Men…" at bounding box center [695, 383] width 1315 height 555
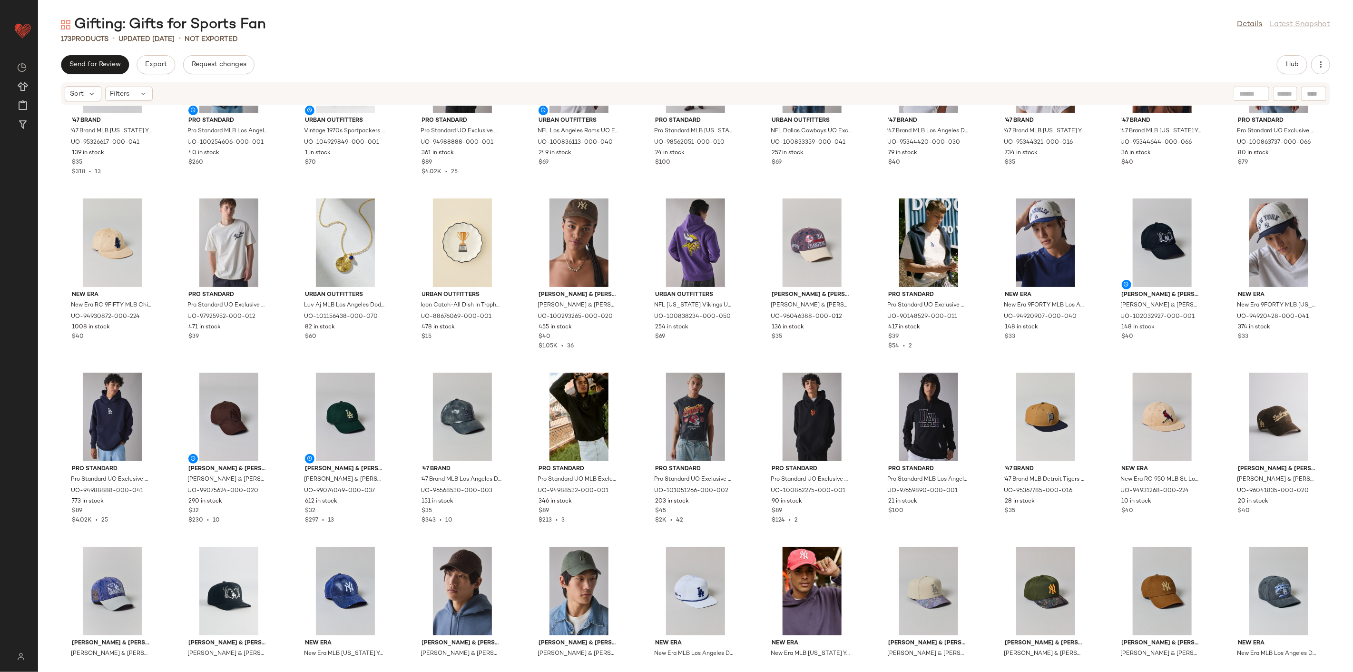
scroll to position [1854, 0]
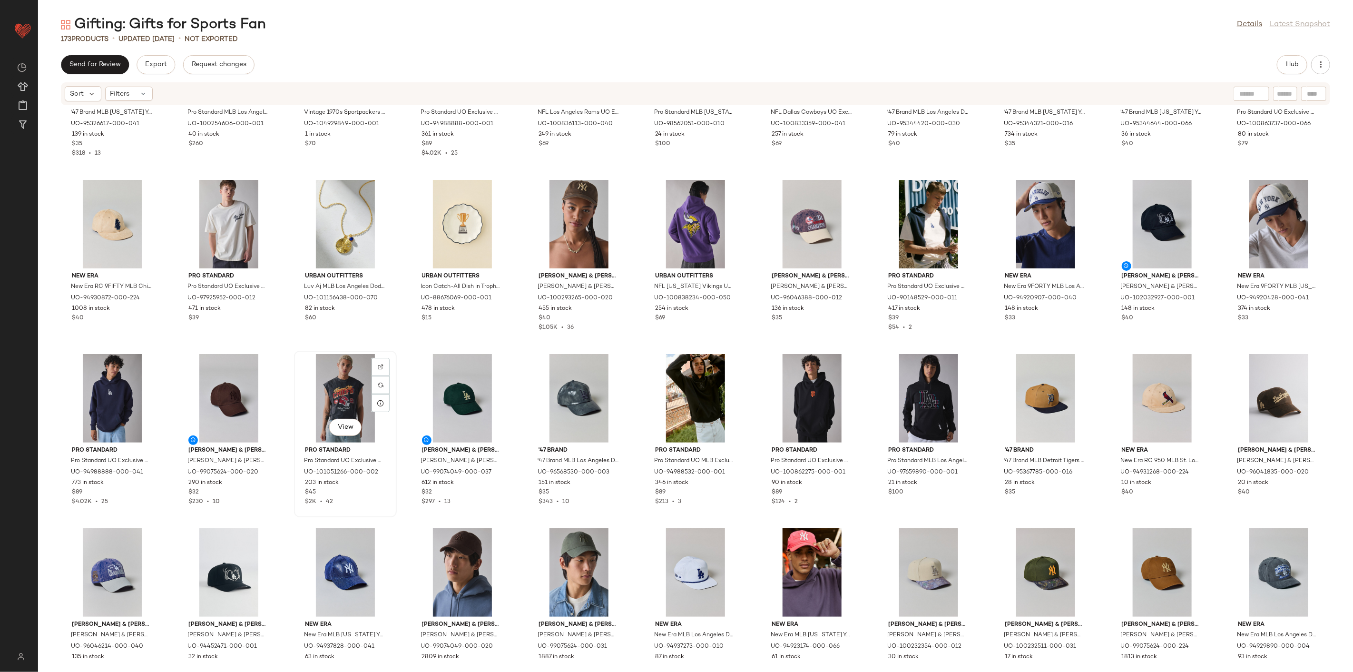
click at [395, 357] on div "View Pro Standard Pro Standard UO Exclusive NFL Team Logo Washed Cutoff Muscle …" at bounding box center [345, 434] width 101 height 165
click at [405, 350] on div "'47 Brand '47 Brand MLB New York Yankees Scupper Logo Clean Up Hat in Navy, Men…" at bounding box center [695, 383] width 1315 height 555
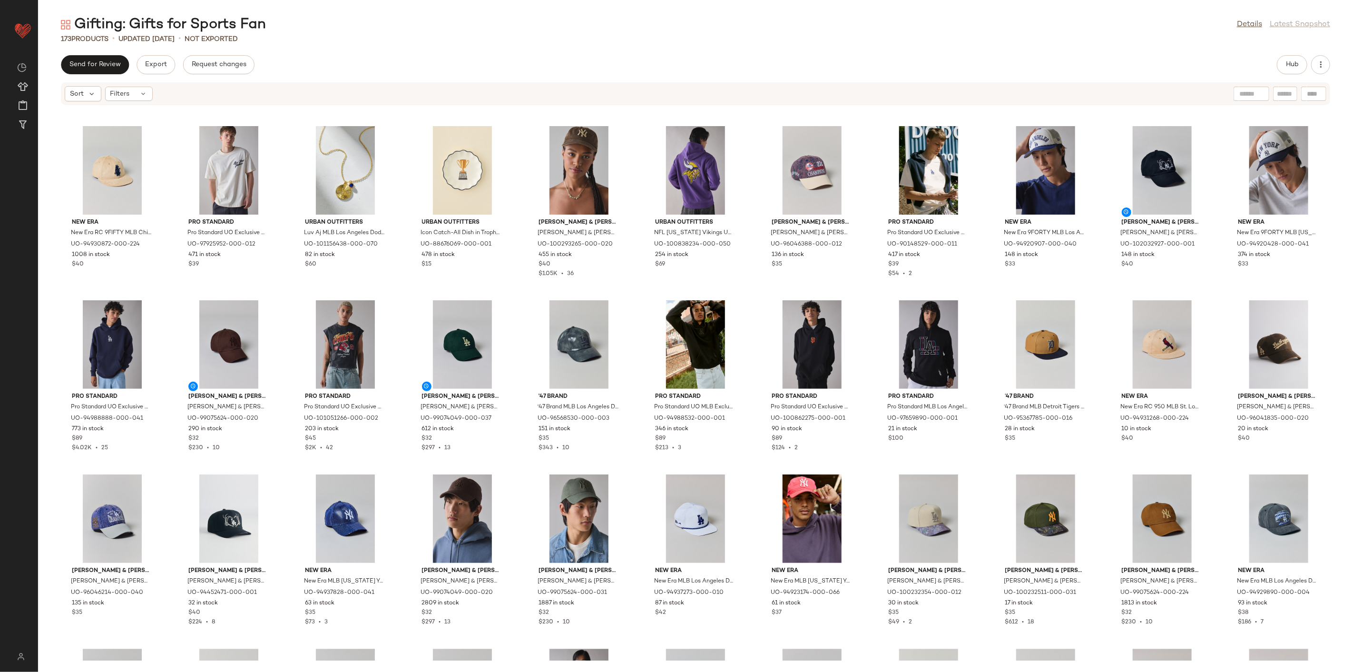
scroll to position [1907, 0]
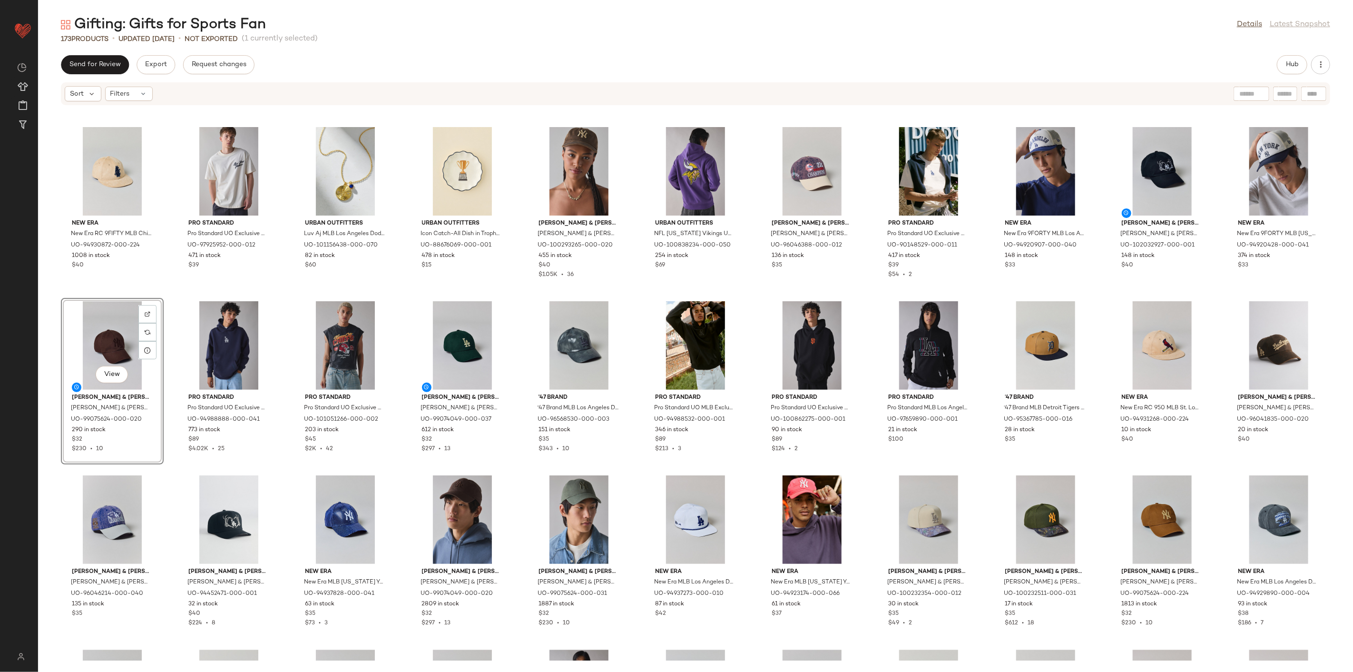
click at [389, 292] on div "New Era New Era RC 9FIFTY MLB Chicago Cubs Suede Hat in Tan, Men's at Urban Out…" at bounding box center [695, 383] width 1315 height 555
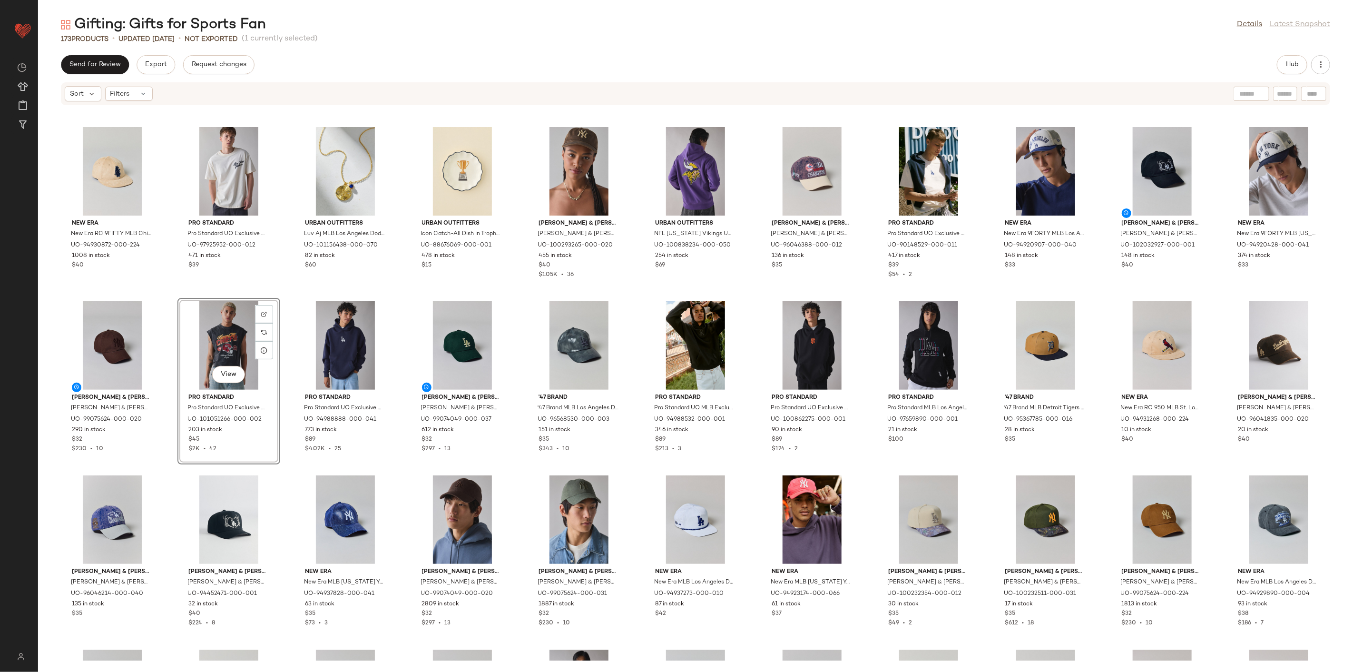
click at [397, 300] on div "New Era New Era RC 9FIFTY MLB Chicago Cubs Suede Hat in Tan, Men's at Urban Out…" at bounding box center [695, 383] width 1315 height 555
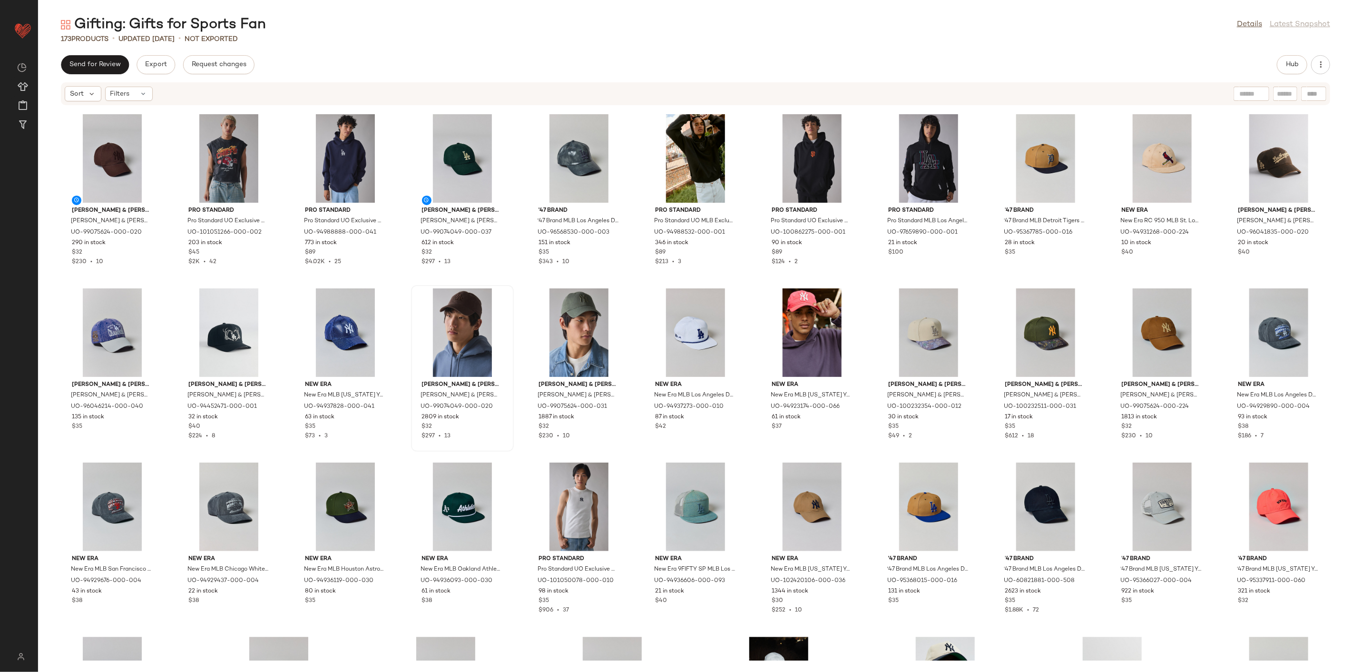
scroll to position [2066, 0]
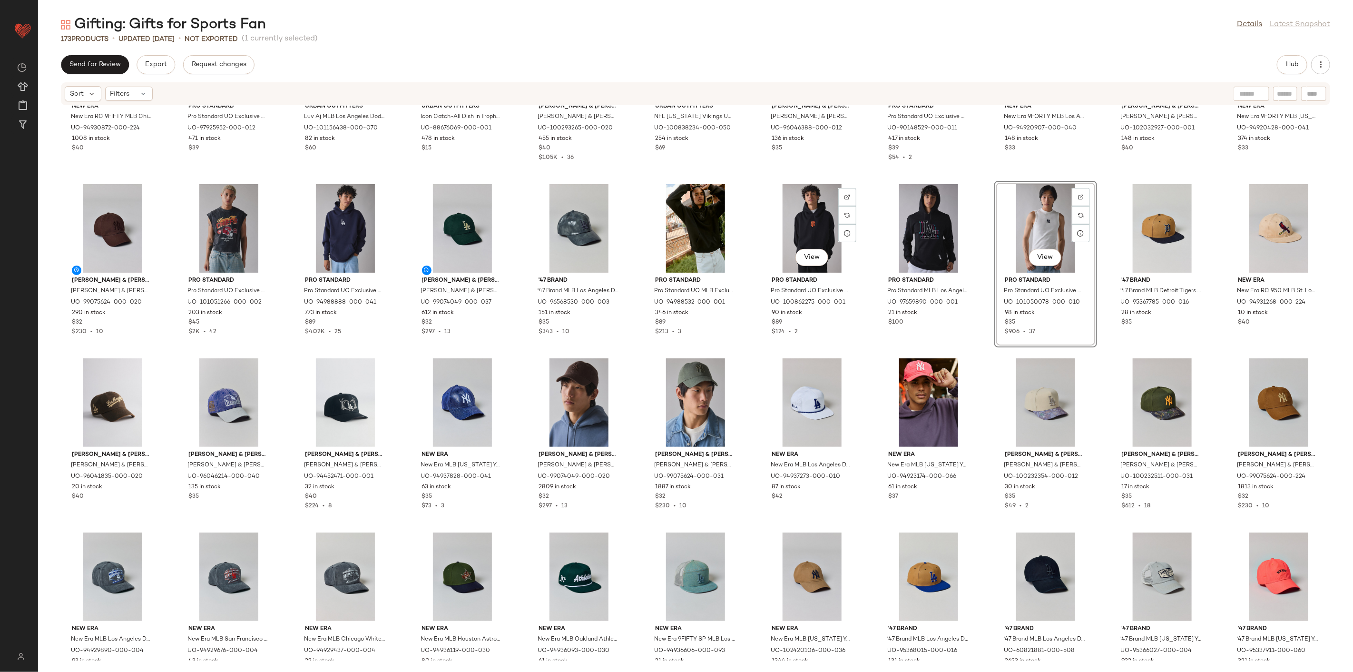
scroll to position [1960, 0]
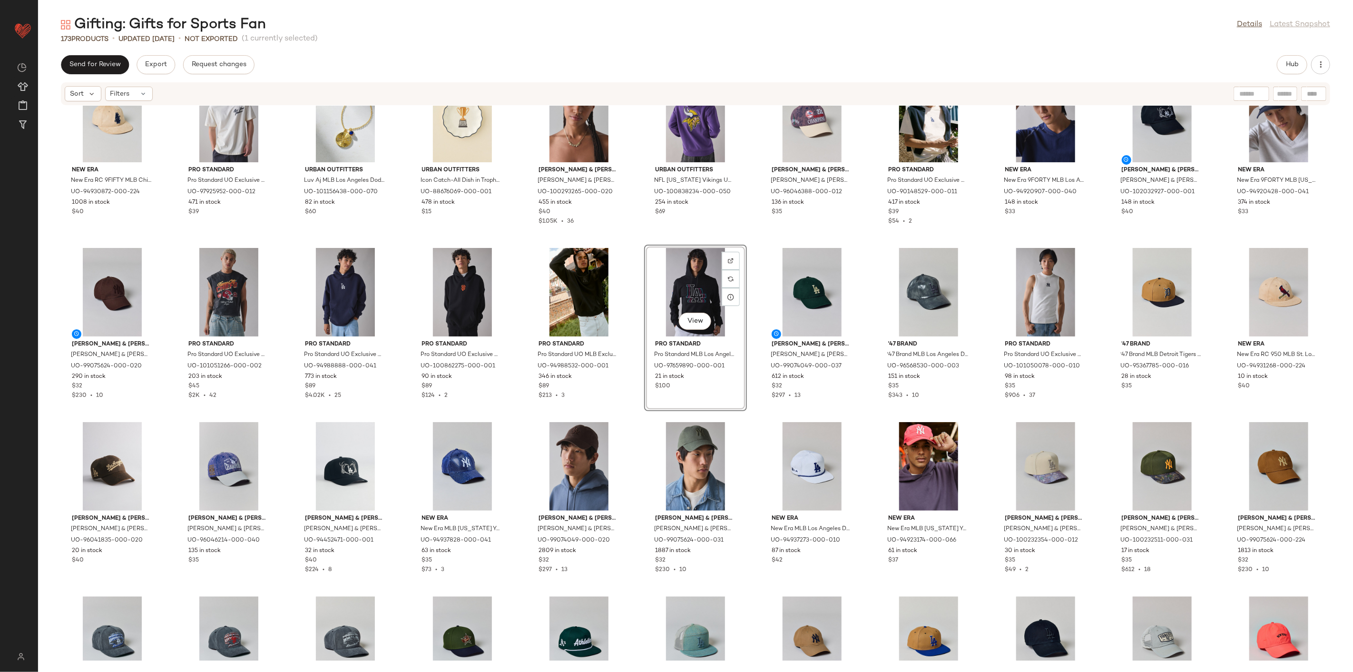
click at [748, 419] on div "New Era New Era RC 9FIFTY MLB Chicago Cubs Suede Hat in Tan, Men's at Urban Out…" at bounding box center [695, 383] width 1315 height 555
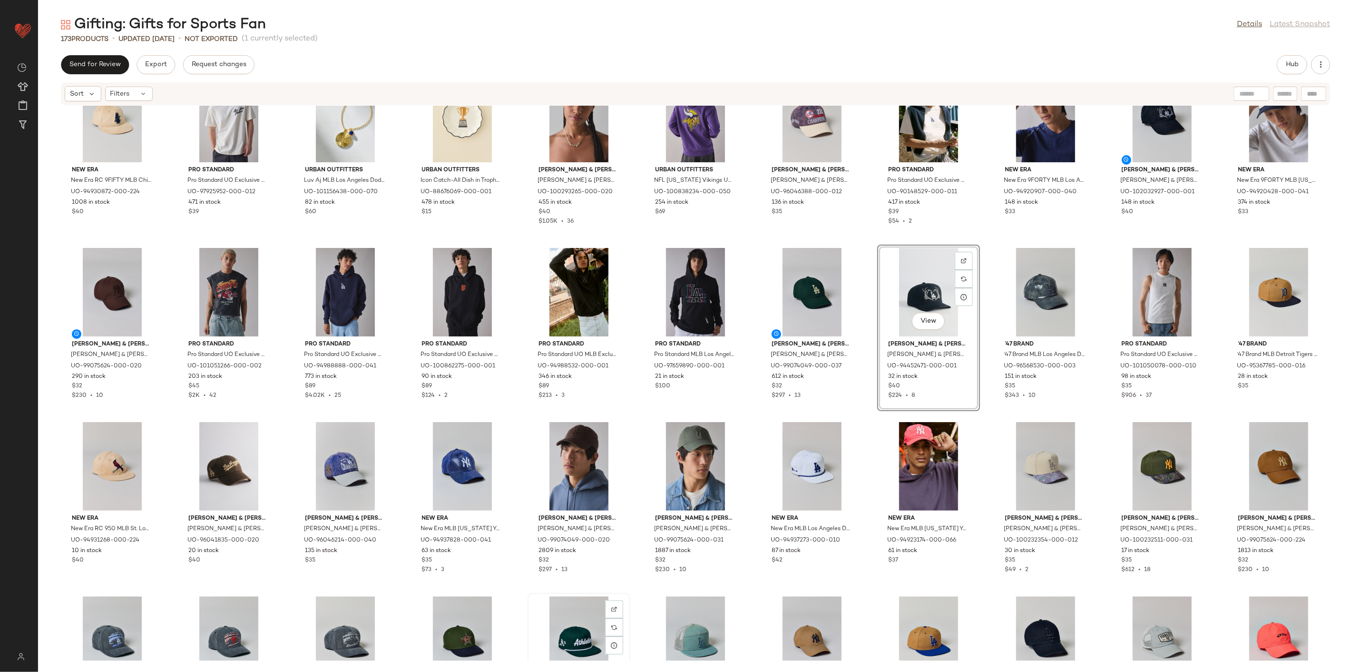
scroll to position [1963, 0]
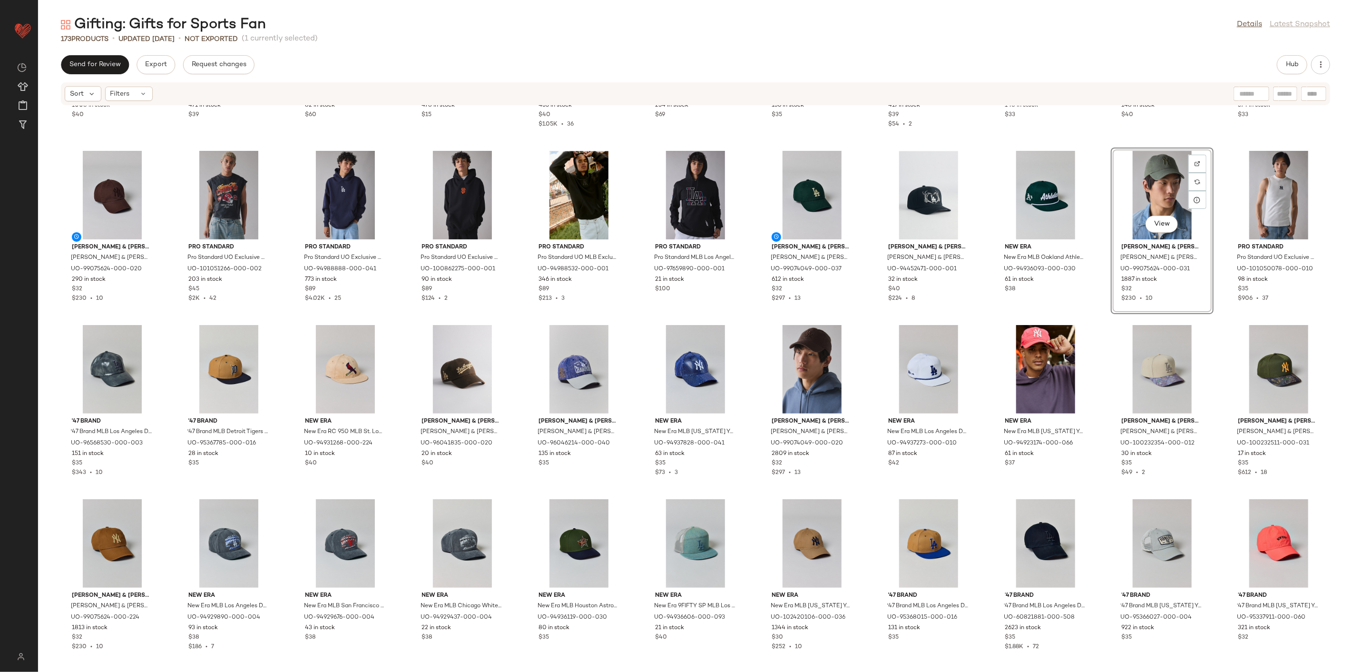
scroll to position [2068, 0]
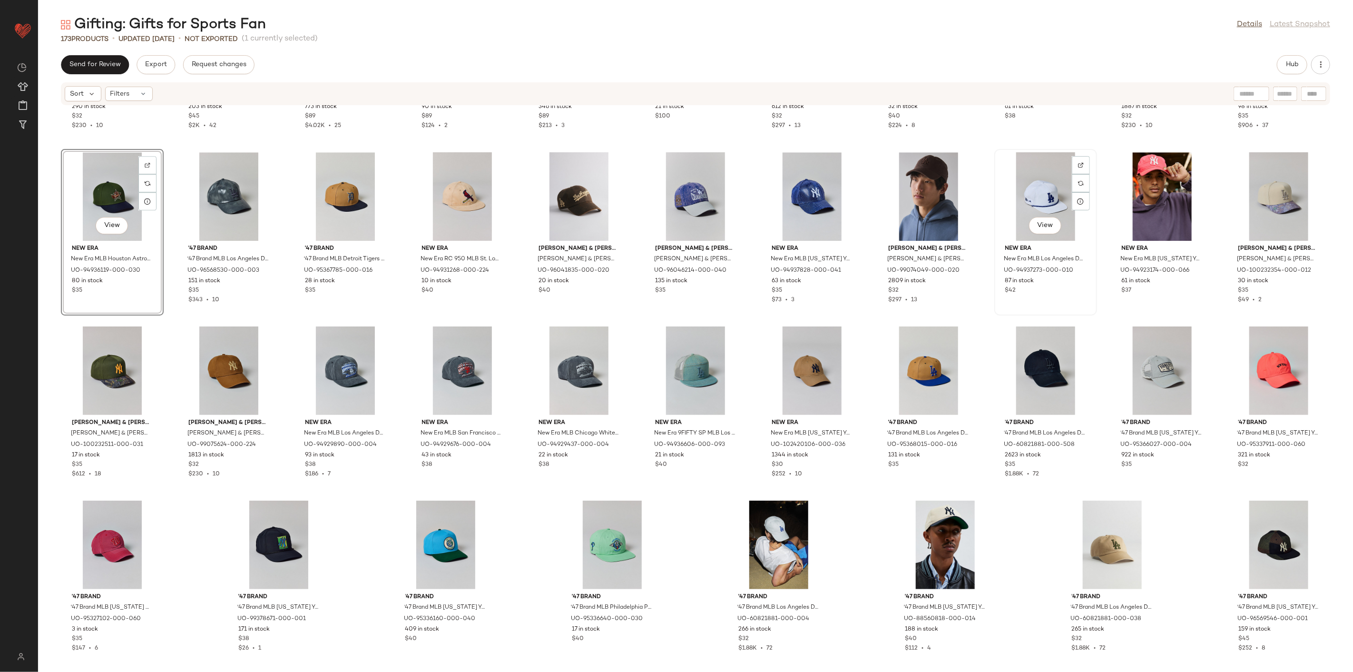
scroll to position [2233, 0]
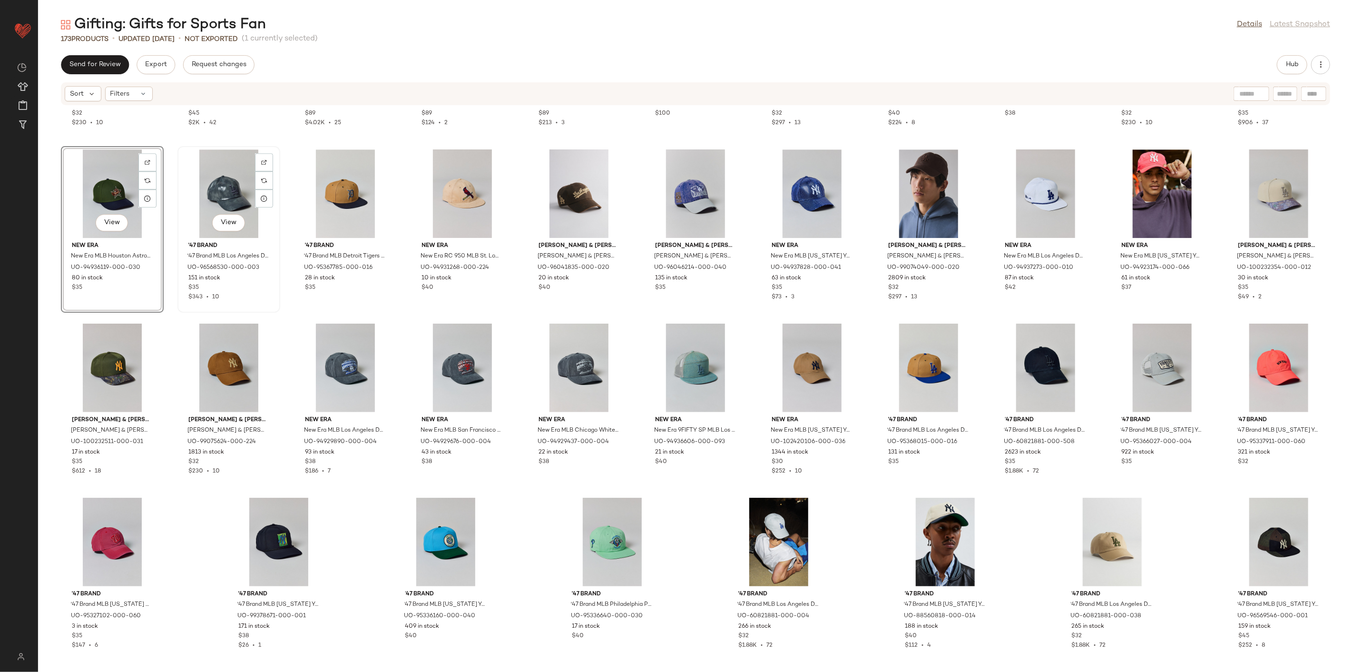
click at [234, 192] on div "View" at bounding box center [229, 193] width 96 height 88
click at [1276, 543] on div "View" at bounding box center [1279, 542] width 96 height 88
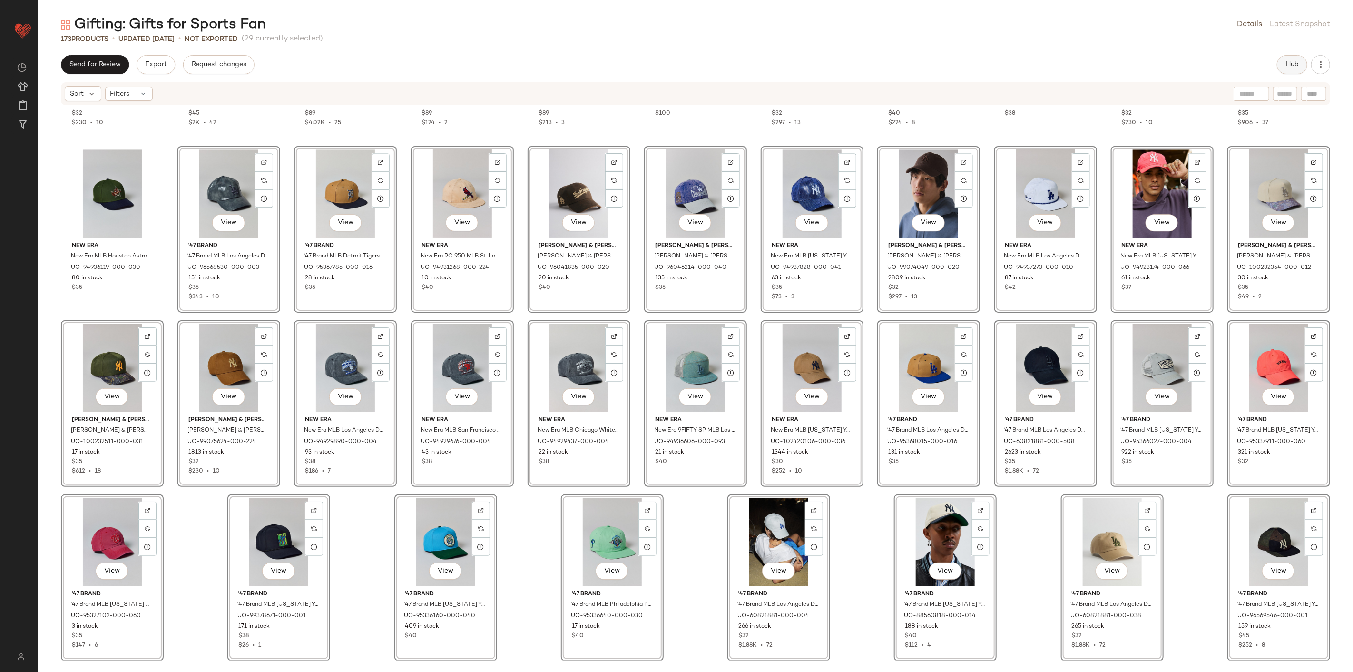
click at [1299, 64] on span "Hub" at bounding box center [1291, 65] width 13 height 8
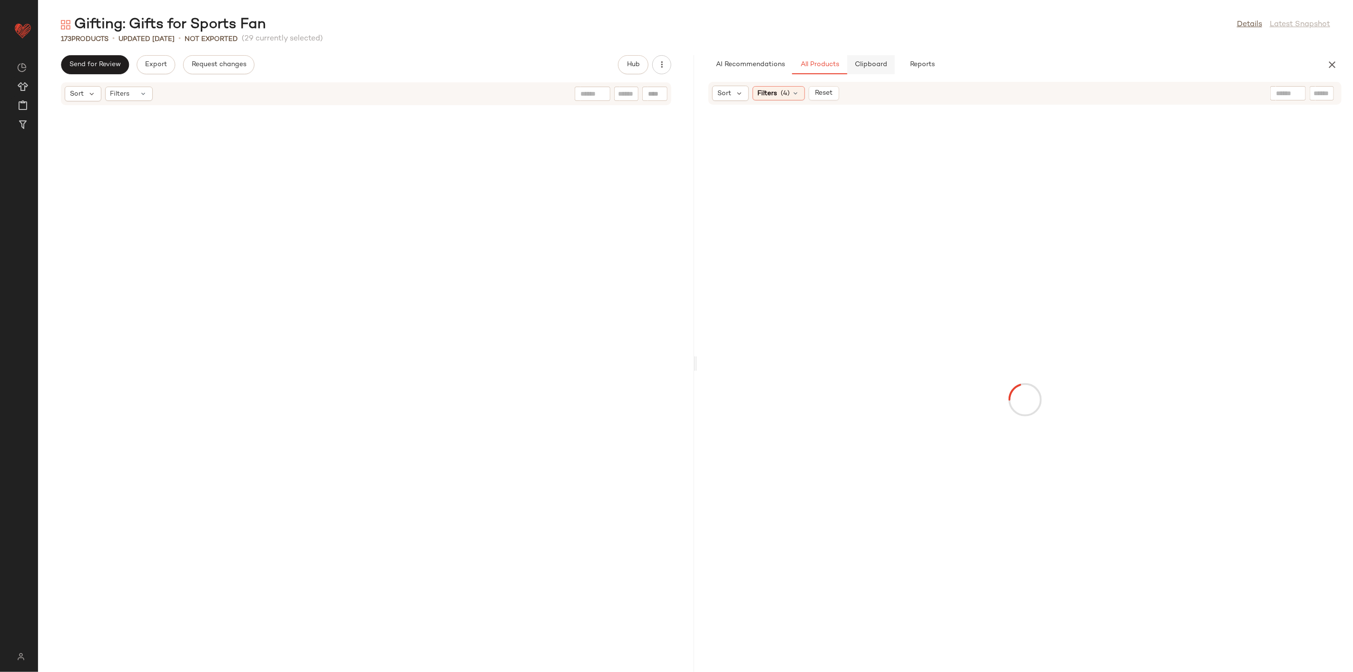
scroll to position [5541, 0]
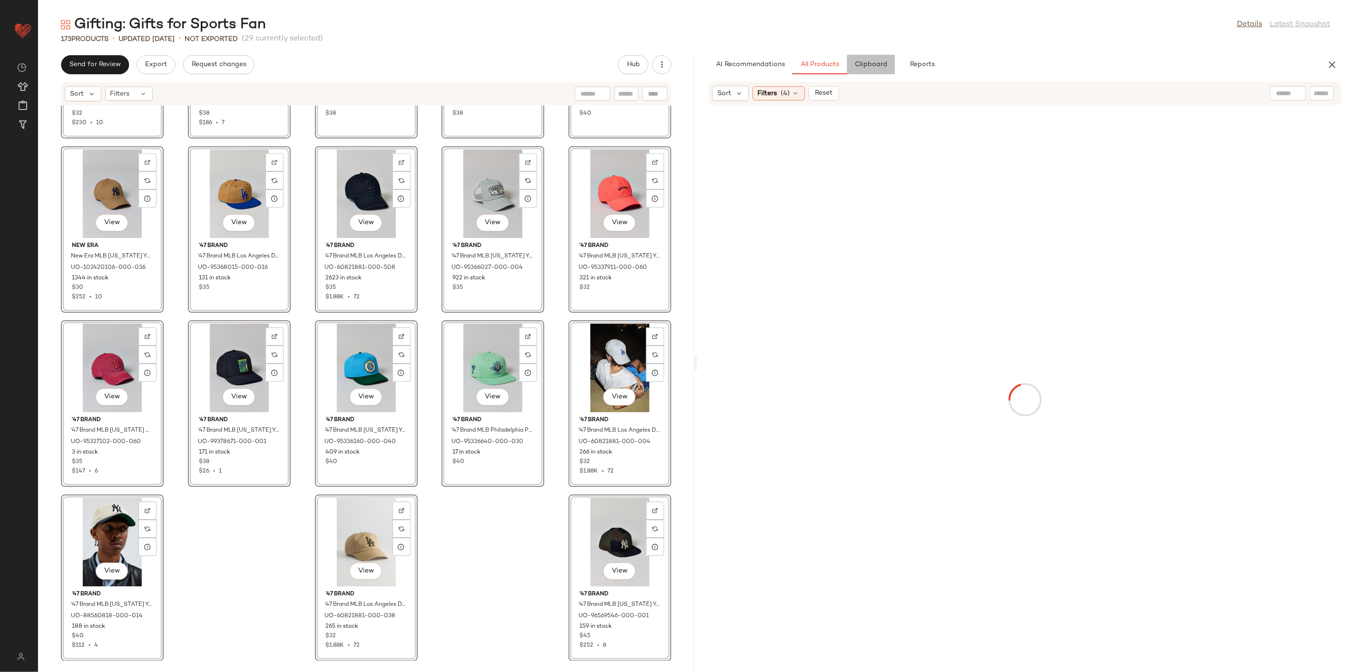
click at [892, 58] on button "Clipboard" at bounding box center [871, 64] width 48 height 19
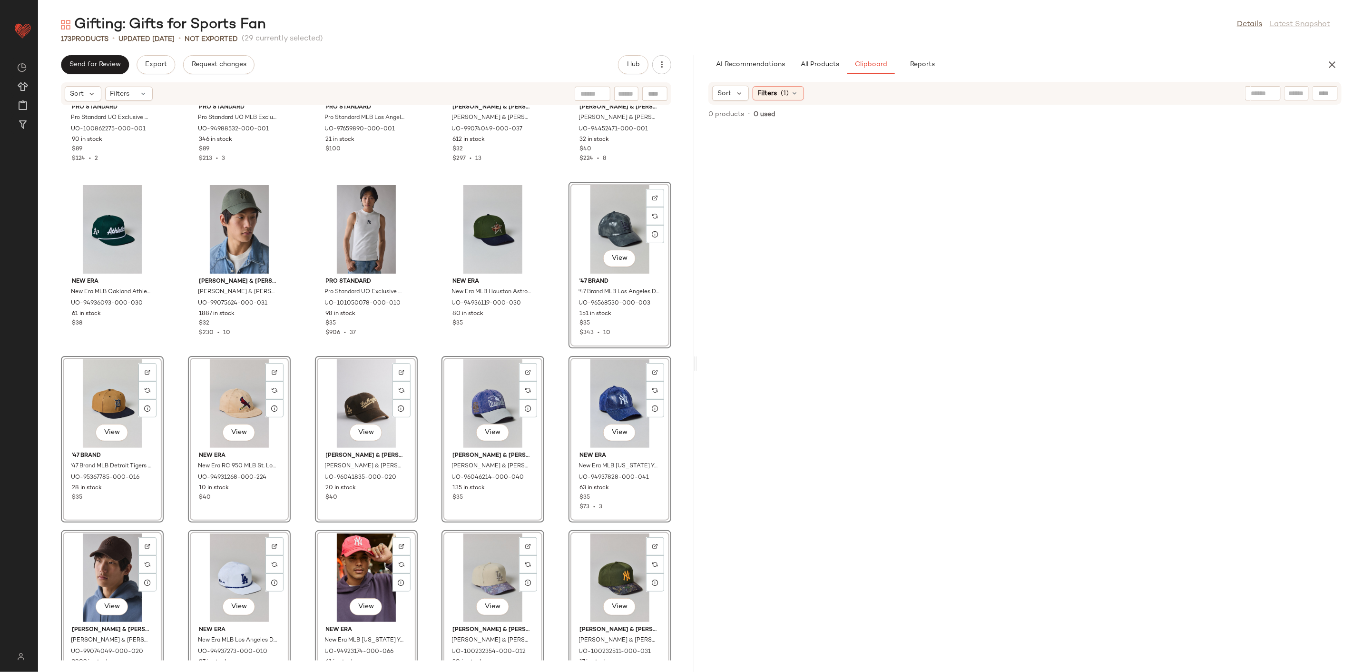
scroll to position [4801, 0]
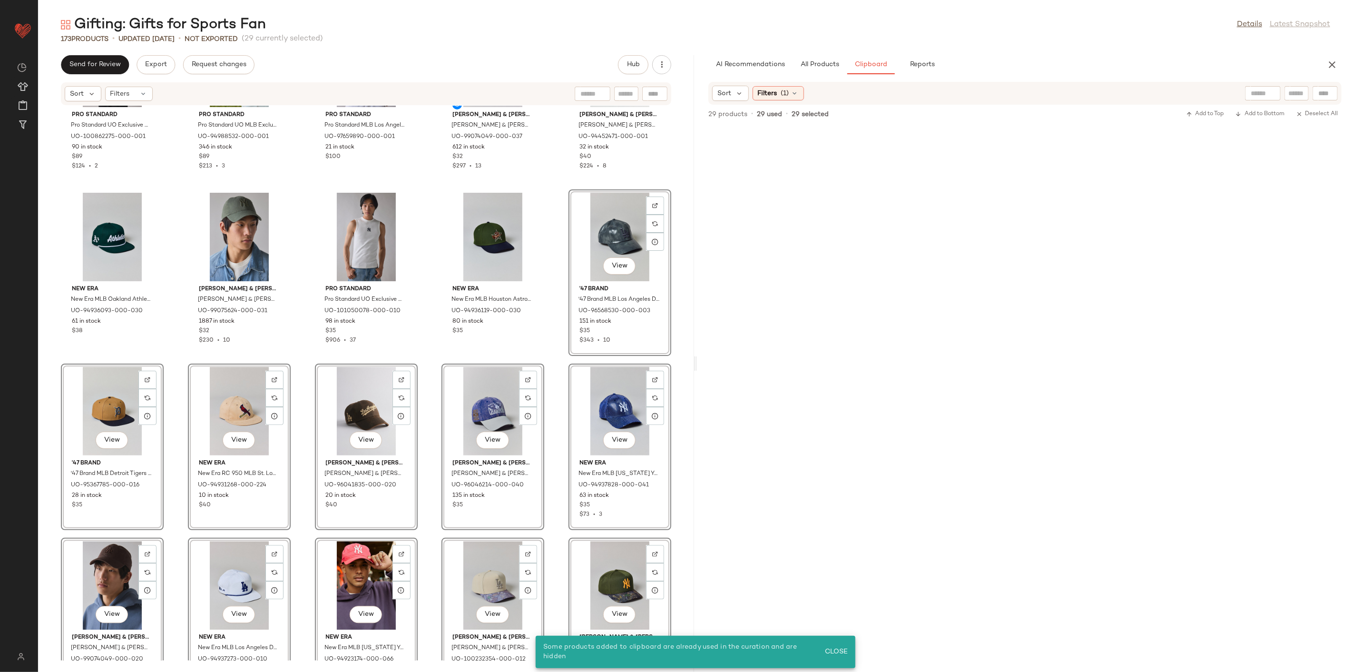
click at [550, 250] on div "Pro Standard Pro Standard UO Exclusive MLB San Francisco Giants Hoodie Sweatshi…" at bounding box center [366, 383] width 656 height 555
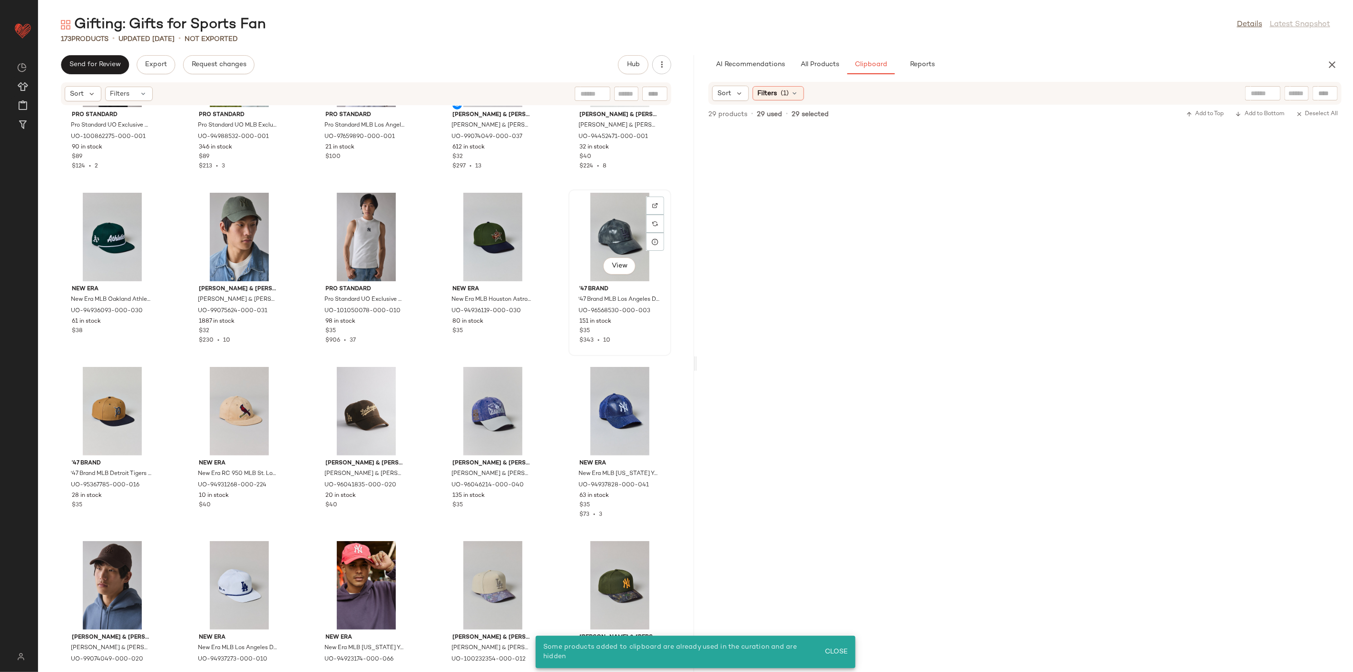
click at [593, 235] on div "View" at bounding box center [620, 237] width 96 height 88
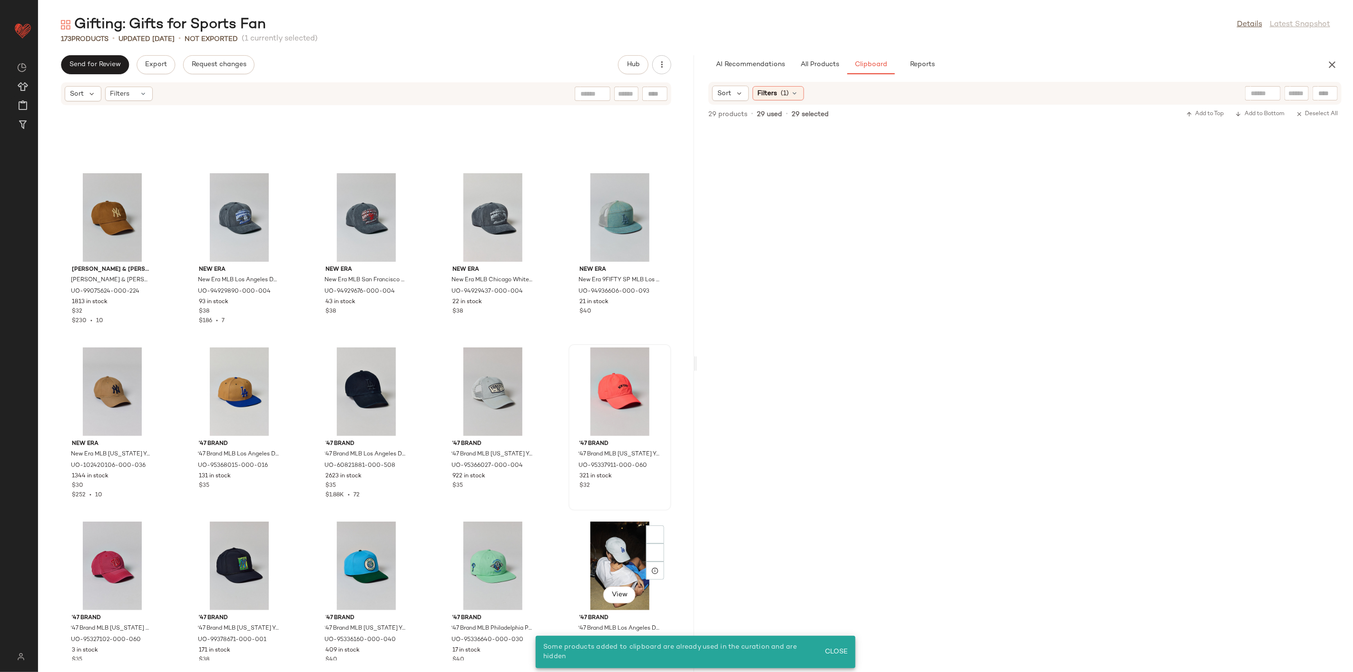
scroll to position [5541, 0]
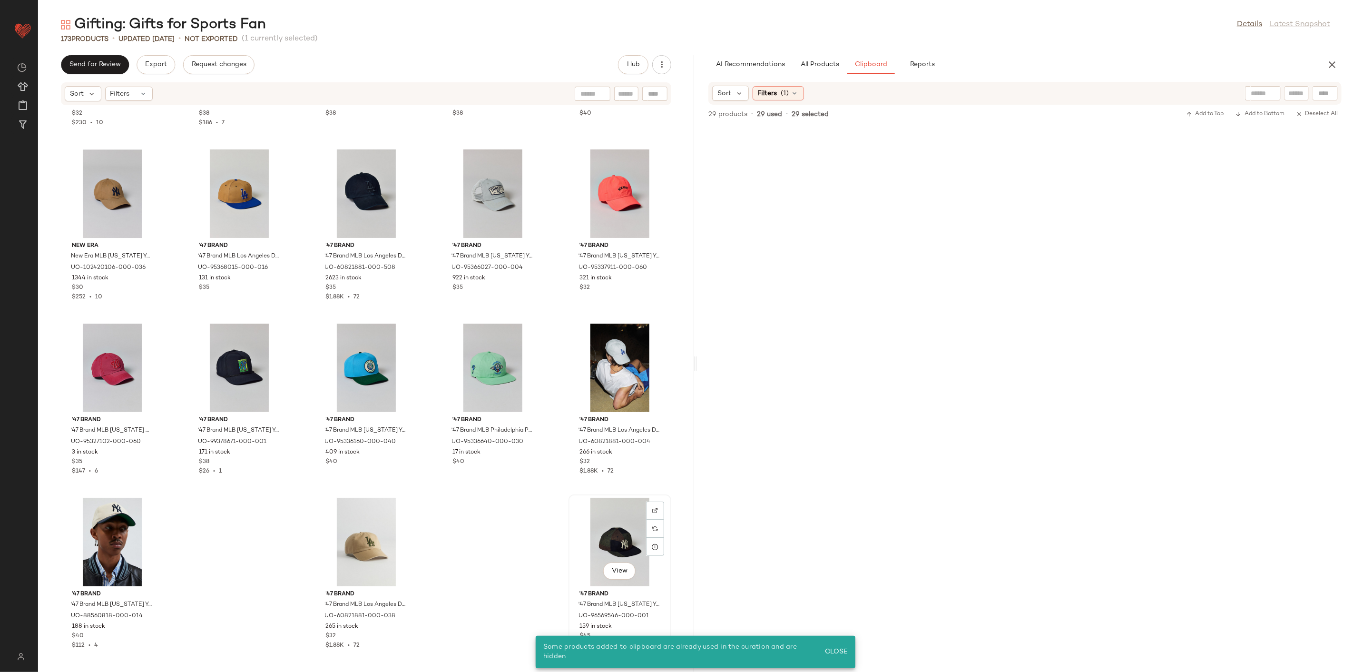
click at [614, 529] on div "View" at bounding box center [620, 542] width 96 height 88
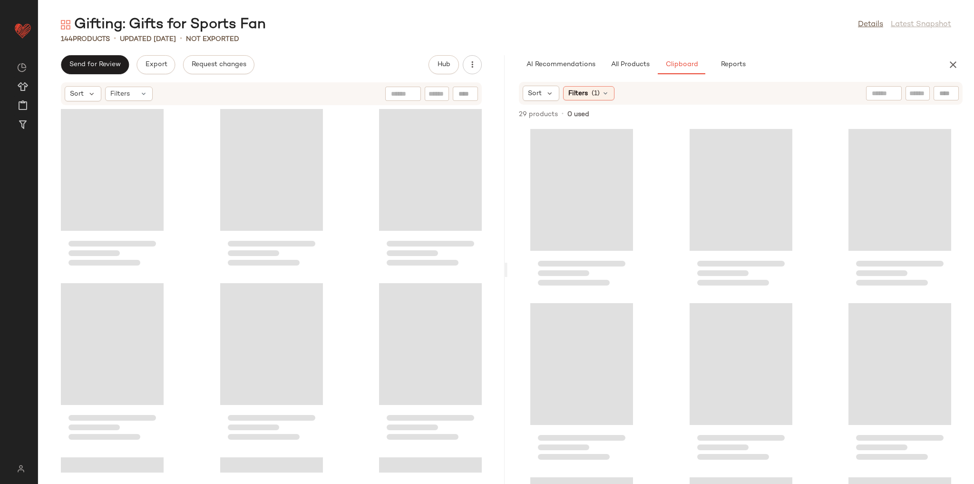
drag, startPoint x: 1267, startPoint y: 0, endPoint x: 830, endPoint y: 42, distance: 439.1
click at [830, 42] on div "144 Products • updated Aug 15th • Not Exported" at bounding box center [506, 39] width 936 height 10
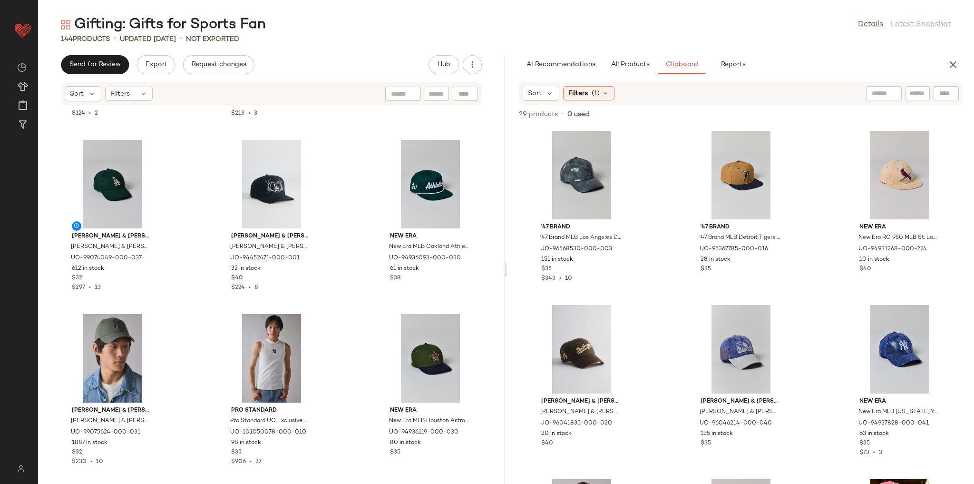
scroll to position [7992, 0]
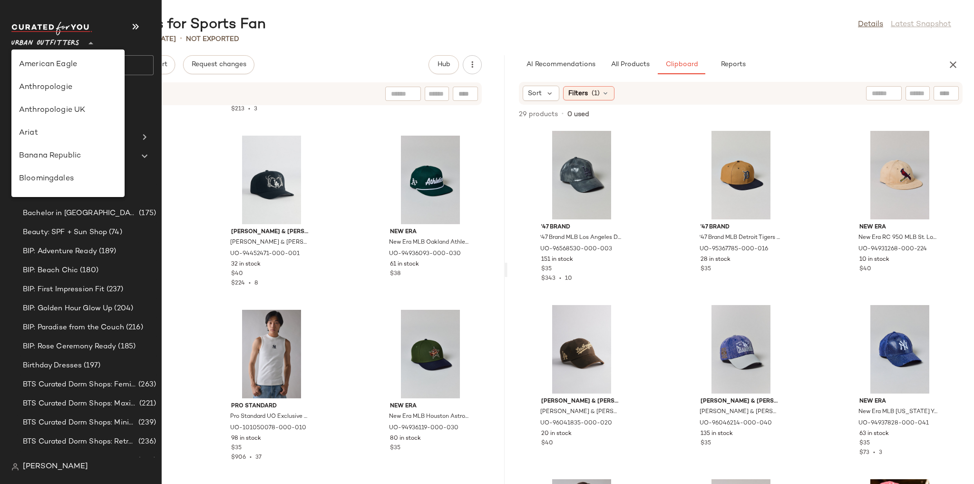
click at [34, 40] on span "Urban Outfitters" at bounding box center [45, 40] width 68 height 17
click at [56, 101] on div "Lululemon UK" at bounding box center [68, 98] width 98 height 11
type input "**"
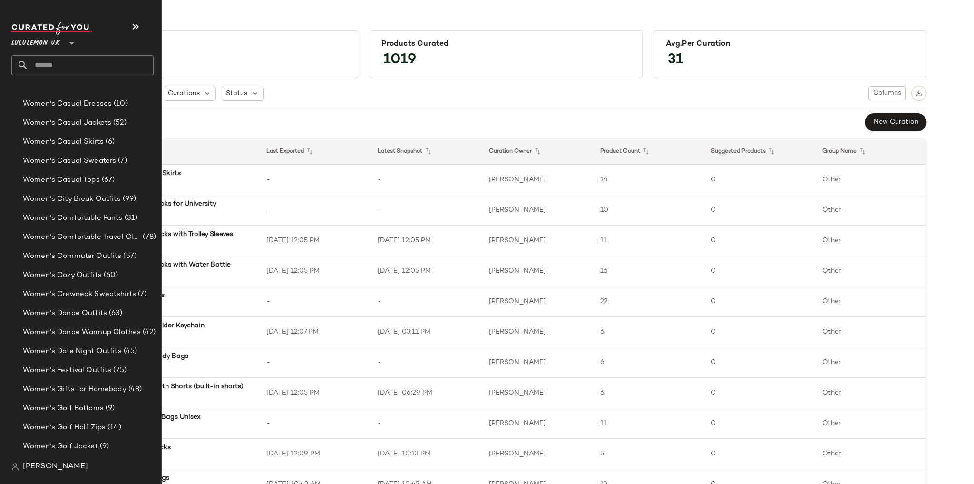
scroll to position [2279, 0]
click at [76, 237] on span "Women's Comfortable Travel Clothes" at bounding box center [82, 236] width 118 height 11
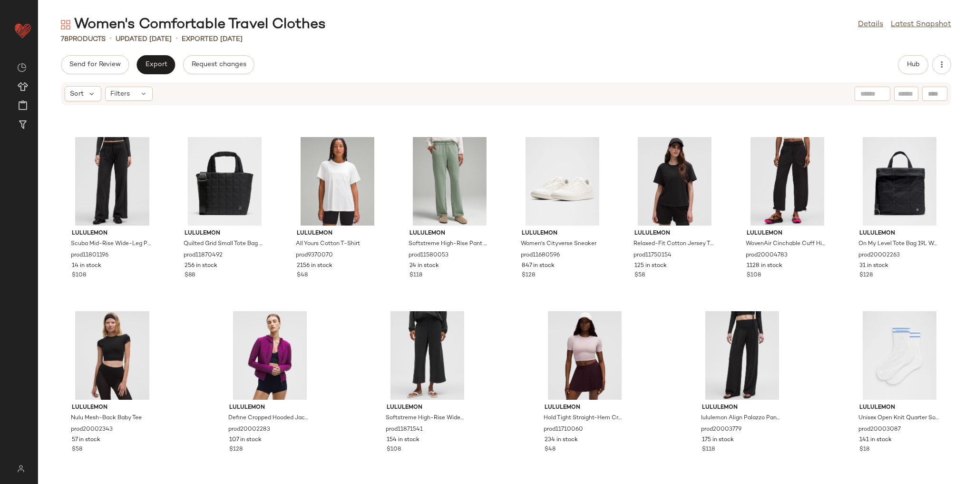
scroll to position [1376, 0]
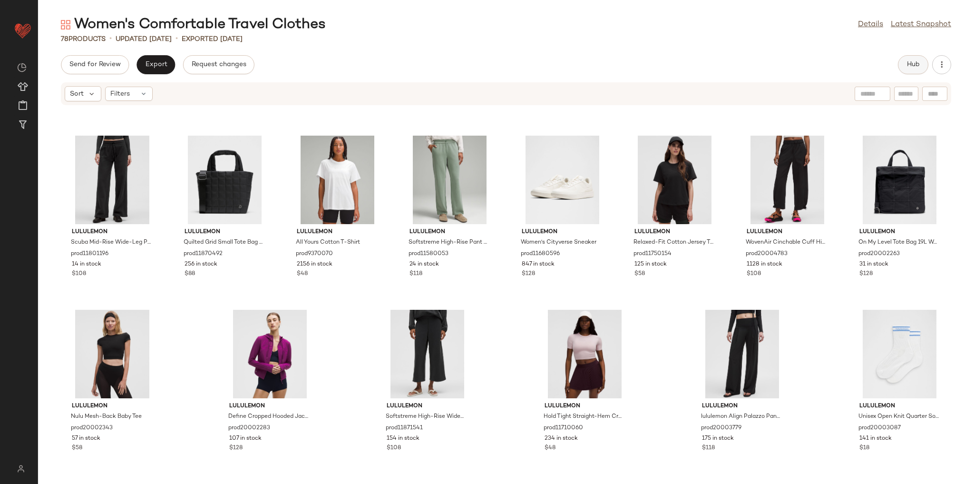
click at [921, 64] on button "Hub" at bounding box center [913, 64] width 30 height 19
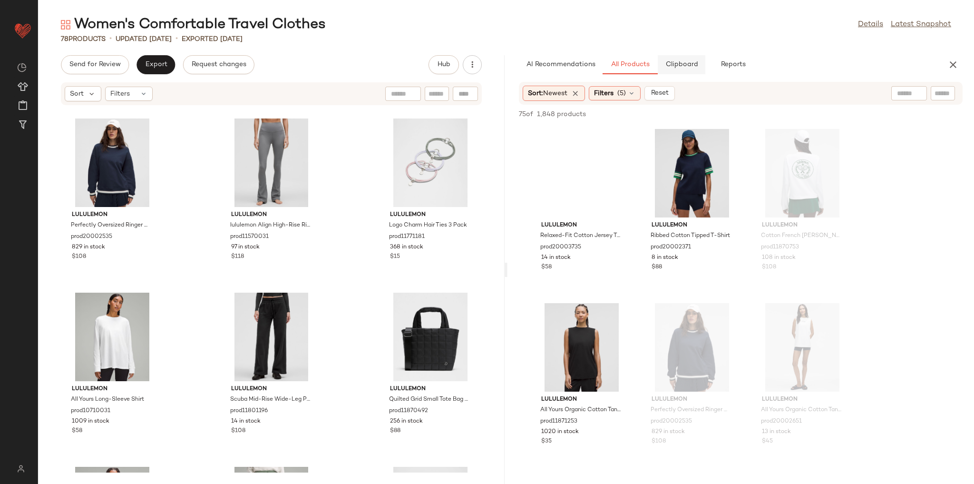
click at [693, 66] on span "Clipboard" at bounding box center [681, 65] width 33 height 8
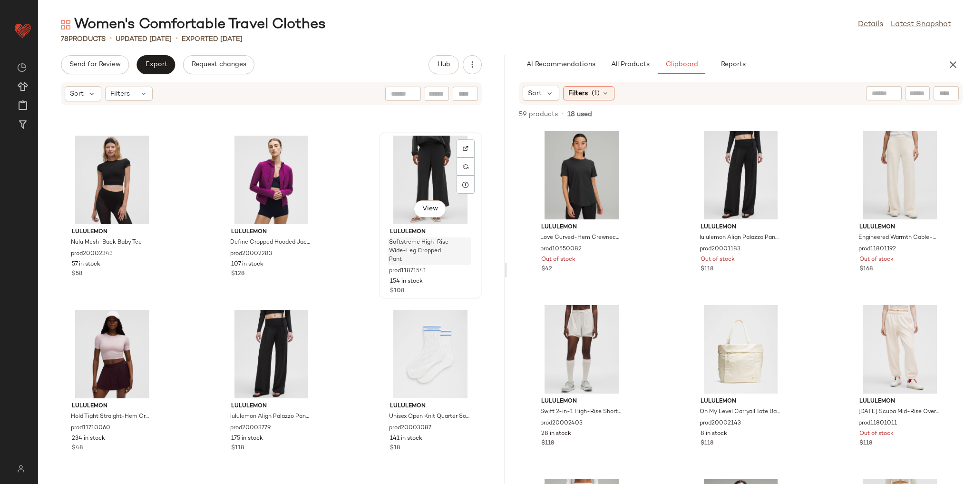
scroll to position [4162, 0]
click at [611, 94] on div "Filters (1)" at bounding box center [588, 93] width 51 height 14
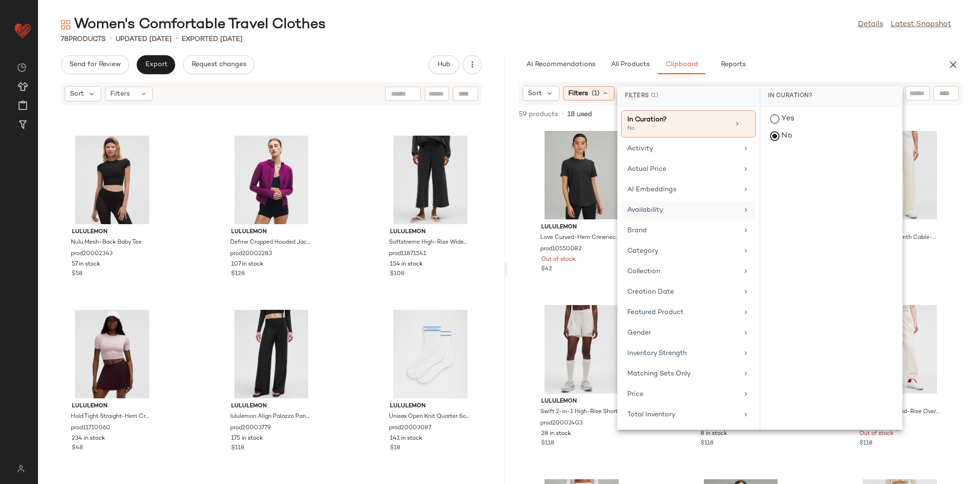
click at [666, 205] on div "Availability" at bounding box center [682, 210] width 111 height 10
click at [779, 177] on div "in_stock" at bounding box center [832, 188] width 142 height 23
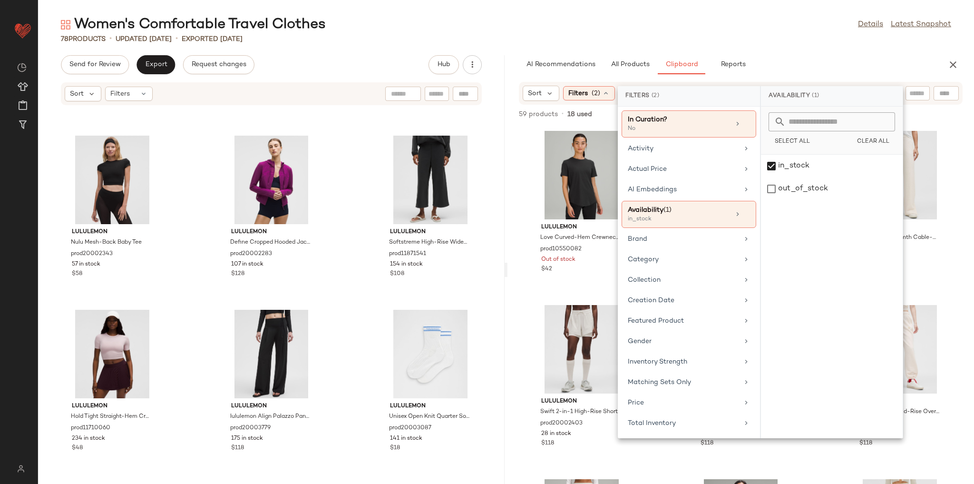
click at [788, 54] on div "Women's Comfortable Travel Clothes Details Latest Snapshot 78 Products • update…" at bounding box center [506, 249] width 936 height 469
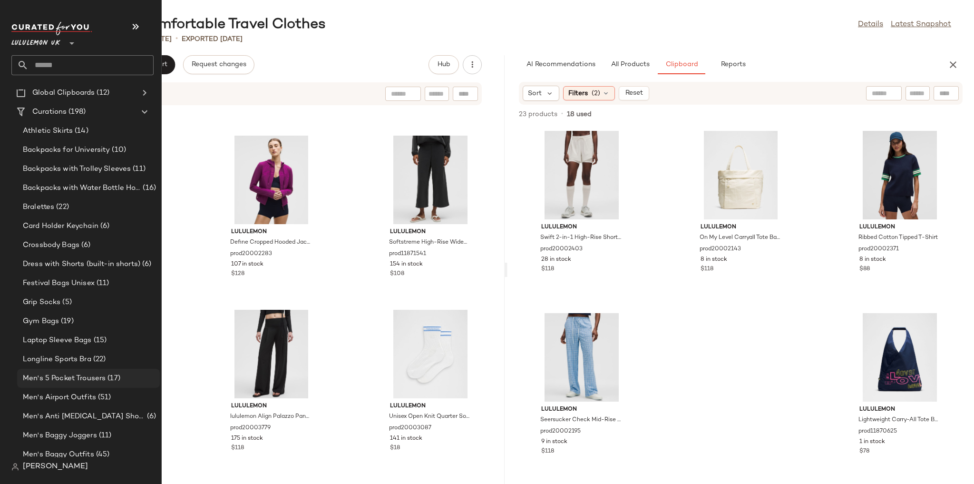
scroll to position [228, 0]
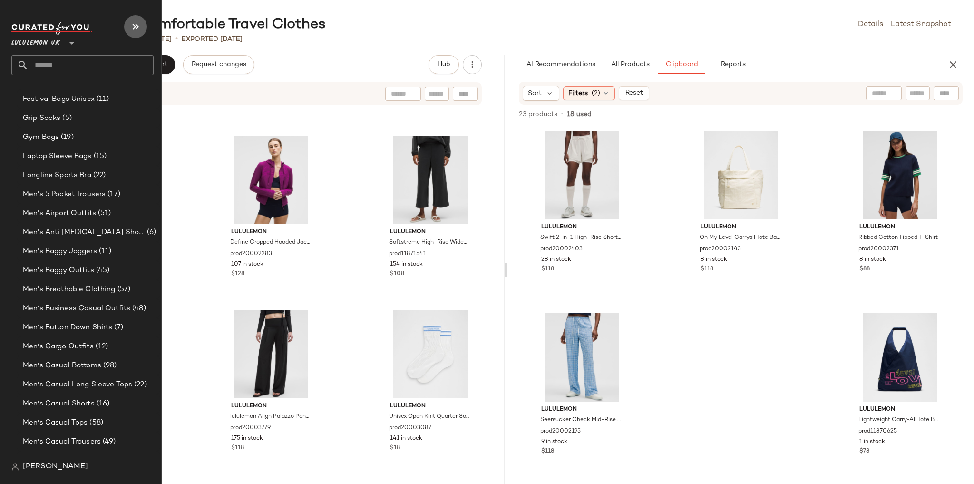
click at [131, 21] on icon "button" at bounding box center [135, 26] width 11 height 11
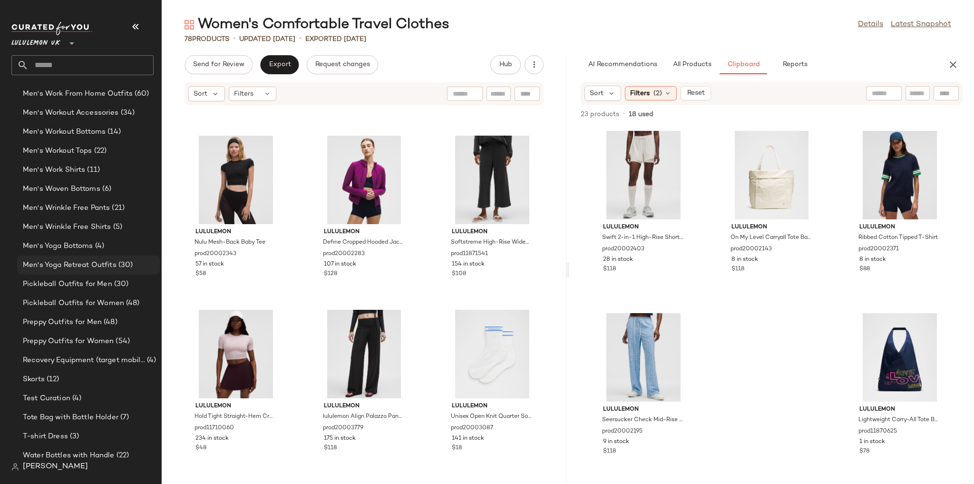
scroll to position [2584, 0]
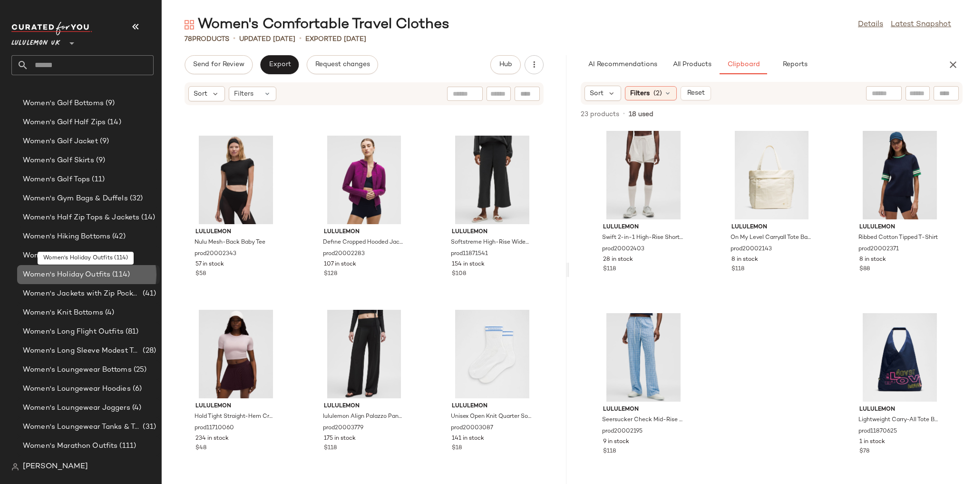
click at [93, 276] on span "Women's Holiday Outfits" at bounding box center [67, 274] width 88 height 11
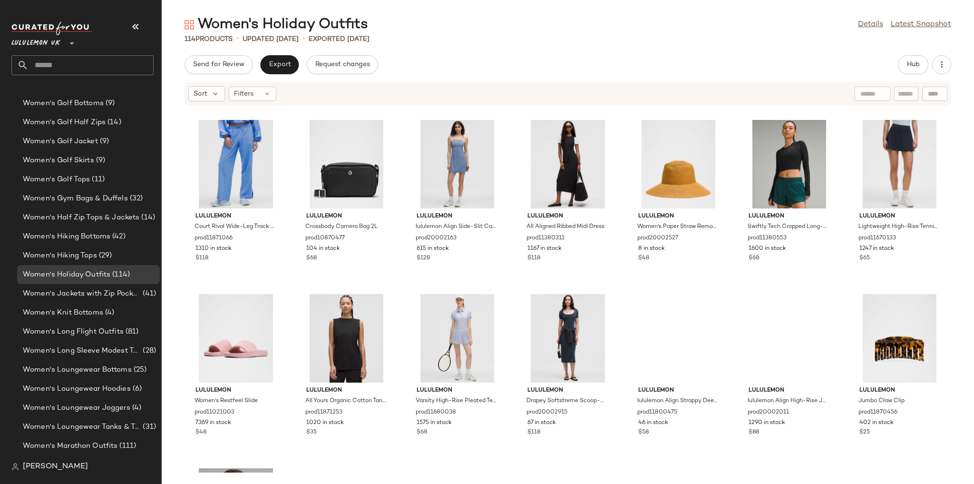
scroll to position [2443, 0]
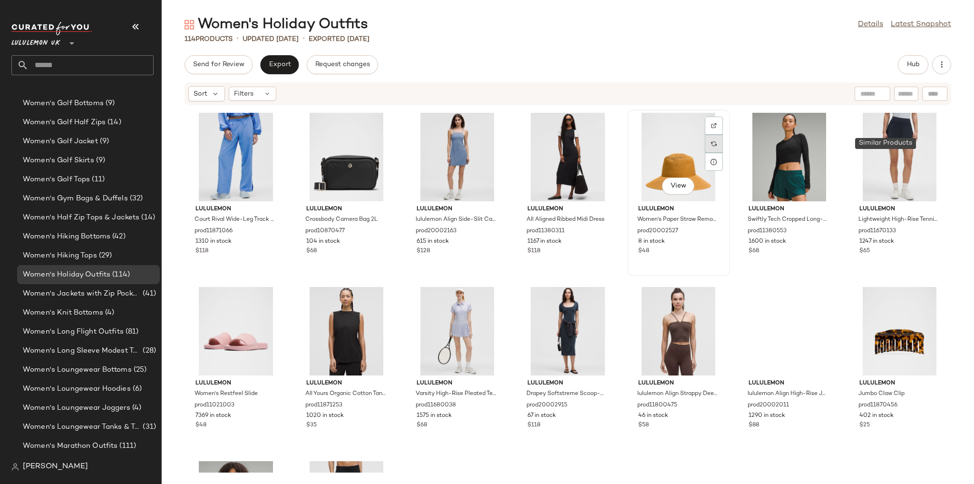
click at [723, 149] on div at bounding box center [714, 144] width 18 height 18
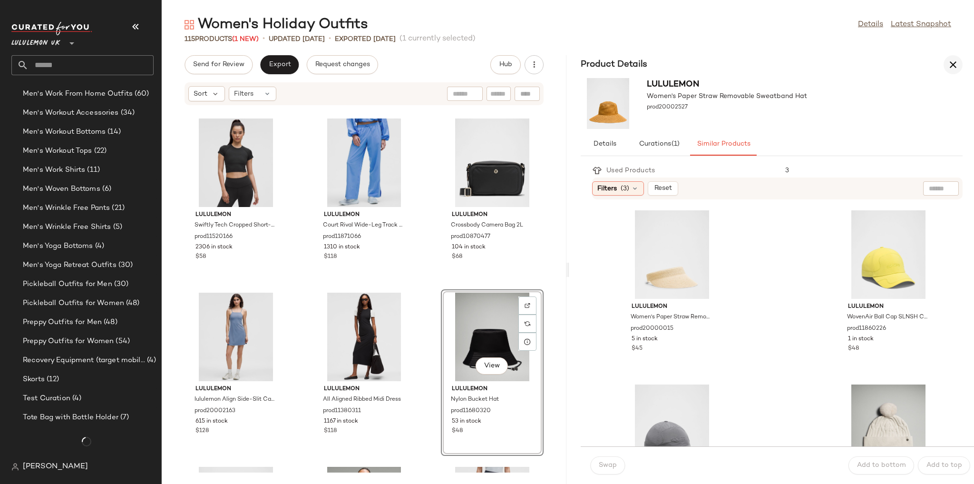
scroll to position [2584, 0]
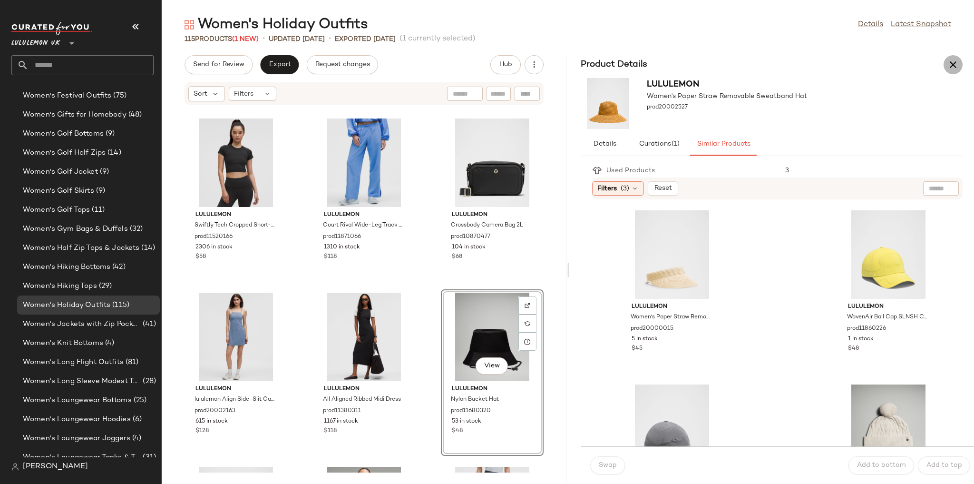
click at [950, 63] on icon "button" at bounding box center [953, 64] width 11 height 11
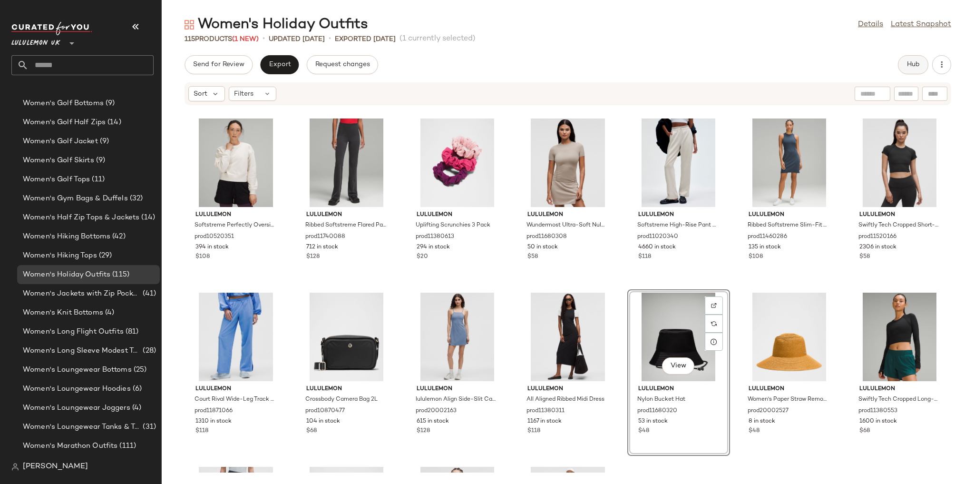
click at [909, 62] on span "Hub" at bounding box center [913, 65] width 13 height 8
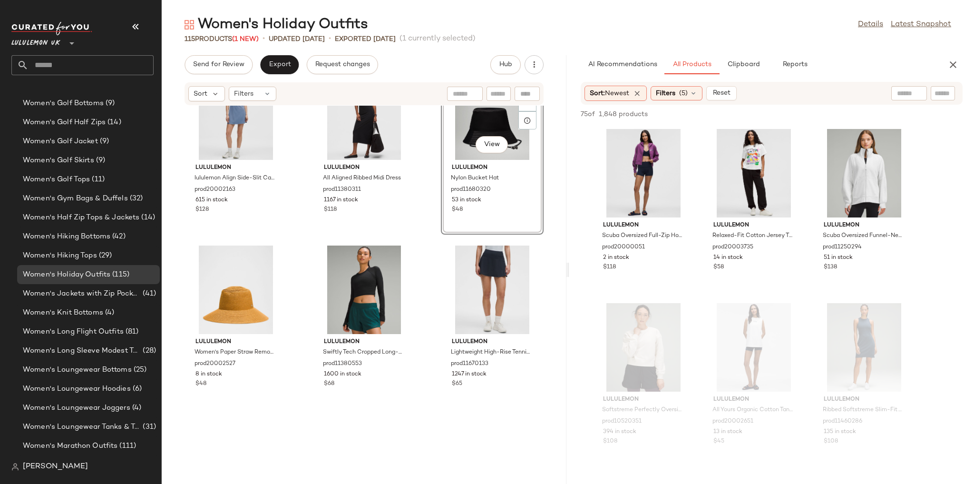
scroll to position [5114, 0]
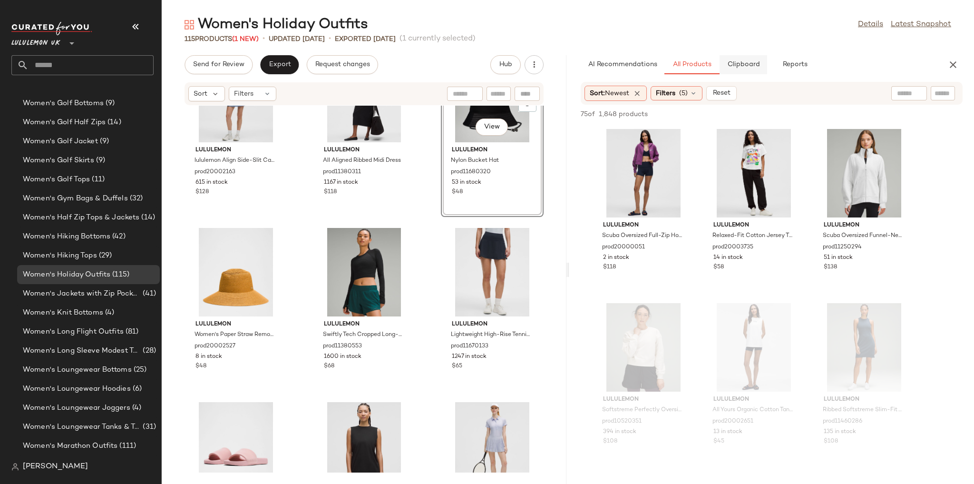
click at [739, 64] on span "Clipboard" at bounding box center [743, 65] width 33 height 8
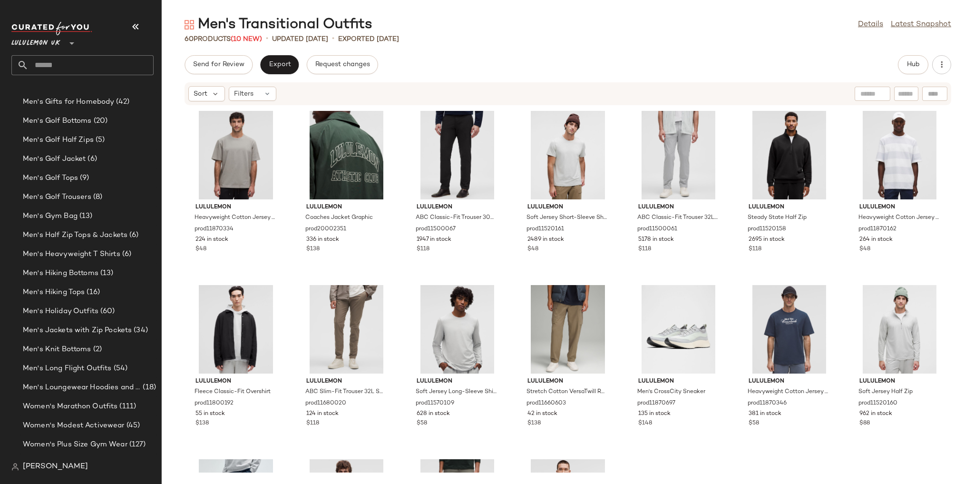
scroll to position [690, 0]
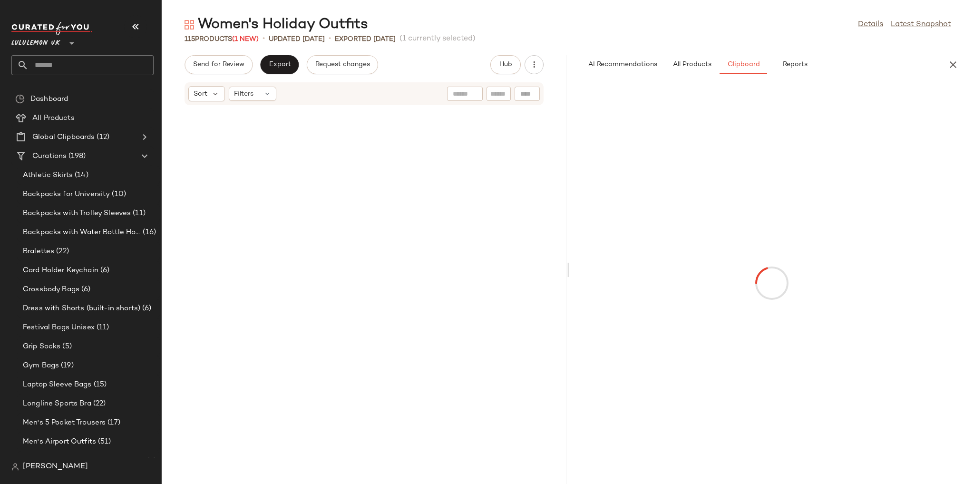
scroll to position [5114, 0]
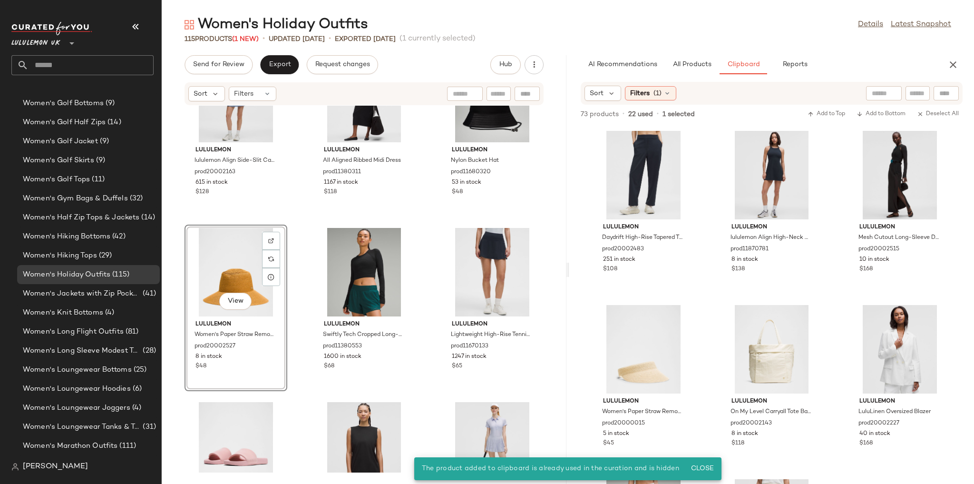
click at [431, 222] on div "lululemon lululemon Align Side-Slit Cami Strap Dress prod20002163 615 in stock …" at bounding box center [364, 289] width 405 height 367
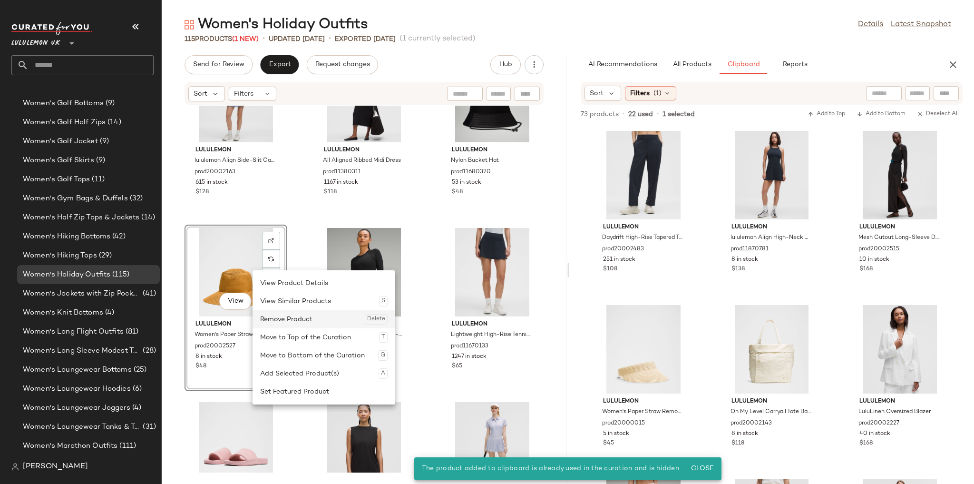
click at [288, 320] on div "Remove Product Delete" at bounding box center [323, 319] width 127 height 18
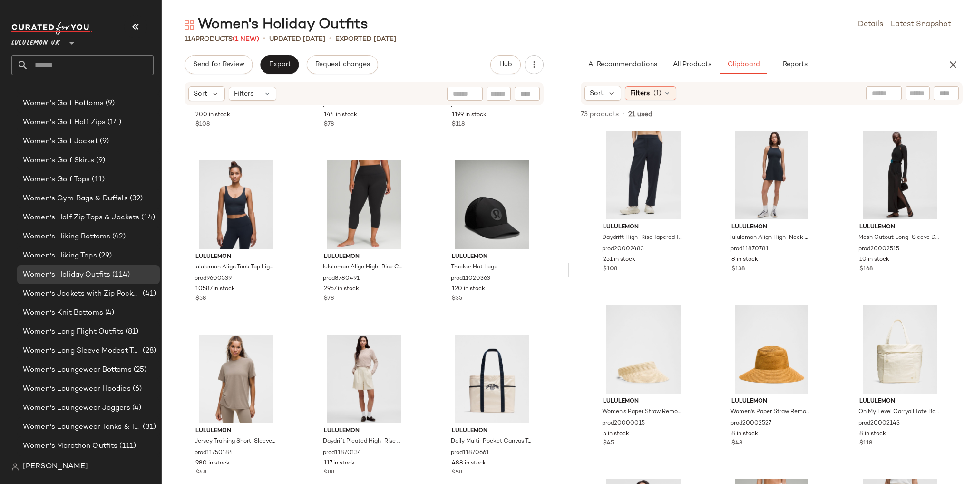
scroll to position [6251, 0]
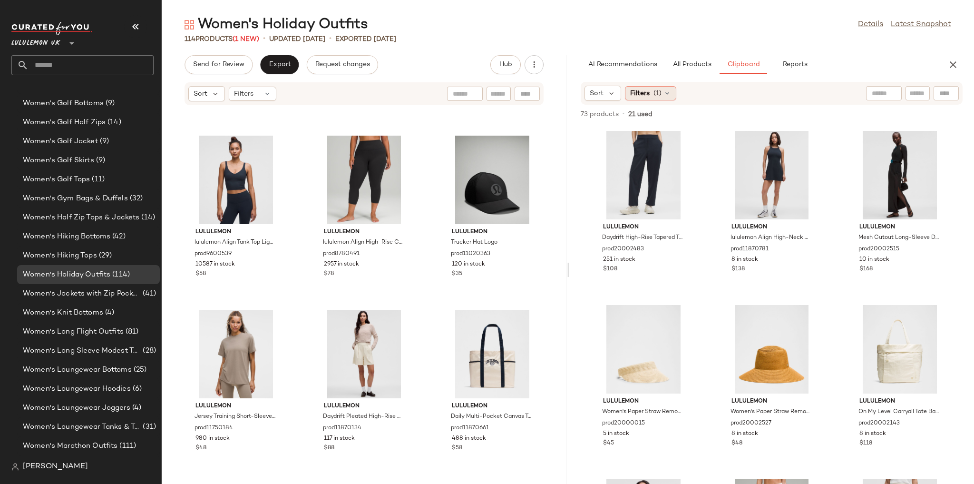
click at [660, 97] on span "(1)" at bounding box center [658, 93] width 8 height 10
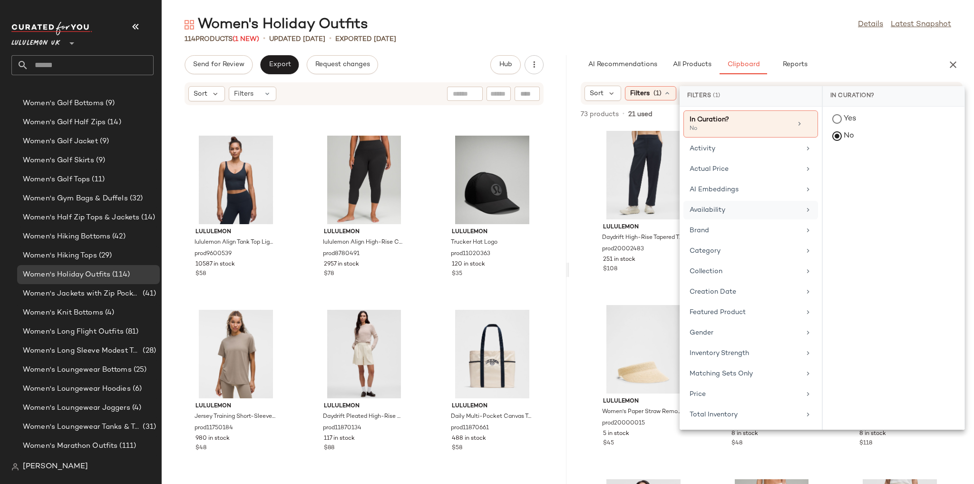
click at [721, 209] on div "Availability" at bounding box center [745, 210] width 111 height 10
click at [860, 177] on div "in_stock" at bounding box center [894, 188] width 142 height 23
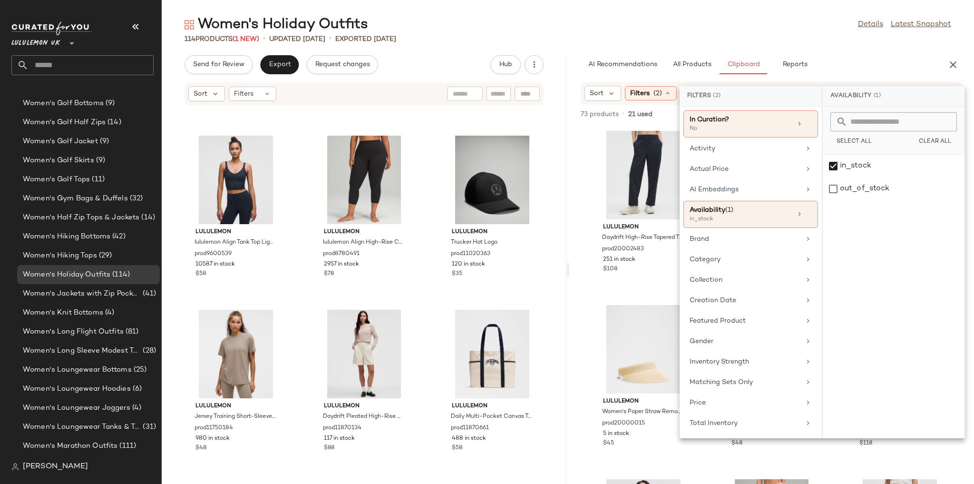
click at [783, 29] on div "Women's Holiday Outfits Details Latest Snapshot" at bounding box center [568, 24] width 813 height 19
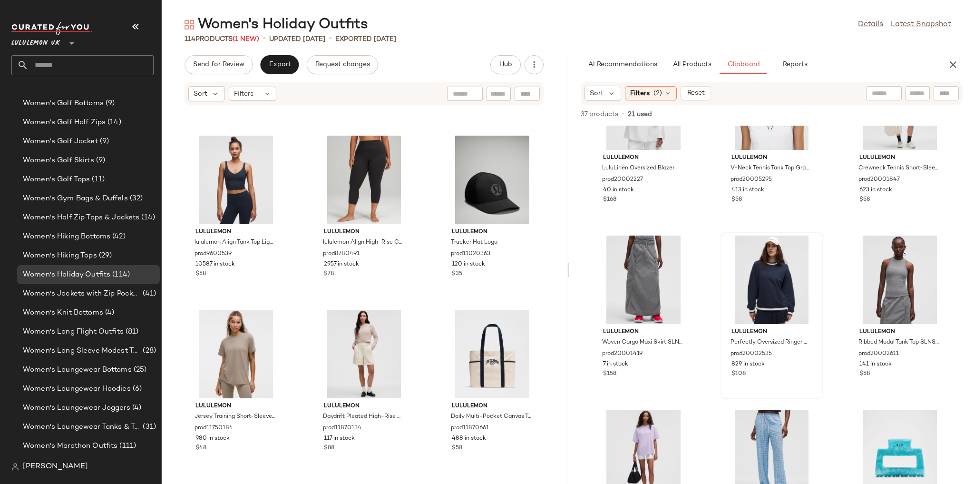
scroll to position [422, 0]
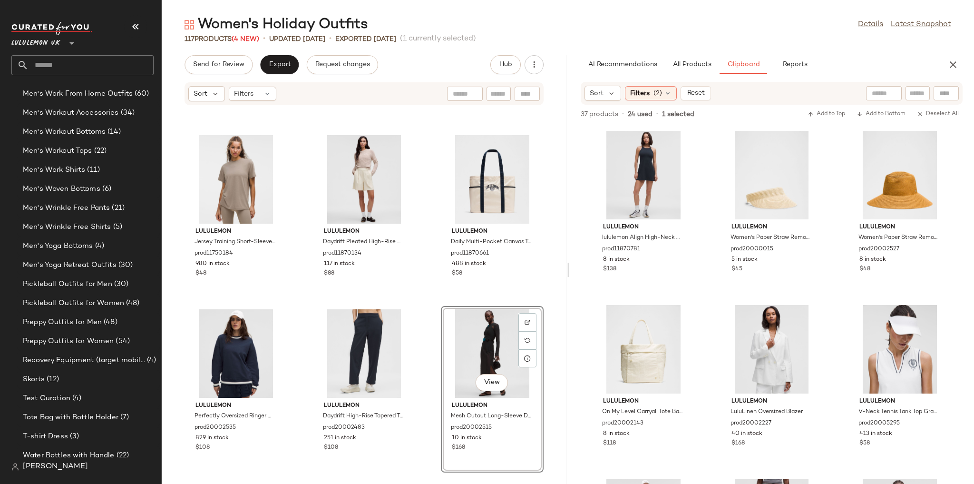
scroll to position [2584, 0]
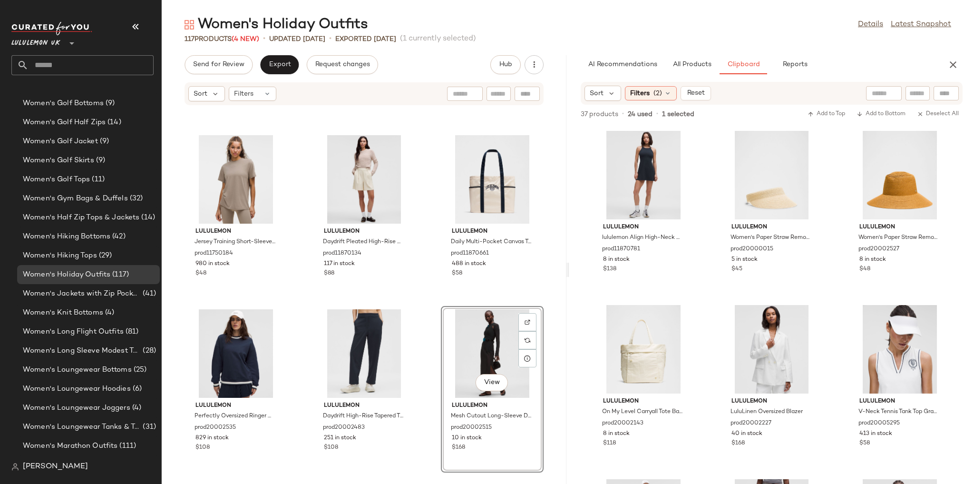
click at [550, 271] on div "lululemon lululemon Align Tank Top Light Support, A/B Cup prod9600539 10587 in …" at bounding box center [364, 289] width 405 height 367
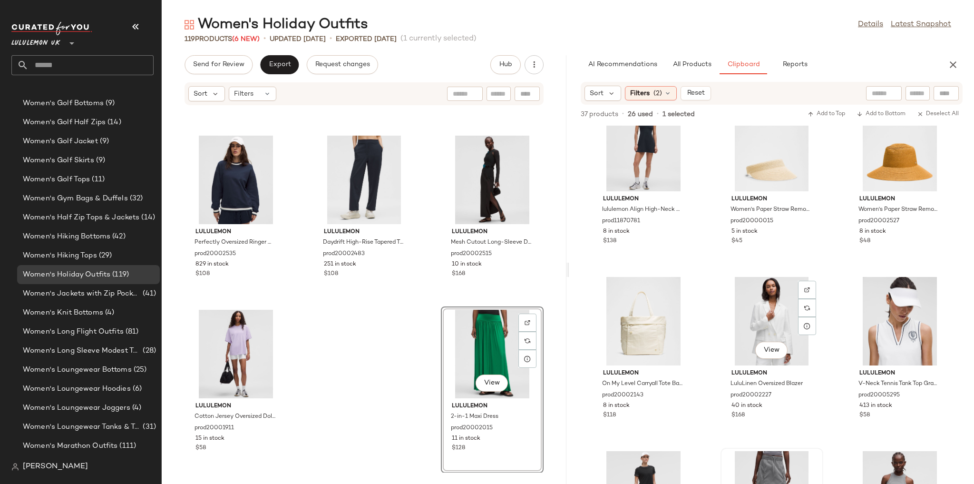
scroll to position [0, 0]
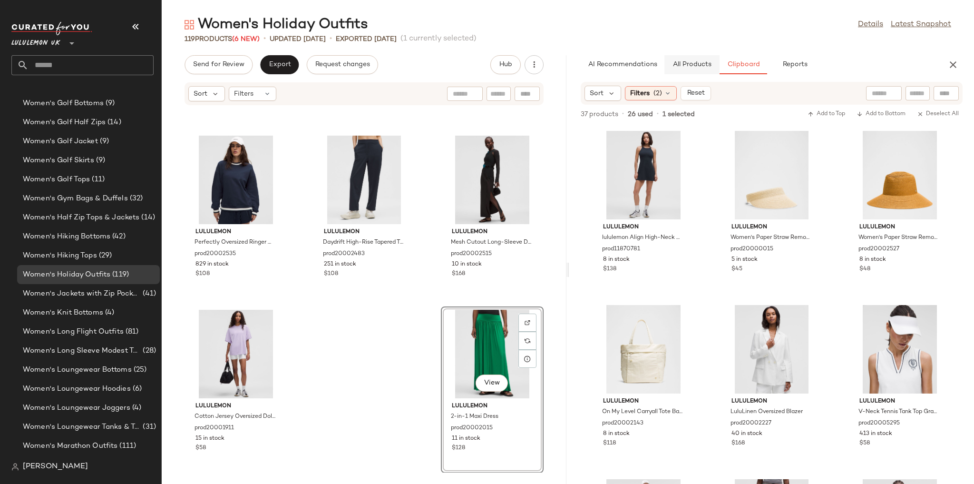
click at [705, 64] on span "All Products" at bounding box center [692, 65] width 39 height 8
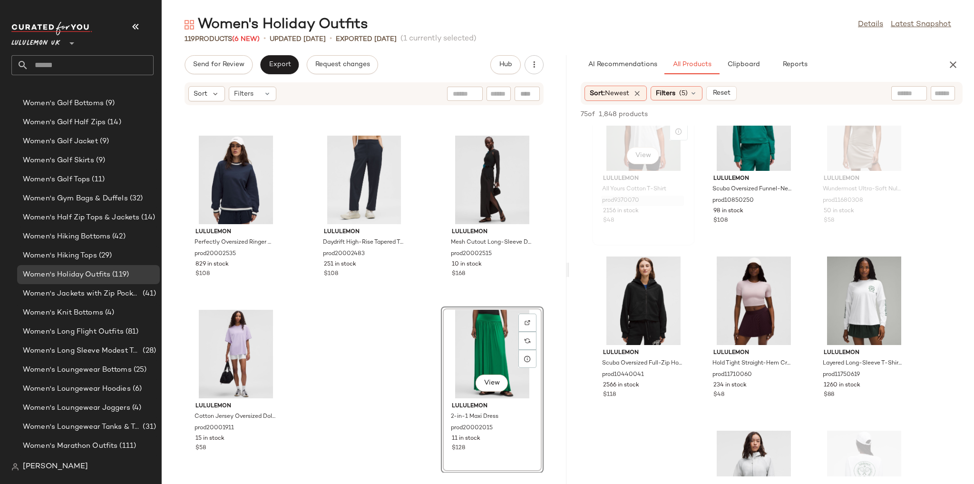
scroll to position [571, 0]
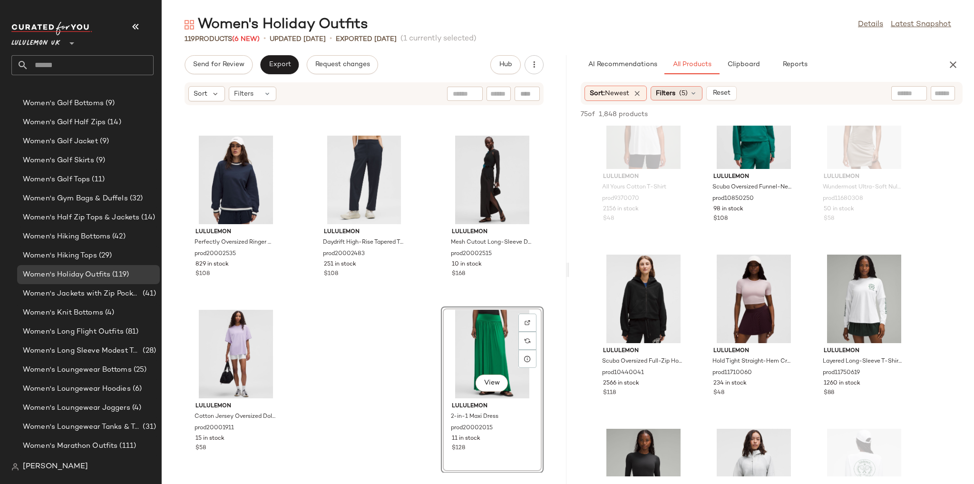
click at [681, 92] on div "Filters (5)" at bounding box center [677, 93] width 52 height 14
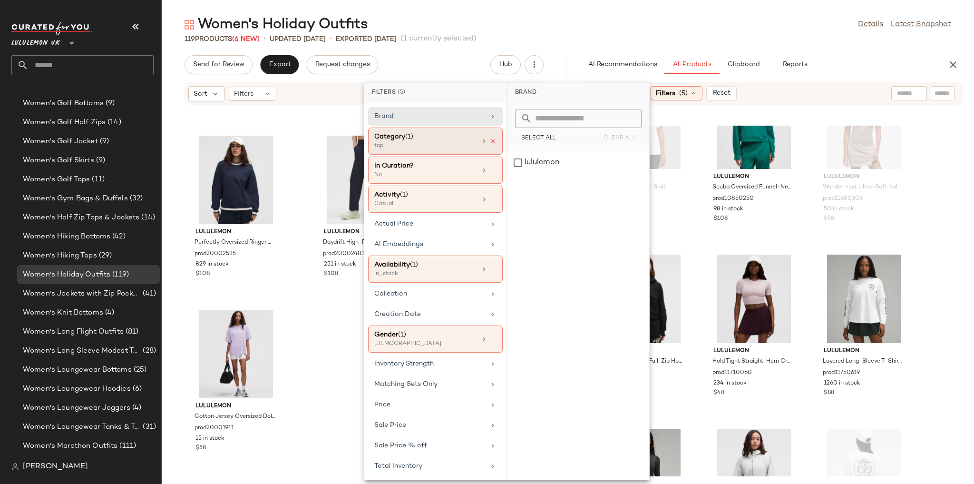
click at [493, 141] on icon at bounding box center [493, 141] width 7 height 7
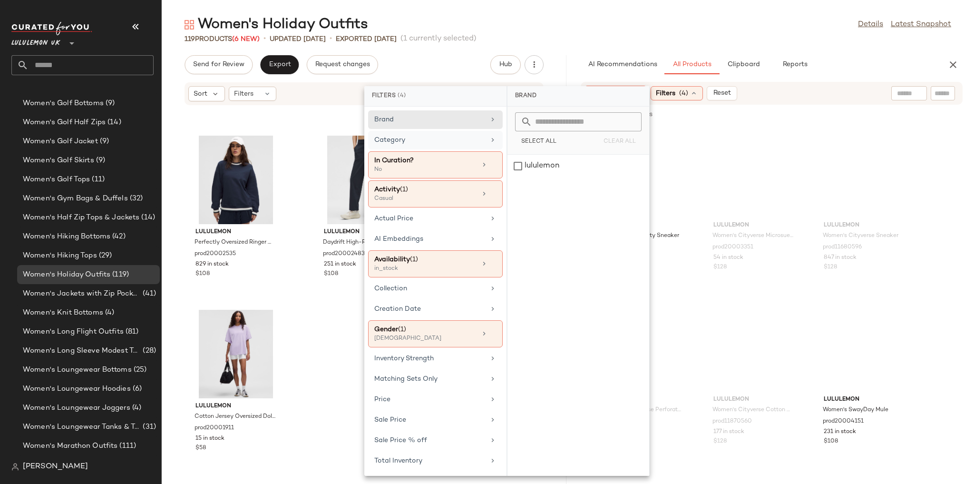
click at [649, 36] on div "119 Products (6 New) • updated [DATE] • Exported [DATE] (1 currently selected)" at bounding box center [568, 39] width 813 height 10
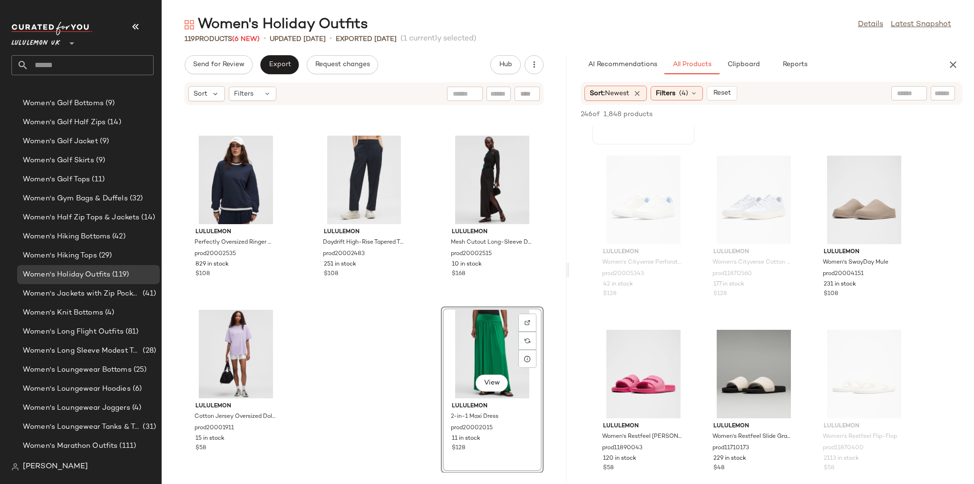
scroll to position [152, 0]
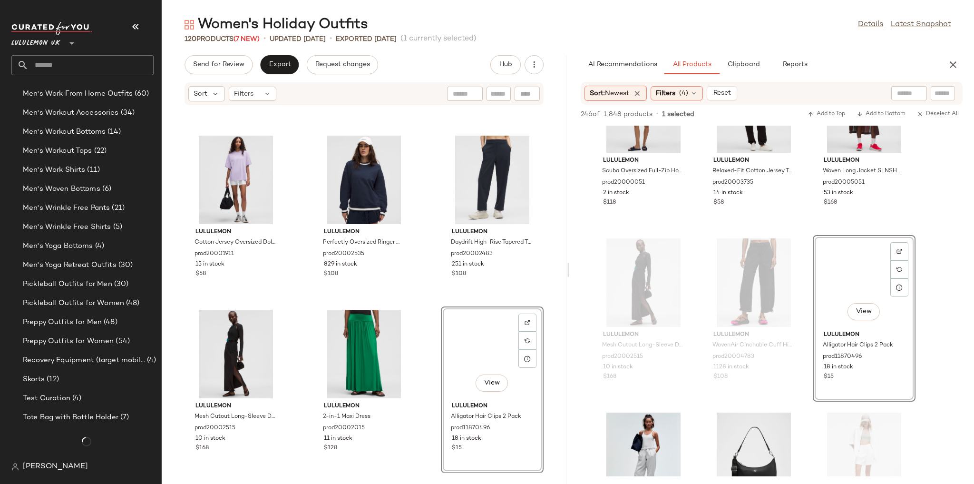
scroll to position [2584, 0]
click at [421, 309] on div "lululemon Jersey Training Short-Sleeve Shirt prod11750184 980 in stock $48 lulu…" at bounding box center [364, 289] width 405 height 367
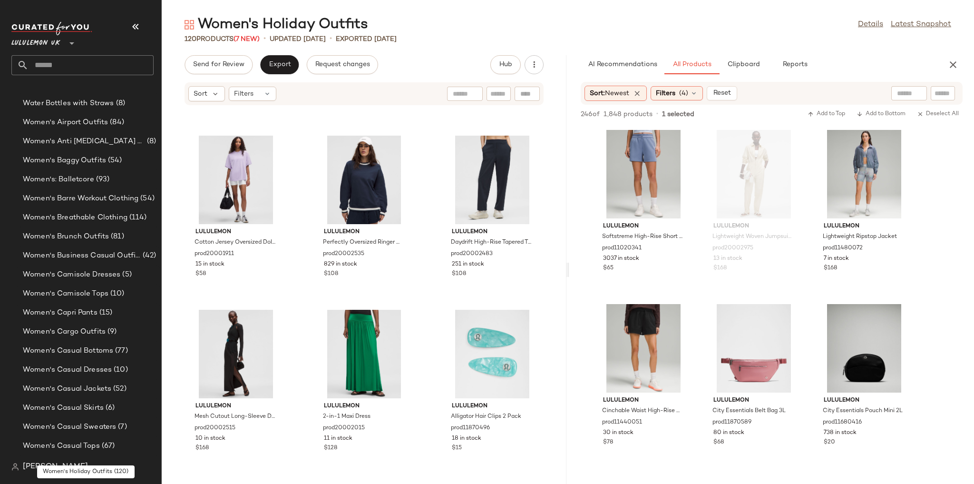
scroll to position [1975, 0]
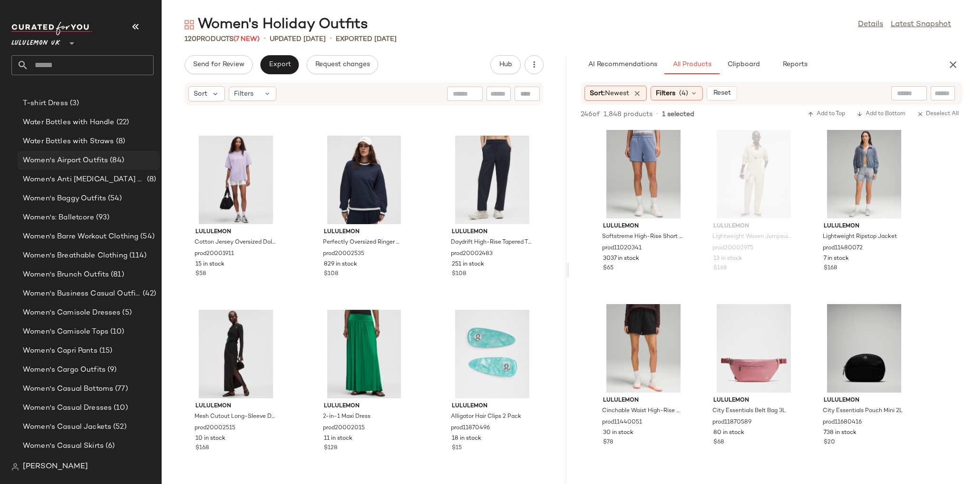
click at [85, 165] on span "Women's Airport Outfits" at bounding box center [65, 160] width 85 height 11
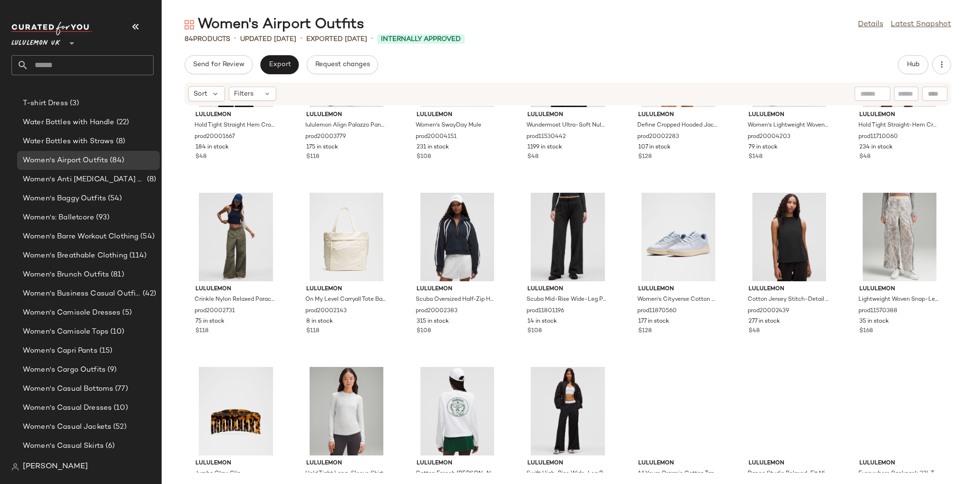
scroll to position [350, 0]
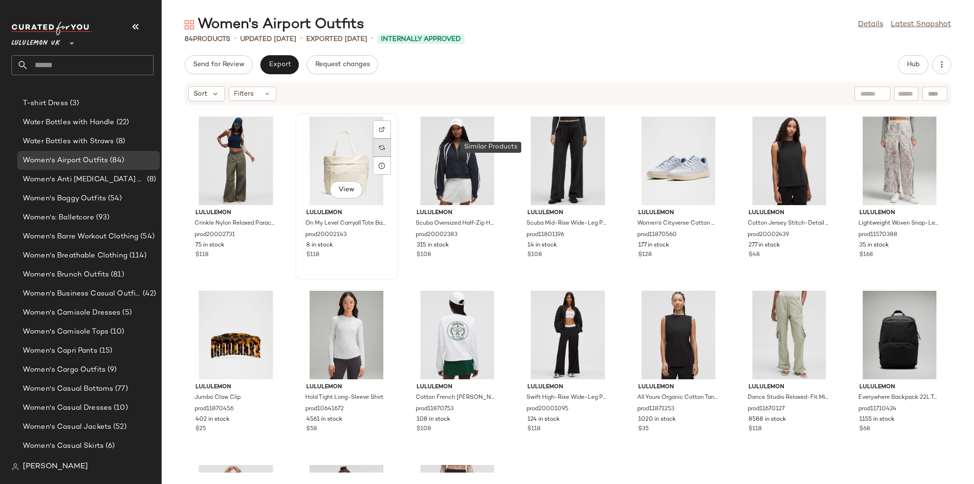
click at [391, 154] on div at bounding box center [382, 147] width 18 height 18
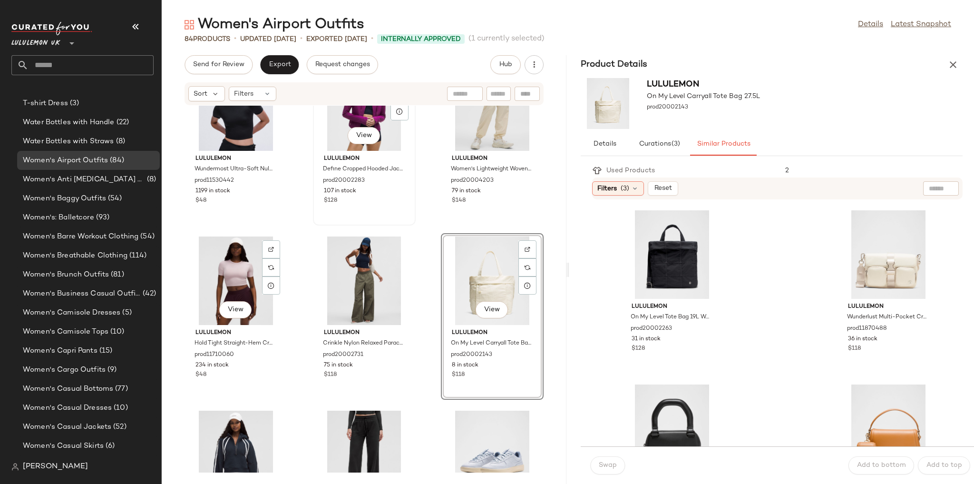
scroll to position [598, 0]
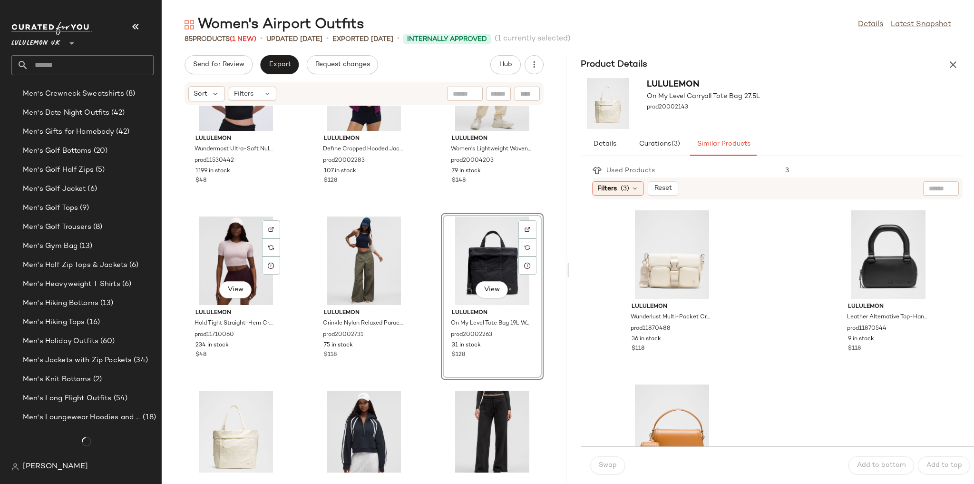
click at [425, 242] on div "lululemon Wundermost Ultra-Soft Nulu Crewneck Cropped T-Shirt prod11530442 1199…" at bounding box center [364, 289] width 405 height 367
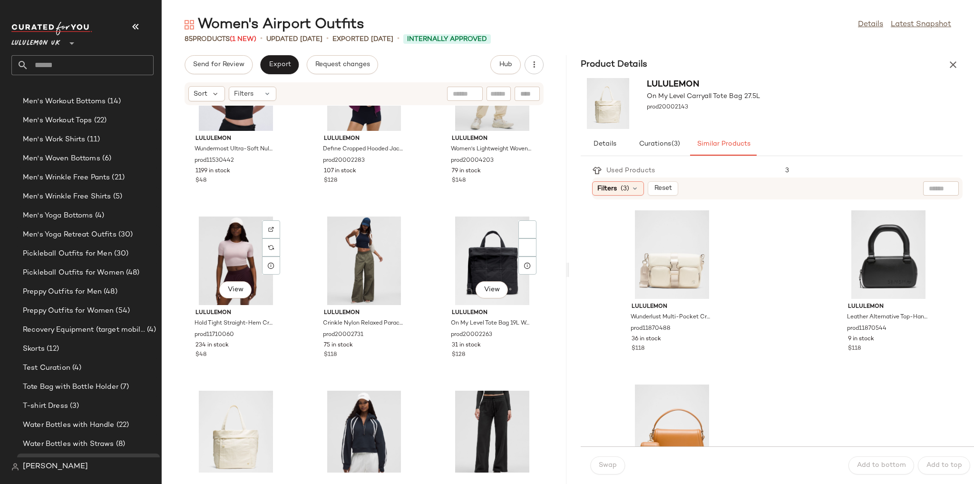
scroll to position [1975, 0]
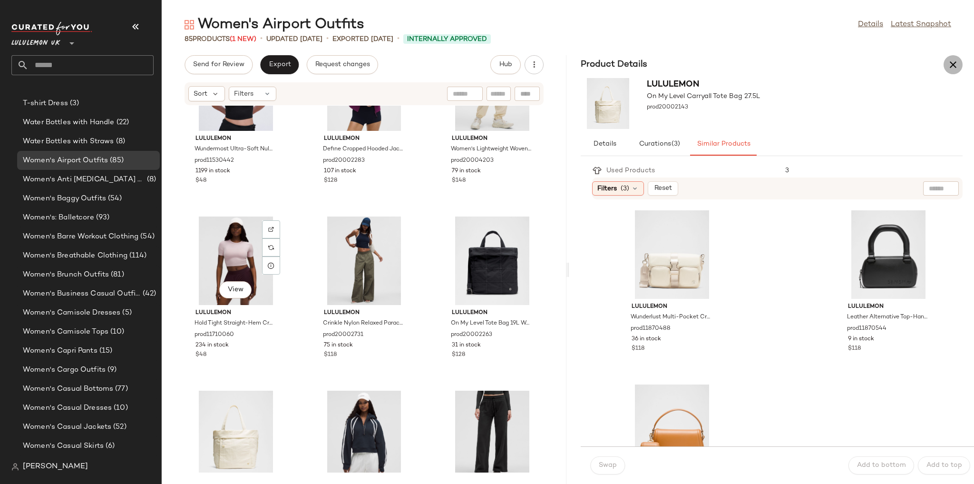
click at [951, 65] on icon "button" at bounding box center [953, 64] width 11 height 11
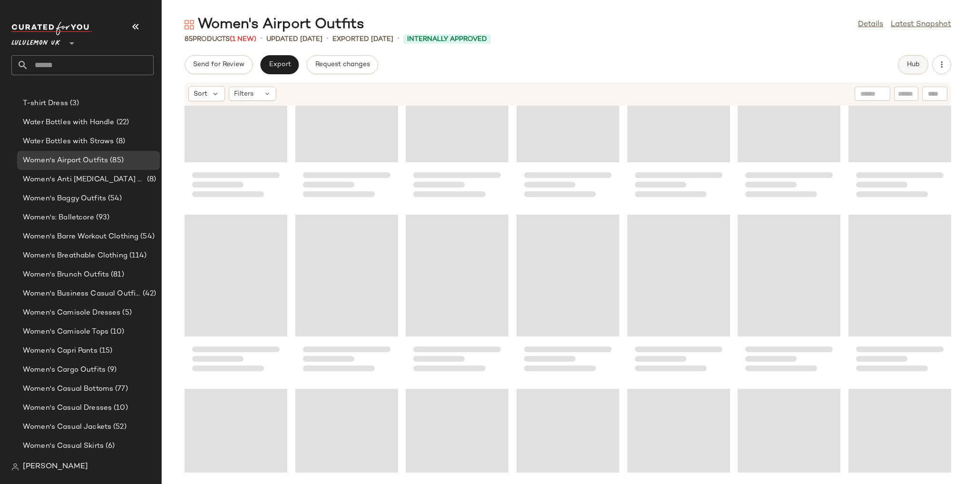
click at [914, 63] on span "Hub" at bounding box center [913, 65] width 13 height 8
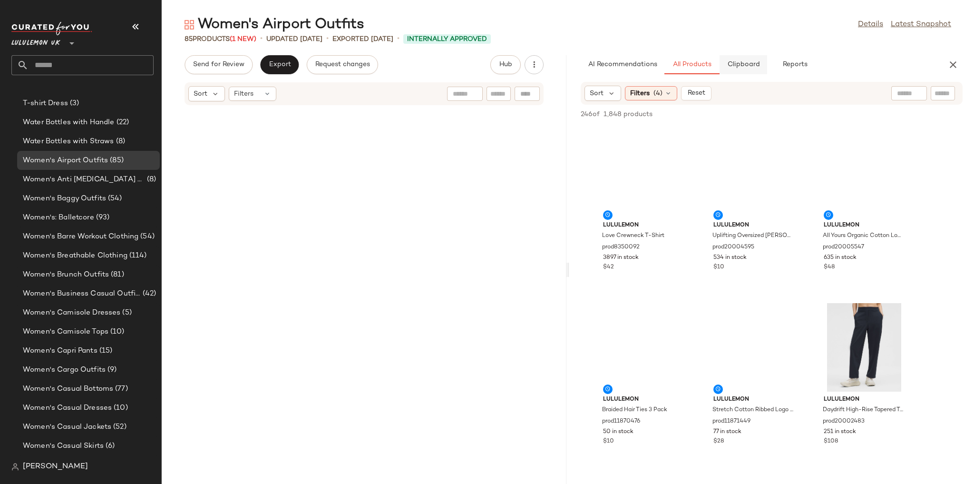
scroll to position [871, 0]
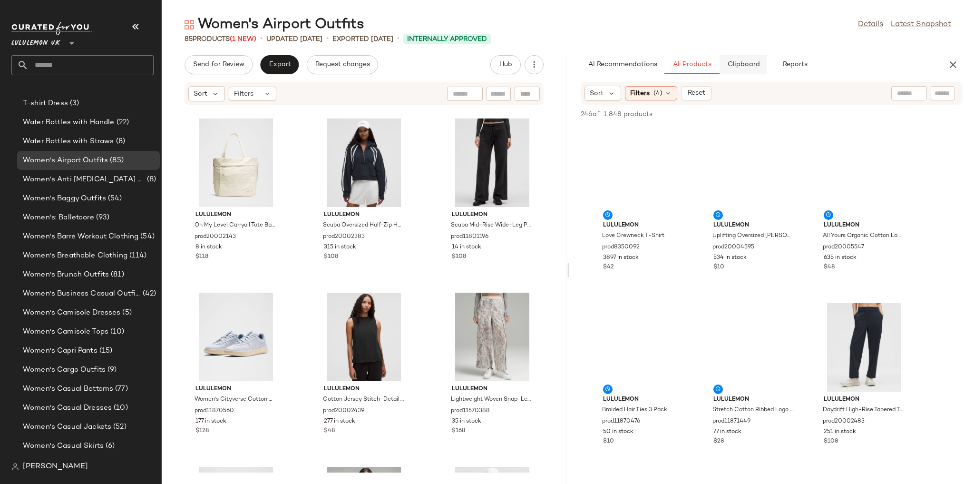
click at [755, 63] on span "Clipboard" at bounding box center [743, 65] width 33 height 8
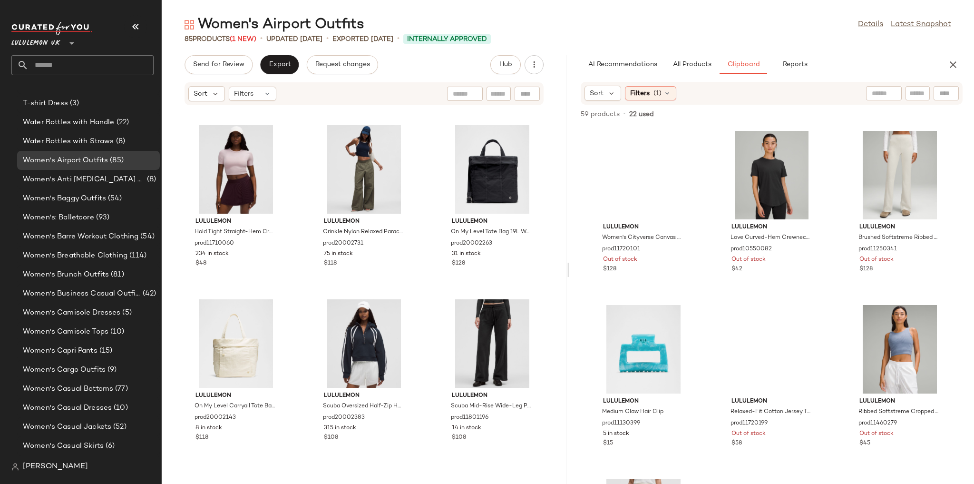
scroll to position [680, 0]
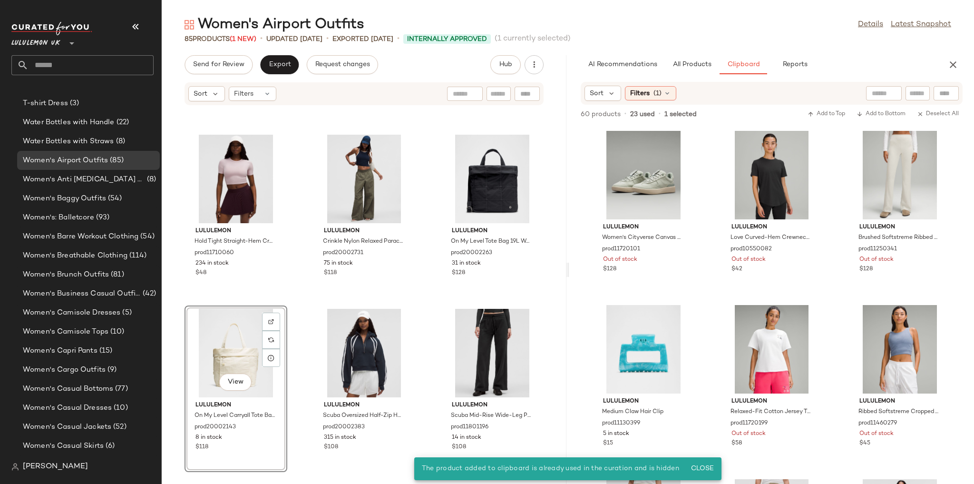
click at [427, 301] on div "lululemon Wundermost Ultra-Soft Nulu Crewneck Cropped T-Shirt prod11530442 1199…" at bounding box center [364, 289] width 405 height 367
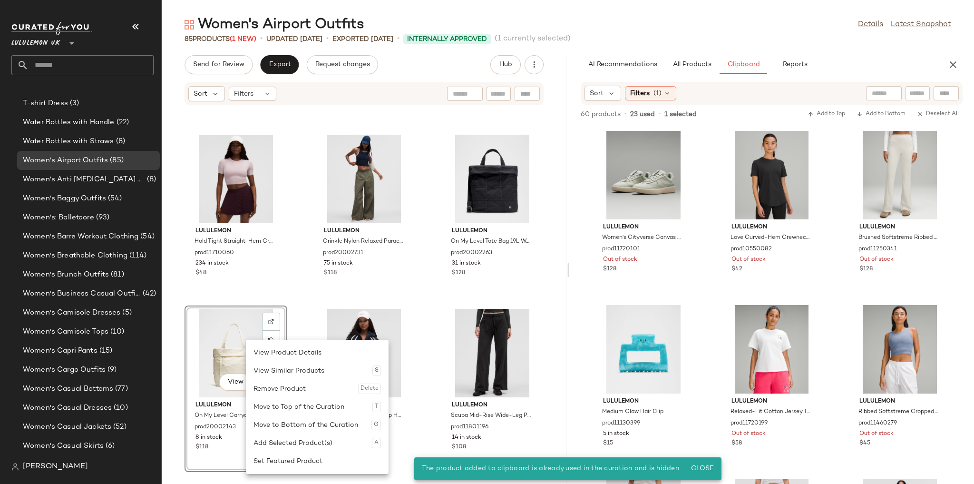
click at [274, 385] on div "Remove Product Delete" at bounding box center [317, 389] width 127 height 18
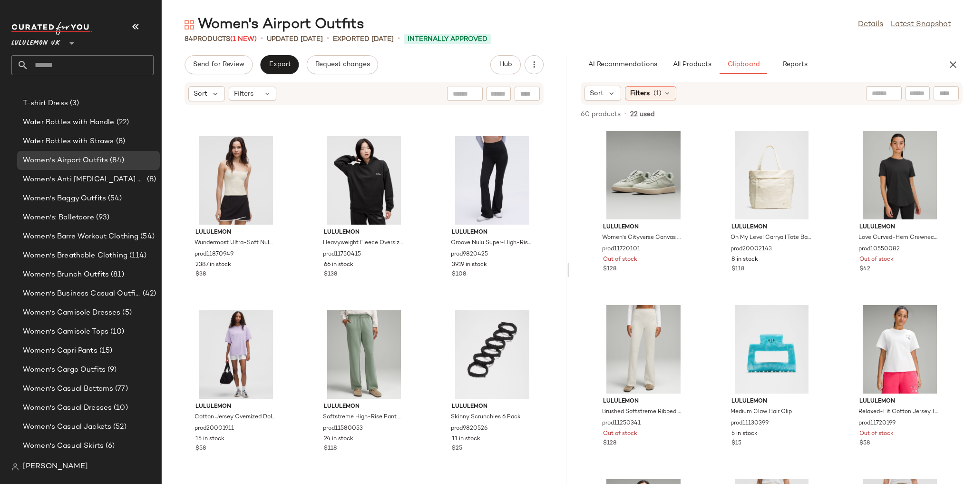
scroll to position [4510, 0]
click at [647, 99] on div "Filters (1)" at bounding box center [650, 93] width 51 height 14
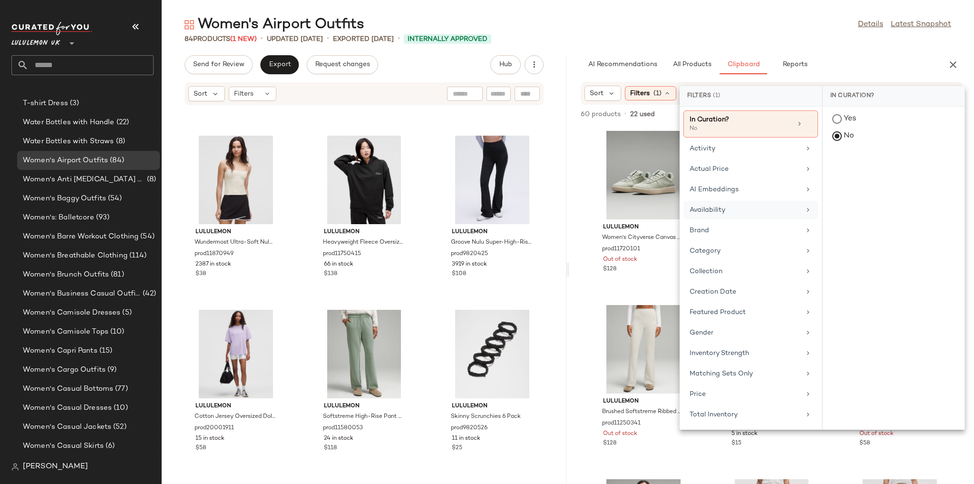
click at [723, 208] on div "Availability" at bounding box center [745, 210] width 111 height 10
click at [849, 177] on div "in_stock" at bounding box center [894, 188] width 142 height 23
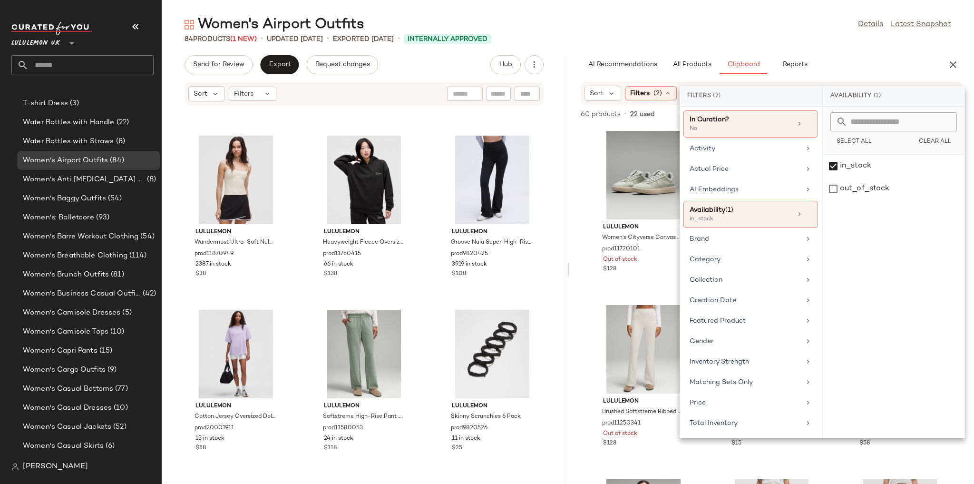
click at [738, 32] on div "Women's Airport Outfits Details Latest Snapshot" at bounding box center [568, 24] width 813 height 19
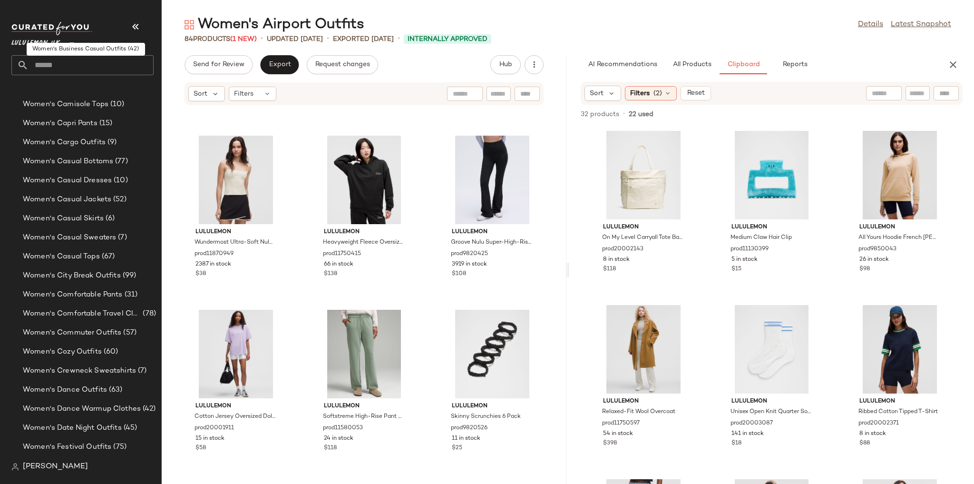
scroll to position [2203, 0]
click at [96, 280] on div "Women's City Break Outfits (99)" at bounding box center [88, 274] width 143 height 19
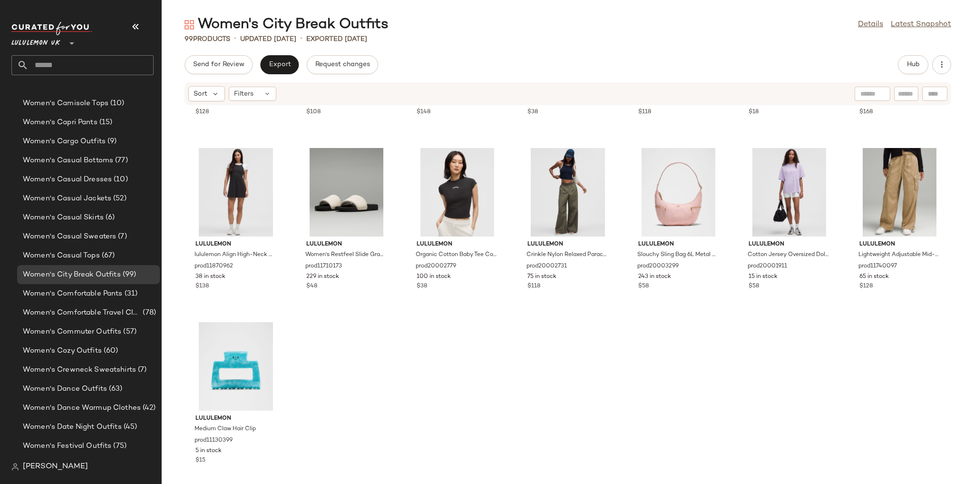
scroll to position [2595, 0]
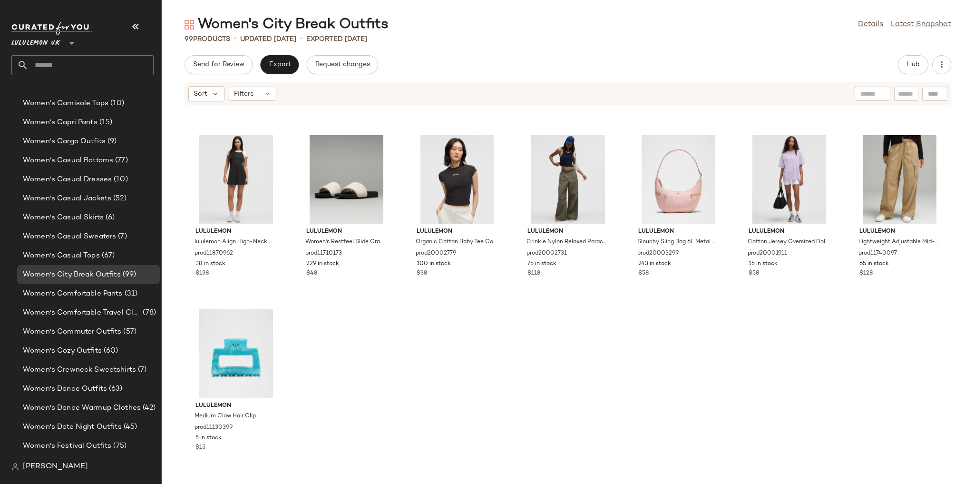
click at [900, 73] on div "Hub" at bounding box center [913, 64] width 30 height 19
click at [908, 70] on button "Hub" at bounding box center [913, 64] width 30 height 19
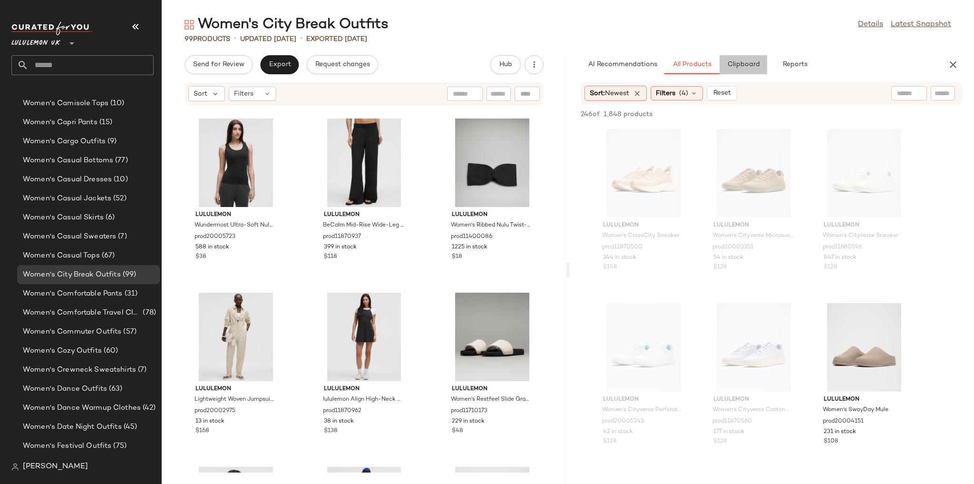
drag, startPoint x: 759, startPoint y: 59, endPoint x: 726, endPoint y: 76, distance: 37.2
click at [758, 59] on button "Clipboard" at bounding box center [744, 64] width 48 height 19
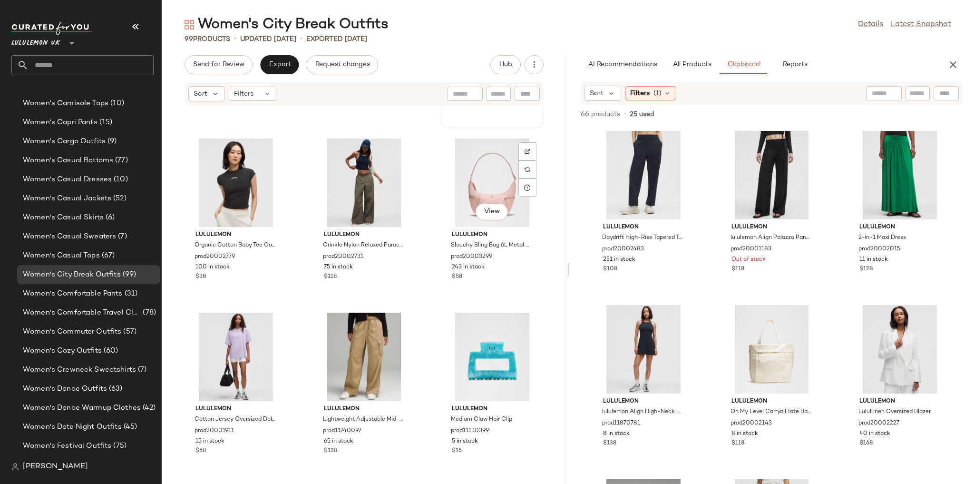
scroll to position [5381, 0]
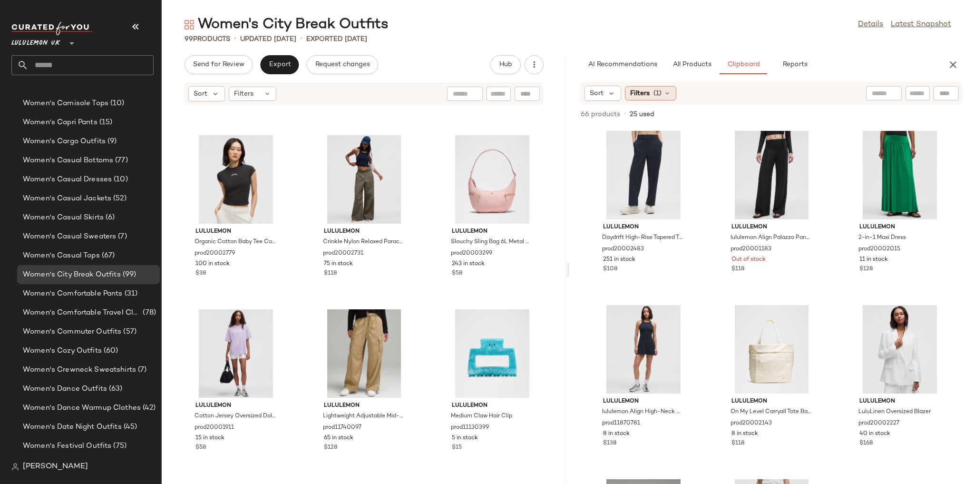
click at [657, 98] on span "(1)" at bounding box center [658, 93] width 8 height 10
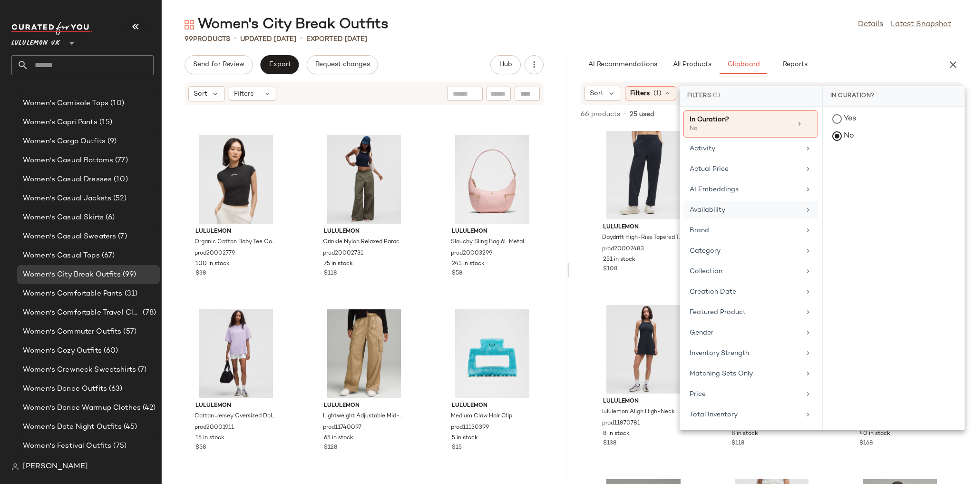
click at [724, 211] on div "Availability" at bounding box center [745, 210] width 111 height 10
click at [851, 177] on div "in_stock" at bounding box center [894, 188] width 142 height 23
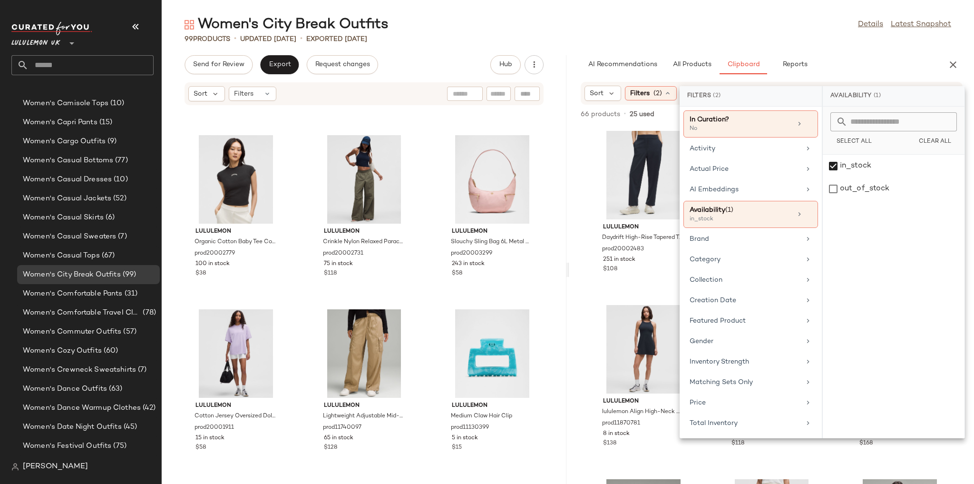
click at [747, 23] on div "Women's City Break Outfits Details Latest Snapshot" at bounding box center [568, 24] width 813 height 19
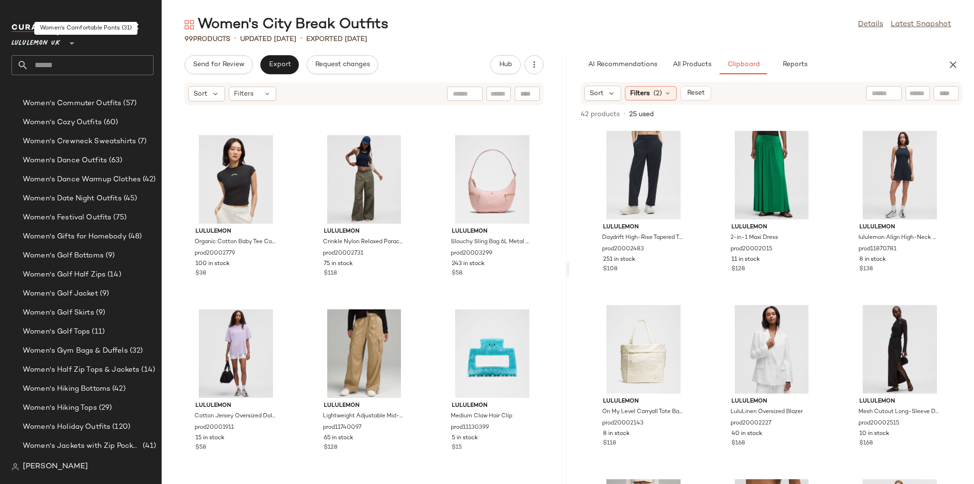
scroll to position [2469, 0]
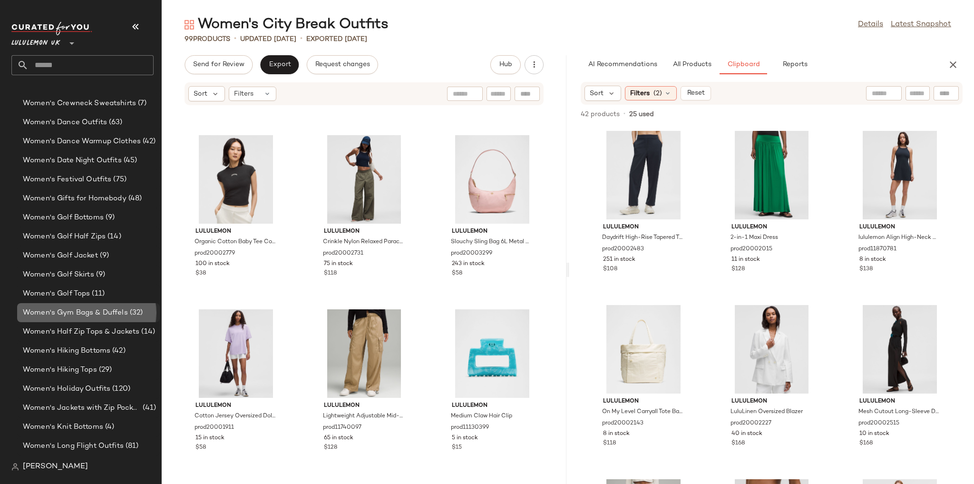
click at [100, 309] on span "Women's Gym Bags & Duffels" at bounding box center [75, 312] width 105 height 11
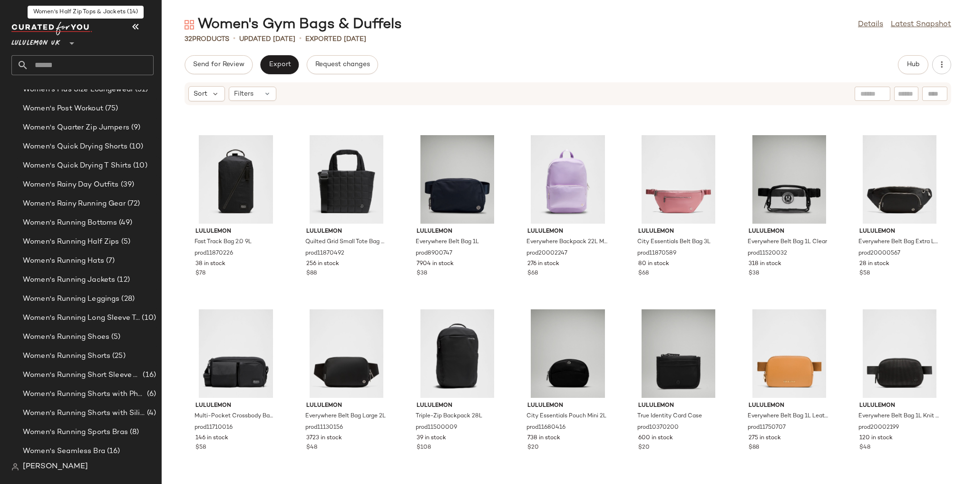
scroll to position [3040, 0]
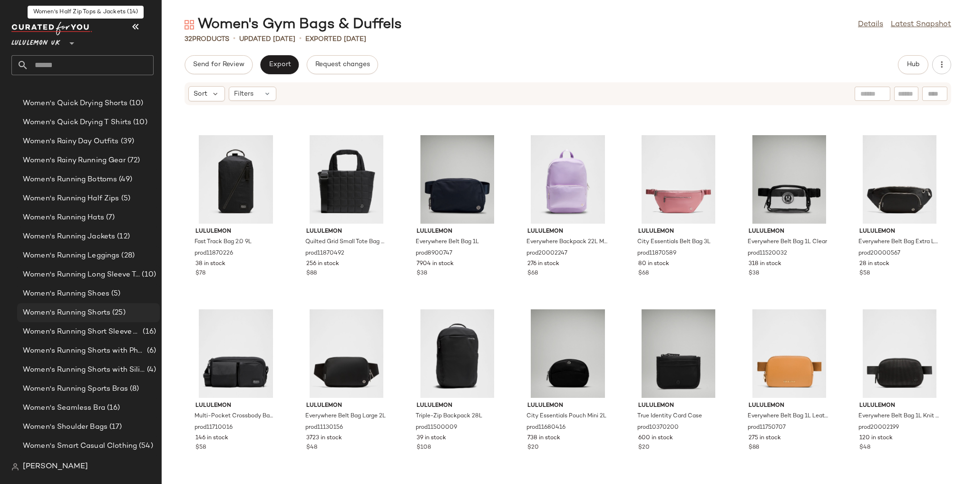
click at [103, 314] on span "Women's Running Shorts" at bounding box center [67, 312] width 88 height 11
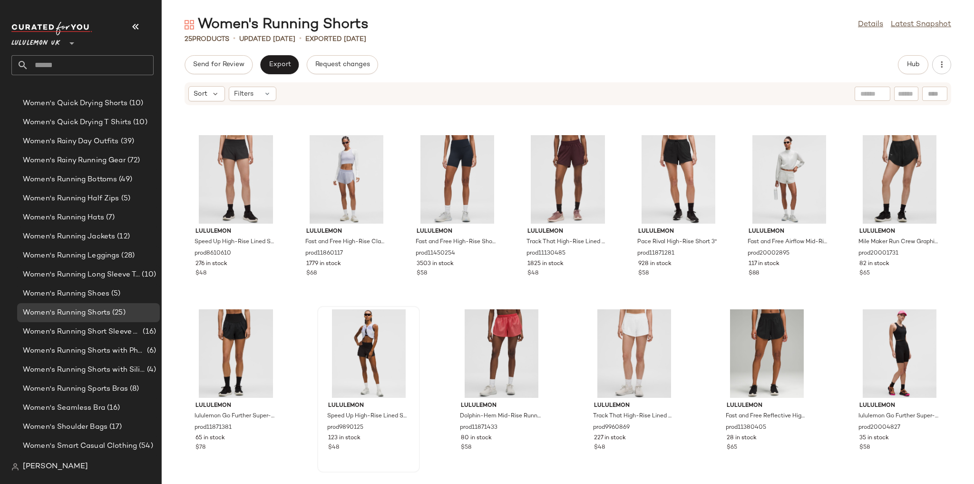
scroll to position [506, 0]
click at [911, 73] on button "Hub" at bounding box center [913, 64] width 30 height 19
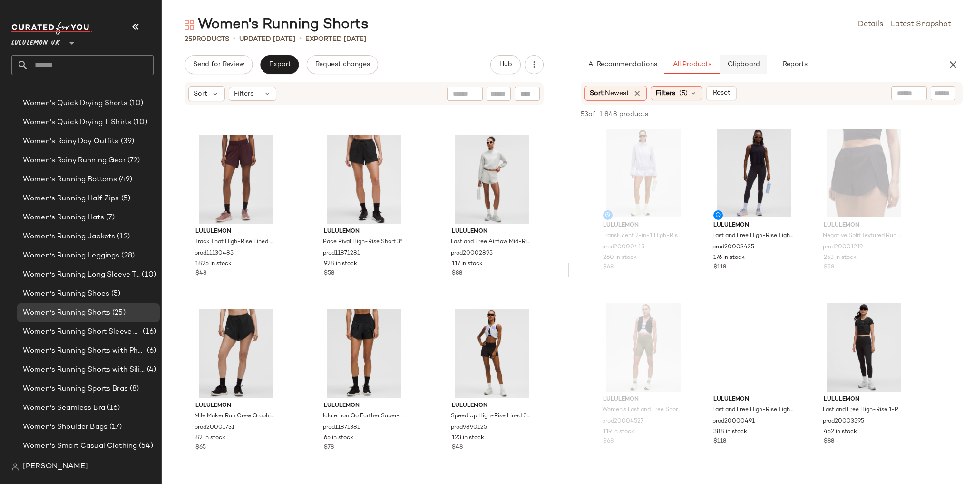
scroll to position [871, 0]
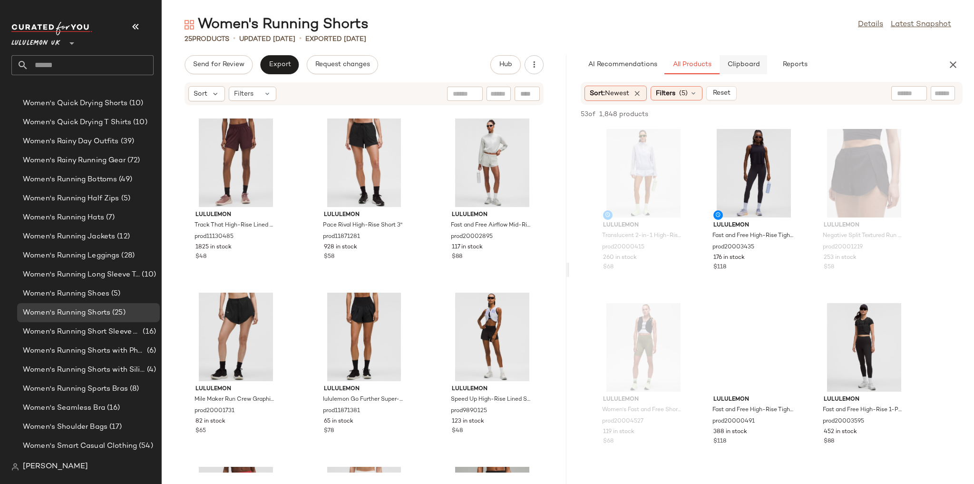
click at [753, 62] on span "Clipboard" at bounding box center [743, 65] width 33 height 8
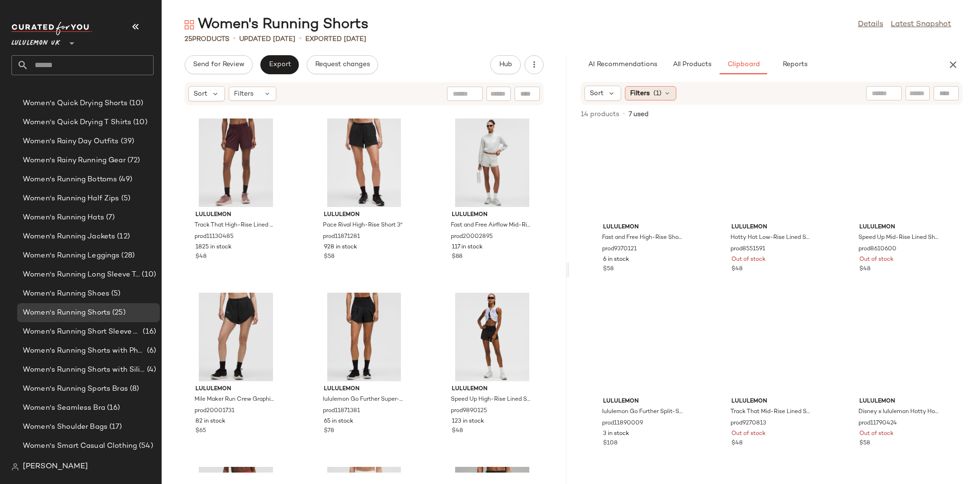
click at [669, 95] on icon at bounding box center [668, 93] width 8 height 8
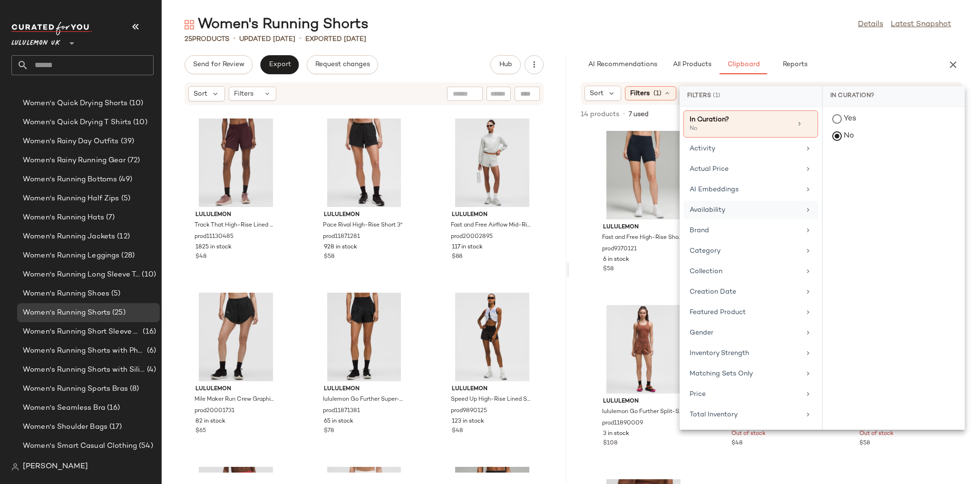
click at [735, 221] on div "Availability" at bounding box center [751, 230] width 135 height 19
click at [856, 177] on div "in_stock" at bounding box center [894, 188] width 142 height 23
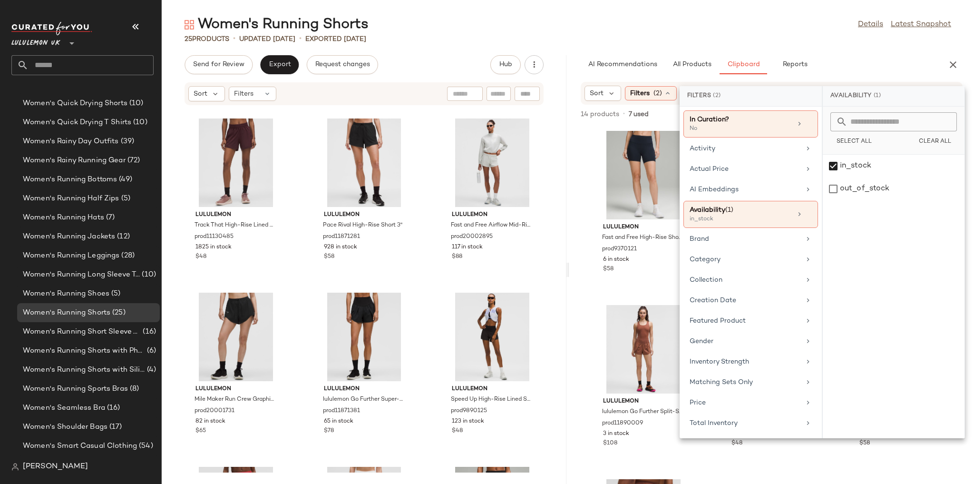
click at [764, 35] on div "25 Products • updated Aug 13th • Exported Aug 13th" at bounding box center [568, 39] width 813 height 10
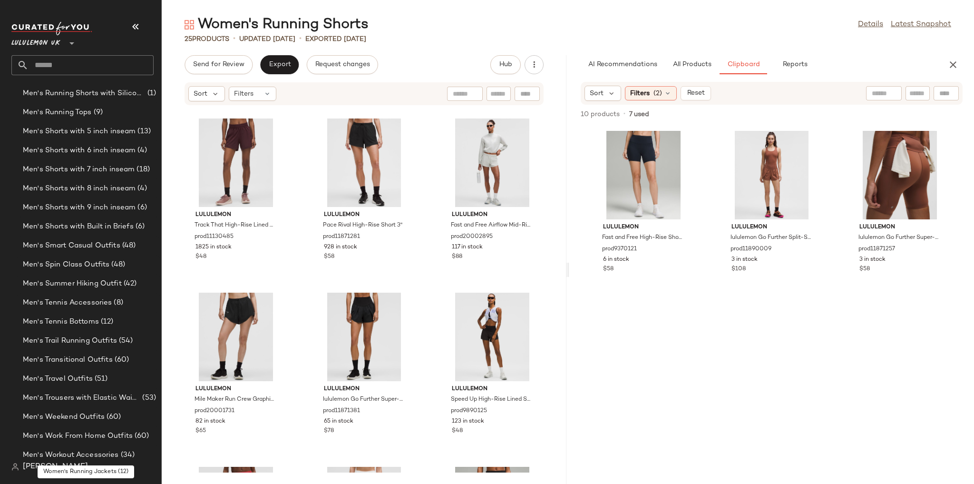
scroll to position [1252, 0]
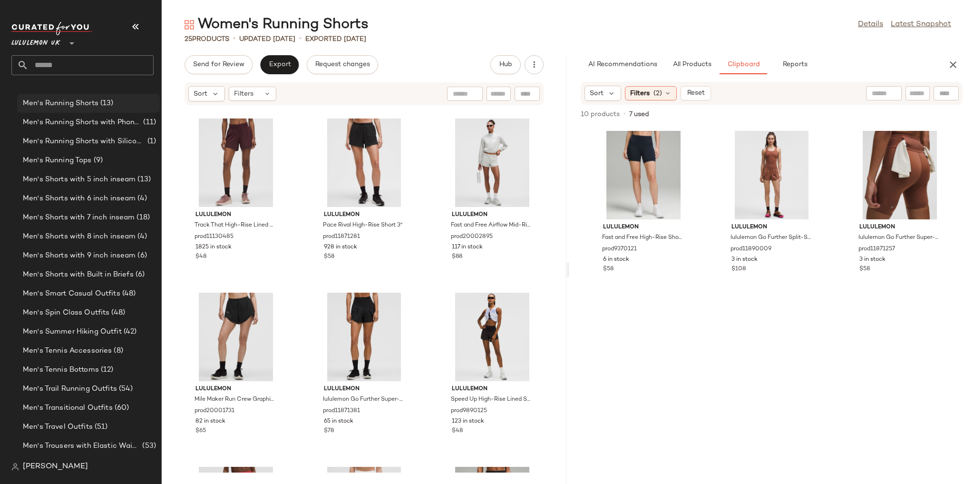
click at [89, 104] on span "Men's Running Shorts" at bounding box center [61, 103] width 76 height 11
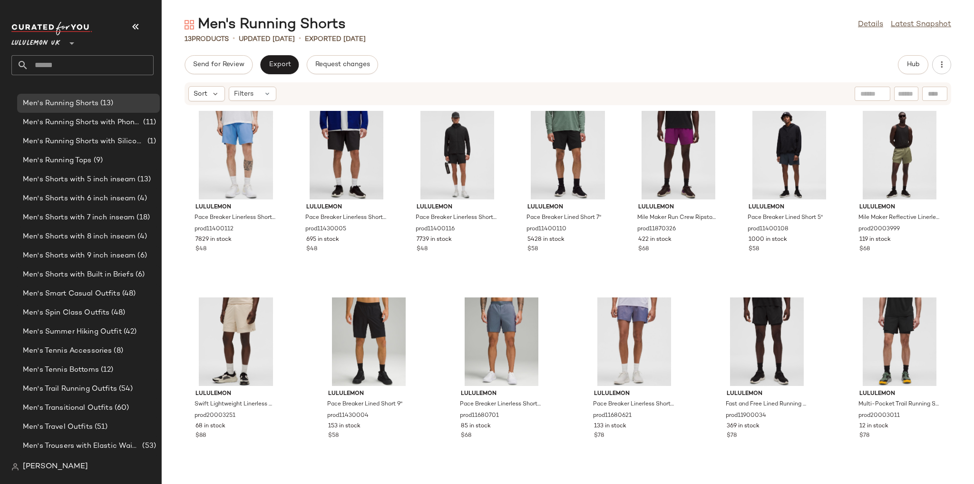
scroll to position [150, 0]
click at [927, 61] on button "Hub" at bounding box center [913, 64] width 30 height 19
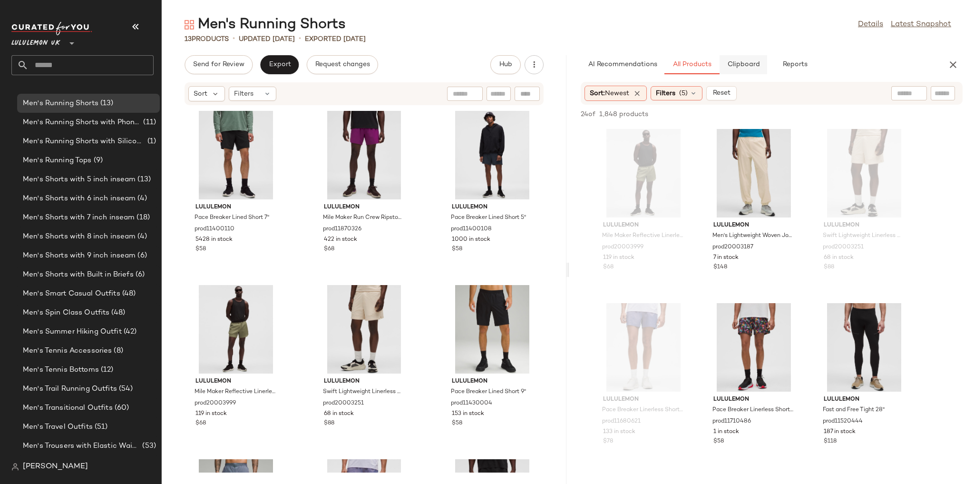
click at [753, 63] on span "Clipboard" at bounding box center [743, 65] width 33 height 8
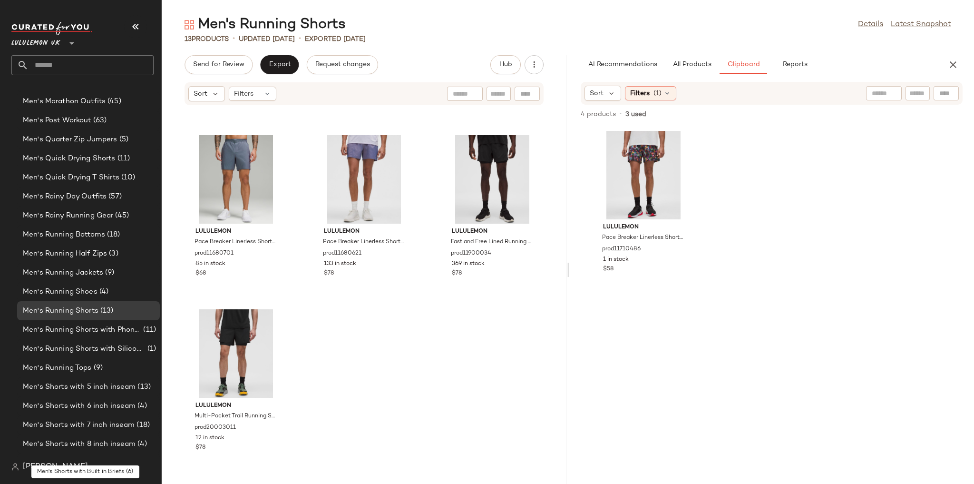
scroll to position [1061, 0]
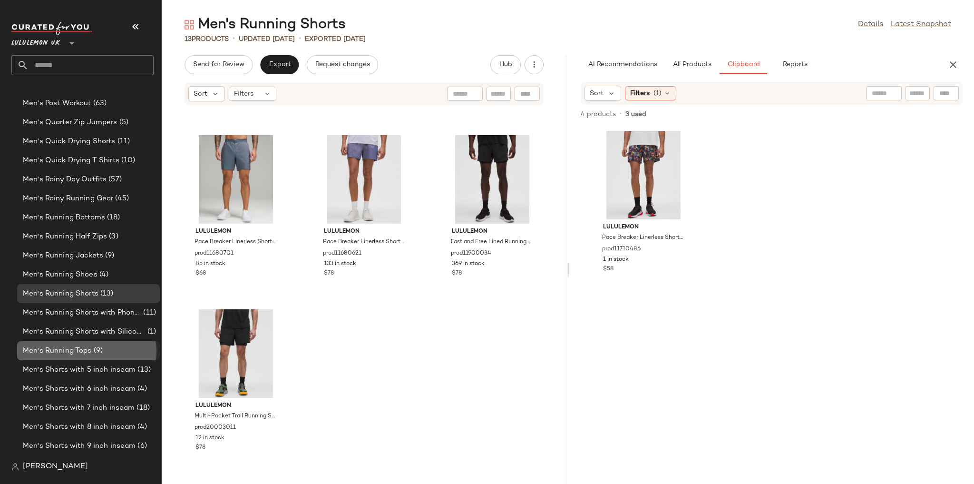
click at [96, 355] on span "(9)" at bounding box center [97, 350] width 11 height 11
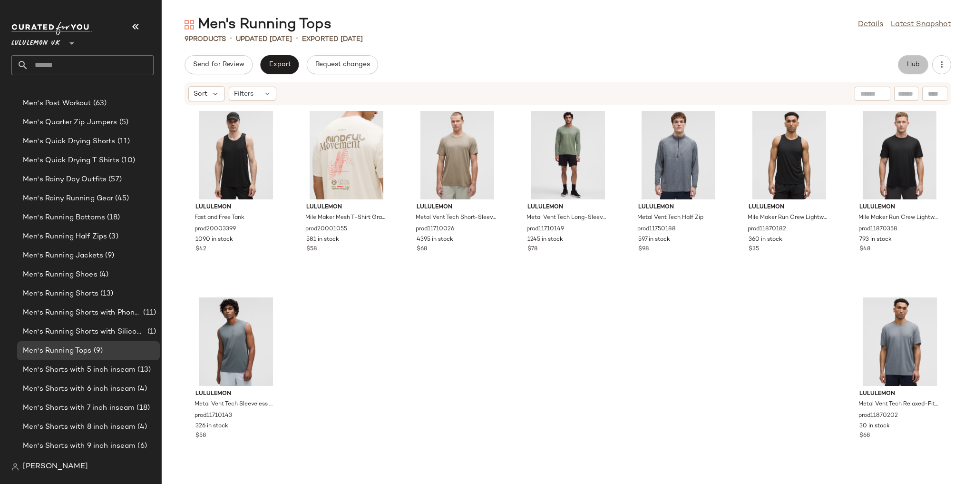
click at [921, 67] on button "Hub" at bounding box center [913, 64] width 30 height 19
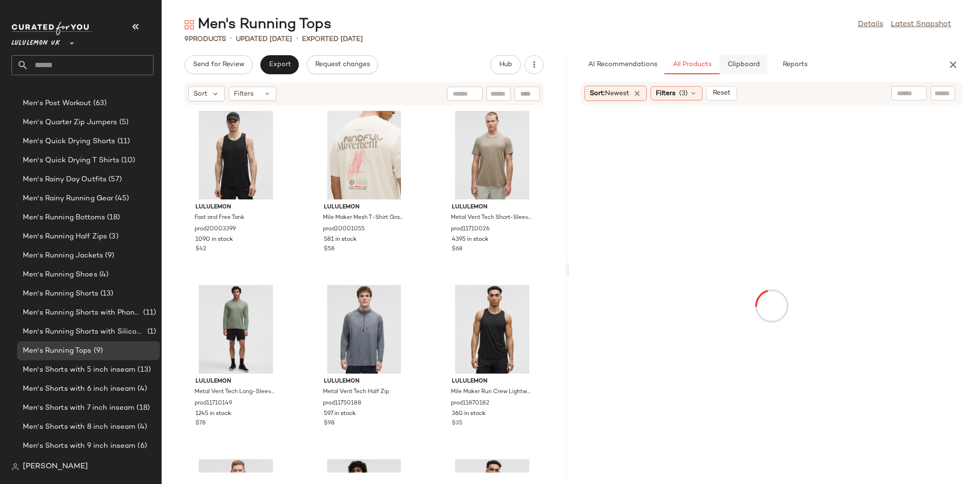
click at [750, 67] on span "Clipboard" at bounding box center [743, 65] width 33 height 8
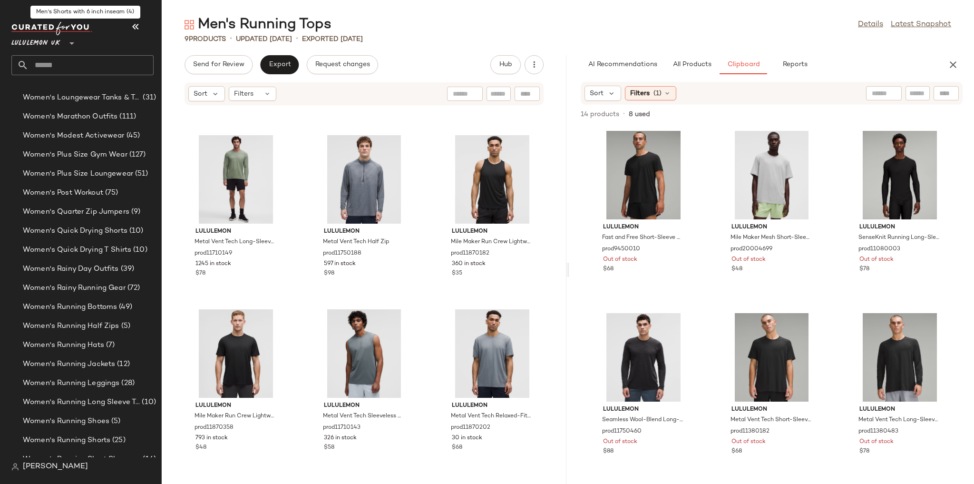
scroll to position [2926, 0]
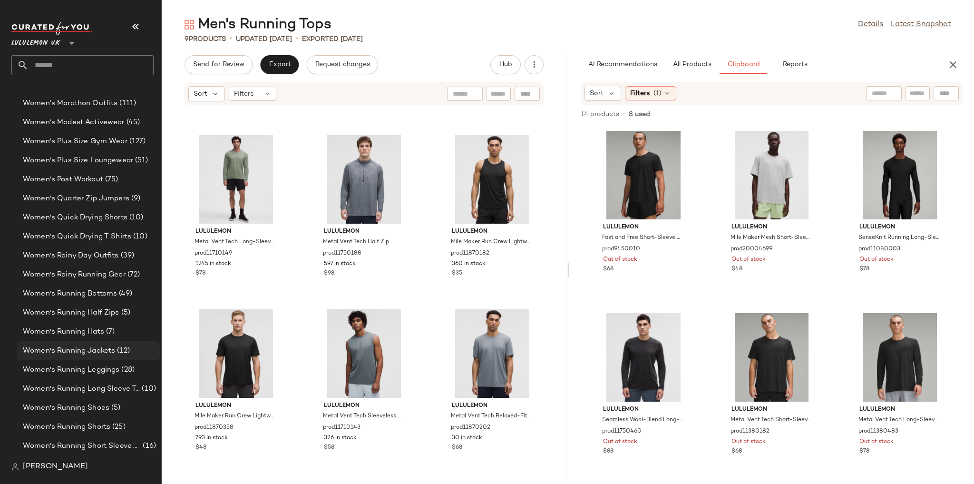
click at [91, 351] on span "Women's Running Jackets" at bounding box center [69, 350] width 92 height 11
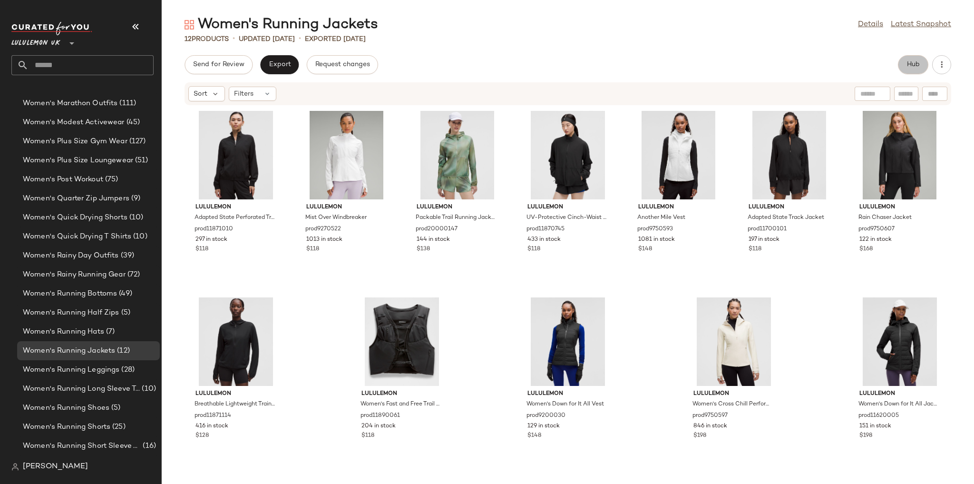
click at [920, 70] on button "Hub" at bounding box center [913, 64] width 30 height 19
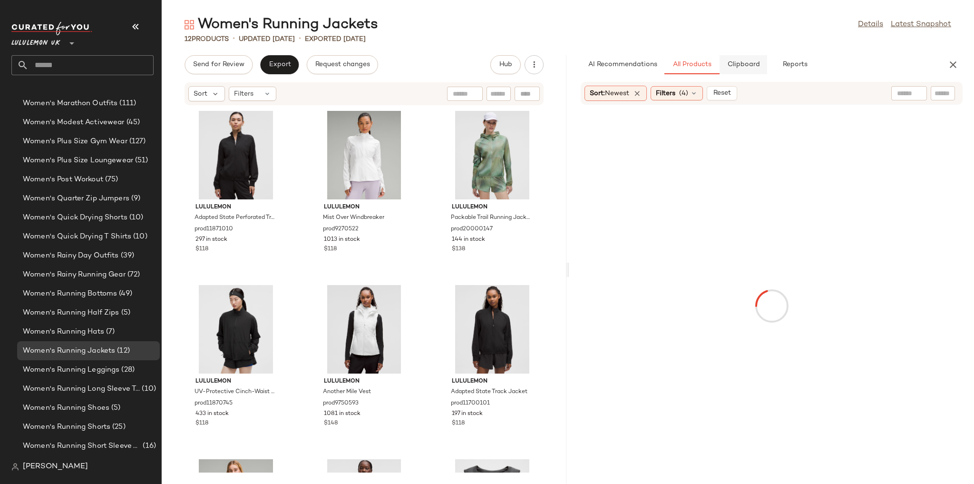
click at [745, 60] on button "Clipboard" at bounding box center [744, 64] width 48 height 19
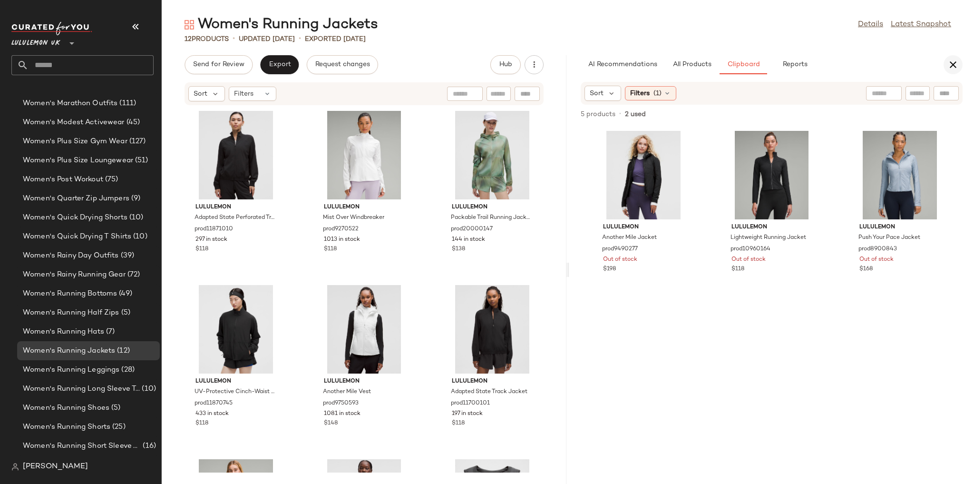
click at [951, 68] on icon "button" at bounding box center [953, 64] width 11 height 11
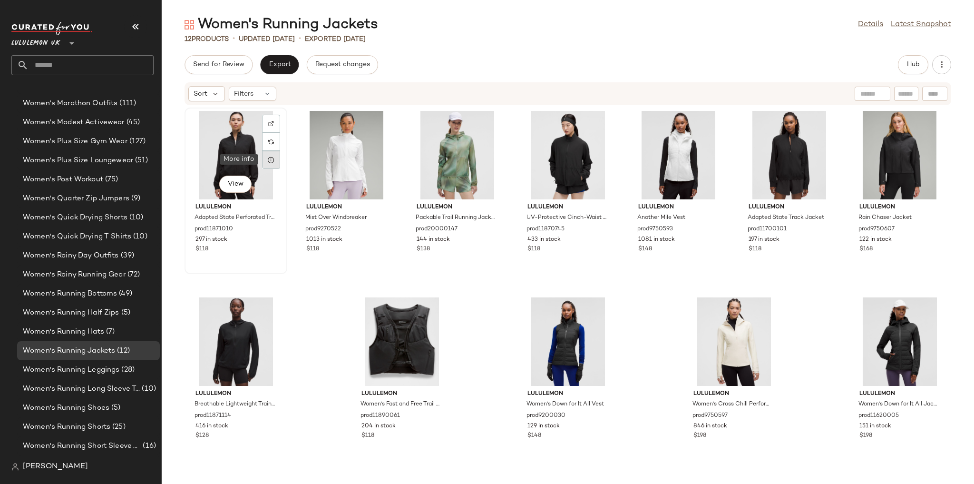
click at [274, 166] on div at bounding box center [271, 160] width 18 height 18
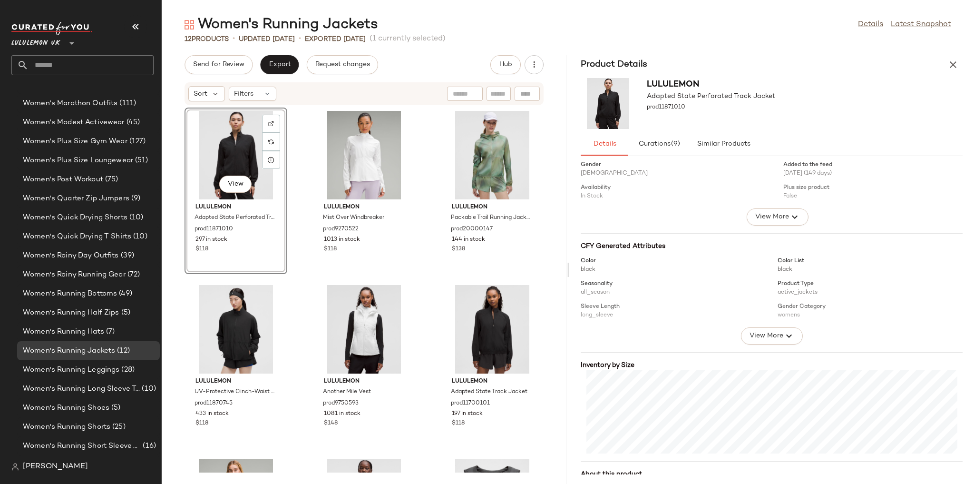
scroll to position [61, 0]
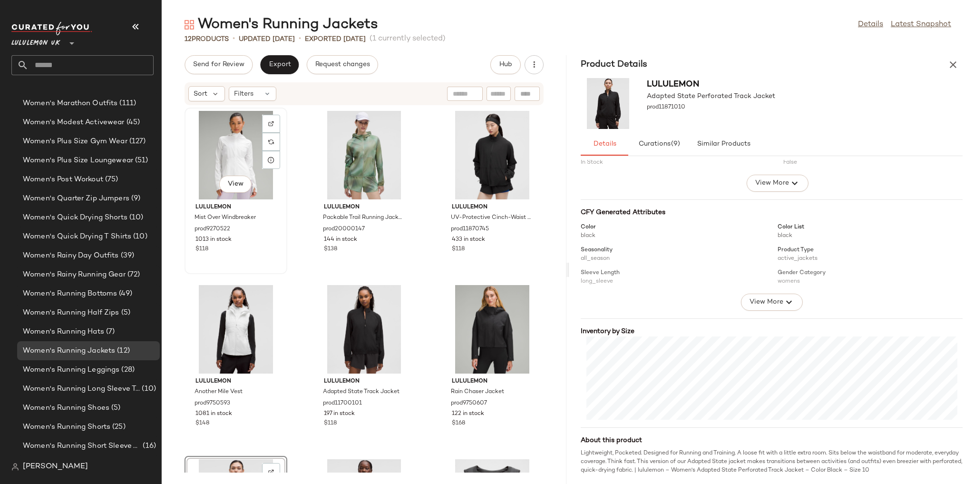
click at [240, 162] on div "View" at bounding box center [236, 155] width 96 height 88
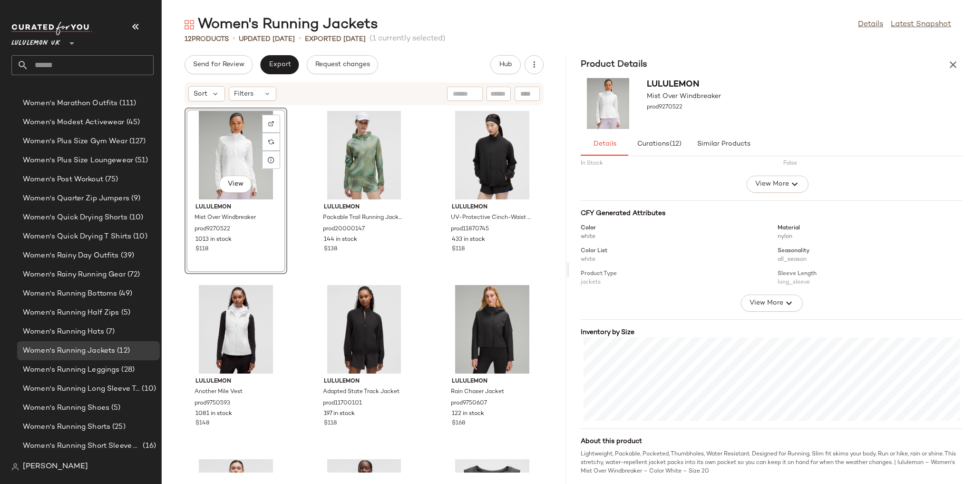
scroll to position [61, 0]
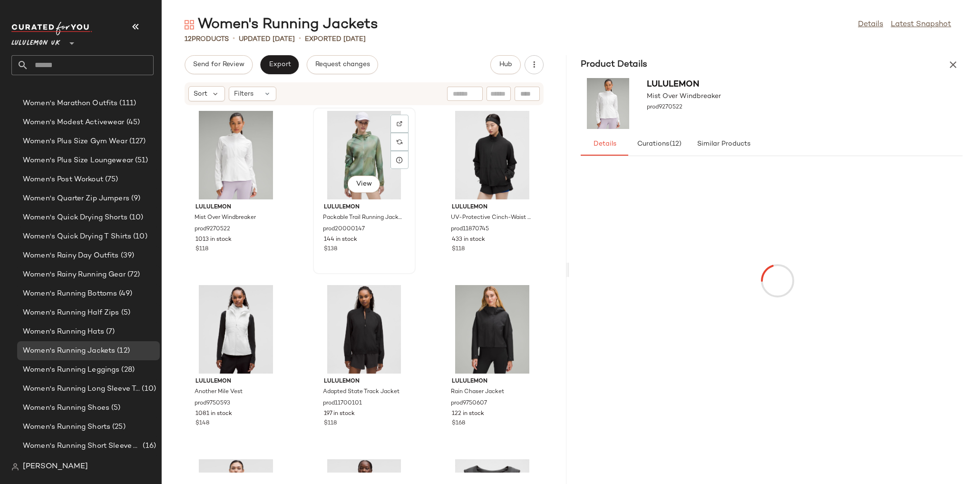
click at [350, 155] on div "View" at bounding box center [364, 155] width 96 height 88
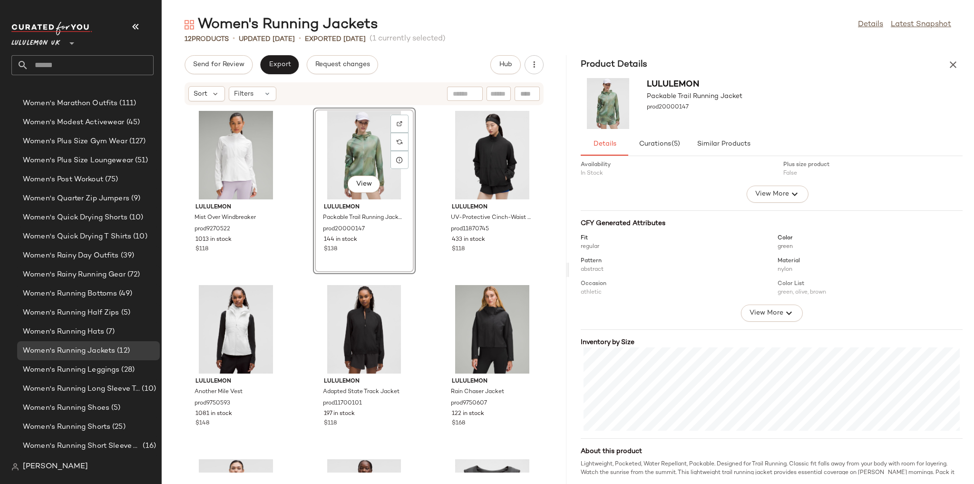
scroll to position [61, 0]
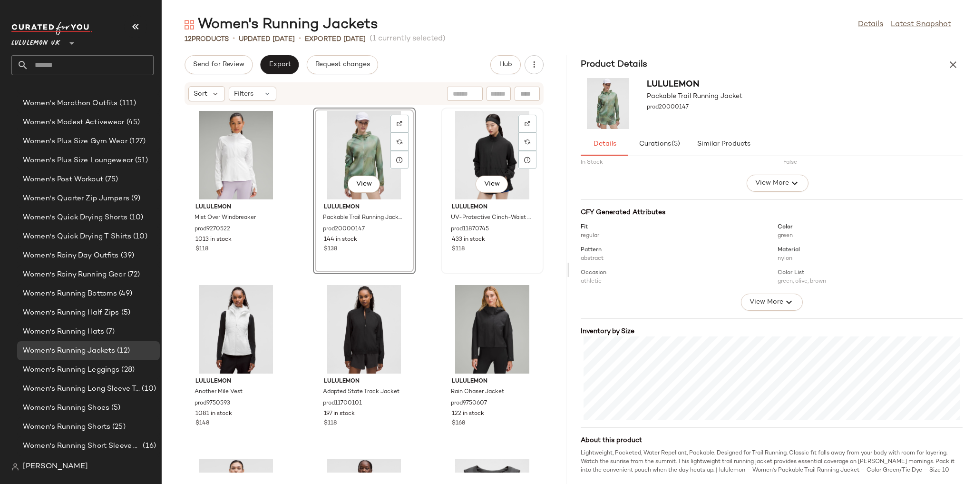
click at [472, 154] on div "View" at bounding box center [492, 155] width 96 height 88
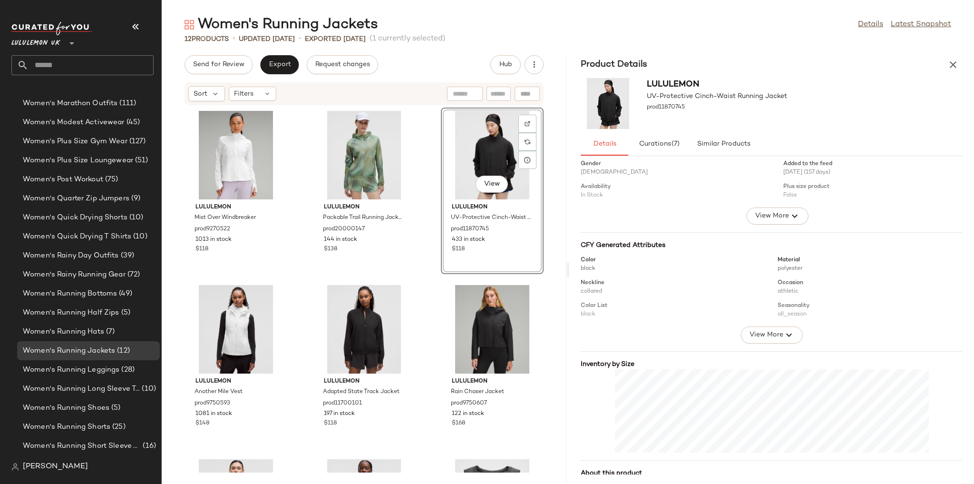
scroll to position [61, 0]
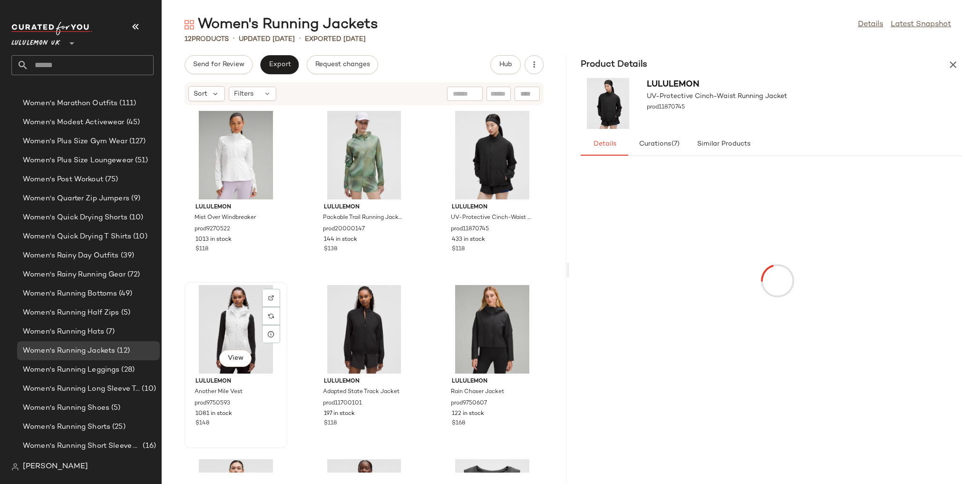
click at [247, 333] on div "View" at bounding box center [236, 329] width 96 height 88
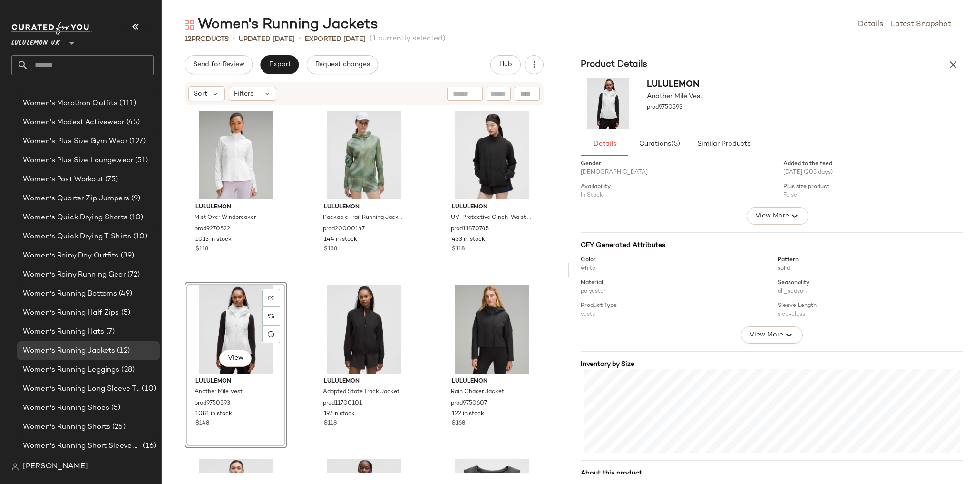
scroll to position [61, 0]
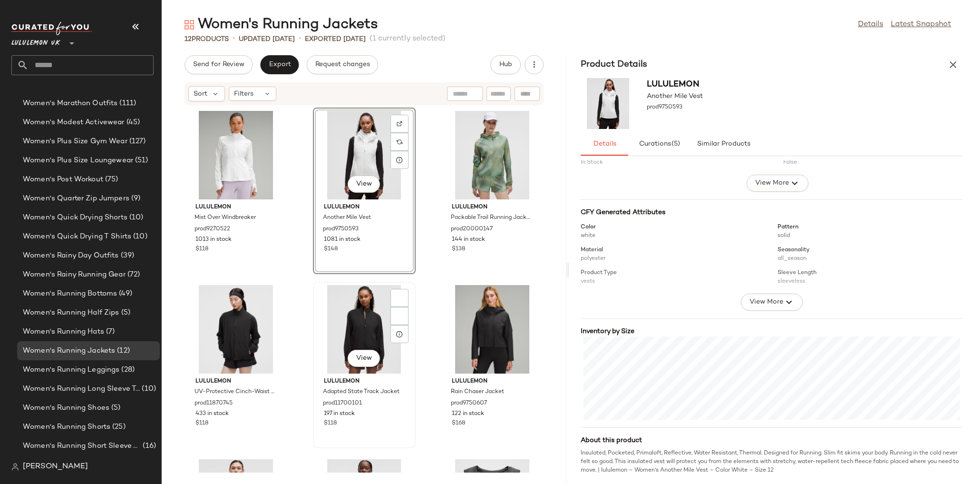
click at [330, 293] on div "View" at bounding box center [364, 329] width 96 height 88
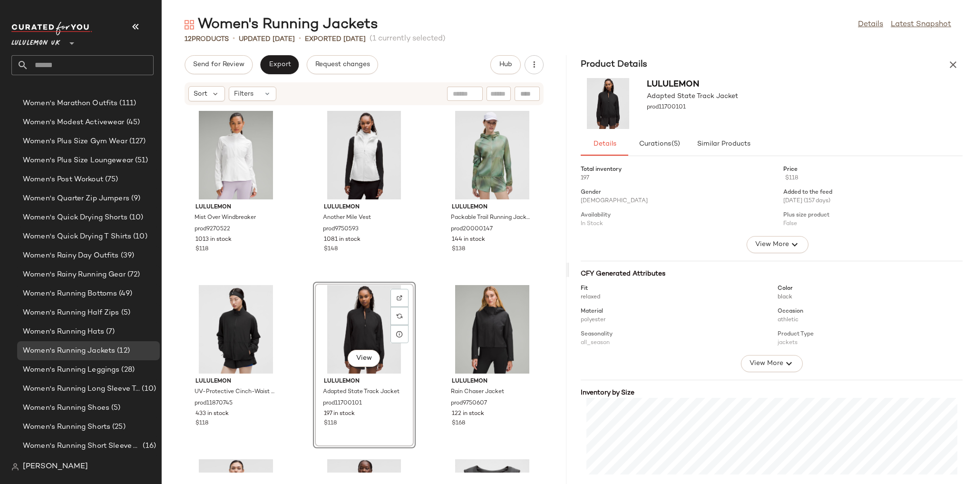
scroll to position [61, 0]
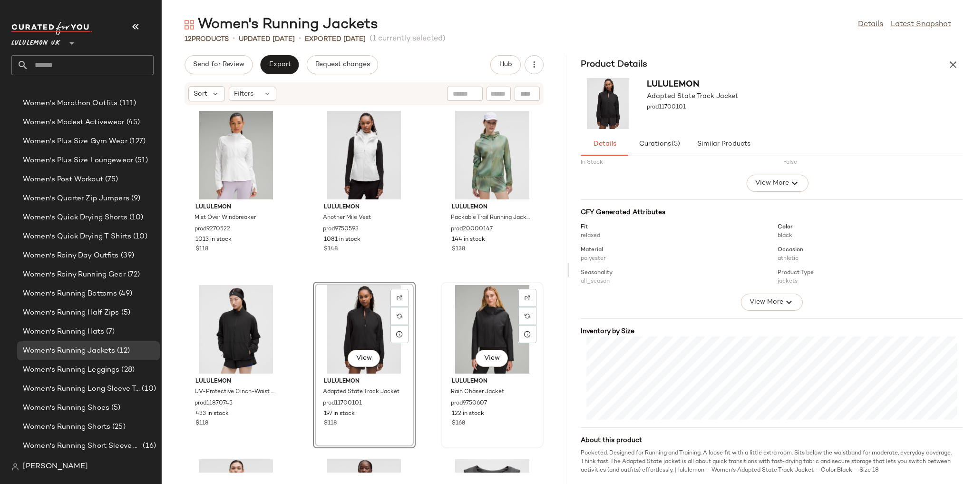
click at [485, 317] on div "View" at bounding box center [492, 329] width 96 height 88
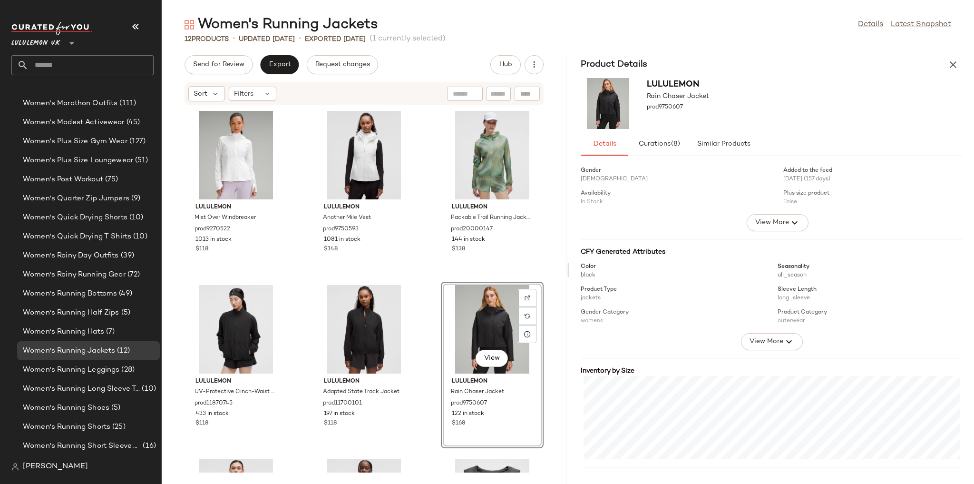
scroll to position [61, 0]
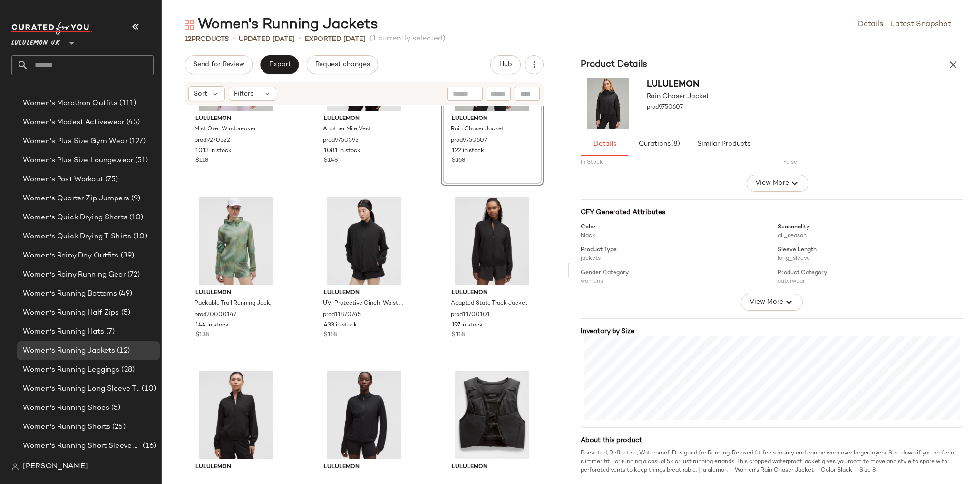
scroll to position [114, 0]
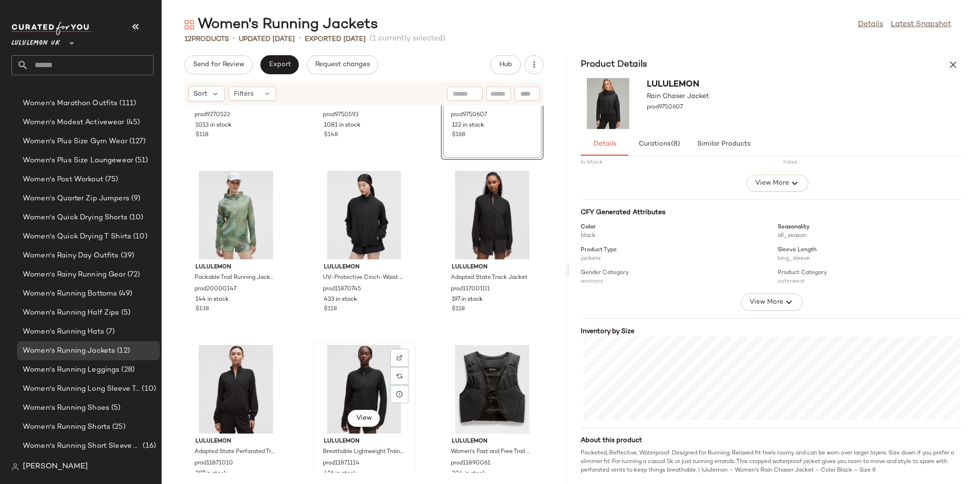
click at [316, 385] on div "View" at bounding box center [364, 389] width 96 height 88
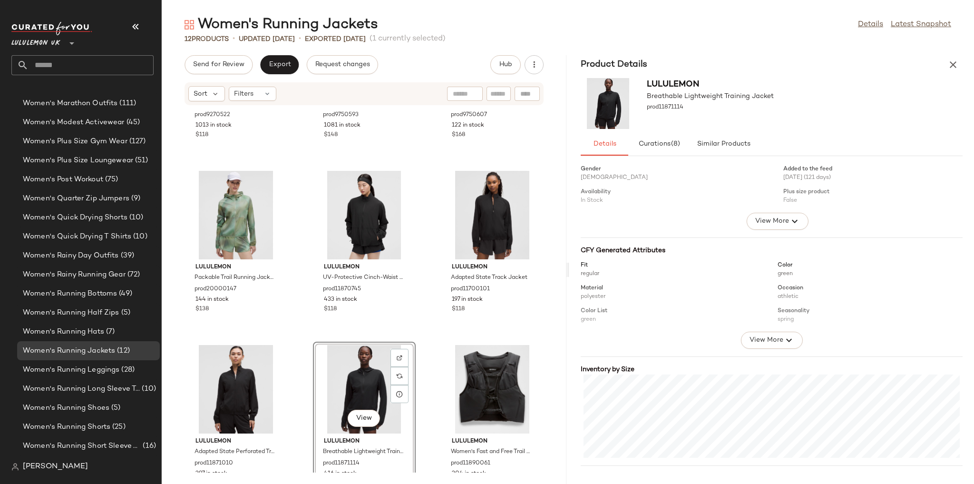
scroll to position [61, 0]
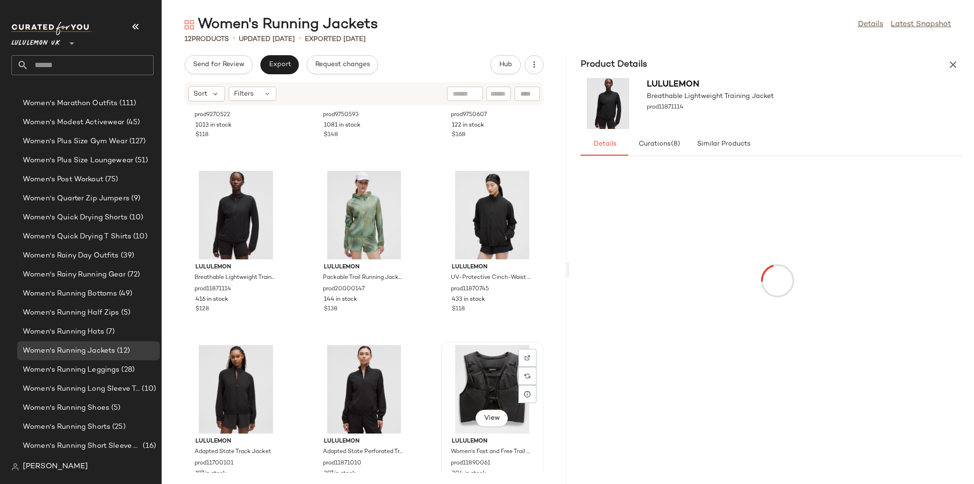
click at [455, 368] on div "View" at bounding box center [492, 389] width 96 height 88
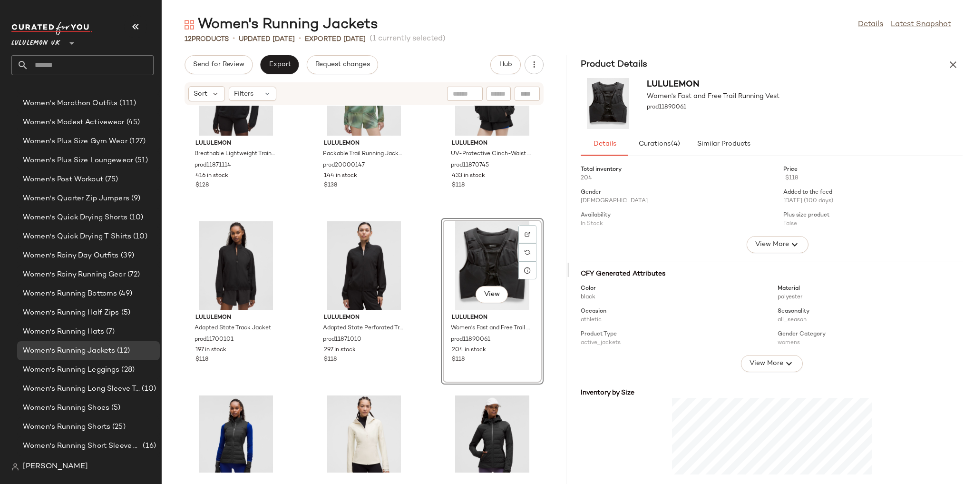
scroll to position [312, 0]
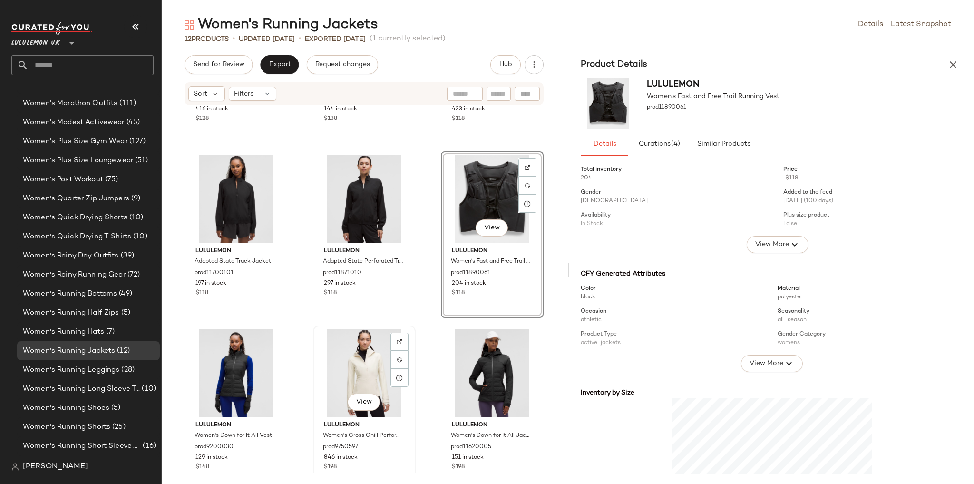
click at [368, 356] on div "View" at bounding box center [364, 373] width 96 height 88
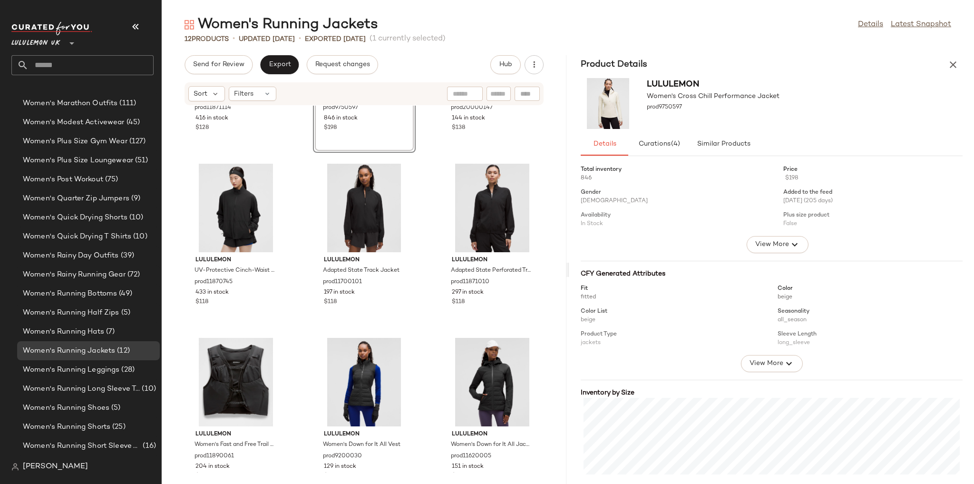
scroll to position [331, 0]
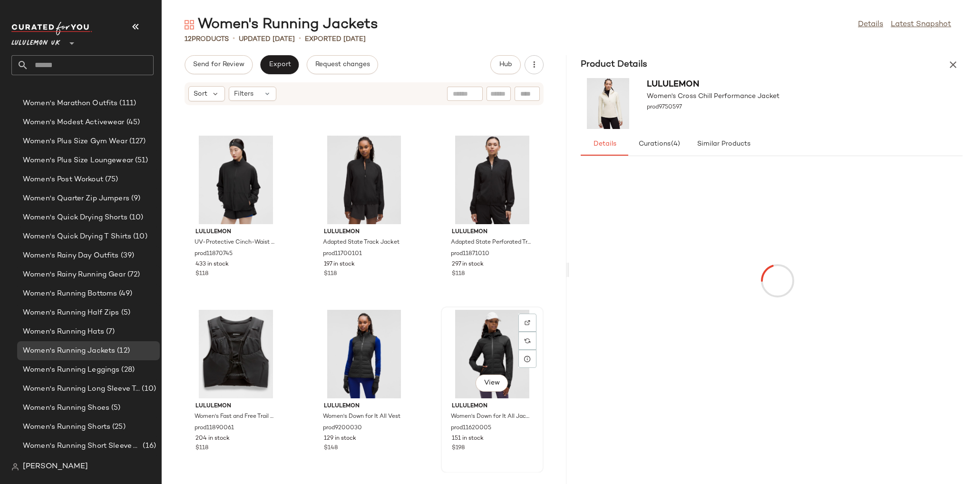
click at [476, 334] on div "View" at bounding box center [492, 354] width 96 height 88
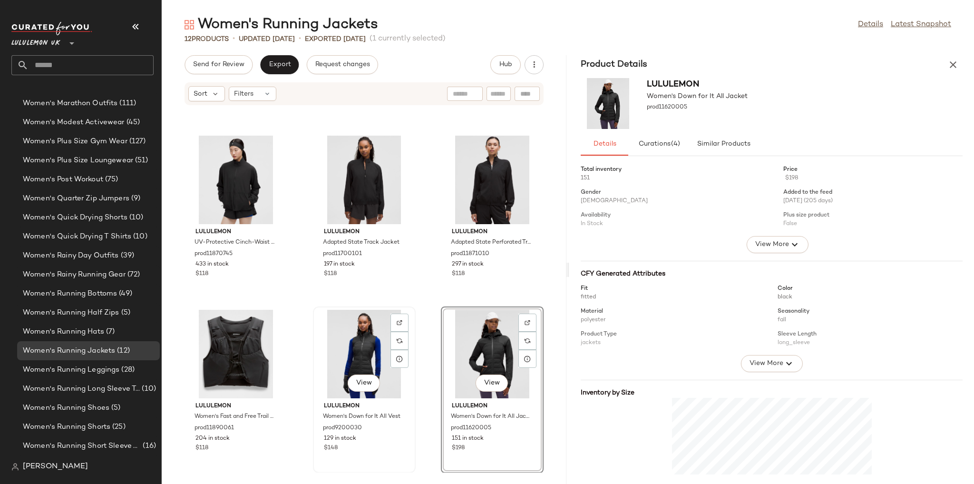
click at [354, 348] on div "View" at bounding box center [364, 354] width 96 height 88
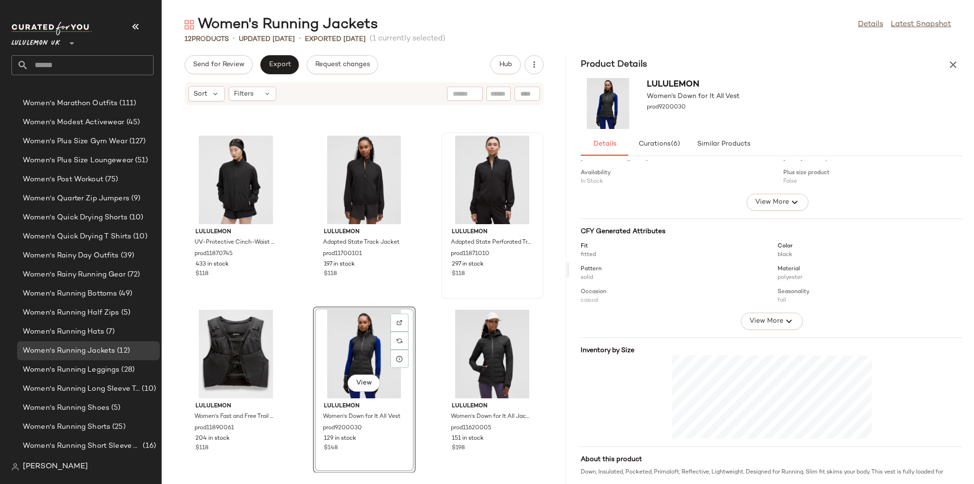
scroll to position [23, 0]
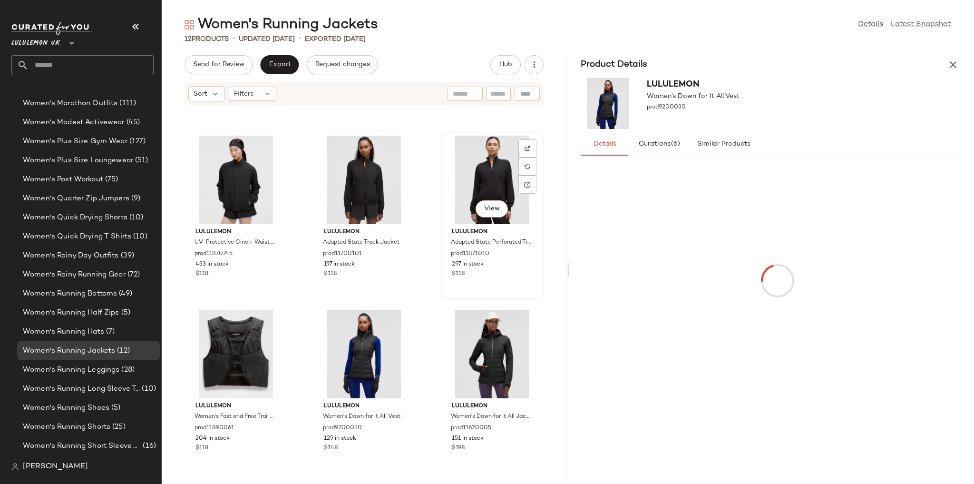
click at [489, 194] on div "View" at bounding box center [492, 180] width 96 height 88
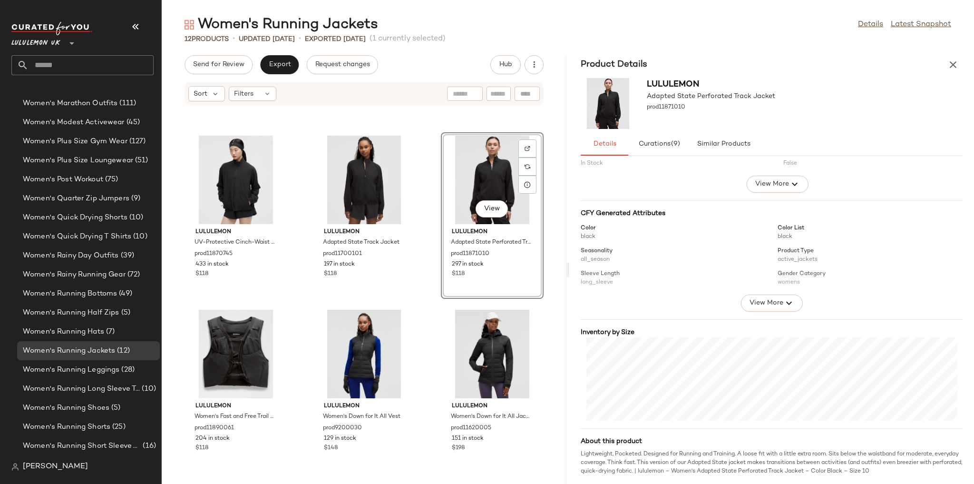
scroll to position [61, 0]
click at [365, 185] on div "View" at bounding box center [364, 180] width 96 height 88
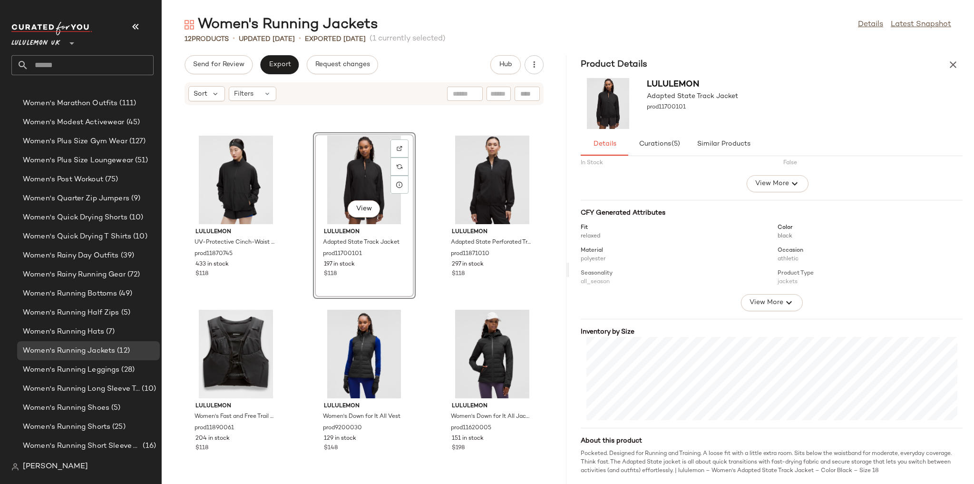
scroll to position [61, 0]
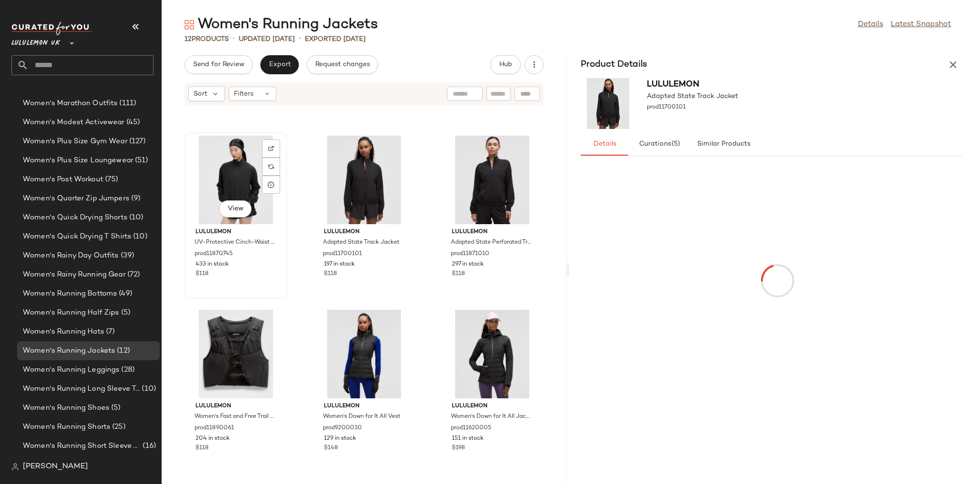
click at [238, 186] on div "View" at bounding box center [236, 180] width 96 height 88
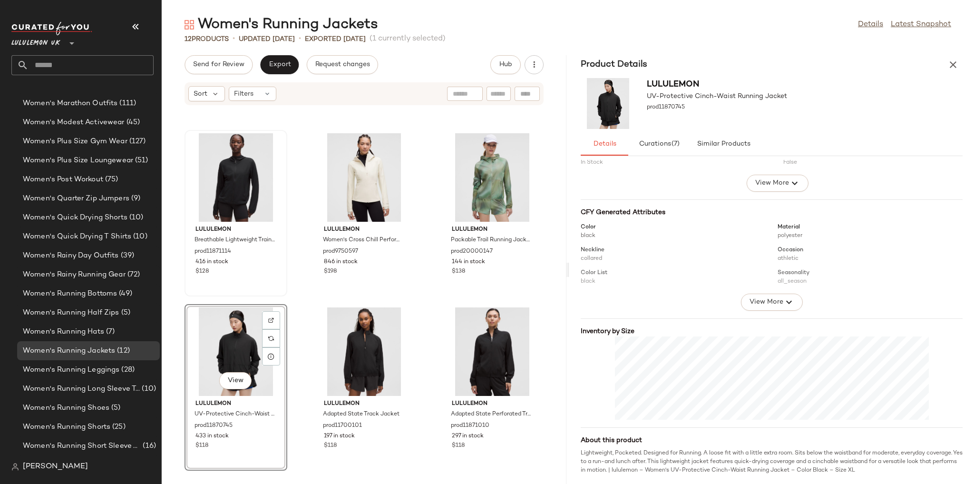
scroll to position [141, 0]
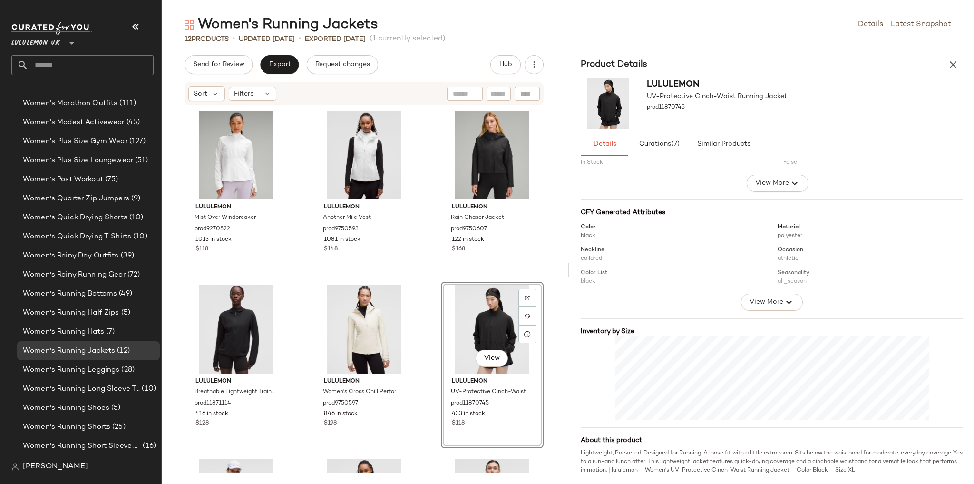
click at [425, 235] on div "lululemon Mist Over Windbreaker prod9270522 1013 in stock $118 lululemon Anothe…" at bounding box center [364, 289] width 405 height 367
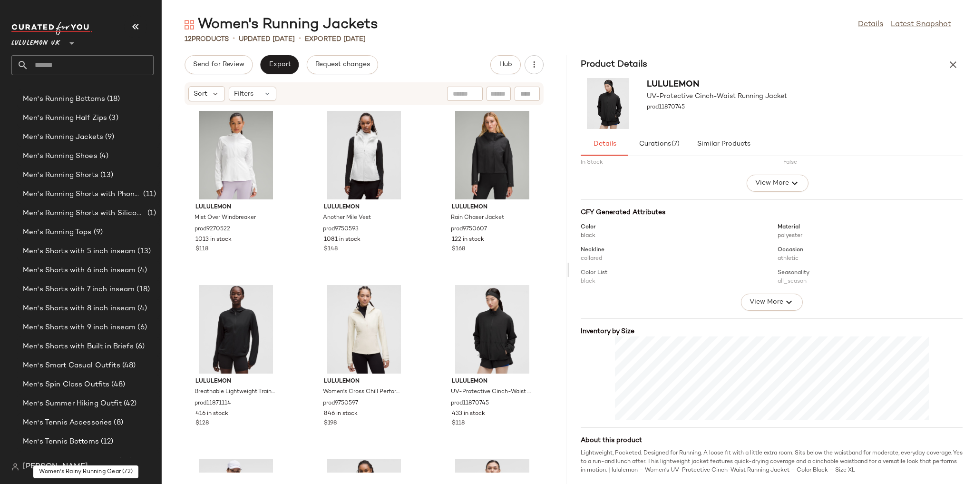
scroll to position [1176, 0]
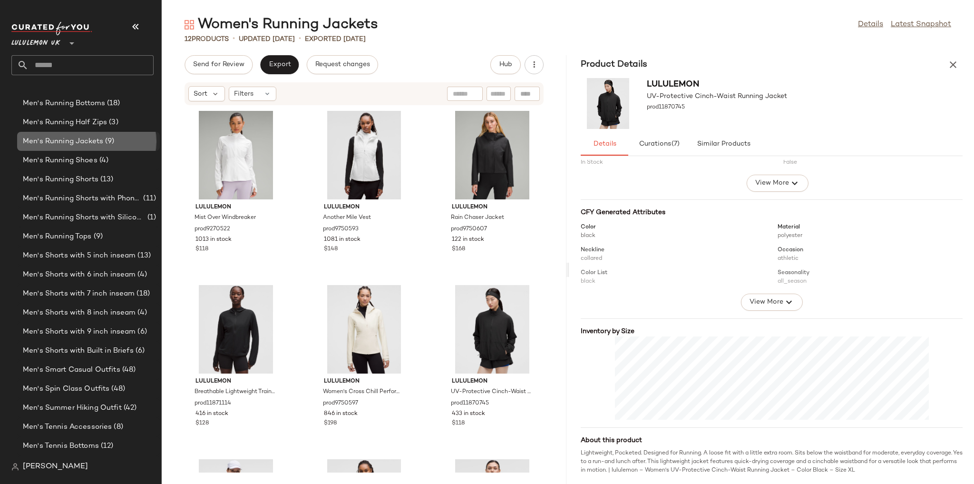
click at [96, 136] on span "Men's Running Jackets" at bounding box center [63, 141] width 80 height 11
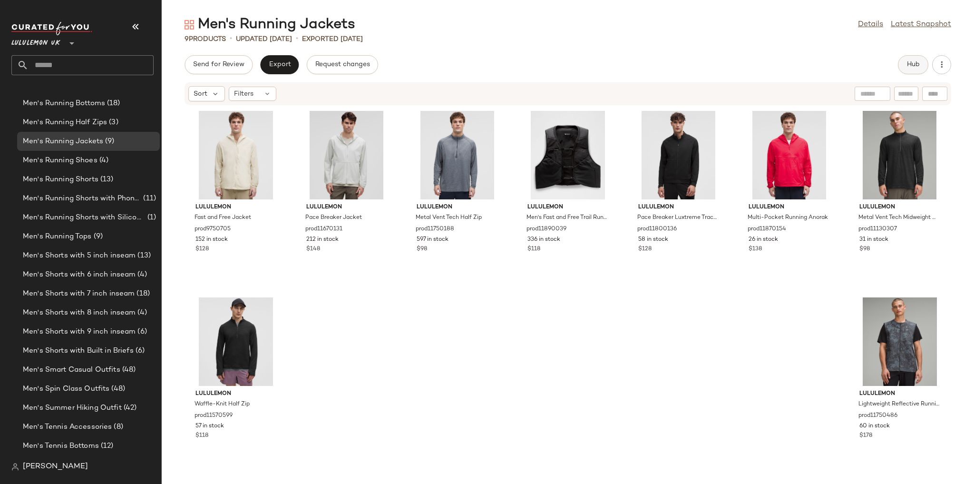
click at [918, 68] on span "Hub" at bounding box center [913, 65] width 13 height 8
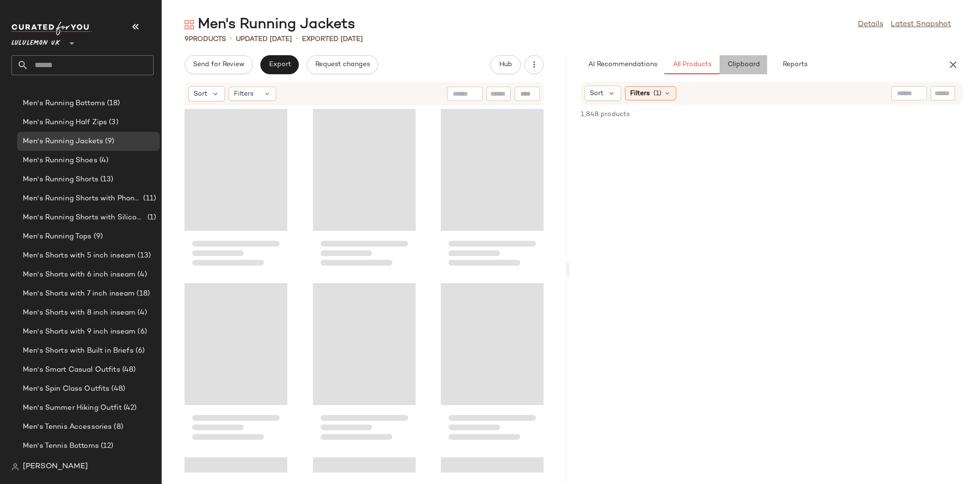
click at [737, 70] on button "Clipboard" at bounding box center [744, 64] width 48 height 19
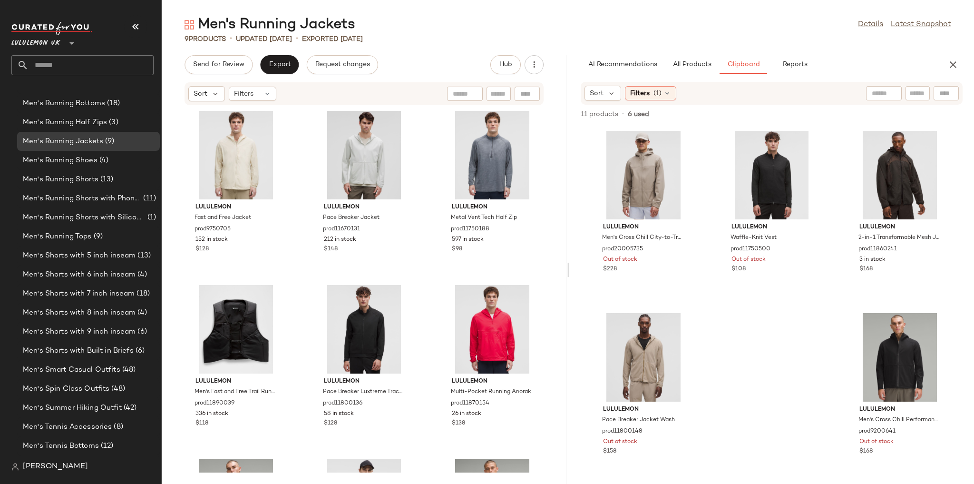
click at [956, 62] on icon "button" at bounding box center [953, 64] width 11 height 11
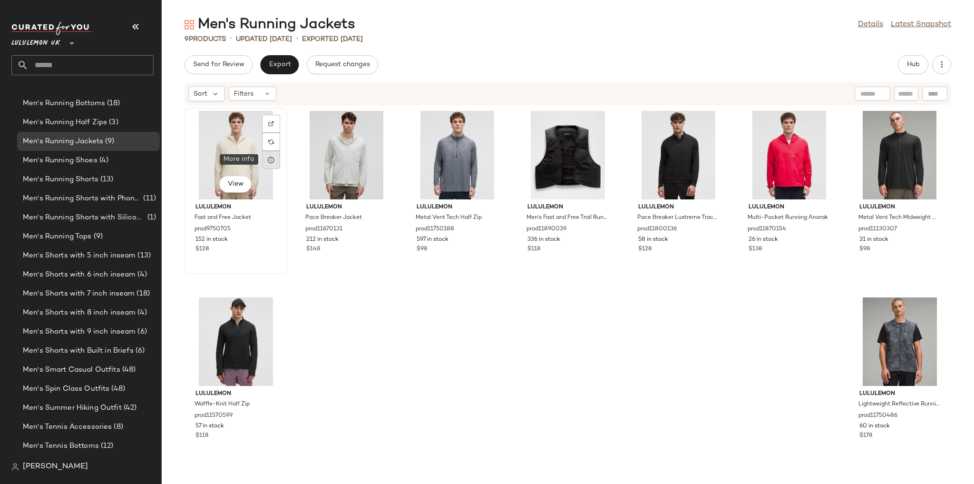
click at [271, 162] on icon at bounding box center [271, 160] width 8 height 8
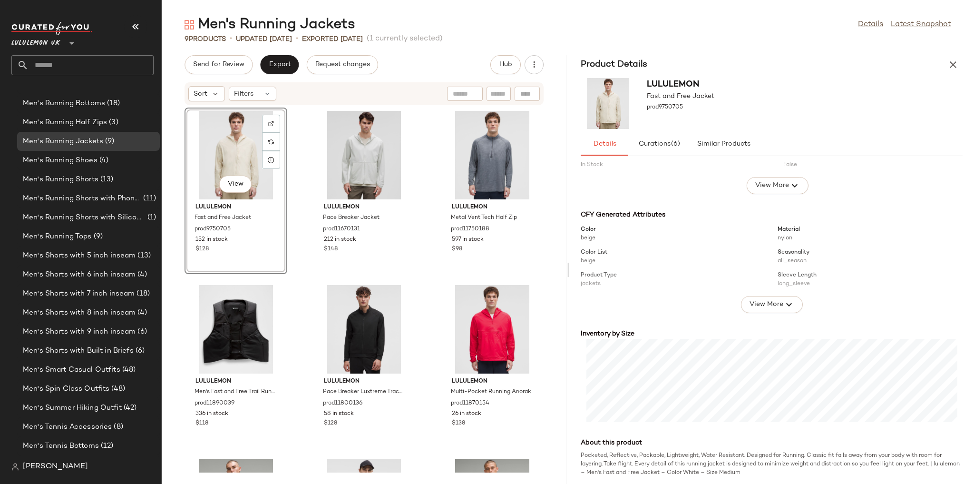
scroll to position [61, 0]
click at [363, 158] on div "View" at bounding box center [364, 155] width 96 height 88
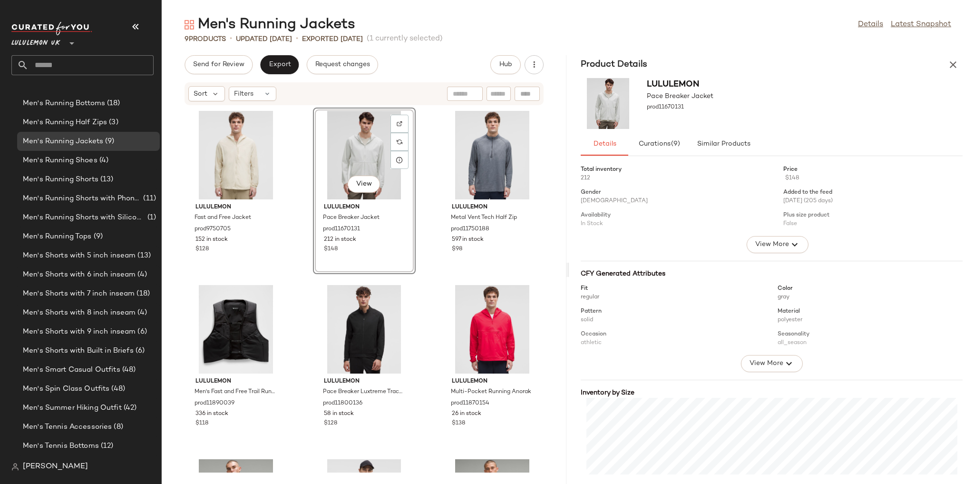
scroll to position [61, 0]
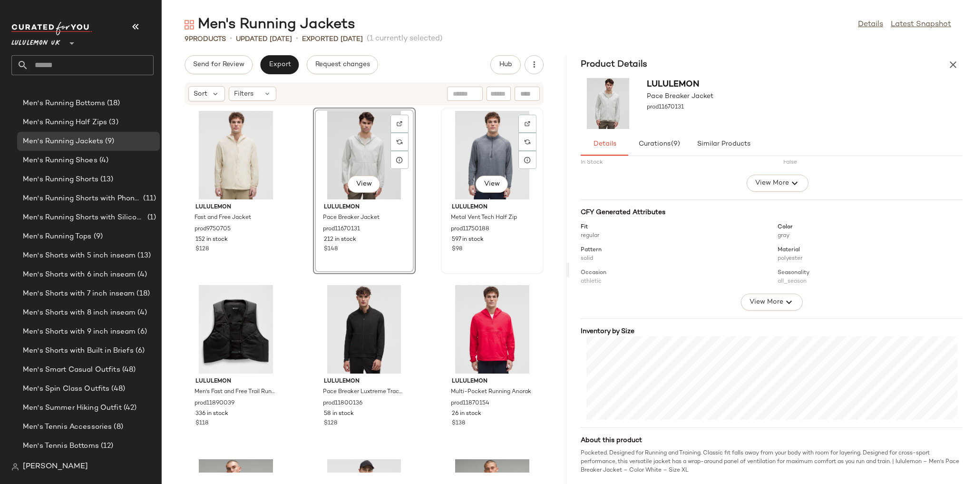
click at [475, 158] on div "View" at bounding box center [492, 155] width 96 height 88
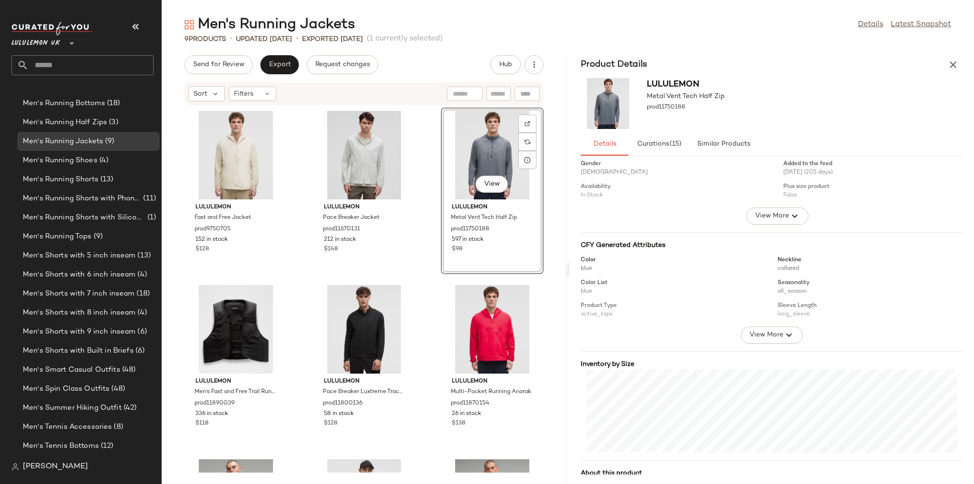
scroll to position [61, 0]
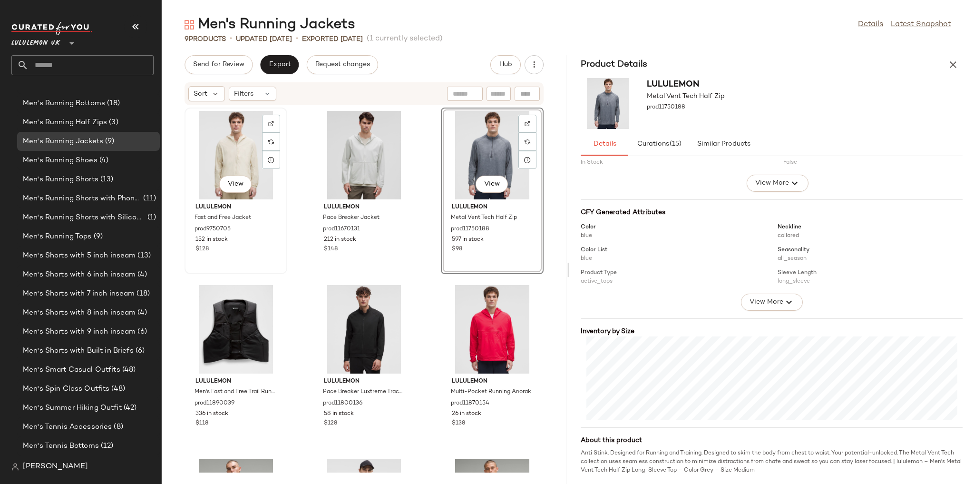
click at [235, 144] on div "View" at bounding box center [236, 155] width 96 height 88
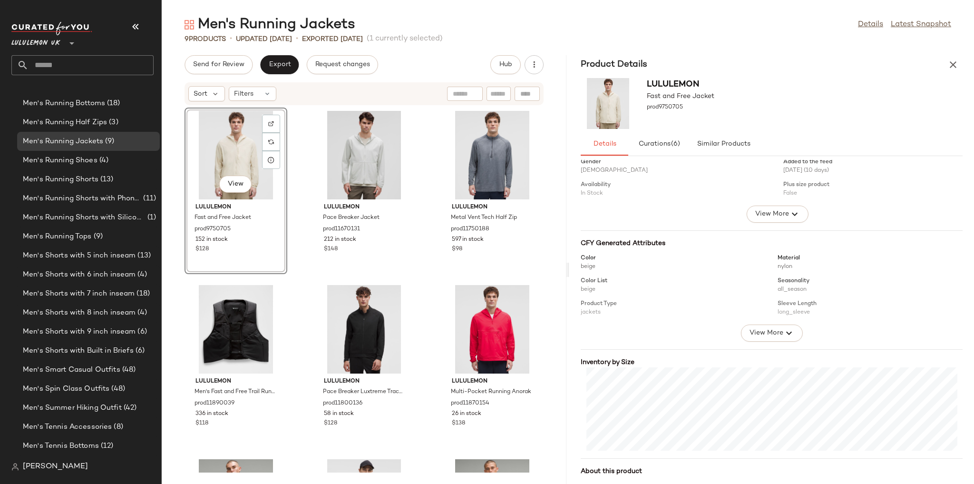
scroll to position [61, 0]
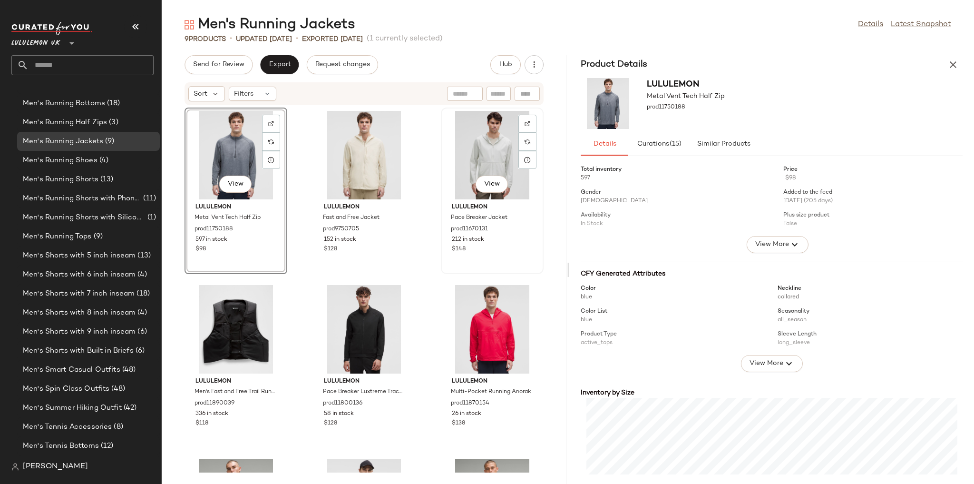
click at [492, 152] on div "View" at bounding box center [492, 155] width 96 height 88
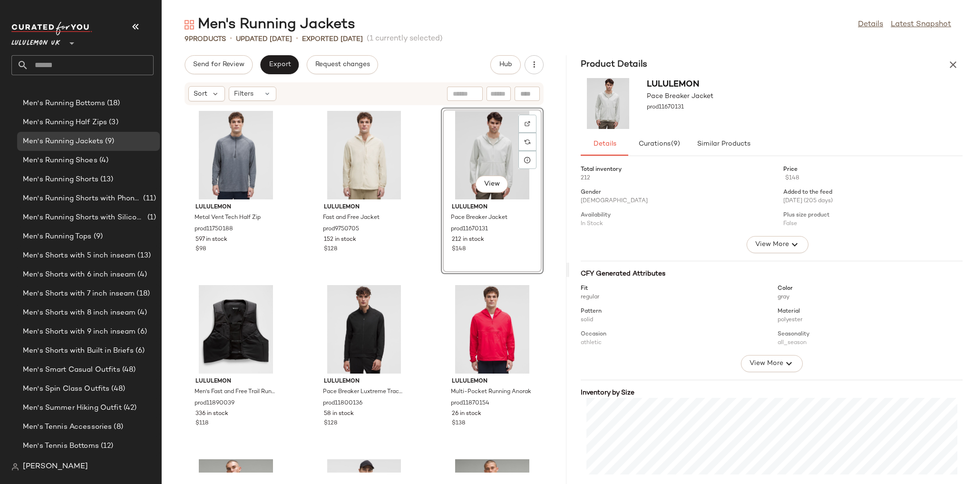
scroll to position [61, 0]
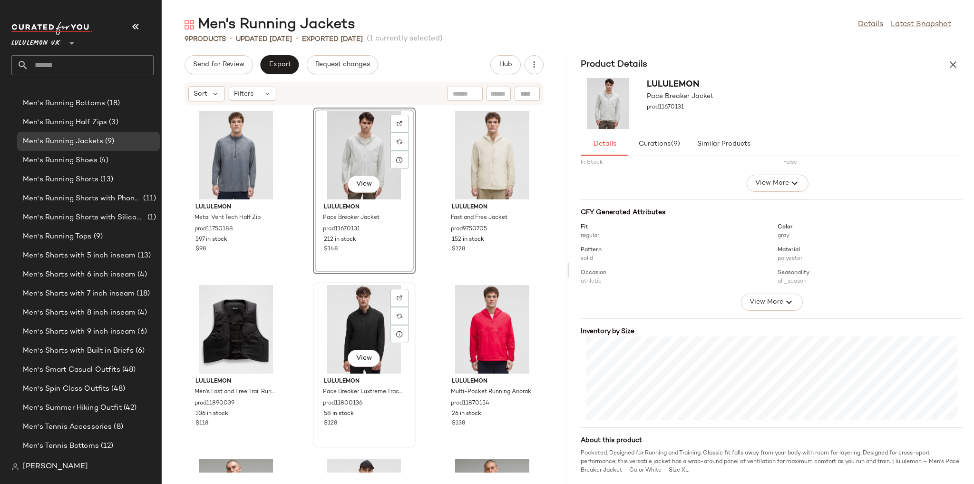
click at [363, 323] on div "View" at bounding box center [364, 329] width 96 height 88
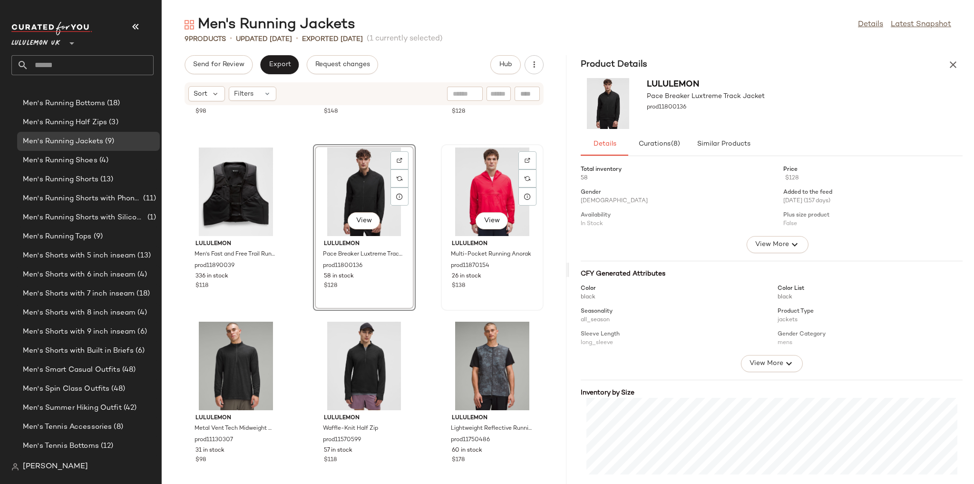
scroll to position [150, 0]
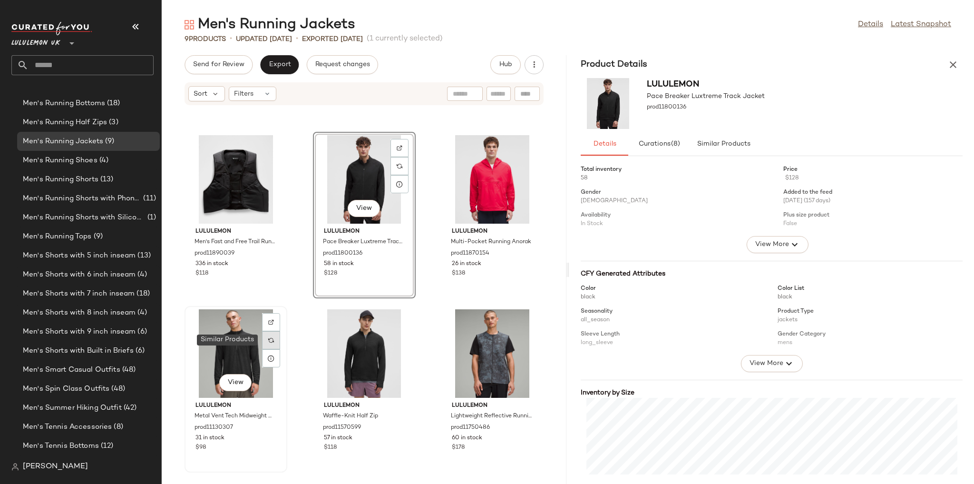
click at [272, 335] on div at bounding box center [271, 340] width 18 height 18
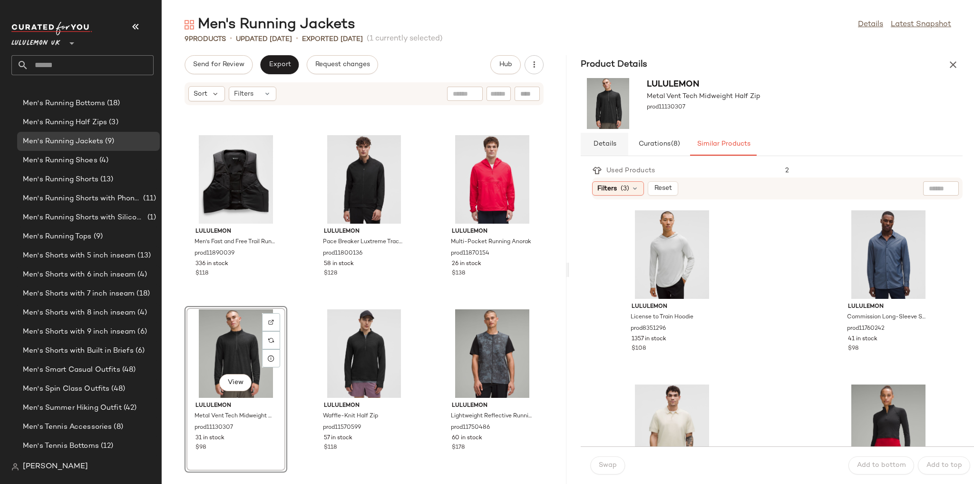
click at [611, 141] on span "Details" at bounding box center [604, 144] width 23 height 8
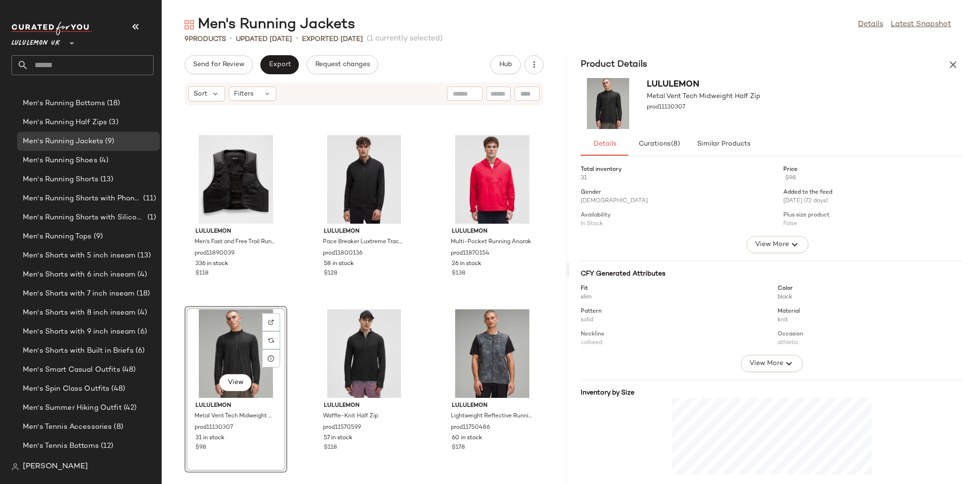
scroll to position [61, 0]
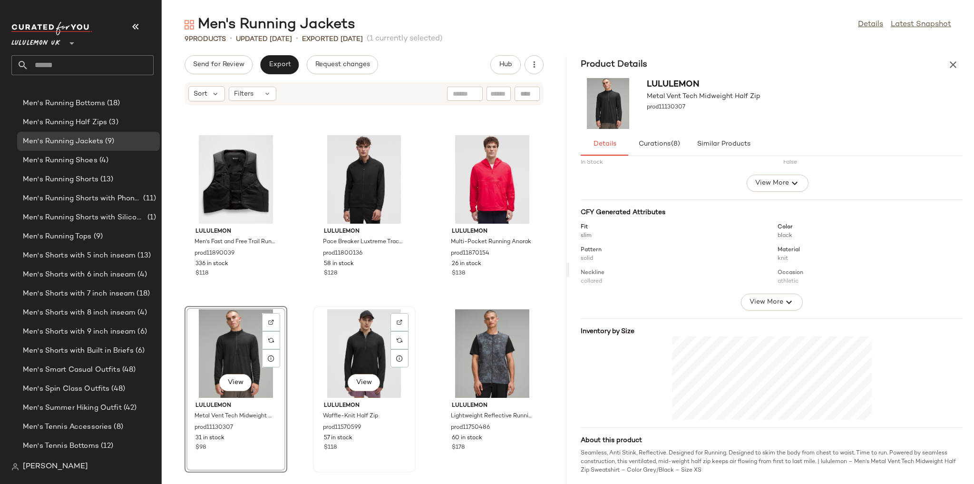
click at [375, 348] on div "View" at bounding box center [364, 353] width 96 height 88
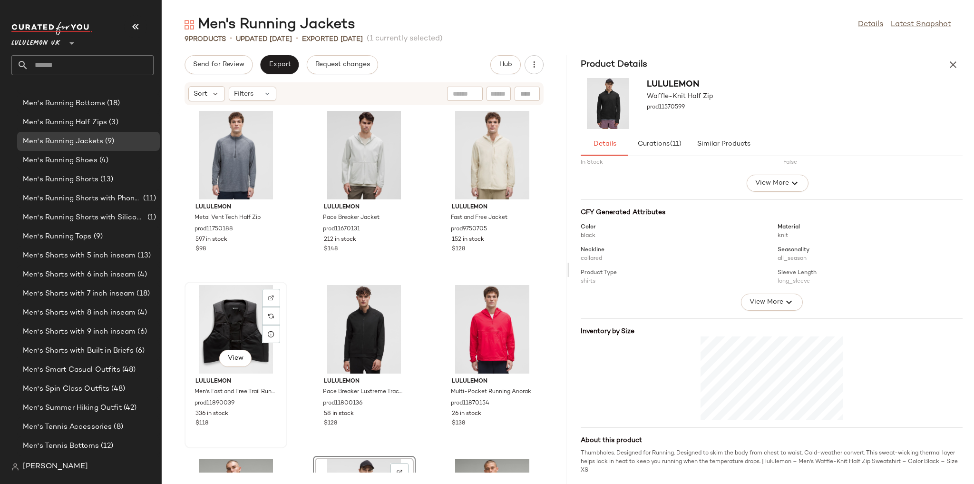
click at [232, 331] on div "View" at bounding box center [236, 329] width 96 height 88
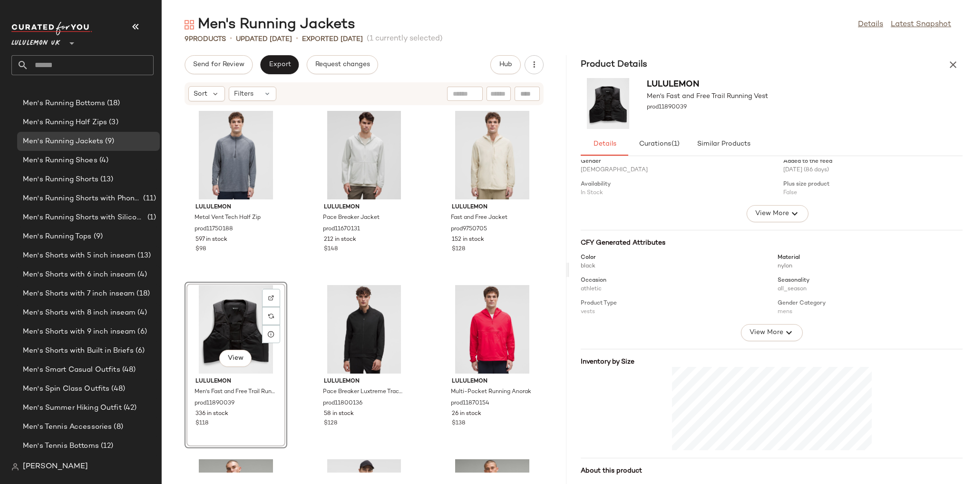
scroll to position [61, 0]
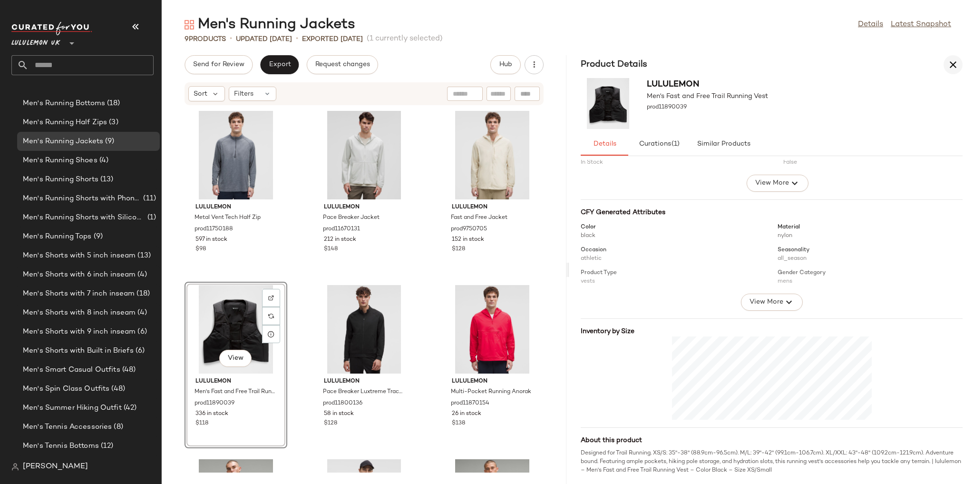
click at [952, 62] on icon "button" at bounding box center [953, 64] width 11 height 11
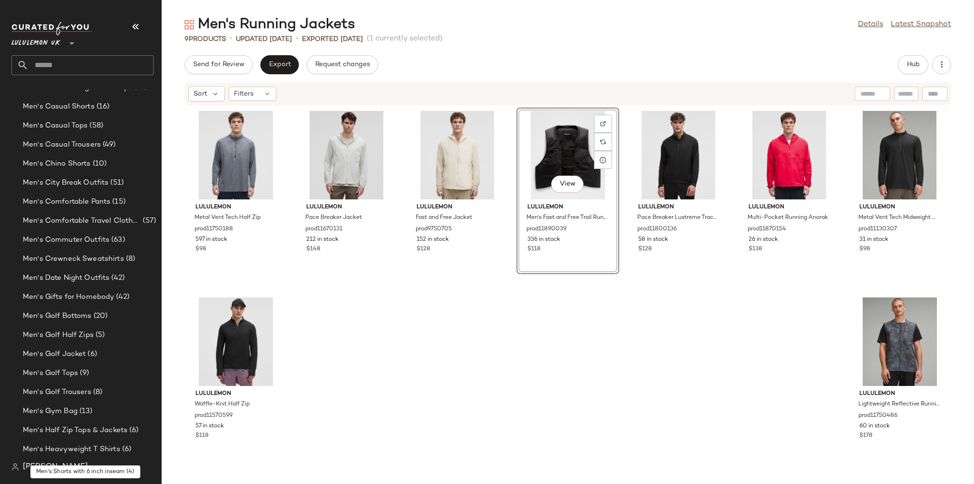
scroll to position [490, 0]
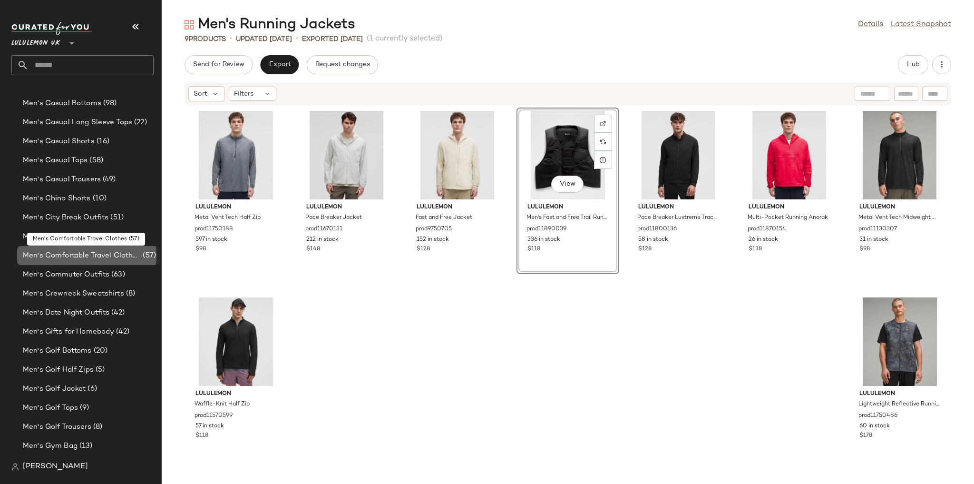
click at [102, 258] on span "Men's Comfortable Travel Clothes" at bounding box center [82, 255] width 118 height 11
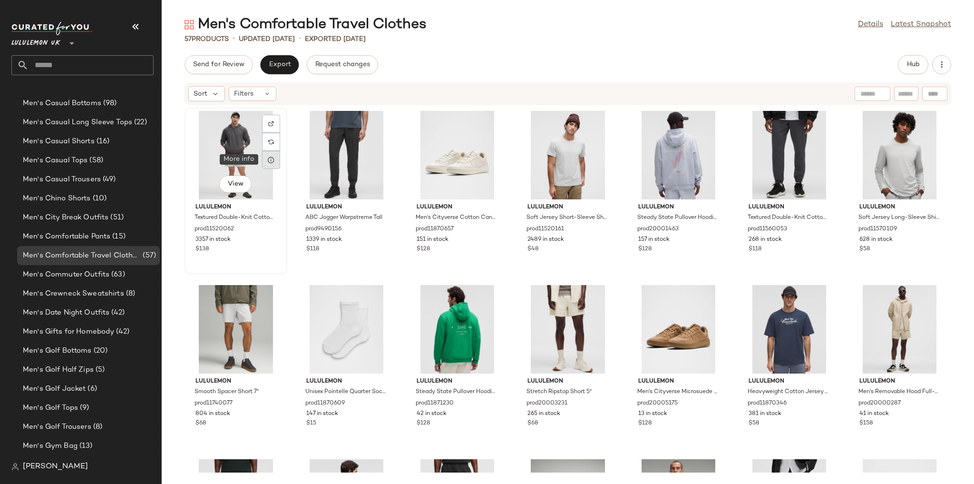
click at [270, 160] on icon at bounding box center [271, 160] width 8 height 8
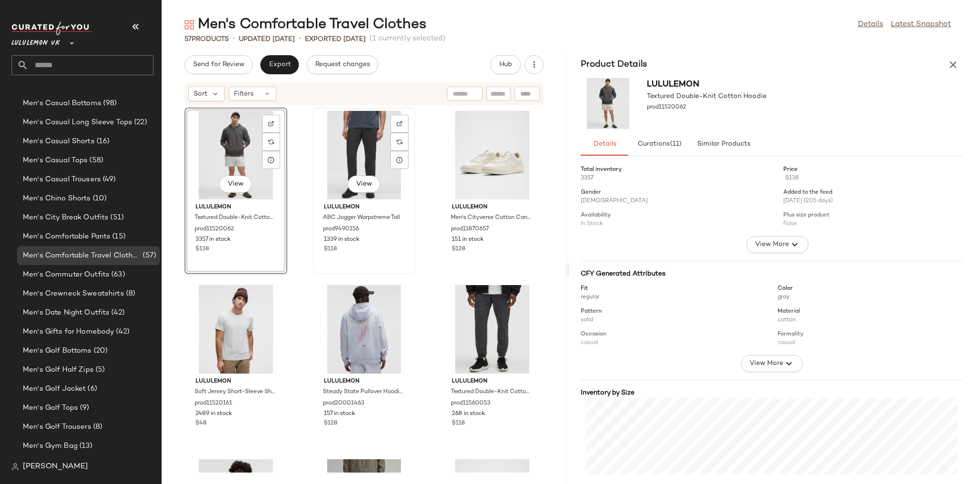
click at [365, 158] on div "View" at bounding box center [364, 155] width 96 height 88
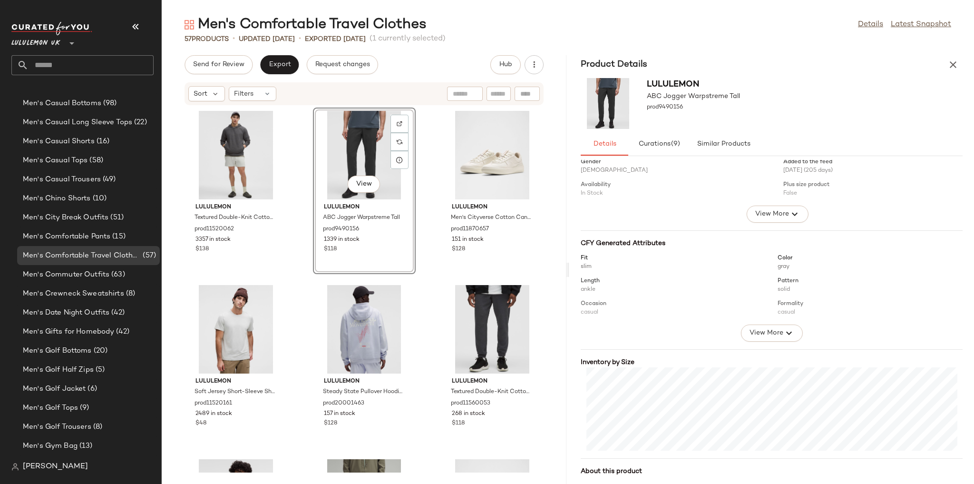
scroll to position [70, 0]
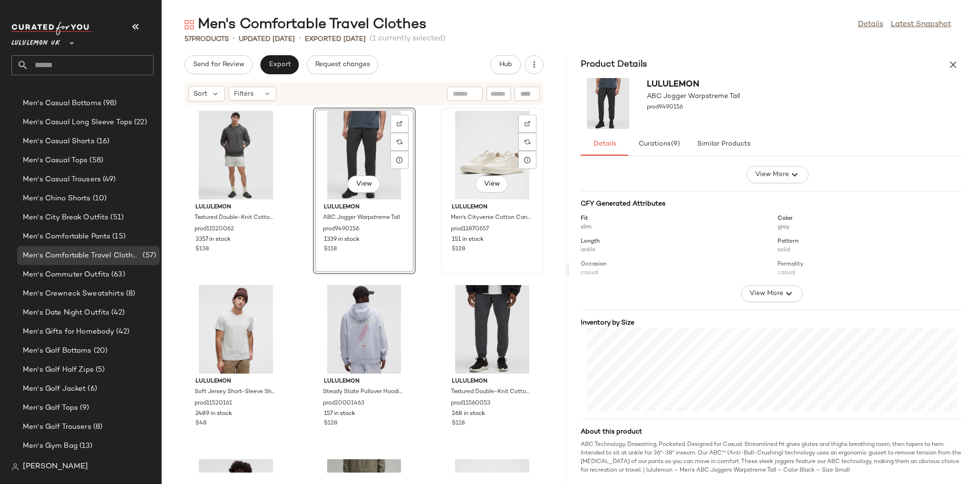
click at [470, 145] on div "View" at bounding box center [492, 155] width 96 height 88
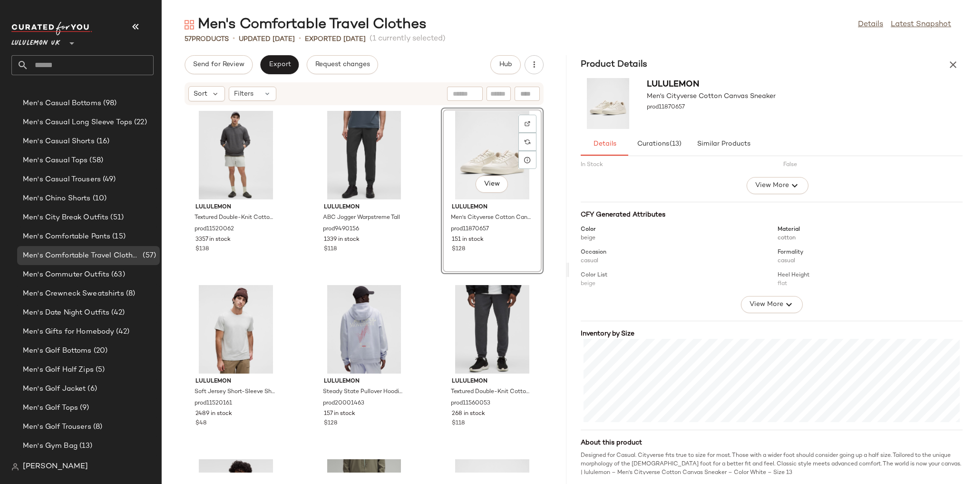
scroll to position [61, 0]
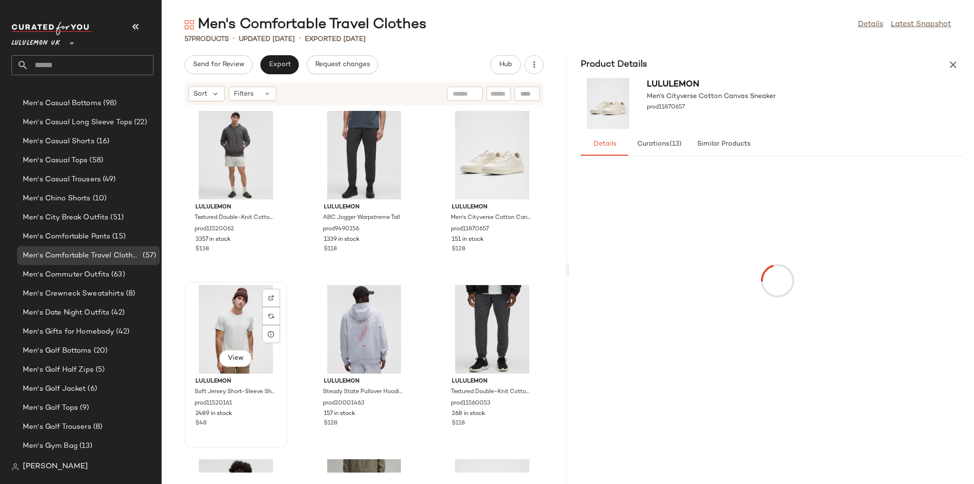
click at [240, 323] on div "View" at bounding box center [236, 329] width 96 height 88
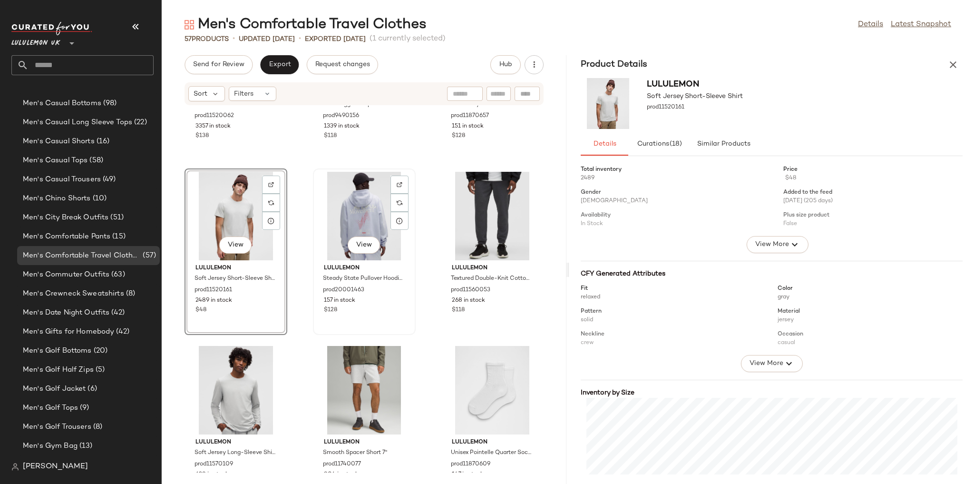
scroll to position [114, 0]
click at [345, 226] on div "View" at bounding box center [364, 215] width 96 height 88
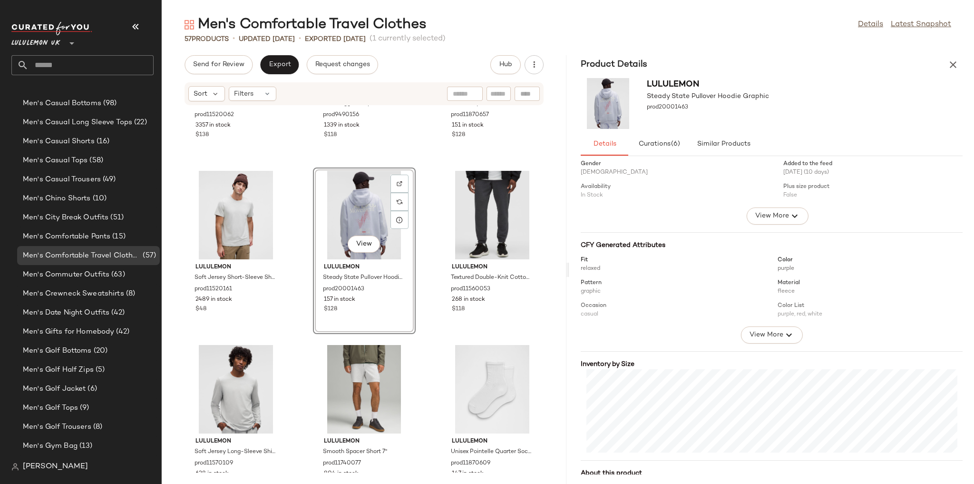
scroll to position [61, 0]
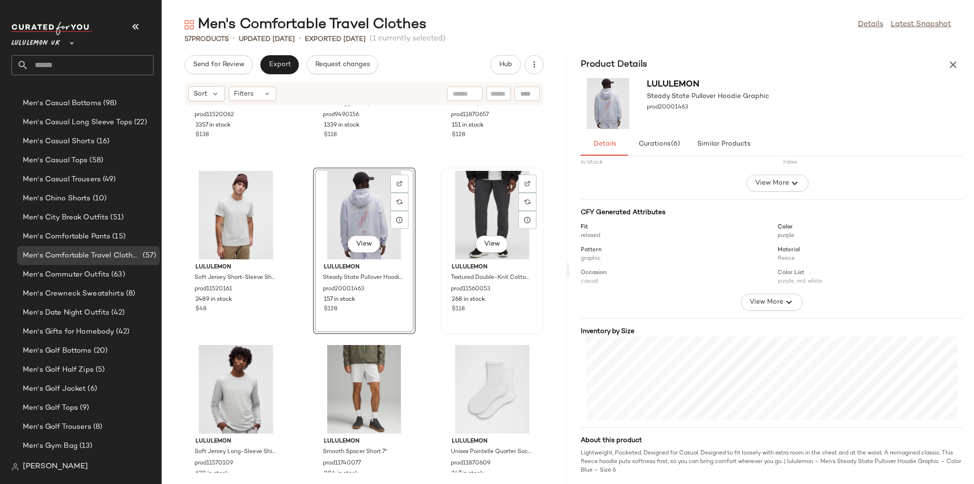
click at [505, 213] on div "View" at bounding box center [492, 215] width 96 height 88
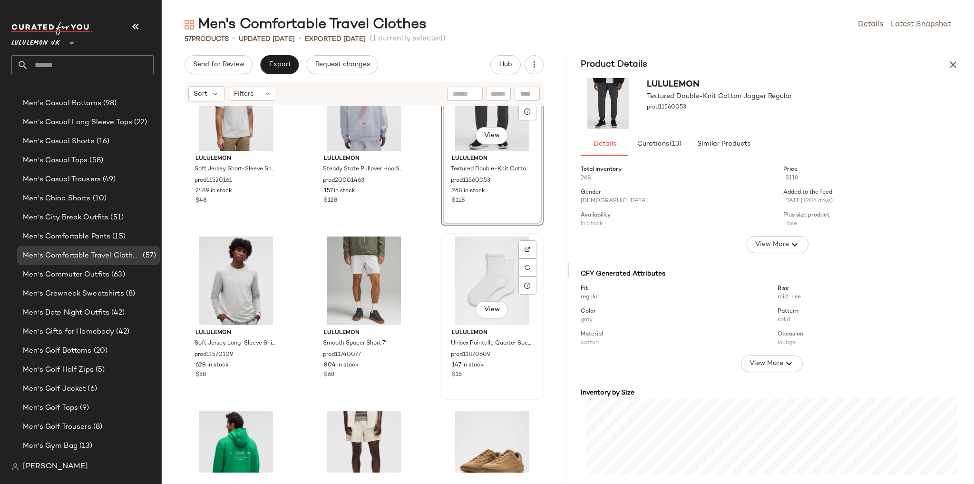
scroll to position [236, 0]
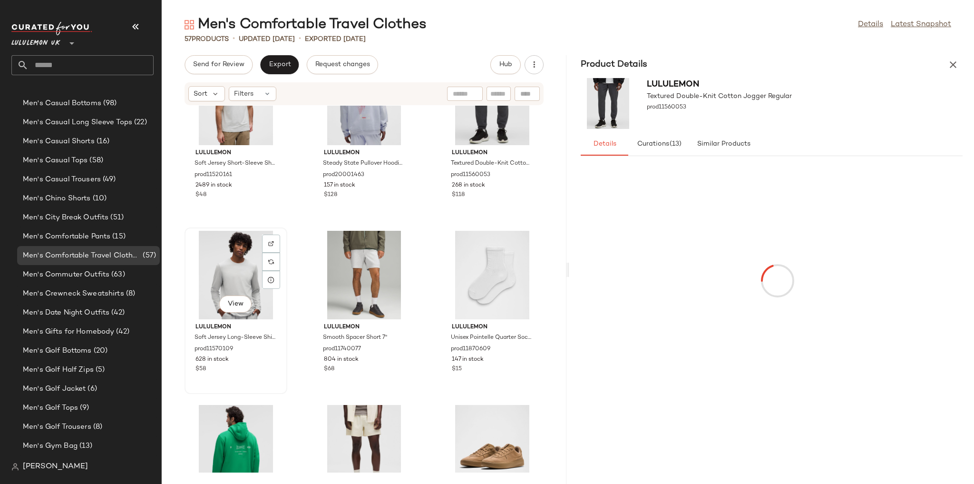
click at [244, 284] on div "View" at bounding box center [236, 275] width 96 height 88
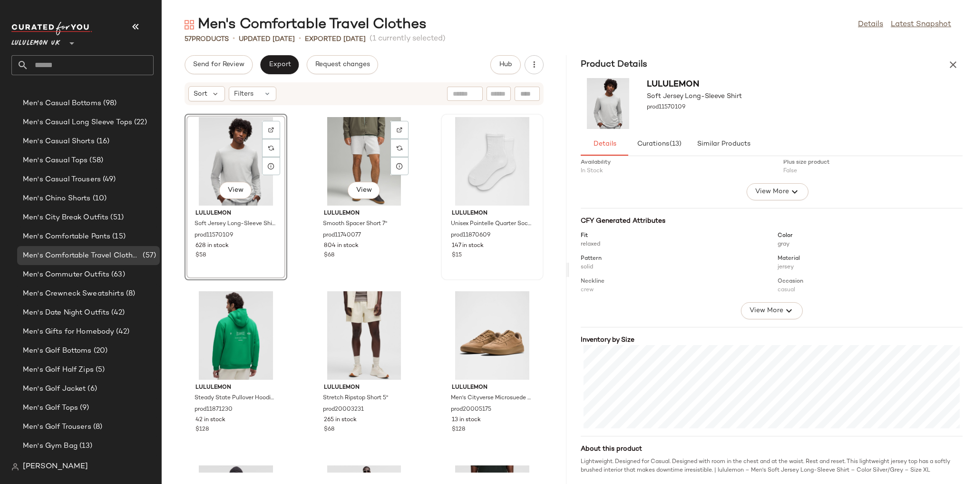
scroll to position [350, 0]
click at [344, 157] on div "View" at bounding box center [364, 161] width 96 height 88
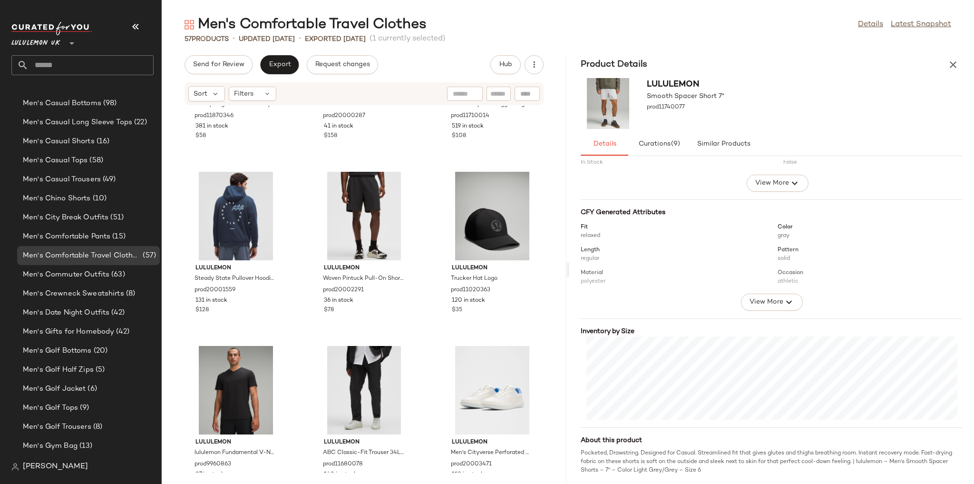
scroll to position [921, 0]
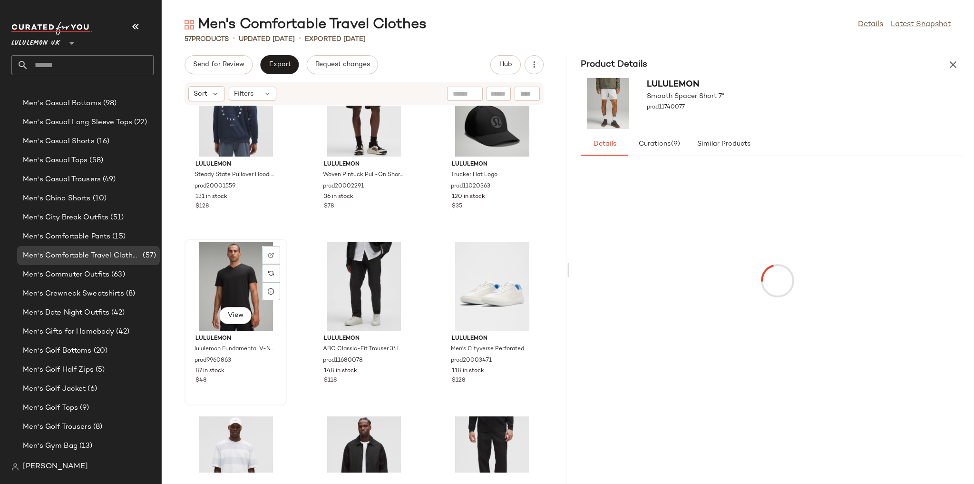
click at [250, 284] on div "View" at bounding box center [236, 286] width 96 height 88
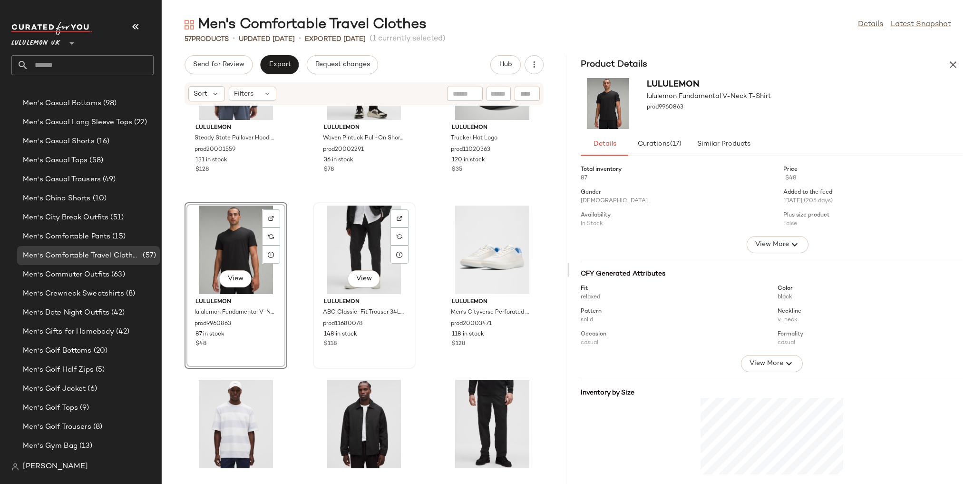
scroll to position [1073, 0]
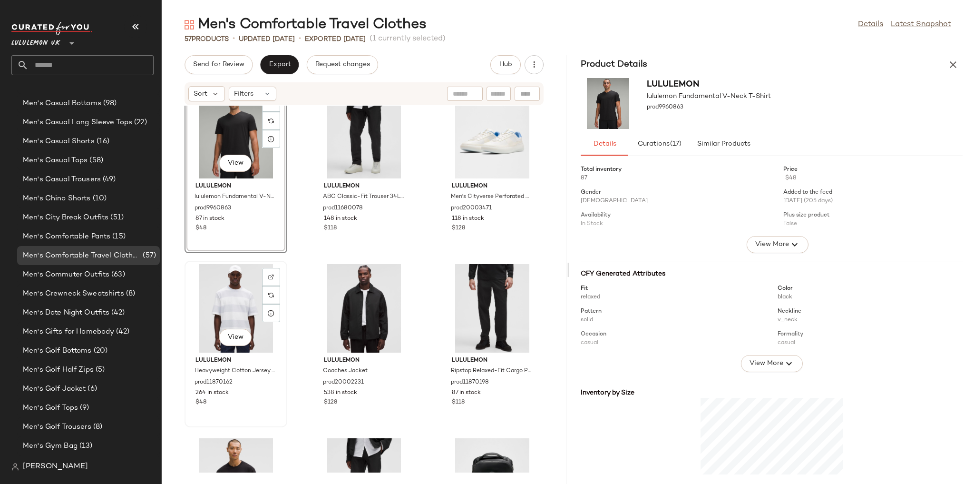
click at [257, 302] on div "View" at bounding box center [236, 308] width 96 height 88
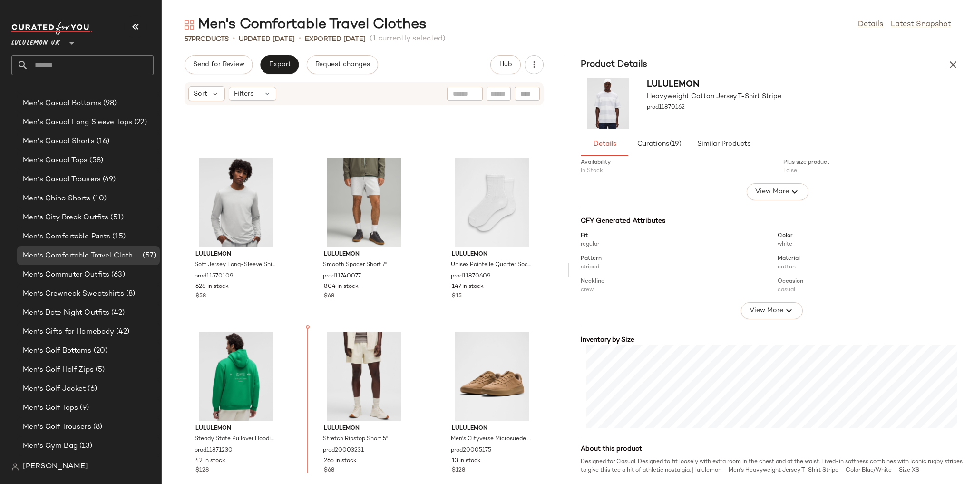
scroll to position [308, 0]
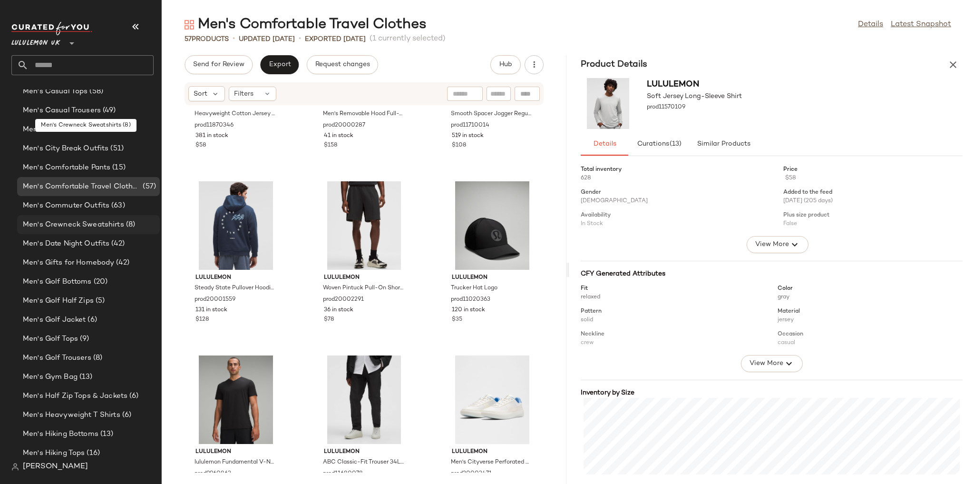
scroll to position [643, 0]
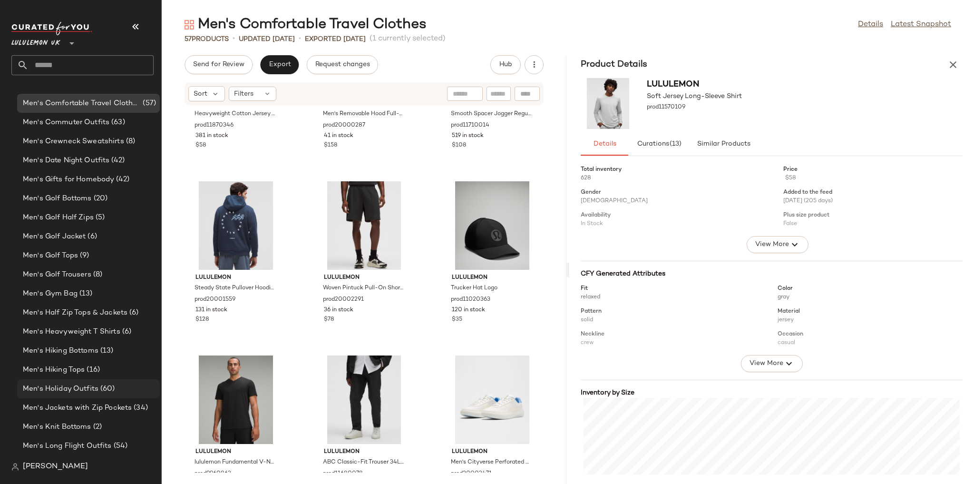
click at [97, 388] on span "Men's Holiday Outfits" at bounding box center [61, 388] width 76 height 11
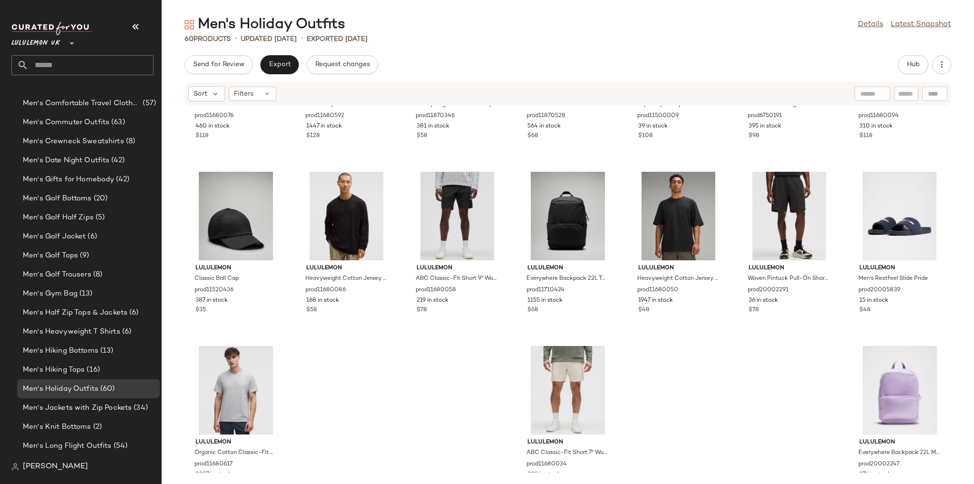
scroll to position [1376, 0]
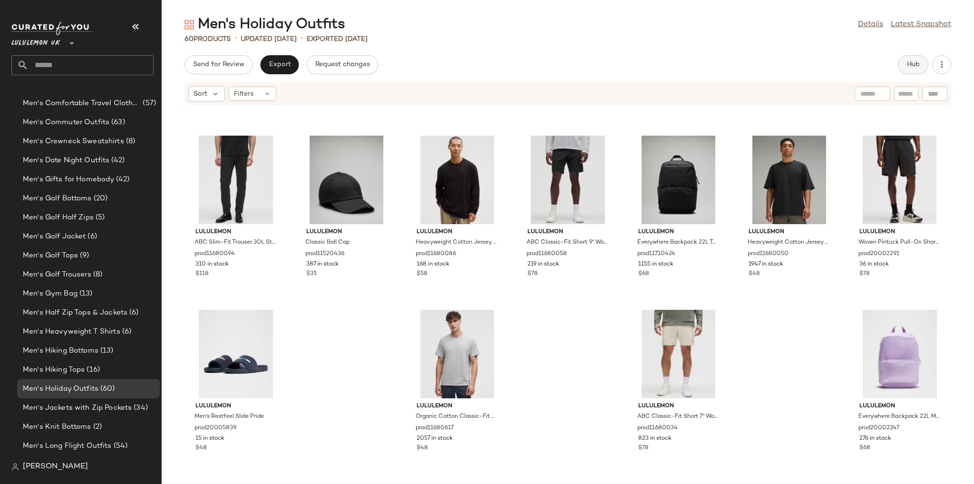
click at [904, 64] on button "Hub" at bounding box center [913, 64] width 30 height 19
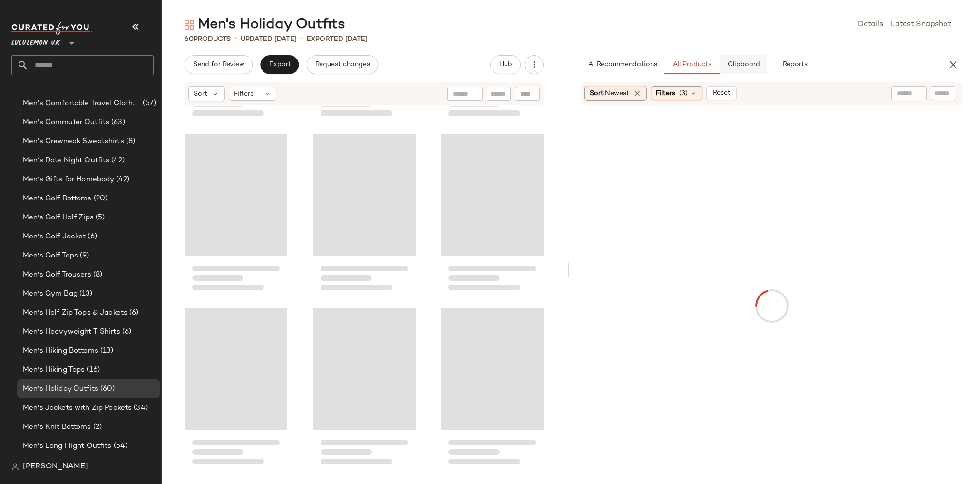
scroll to position [2612, 0]
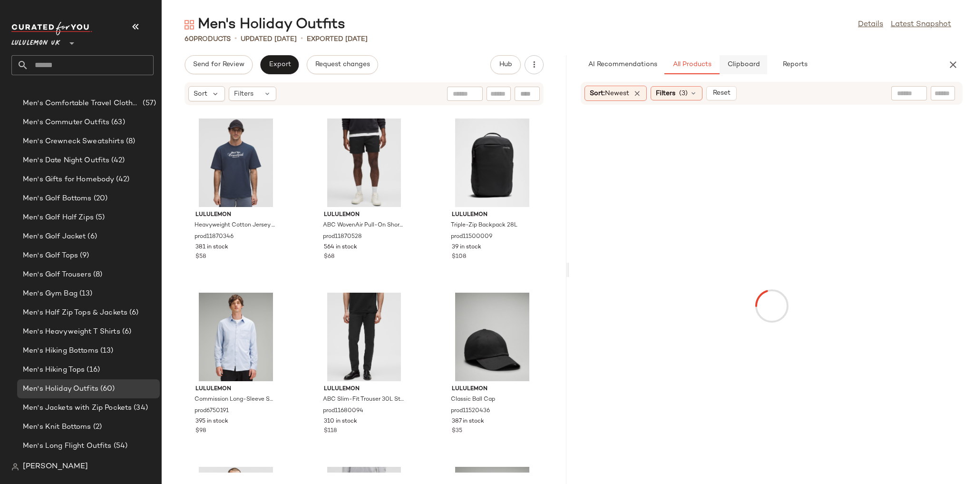
click at [758, 63] on span "Clipboard" at bounding box center [743, 65] width 33 height 8
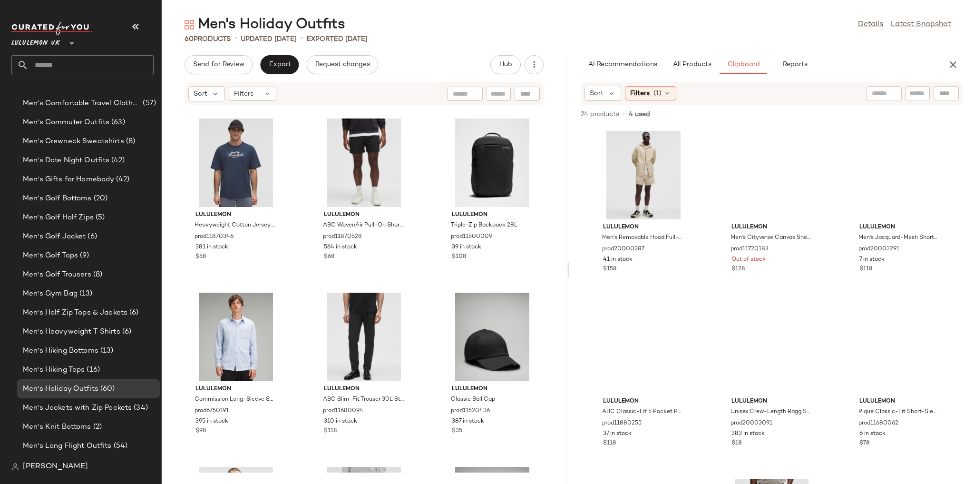
click at [657, 91] on span "(1)" at bounding box center [658, 93] width 8 height 10
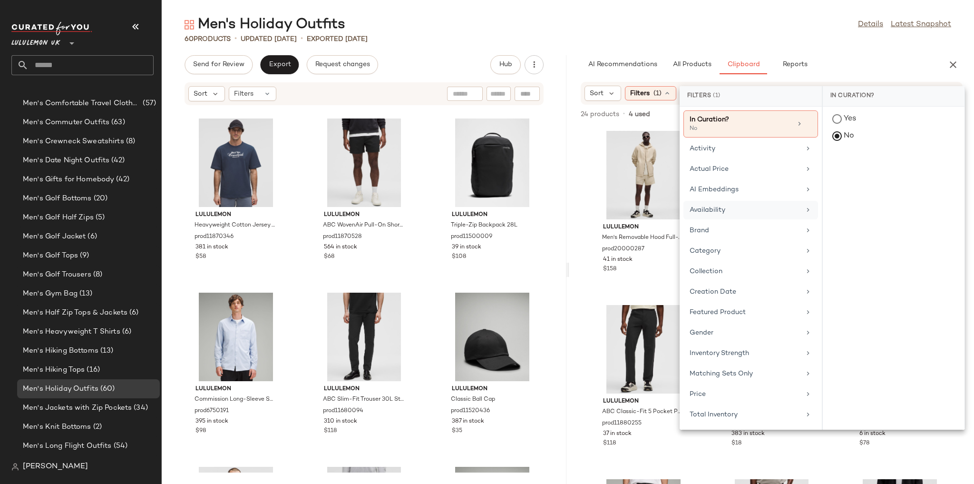
click at [727, 213] on div "Availability" at bounding box center [745, 210] width 111 height 10
click at [841, 177] on div "in_stock" at bounding box center [894, 188] width 142 height 23
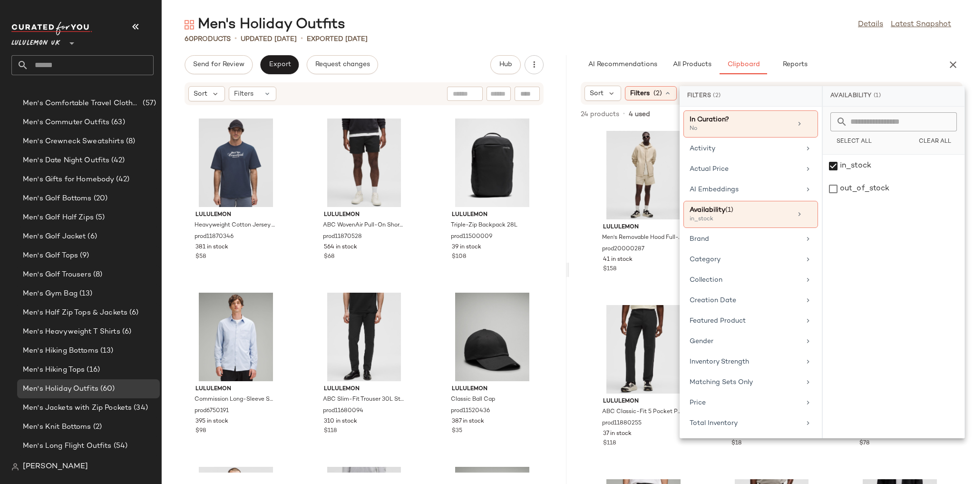
click at [806, 26] on div "Men's Holiday Outfits Details Latest Snapshot" at bounding box center [568, 24] width 813 height 19
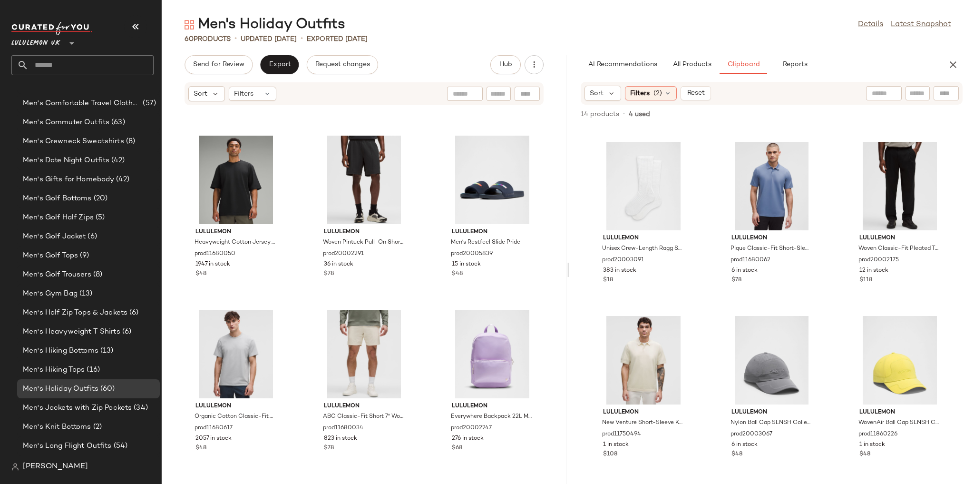
scroll to position [150, 0]
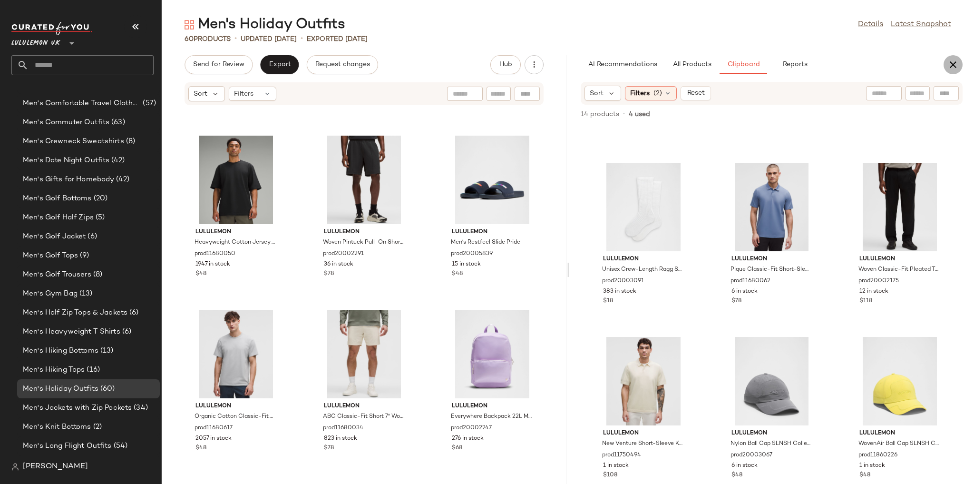
click at [952, 64] on icon "button" at bounding box center [953, 64] width 11 height 11
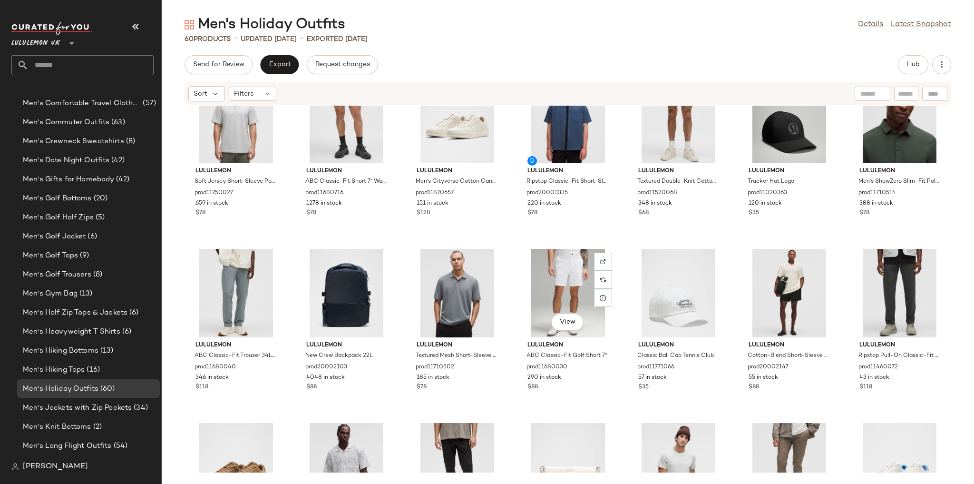
scroll to position [0, 0]
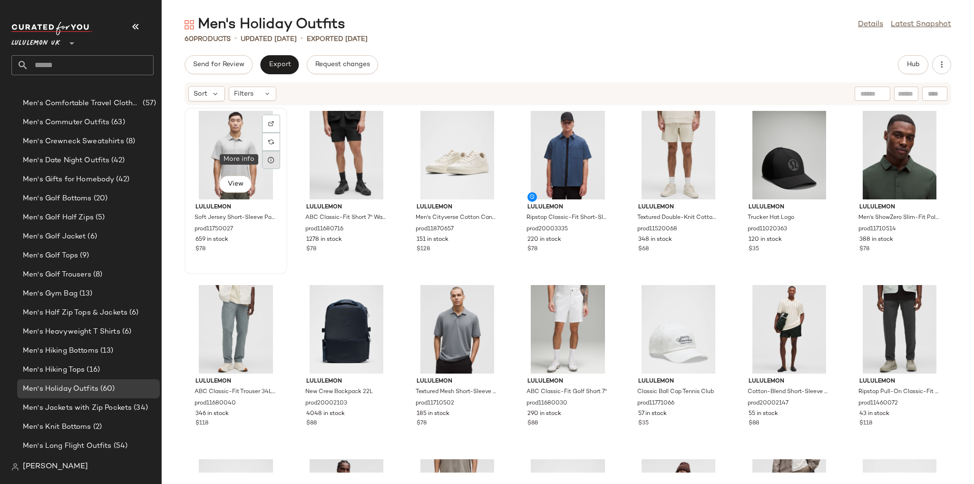
click at [270, 160] on icon at bounding box center [271, 160] width 8 height 8
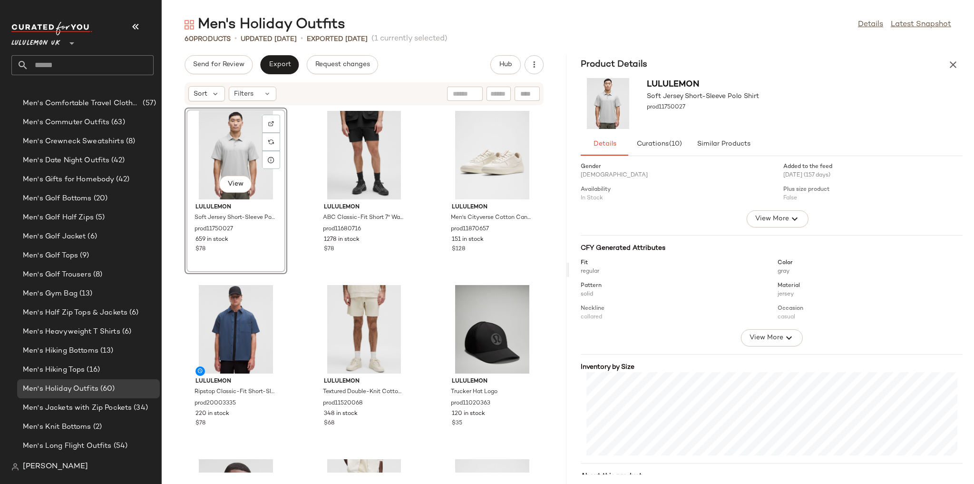
scroll to position [53, 0]
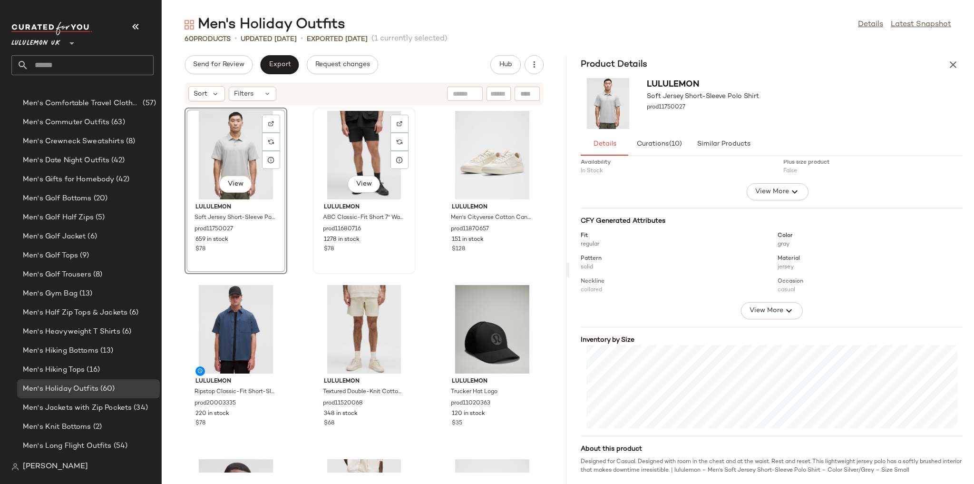
click at [380, 158] on div "View" at bounding box center [364, 155] width 96 height 88
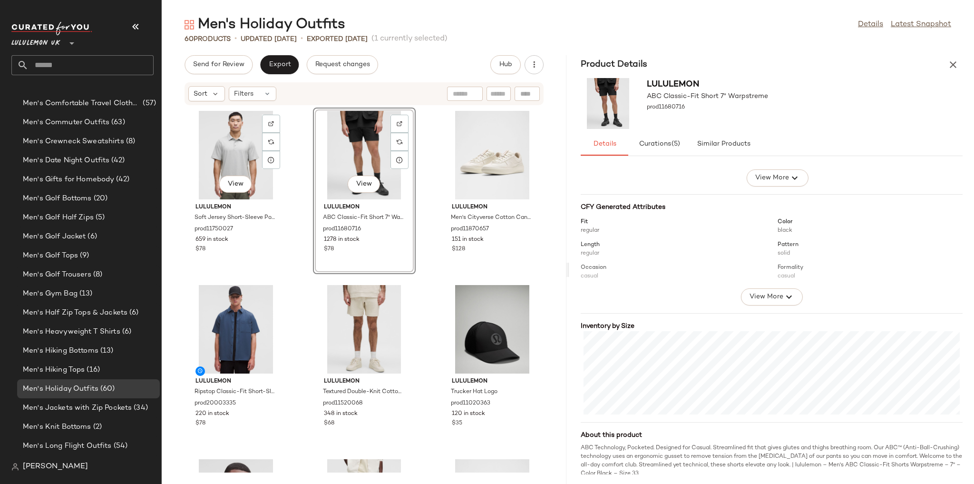
scroll to position [70, 0]
click at [462, 158] on div "View" at bounding box center [492, 155] width 96 height 88
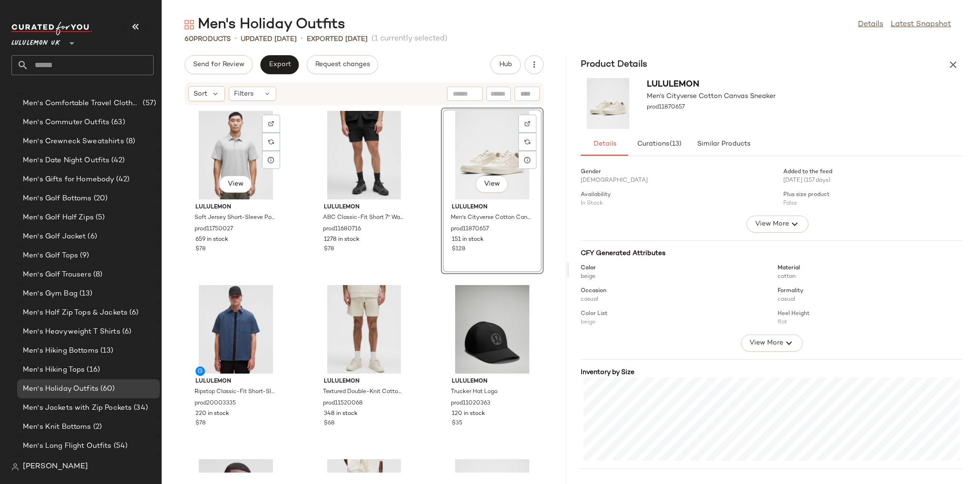
scroll to position [61, 0]
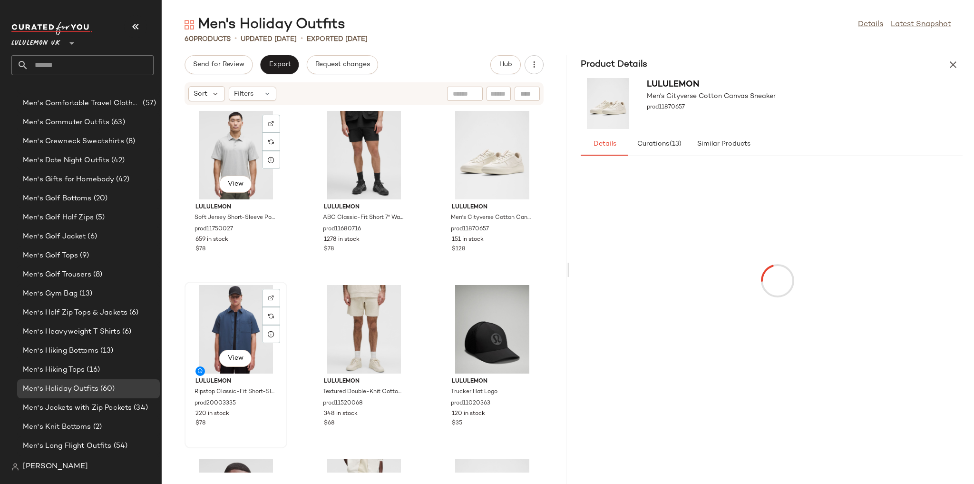
click at [248, 308] on div "View" at bounding box center [236, 329] width 96 height 88
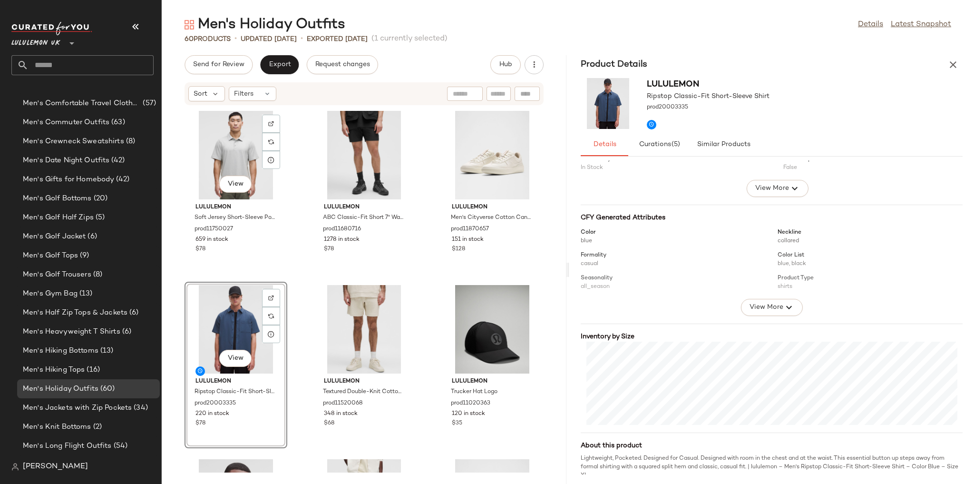
scroll to position [62, 0]
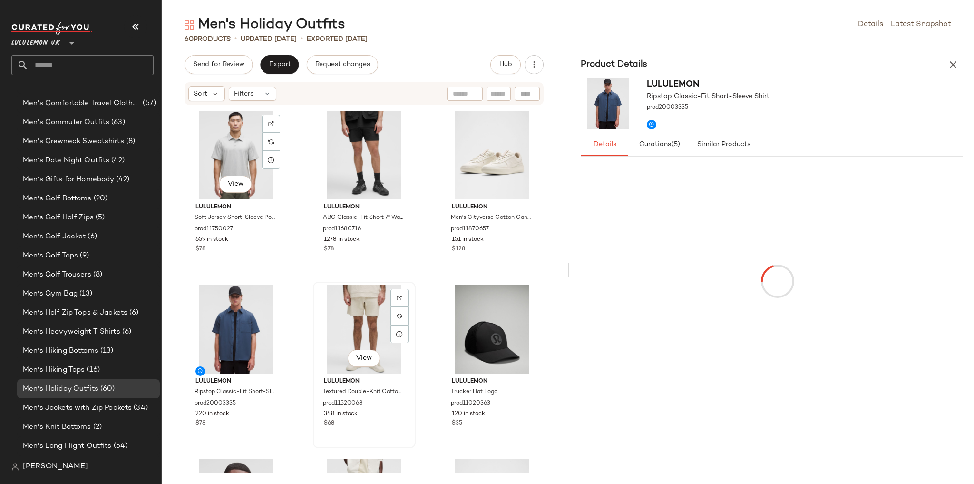
click at [350, 320] on div "View" at bounding box center [364, 329] width 96 height 88
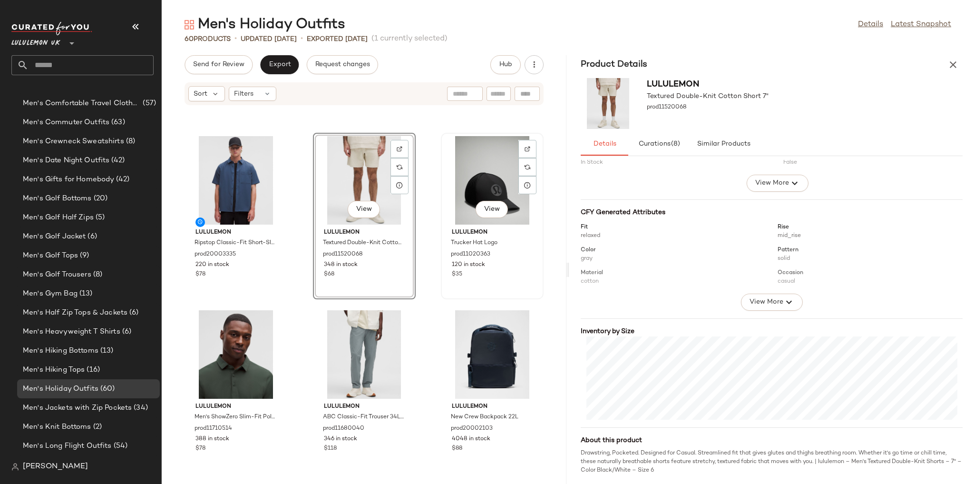
scroll to position [152, 0]
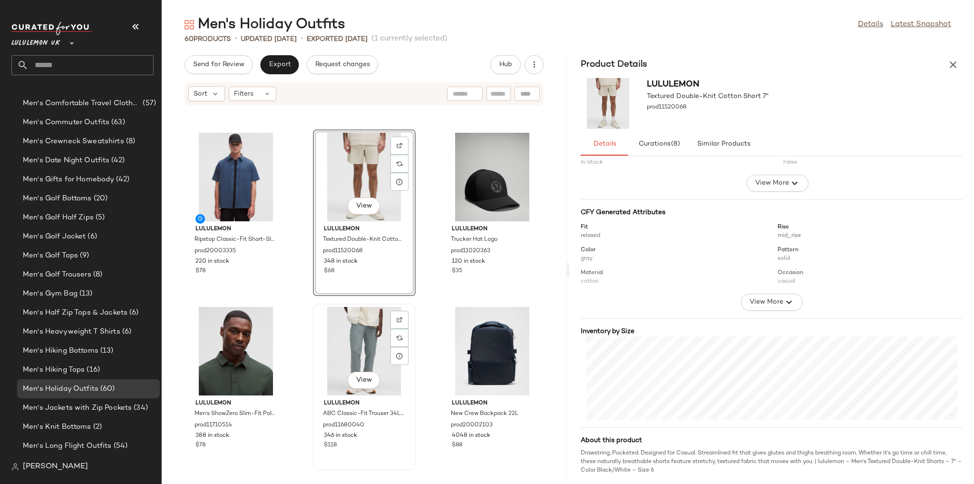
click at [365, 341] on div "View" at bounding box center [364, 351] width 96 height 88
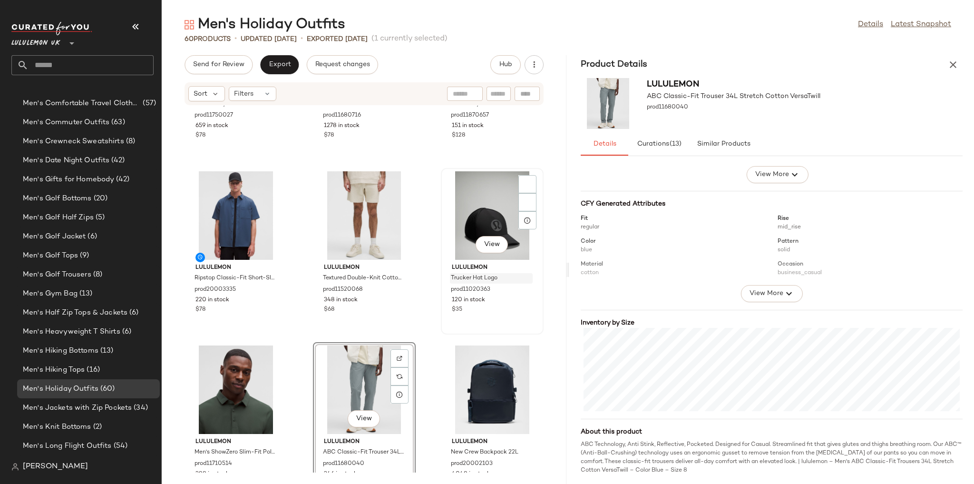
scroll to position [76, 0]
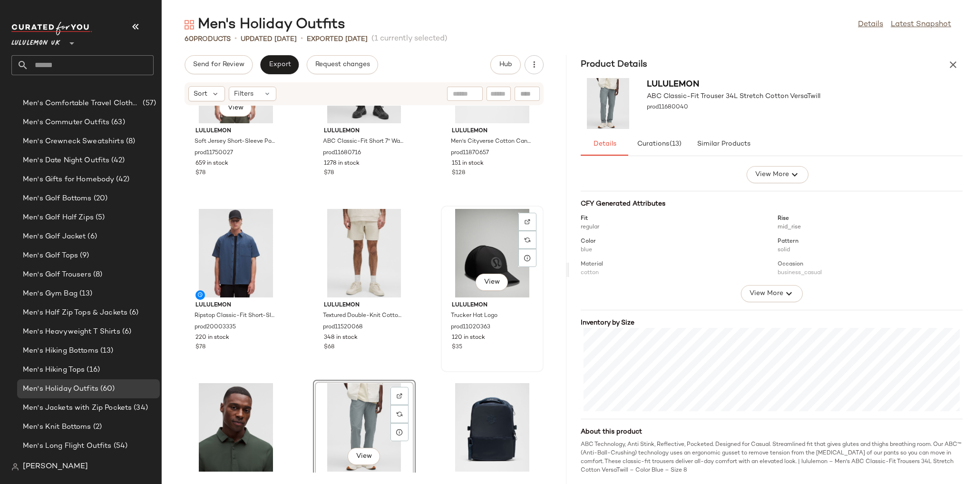
click at [478, 269] on div "View" at bounding box center [492, 253] width 96 height 88
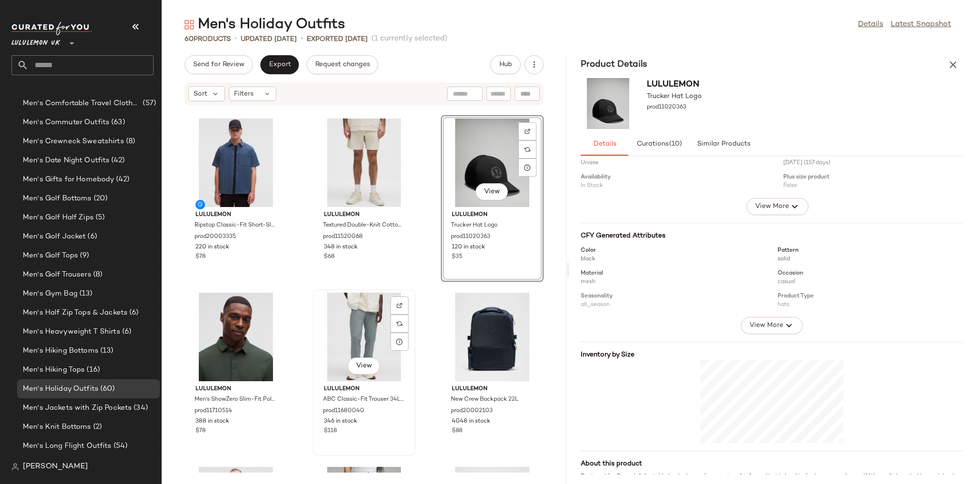
scroll to position [236, 0]
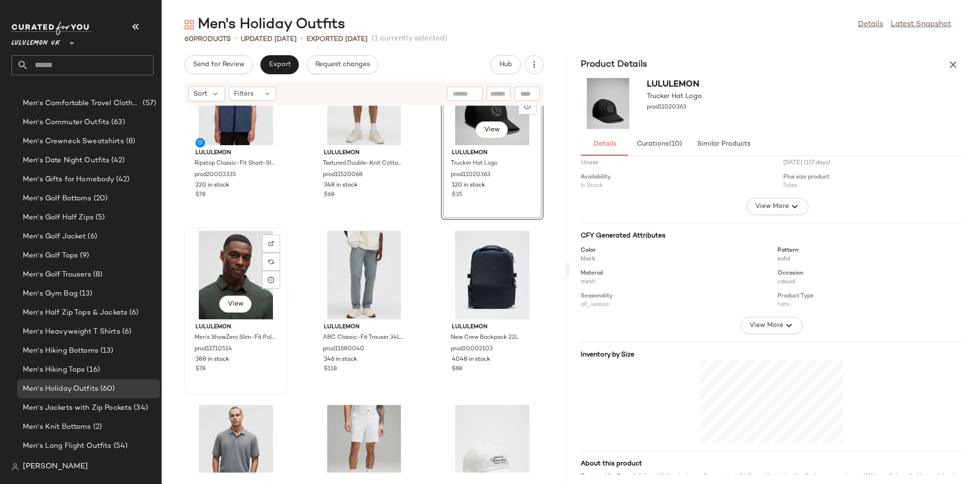
click at [233, 279] on div "View" at bounding box center [236, 275] width 96 height 88
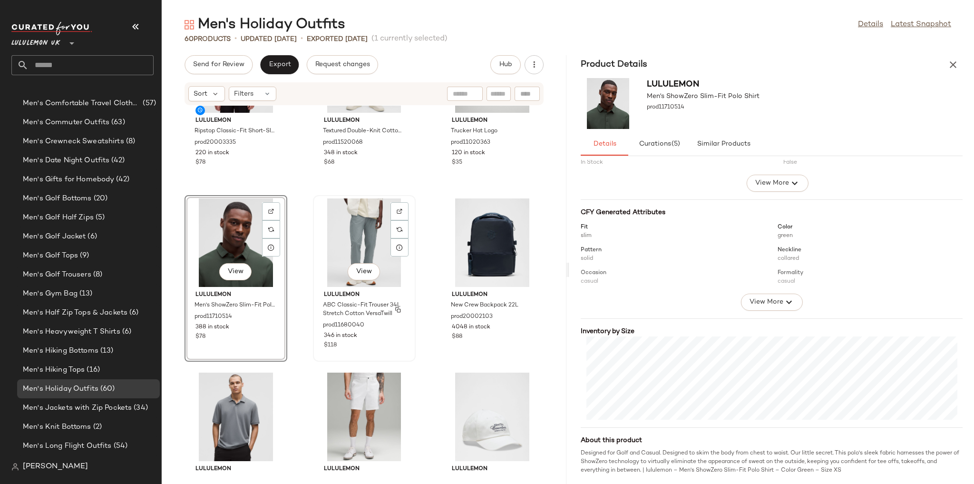
scroll to position [312, 0]
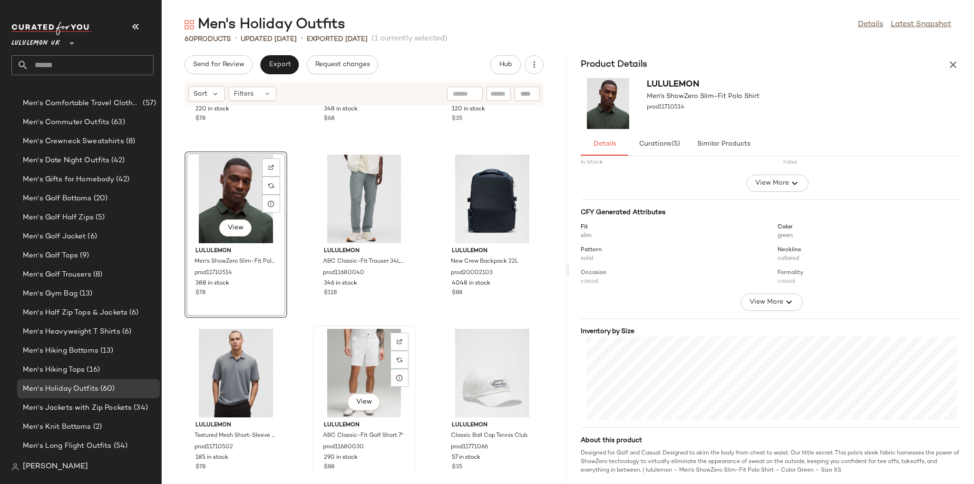
click at [362, 362] on div "View" at bounding box center [364, 373] width 96 height 88
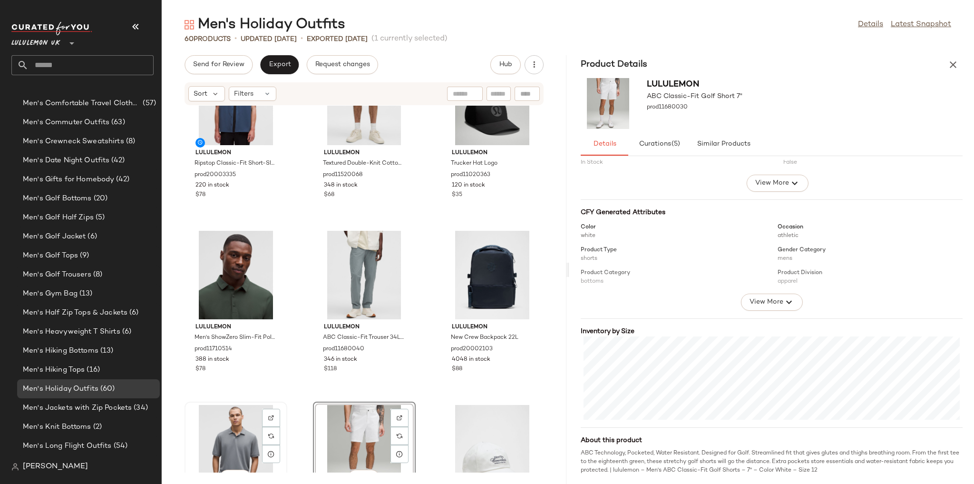
click at [250, 428] on div "View" at bounding box center [236, 449] width 96 height 88
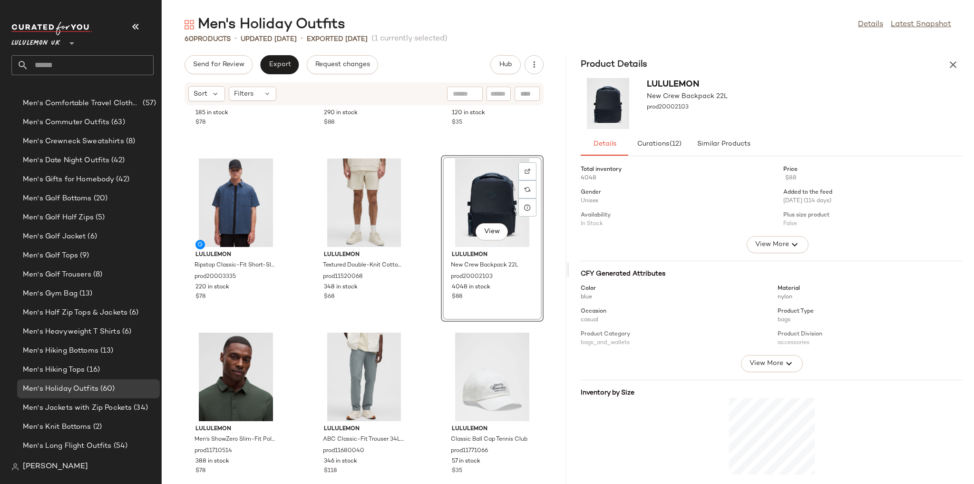
click at [420, 326] on div "lululemon Textured Mesh Short-Sleeve Polo Shirt prod11710502 185 in stock $78 l…" at bounding box center [364, 289] width 405 height 367
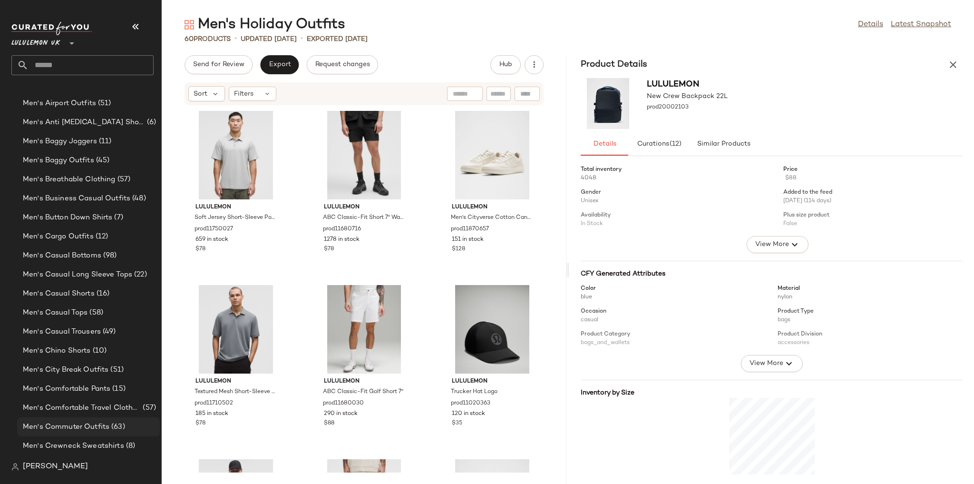
scroll to position [224, 0]
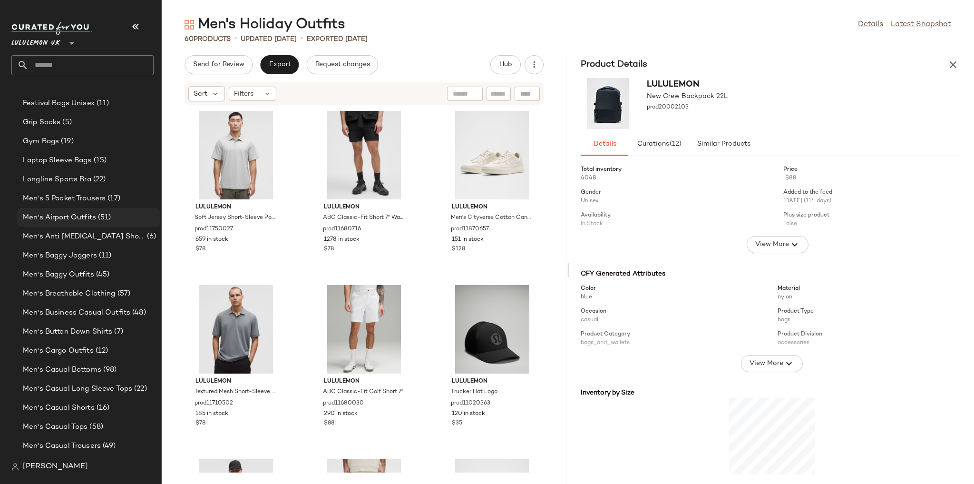
click at [69, 215] on span "Men's Airport Outfits" at bounding box center [59, 217] width 73 height 11
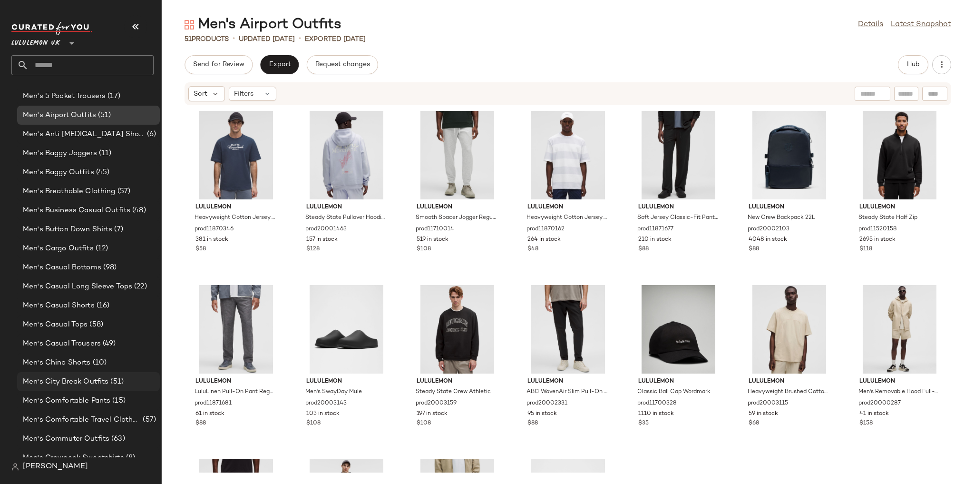
scroll to position [376, 0]
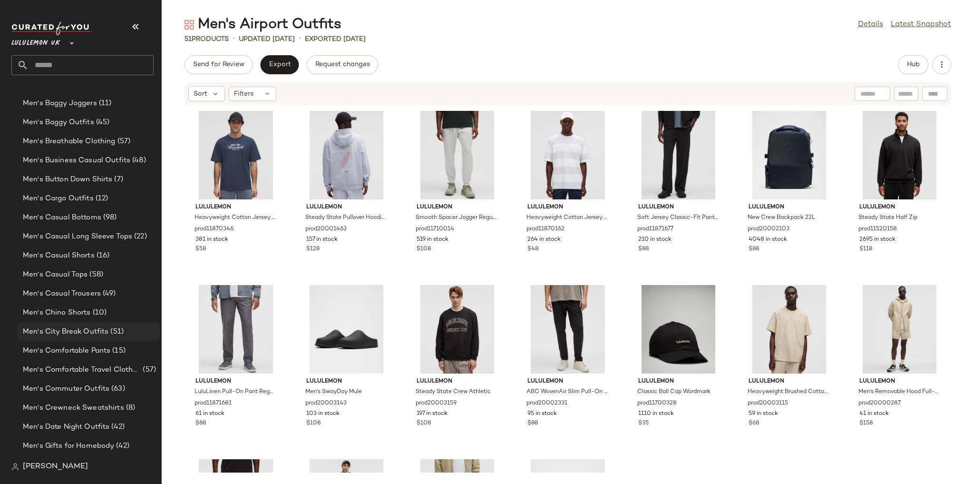
click at [68, 329] on span "Men's City Break Outfits" at bounding box center [66, 331] width 86 height 11
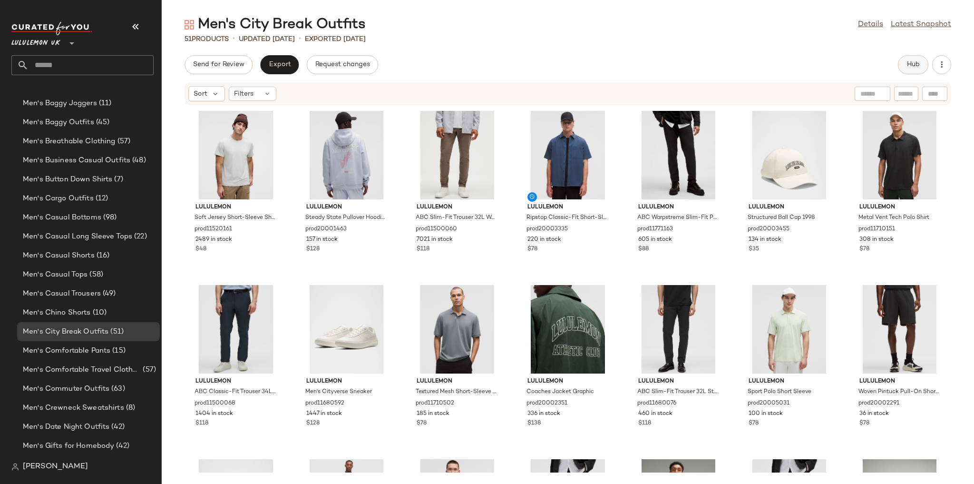
click at [900, 68] on button "Hub" at bounding box center [913, 64] width 30 height 19
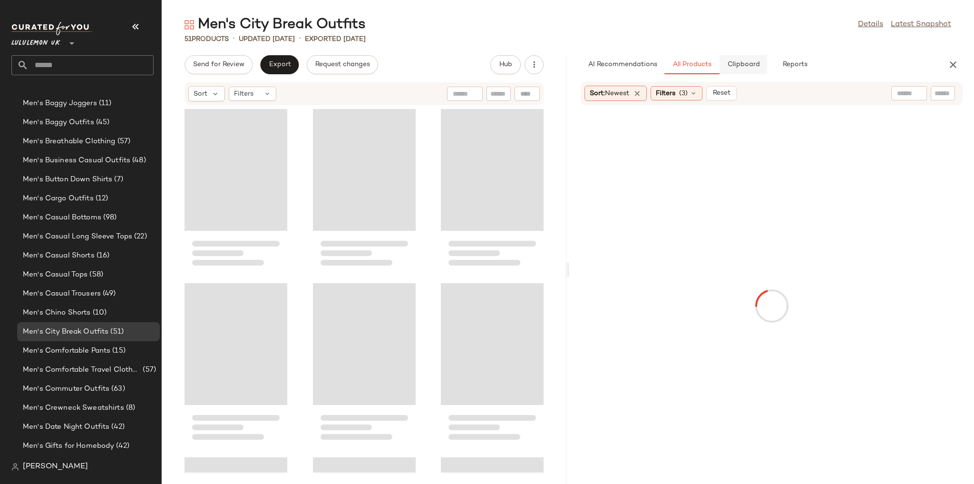
click at [747, 65] on span "Clipboard" at bounding box center [743, 65] width 33 height 8
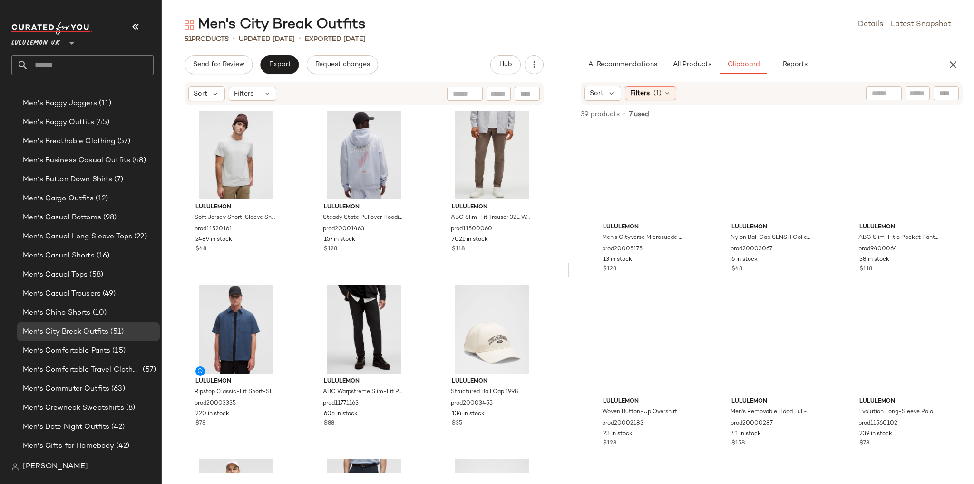
click at [656, 93] on span "(1)" at bounding box center [658, 93] width 8 height 10
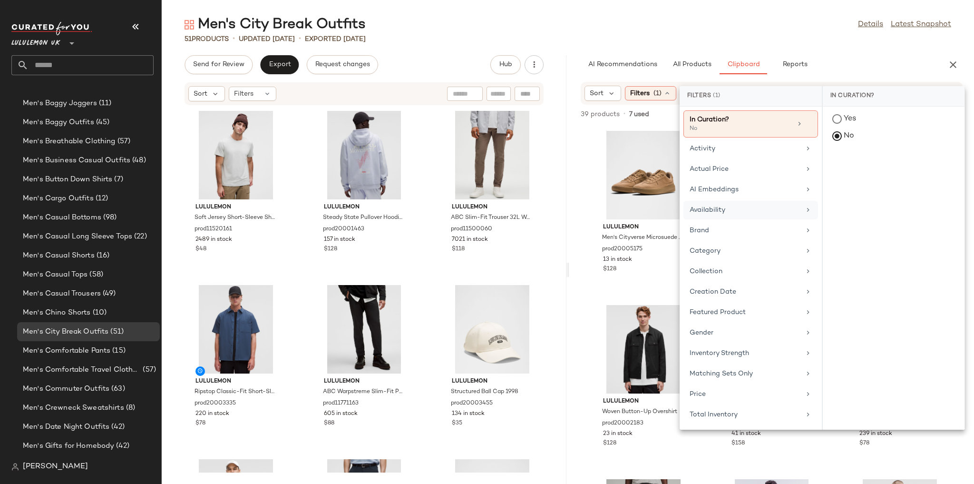
click at [722, 221] on div "Availability" at bounding box center [751, 230] width 135 height 19
click at [831, 177] on div "in_stock" at bounding box center [894, 188] width 142 height 23
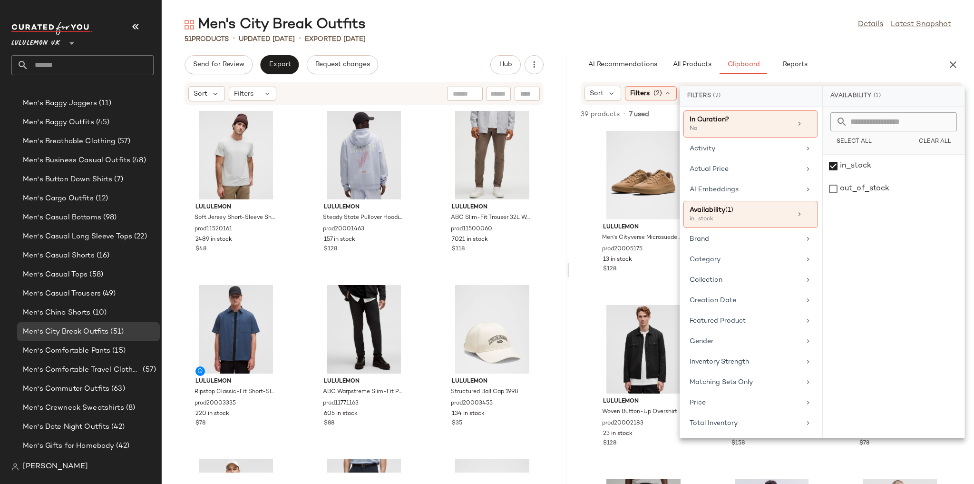
click at [773, 49] on div "Men's City Break Outfits Details Latest Snapshot 51 Products • updated Aug 13th…" at bounding box center [568, 249] width 813 height 469
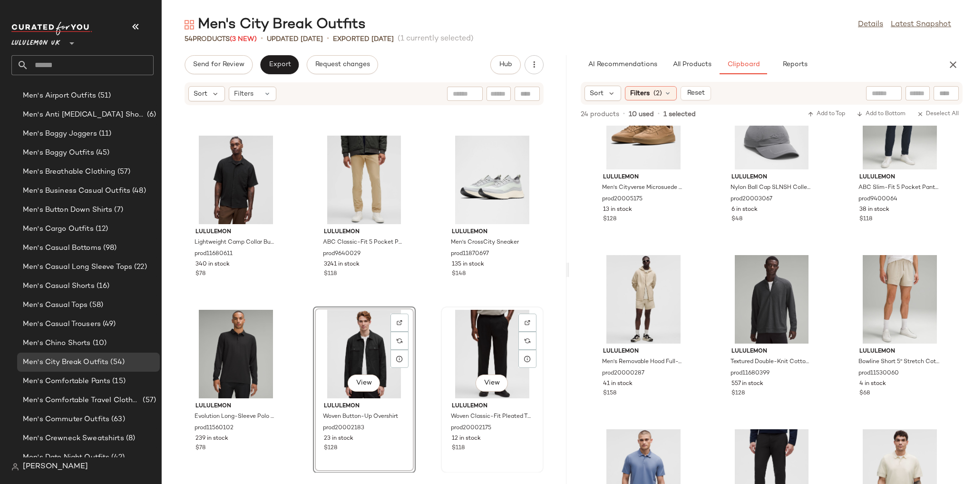
scroll to position [376, 0]
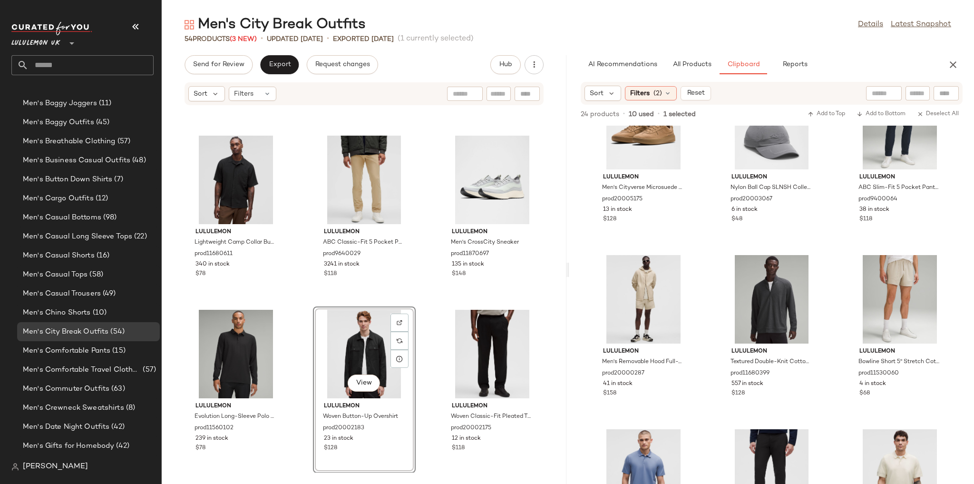
click at [422, 305] on div "lululemon Organic Cotton Classic-Fit T-Shirt prod11680617 2057 in stock $48 lul…" at bounding box center [364, 289] width 405 height 367
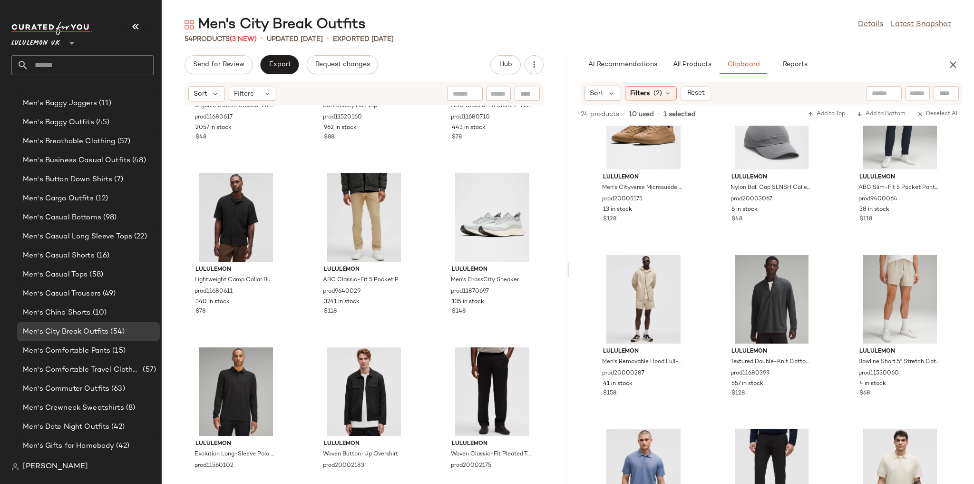
scroll to position [2769, 0]
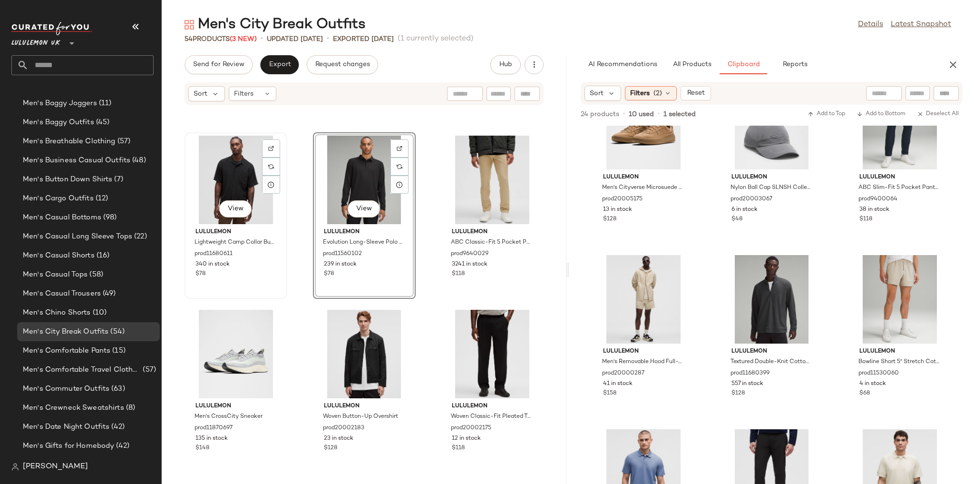
scroll to position [2768, 0]
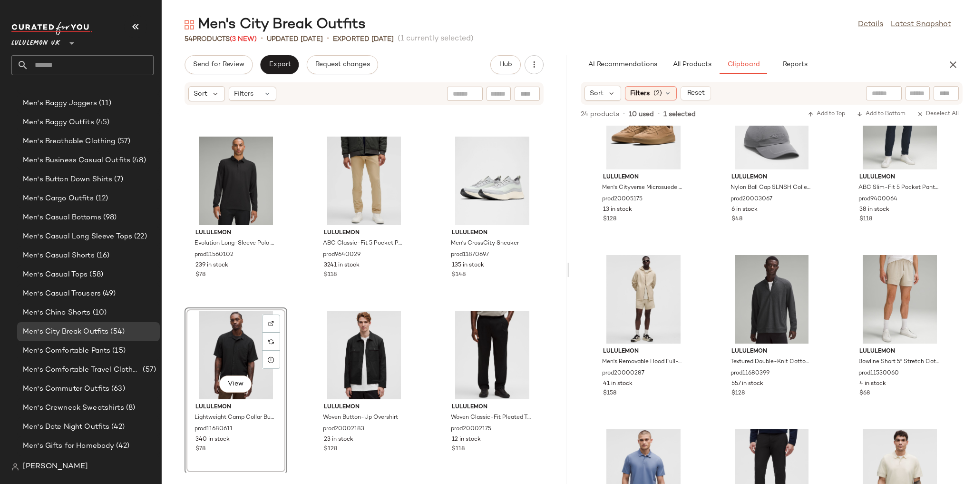
click at [298, 300] on div "lululemon Organic Cotton Classic-Fit T-Shirt prod11680617 2057 in stock $48 lul…" at bounding box center [364, 289] width 405 height 367
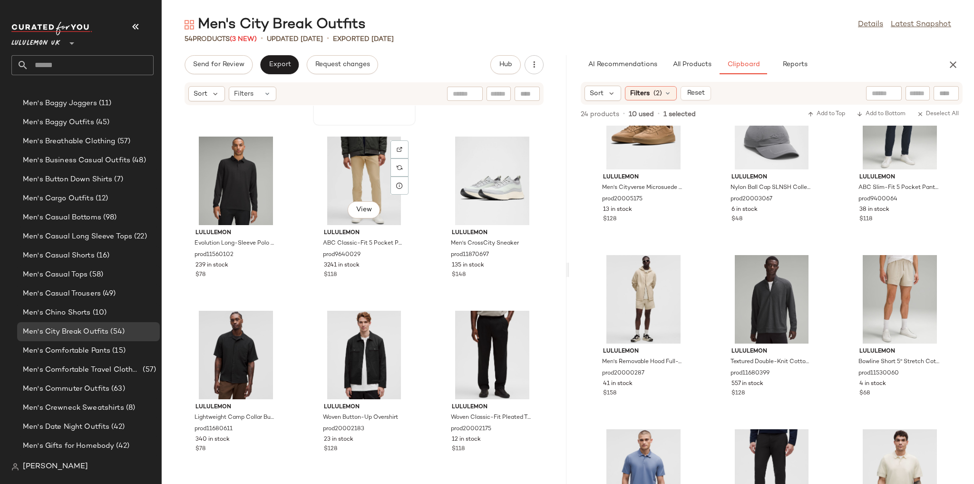
scroll to position [2769, 0]
click at [291, 298] on div "lululemon Organic Cotton Classic-Fit T-Shirt prod11680617 2057 in stock $48 lul…" at bounding box center [364, 289] width 405 height 367
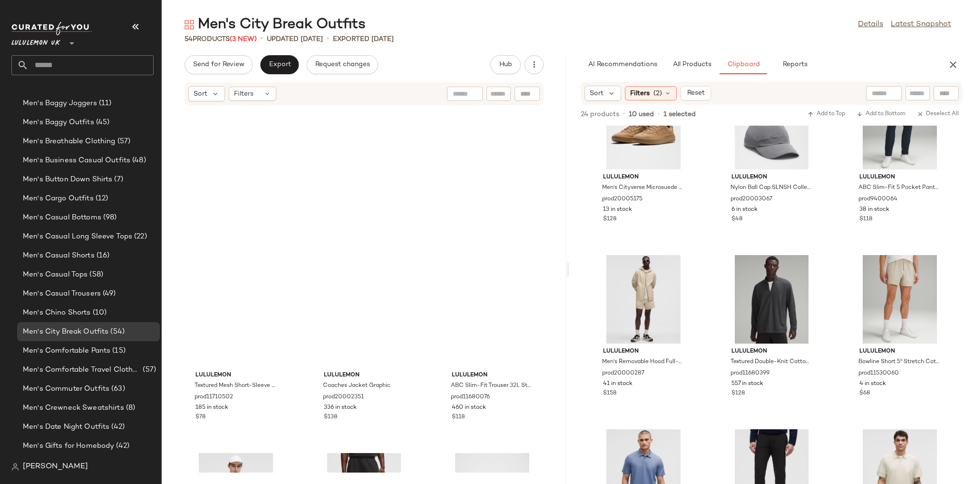
scroll to position [0, 0]
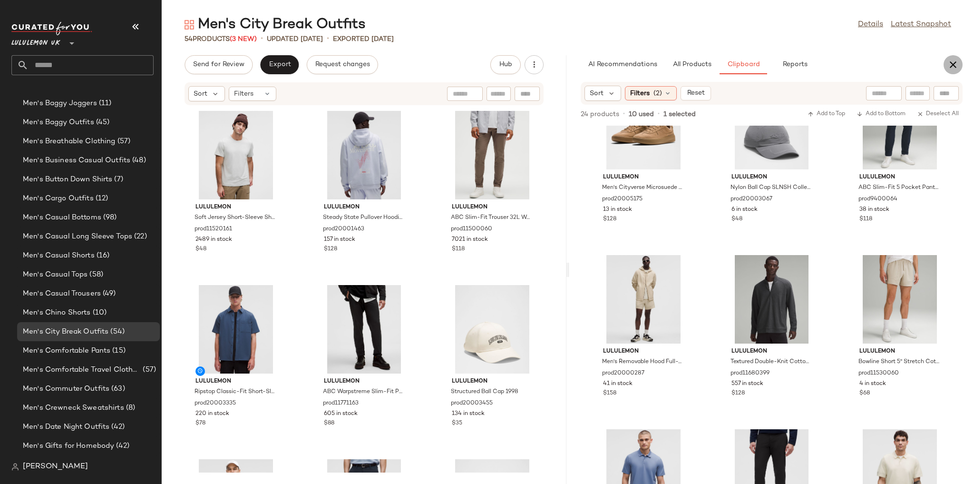
click at [950, 65] on icon "button" at bounding box center [953, 64] width 11 height 11
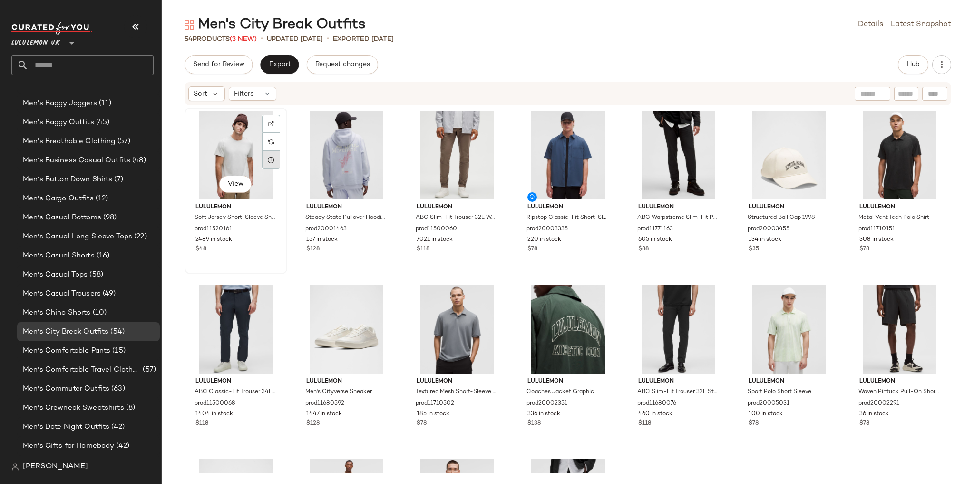
click at [272, 164] on div at bounding box center [271, 160] width 18 height 18
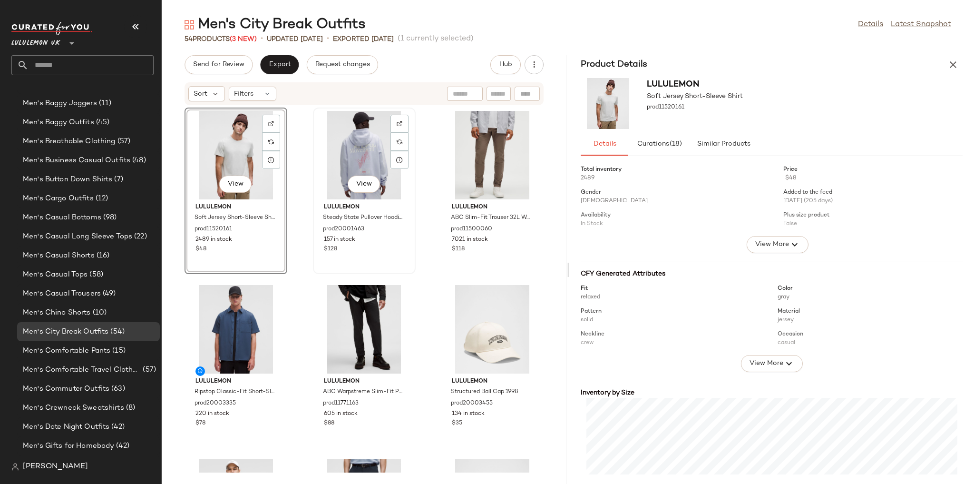
click at [368, 161] on div "View" at bounding box center [364, 155] width 96 height 88
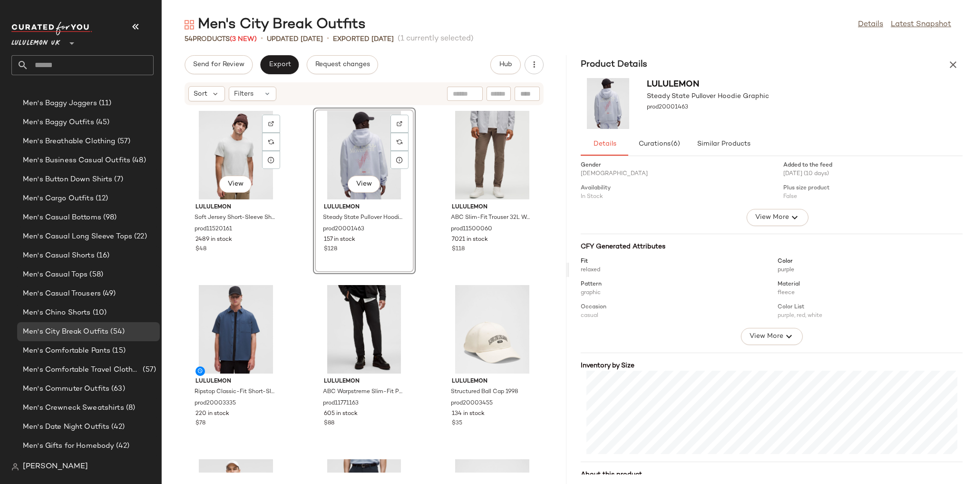
scroll to position [61, 0]
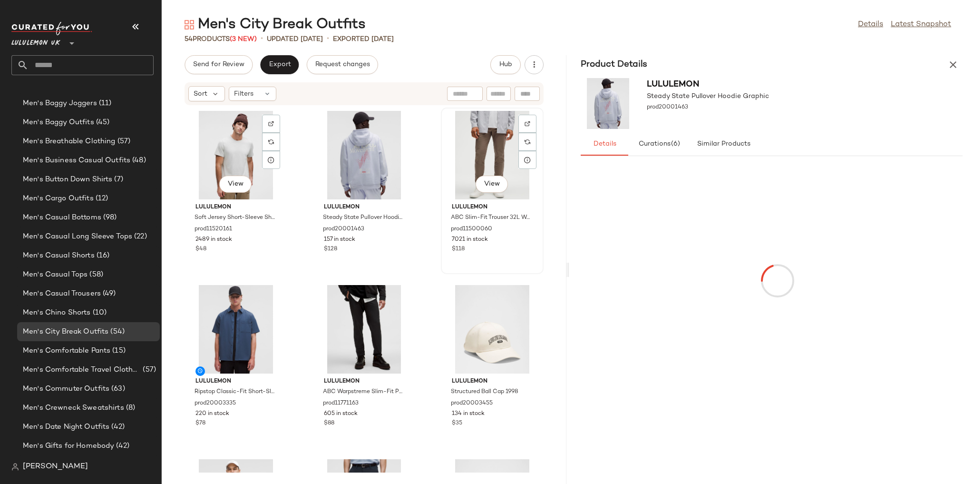
click at [479, 148] on div "View" at bounding box center [492, 155] width 96 height 88
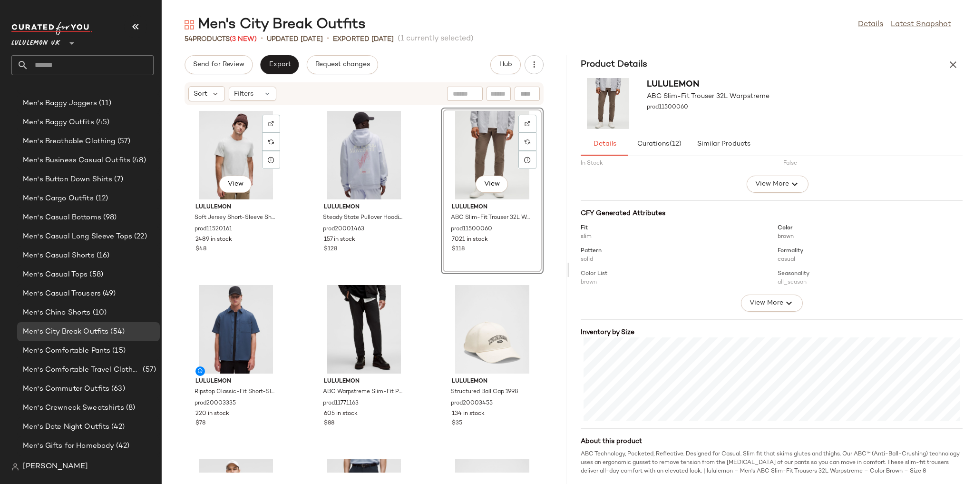
scroll to position [61, 0]
click at [238, 336] on div "View" at bounding box center [236, 329] width 96 height 88
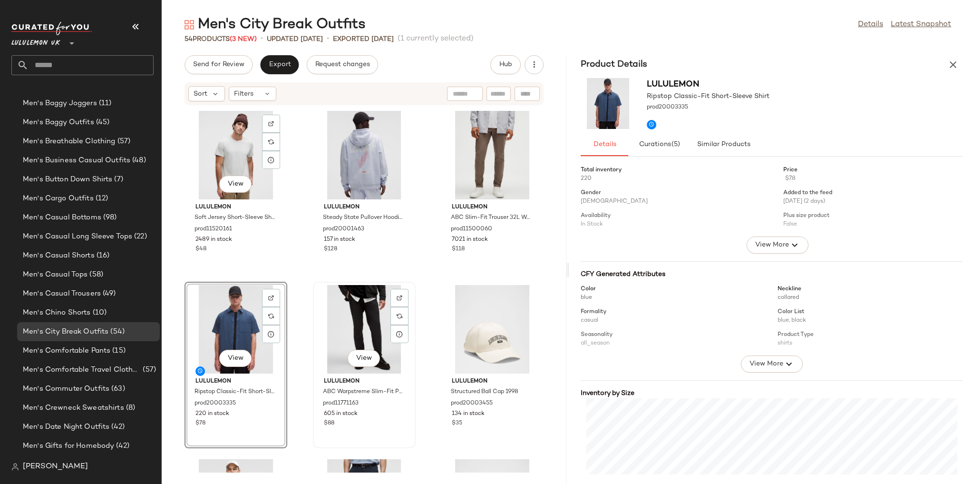
click at [350, 340] on div "View" at bounding box center [364, 329] width 96 height 88
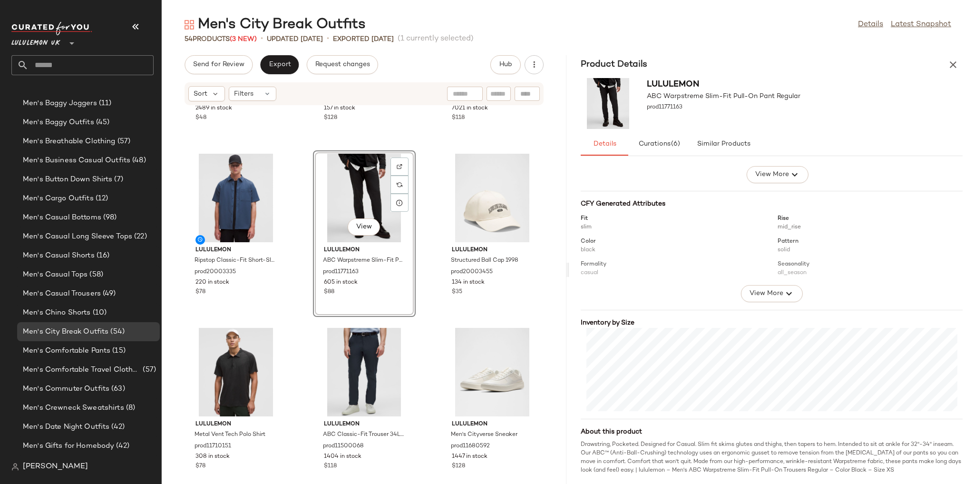
scroll to position [152, 0]
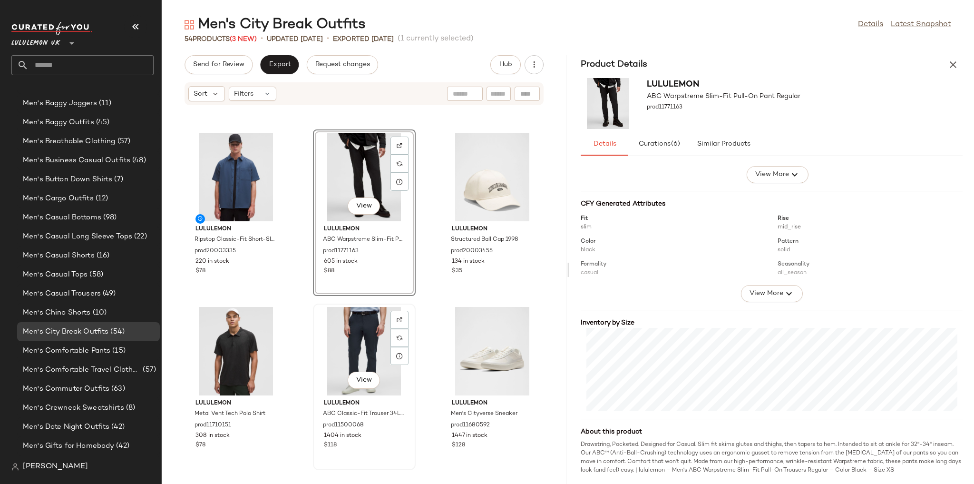
click at [338, 344] on div "View" at bounding box center [364, 351] width 96 height 88
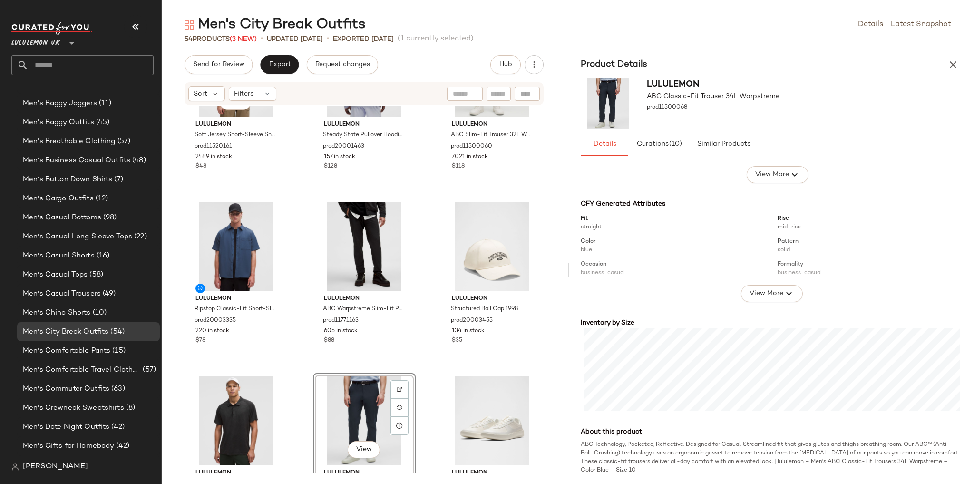
scroll to position [76, 0]
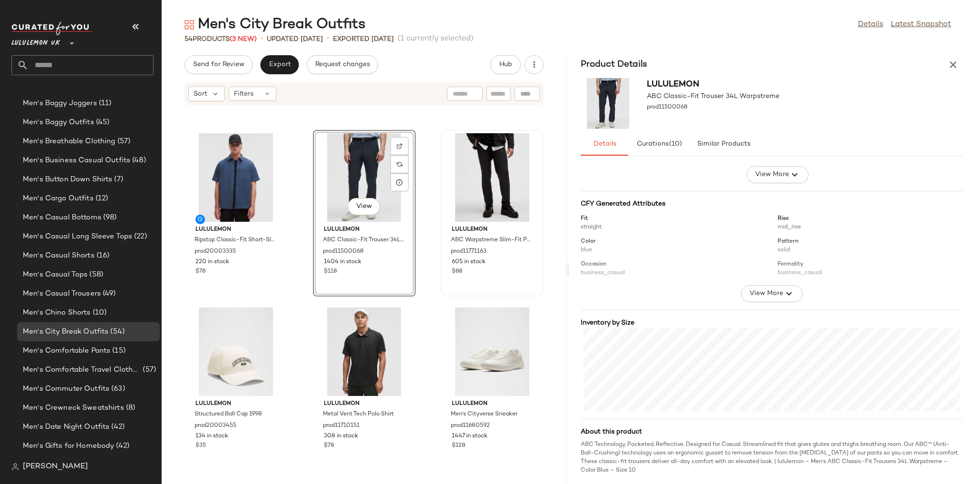
scroll to position [152, 0]
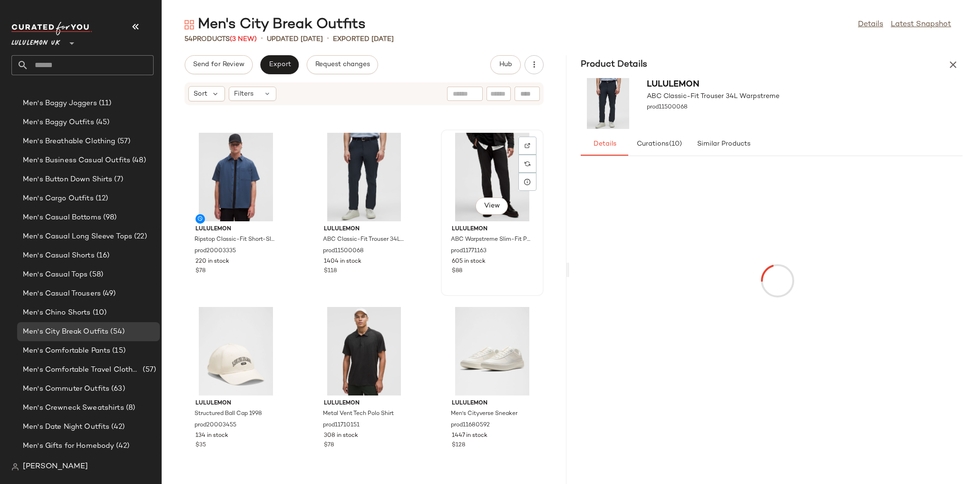
scroll to position [152, 0]
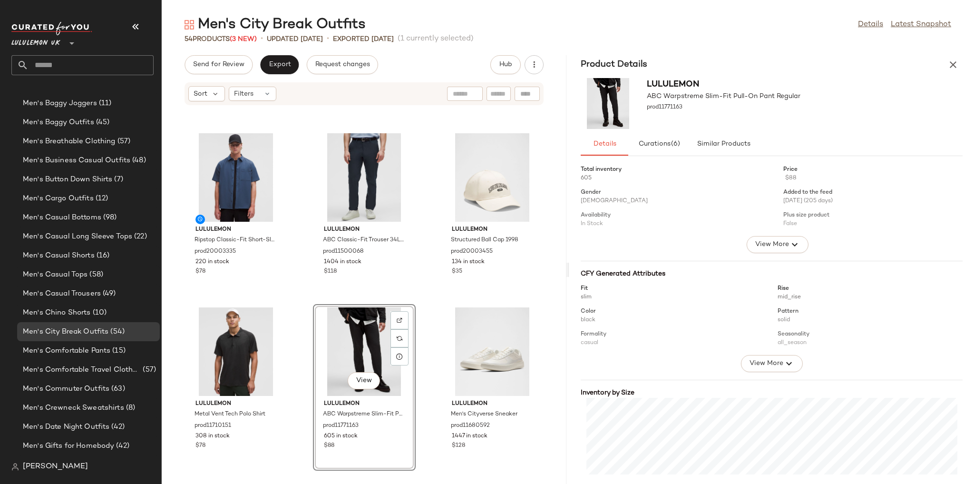
click at [421, 289] on div "View lululemon Soft Jersey Short-Sleeve Shirt prod11520161 2489 in stock $48 lu…" at bounding box center [364, 289] width 405 height 367
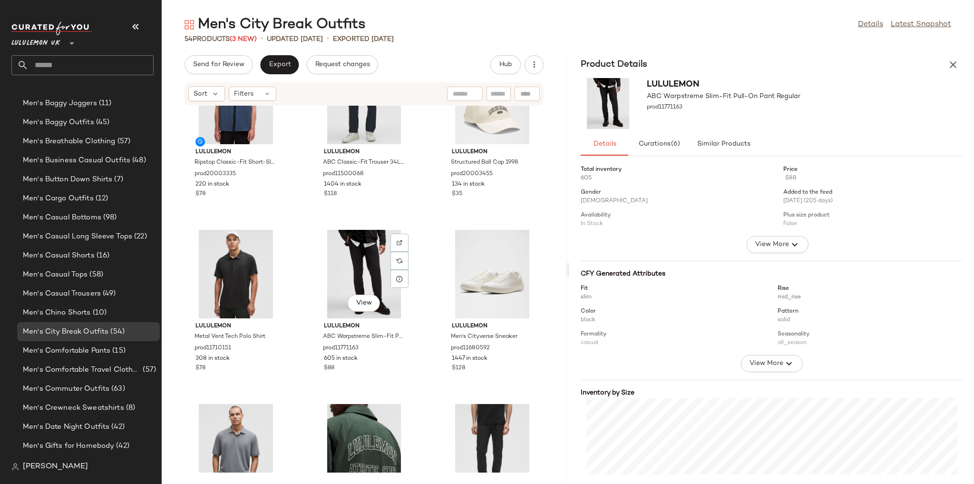
scroll to position [274, 0]
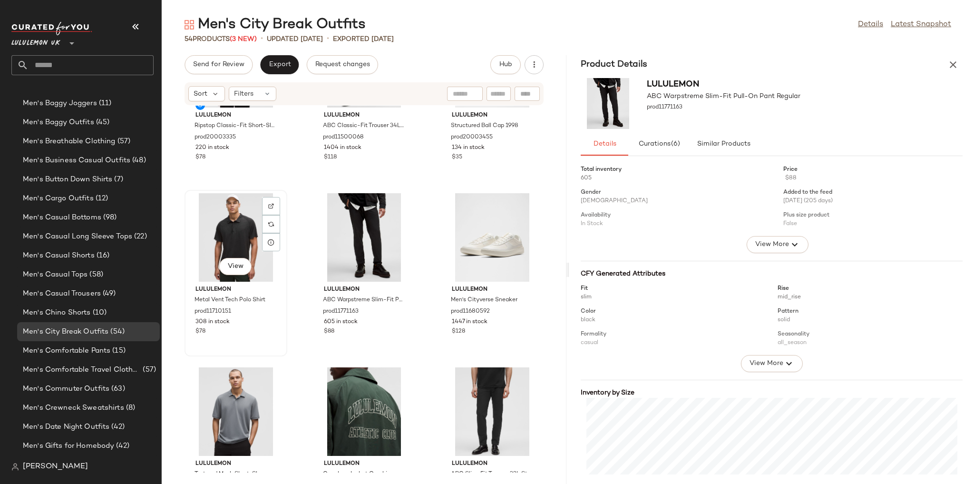
click at [236, 255] on div "View" at bounding box center [236, 237] width 96 height 88
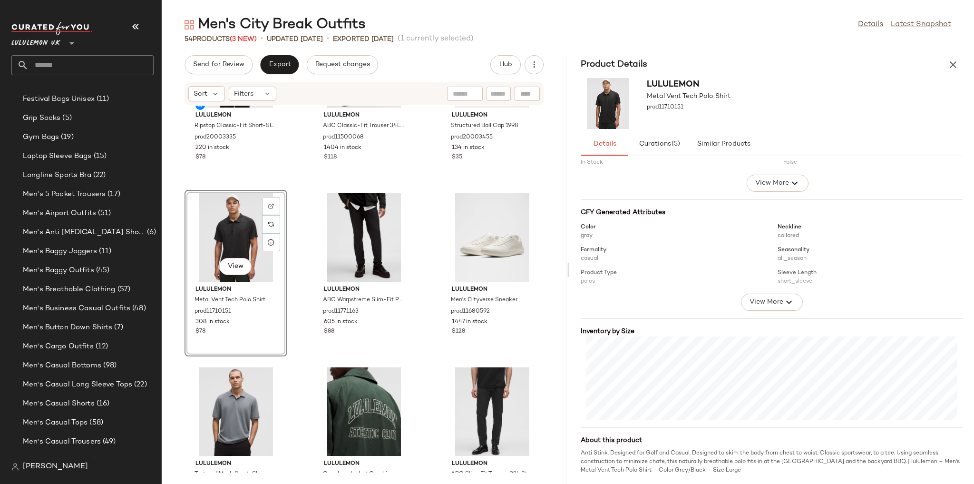
scroll to position [224, 0]
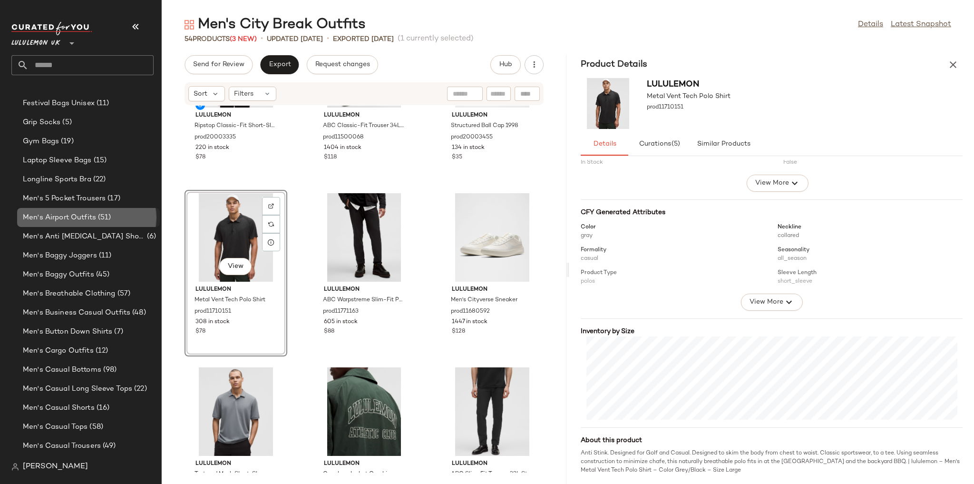
click at [76, 221] on span "Men's Airport Outfits" at bounding box center [59, 217] width 73 height 11
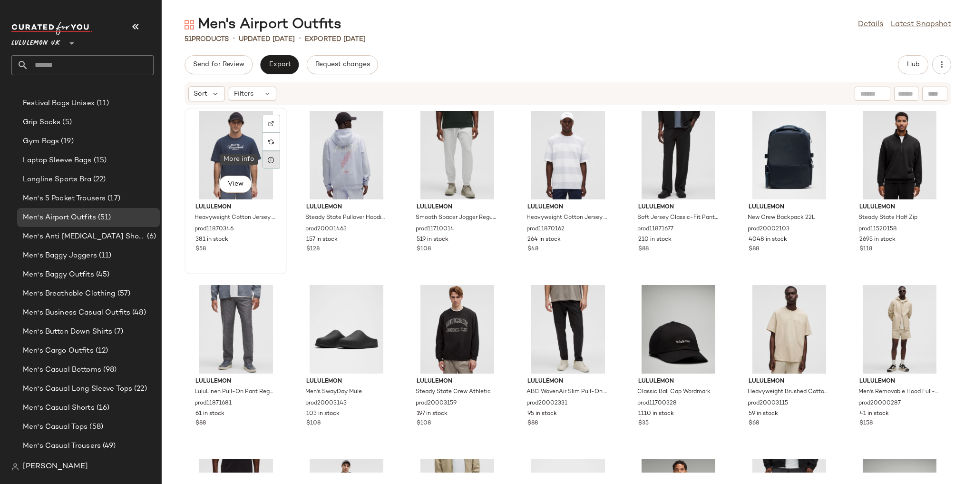
click at [267, 166] on div at bounding box center [271, 160] width 18 height 18
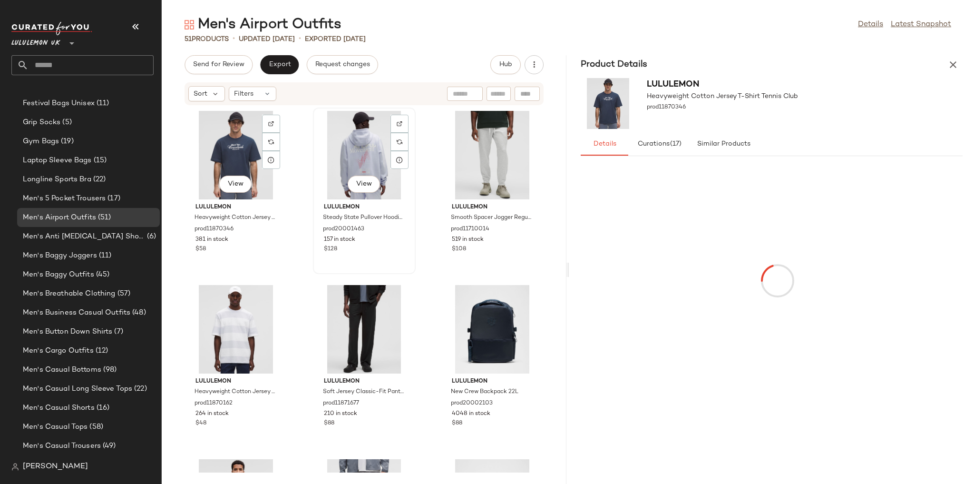
click at [350, 139] on div "View" at bounding box center [364, 155] width 96 height 88
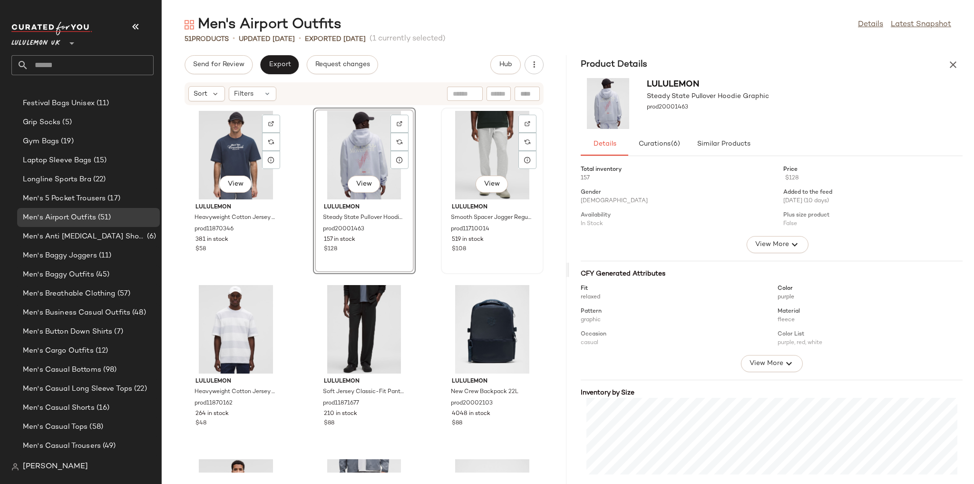
click at [481, 150] on div "View" at bounding box center [492, 155] width 96 height 88
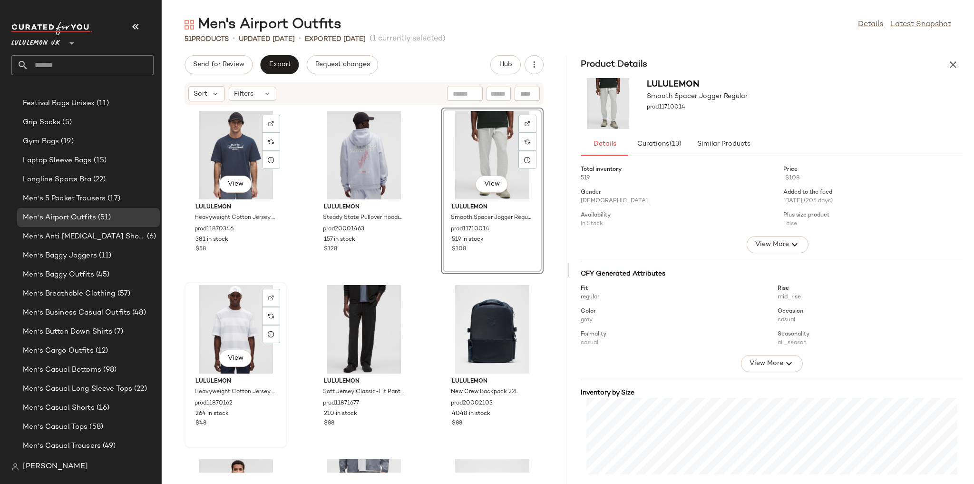
click at [246, 312] on div "View" at bounding box center [236, 329] width 96 height 88
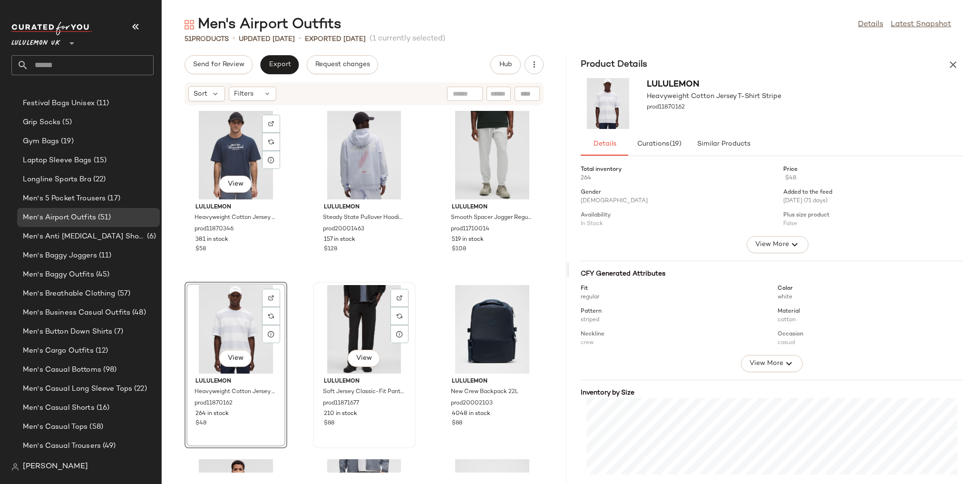
click at [357, 303] on div "View" at bounding box center [364, 329] width 96 height 88
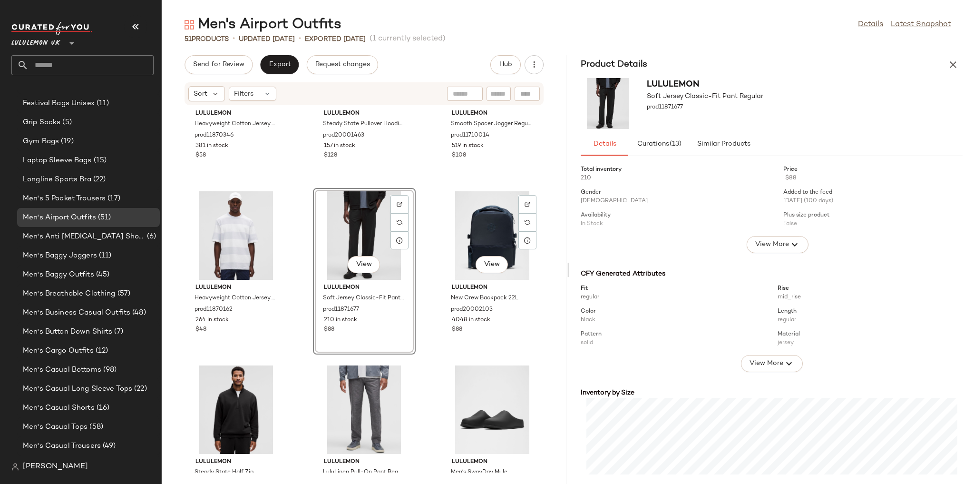
scroll to position [114, 0]
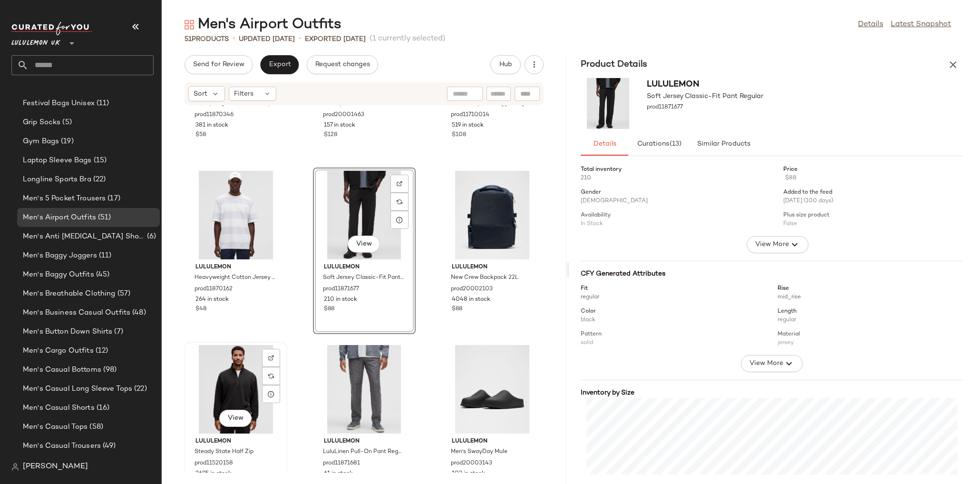
click at [238, 386] on div "View" at bounding box center [236, 389] width 96 height 88
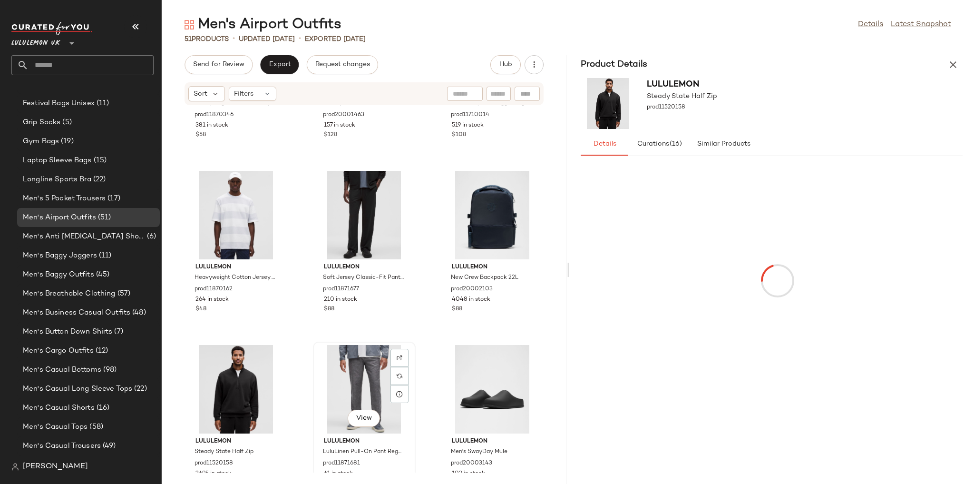
click at [370, 373] on div "View" at bounding box center [364, 389] width 96 height 88
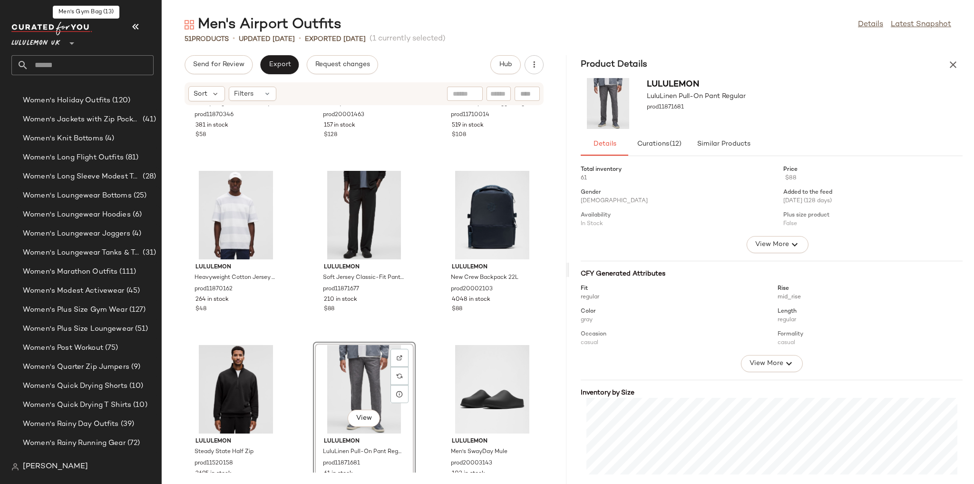
scroll to position [2783, 0]
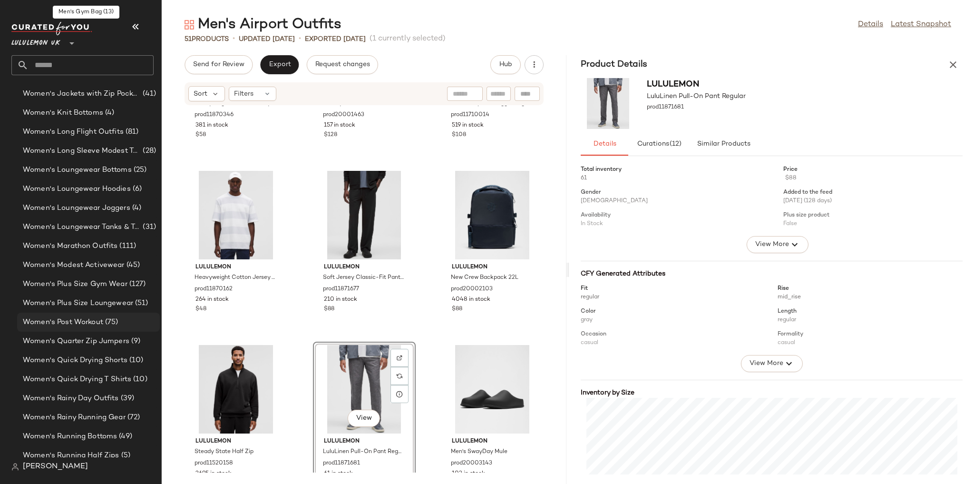
click at [99, 322] on span "Women's Post Workout" at bounding box center [63, 322] width 80 height 11
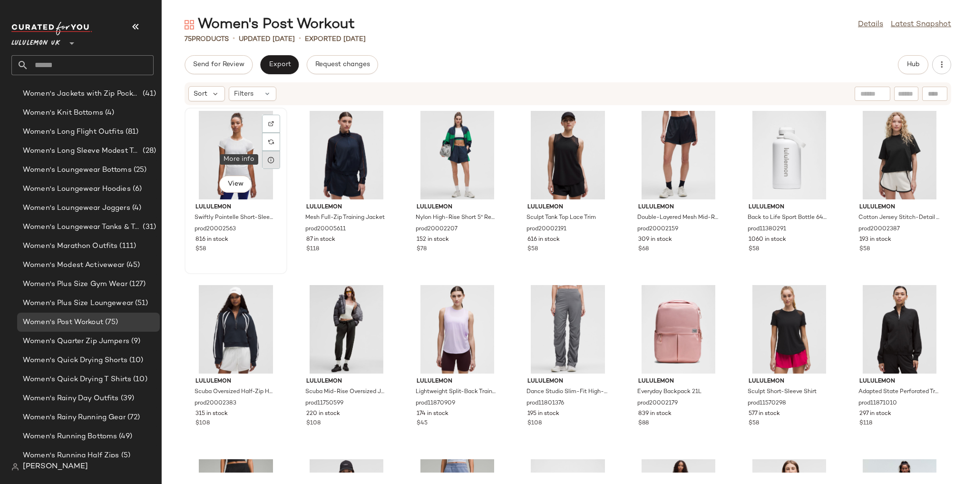
click at [273, 165] on div at bounding box center [271, 160] width 18 height 18
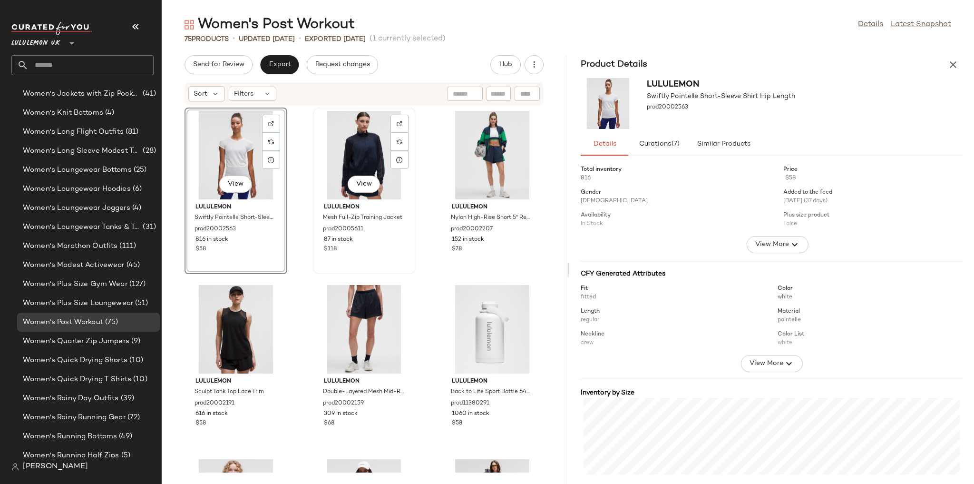
click at [328, 166] on div "View" at bounding box center [364, 155] width 96 height 88
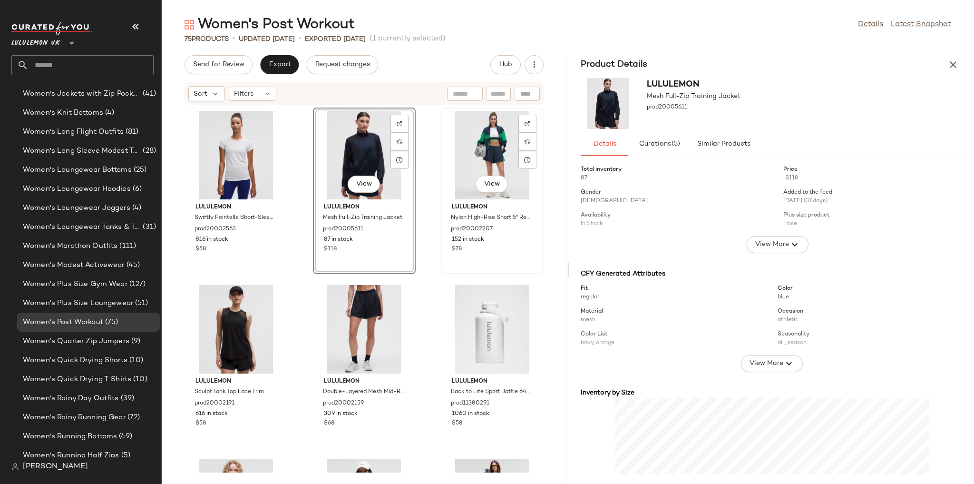
click at [470, 158] on div "View" at bounding box center [492, 155] width 96 height 88
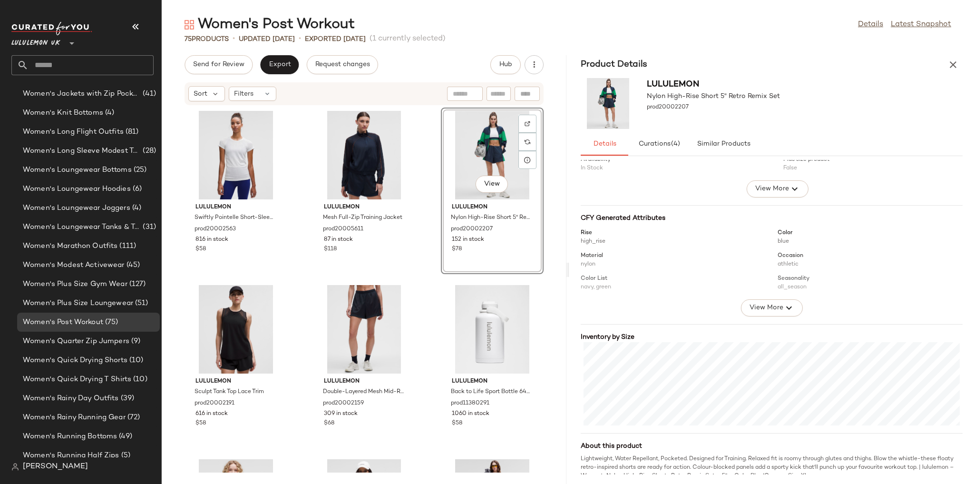
scroll to position [61, 0]
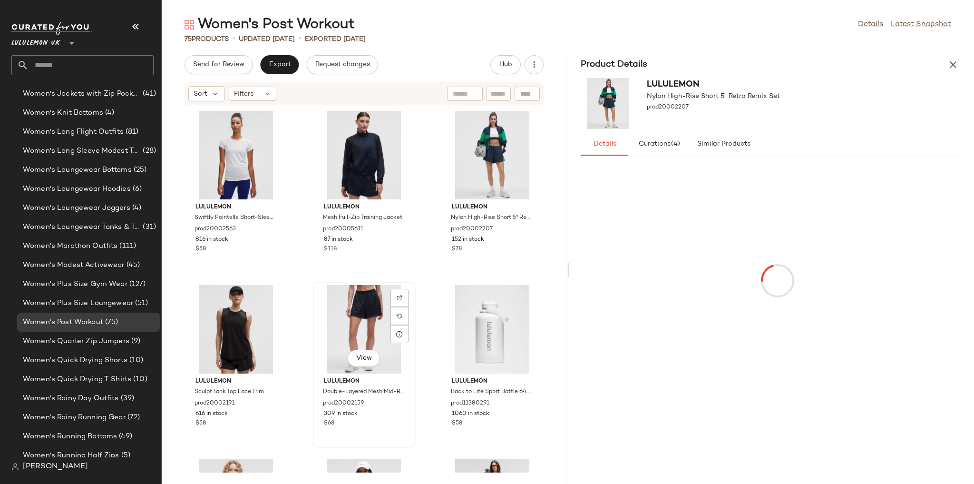
click at [365, 328] on div "View" at bounding box center [364, 329] width 96 height 88
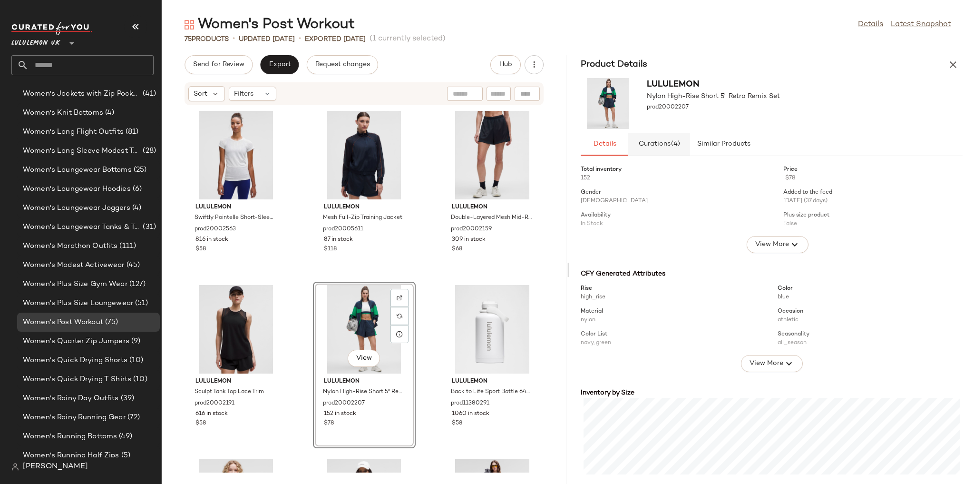
click at [632, 148] on button "Curations (4)" at bounding box center [659, 144] width 62 height 23
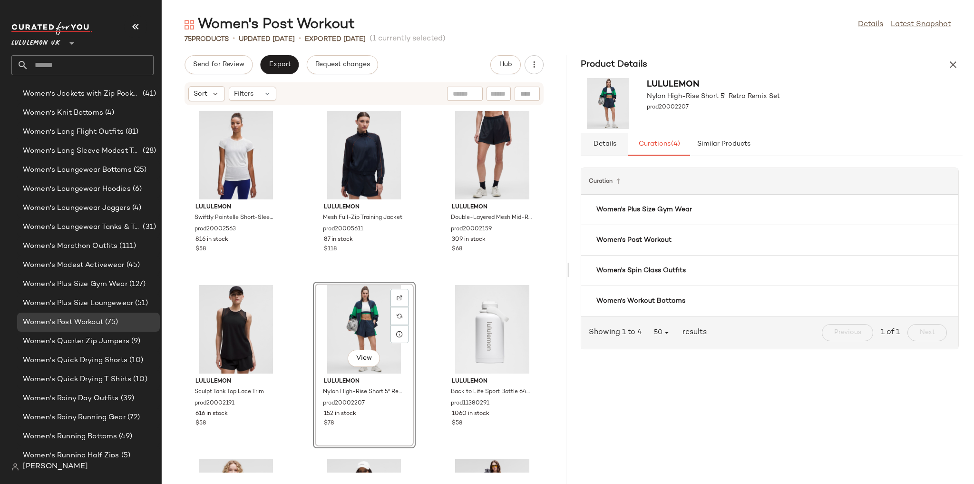
click at [690, 149] on button "Details" at bounding box center [723, 144] width 67 height 23
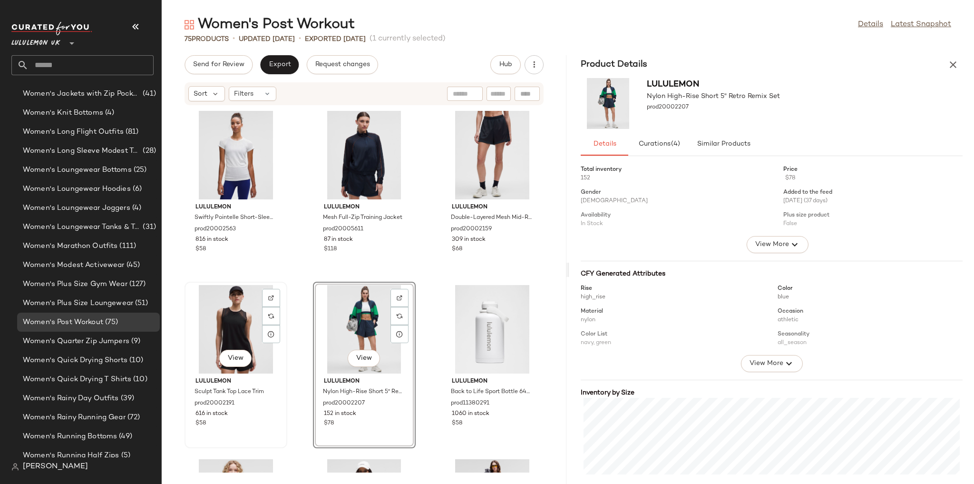
click at [238, 318] on div "View" at bounding box center [236, 329] width 96 height 88
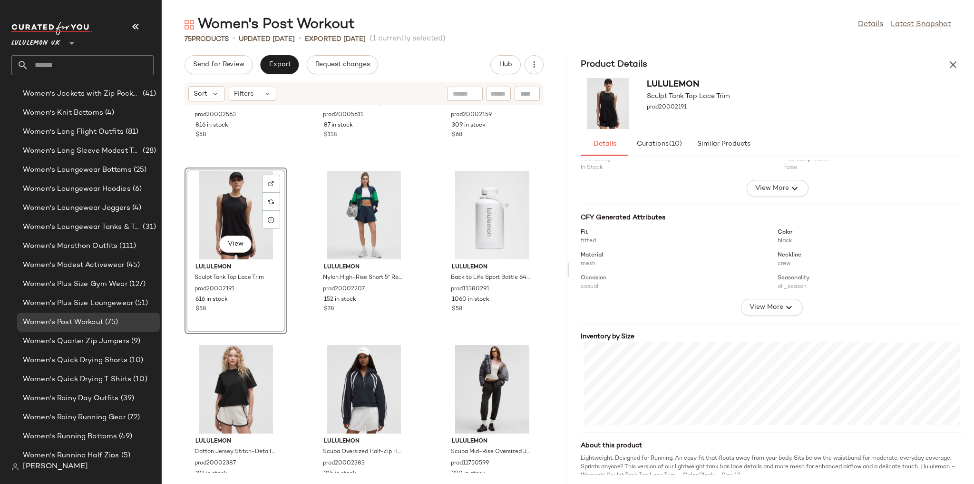
scroll to position [61, 0]
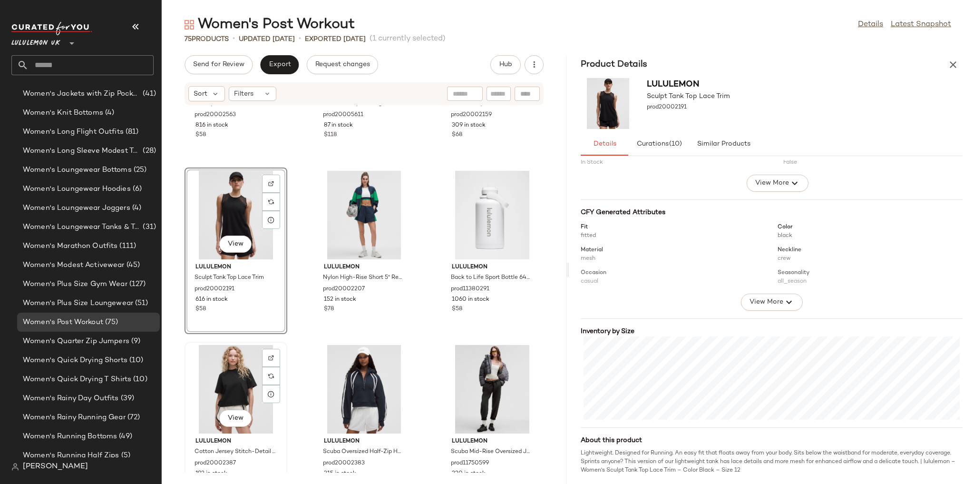
click at [242, 379] on div "View" at bounding box center [236, 389] width 96 height 88
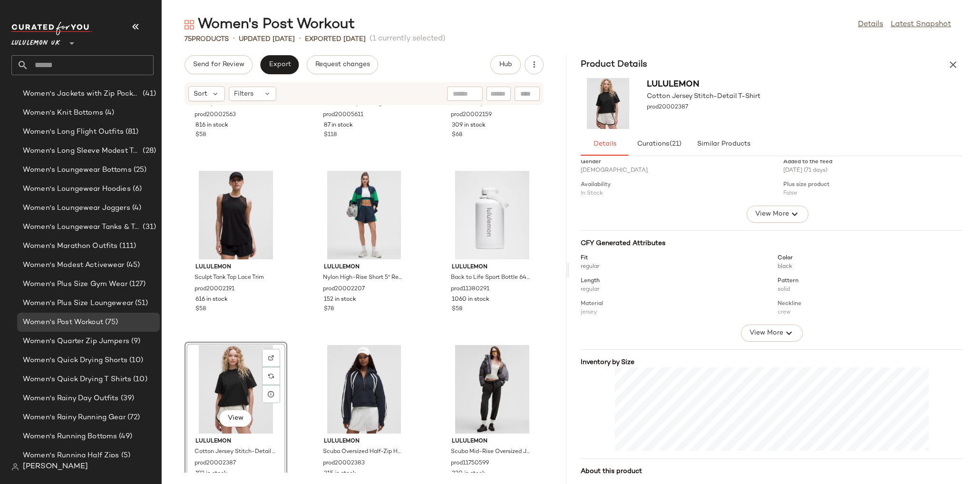
scroll to position [61, 0]
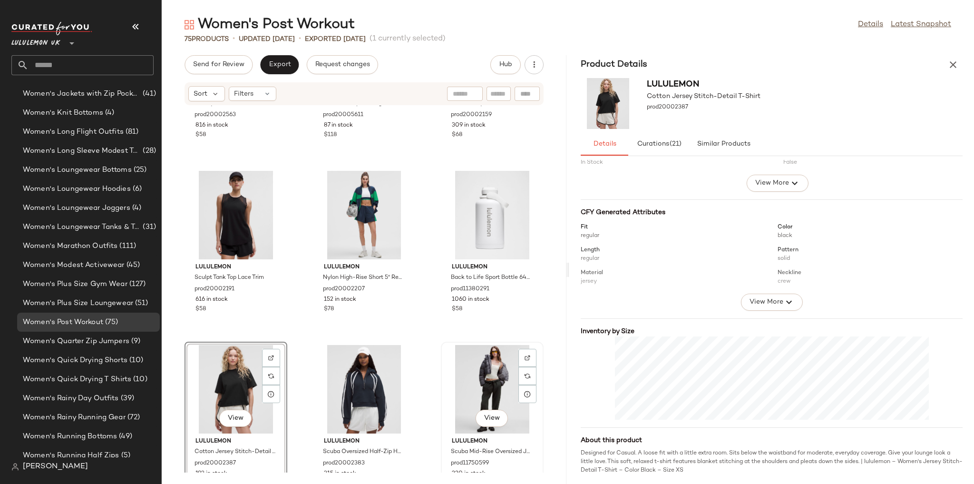
click at [471, 369] on div "View" at bounding box center [492, 389] width 96 height 88
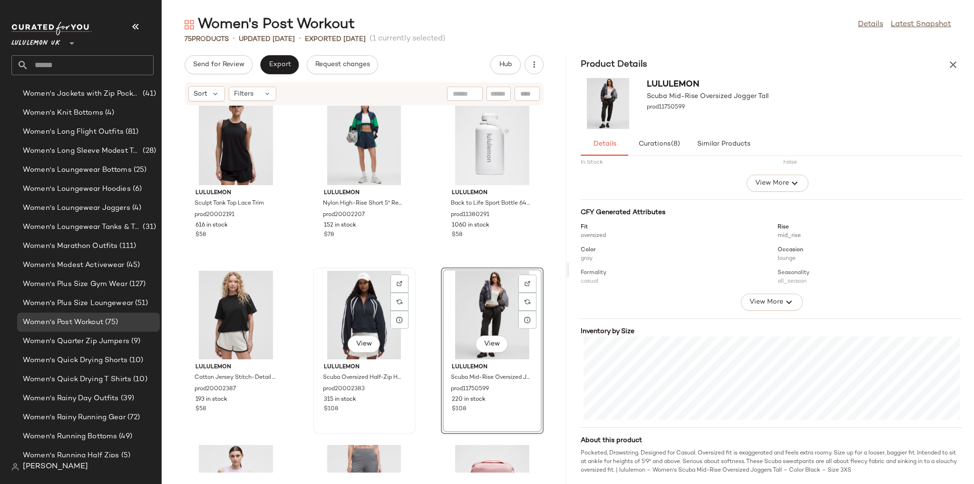
scroll to position [76, 0]
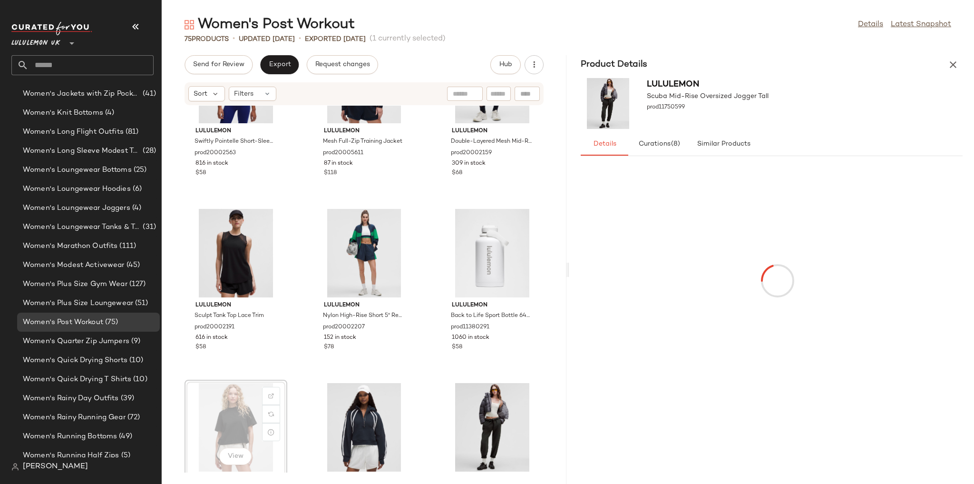
scroll to position [78, 0]
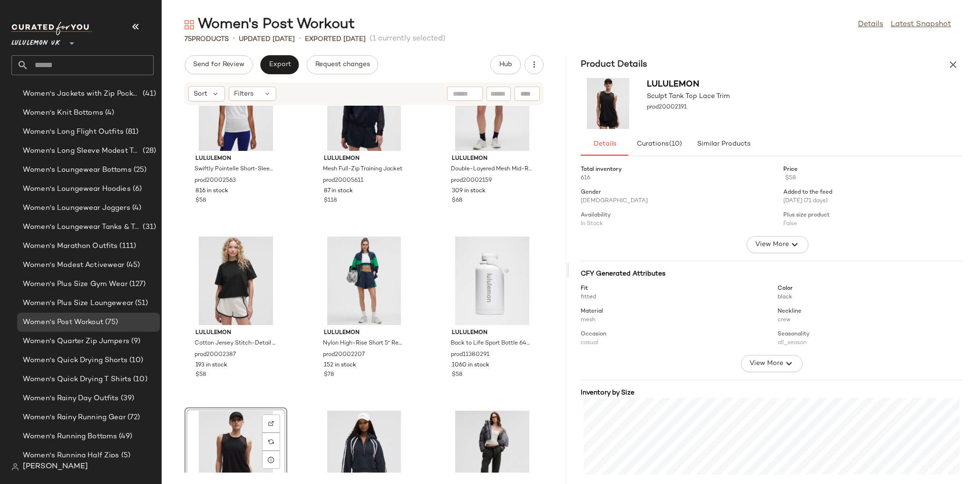
scroll to position [25, 0]
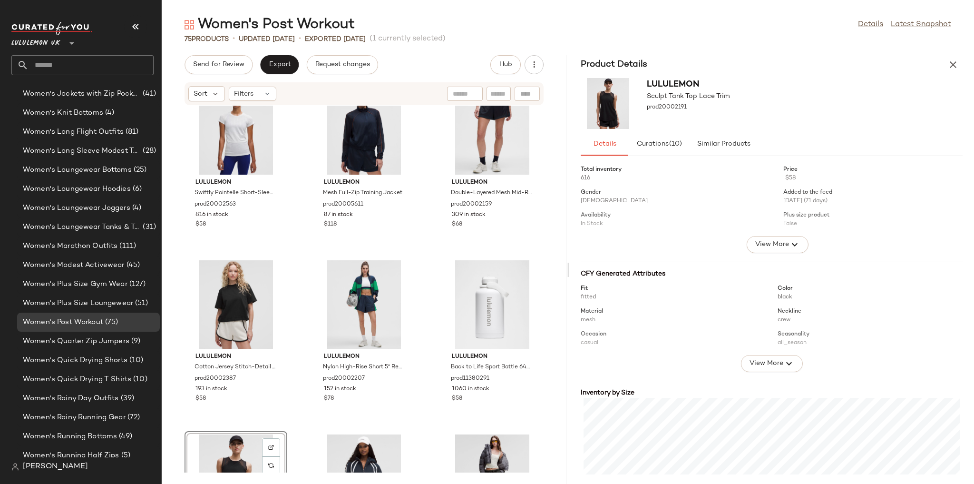
click at [299, 297] on div "lululemon Swiftly Pointelle Short-Sleeve Shirt Hip Length prod20002563 816 in s…" at bounding box center [364, 289] width 405 height 367
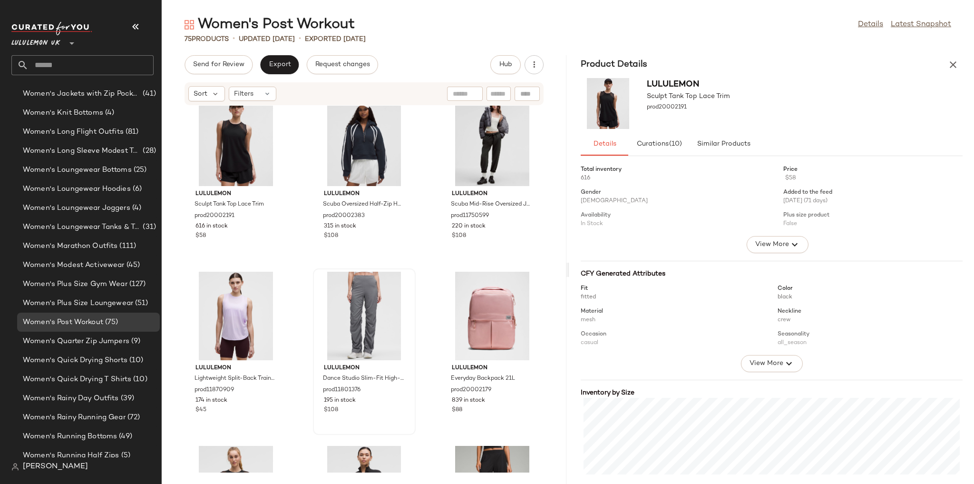
scroll to position [375, 0]
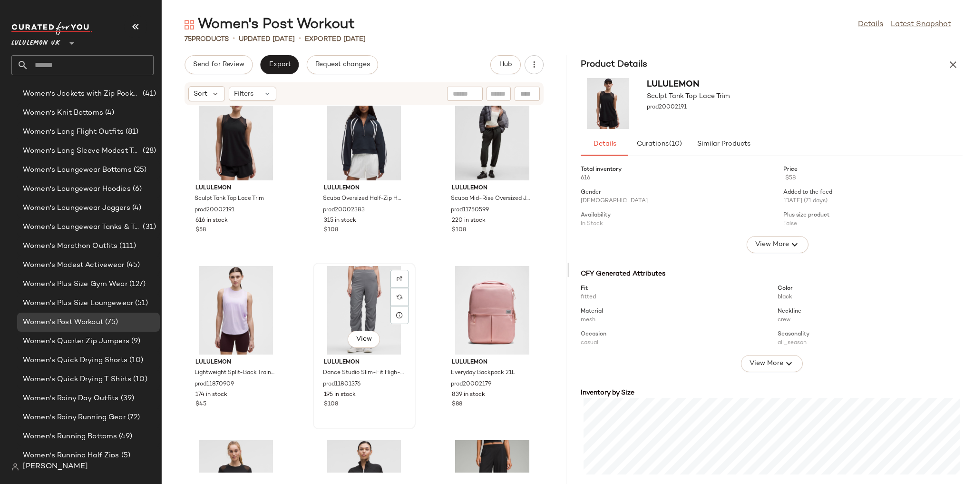
click at [325, 306] on div "View" at bounding box center [364, 310] width 96 height 88
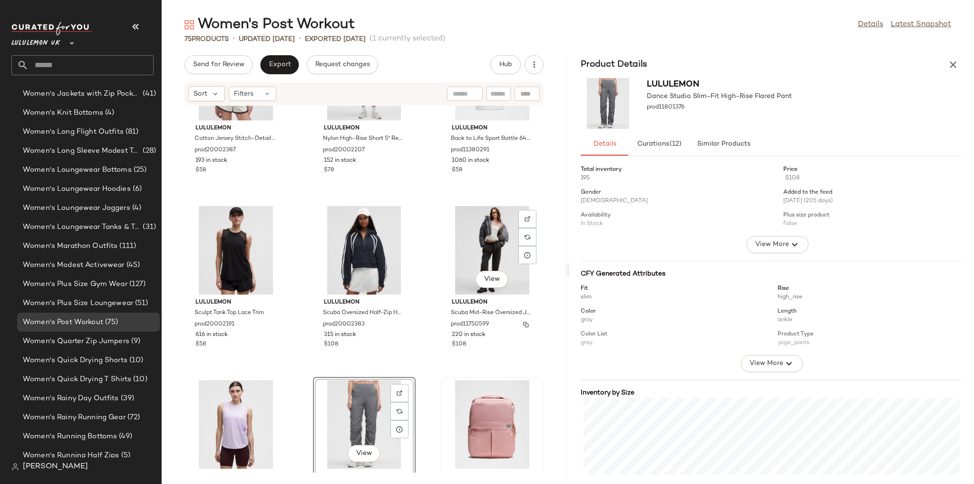
scroll to position [147, 0]
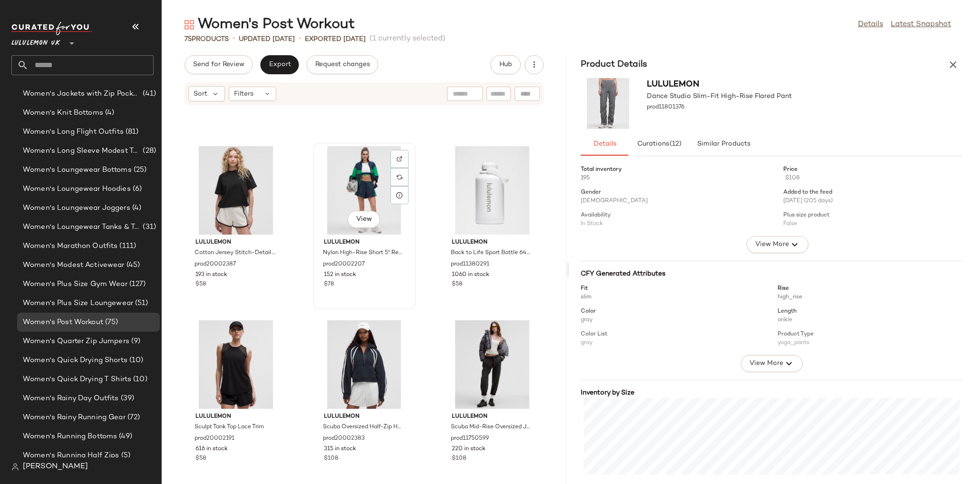
click at [361, 187] on div "View" at bounding box center [364, 190] width 96 height 88
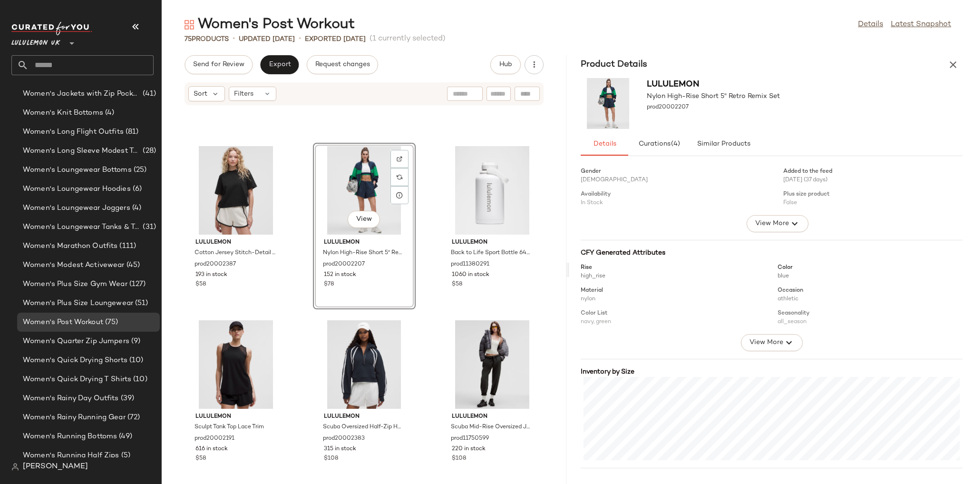
scroll to position [61, 0]
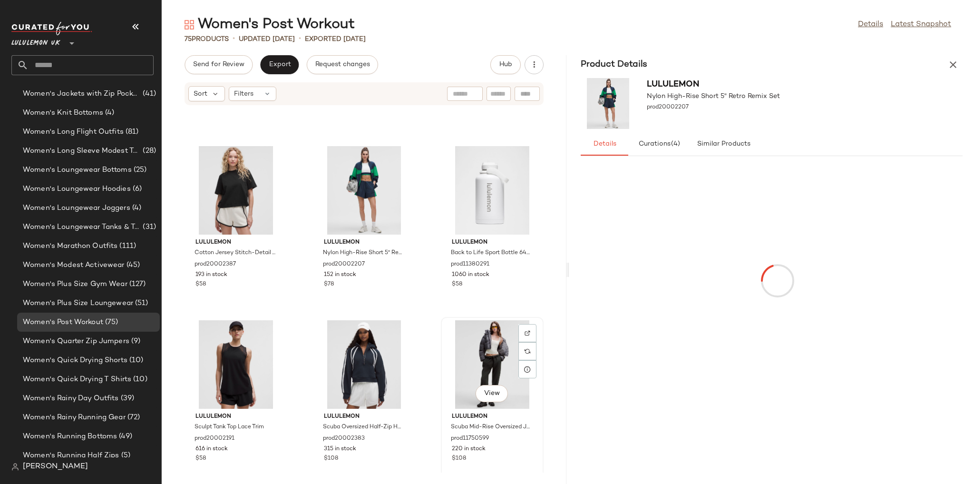
click at [481, 357] on div "View" at bounding box center [492, 364] width 96 height 88
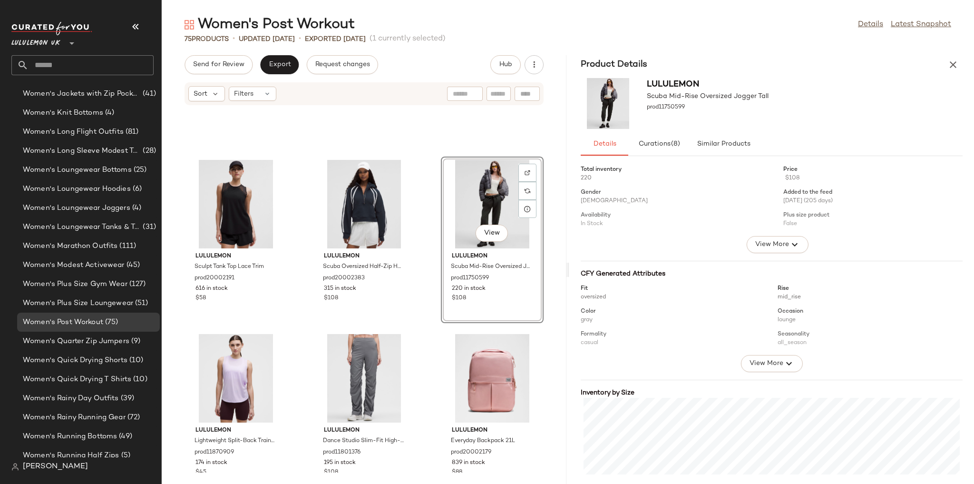
scroll to position [299, 0]
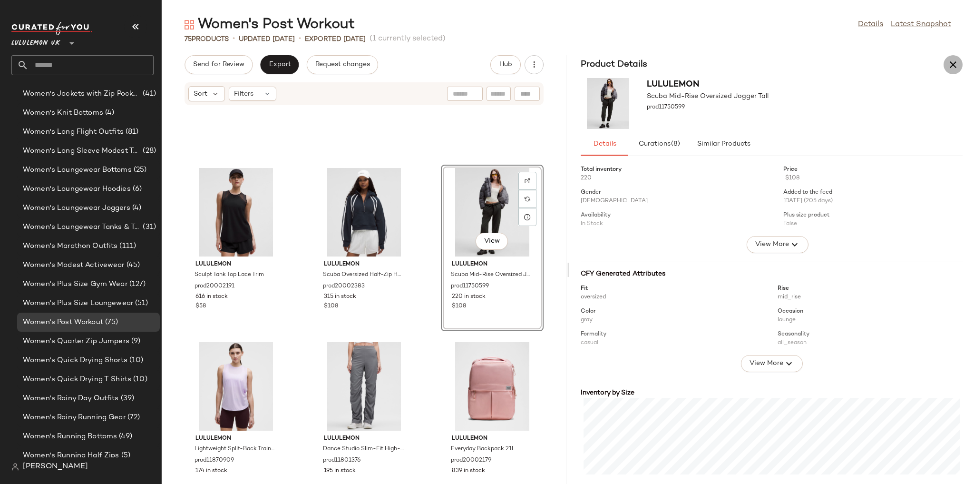
click at [959, 58] on button "button" at bounding box center [953, 64] width 19 height 19
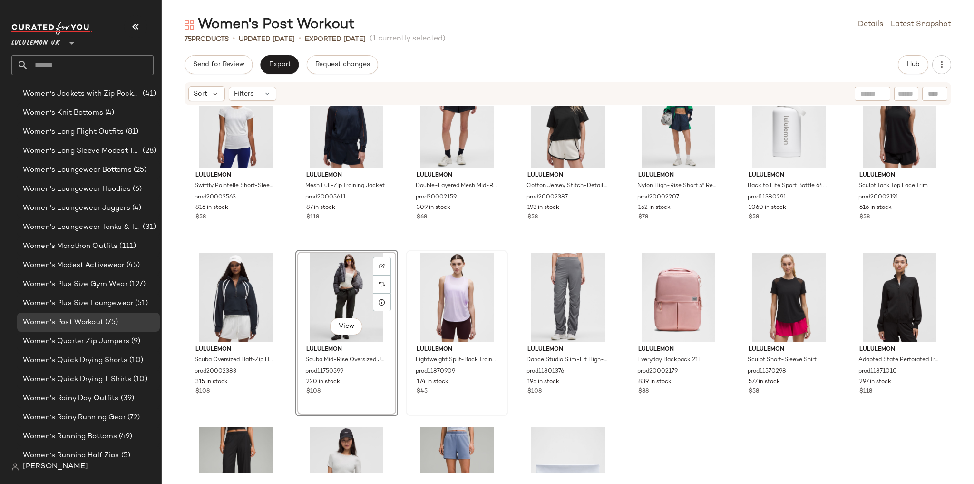
scroll to position [152, 0]
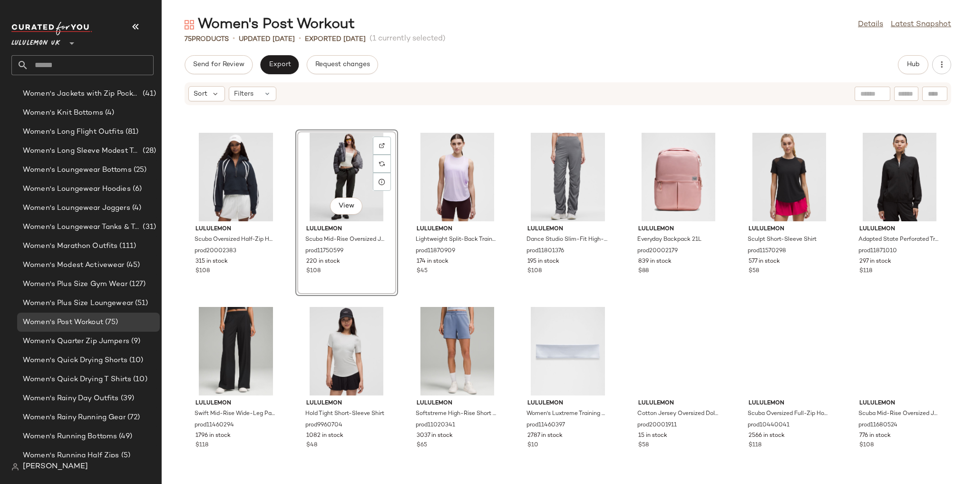
click at [687, 253] on div "lululemon Swiftly Pointelle Short-Sleeve Shirt Hip Length prod20002563 816 in s…" at bounding box center [568, 289] width 813 height 367
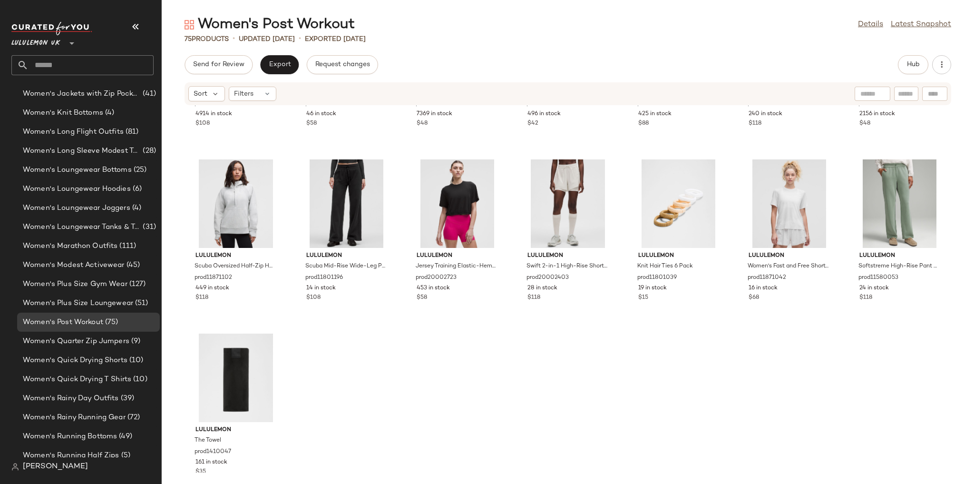
scroll to position [1899, 0]
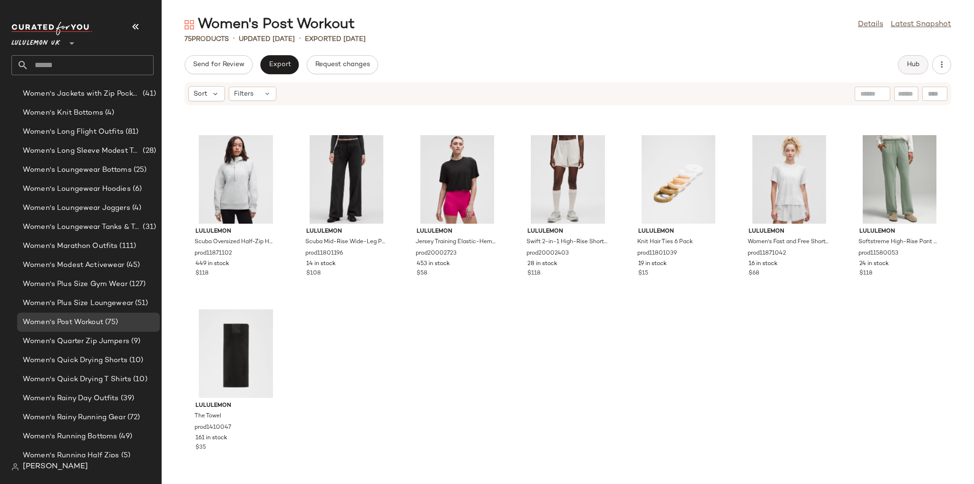
click at [908, 70] on button "Hub" at bounding box center [913, 64] width 30 height 19
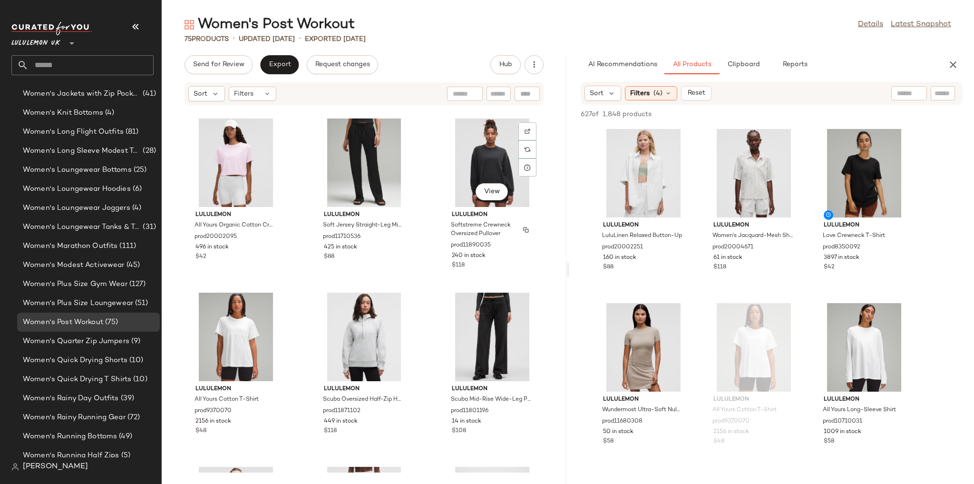
scroll to position [3733, 0]
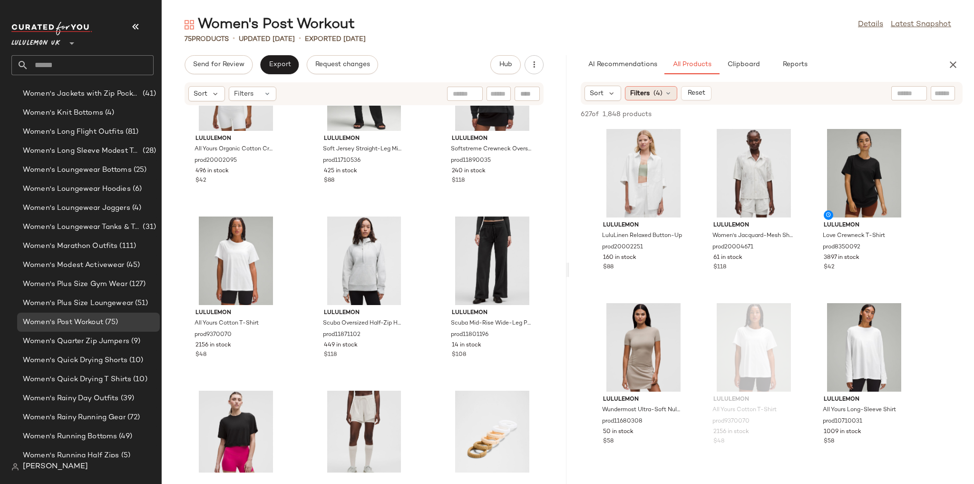
click at [658, 95] on span "(4)" at bounding box center [658, 93] width 9 height 10
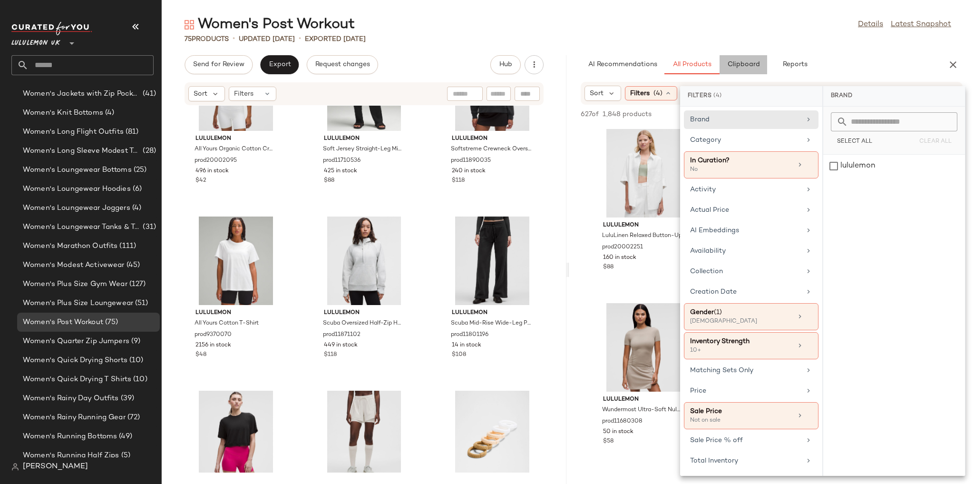
click at [731, 63] on span "Clipboard" at bounding box center [743, 65] width 33 height 8
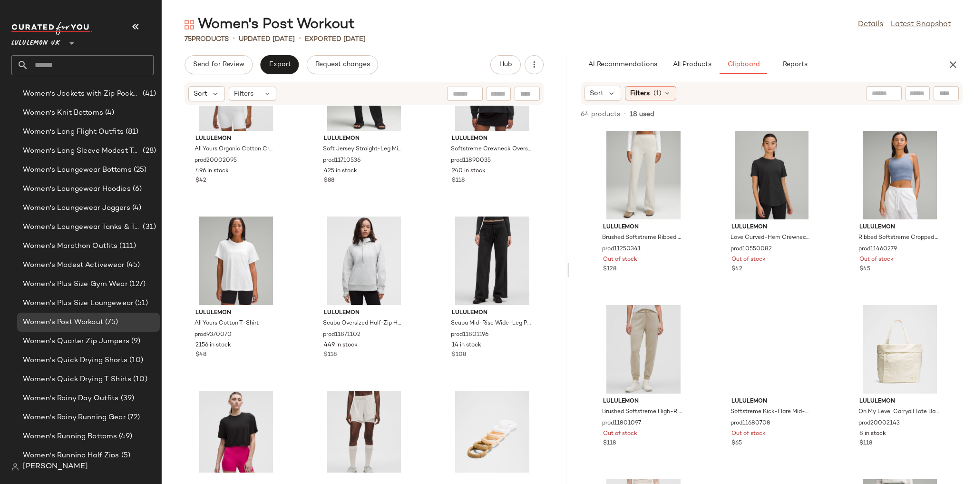
click at [654, 95] on span "(1)" at bounding box center [658, 93] width 8 height 10
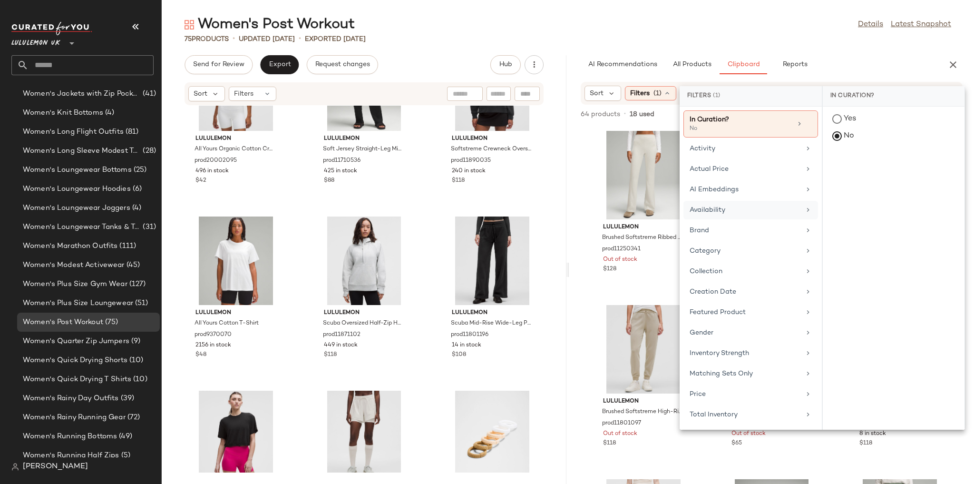
click at [729, 209] on div "Availability" at bounding box center [745, 210] width 111 height 10
click at [839, 177] on div "in_stock" at bounding box center [894, 188] width 142 height 23
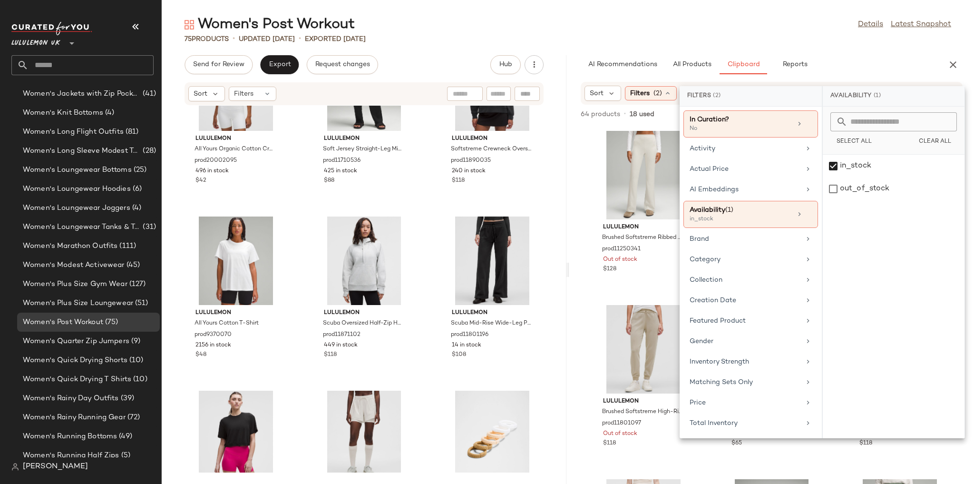
click at [780, 26] on div "Women's Post Workout Details Latest Snapshot" at bounding box center [568, 24] width 813 height 19
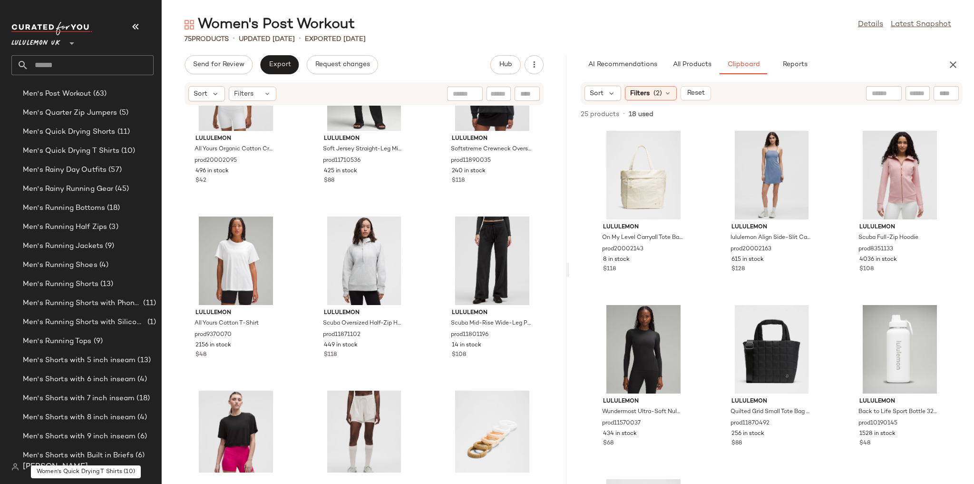
scroll to position [957, 0]
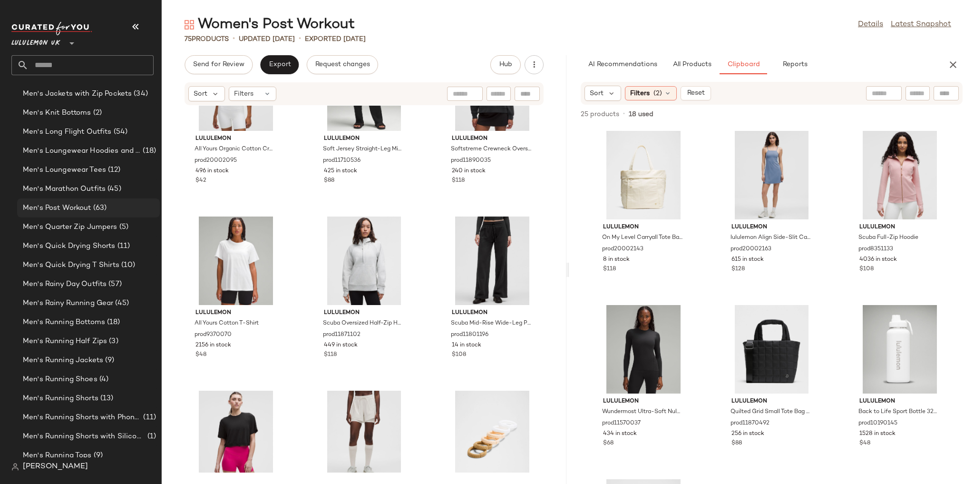
click at [91, 204] on span "(63)" at bounding box center [99, 208] width 16 height 11
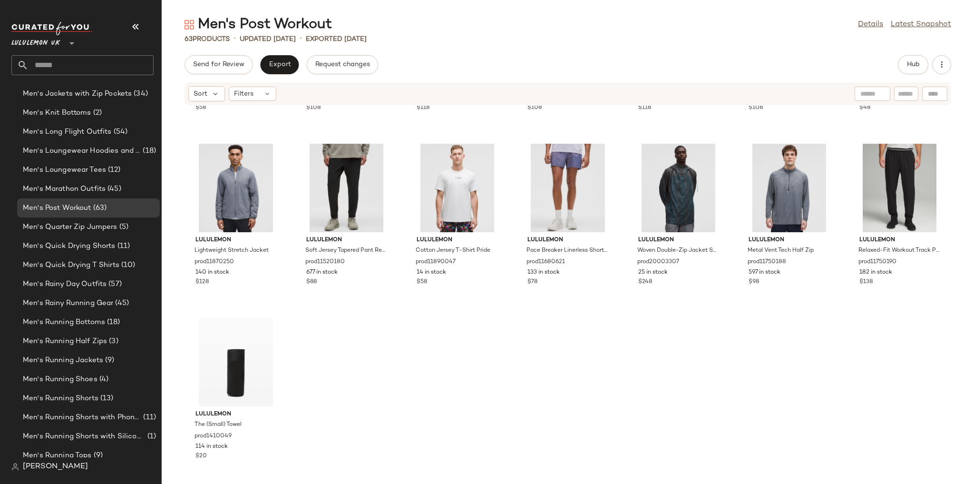
scroll to position [1550, 0]
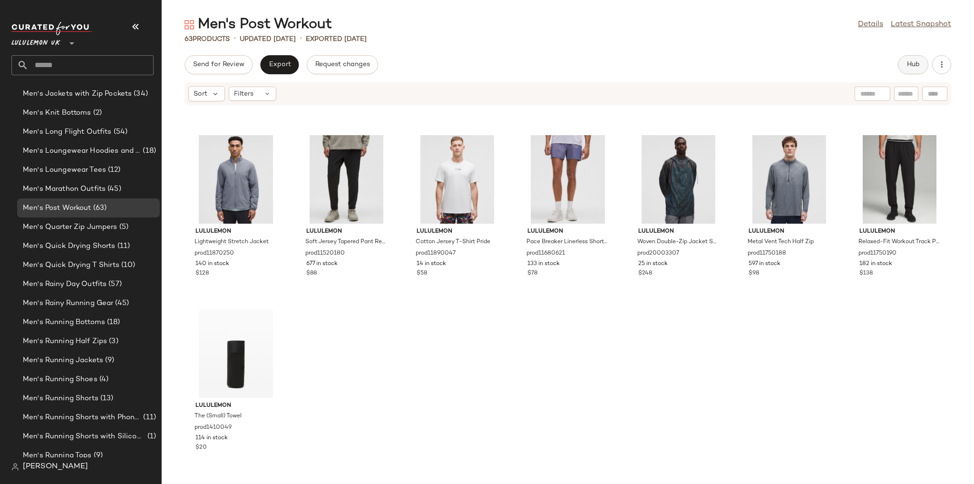
click at [907, 69] on button "Hub" at bounding box center [913, 64] width 30 height 19
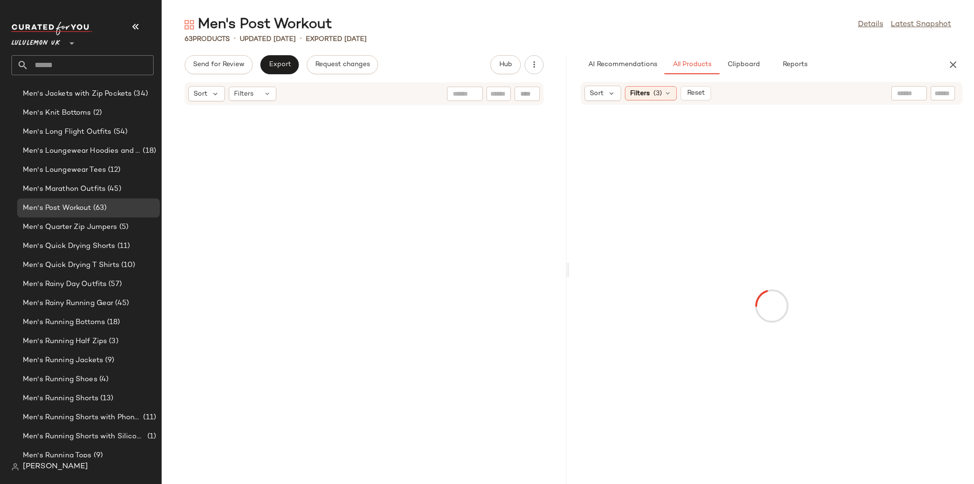
scroll to position [2960, 0]
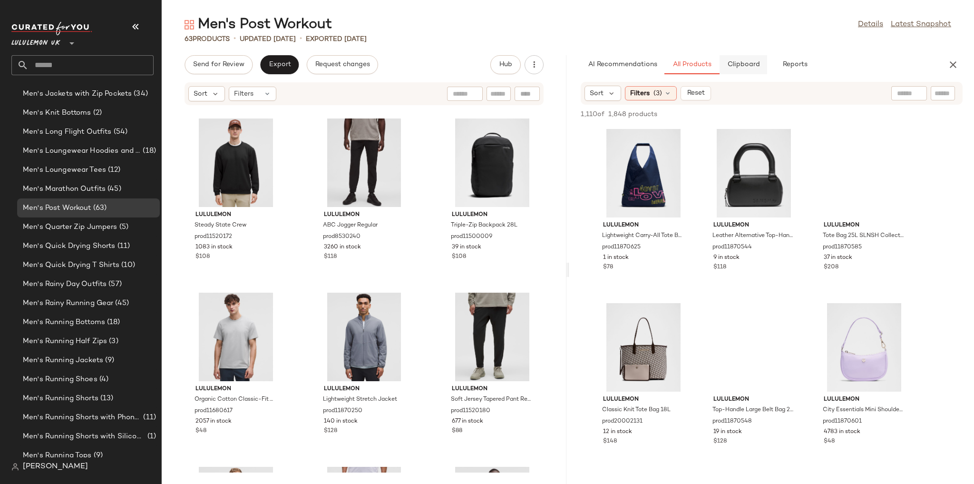
click at [740, 59] on button "Clipboard" at bounding box center [744, 64] width 48 height 19
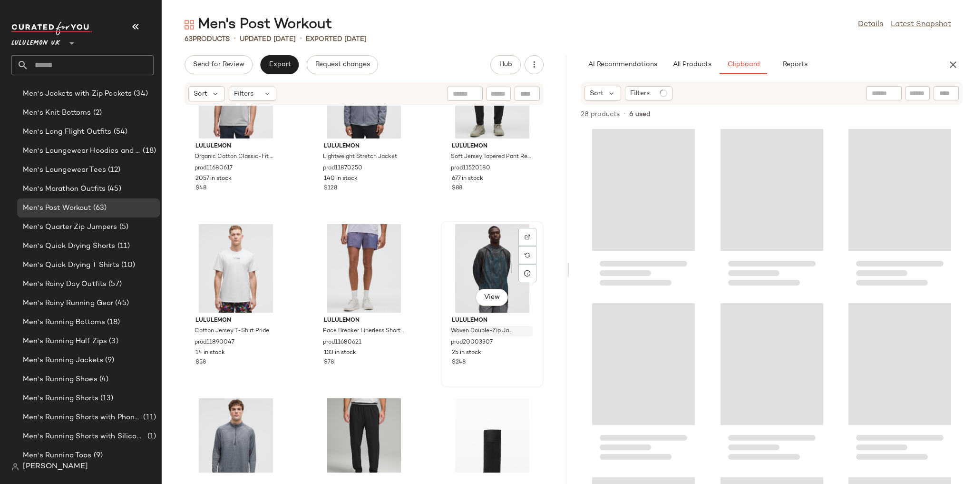
scroll to position [3292, 0]
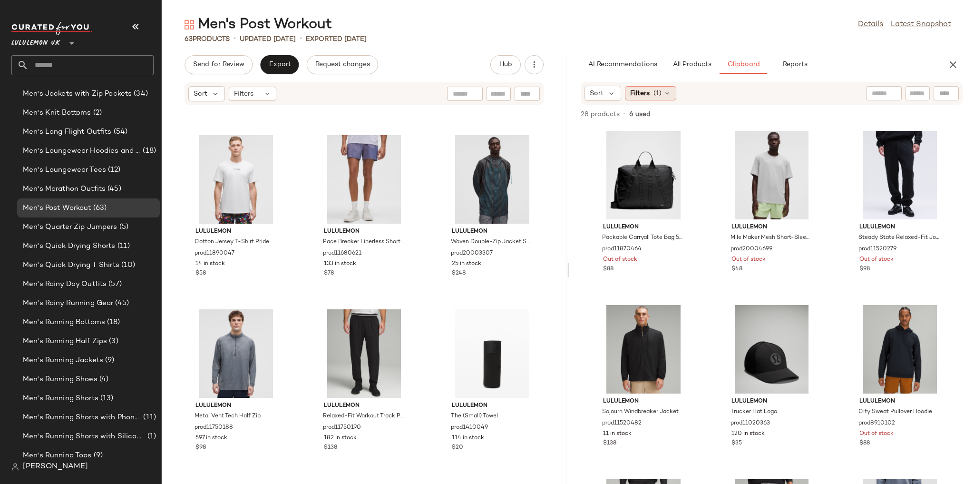
click at [645, 98] on span "Filters" at bounding box center [640, 93] width 20 height 10
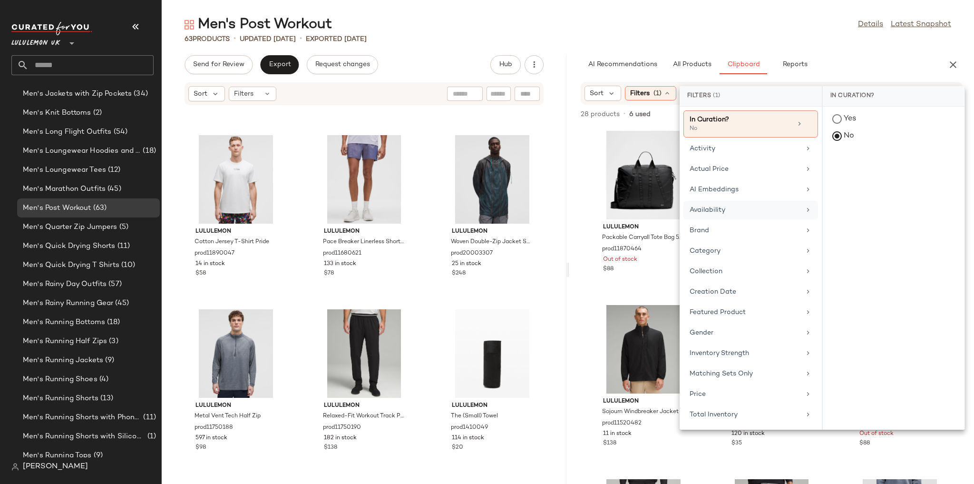
click at [723, 211] on div "Availability" at bounding box center [745, 210] width 111 height 10
drag, startPoint x: 873, startPoint y: 158, endPoint x: 849, endPoint y: 134, distance: 34.0
click at [872, 177] on div "in_stock" at bounding box center [894, 188] width 142 height 23
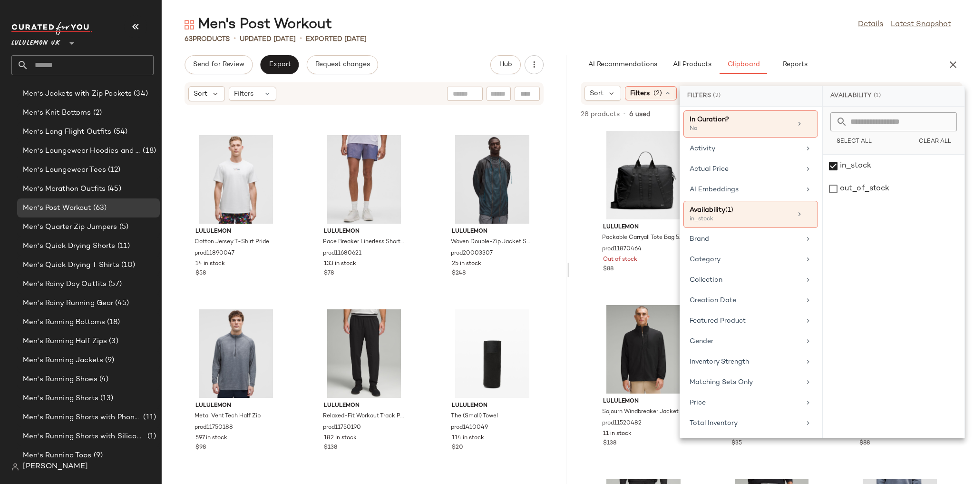
click at [771, 37] on div "63 Products • updated [DATE] • Exported [DATE]" at bounding box center [568, 39] width 813 height 10
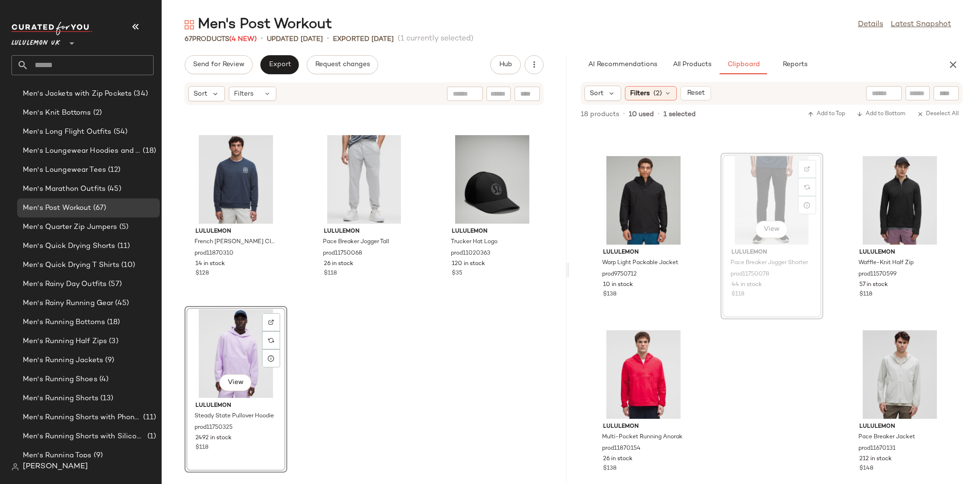
scroll to position [145, 0]
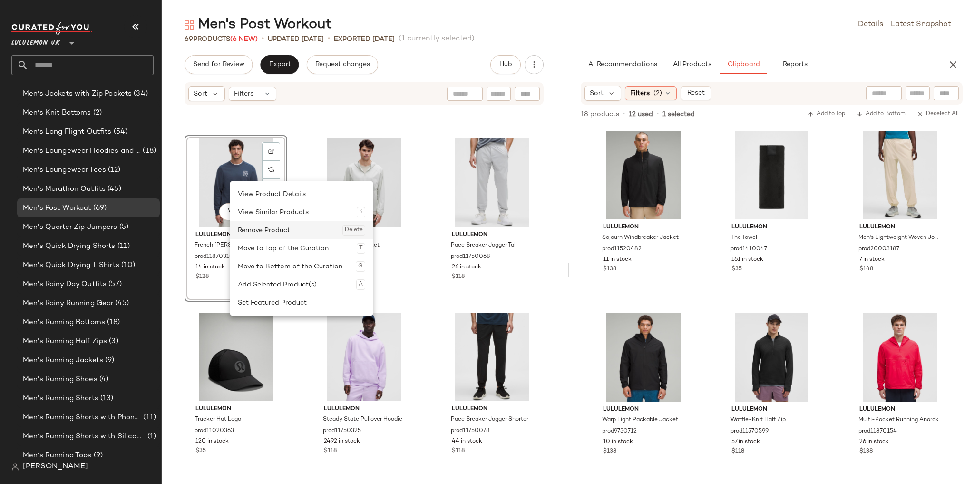
click at [263, 228] on div "Remove Product Delete" at bounding box center [301, 230] width 127 height 18
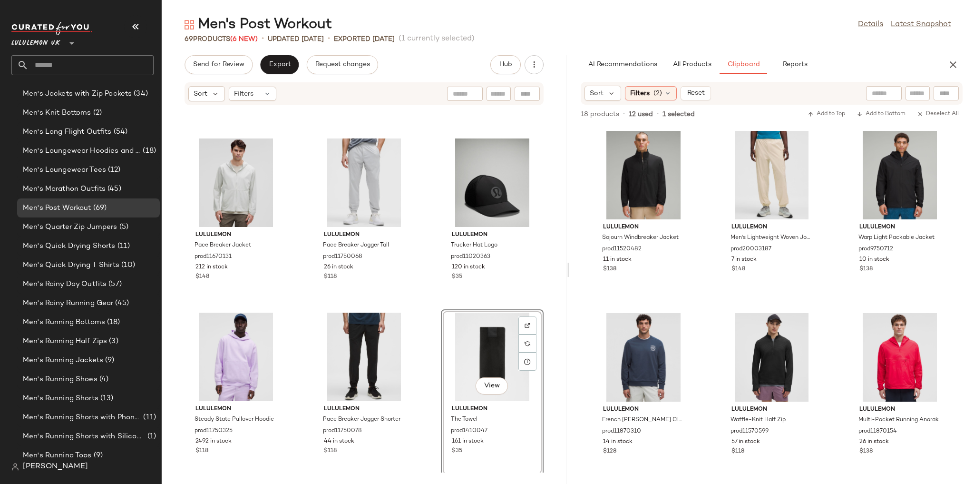
click at [415, 307] on div "lululemon Metal Vent Tech Half Zip prod11750188 597 in stock $98 lululemon Rela…" at bounding box center [364, 289] width 405 height 367
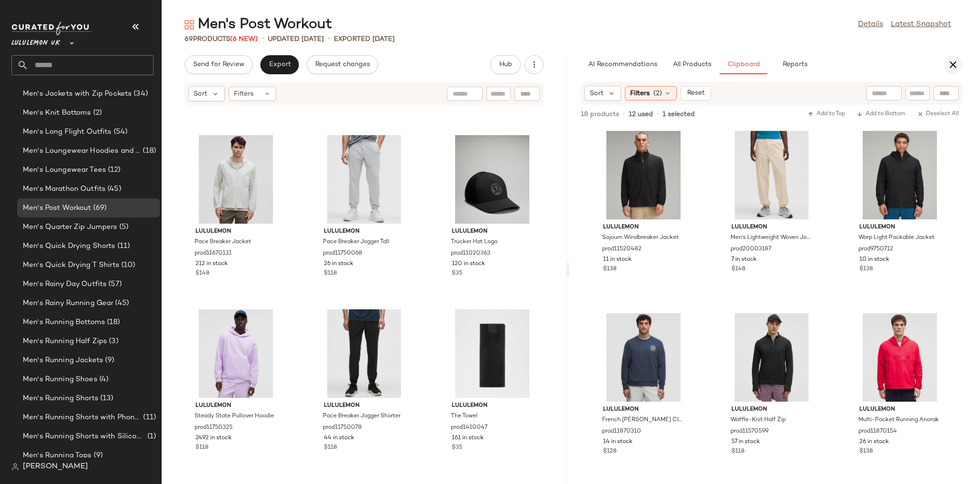
click at [946, 63] on button "button" at bounding box center [953, 64] width 19 height 19
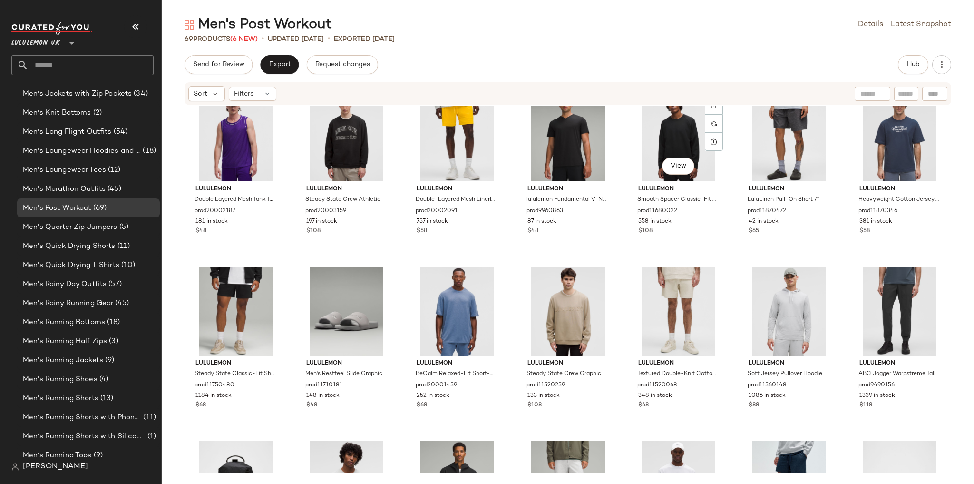
scroll to position [130, 0]
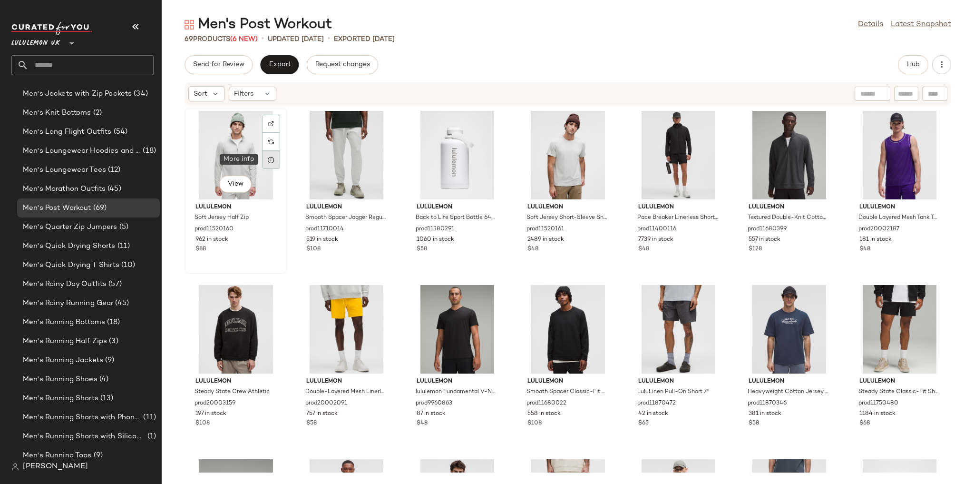
click at [274, 163] on icon at bounding box center [271, 160] width 8 height 8
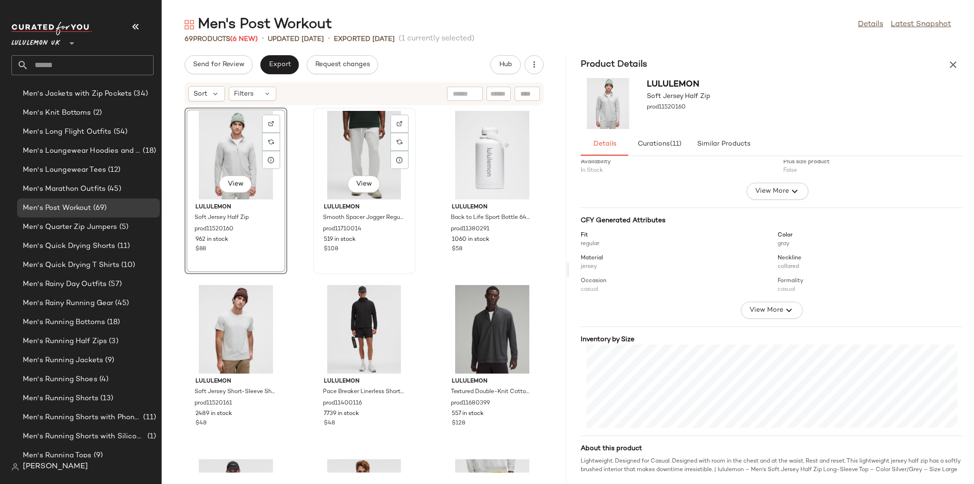
click at [372, 159] on div "View" at bounding box center [364, 155] width 96 height 88
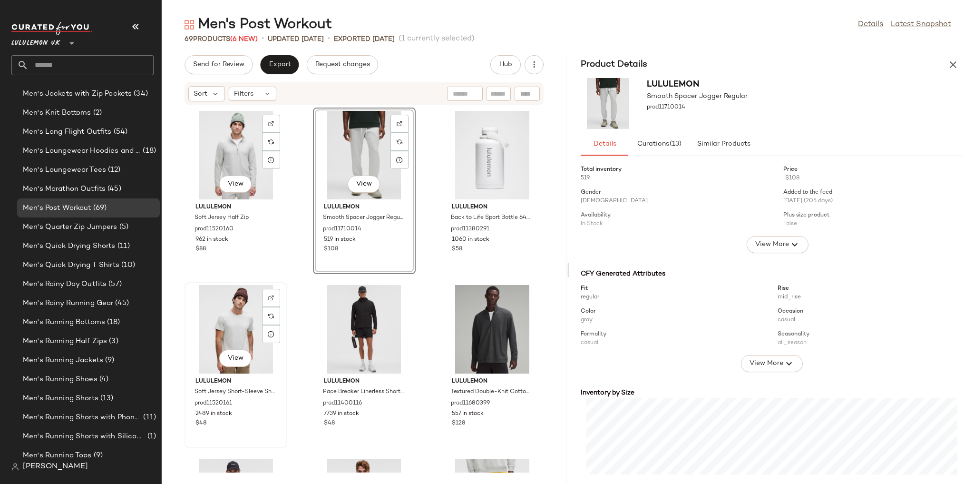
click at [235, 322] on div "View" at bounding box center [236, 329] width 96 height 88
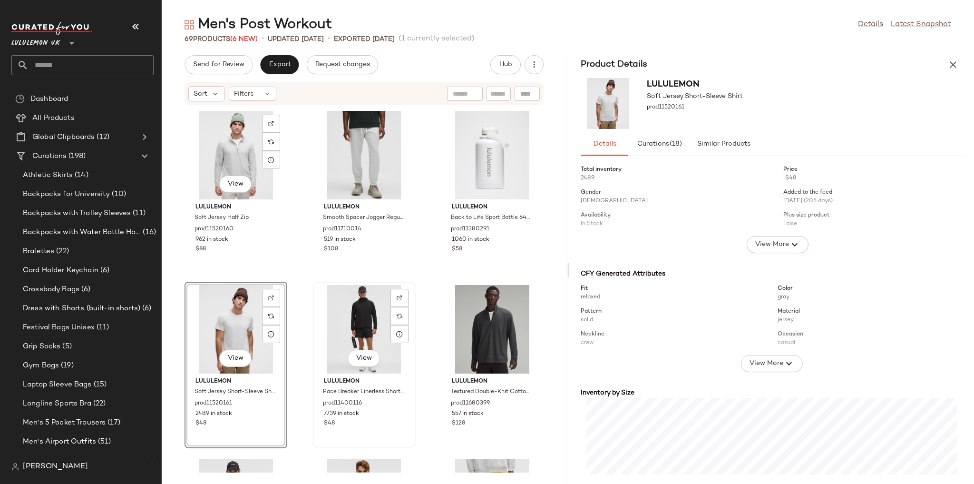
scroll to position [53, 0]
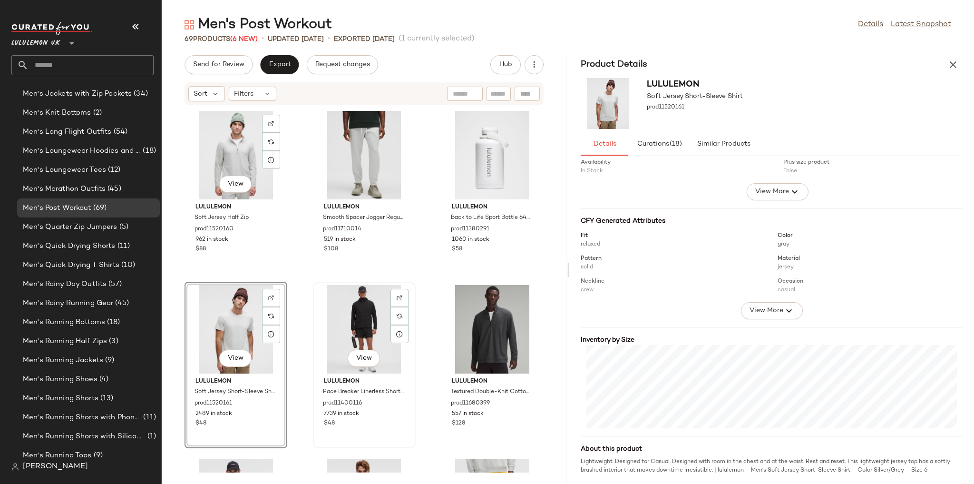
click at [352, 334] on div "View" at bounding box center [364, 329] width 96 height 88
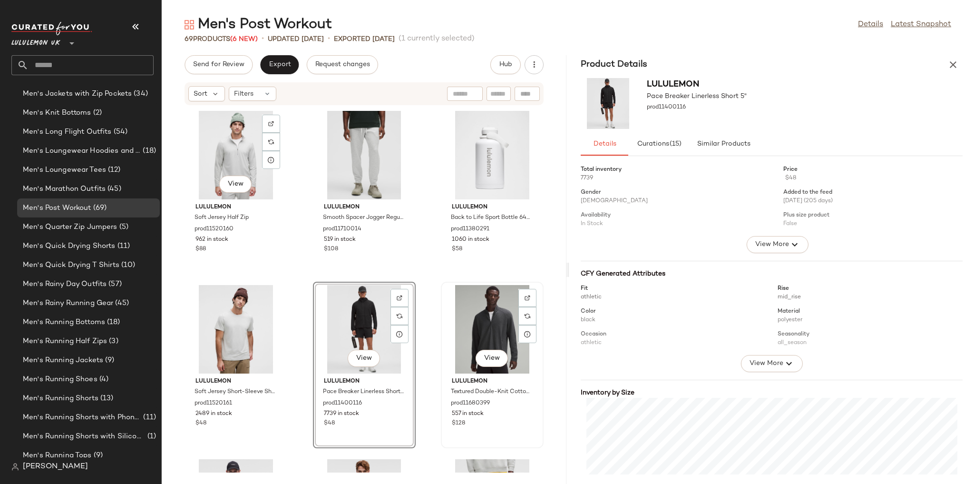
click at [487, 327] on div "View" at bounding box center [492, 329] width 96 height 88
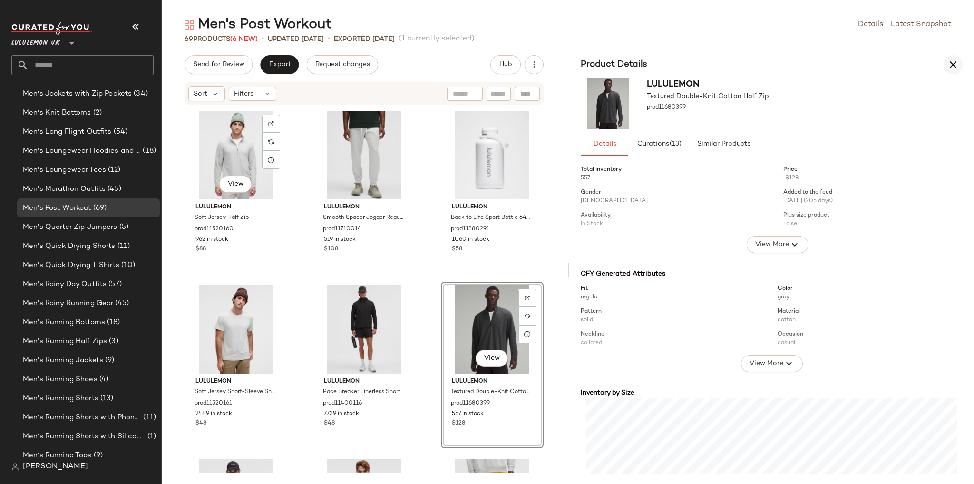
click at [949, 63] on icon "button" at bounding box center [953, 64] width 11 height 11
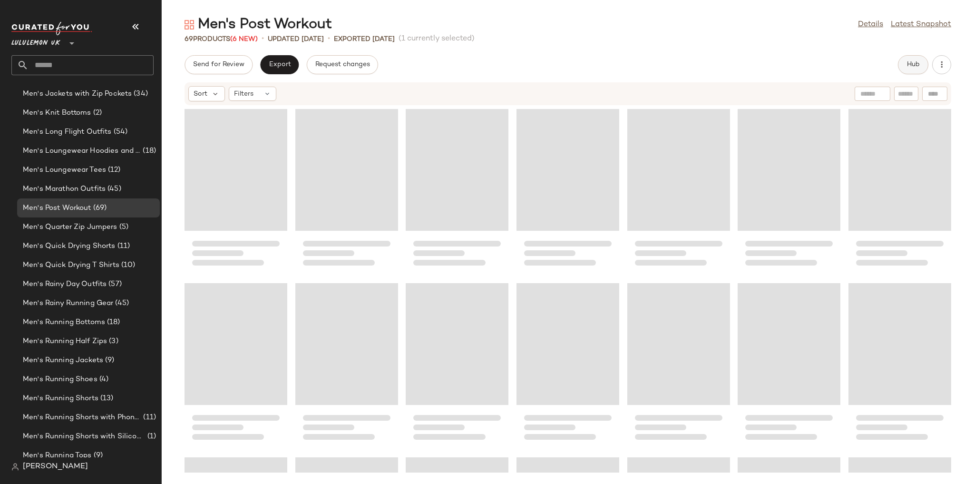
click at [912, 61] on span "Hub" at bounding box center [913, 65] width 13 height 8
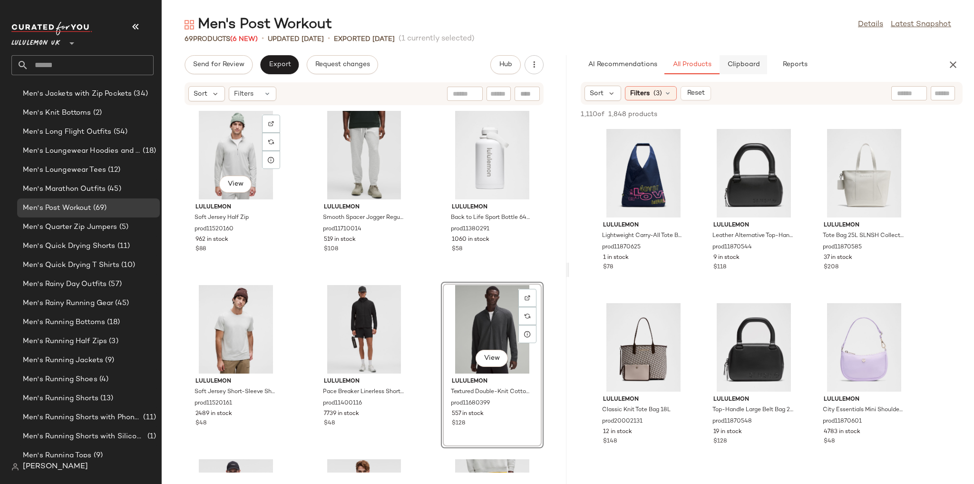
click at [744, 68] on span "Clipboard" at bounding box center [743, 65] width 33 height 8
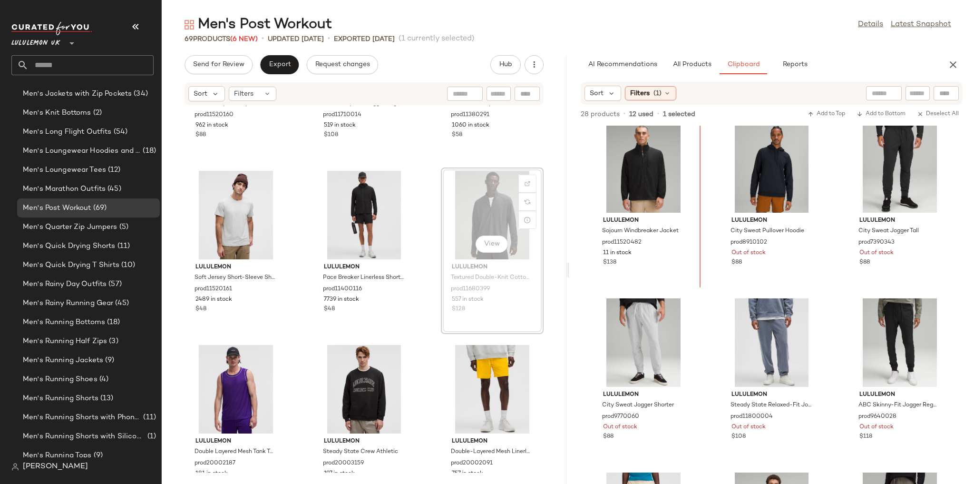
scroll to position [178, 0]
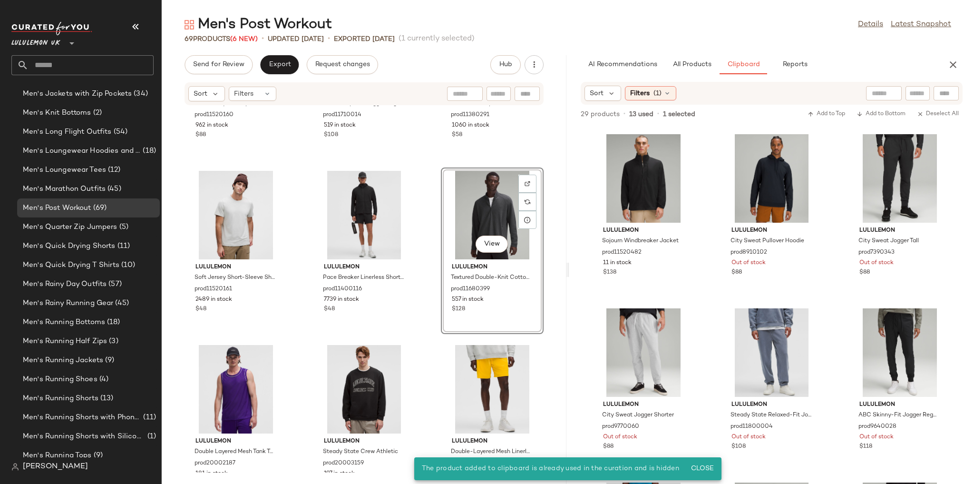
click at [423, 271] on div "View lululemon Soft Jersey Half Zip prod11520160 962 in stock $88 lululemon Smo…" at bounding box center [364, 289] width 405 height 367
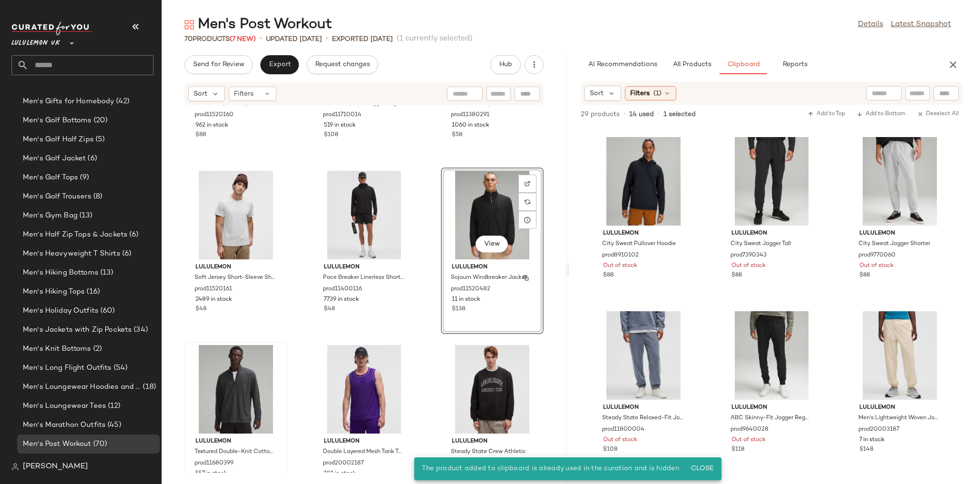
scroll to position [957, 0]
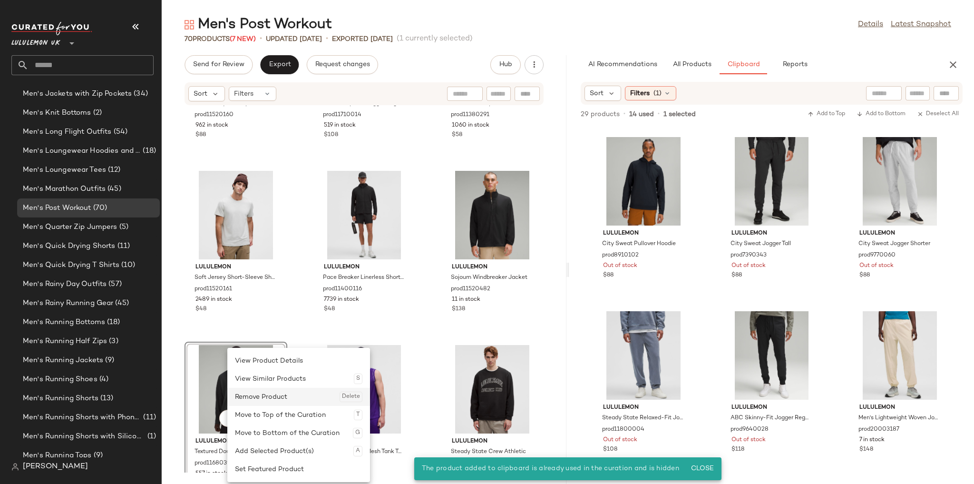
click at [281, 400] on div "Remove Product Delete" at bounding box center [298, 397] width 127 height 18
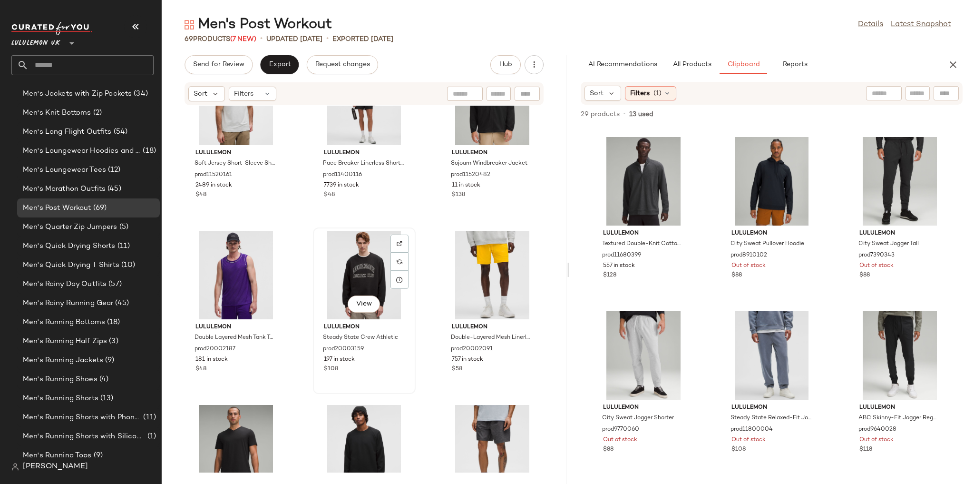
scroll to position [122, 0]
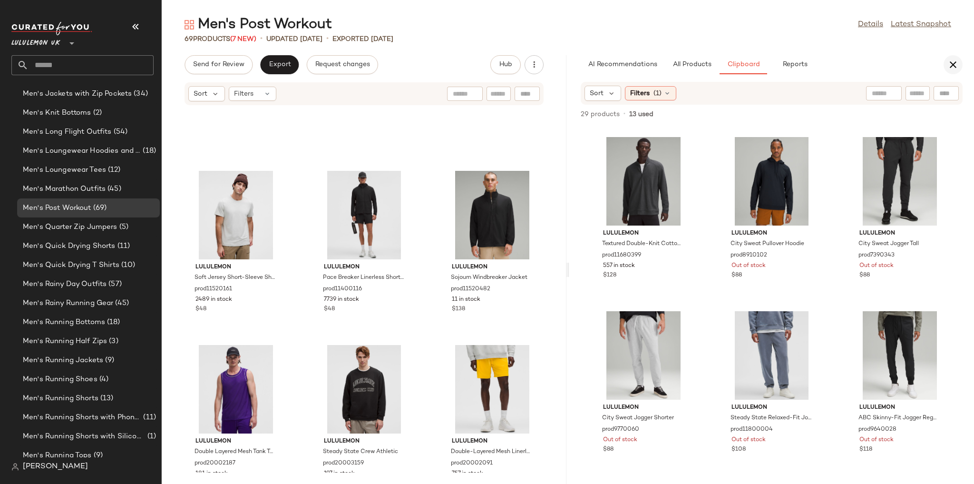
click at [958, 57] on button "button" at bounding box center [953, 64] width 19 height 19
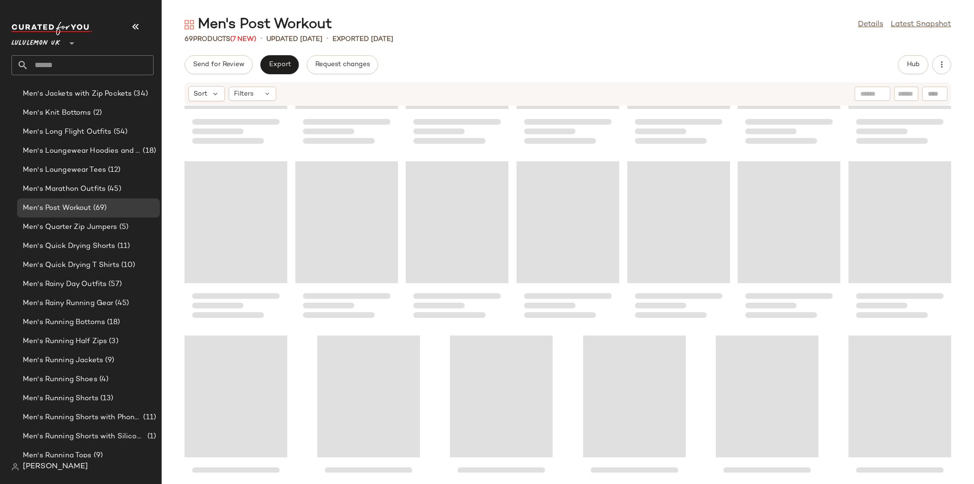
scroll to position [0, 0]
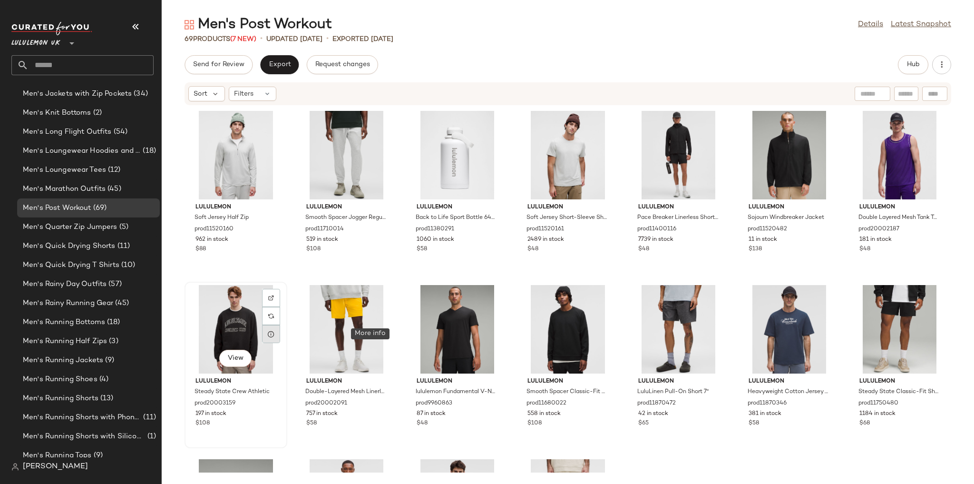
click at [280, 329] on div at bounding box center [271, 334] width 18 height 18
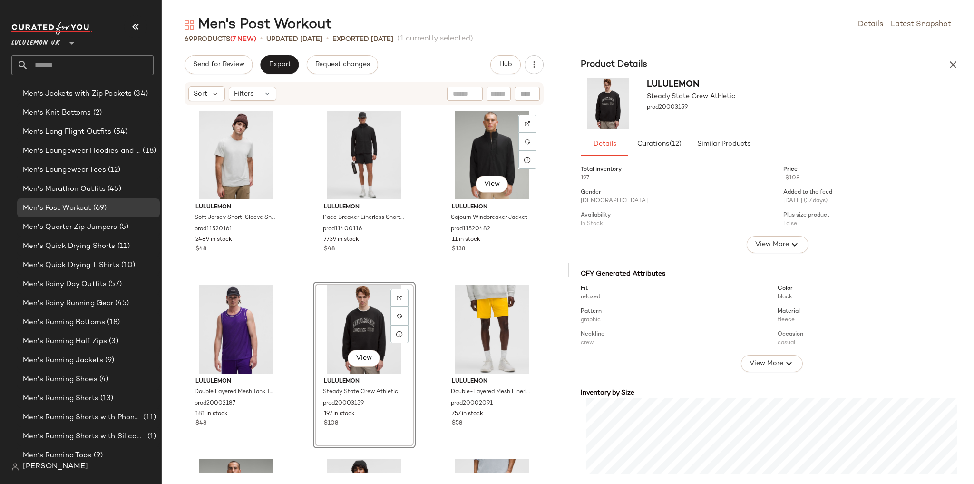
scroll to position [61, 0]
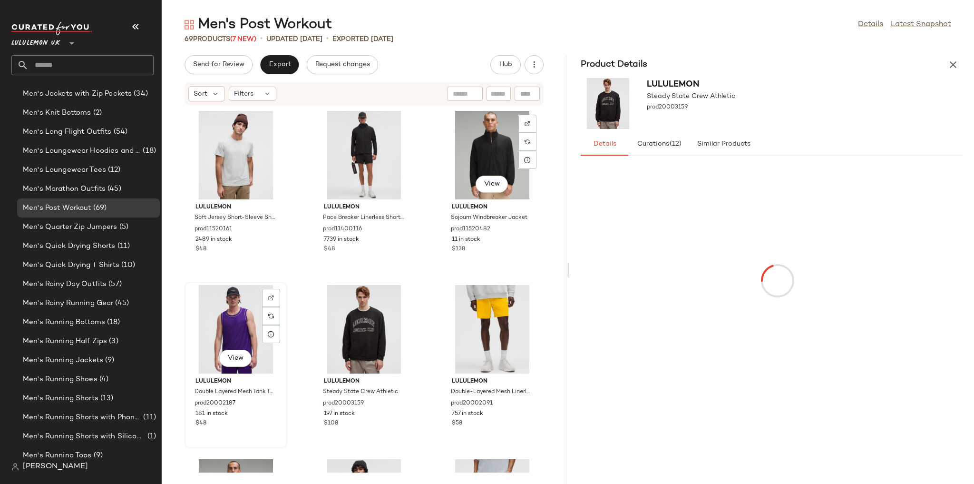
click at [232, 333] on div "View" at bounding box center [236, 329] width 96 height 88
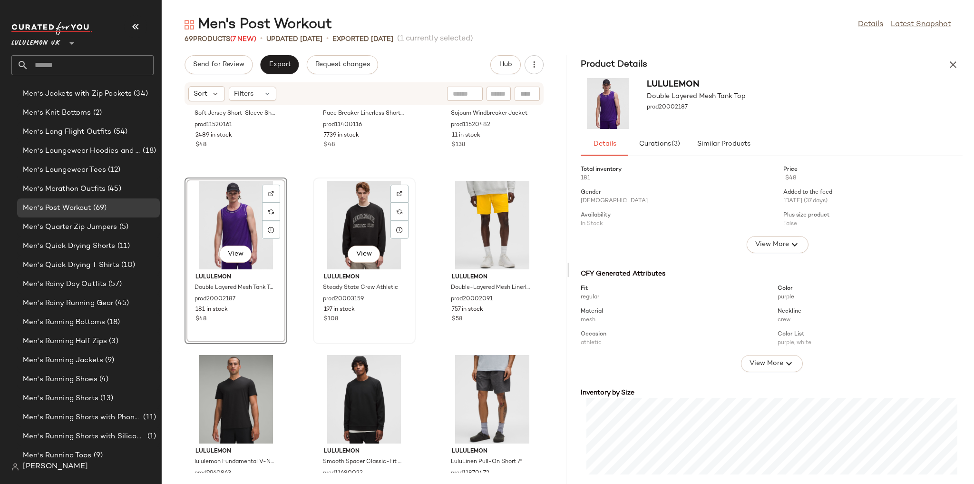
scroll to position [296, 0]
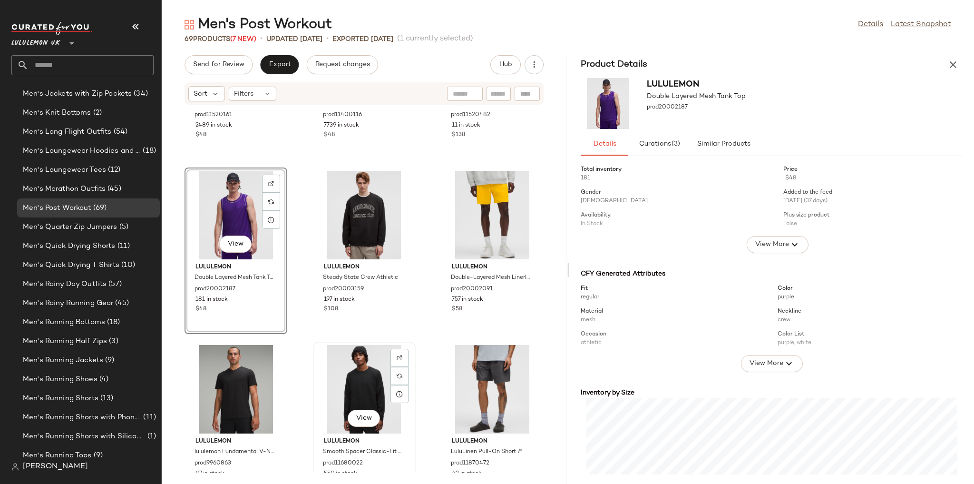
click at [375, 370] on div "View" at bounding box center [364, 389] width 96 height 88
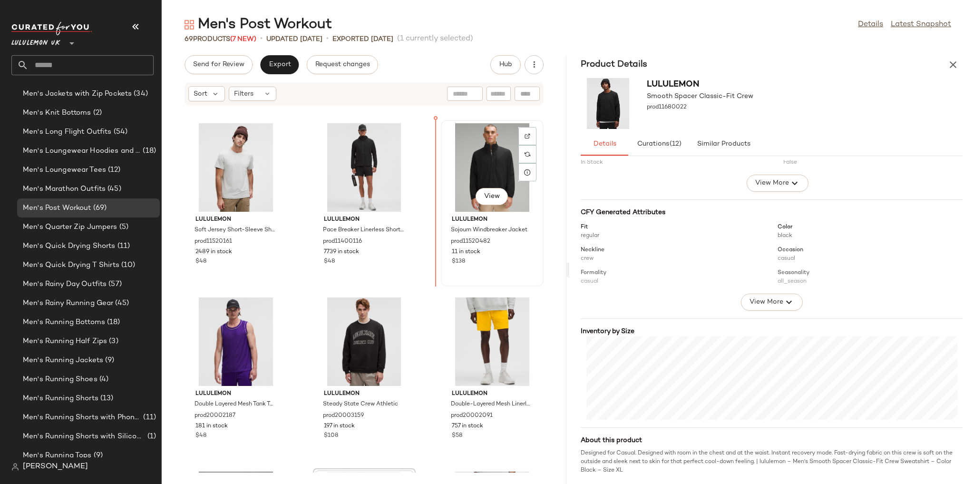
scroll to position [163, 0]
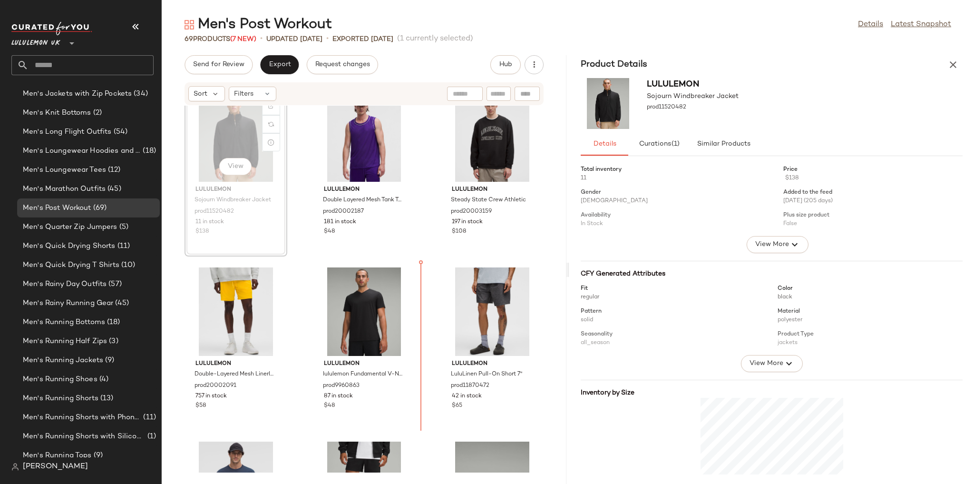
scroll to position [374, 0]
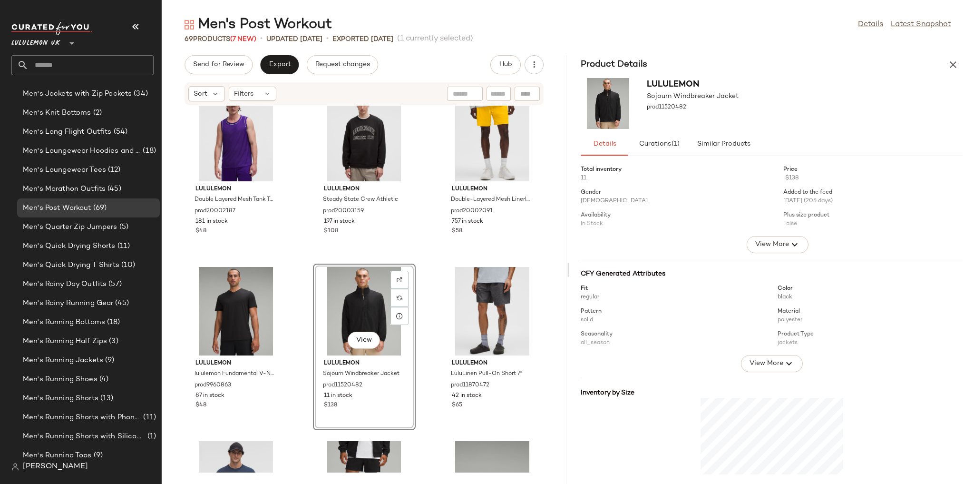
click at [426, 326] on div "lululemon Double Layered Mesh Tank Top prod20002187 181 in stock $48 lululemon …" at bounding box center [364, 289] width 405 height 367
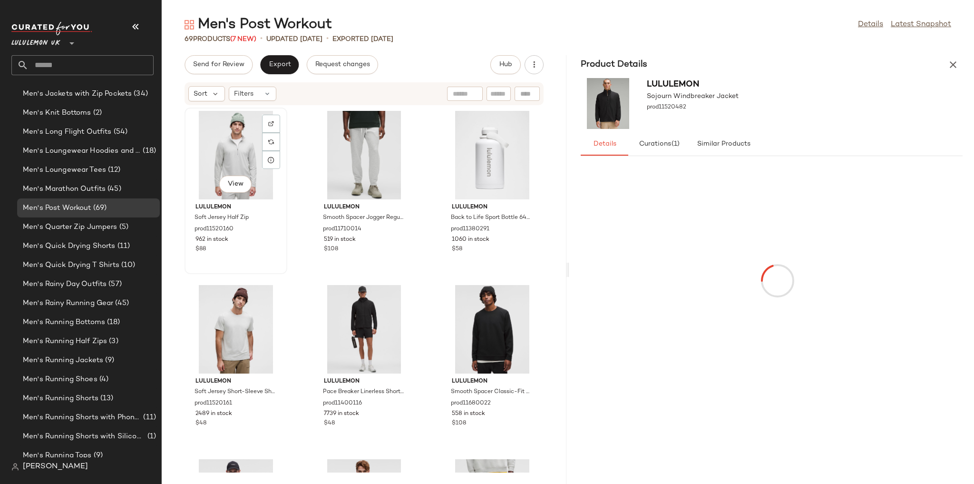
click at [240, 153] on div "View" at bounding box center [236, 155] width 96 height 88
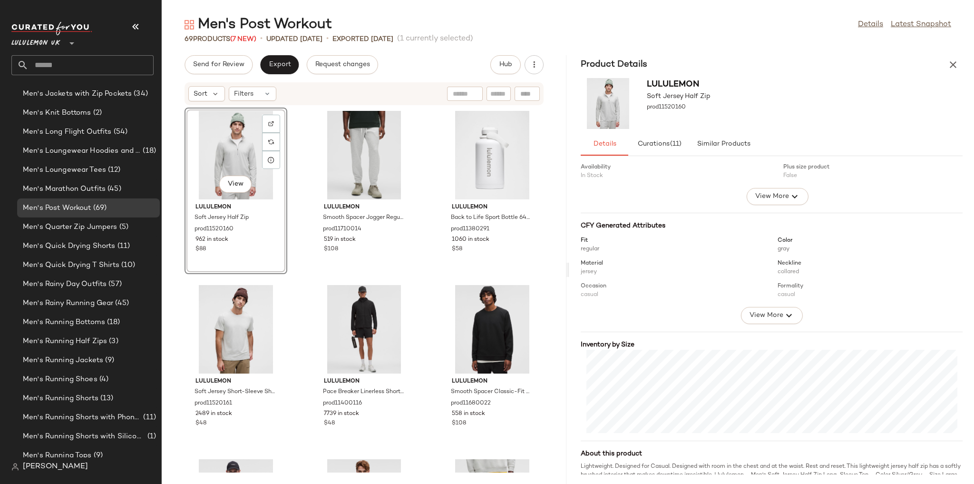
scroll to position [61, 0]
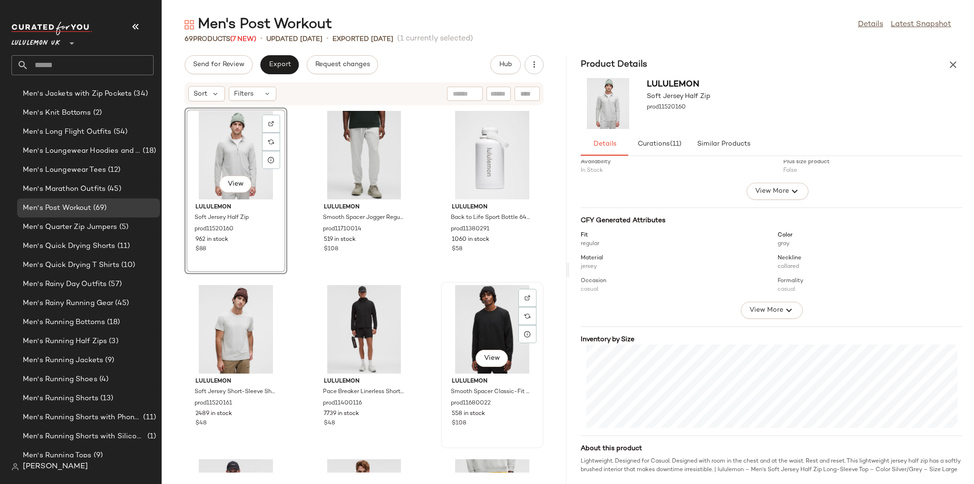
click at [466, 322] on div "View" at bounding box center [492, 329] width 96 height 88
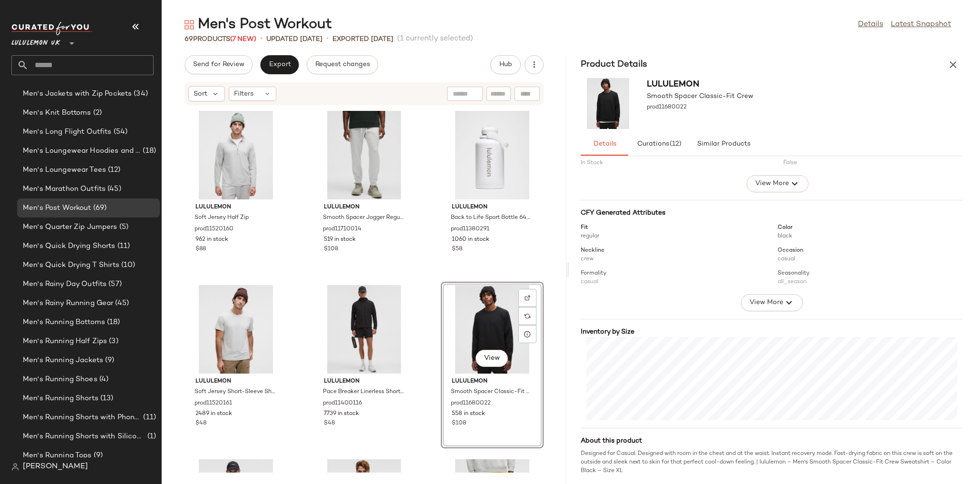
scroll to position [61, 0]
click at [430, 335] on div "lululemon Soft Jersey Half Zip prod11520160 962 in stock $88 lululemon Smooth S…" at bounding box center [364, 289] width 405 height 367
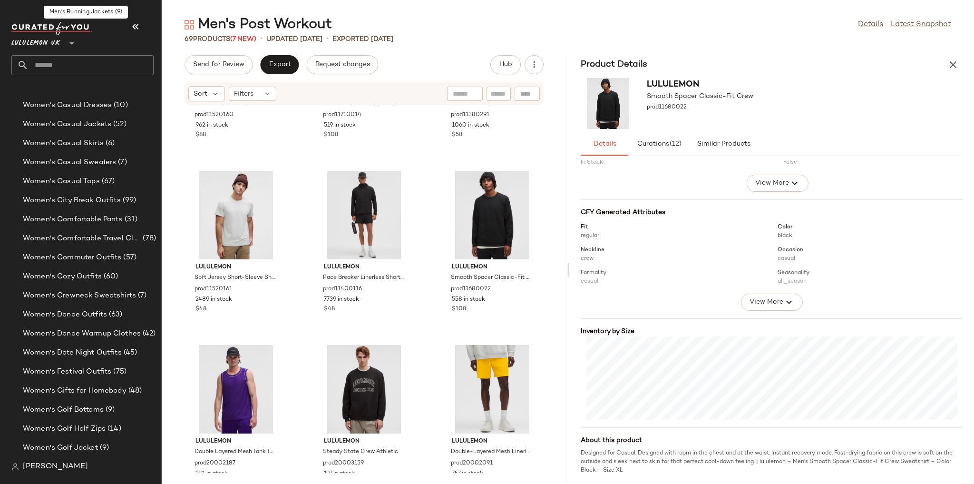
scroll to position [2279, 0]
click at [105, 323] on div "Women's Dance Warmup Clothes (42)" at bounding box center [88, 331] width 143 height 19
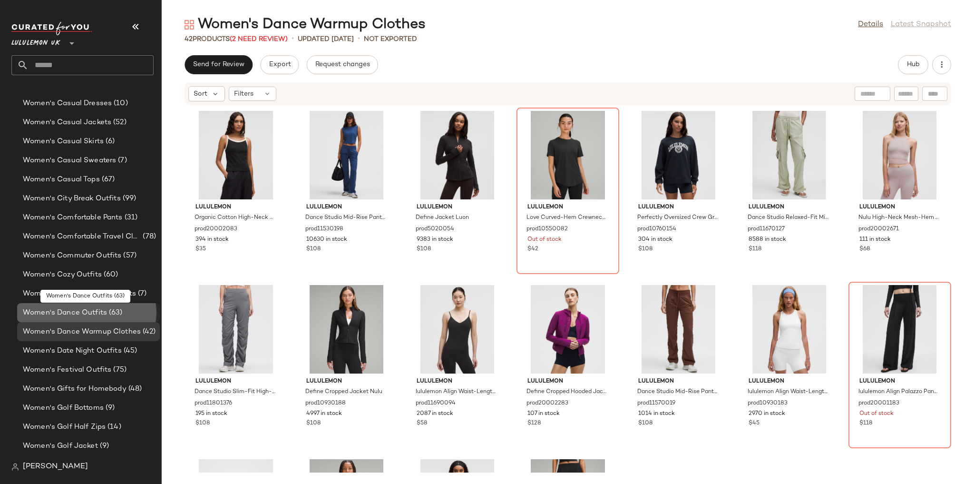
click at [103, 315] on span "Women's Dance Outfits" at bounding box center [65, 312] width 84 height 11
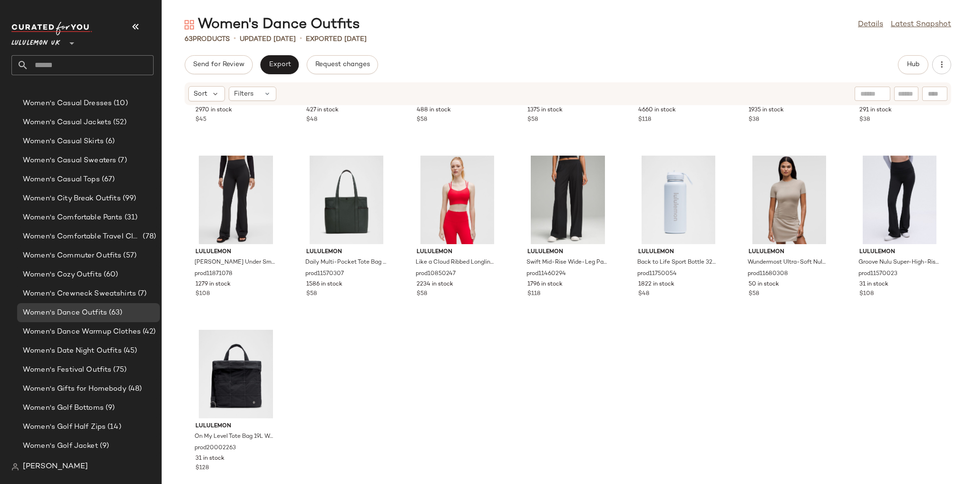
scroll to position [1550, 0]
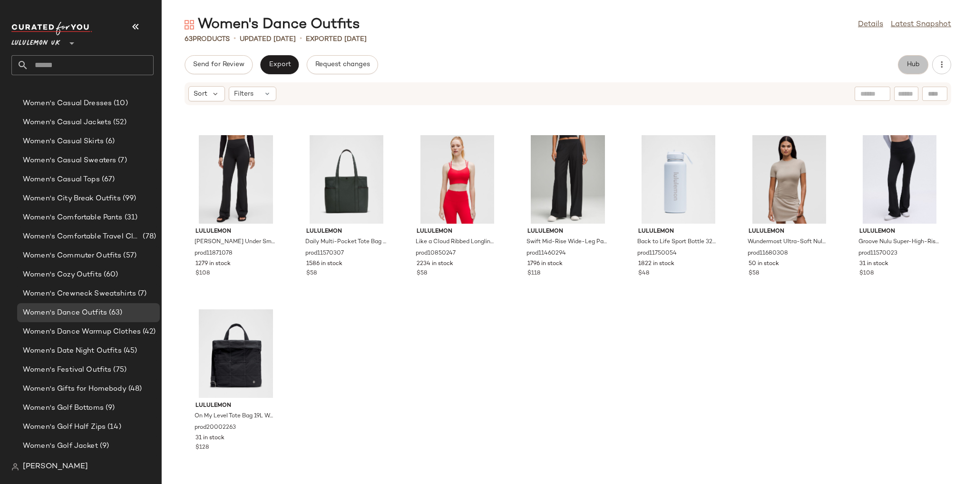
click at [908, 62] on span "Hub" at bounding box center [913, 65] width 13 height 8
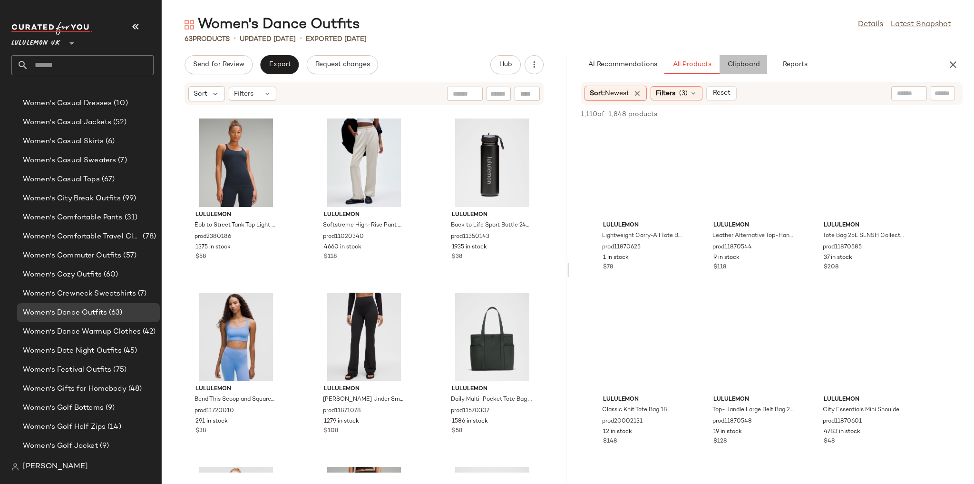
click at [738, 71] on button "Clipboard" at bounding box center [744, 64] width 48 height 19
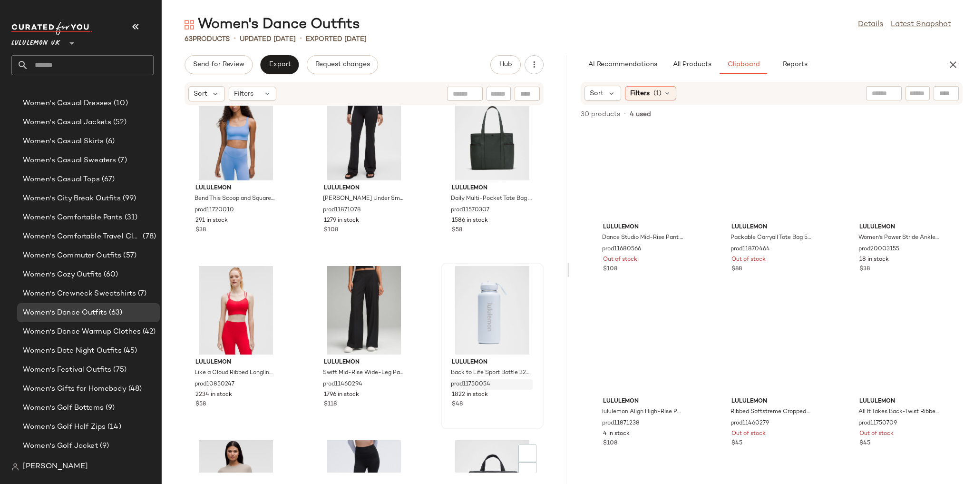
scroll to position [3292, 0]
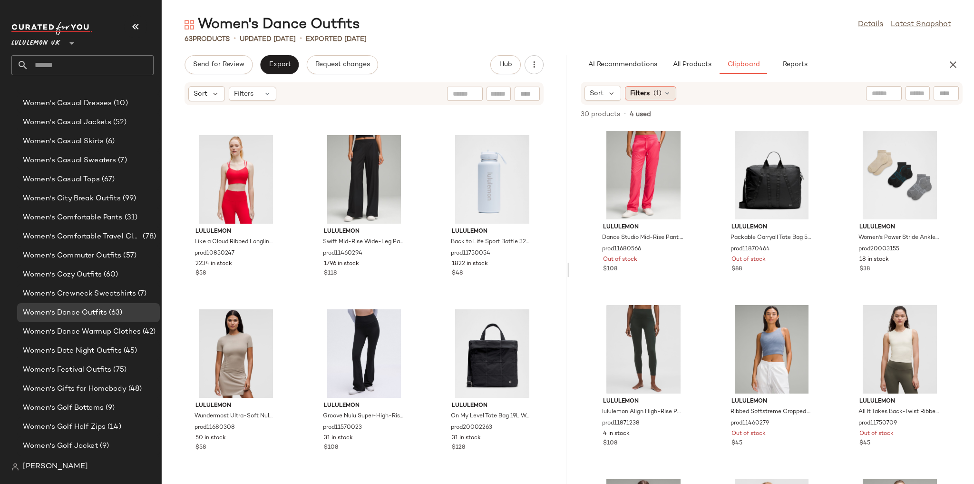
click at [674, 95] on div "Filters (1)" at bounding box center [650, 93] width 51 height 14
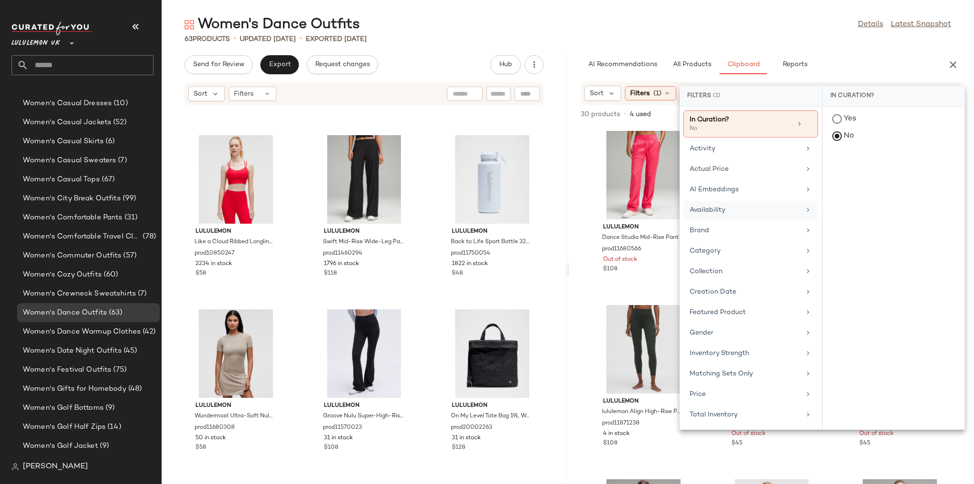
click at [730, 214] on div "Availability" at bounding box center [745, 210] width 111 height 10
click at [859, 177] on div "in_stock" at bounding box center [894, 188] width 142 height 23
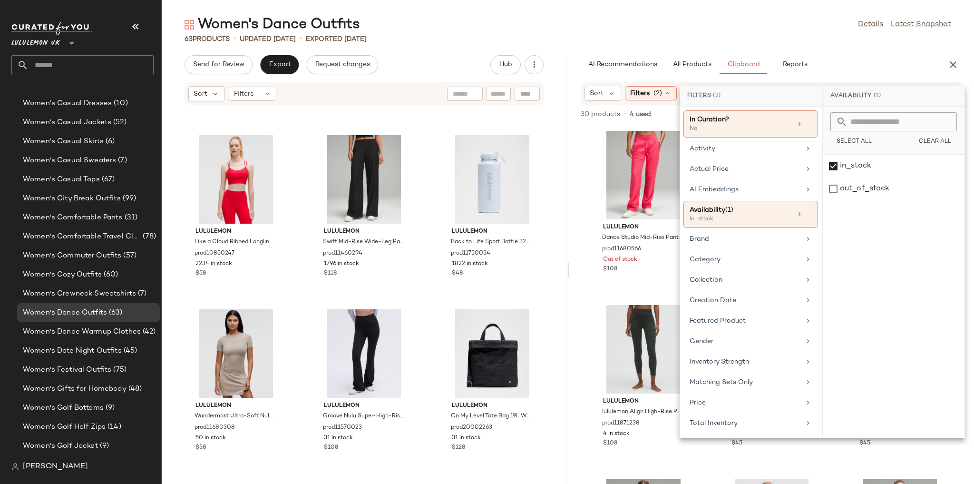
click at [774, 42] on div "63 Products • updated [DATE] • Exported [DATE]" at bounding box center [568, 39] width 813 height 10
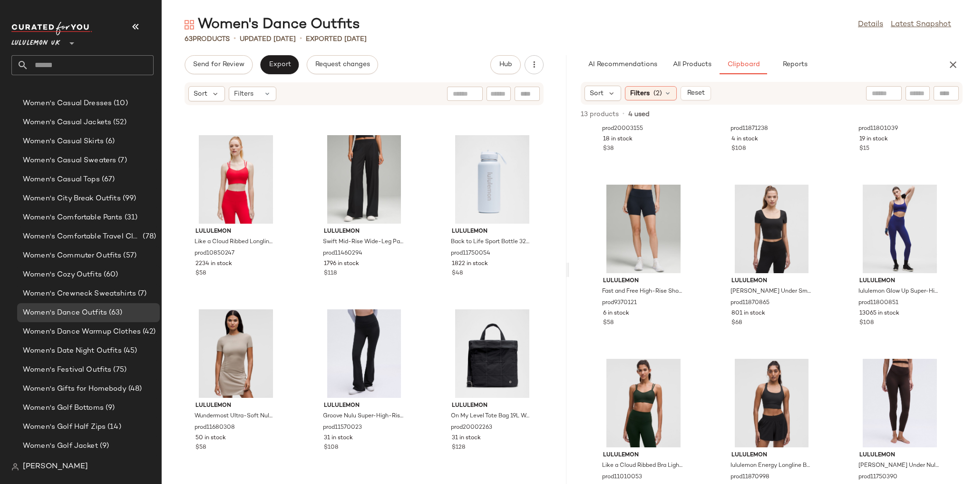
scroll to position [0, 0]
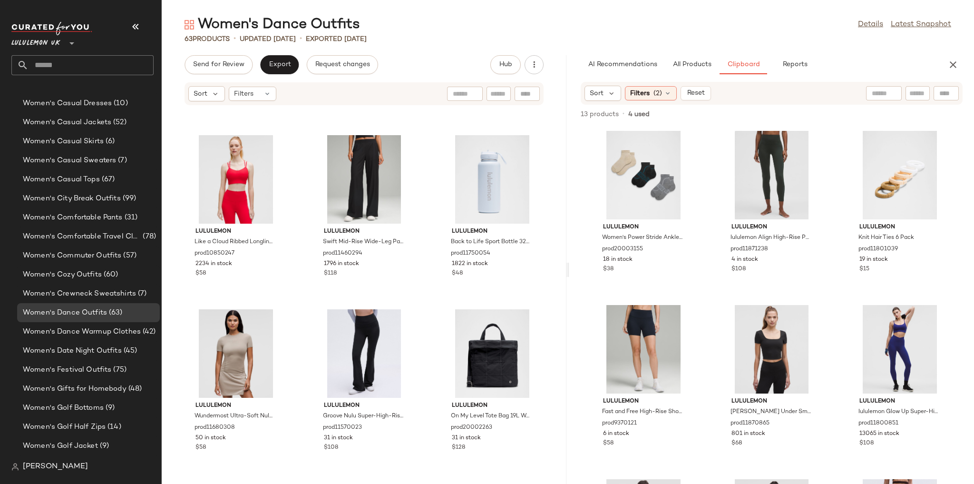
click at [963, 65] on div "AI Recommendations All Products Clipboard Reports" at bounding box center [771, 64] width 405 height 19
click at [957, 64] on icon "button" at bounding box center [953, 64] width 11 height 11
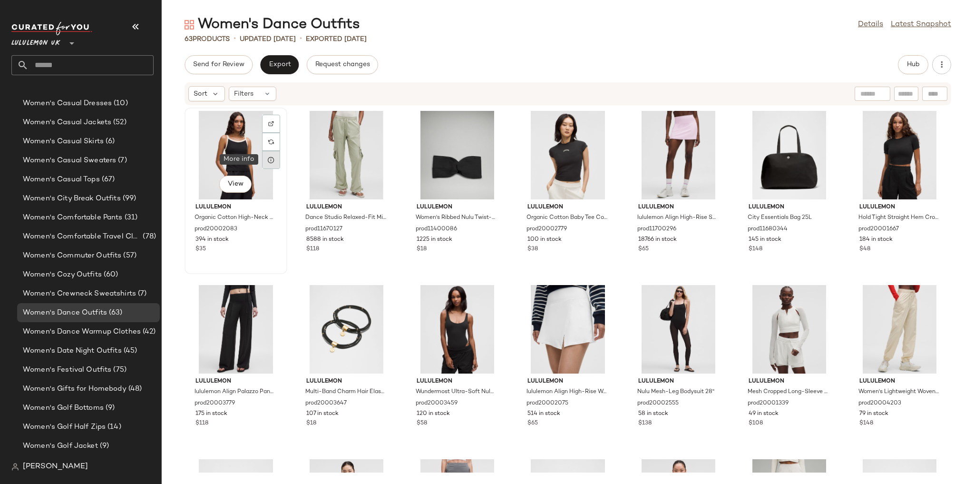
click at [272, 167] on div at bounding box center [271, 160] width 18 height 18
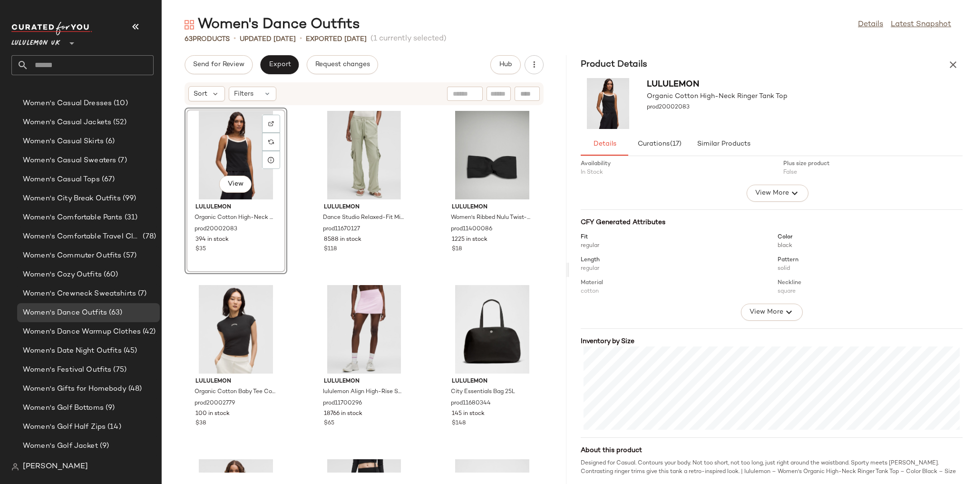
scroll to position [53, 0]
click at [355, 144] on div "View" at bounding box center [364, 155] width 96 height 88
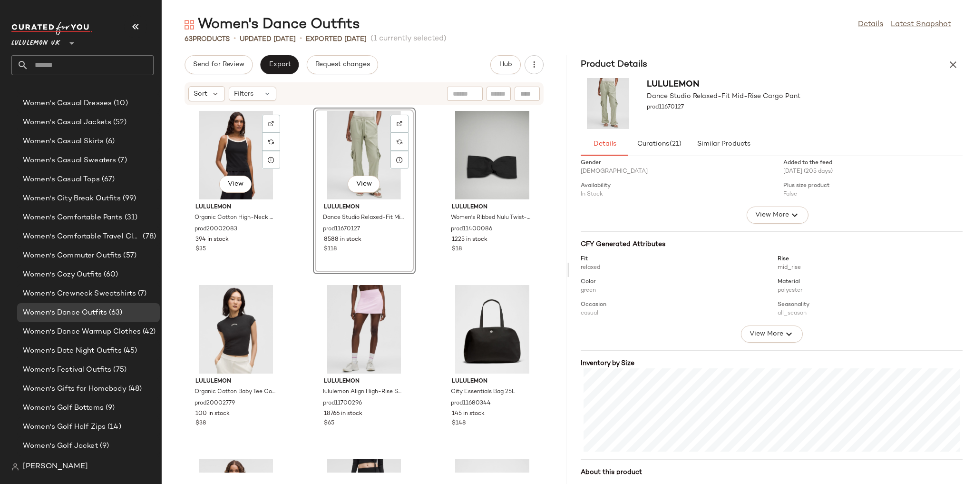
scroll to position [70, 0]
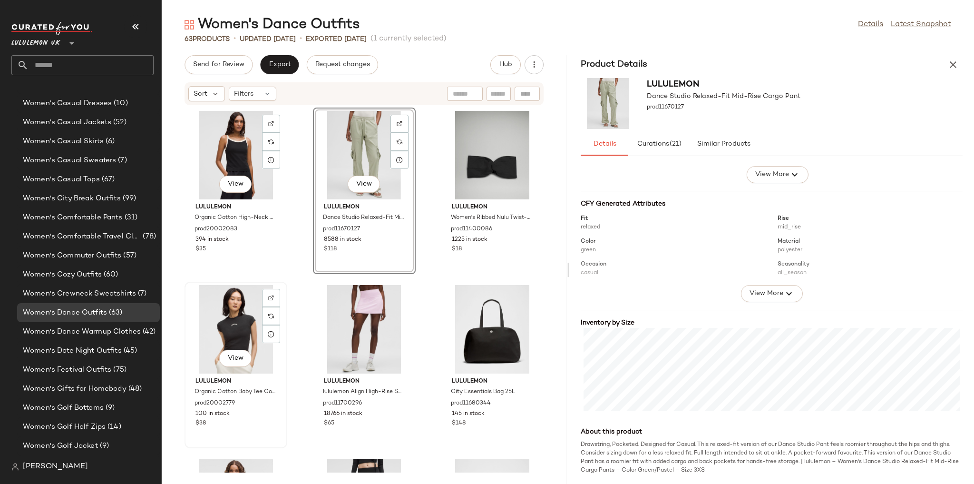
click at [239, 320] on div "View" at bounding box center [236, 329] width 96 height 88
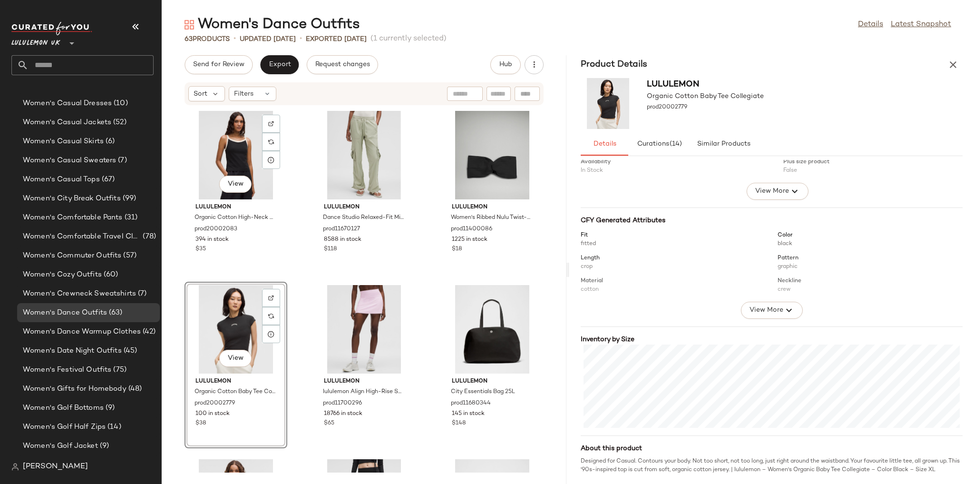
scroll to position [152, 0]
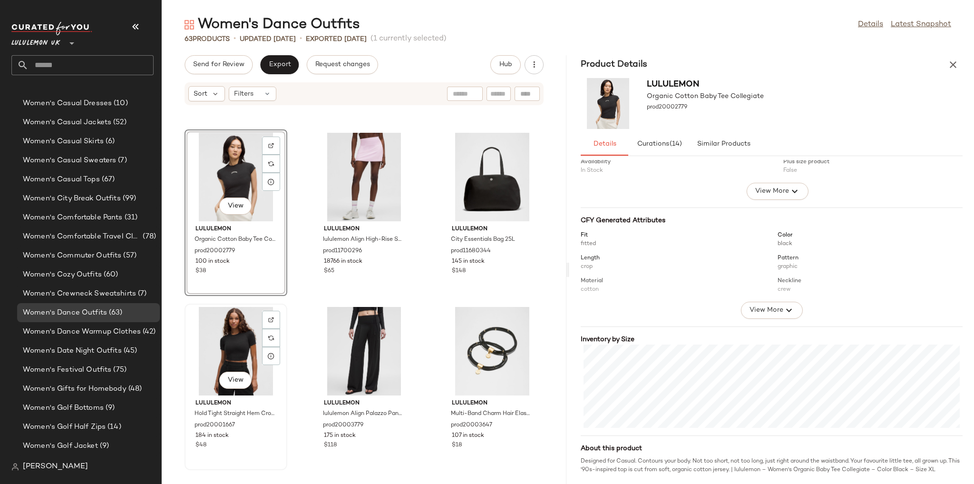
click at [234, 343] on div "View" at bounding box center [236, 351] width 96 height 88
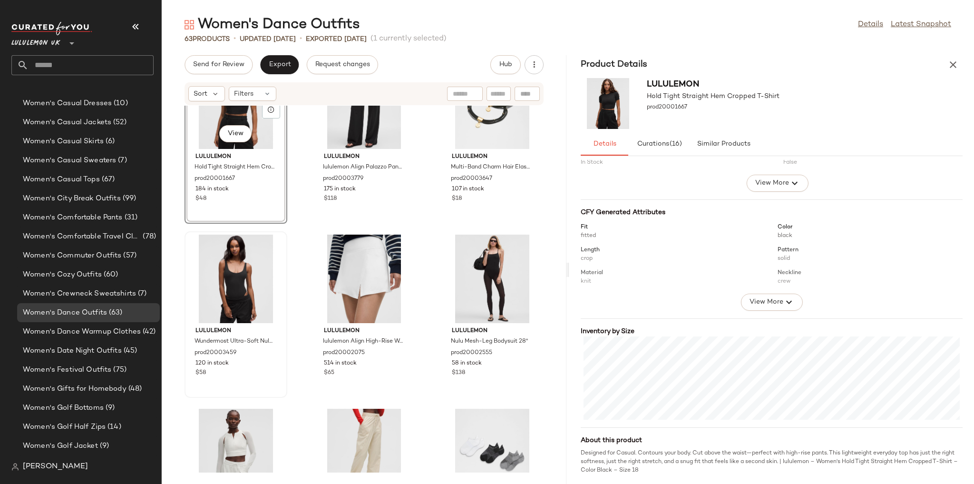
scroll to position [388, 0]
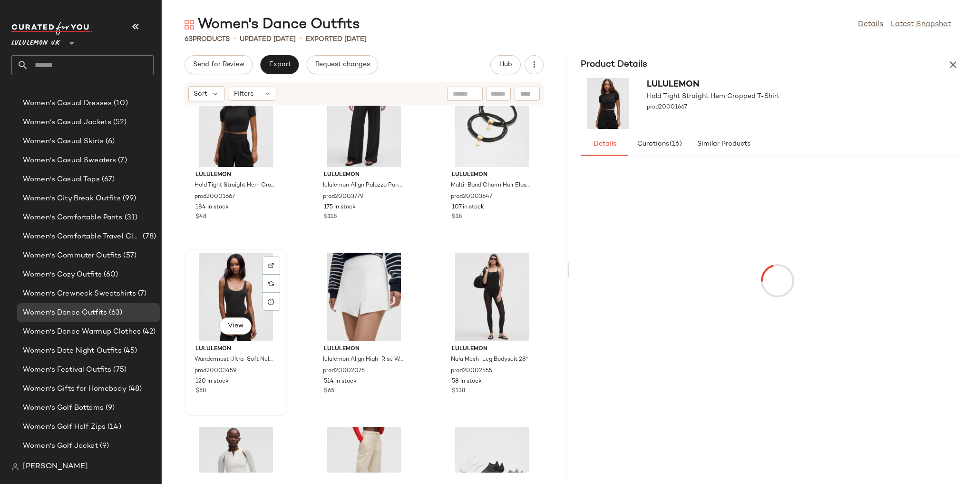
click at [220, 307] on div "View" at bounding box center [236, 297] width 96 height 88
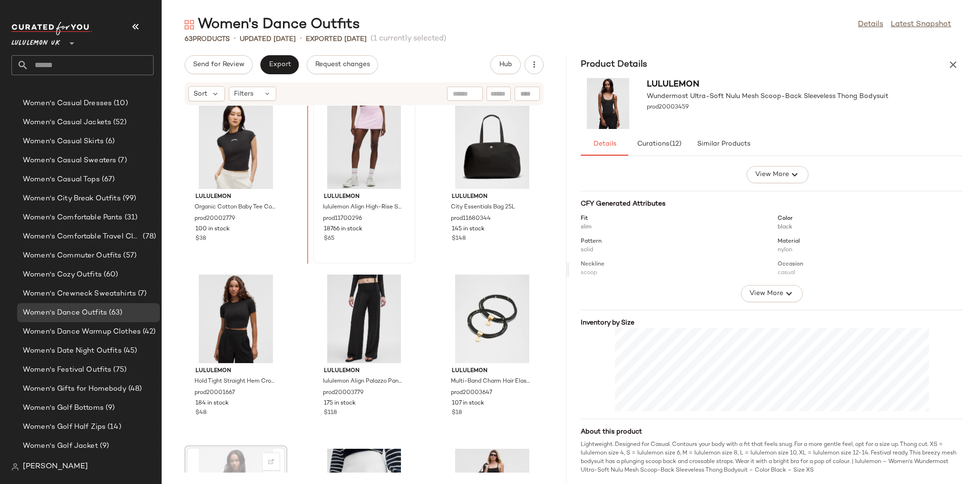
scroll to position [165, 0]
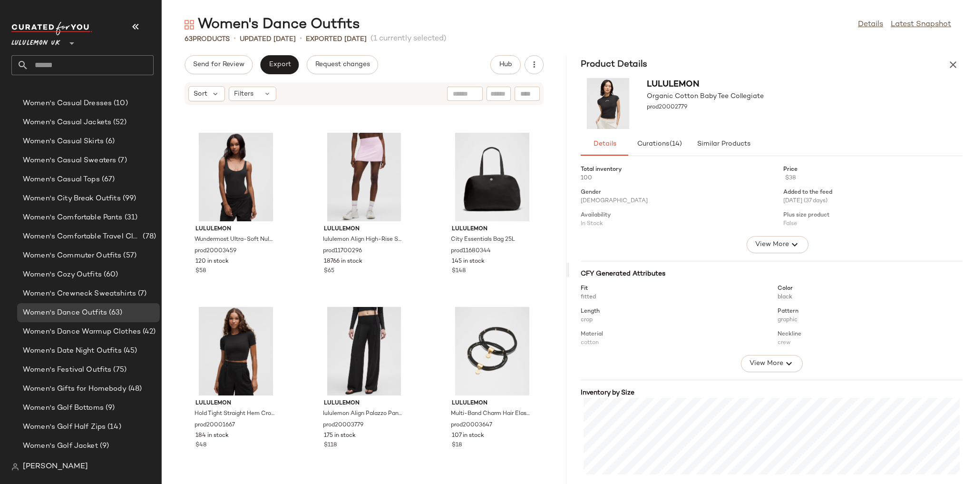
scroll to position [143, 0]
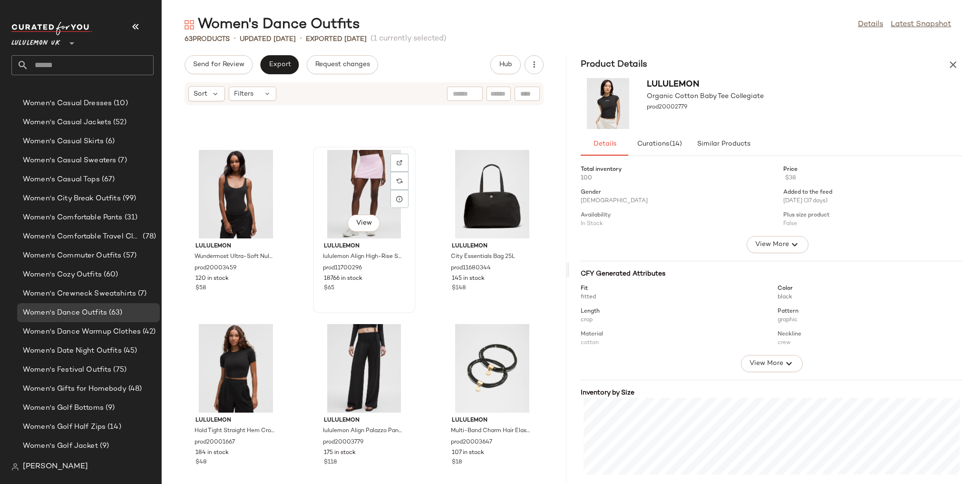
click at [357, 187] on div "View" at bounding box center [364, 194] width 96 height 88
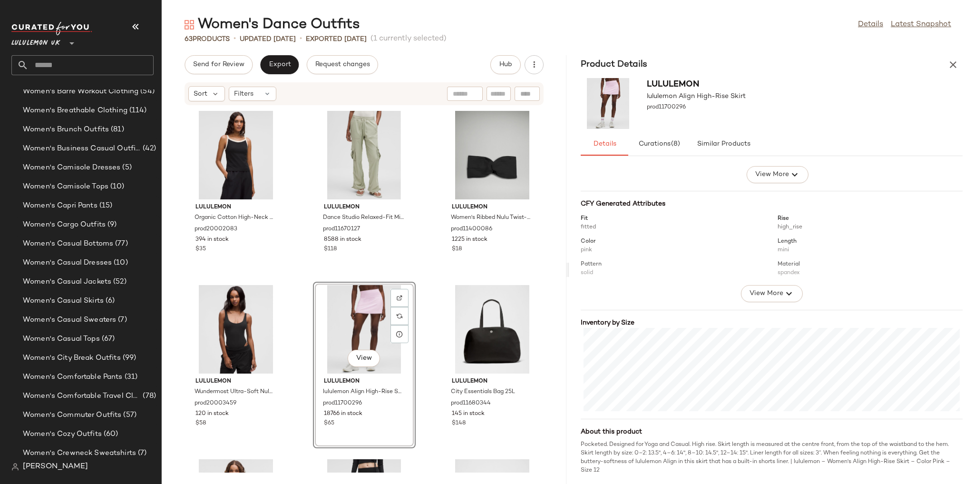
scroll to position [2089, 0]
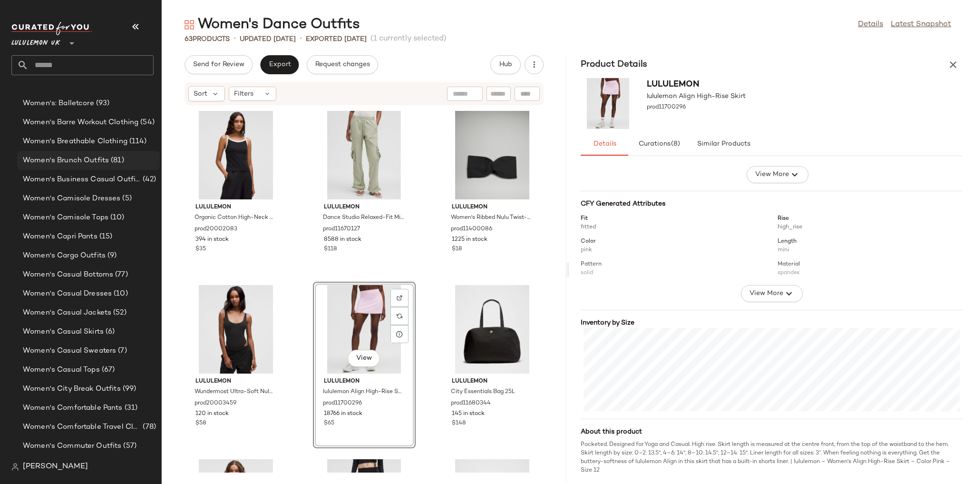
click at [100, 152] on div "Women's Brunch Outfits (81)" at bounding box center [88, 160] width 143 height 19
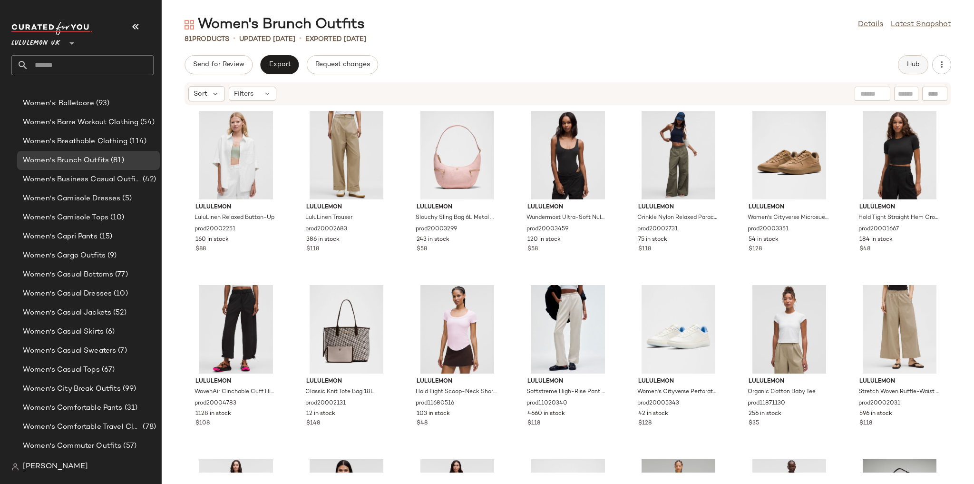
click at [918, 59] on button "Hub" at bounding box center [913, 64] width 30 height 19
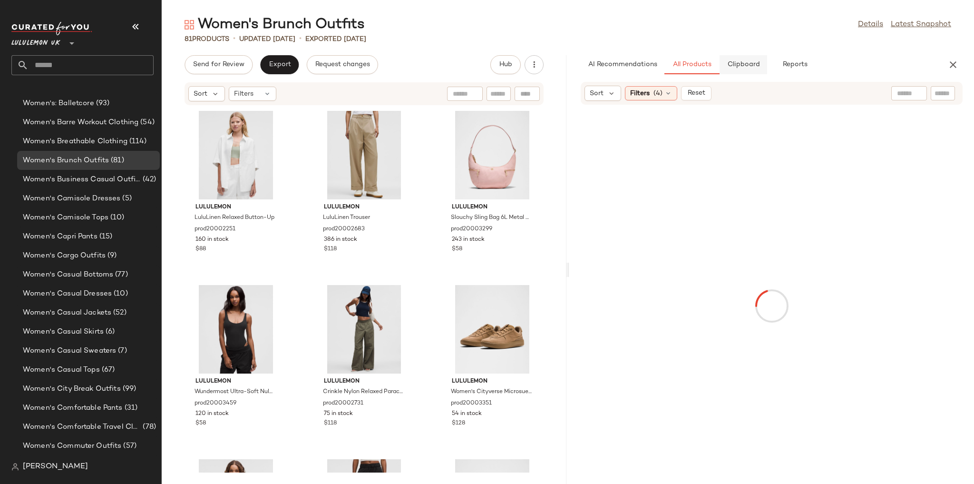
click at [752, 70] on button "Clipboard" at bounding box center [744, 64] width 48 height 19
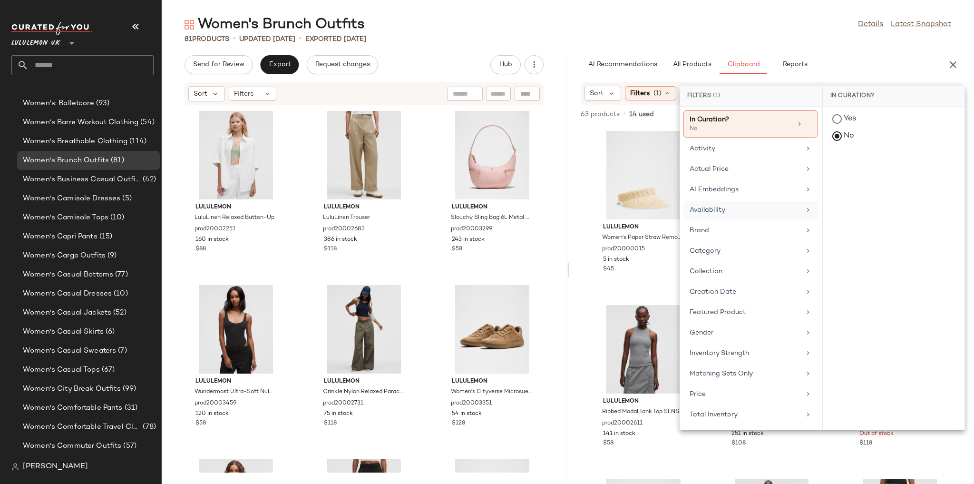
click at [733, 221] on div "Availability" at bounding box center [751, 230] width 135 height 19
click at [845, 177] on div "in_stock" at bounding box center [894, 188] width 142 height 23
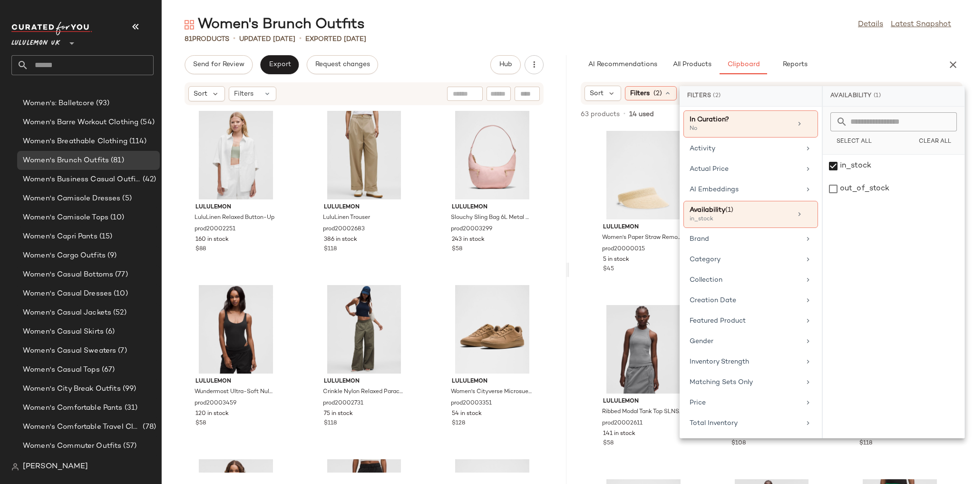
click at [810, 44] on div "Women's Brunch Outfits Details Latest Snapshot 81 Products • updated [DATE] • E…" at bounding box center [568, 249] width 813 height 469
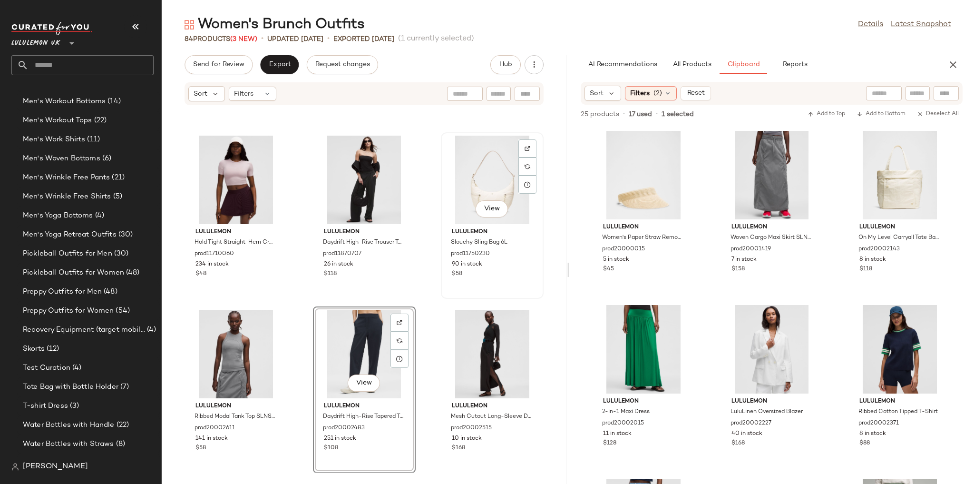
scroll to position [2089, 0]
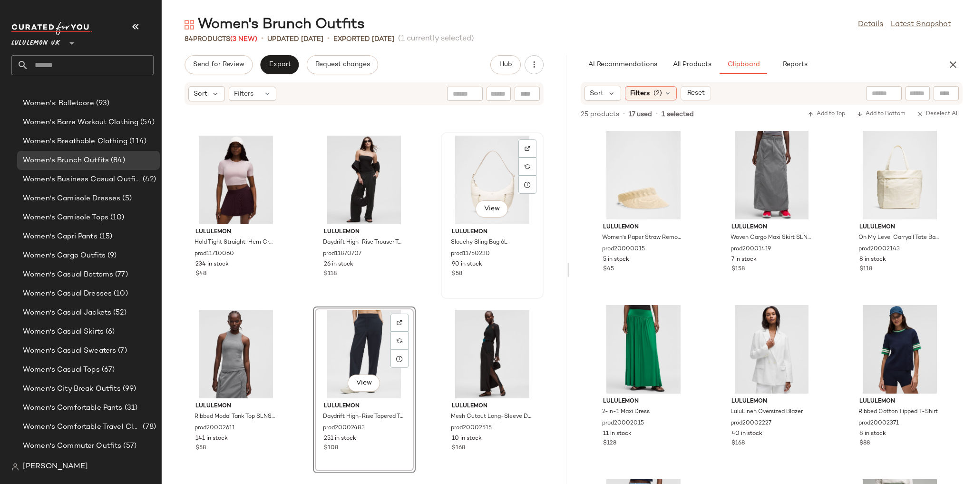
click at [442, 289] on div "View lululemon Slouchy Sling Bag 6L prod11750230 90 in stock $58" at bounding box center [492, 215] width 101 height 165
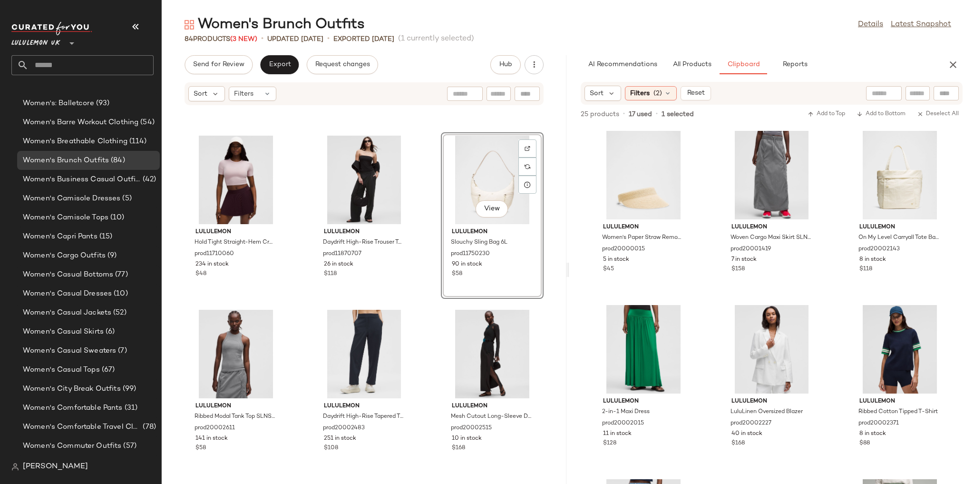
click at [431, 296] on div "lululemon Wundermost Ultra-Soft Nulu Spaghetti-Strap Adjustable Cami prod118709…" at bounding box center [364, 289] width 405 height 367
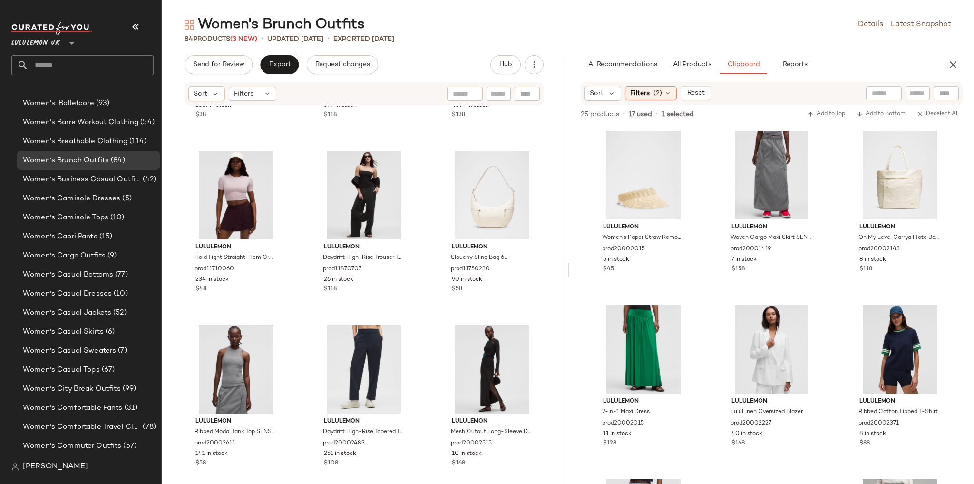
scroll to position [4510, 0]
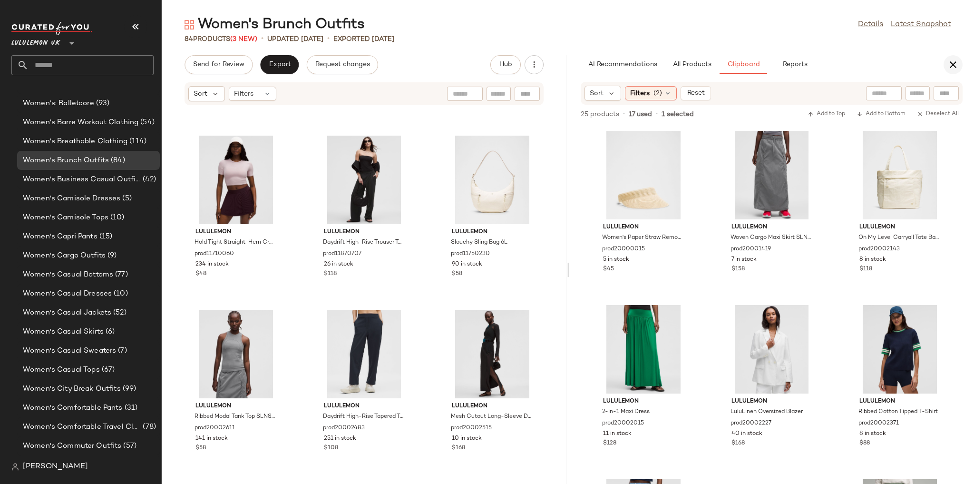
click at [946, 67] on button "button" at bounding box center [953, 64] width 19 height 19
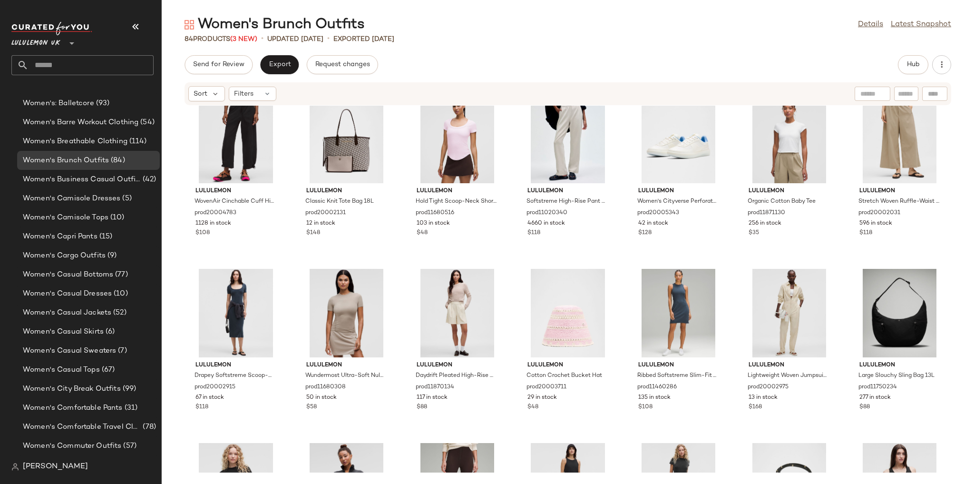
scroll to position [0, 0]
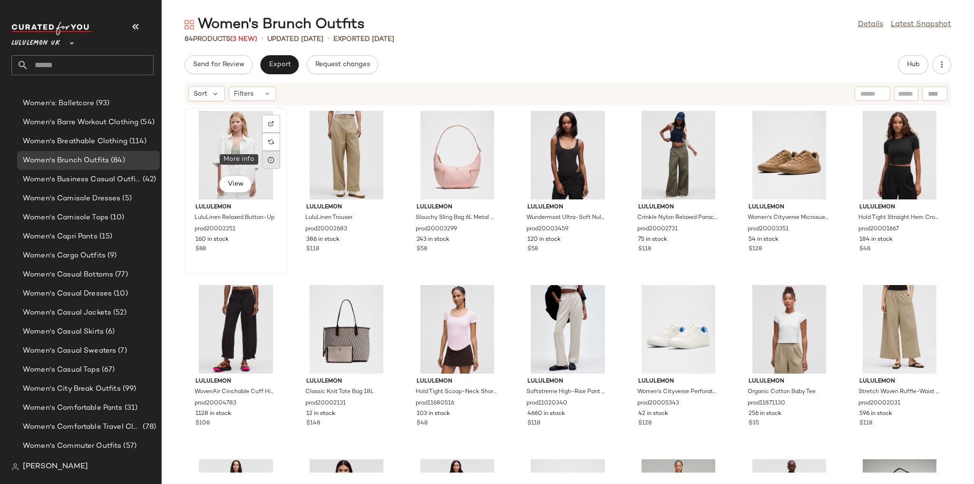
click at [268, 158] on icon at bounding box center [271, 160] width 8 height 8
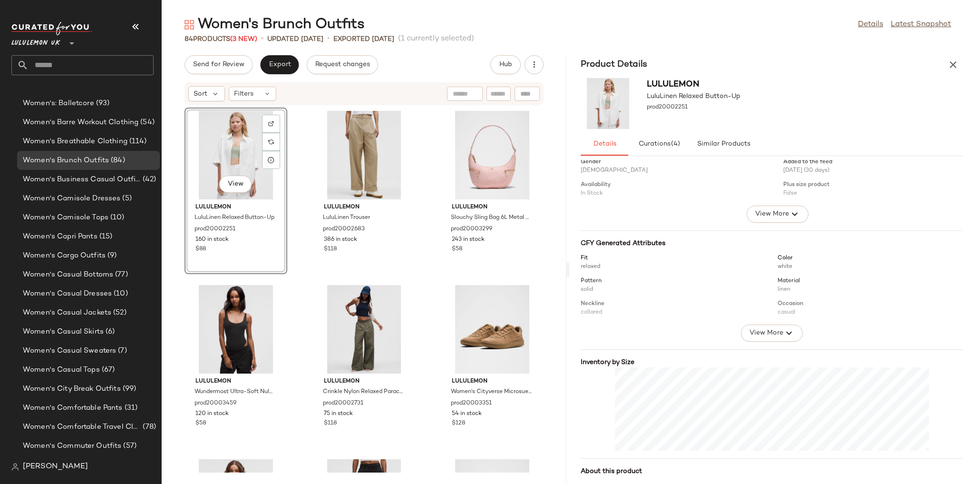
scroll to position [61, 0]
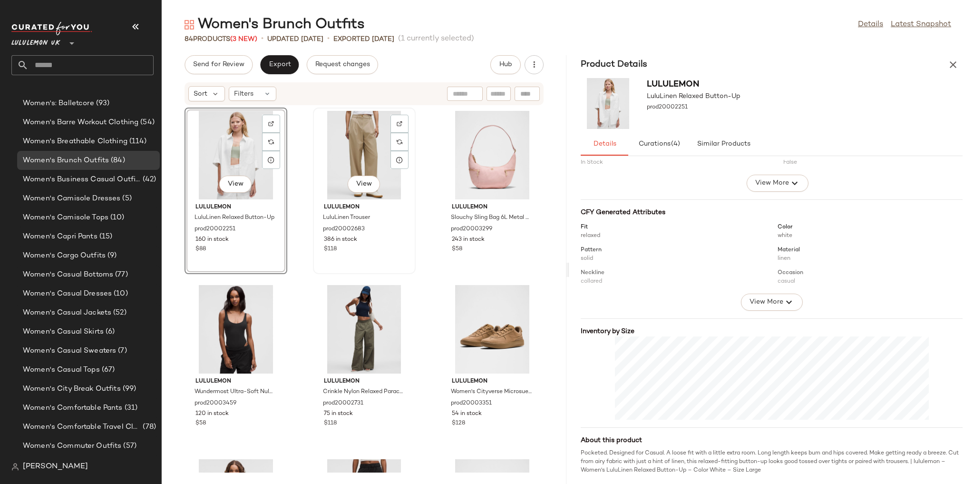
click at [344, 160] on div "View" at bounding box center [364, 155] width 96 height 88
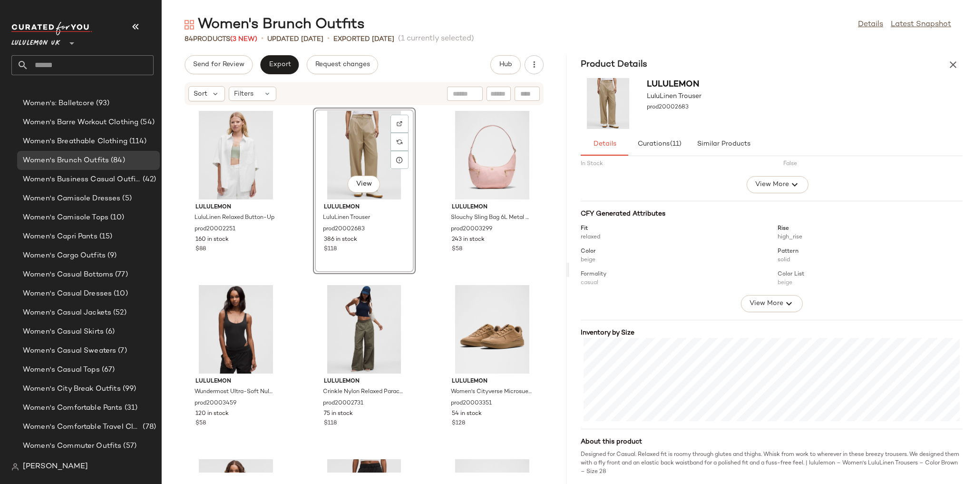
scroll to position [61, 0]
click at [232, 344] on div "View" at bounding box center [236, 329] width 96 height 88
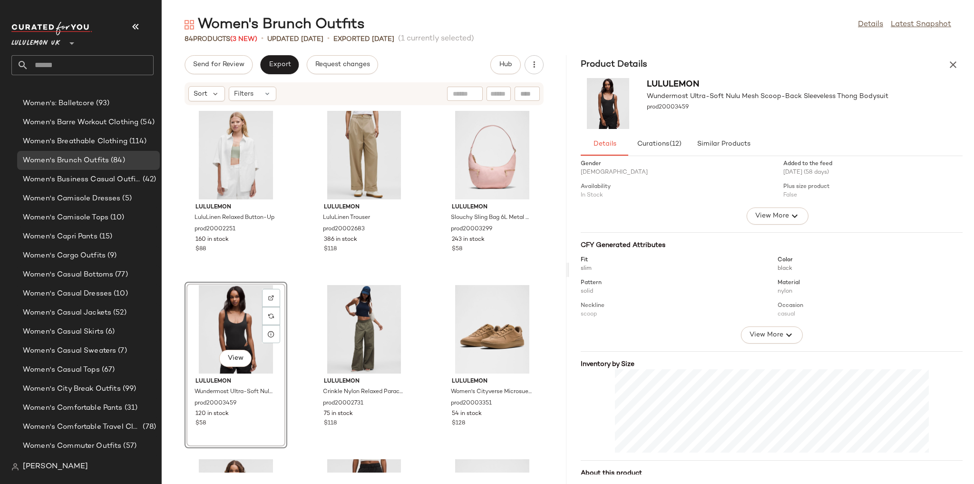
scroll to position [70, 0]
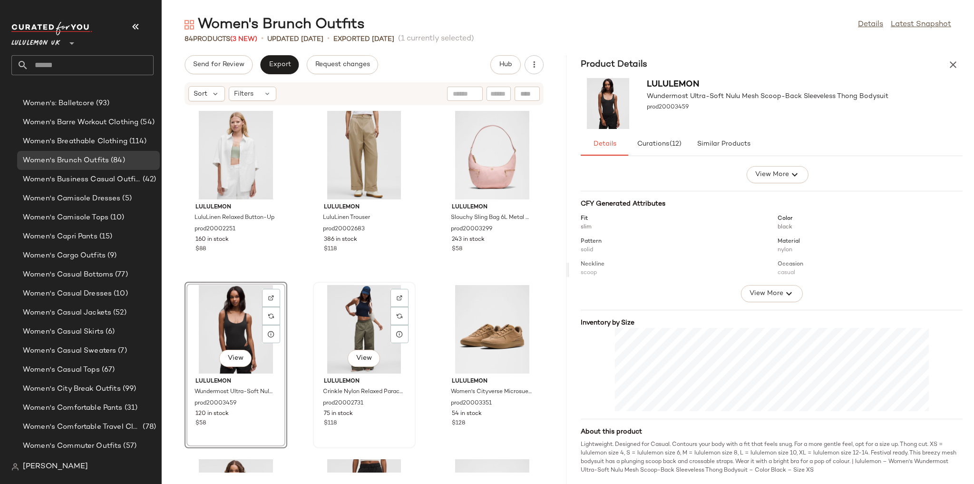
click at [352, 333] on div "View" at bounding box center [364, 329] width 96 height 88
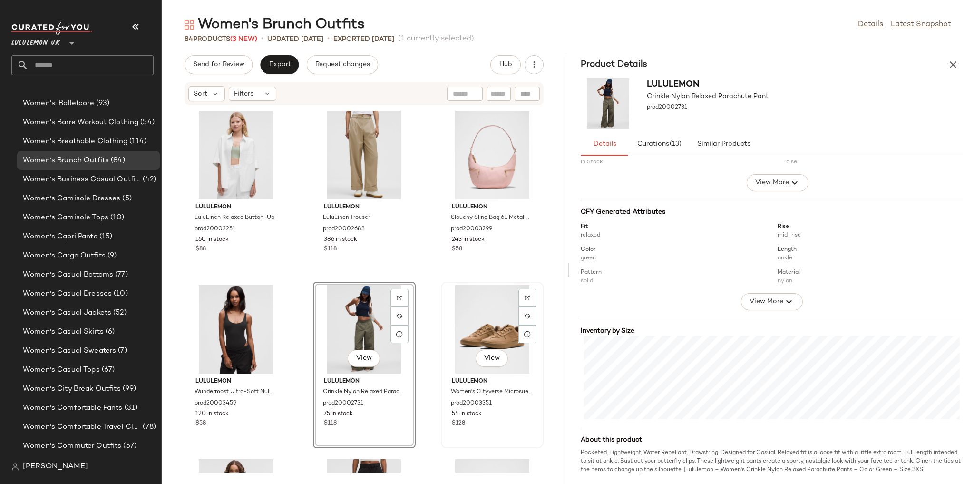
click at [466, 333] on div "View" at bounding box center [492, 329] width 96 height 88
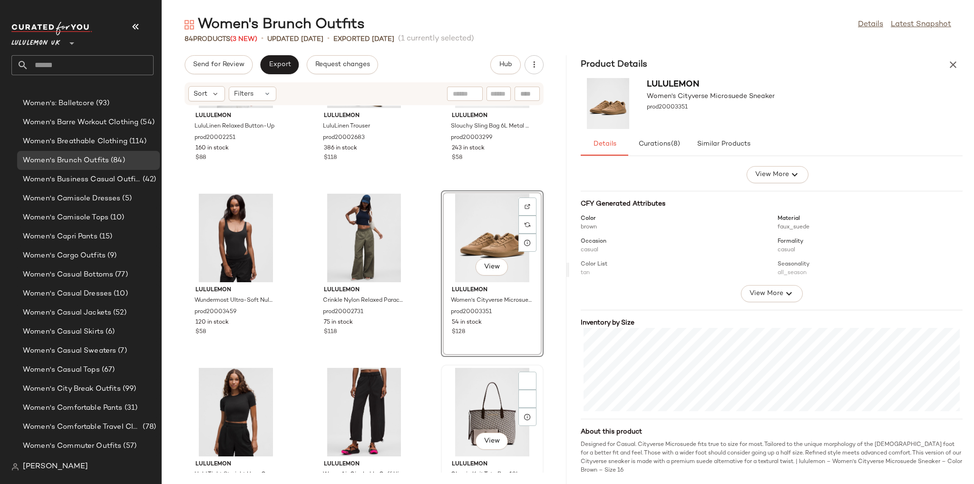
scroll to position [114, 0]
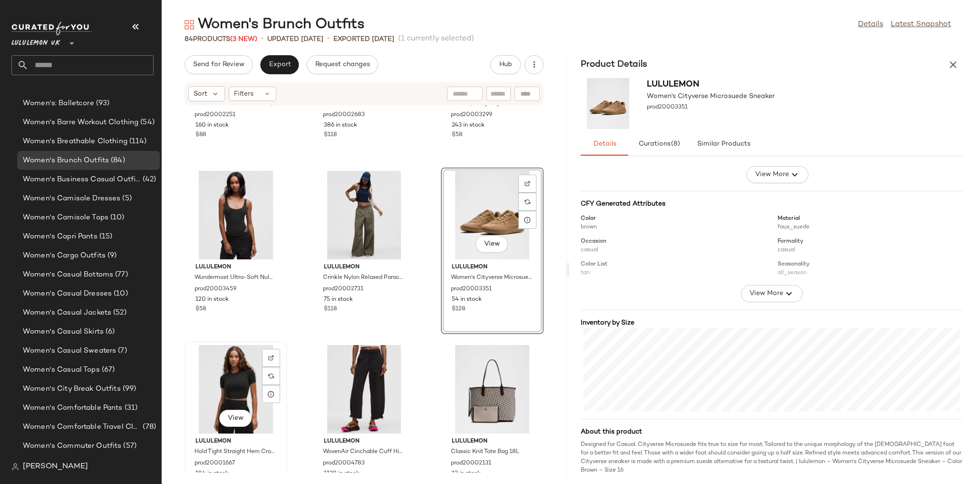
click at [225, 375] on div "View" at bounding box center [236, 389] width 96 height 88
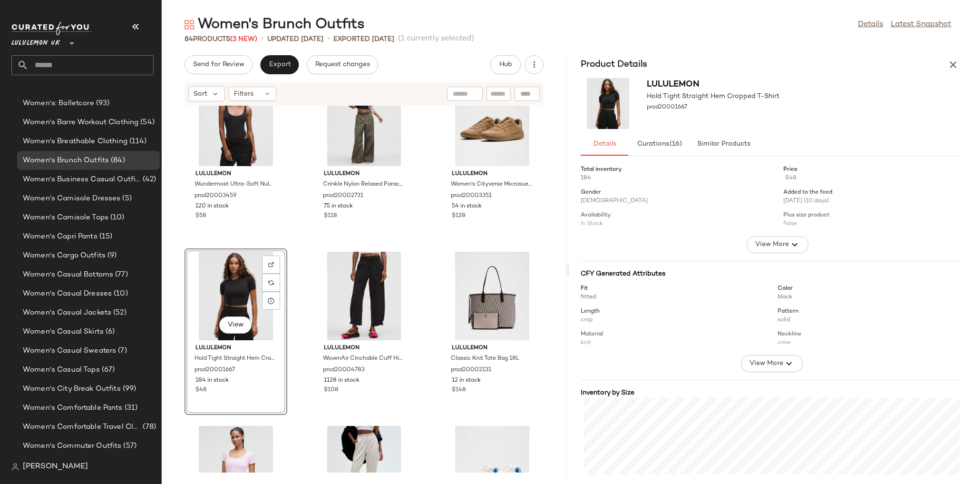
scroll to position [236, 0]
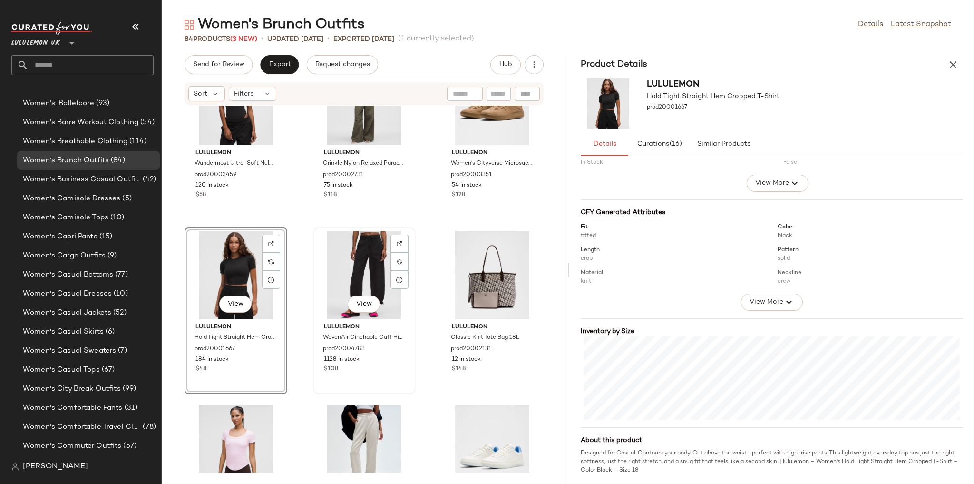
click at [320, 269] on div "View" at bounding box center [364, 275] width 96 height 88
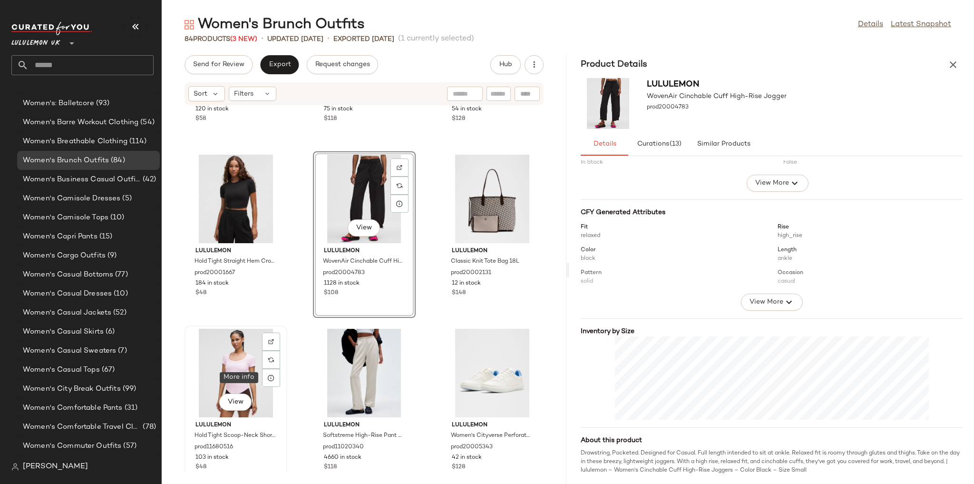
click at [247, 370] on div "View" at bounding box center [236, 373] width 96 height 88
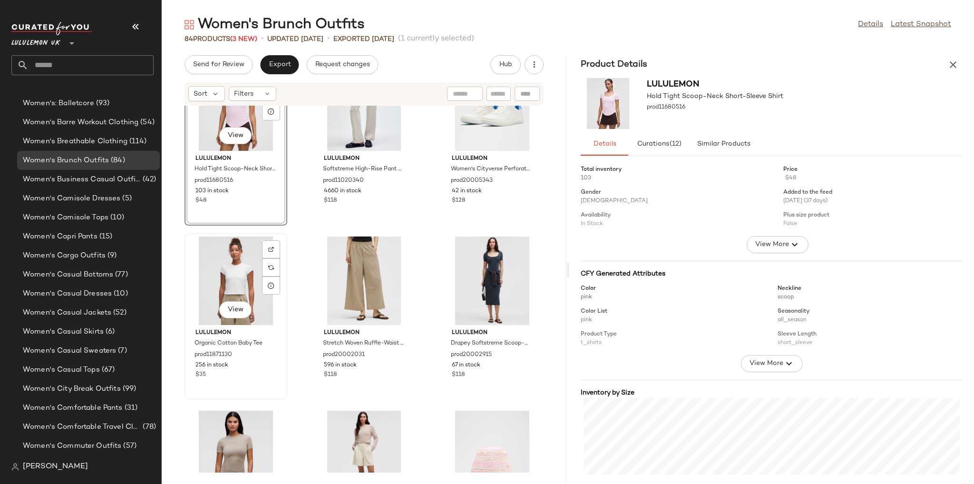
click at [242, 282] on div "View" at bounding box center [236, 280] width 96 height 88
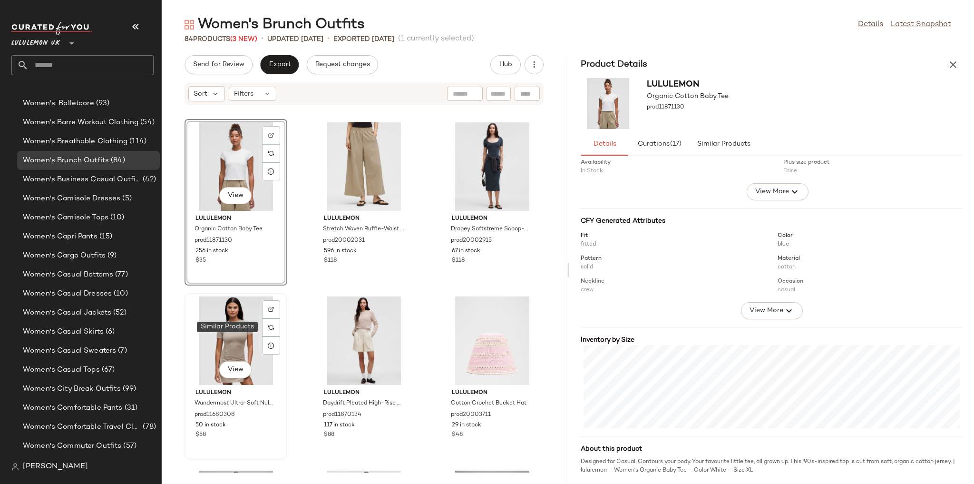
click at [270, 327] on img at bounding box center [271, 327] width 6 height 6
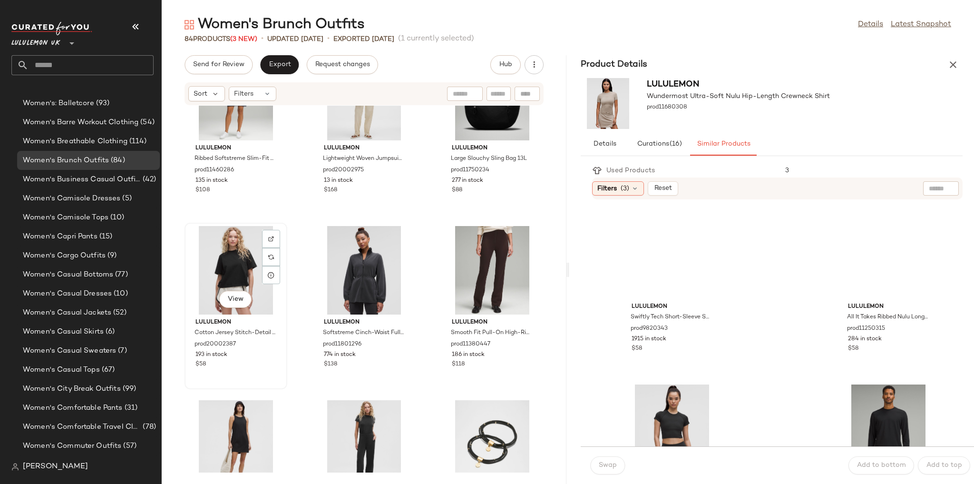
click at [200, 281] on div "View" at bounding box center [236, 270] width 96 height 88
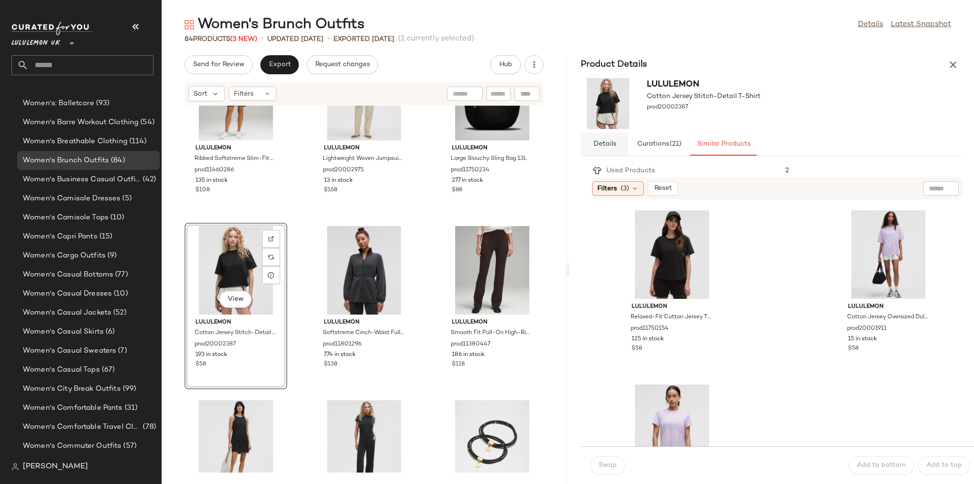
click at [605, 143] on span "Details" at bounding box center [604, 144] width 23 height 8
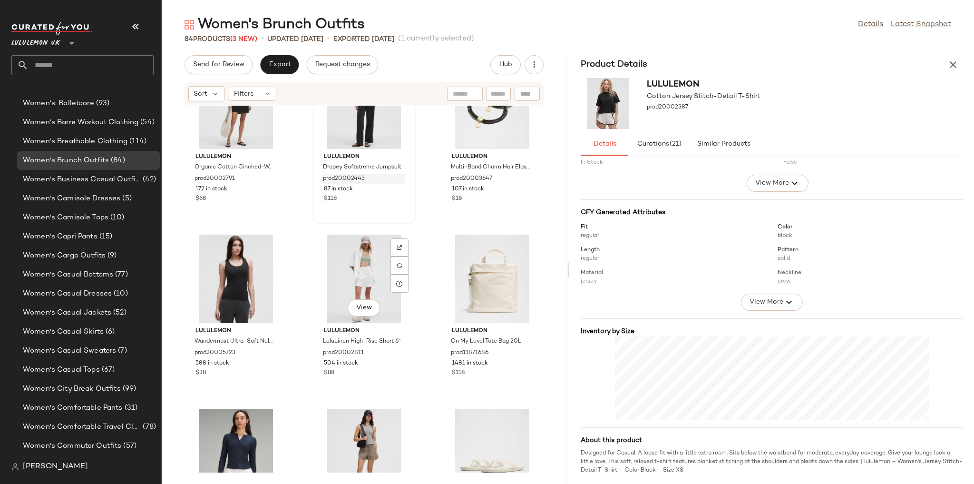
scroll to position [1454, 0]
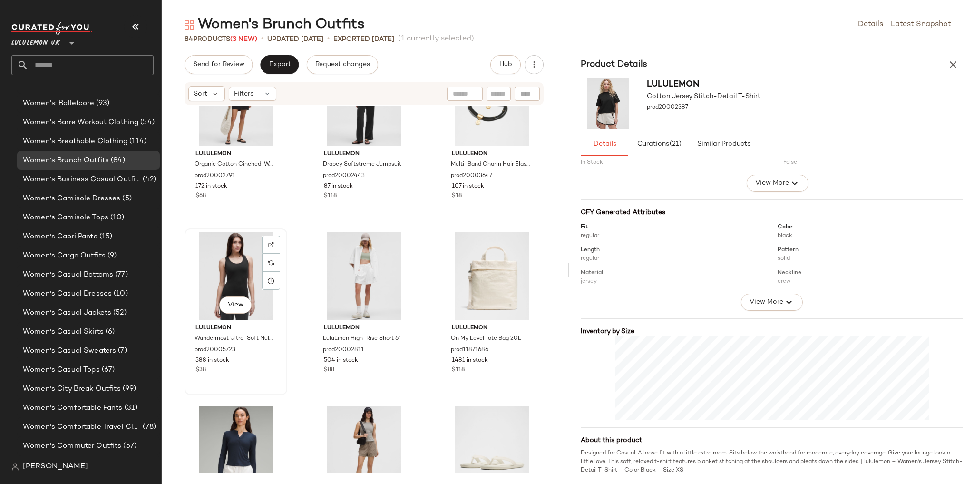
click at [226, 277] on div "View" at bounding box center [236, 276] width 96 height 88
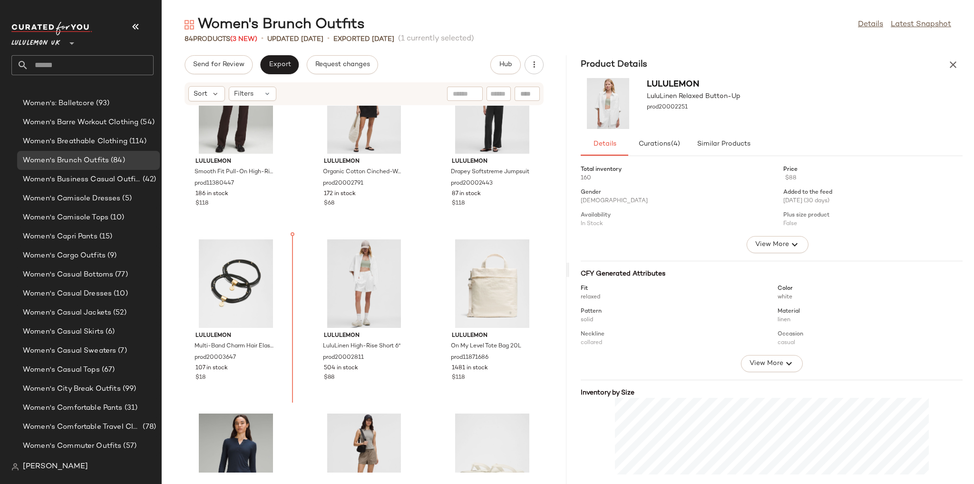
scroll to position [1448, 0]
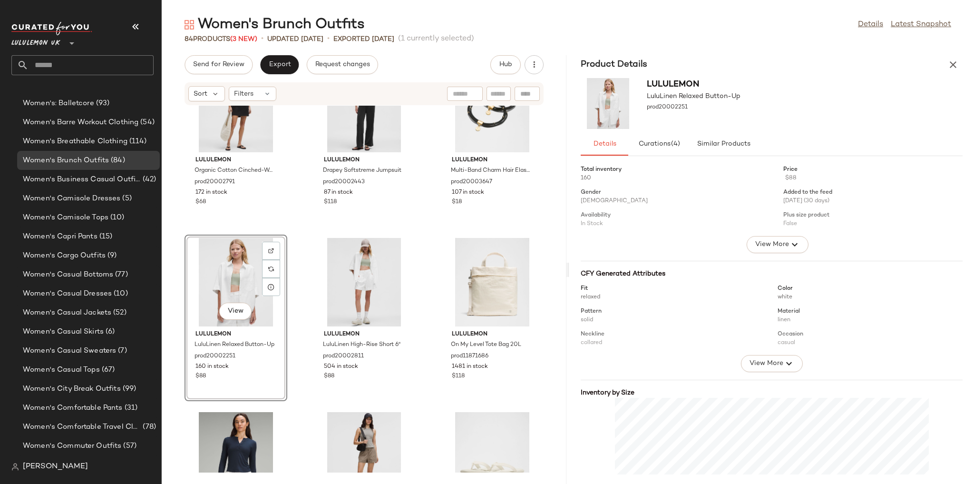
click at [294, 302] on div "lululemon Organic Cotton Cinched-Waist Dress prod20002791 172 in stock $68 lulu…" at bounding box center [364, 289] width 405 height 367
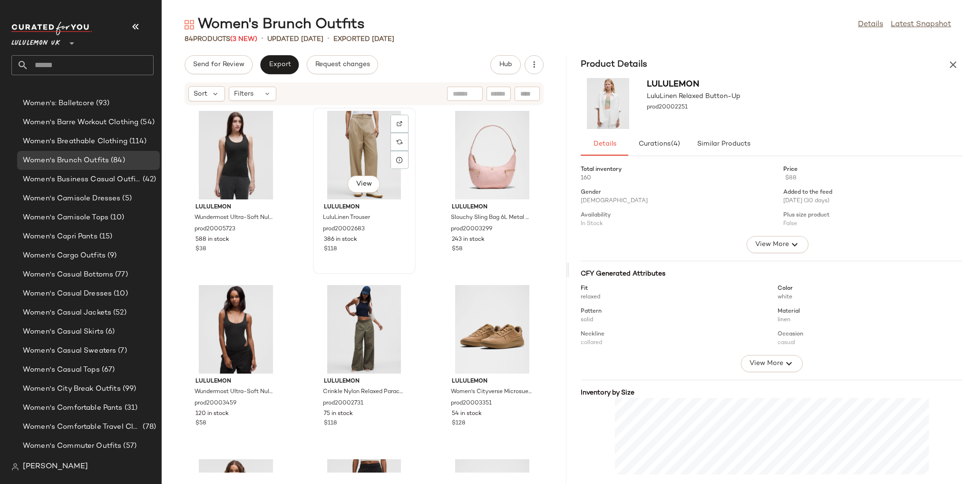
click at [335, 172] on div "View" at bounding box center [364, 155] width 96 height 88
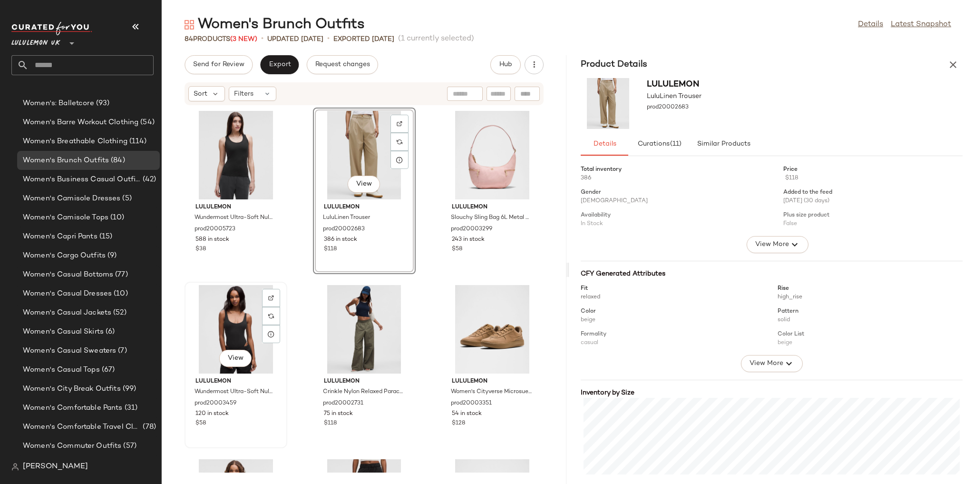
click at [230, 330] on div "View" at bounding box center [236, 329] width 96 height 88
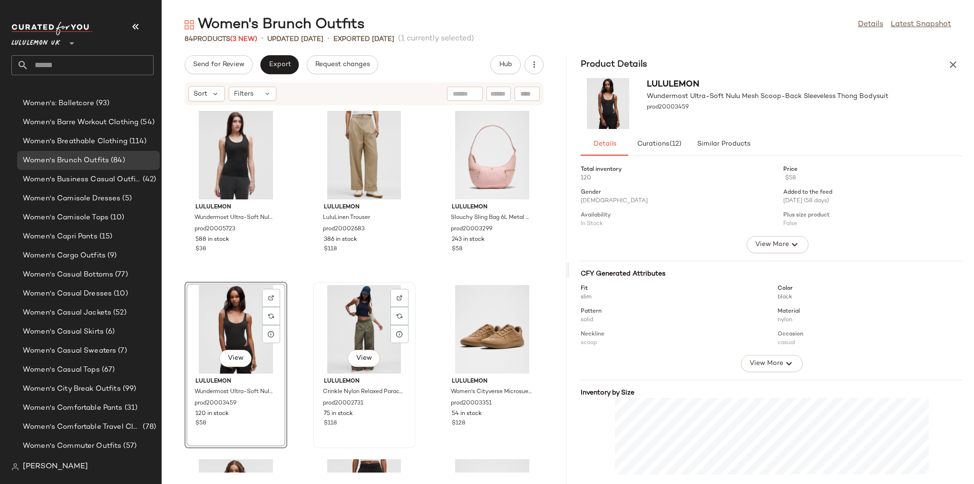
click at [368, 319] on div "View" at bounding box center [364, 329] width 96 height 88
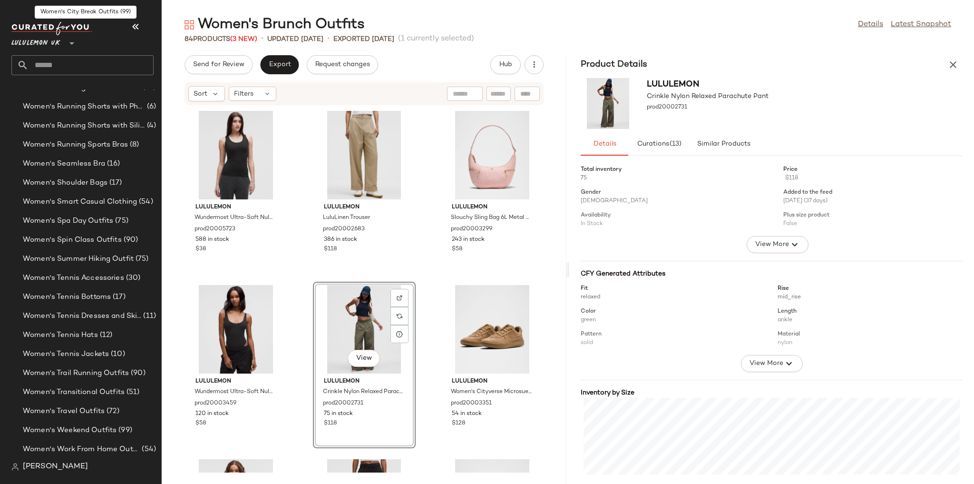
scroll to position [3307, 0]
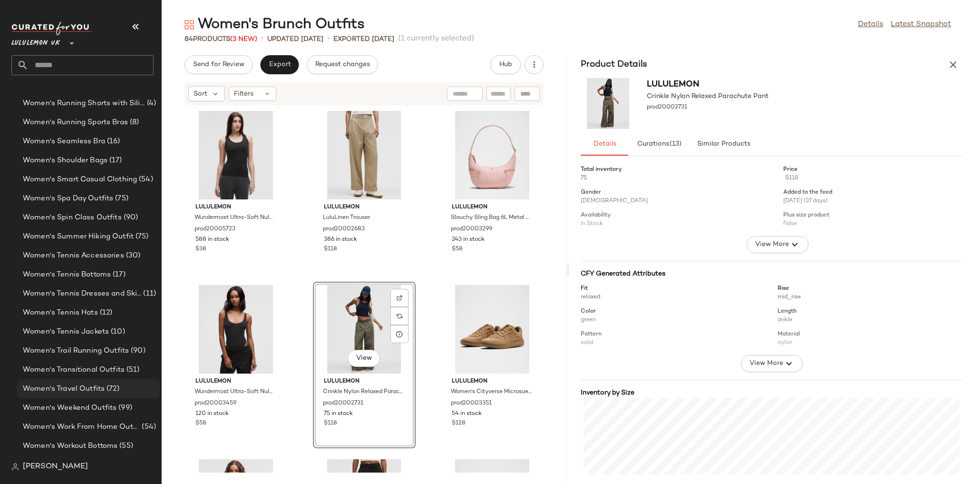
click at [101, 384] on span "Women's Travel Outfits" at bounding box center [64, 388] width 82 height 11
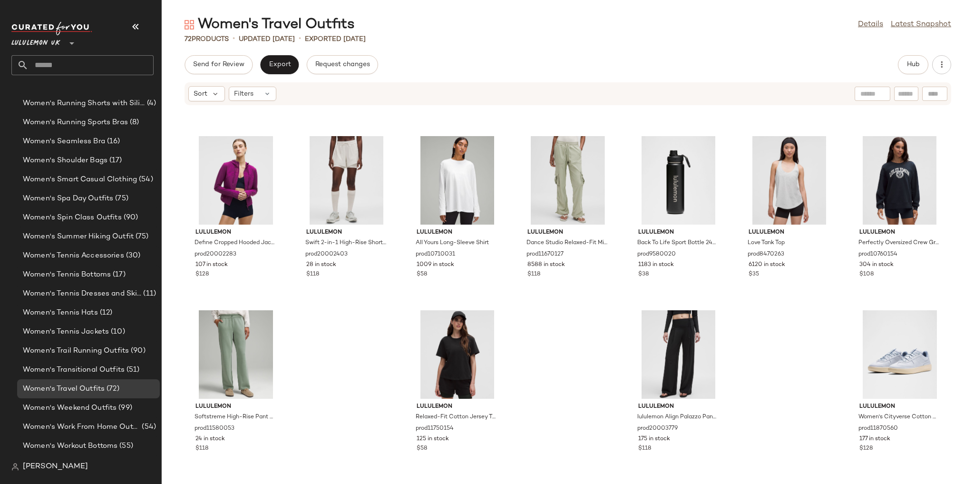
scroll to position [1724, 0]
click at [909, 63] on span "Hub" at bounding box center [913, 65] width 13 height 8
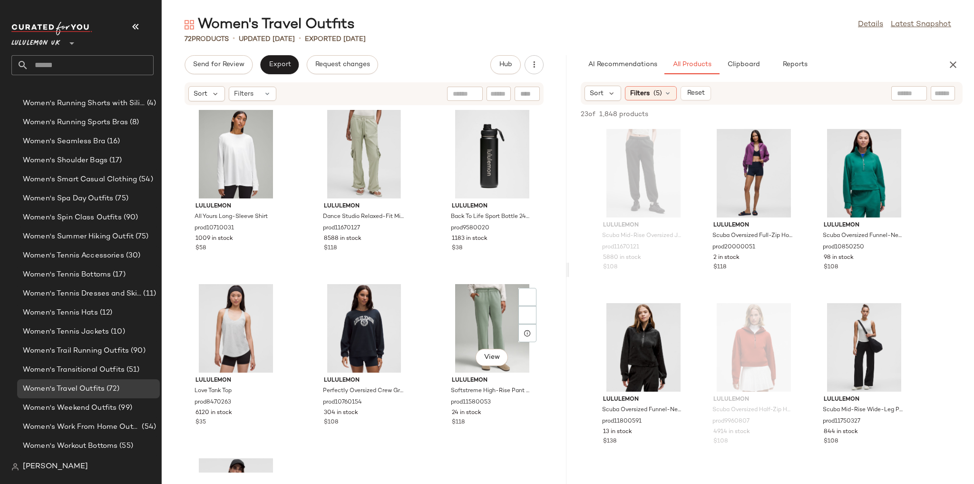
scroll to position [3765, 0]
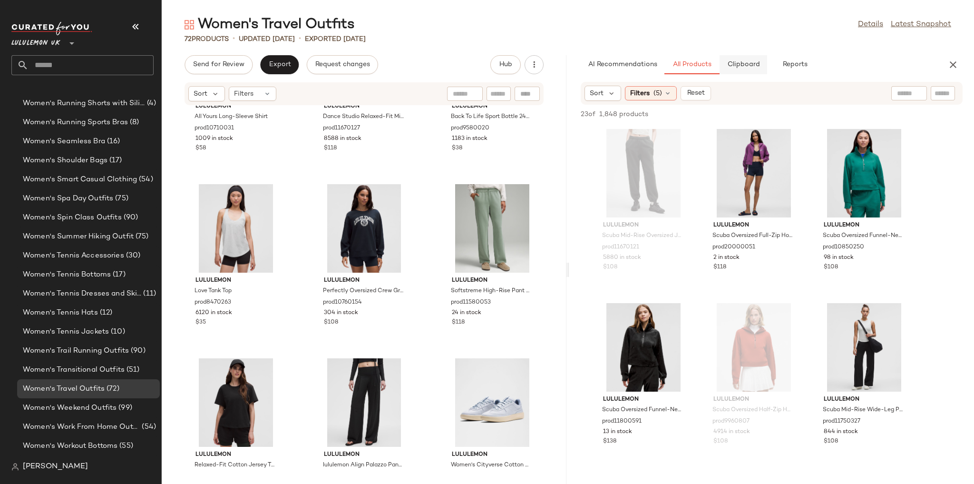
click at [742, 65] on span "Clipboard" at bounding box center [743, 65] width 33 height 8
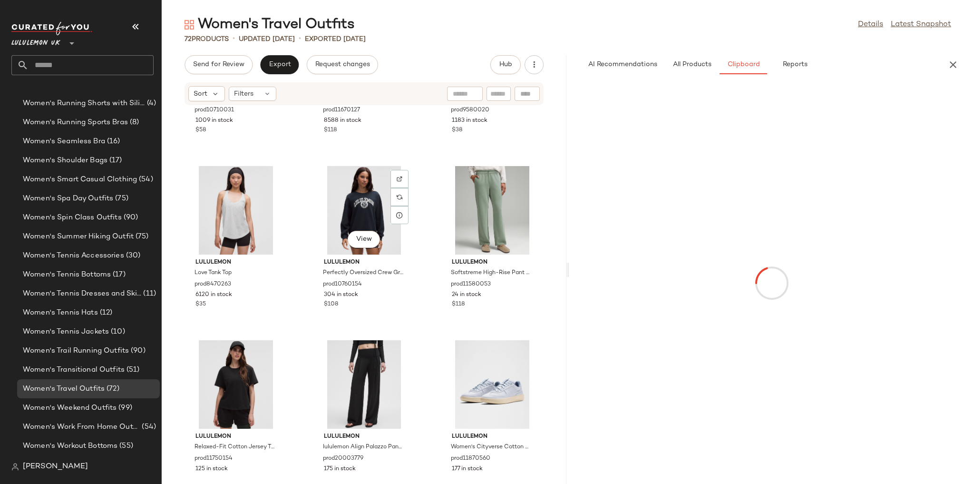
scroll to position [3813, 0]
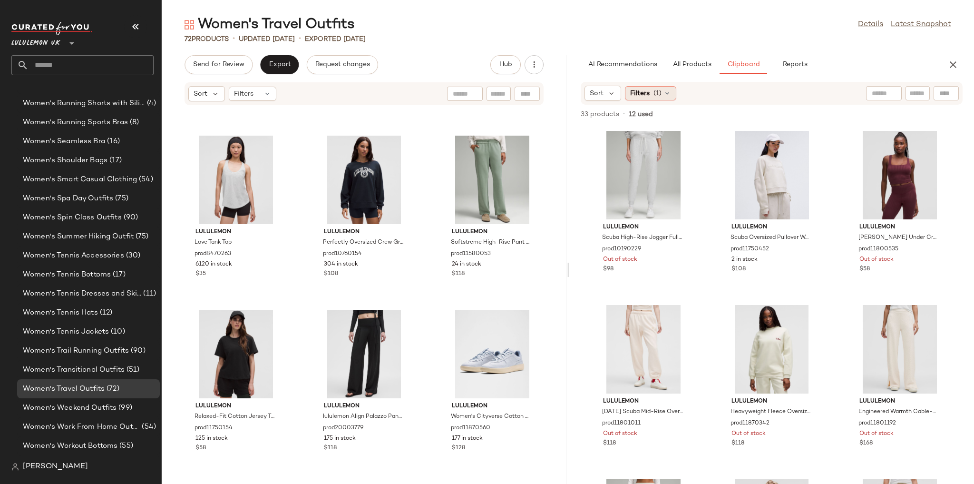
click at [644, 96] on span "Filters" at bounding box center [640, 93] width 20 height 10
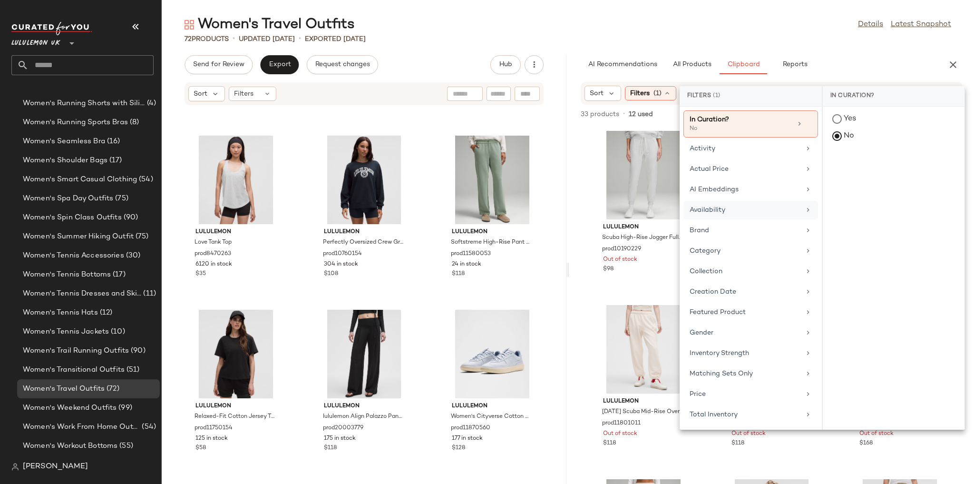
click at [706, 221] on div "Availability" at bounding box center [751, 230] width 135 height 19
click at [856, 177] on div "in_stock" at bounding box center [894, 188] width 142 height 23
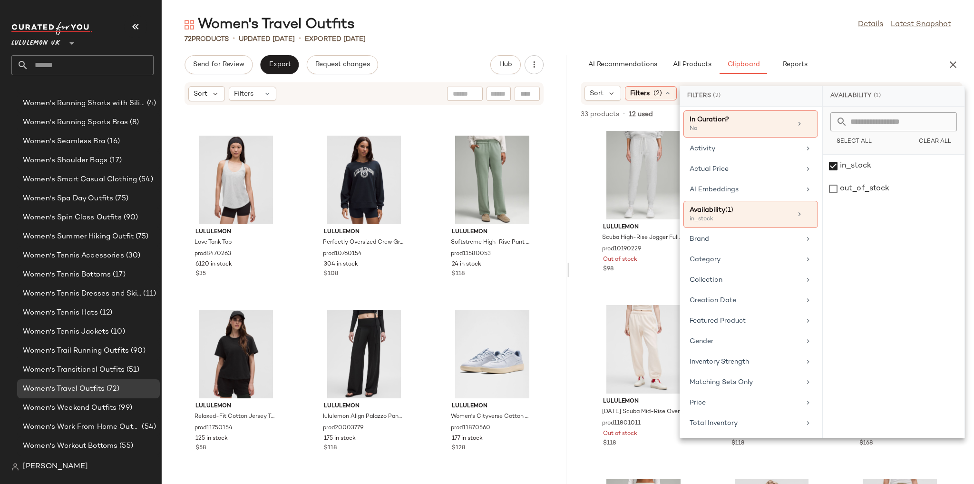
click at [816, 33] on div "Women's Travel Outfits Details Latest Snapshot" at bounding box center [568, 24] width 813 height 19
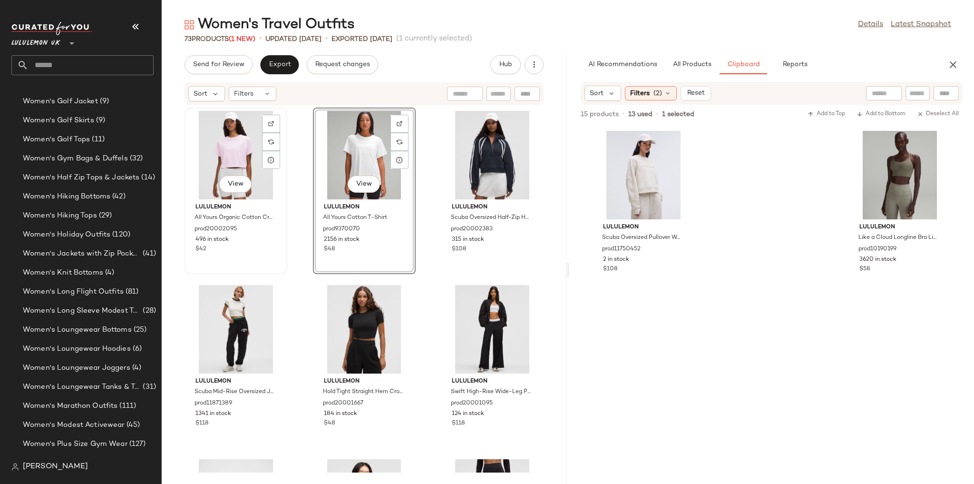
scroll to position [3307, 0]
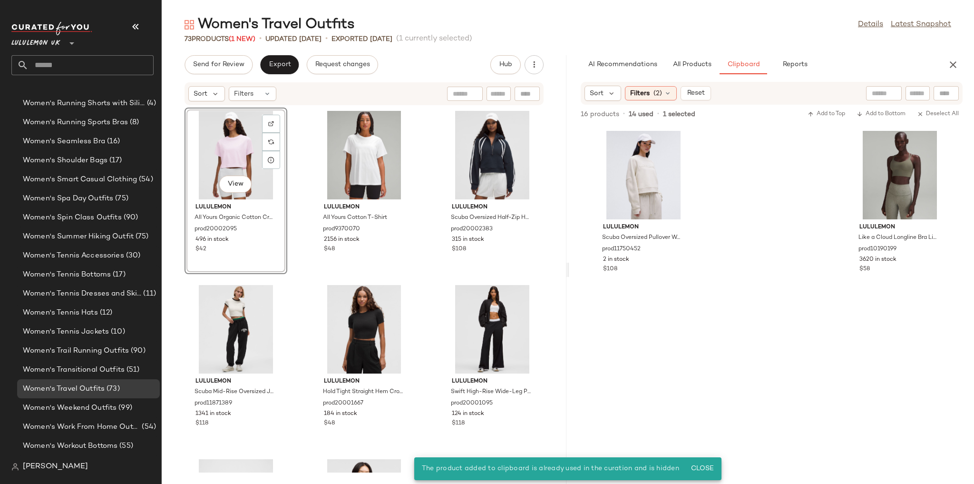
click at [422, 179] on div "View lululemon All Yours Organic Cotton Cropped T-Shirt prod20002095 496 in sto…" at bounding box center [364, 289] width 405 height 367
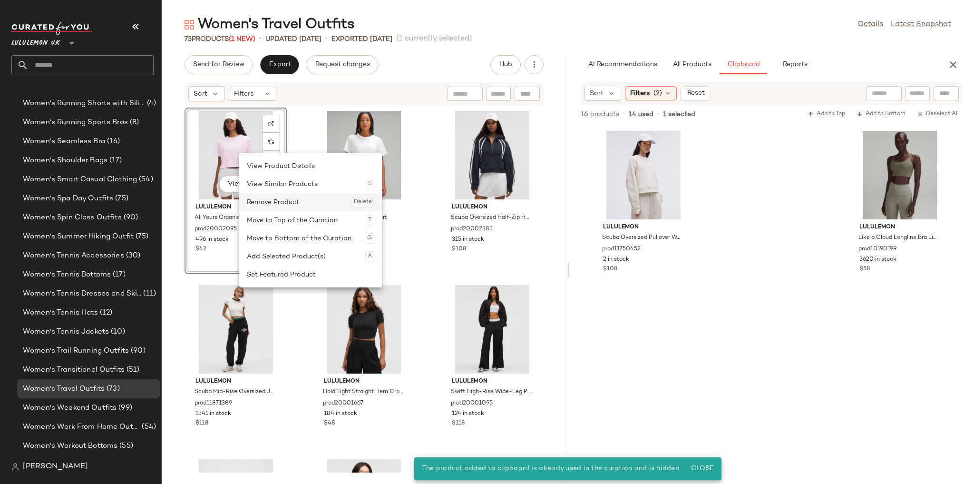
click at [265, 197] on div "Remove Product Delete" at bounding box center [310, 202] width 127 height 18
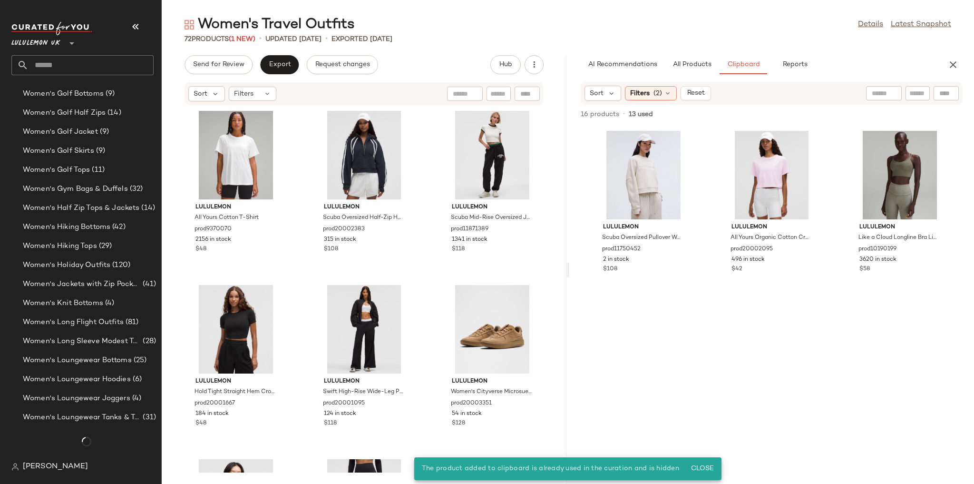
scroll to position [3307, 0]
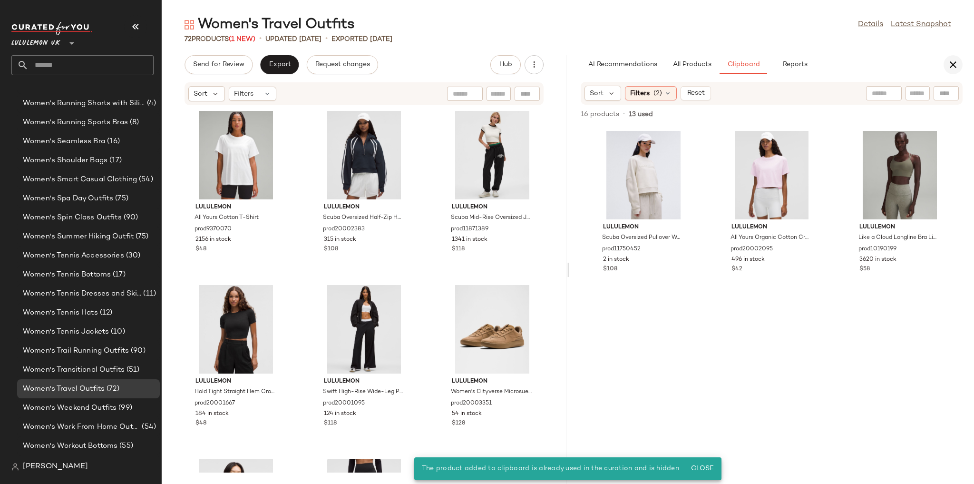
click at [946, 62] on button "button" at bounding box center [953, 64] width 19 height 19
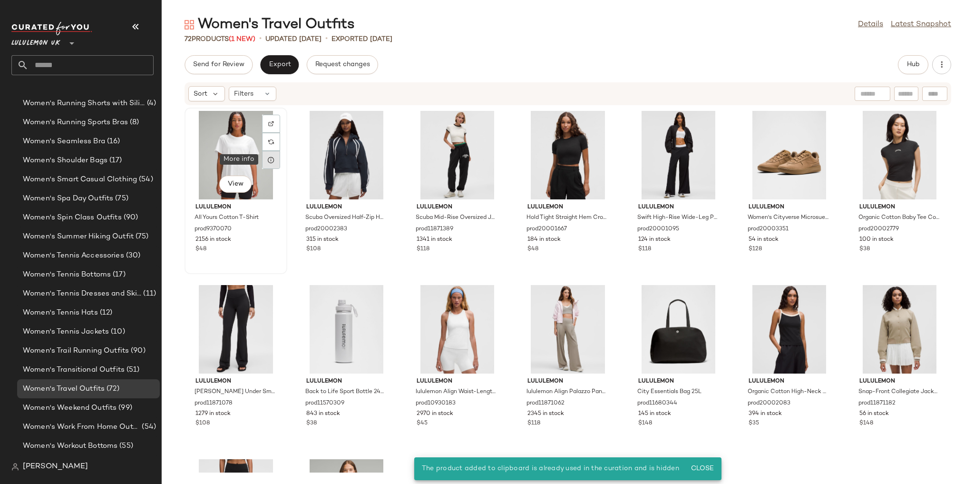
click at [269, 157] on icon at bounding box center [271, 160] width 8 height 8
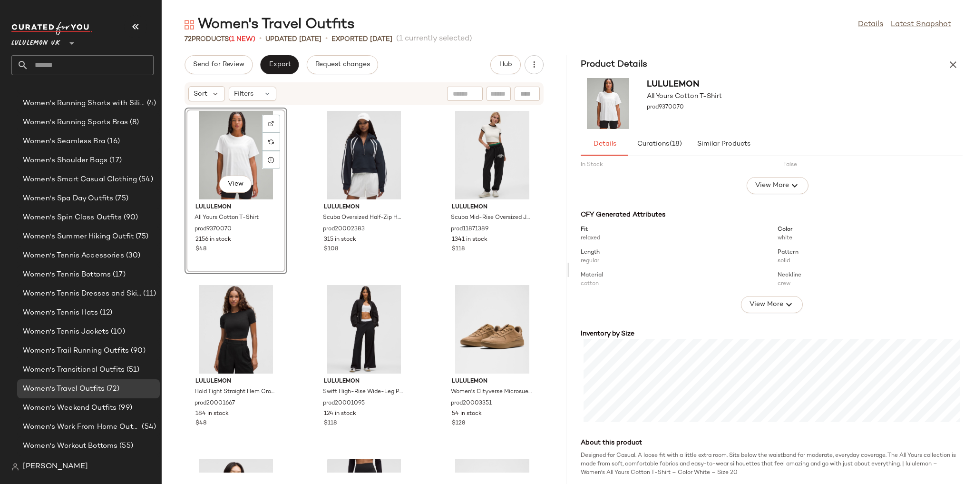
scroll to position [61, 0]
click at [337, 129] on div "View" at bounding box center [364, 155] width 96 height 88
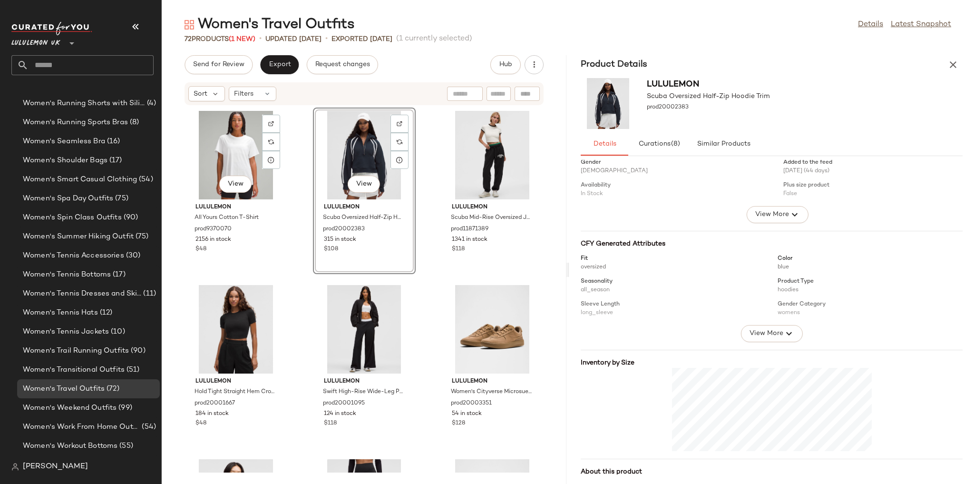
scroll to position [70, 0]
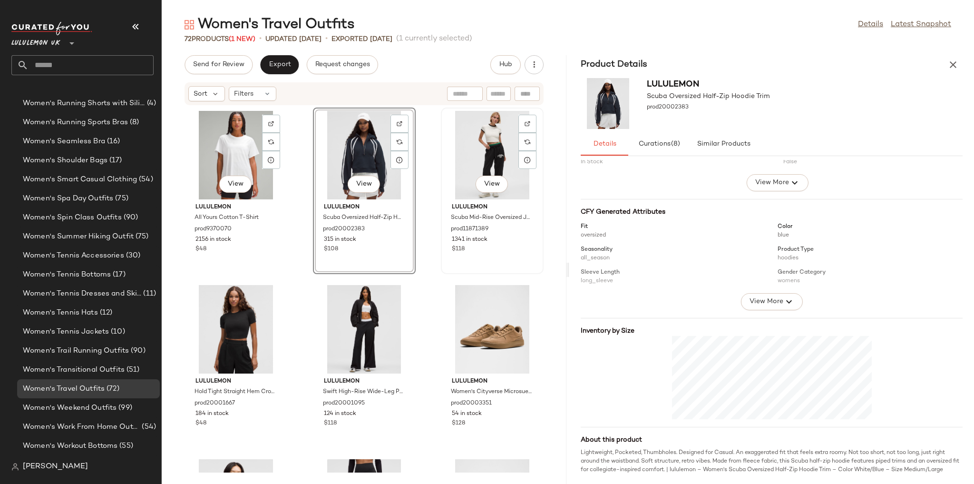
click at [491, 162] on div "View" at bounding box center [492, 155] width 96 height 88
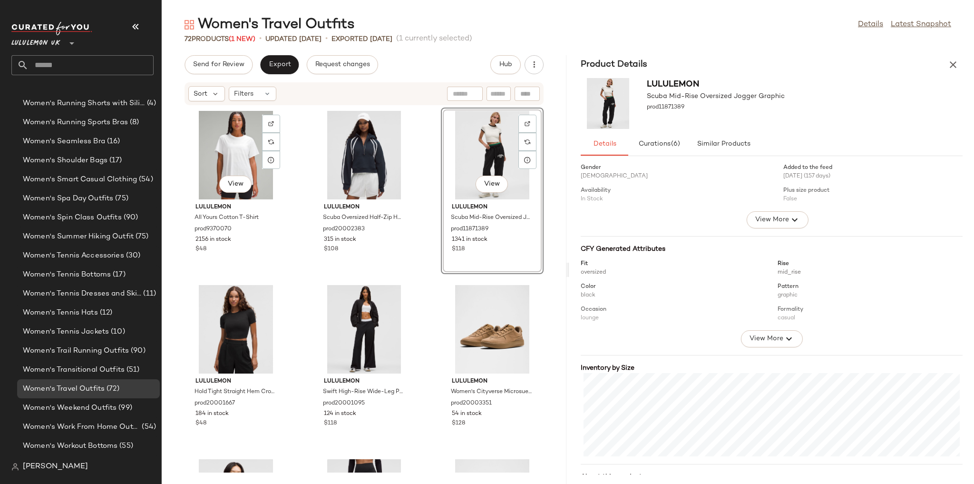
scroll to position [61, 0]
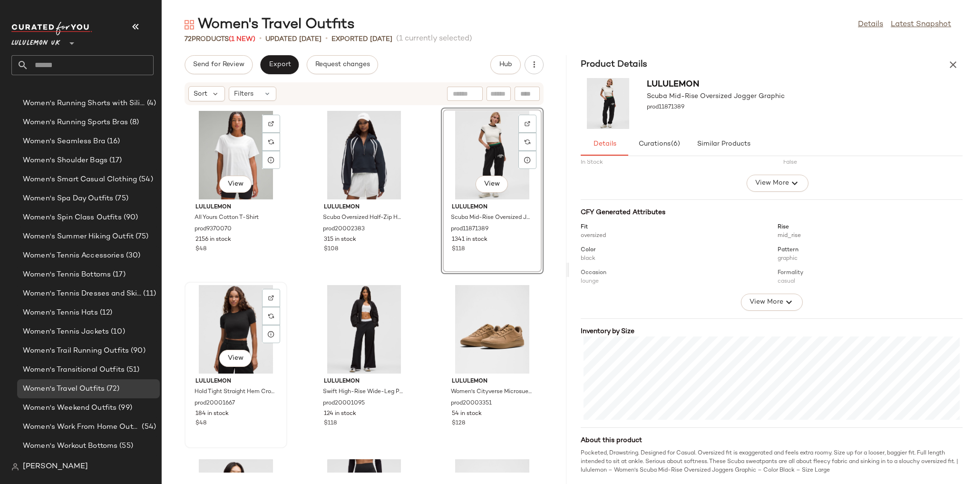
click at [229, 316] on div "View" at bounding box center [236, 329] width 96 height 88
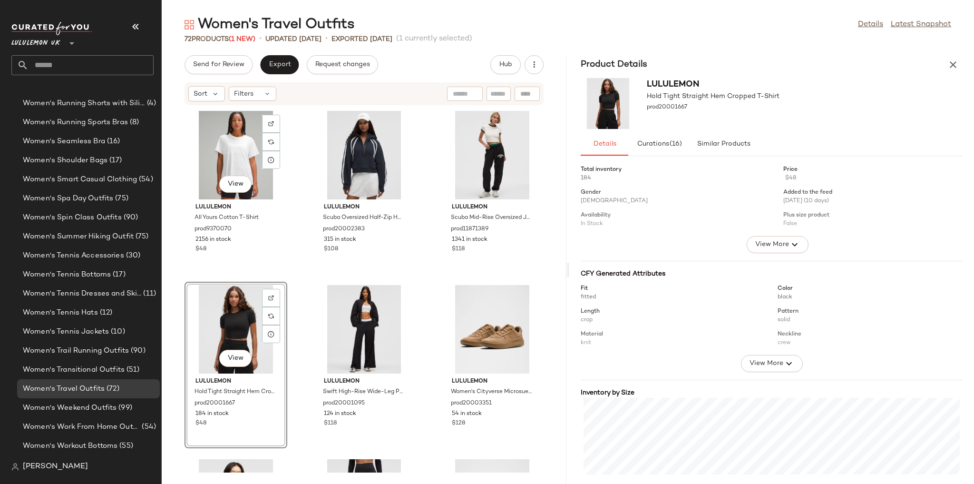
scroll to position [61, 0]
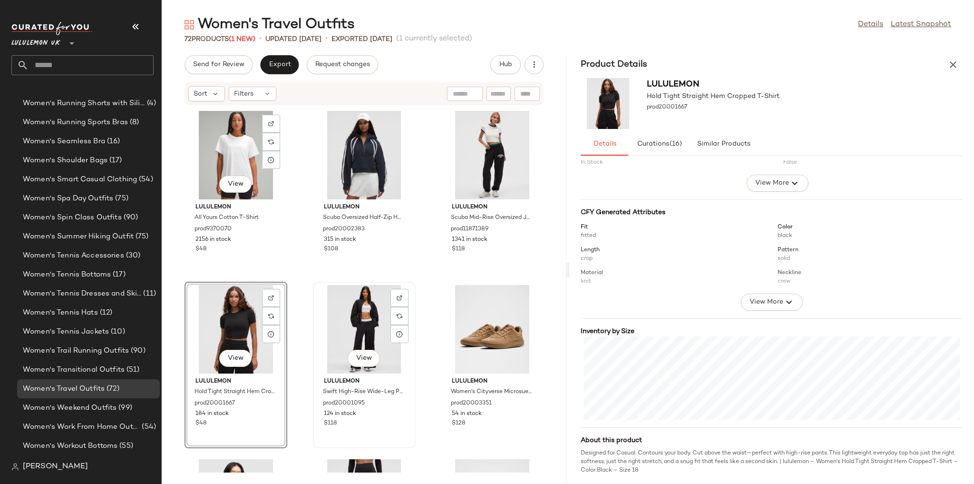
click at [349, 299] on div "View" at bounding box center [364, 329] width 96 height 88
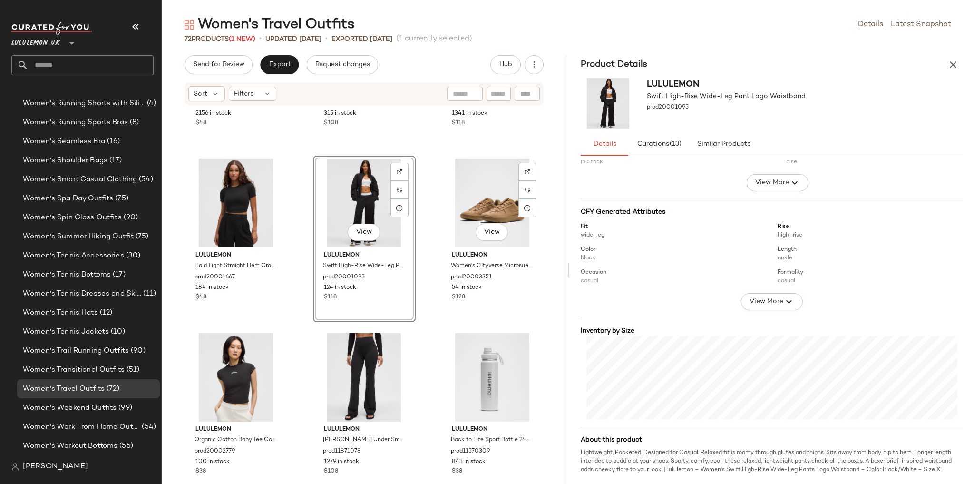
scroll to position [152, 0]
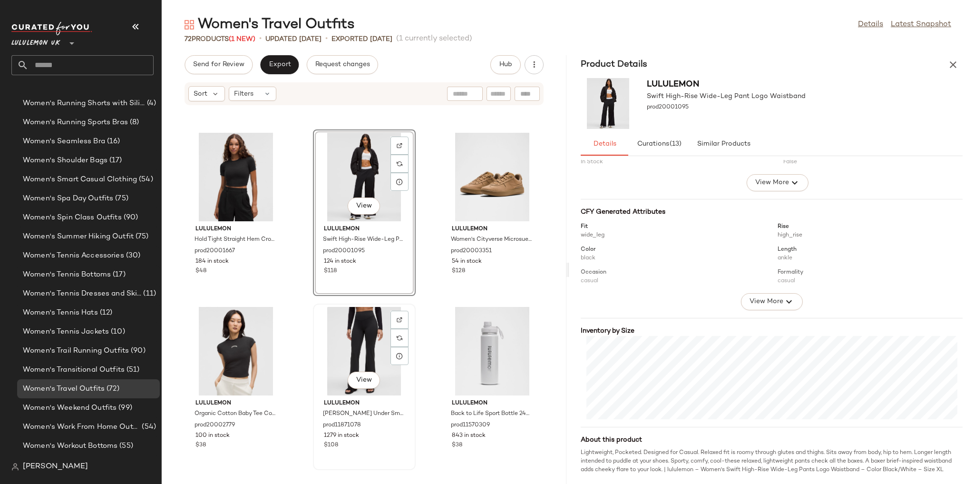
click at [359, 338] on div "View" at bounding box center [364, 351] width 96 height 88
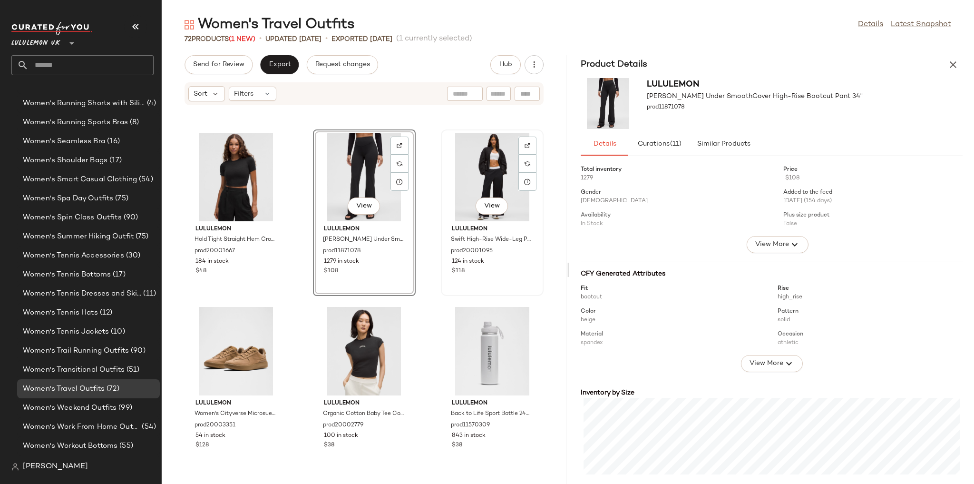
scroll to position [151, 0]
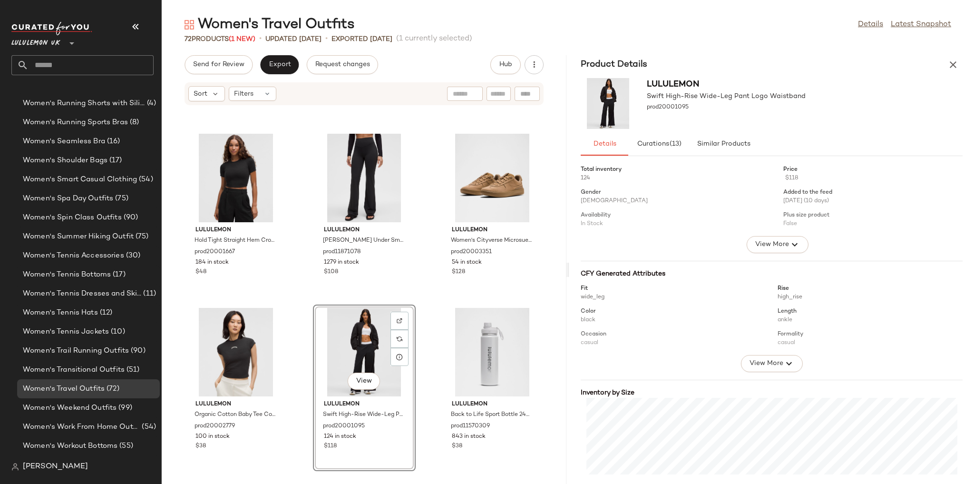
click at [417, 302] on div "View lululemon All Yours Cotton T-Shirt prod9370070 2156 in stock $48 lululemon…" at bounding box center [364, 289] width 405 height 367
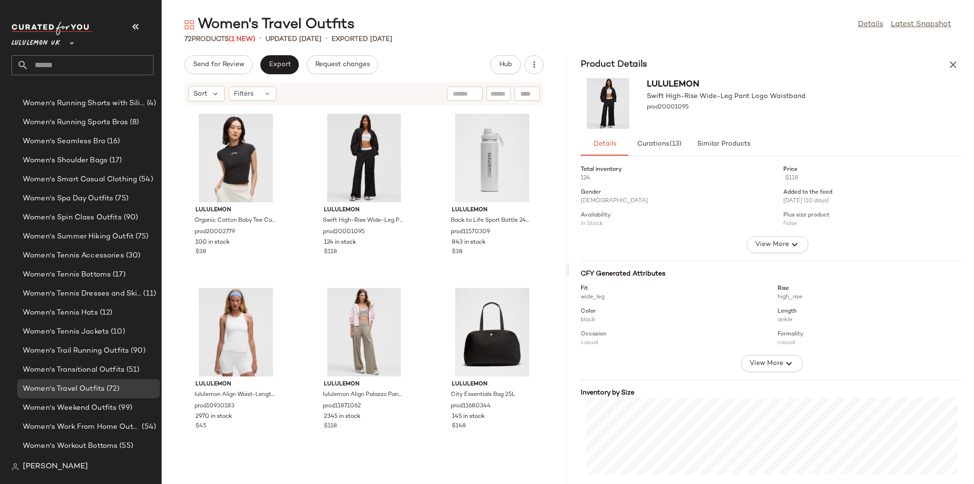
scroll to position [387, 0]
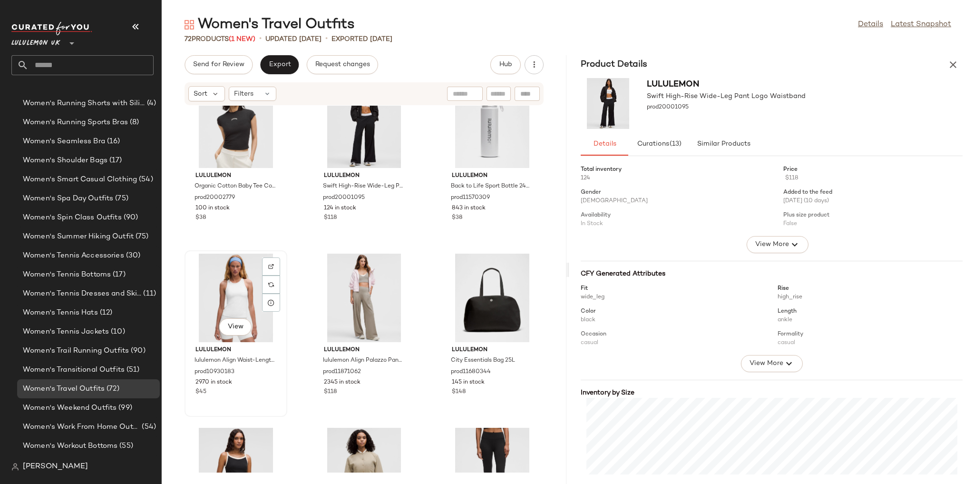
click at [243, 287] on div "View" at bounding box center [236, 298] width 96 height 88
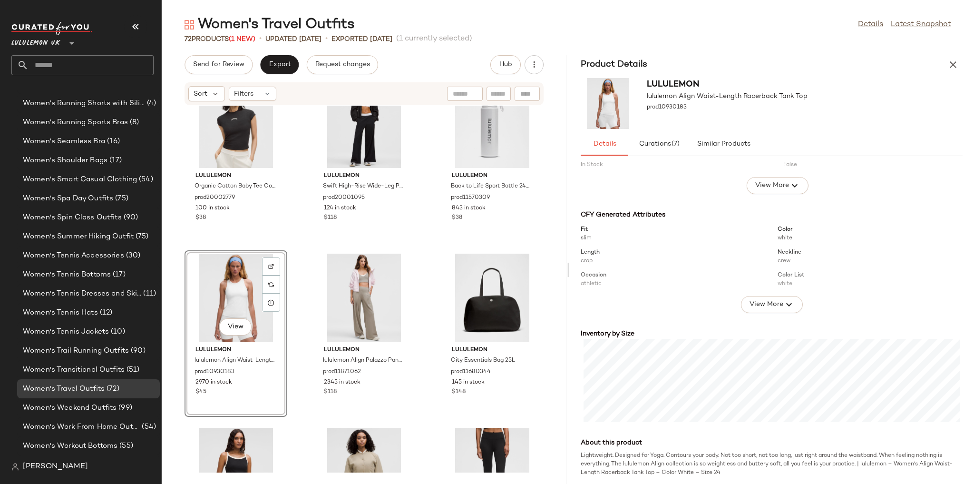
scroll to position [61, 0]
click at [346, 285] on div "View" at bounding box center [364, 298] width 96 height 88
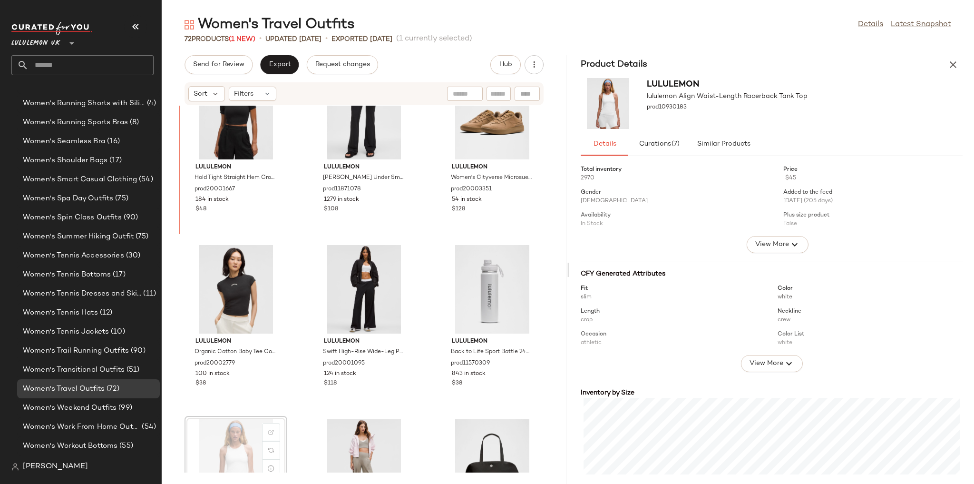
scroll to position [219, 0]
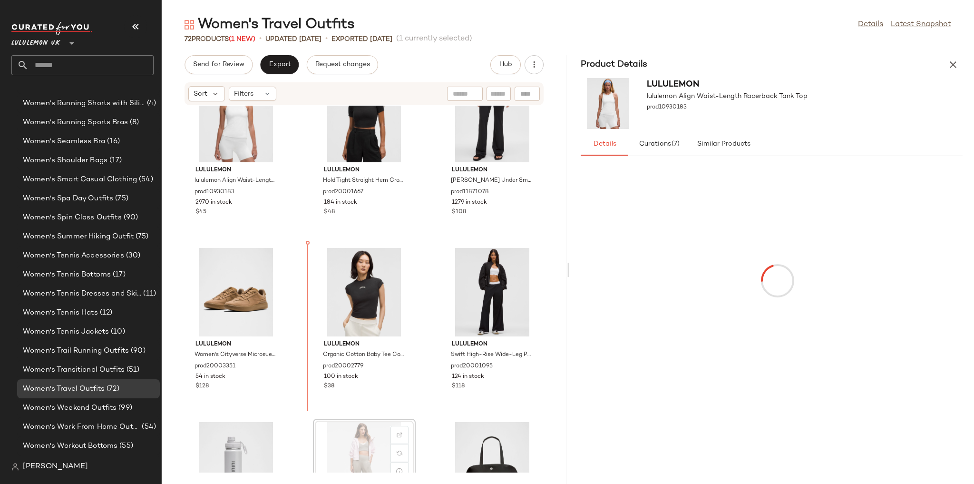
scroll to position [221, 0]
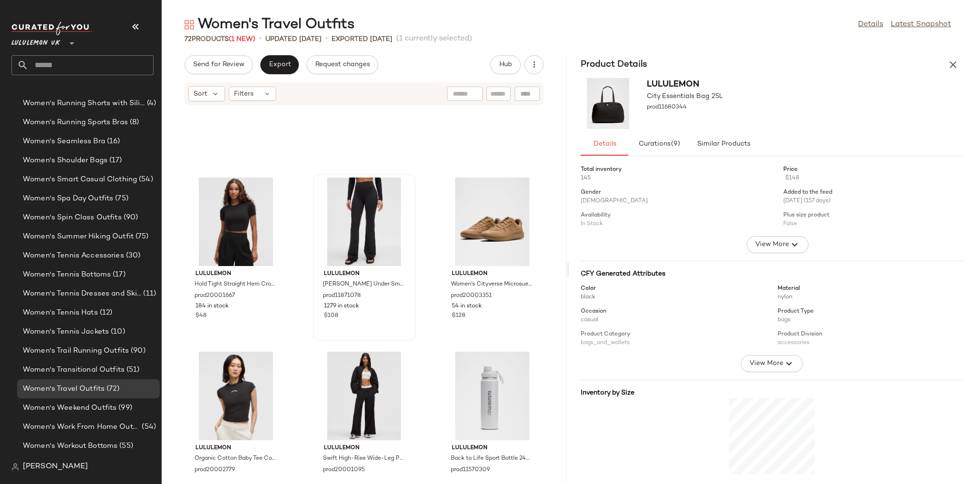
scroll to position [274, 0]
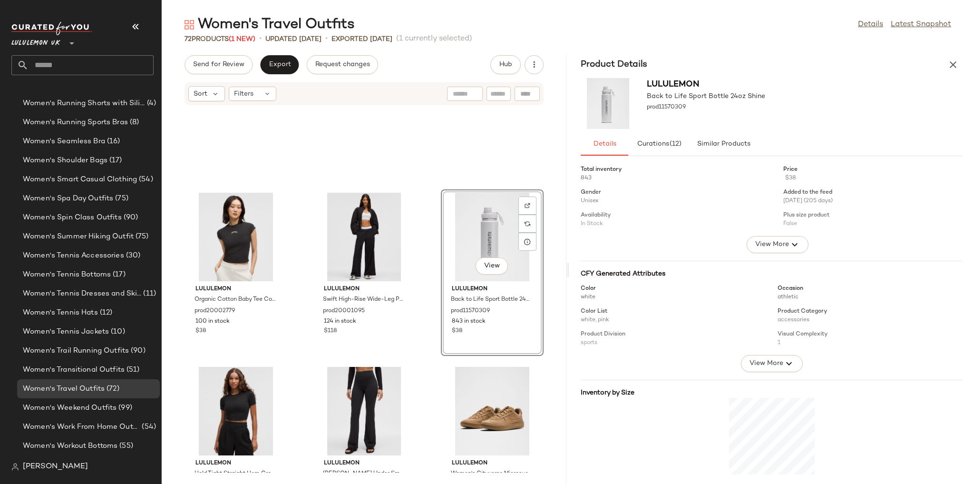
click at [424, 269] on div "lululemon Organic Cotton Baby Tee Collegiate prod20002779 100 in stock $38 lulu…" at bounding box center [364, 289] width 405 height 367
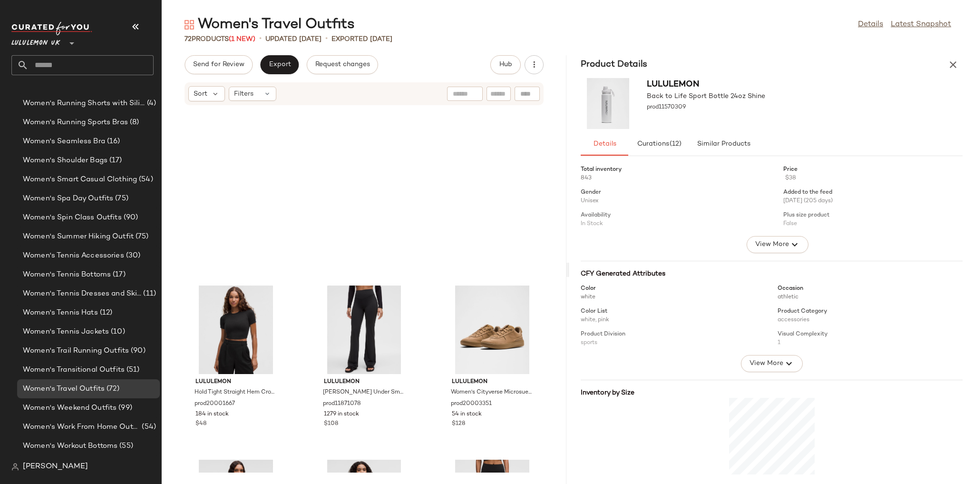
scroll to position [350, 0]
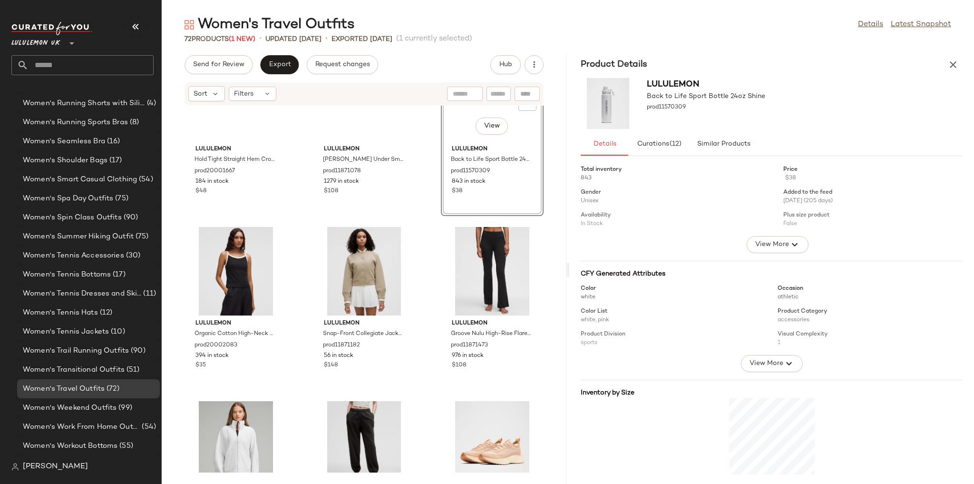
scroll to position [464, 0]
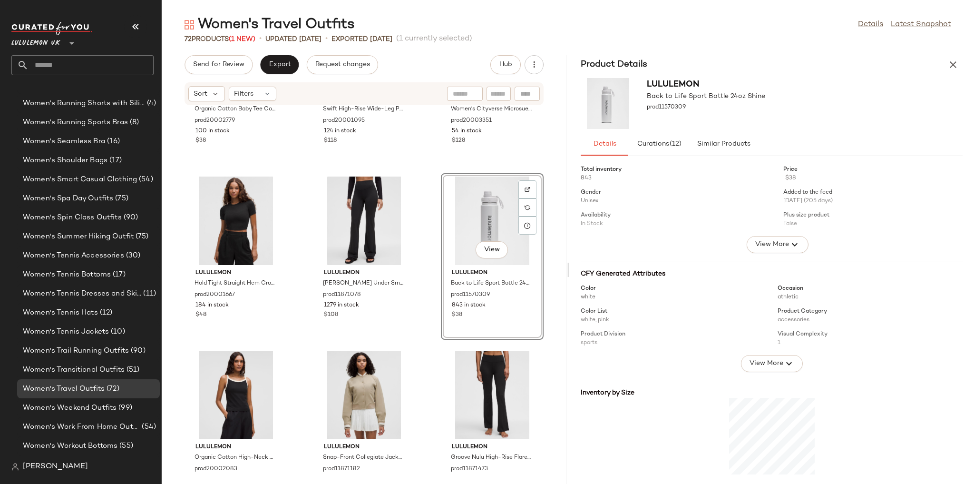
click at [419, 285] on div "lululemon Organic Cotton Baby Tee Collegiate prod20002779 100 in stock $38 lulu…" at bounding box center [364, 289] width 405 height 367
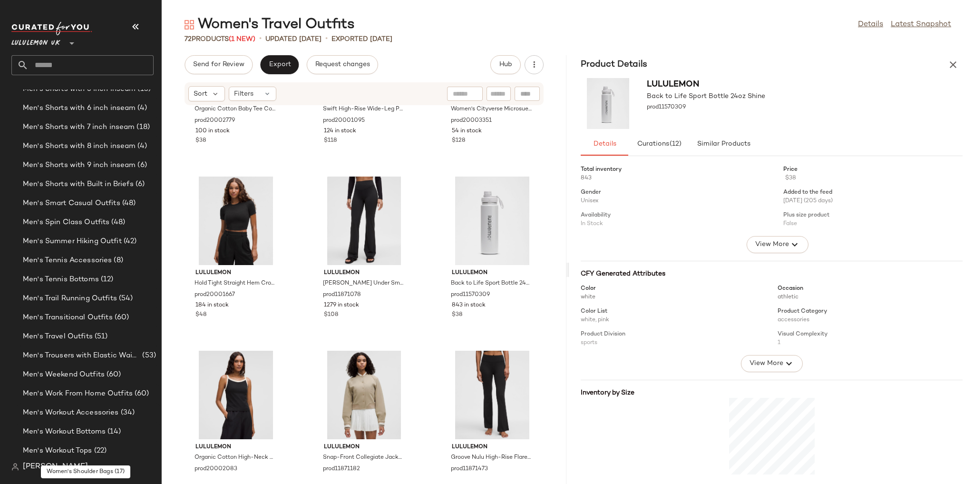
scroll to position [1366, 0]
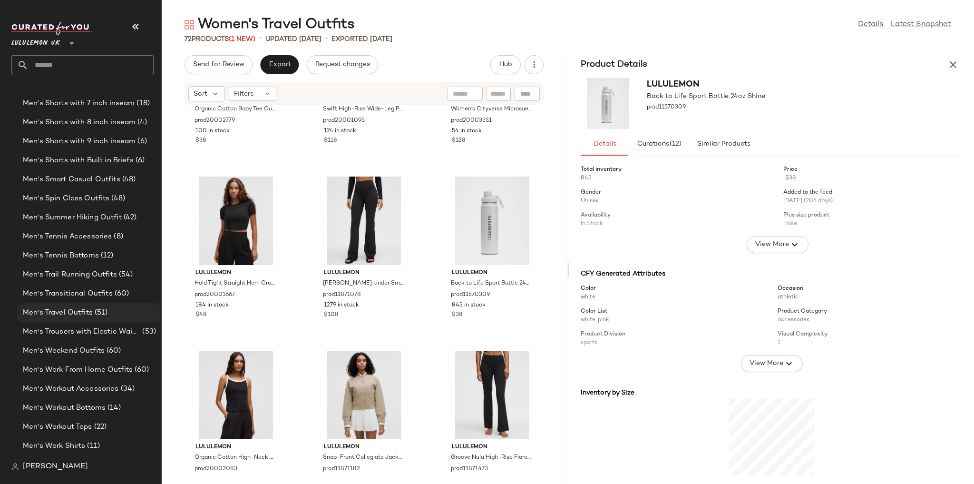
click at [86, 308] on span "Men's Travel Outfits" at bounding box center [58, 312] width 70 height 11
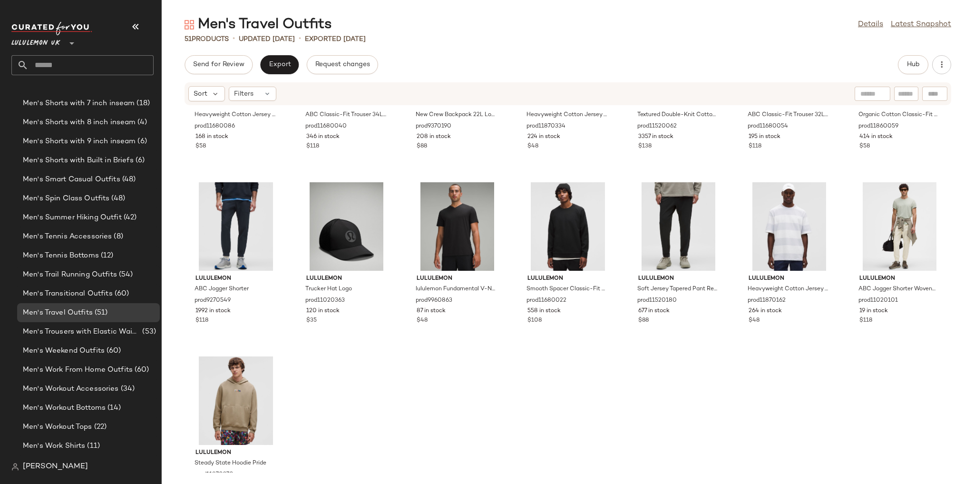
scroll to position [1202, 0]
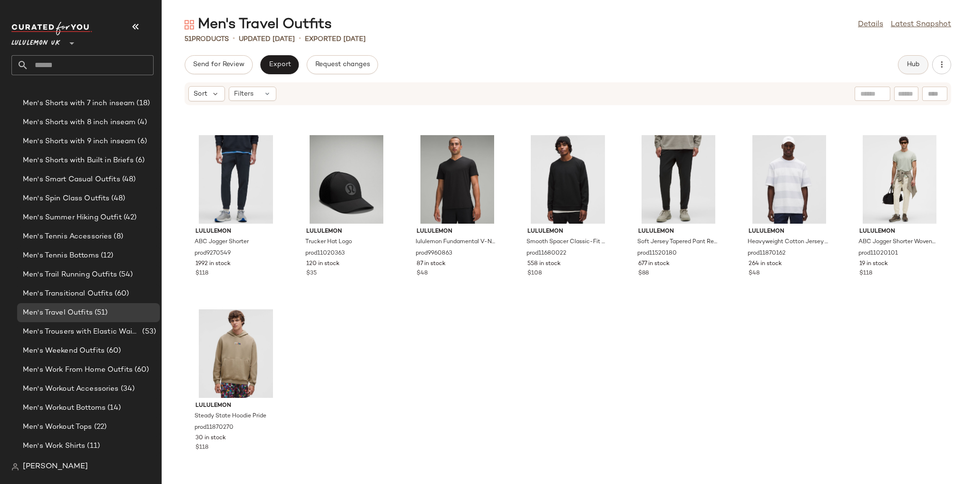
click at [919, 65] on span "Hub" at bounding box center [913, 65] width 13 height 8
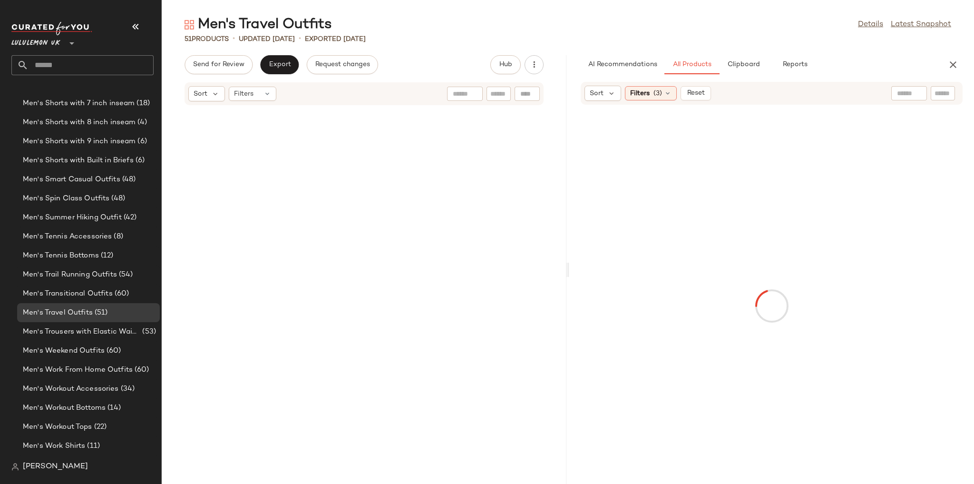
click at [744, 78] on div "AI Recommendations All Products Clipboard Reports Sort Filters (3) Reset" at bounding box center [771, 269] width 405 height 429
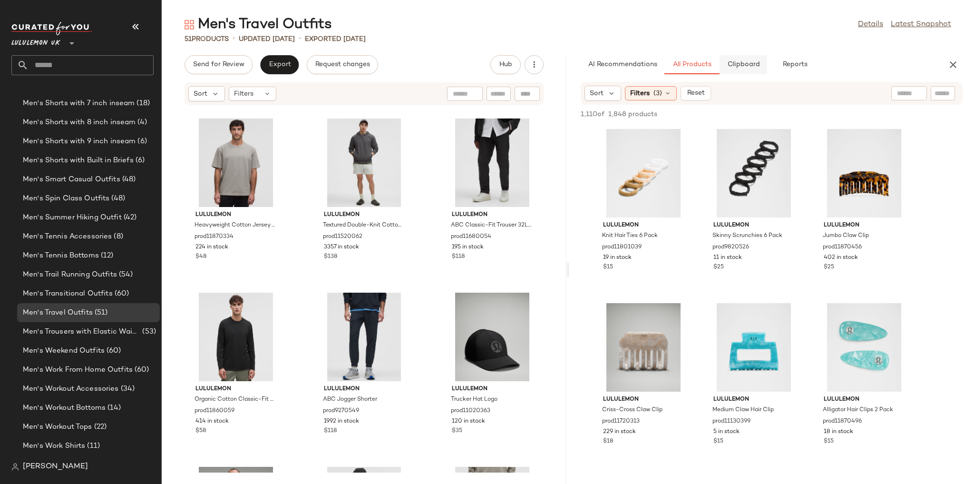
click at [744, 69] on button "Clipboard" at bounding box center [744, 64] width 48 height 19
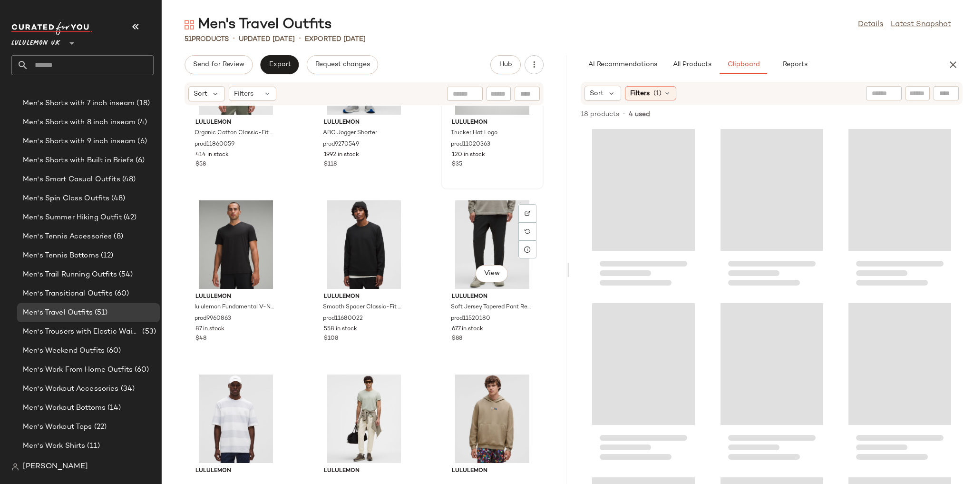
scroll to position [2595, 0]
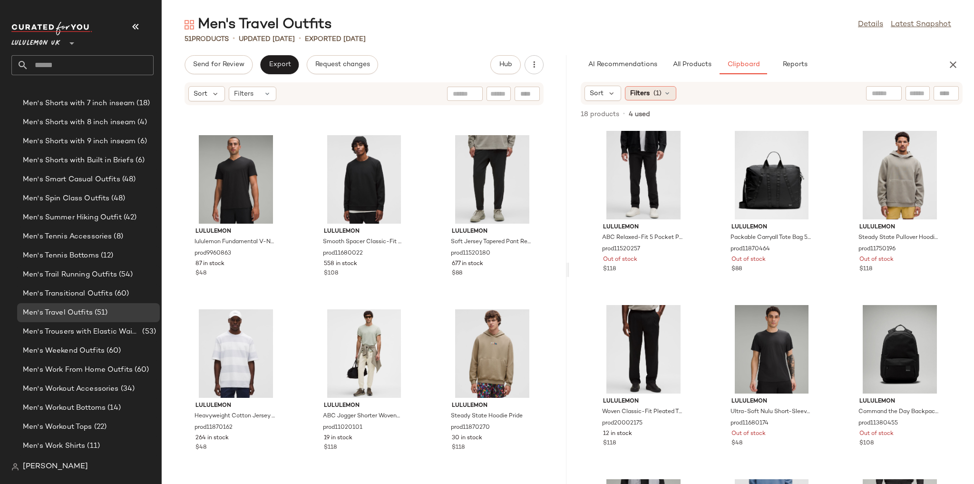
click at [658, 90] on span "(1)" at bounding box center [658, 93] width 8 height 10
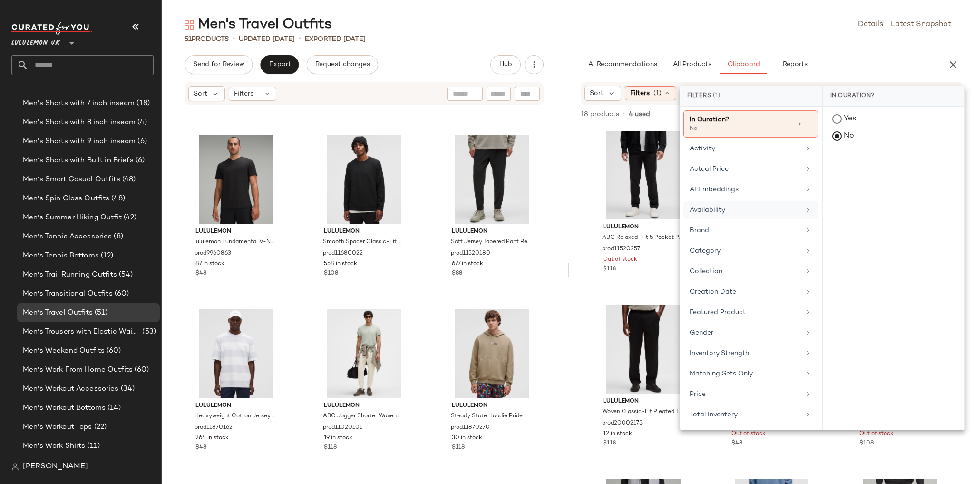
click at [719, 212] on div "Availability" at bounding box center [745, 210] width 111 height 10
click at [889, 177] on div "in_stock" at bounding box center [894, 188] width 142 height 23
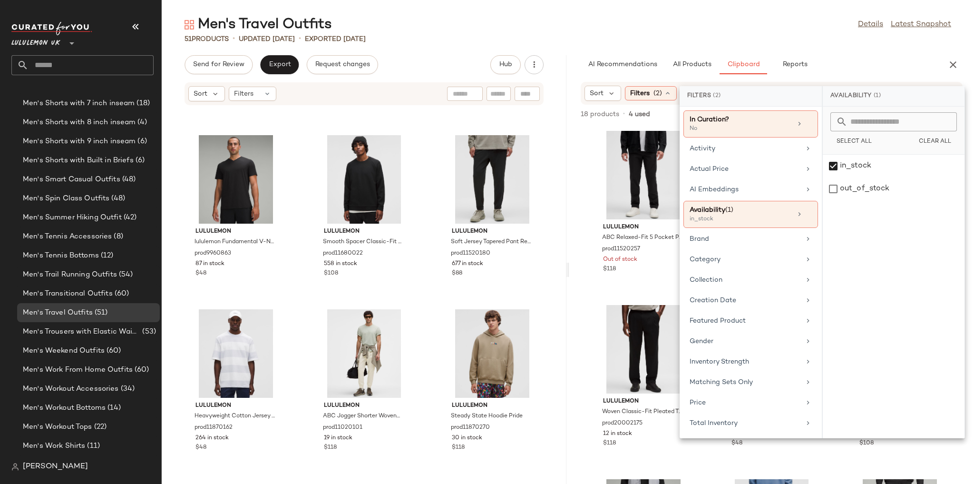
click at [771, 19] on div "Men's Travel Outfits Details Latest Snapshot" at bounding box center [568, 24] width 813 height 19
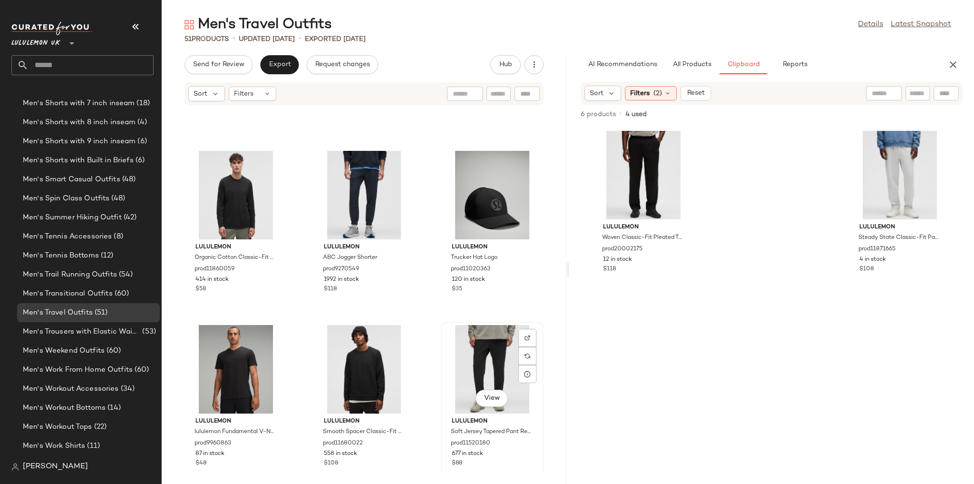
scroll to position [2405, 0]
click at [948, 64] on icon "button" at bounding box center [953, 64] width 11 height 11
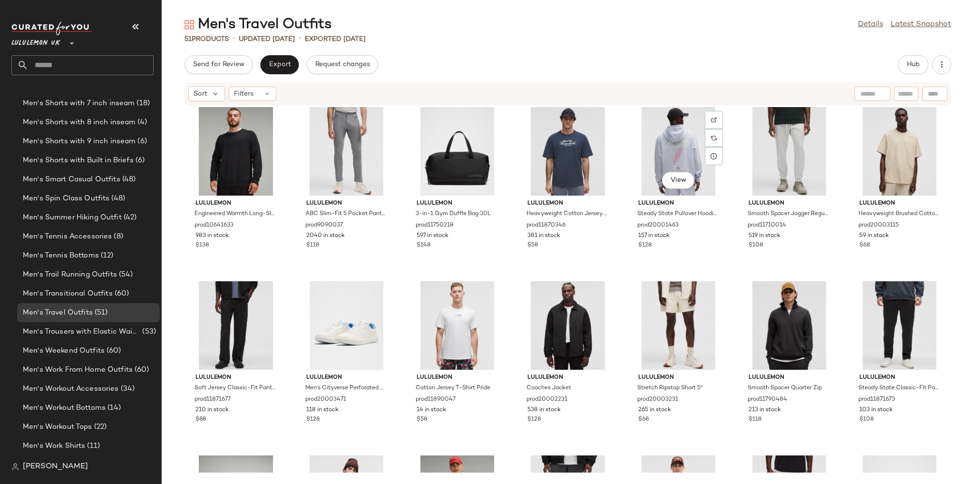
scroll to position [0, 0]
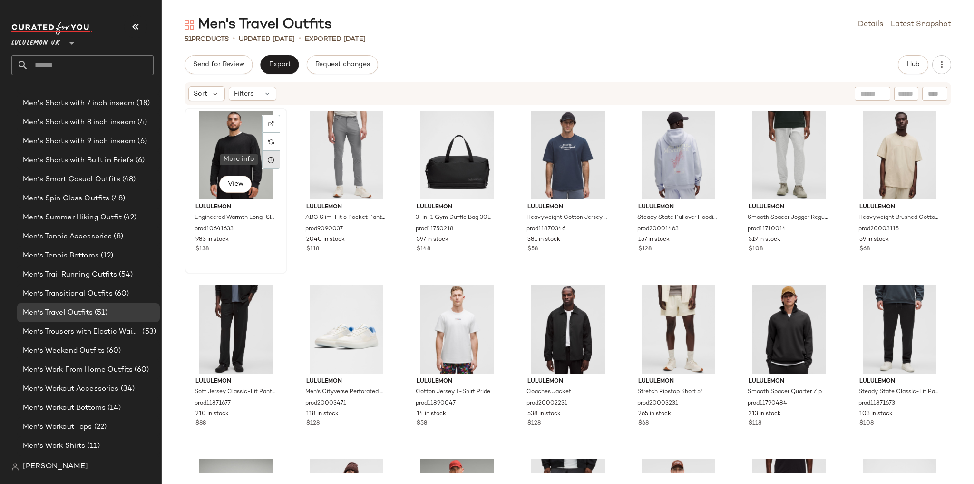
click at [279, 160] on div at bounding box center [271, 160] width 18 height 18
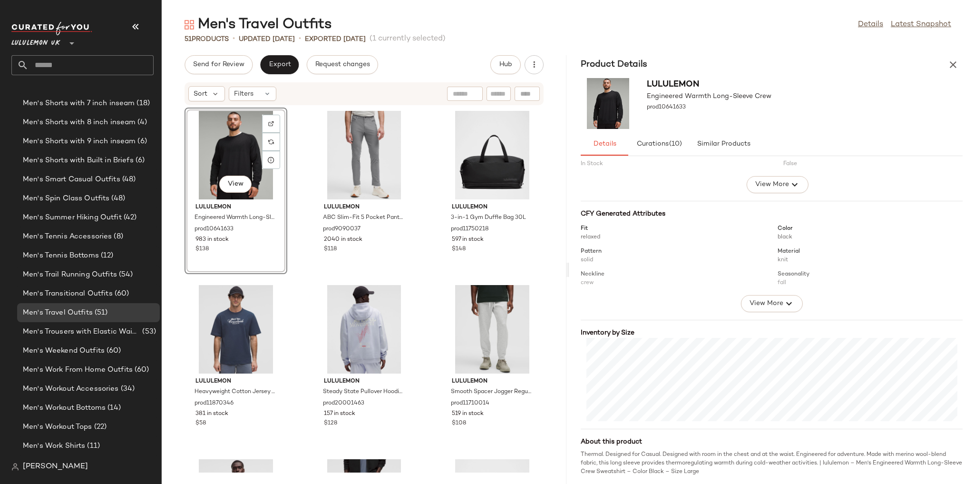
scroll to position [61, 0]
click at [356, 145] on div "View" at bounding box center [364, 155] width 96 height 88
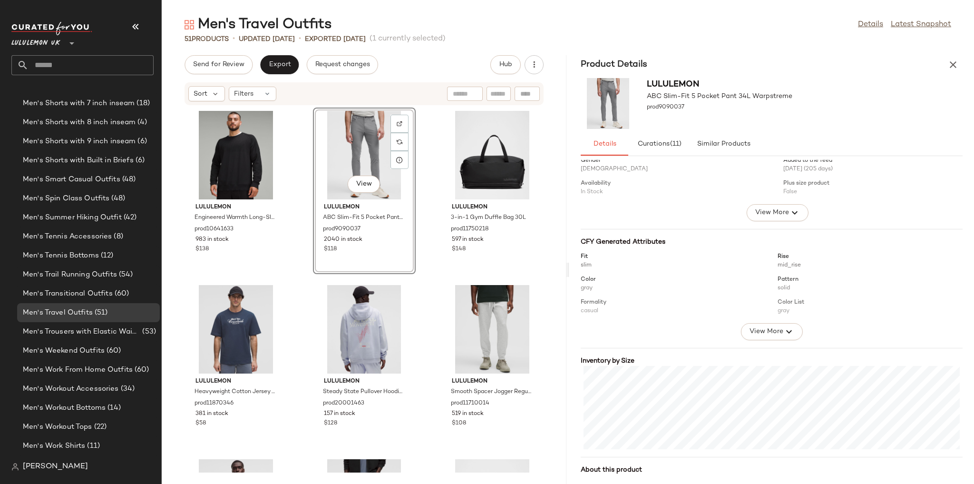
scroll to position [70, 0]
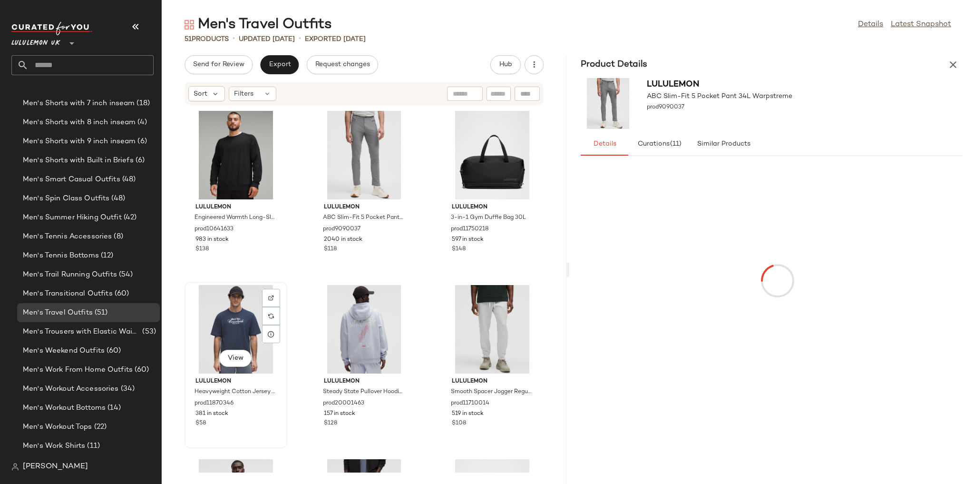
click at [224, 306] on div "View" at bounding box center [236, 329] width 96 height 88
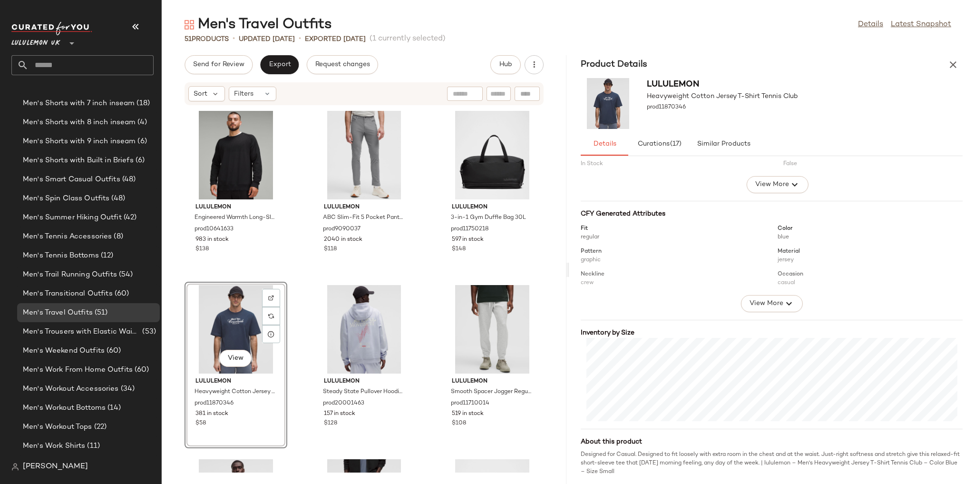
scroll to position [61, 0]
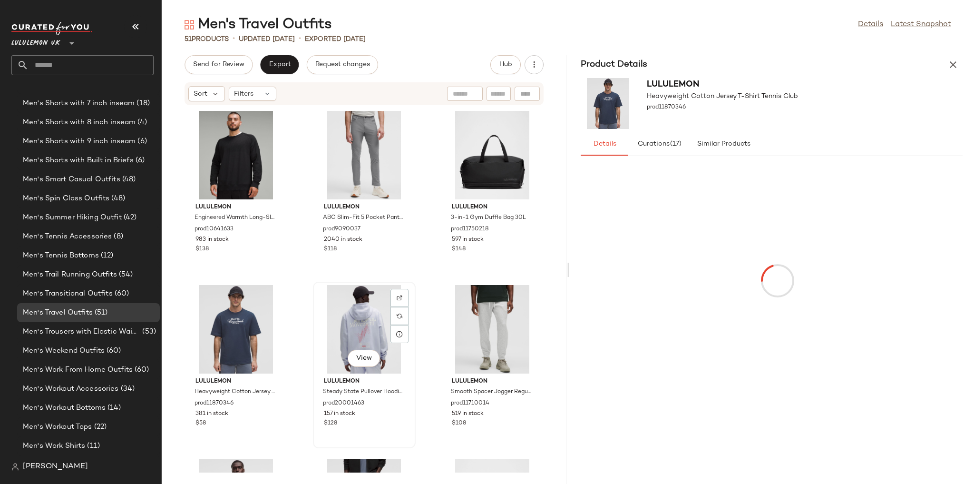
click at [343, 328] on div "View" at bounding box center [364, 329] width 96 height 88
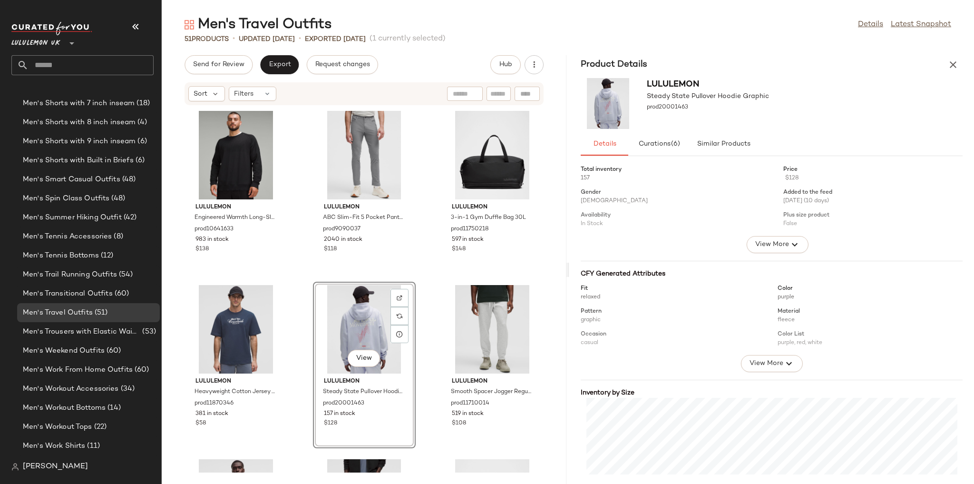
scroll to position [61, 0]
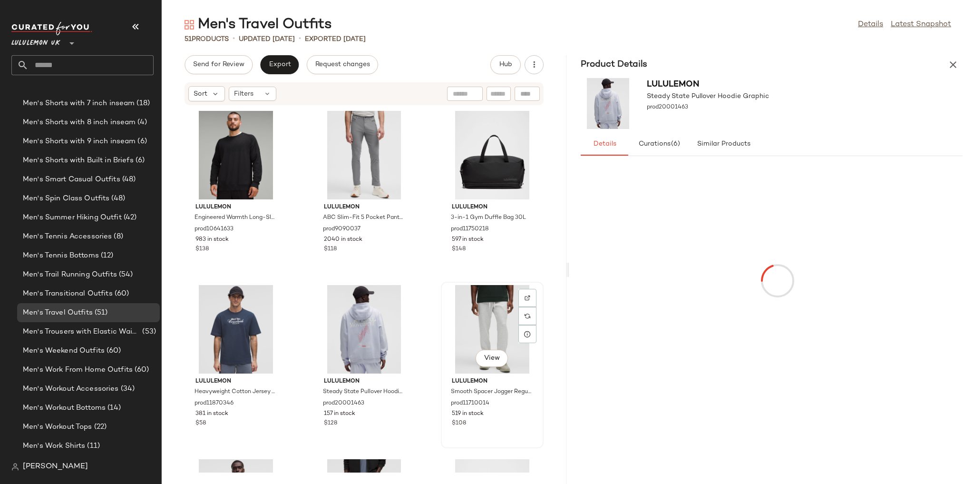
click at [449, 325] on div "View" at bounding box center [492, 329] width 96 height 88
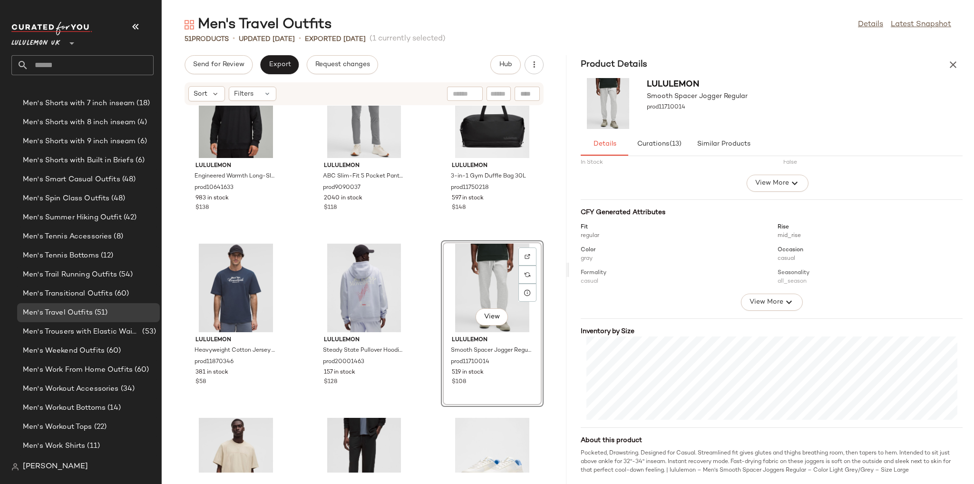
scroll to position [114, 0]
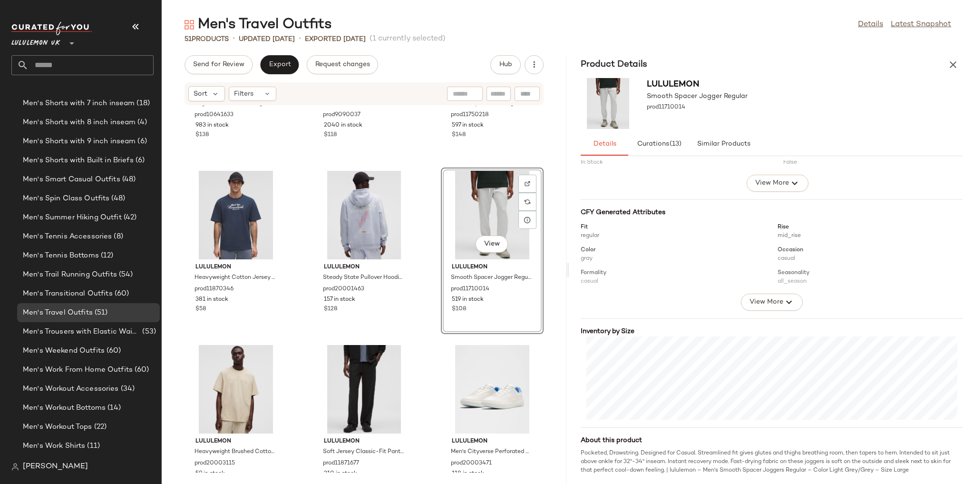
click at [426, 375] on div "lululemon Engineered Warmth Long-Sleeve Crew prod10641633 983 in stock $138 lul…" at bounding box center [364, 289] width 405 height 367
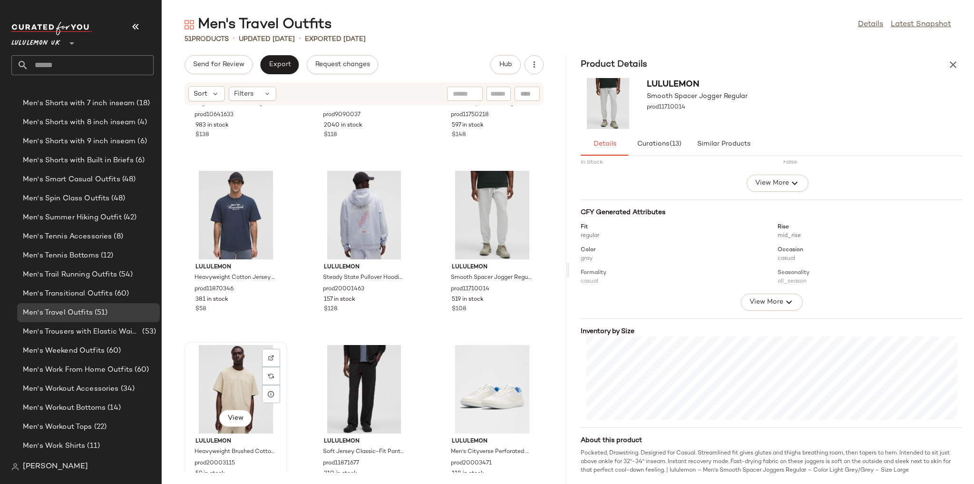
click at [240, 396] on div "View" at bounding box center [236, 389] width 96 height 88
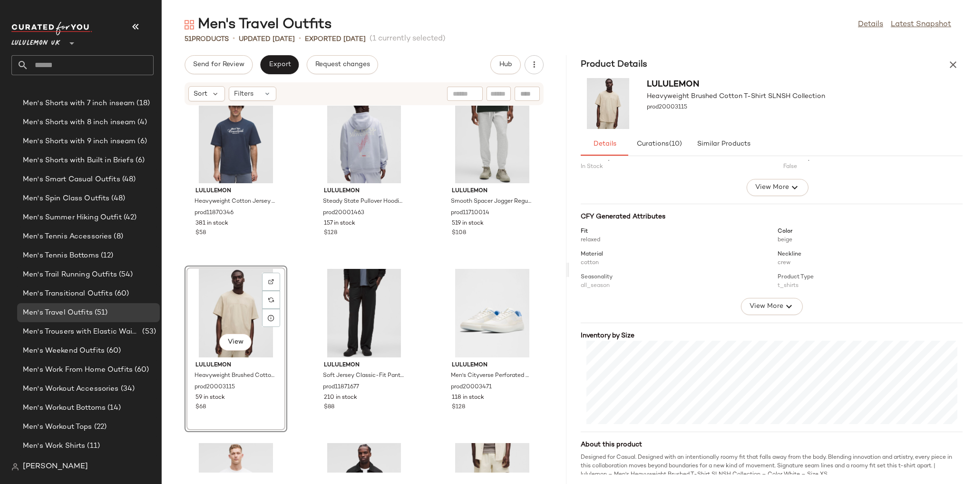
scroll to position [61, 0]
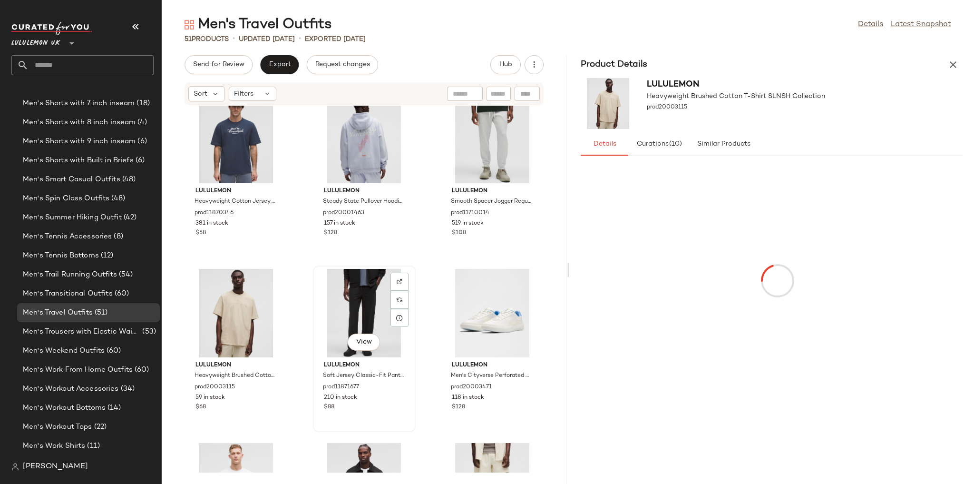
click at [364, 289] on div "View" at bounding box center [364, 313] width 96 height 88
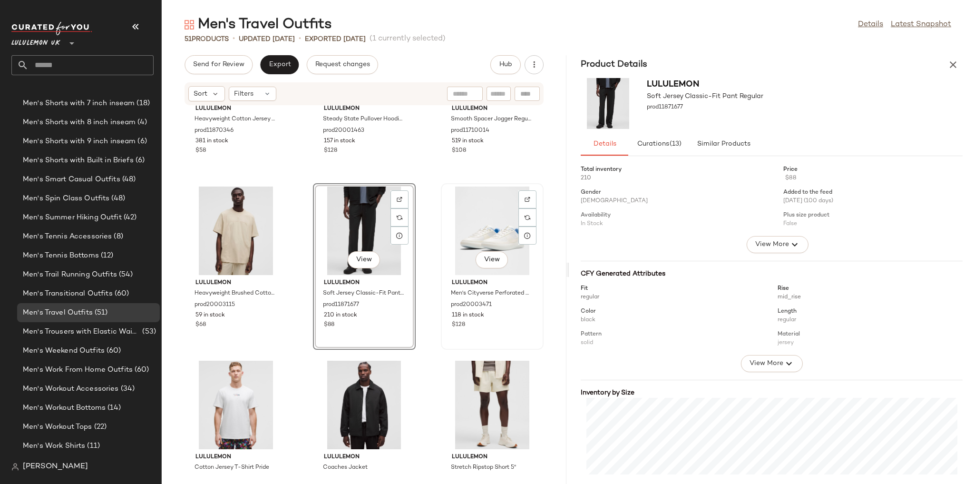
scroll to position [312, 0]
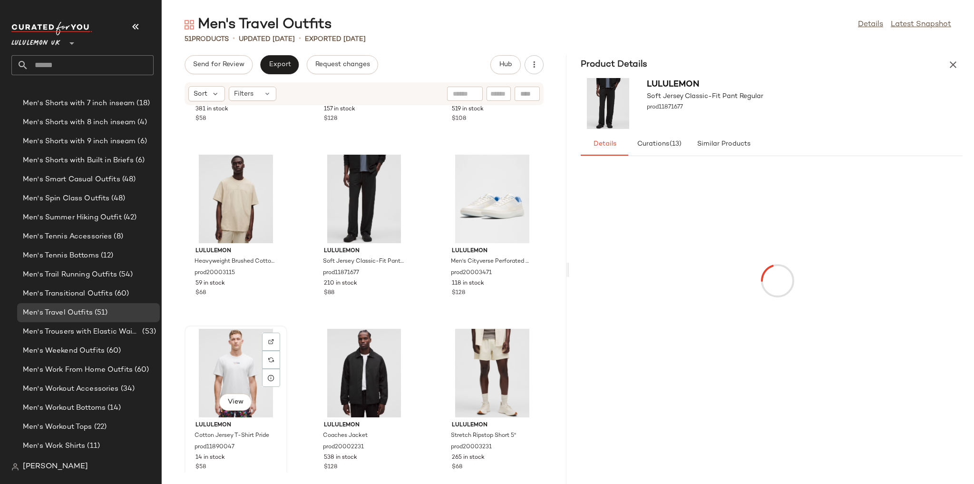
click at [237, 367] on div "View" at bounding box center [236, 373] width 96 height 88
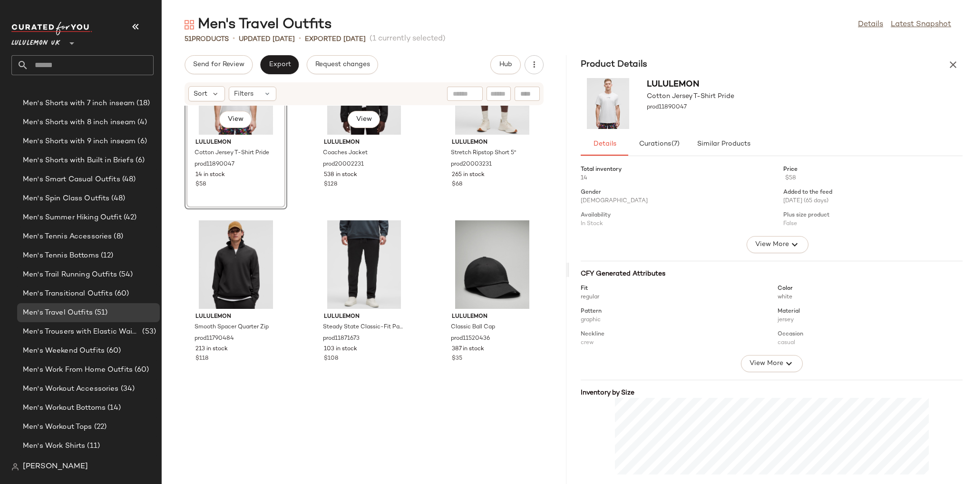
scroll to position [617, 0]
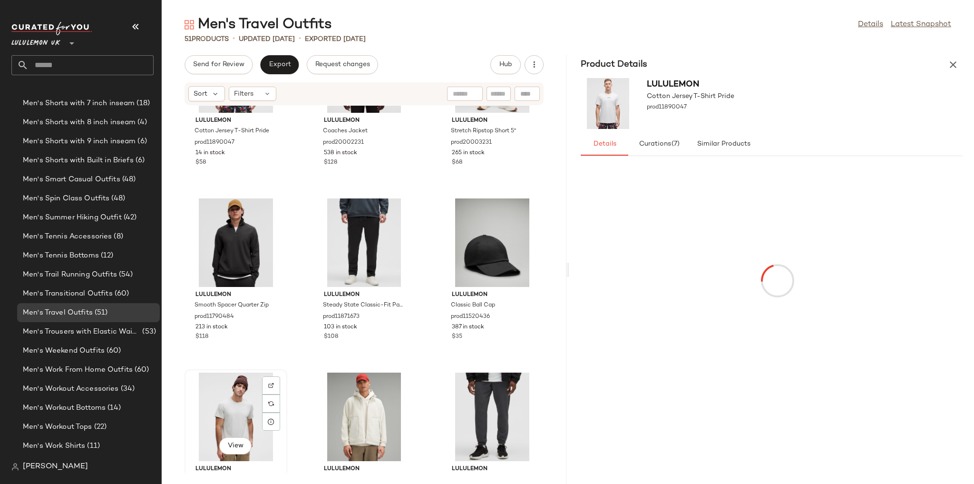
click at [240, 382] on div "View" at bounding box center [236, 416] width 96 height 88
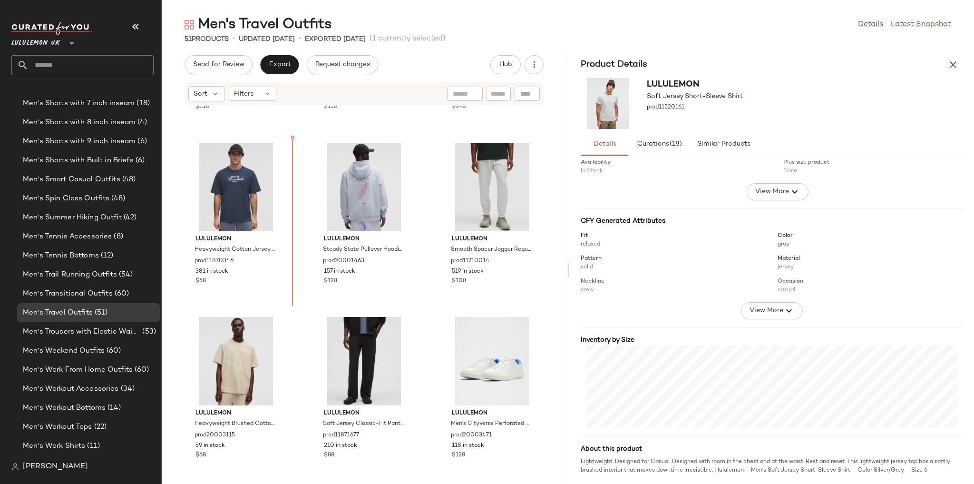
scroll to position [141, 0]
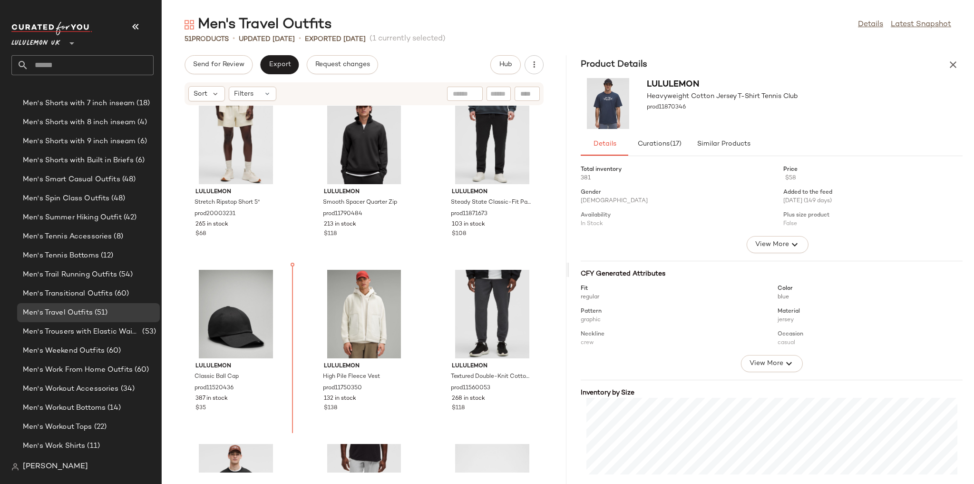
scroll to position [761, 0]
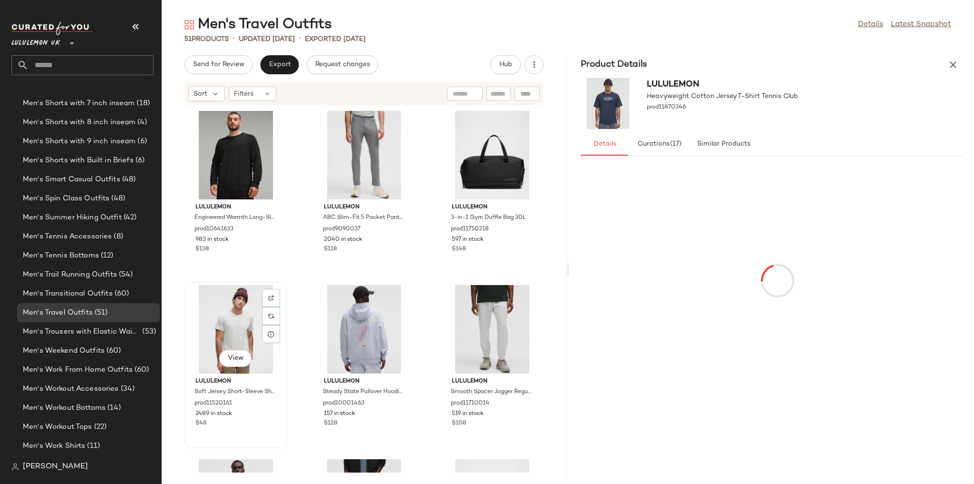
click at [230, 332] on div "View" at bounding box center [236, 329] width 96 height 88
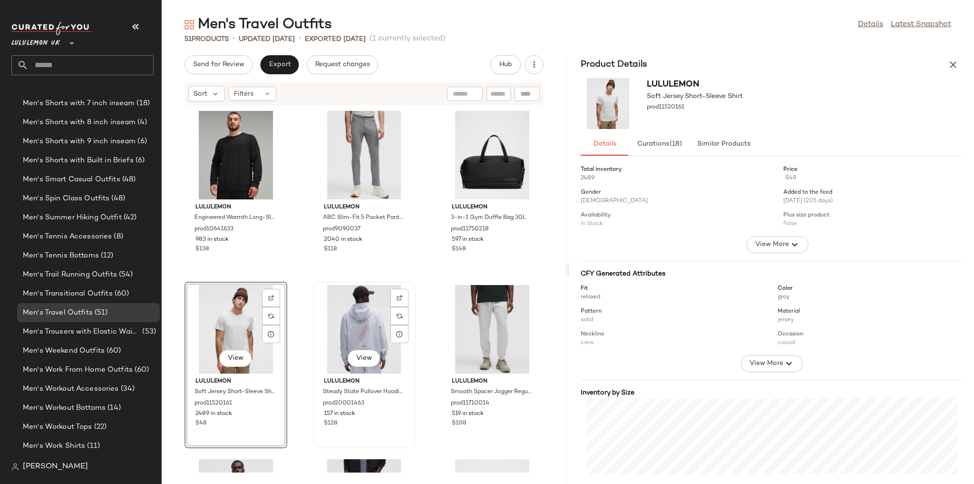
click at [336, 336] on div "View" at bounding box center [364, 329] width 96 height 88
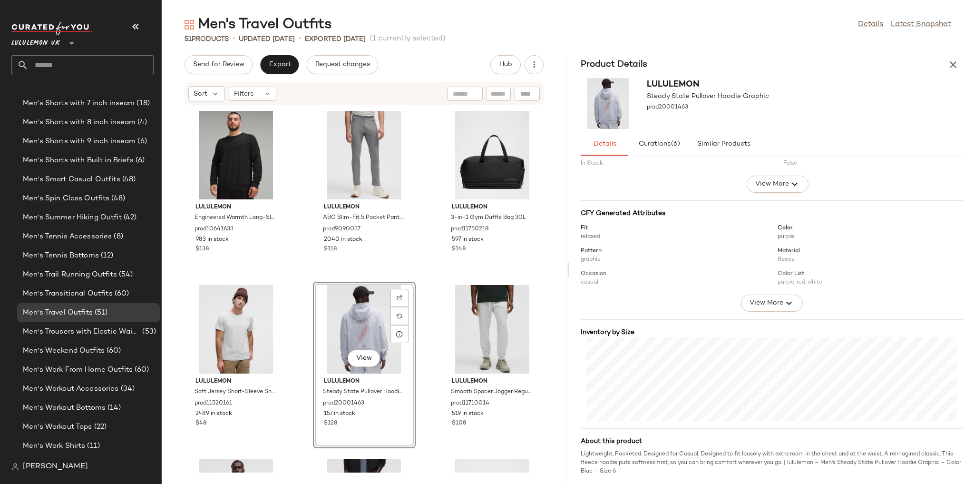
scroll to position [61, 0]
click at [470, 337] on div "View" at bounding box center [492, 329] width 96 height 88
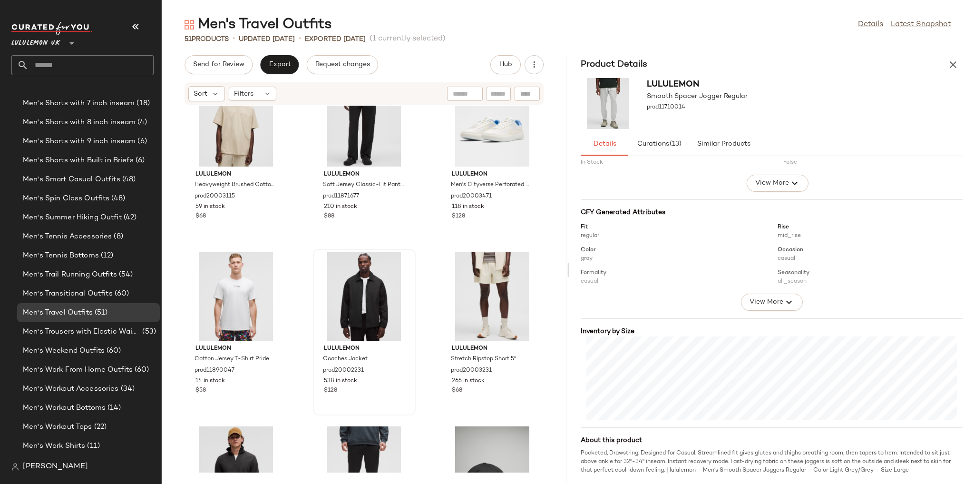
scroll to position [388, 0]
click at [370, 290] on div "View" at bounding box center [364, 297] width 96 height 88
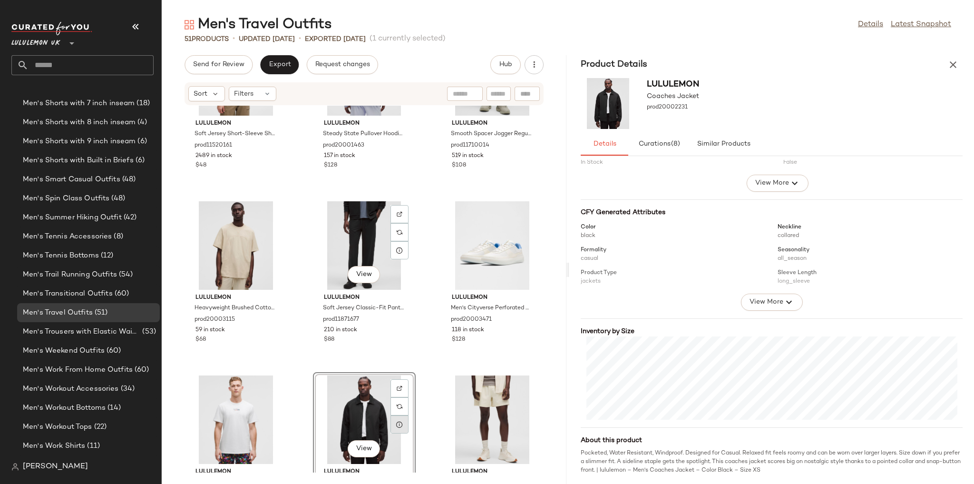
scroll to position [312, 0]
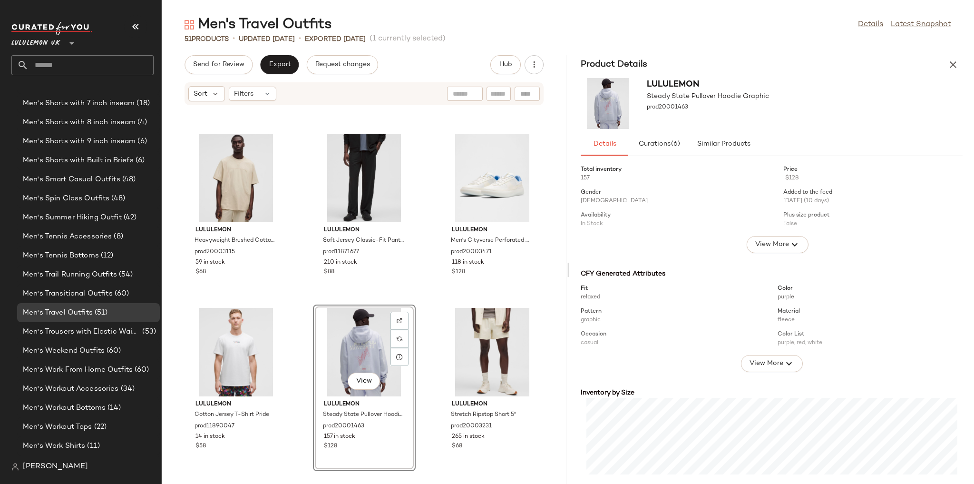
click at [422, 280] on div "lululemon Soft Jersey Short-Sleeve Shirt prod11520161 2489 in stock $48 lululem…" at bounding box center [364, 289] width 405 height 367
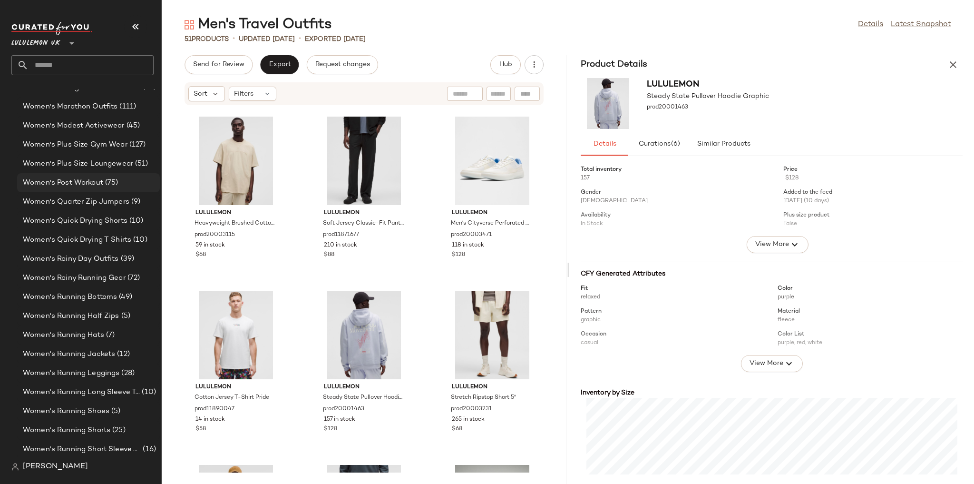
scroll to position [2926, 0]
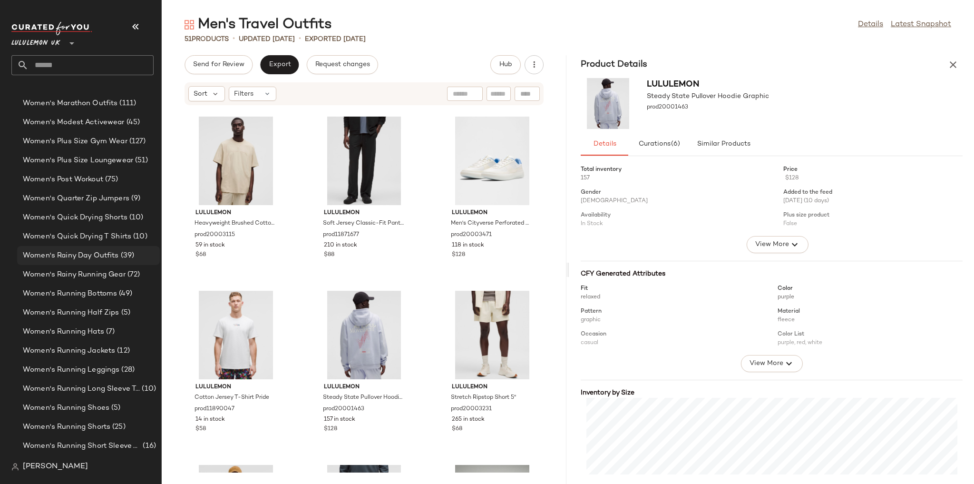
click at [106, 257] on span "Women's Rainy Day Outfits" at bounding box center [71, 255] width 96 height 11
